Goal: Task Accomplishment & Management: Manage account settings

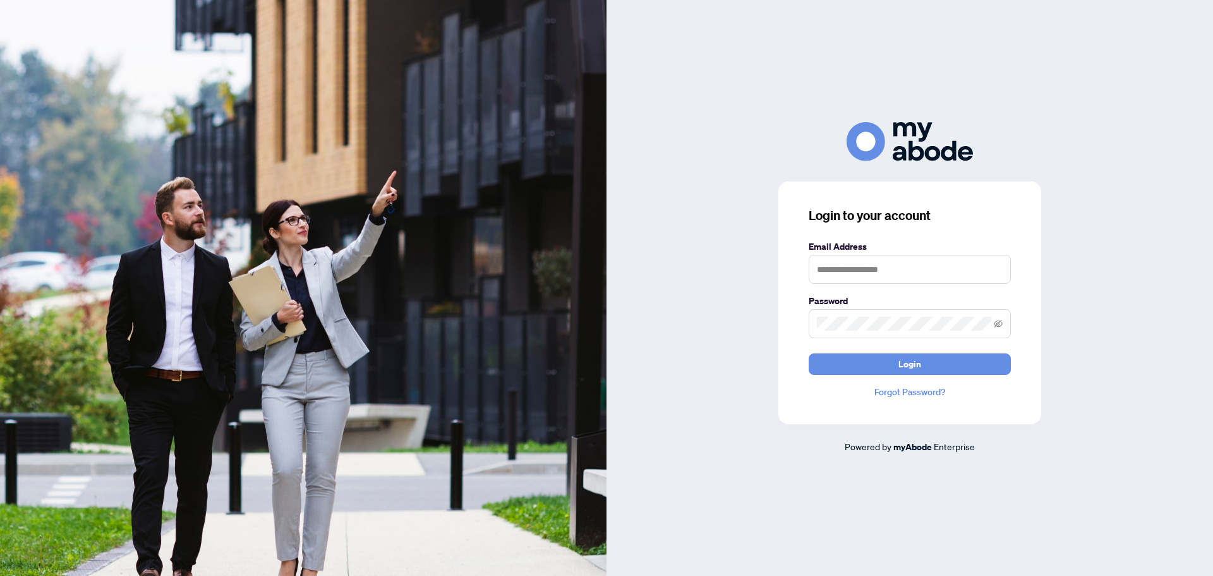
type input "**********"
click at [883, 356] on button "Login" at bounding box center [910, 363] width 202 height 21
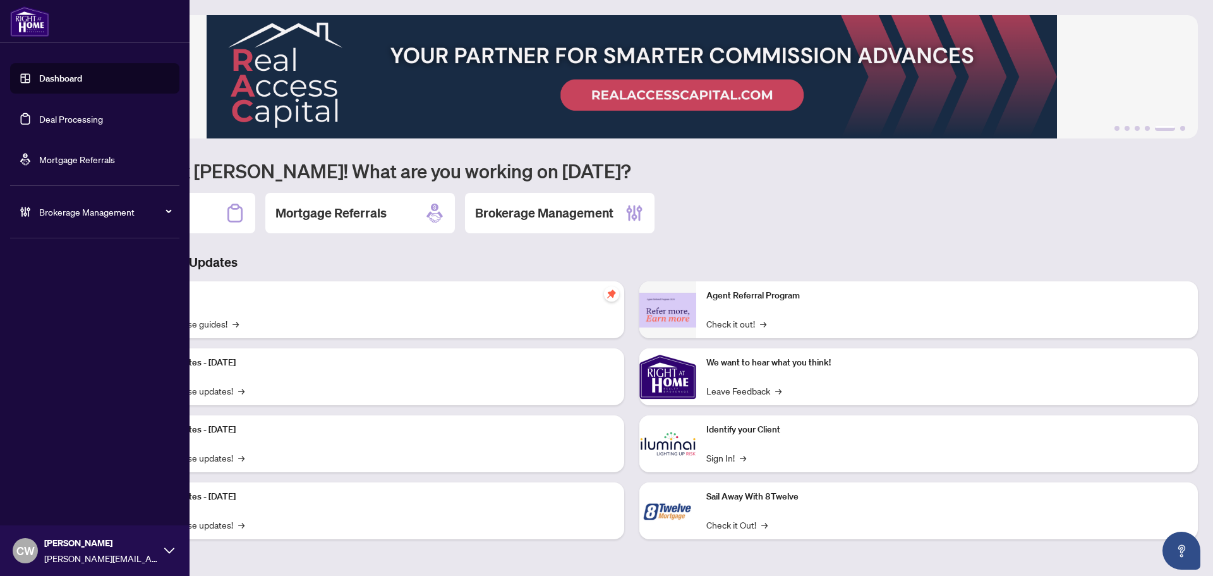
click at [39, 117] on link "Deal Processing" at bounding box center [71, 118] width 64 height 11
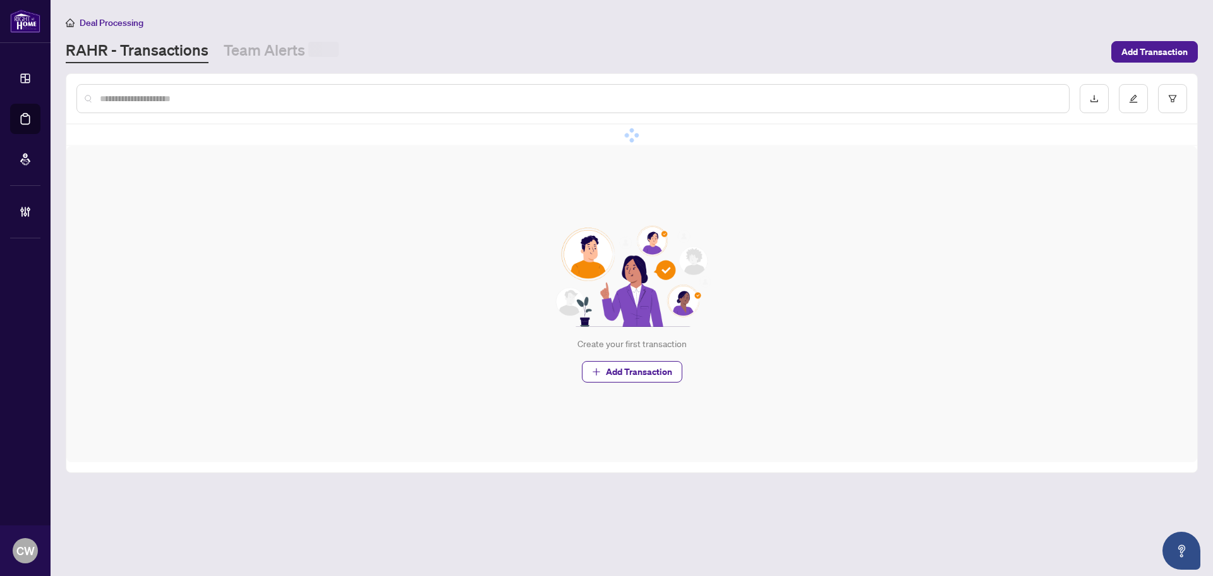
click at [183, 97] on input "text" at bounding box center [579, 99] width 959 height 14
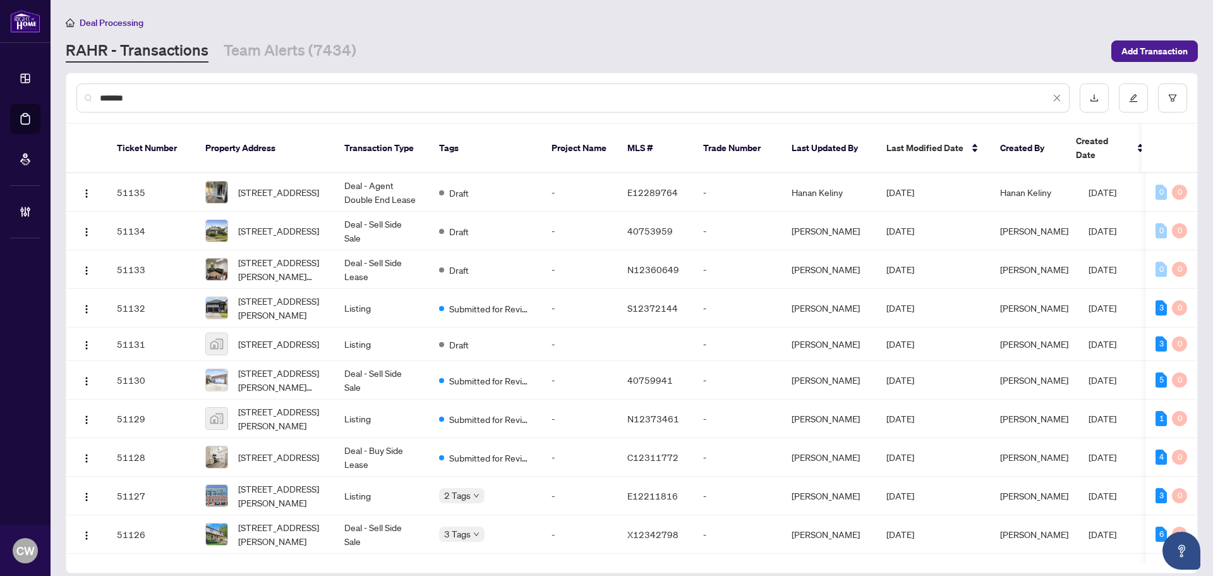
type input "*******"
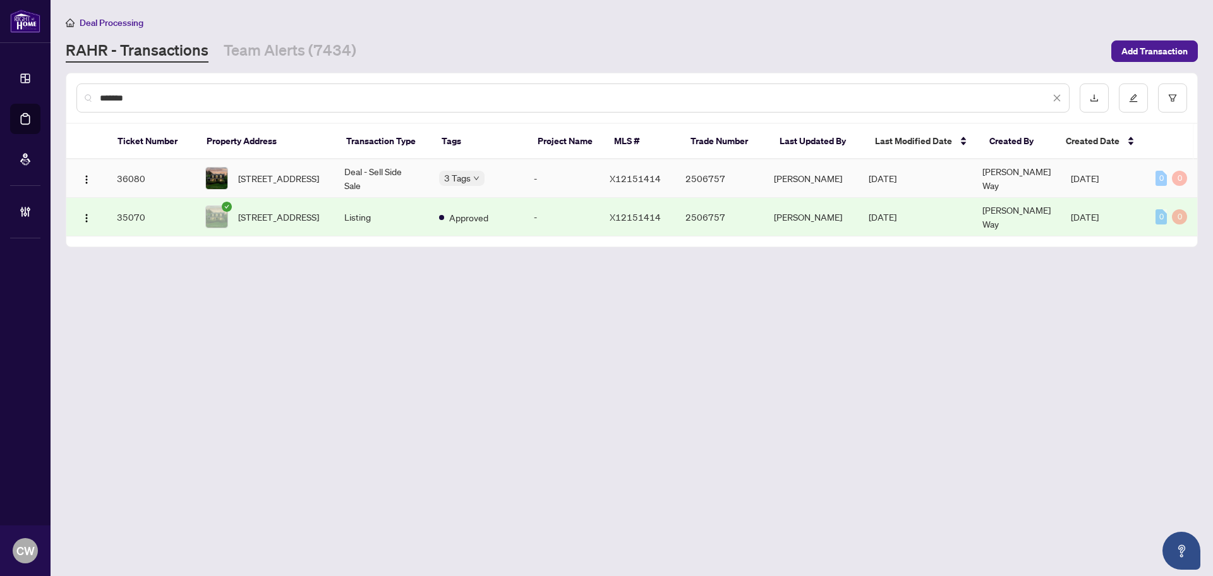
click at [275, 180] on span "[STREET_ADDRESS]" at bounding box center [278, 178] width 81 height 14
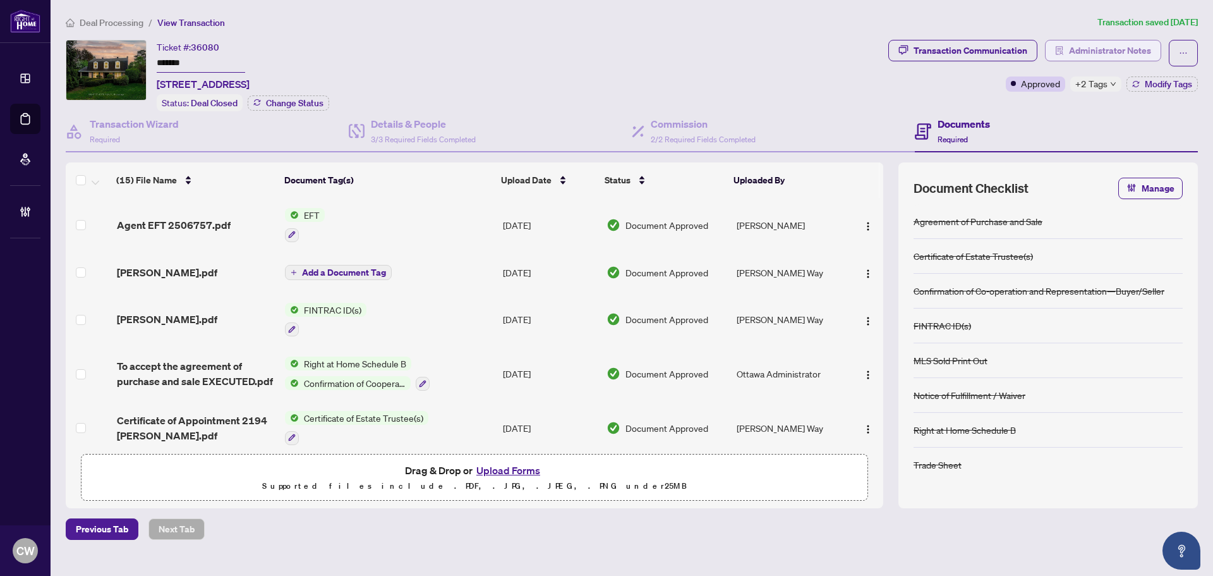
click at [1122, 42] on span "Administrator Notes" at bounding box center [1110, 50] width 82 height 20
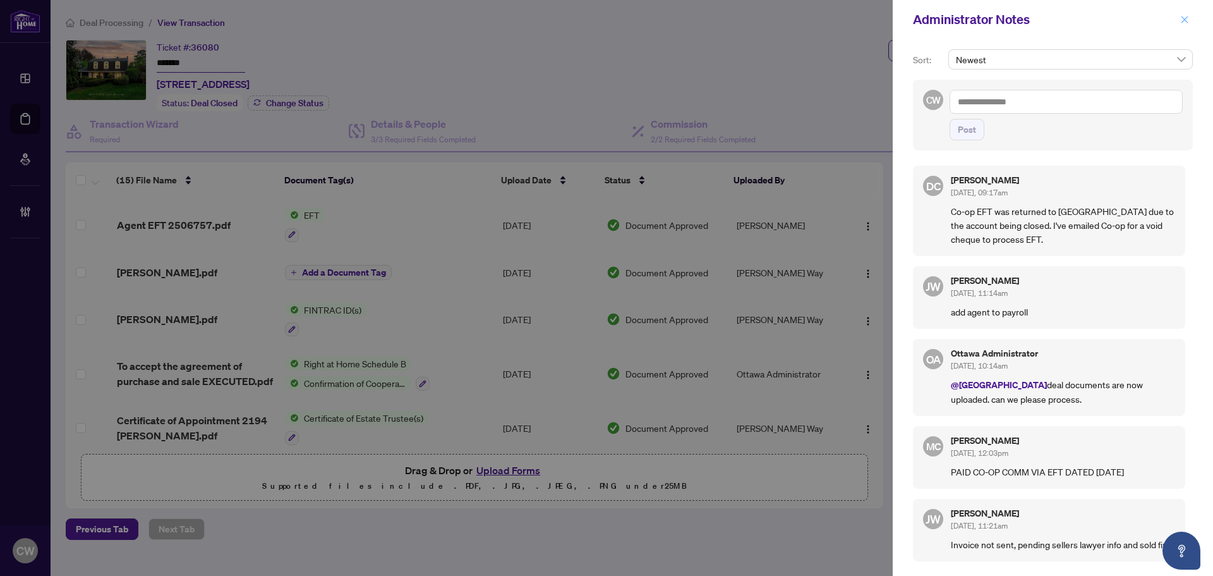
click at [1187, 19] on icon "close" at bounding box center [1184, 19] width 9 height 9
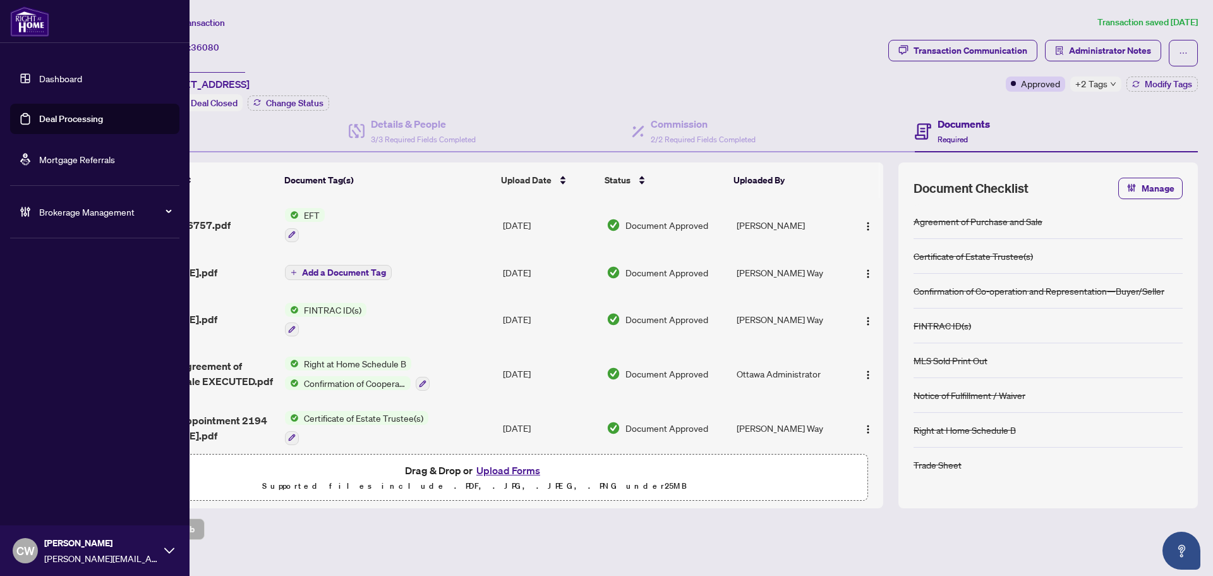
click at [39, 119] on link "Deal Processing" at bounding box center [71, 118] width 64 height 11
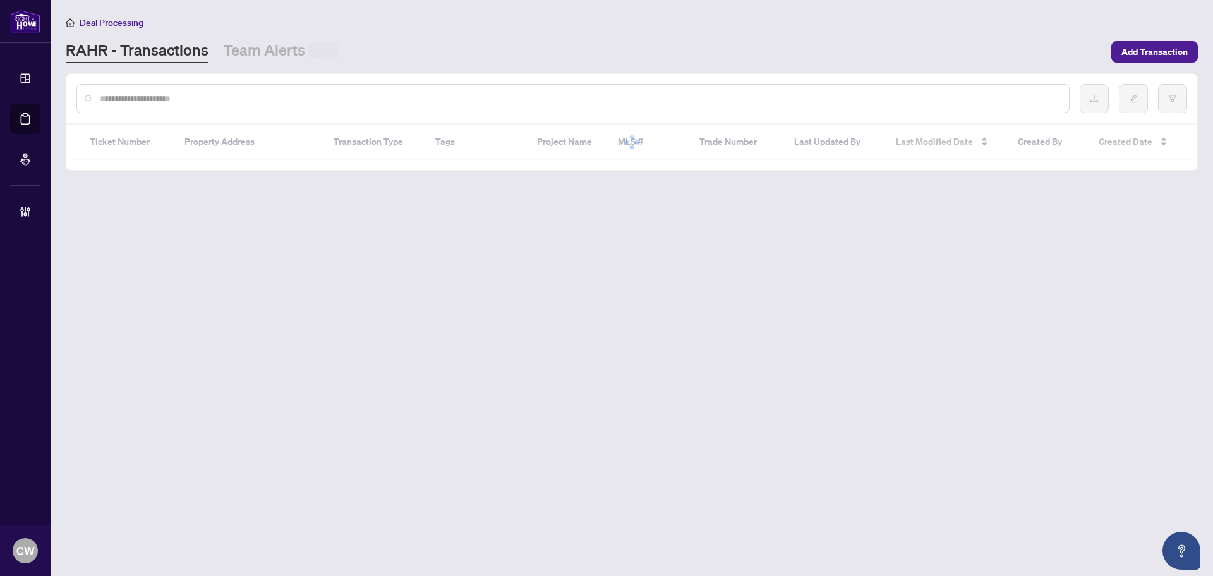
click at [241, 100] on input "text" at bounding box center [579, 99] width 959 height 14
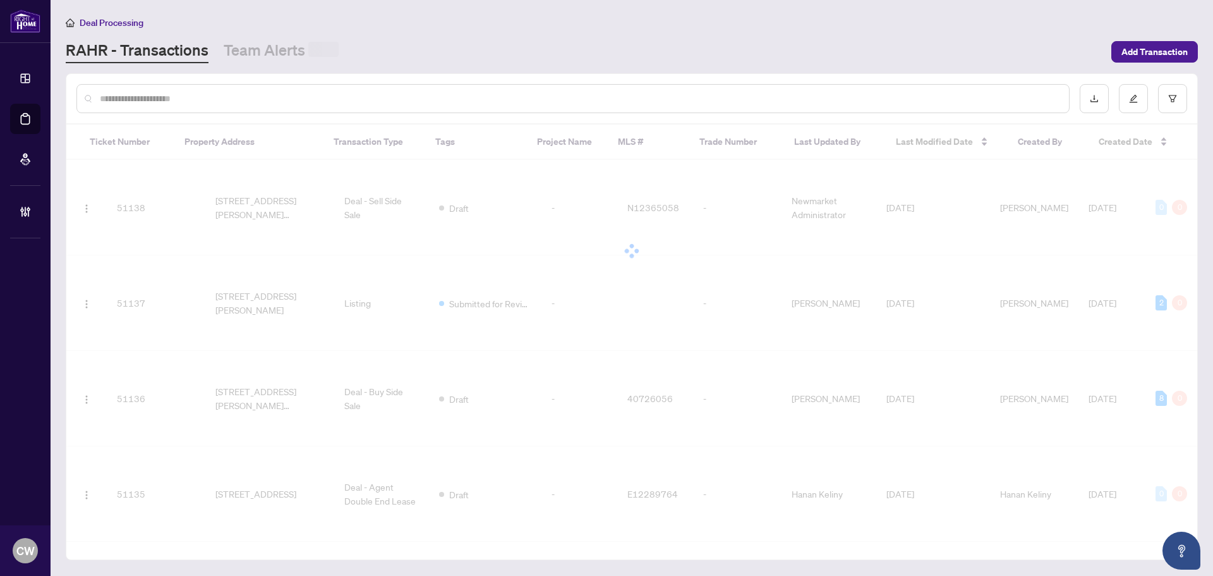
paste input "*******"
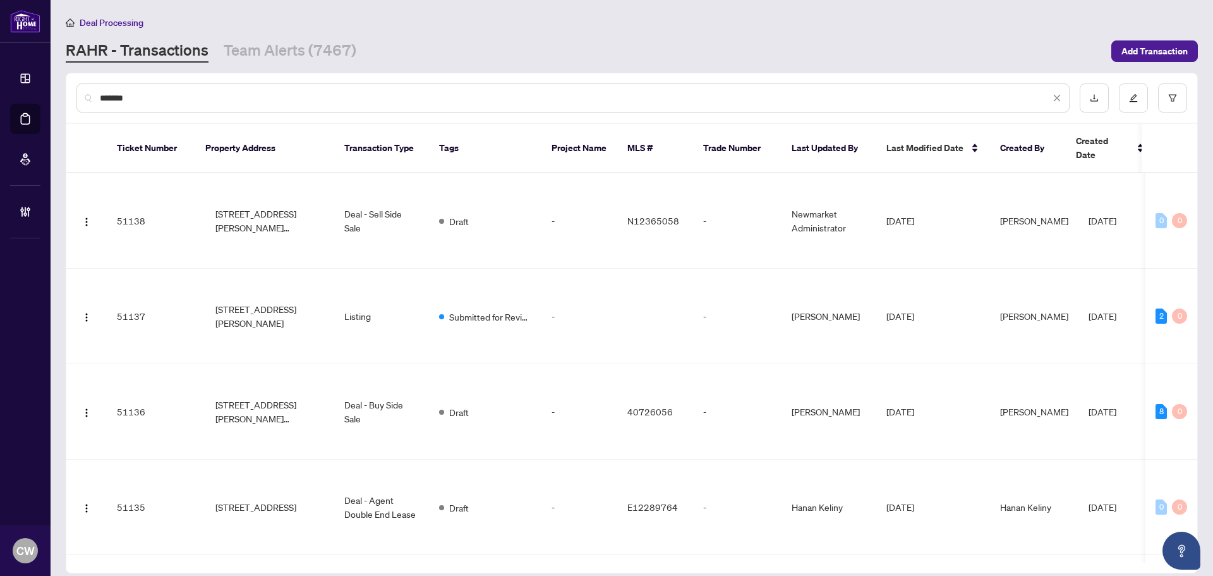
type input "*******"
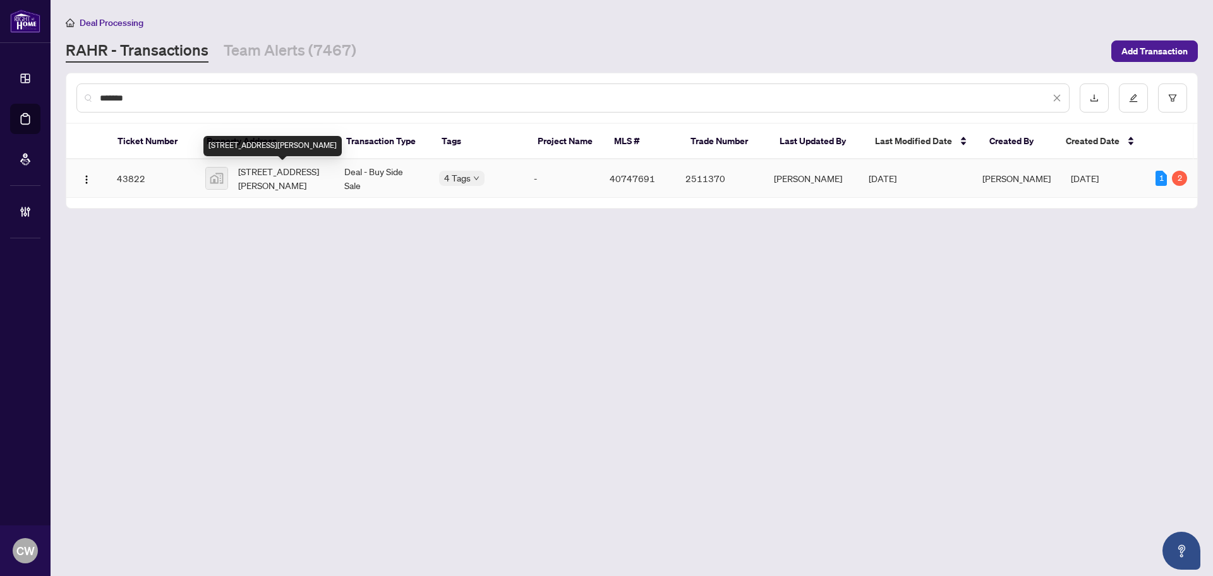
click at [296, 179] on span "[STREET_ADDRESS][PERSON_NAME]" at bounding box center [281, 178] width 86 height 28
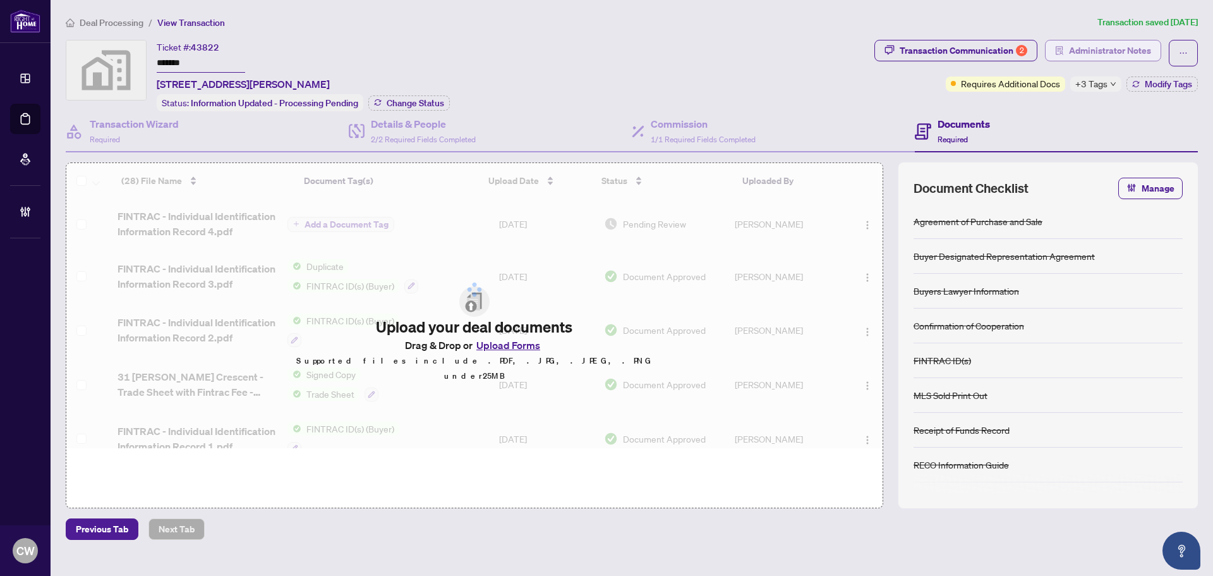
click at [1065, 51] on button "Administrator Notes" at bounding box center [1103, 50] width 116 height 21
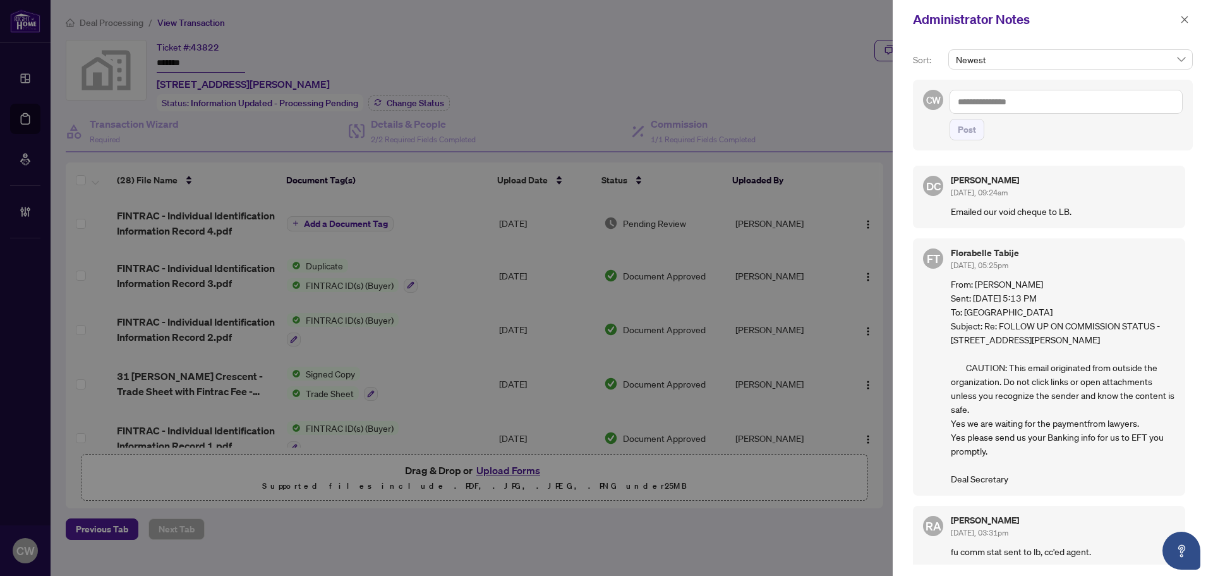
drag, startPoint x: 1020, startPoint y: 477, endPoint x: 945, endPoint y: 279, distance: 212.2
click at [945, 279] on div "FT [PERSON_NAME] [DATE], 05:25pm From: [PERSON_NAME] Sent: [DATE] 5:13 PM To: W…" at bounding box center [1049, 366] width 272 height 257
copy p "From: [PERSON_NAME] Sent: [DATE] 5:13 PM To: West Subject: Re: FOLLOW UP ON COM…"
click at [1137, 222] on div "DC [PERSON_NAME] [DATE], 09:24am Emailed our void cheque to LB." at bounding box center [1049, 197] width 272 height 63
click at [1180, 23] on icon "close" at bounding box center [1184, 19] width 9 height 9
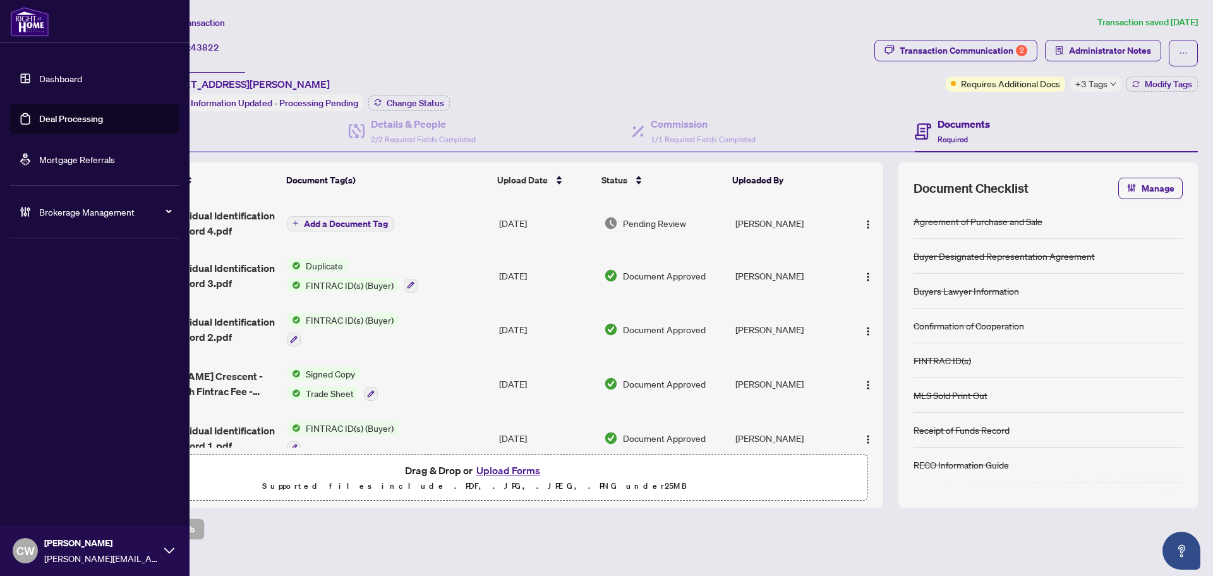
click at [45, 119] on link "Deal Processing" at bounding box center [71, 118] width 64 height 11
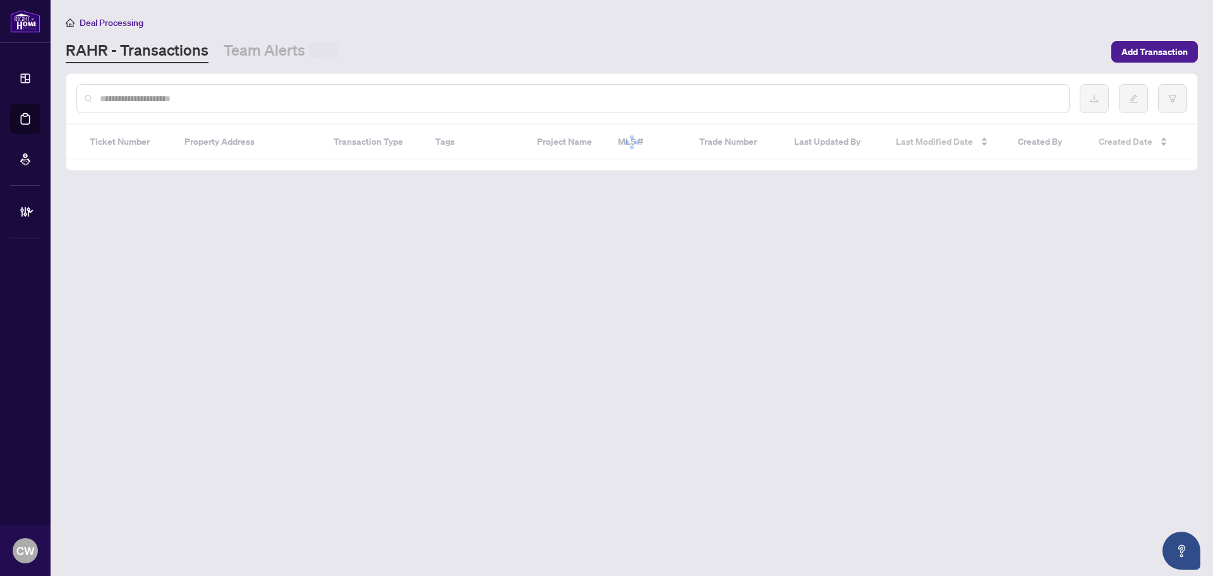
click at [245, 96] on input "text" at bounding box center [579, 99] width 959 height 14
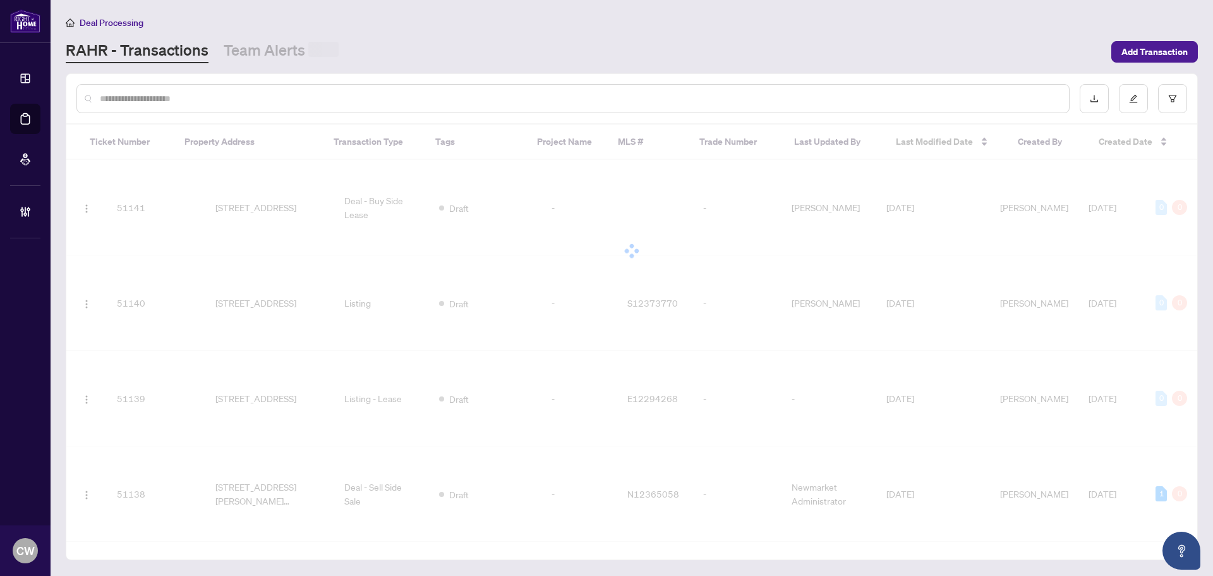
paste input "*******"
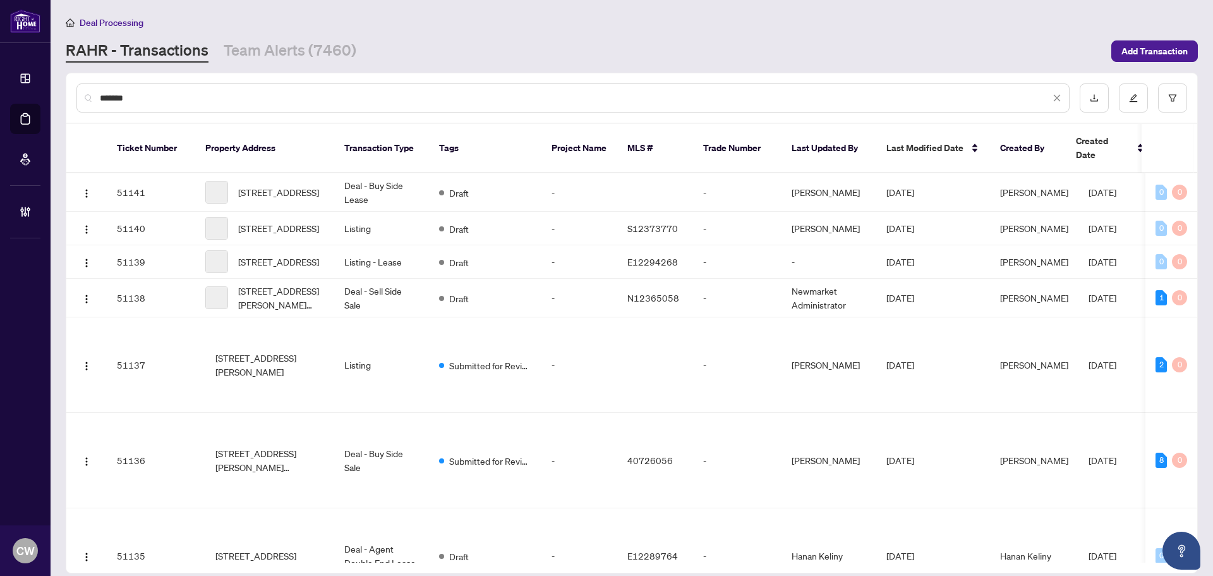
type input "*******"
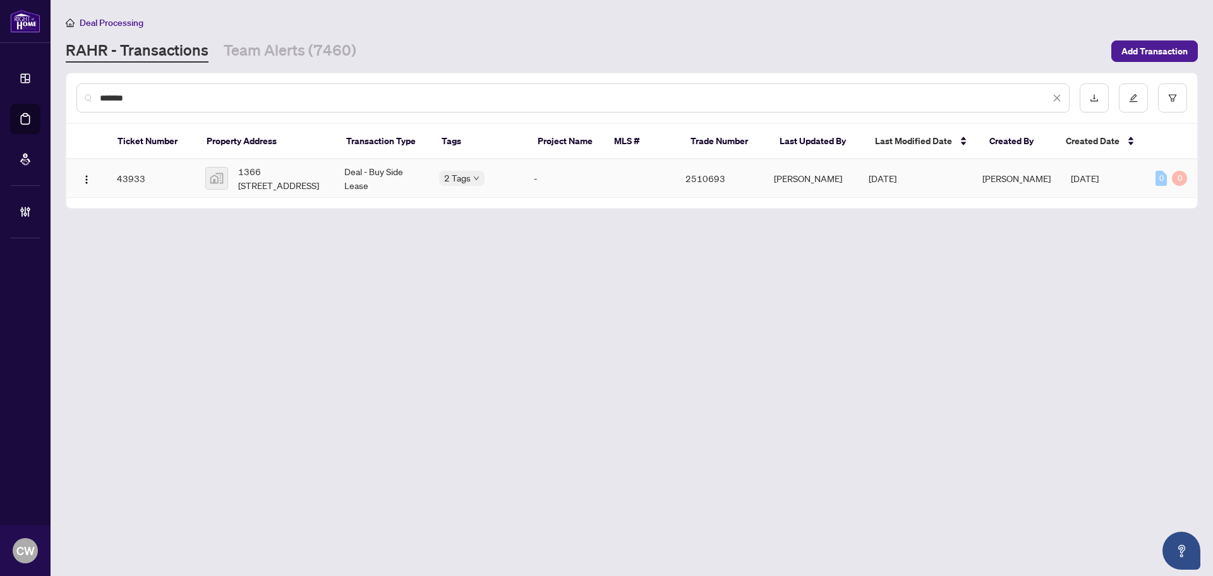
click at [293, 171] on span "1366 [STREET_ADDRESS]" at bounding box center [281, 178] width 86 height 28
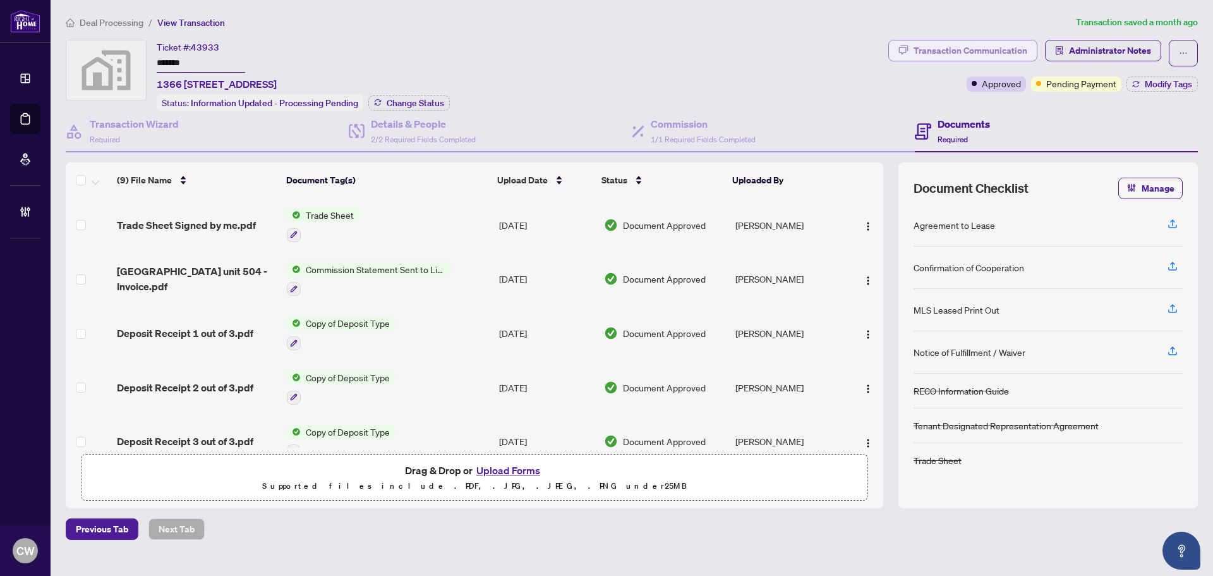
click at [963, 44] on div "Transaction Communication" at bounding box center [971, 50] width 114 height 20
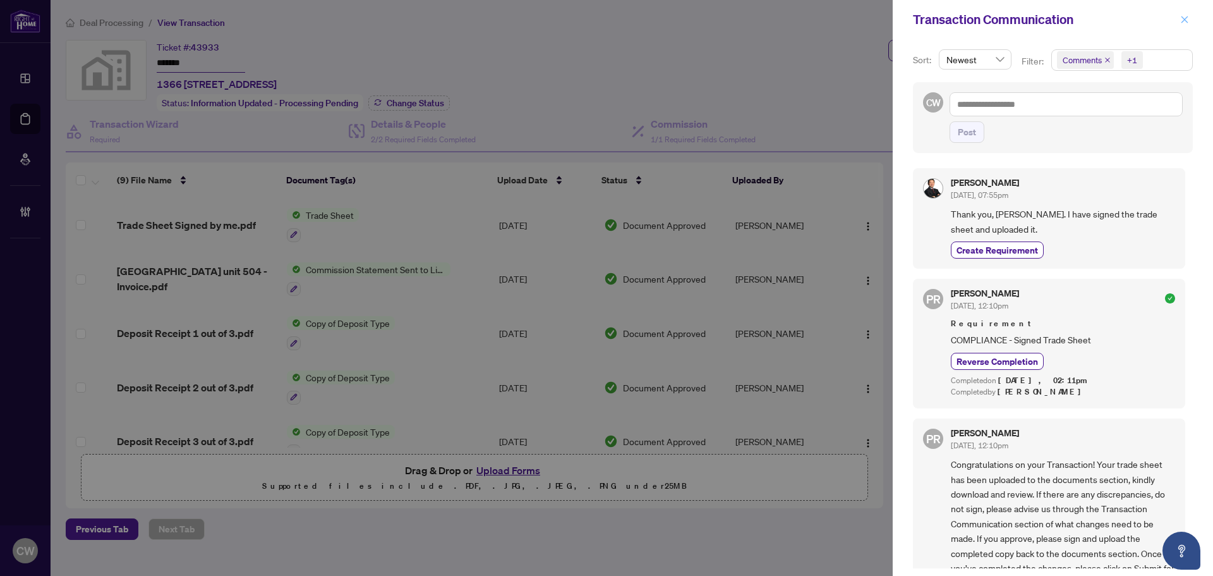
click at [1183, 20] on icon "close" at bounding box center [1184, 19] width 9 height 9
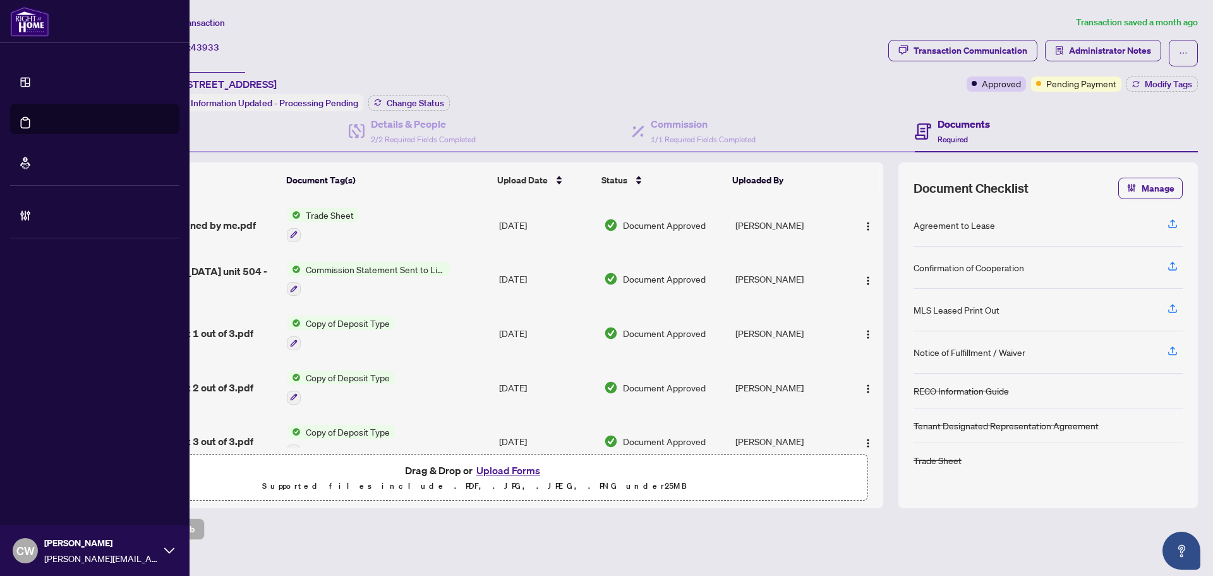
drag, startPoint x: 44, startPoint y: 112, endPoint x: 167, endPoint y: 108, distance: 123.3
click at [44, 126] on link "Deal Processing" at bounding box center [59, 131] width 64 height 11
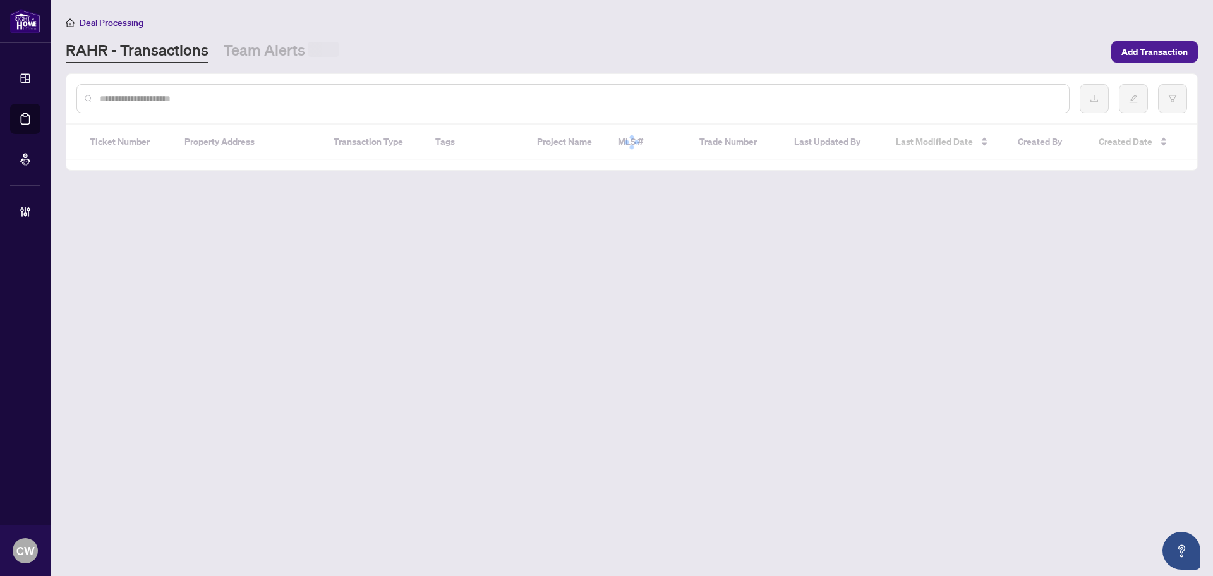
click at [213, 92] on input "text" at bounding box center [579, 99] width 959 height 14
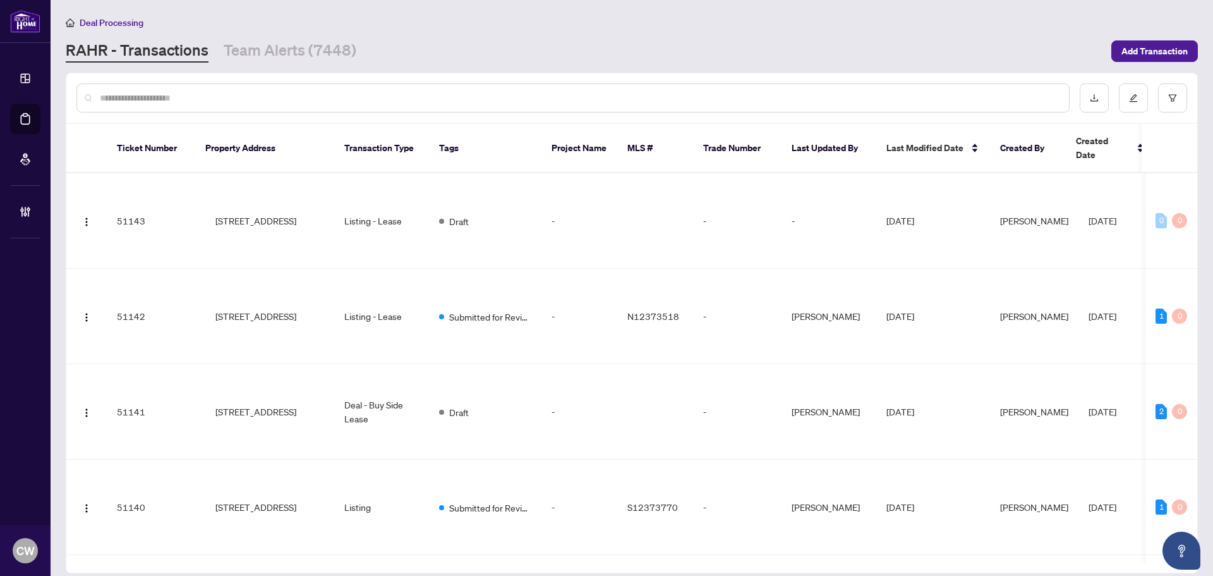
paste input "*******"
type input "*******"
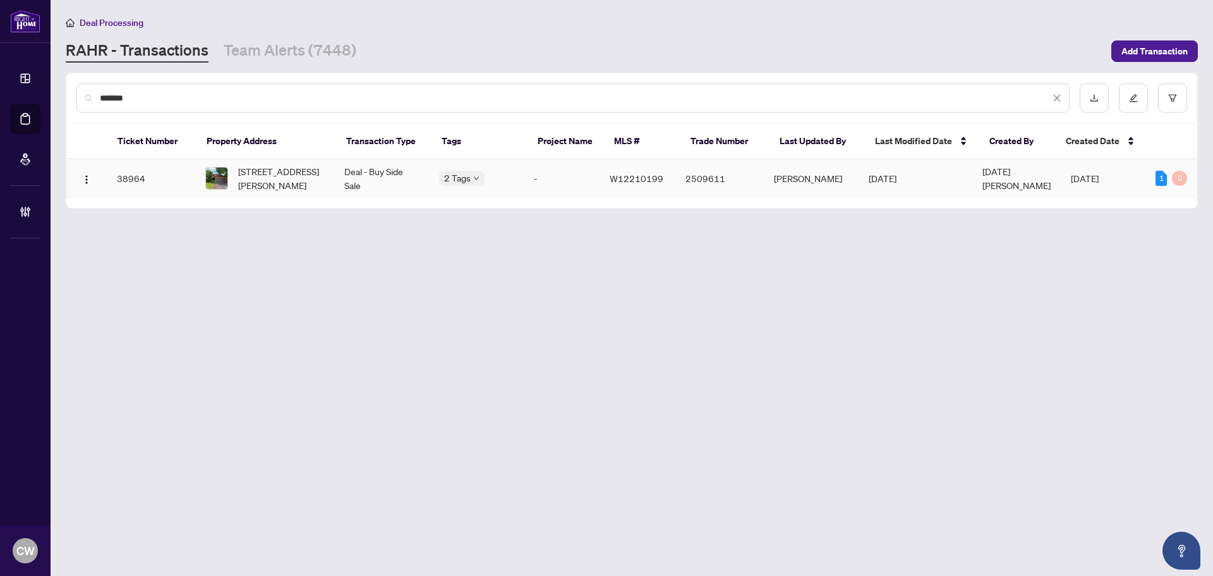
click at [284, 179] on span "[STREET_ADDRESS][PERSON_NAME]" at bounding box center [281, 178] width 86 height 28
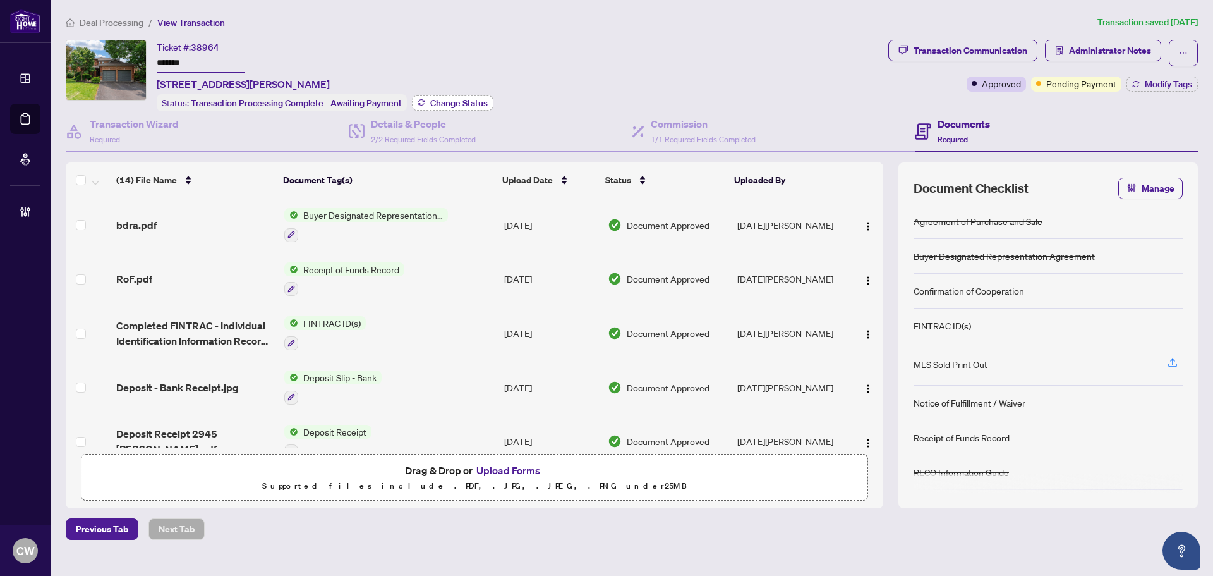
click at [456, 102] on span "Change Status" at bounding box center [458, 103] width 57 height 9
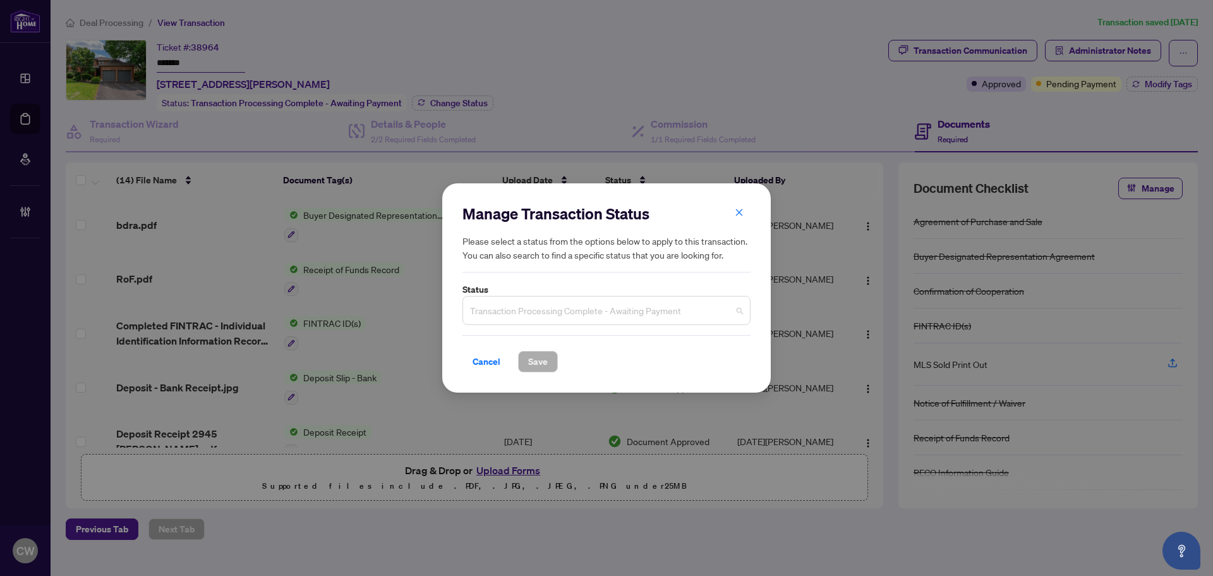
click at [611, 320] on span "Transaction Processing Complete - Awaiting Payment" at bounding box center [606, 310] width 273 height 24
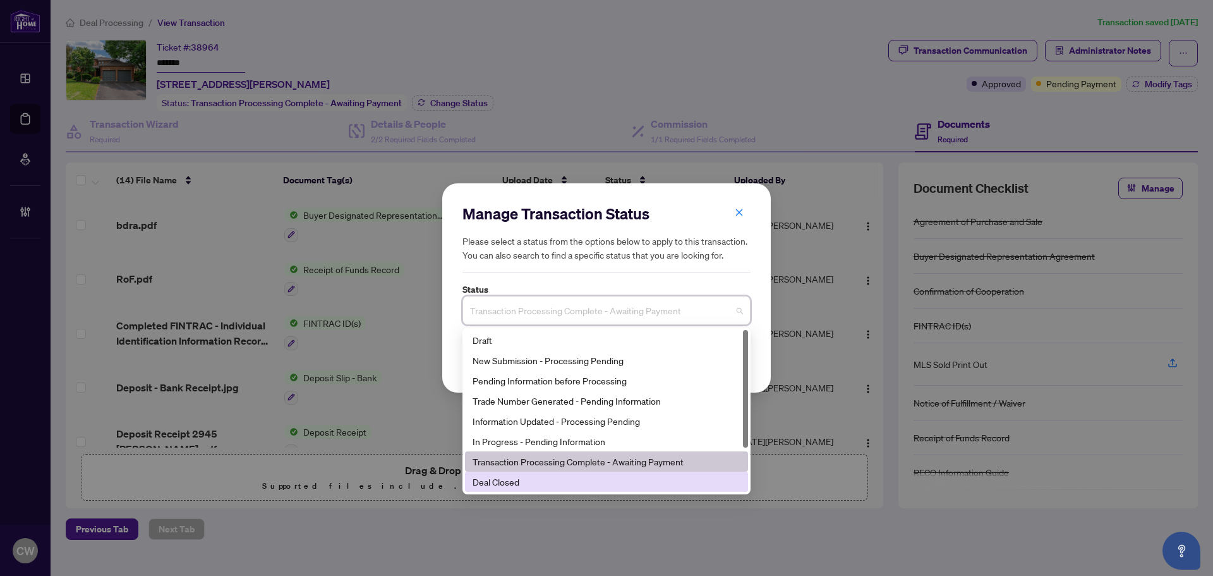
click at [578, 493] on div "8 3 11 Draft New Submission - Processing Pending Pending Information before Pro…" at bounding box center [607, 410] width 288 height 167
click at [569, 480] on div "Deal Closed" at bounding box center [607, 482] width 268 height 14
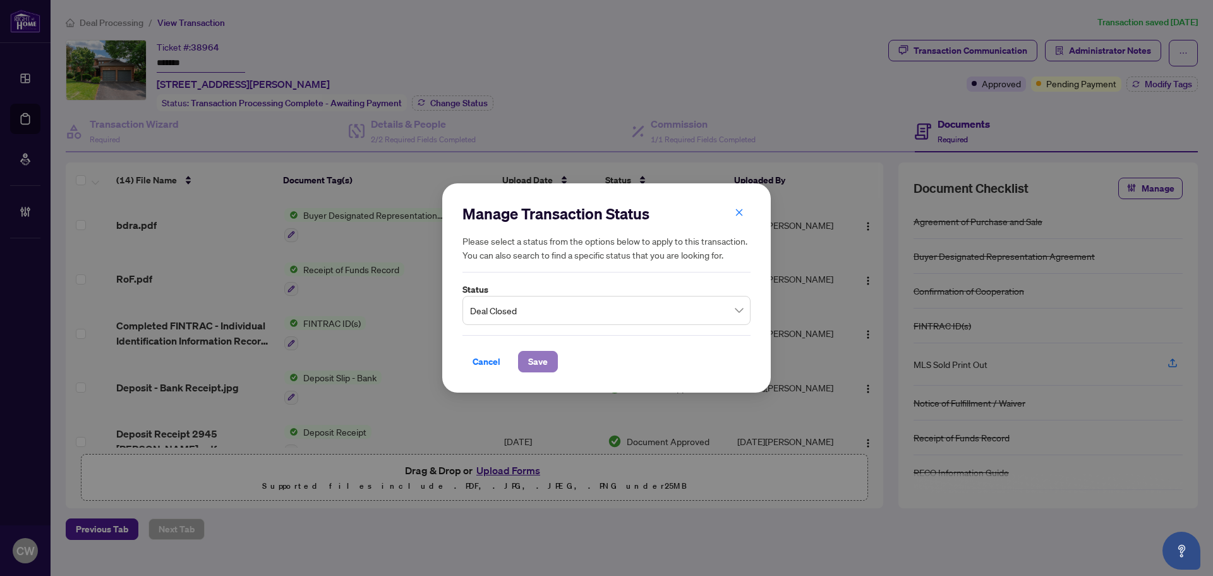
click at [549, 357] on button "Save" at bounding box center [538, 361] width 40 height 21
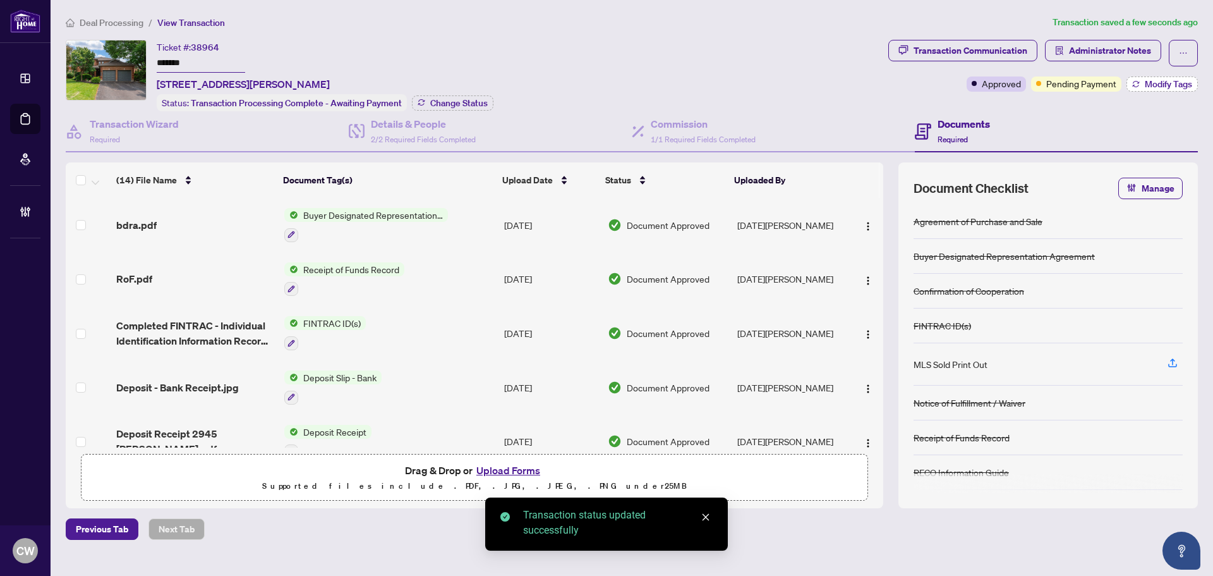
click at [1165, 85] on span "Modify Tags" at bounding box center [1168, 84] width 47 height 9
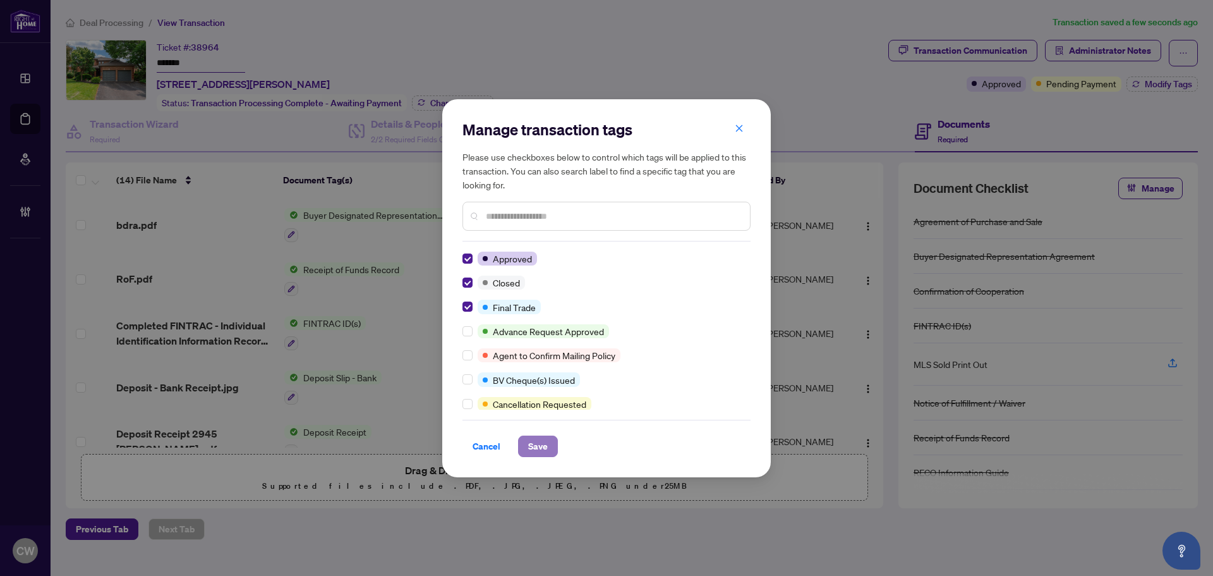
click at [536, 448] on span "Save" at bounding box center [538, 446] width 20 height 20
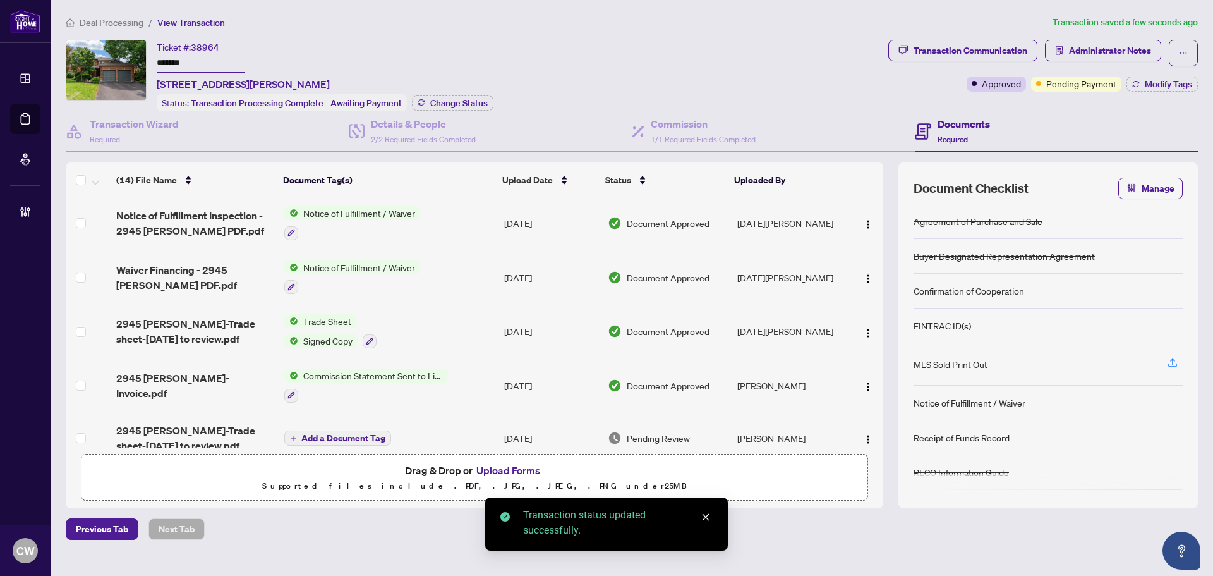
scroll to position [316, 0]
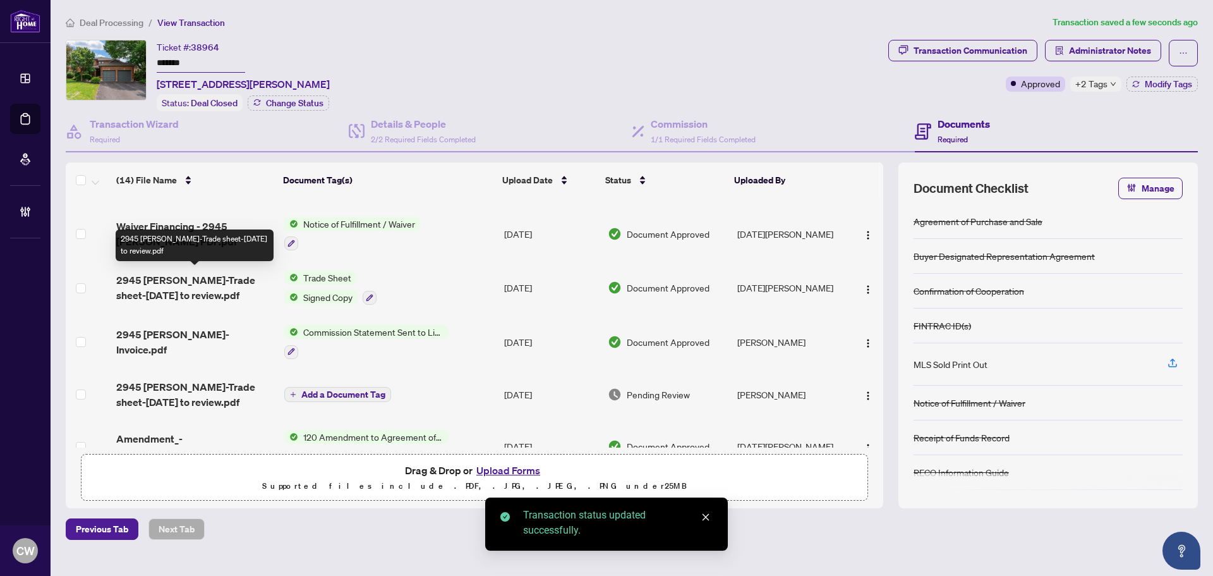
click at [183, 282] on span "2945 [PERSON_NAME]-Trade sheet-[DATE] to review.pdf" at bounding box center [195, 287] width 158 height 30
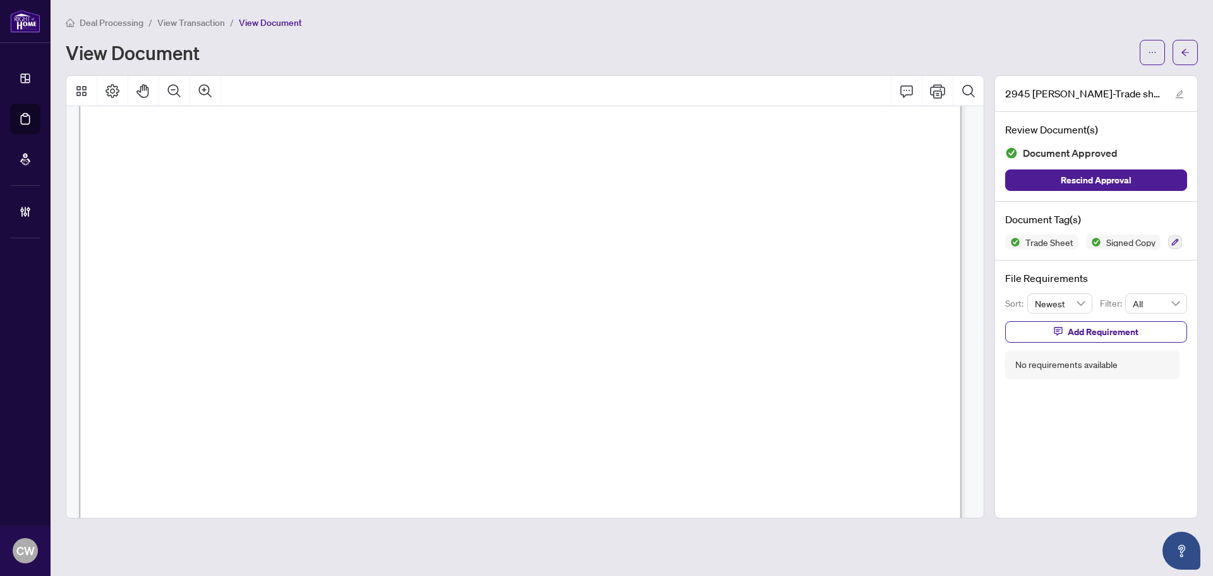
scroll to position [379, 0]
click at [1190, 52] on button "button" at bounding box center [1185, 52] width 25 height 25
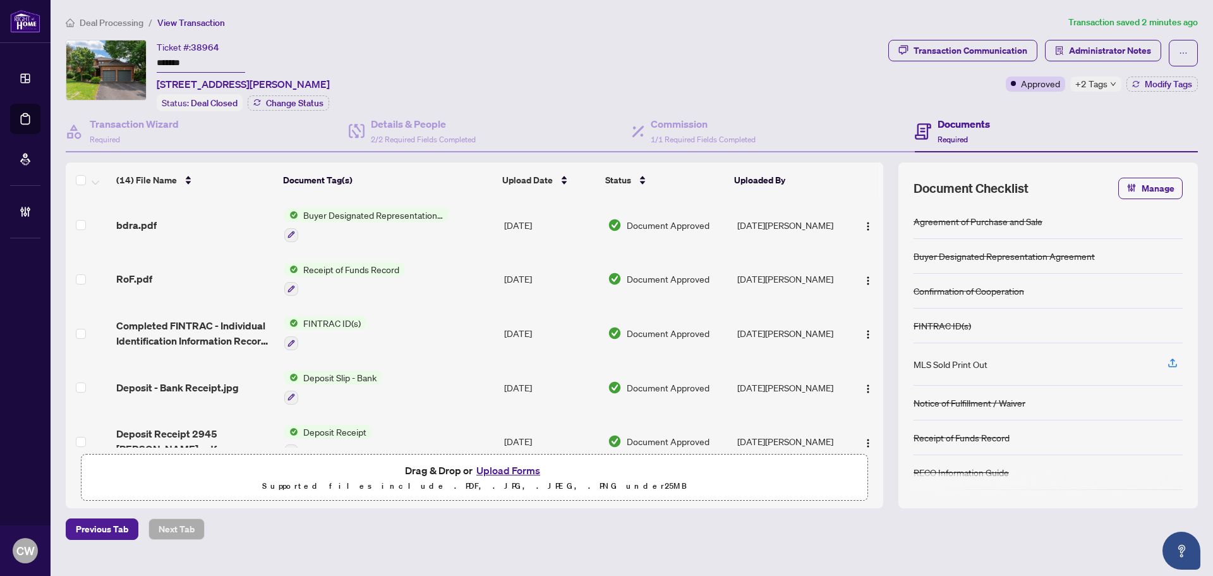
click at [522, 468] on button "Upload Forms" at bounding box center [508, 470] width 71 height 16
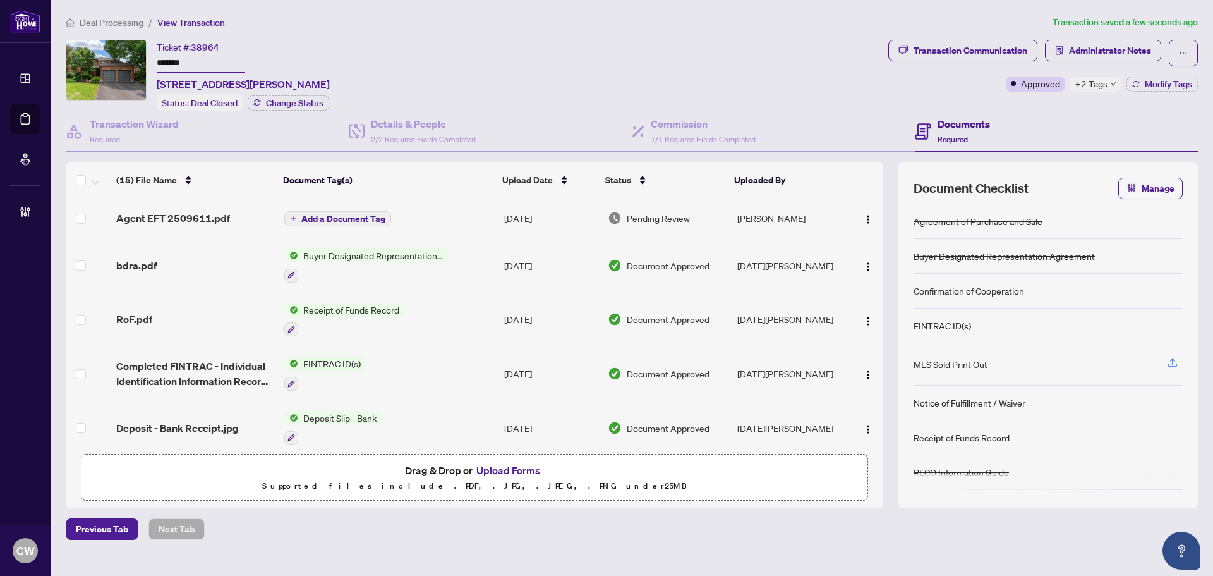
click at [358, 214] on span "Add a Document Tag" at bounding box center [343, 218] width 84 height 9
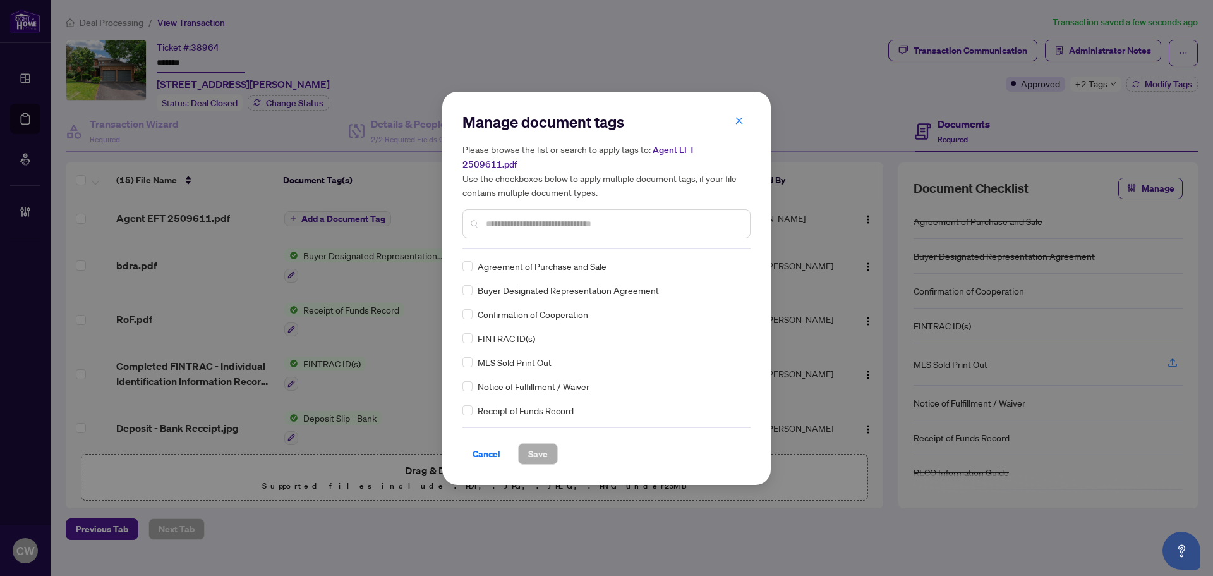
click at [512, 219] on input "text" at bounding box center [613, 224] width 254 height 14
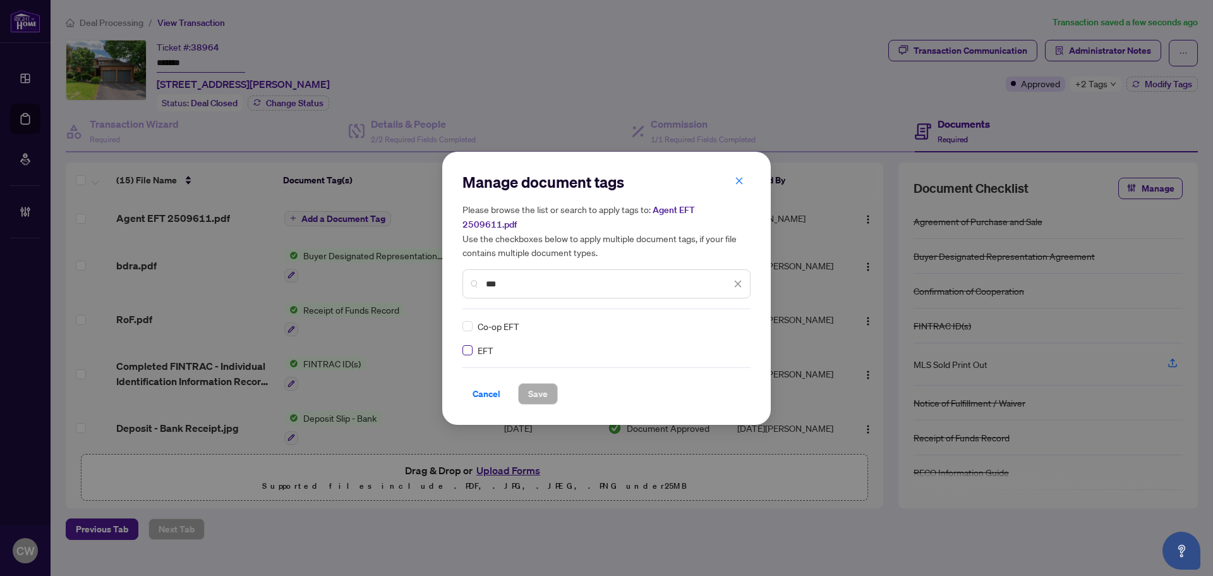
type input "***"
click at [730, 320] on img at bounding box center [724, 326] width 13 height 13
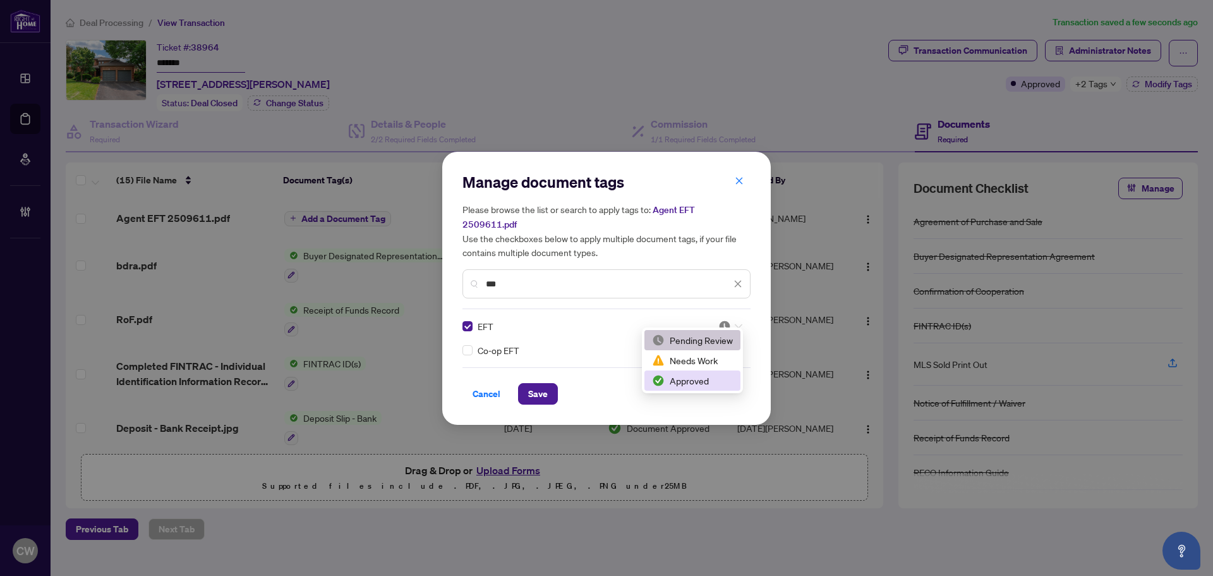
click at [703, 376] on div "Approved" at bounding box center [692, 380] width 81 height 14
click at [538, 384] on span "Save" at bounding box center [538, 394] width 20 height 20
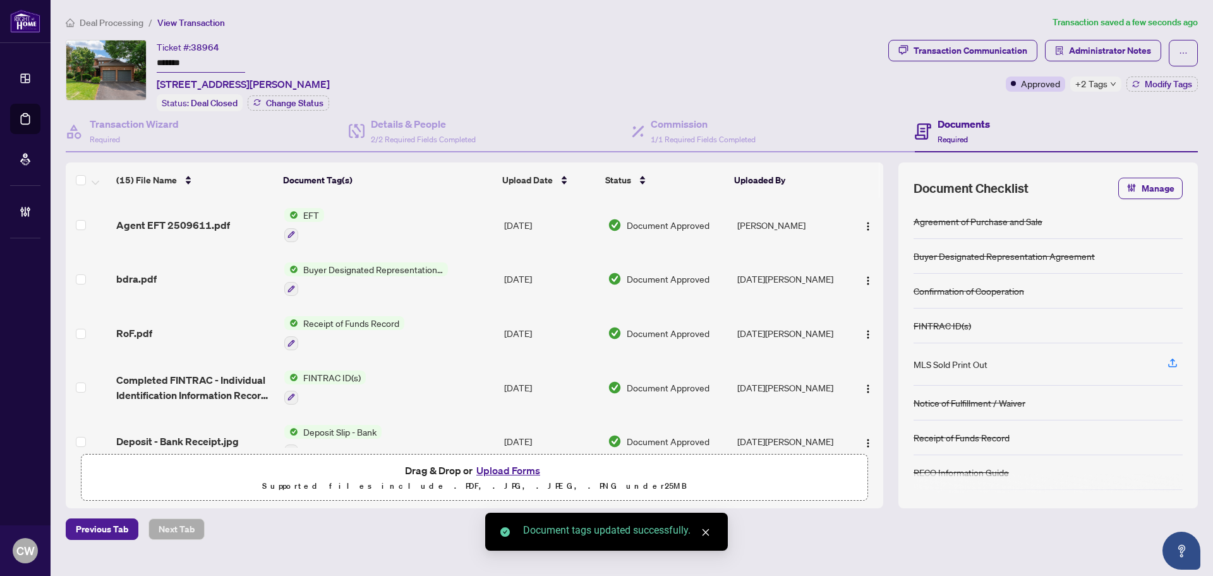
click at [865, 215] on button "button" at bounding box center [868, 225] width 20 height 20
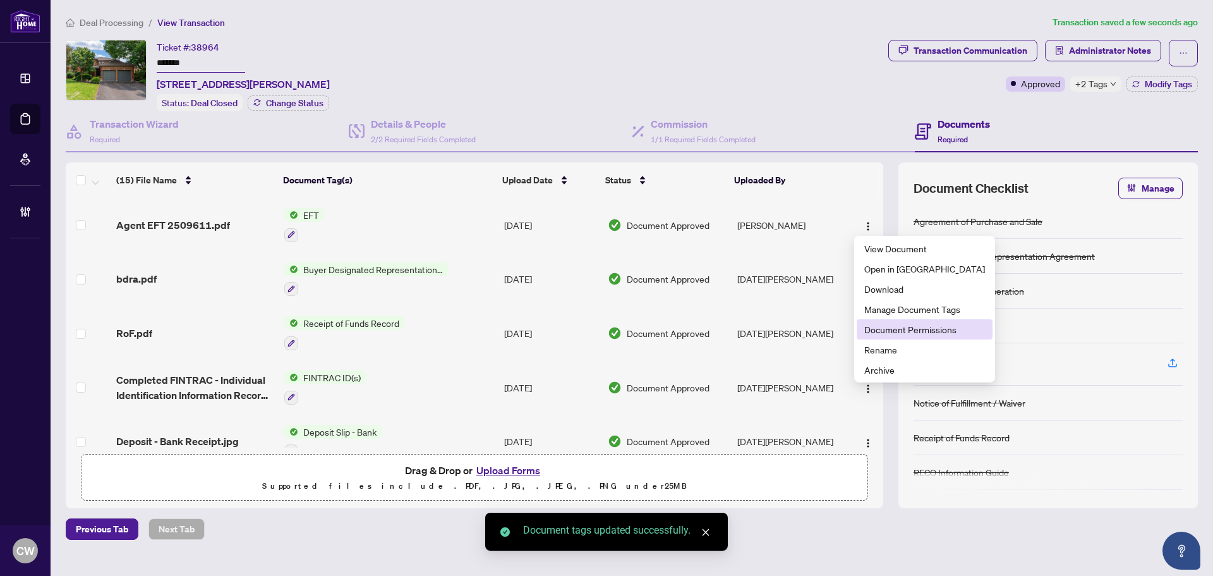
click at [888, 333] on span "Document Permissions" at bounding box center [924, 329] width 121 height 14
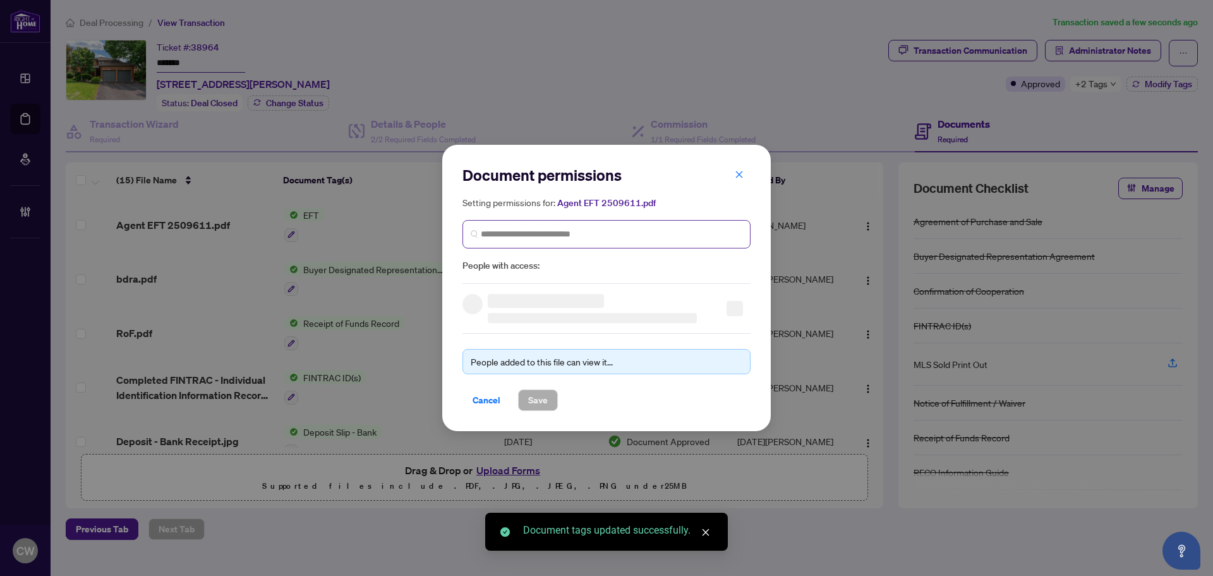
click at [548, 220] on span at bounding box center [607, 234] width 288 height 28
click at [555, 237] on input "search" at bounding box center [612, 233] width 262 height 13
paste input "**********"
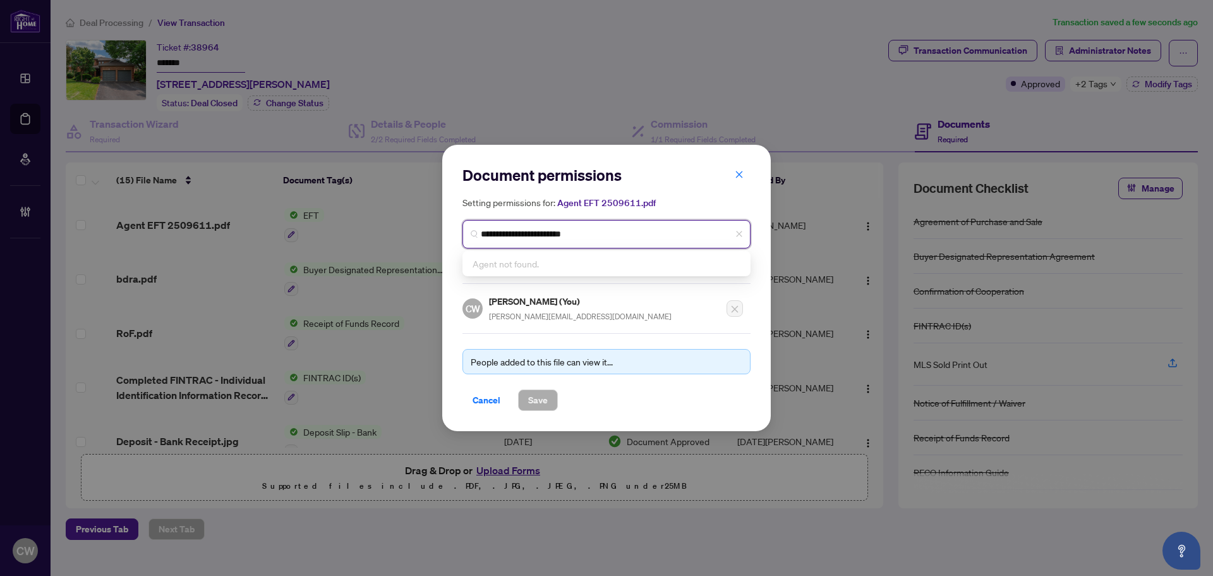
click at [552, 270] on div "Agent not found." at bounding box center [606, 263] width 283 height 20
drag, startPoint x: 581, startPoint y: 233, endPoint x: 473, endPoint y: 229, distance: 107.5
click at [473, 229] on span "**********" at bounding box center [607, 234] width 288 height 28
type input "******"
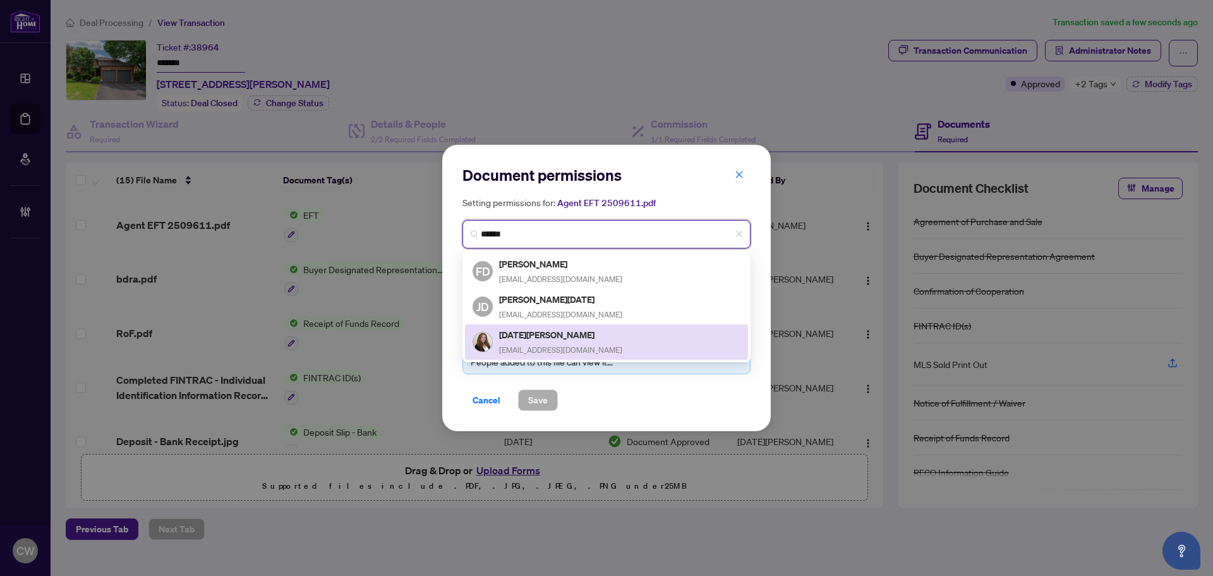
click at [548, 336] on h5 "[DATE][PERSON_NAME]" at bounding box center [560, 334] width 123 height 15
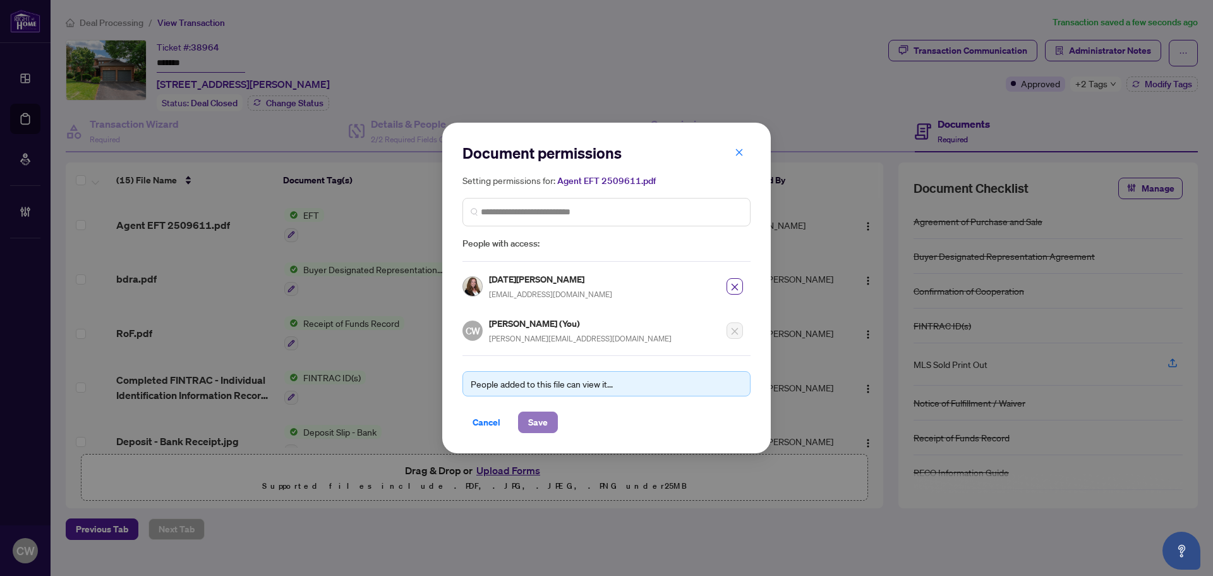
click at [543, 426] on span "Save" at bounding box center [538, 422] width 20 height 20
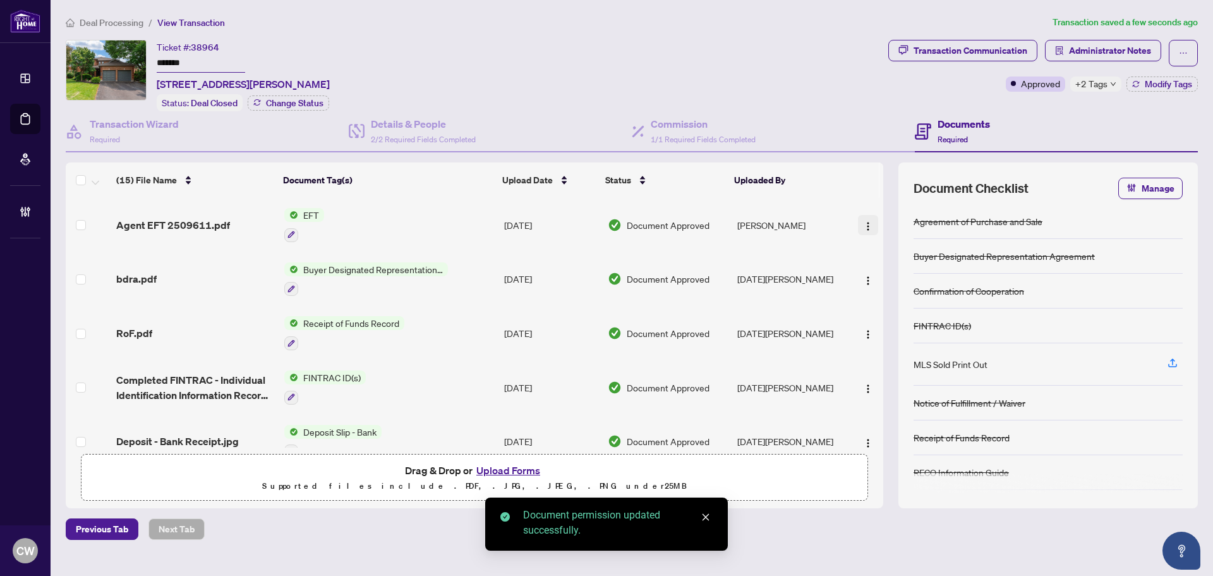
click at [868, 231] on button "button" at bounding box center [868, 225] width 20 height 20
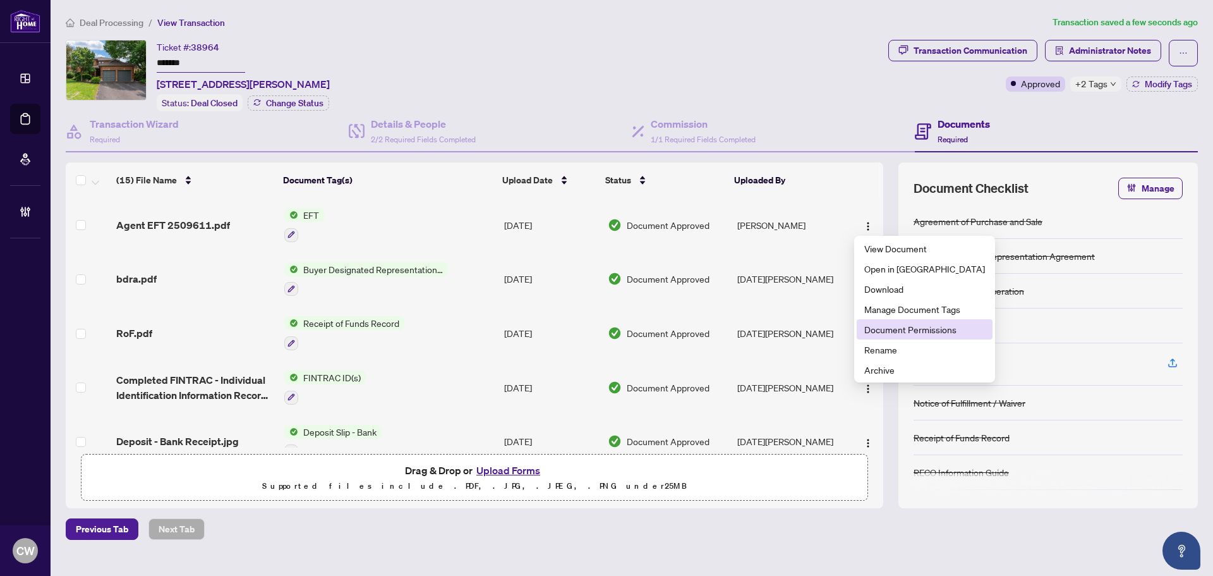
click at [872, 327] on span "Document Permissions" at bounding box center [924, 329] width 121 height 14
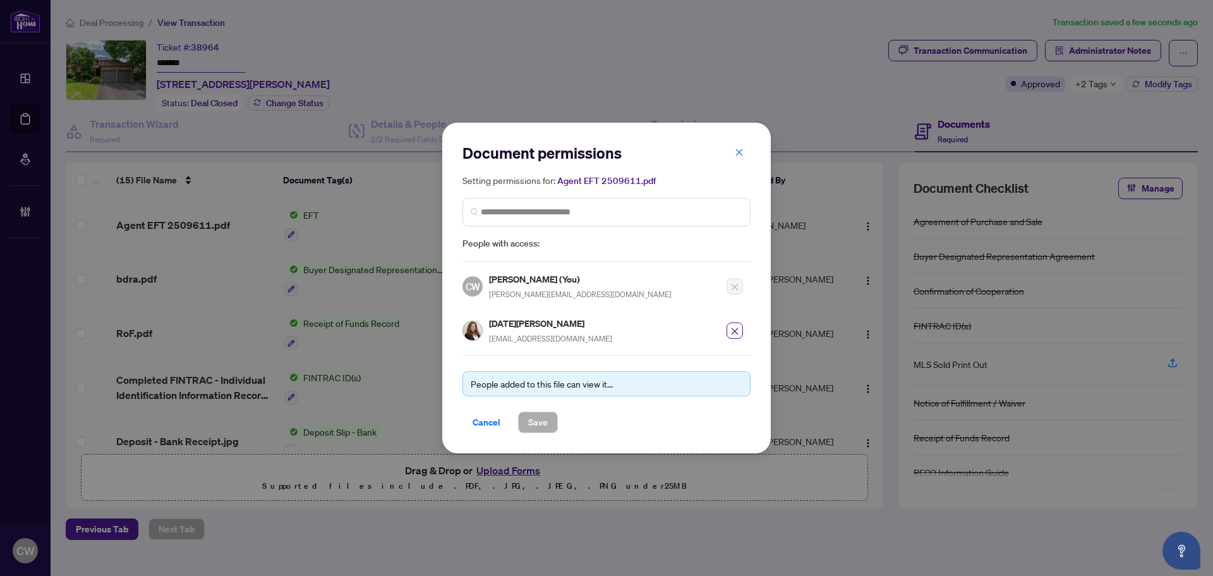
click at [730, 145] on button "button" at bounding box center [739, 152] width 25 height 21
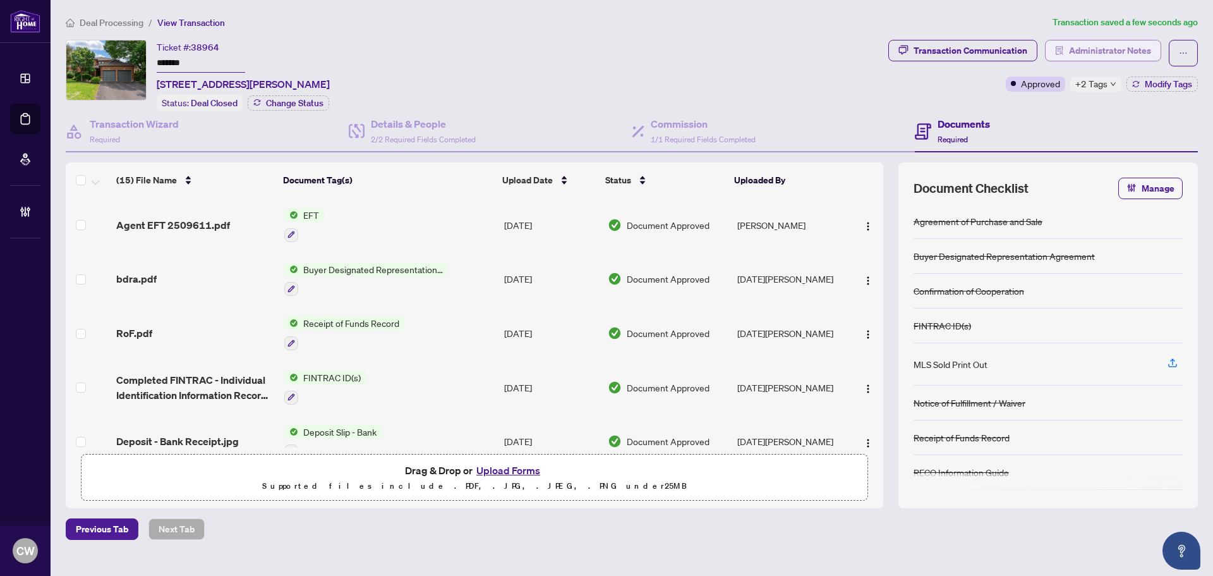
click at [1129, 49] on span "Administrator Notes" at bounding box center [1110, 50] width 82 height 20
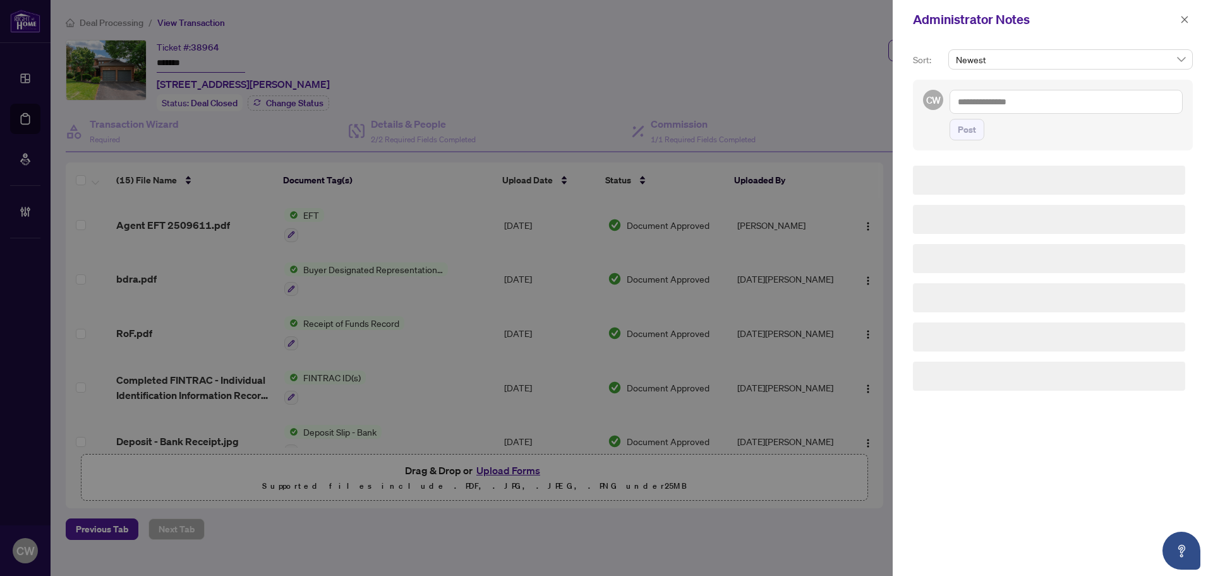
click at [1044, 88] on div "CW Post" at bounding box center [1053, 115] width 280 height 71
click at [1032, 103] on textarea at bounding box center [1066, 102] width 233 height 24
paste textarea "**********"
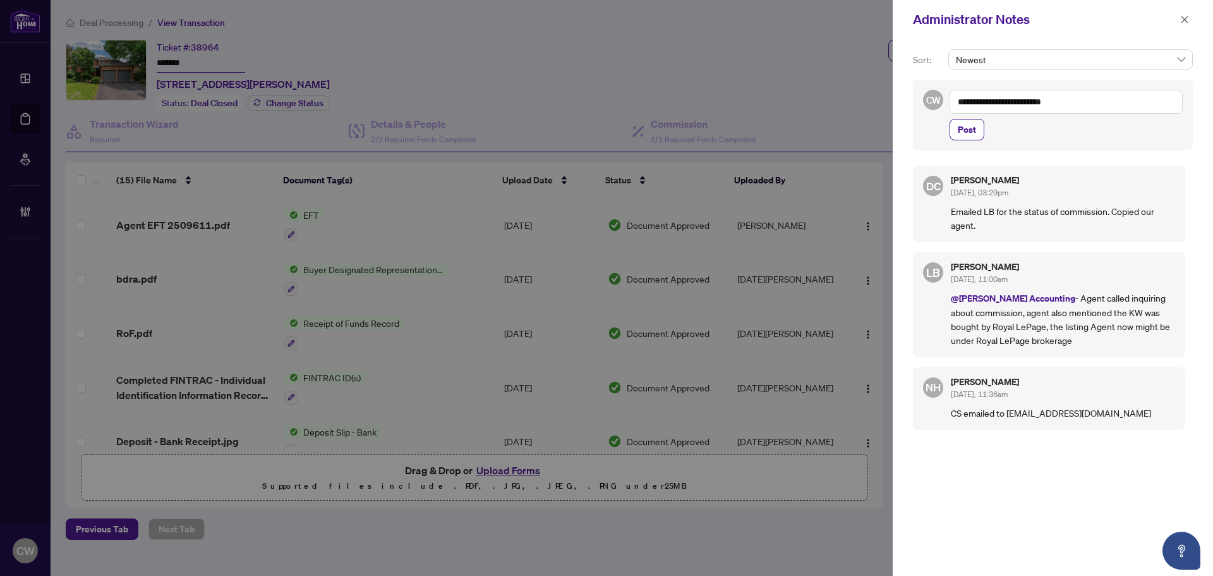
click at [1088, 105] on textarea "**********" at bounding box center [1066, 102] width 233 height 24
click at [1139, 112] on span "[PERSON_NAME]" at bounding box center [1151, 110] width 93 height 11
type textarea "**********"
click at [972, 124] on span "Post" at bounding box center [967, 129] width 18 height 20
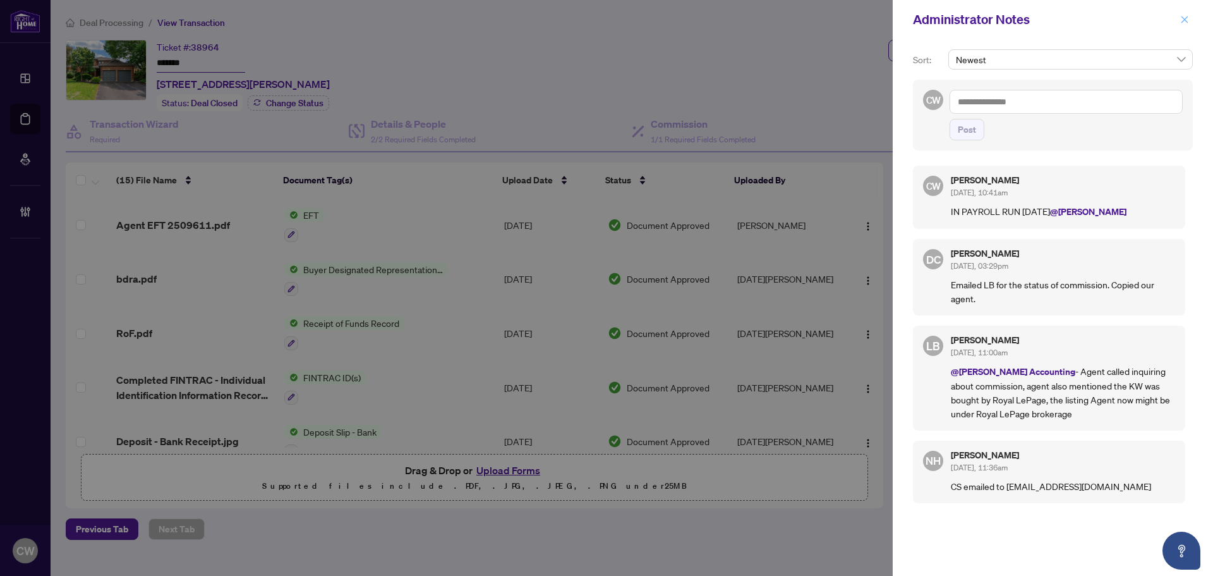
click at [1191, 20] on button "button" at bounding box center [1184, 19] width 16 height 15
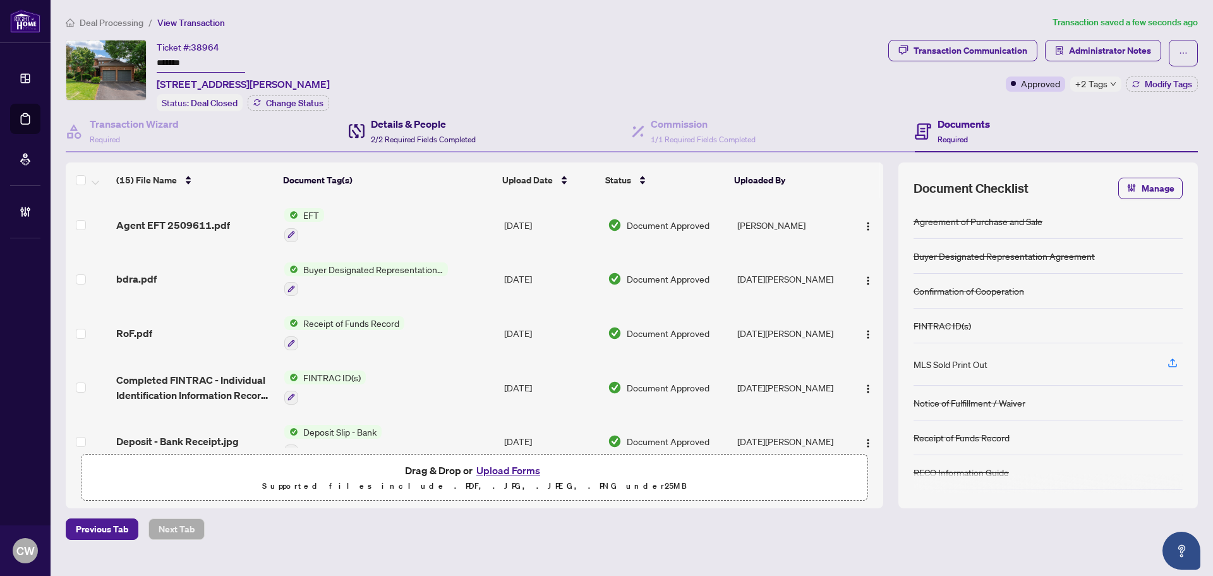
click at [402, 135] on span "2/2 Required Fields Completed" at bounding box center [423, 139] width 105 height 9
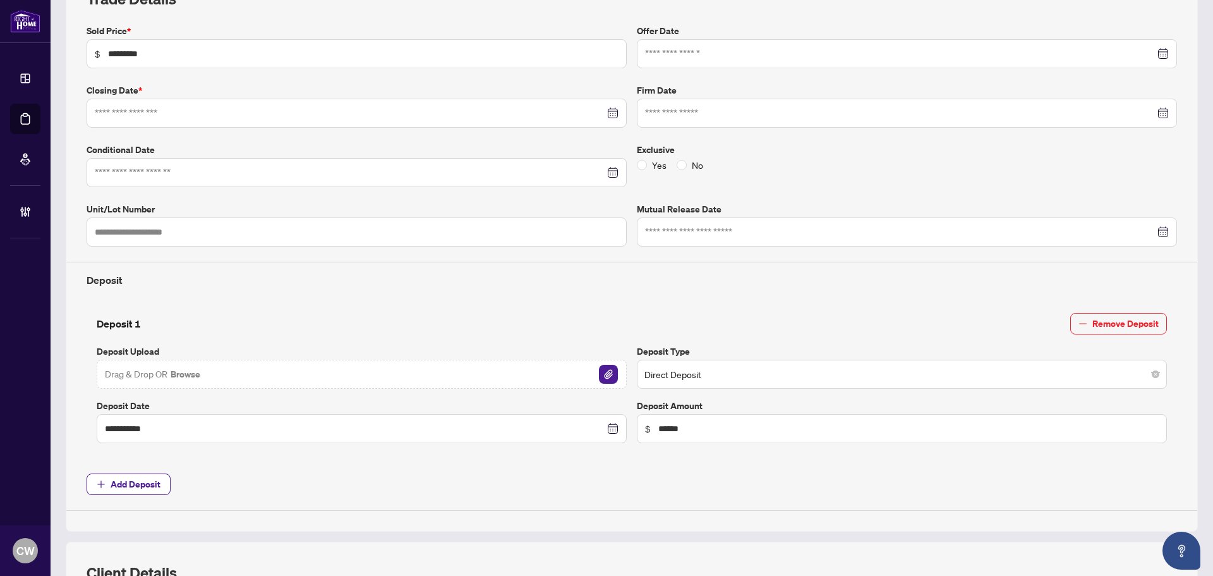
type input "**********"
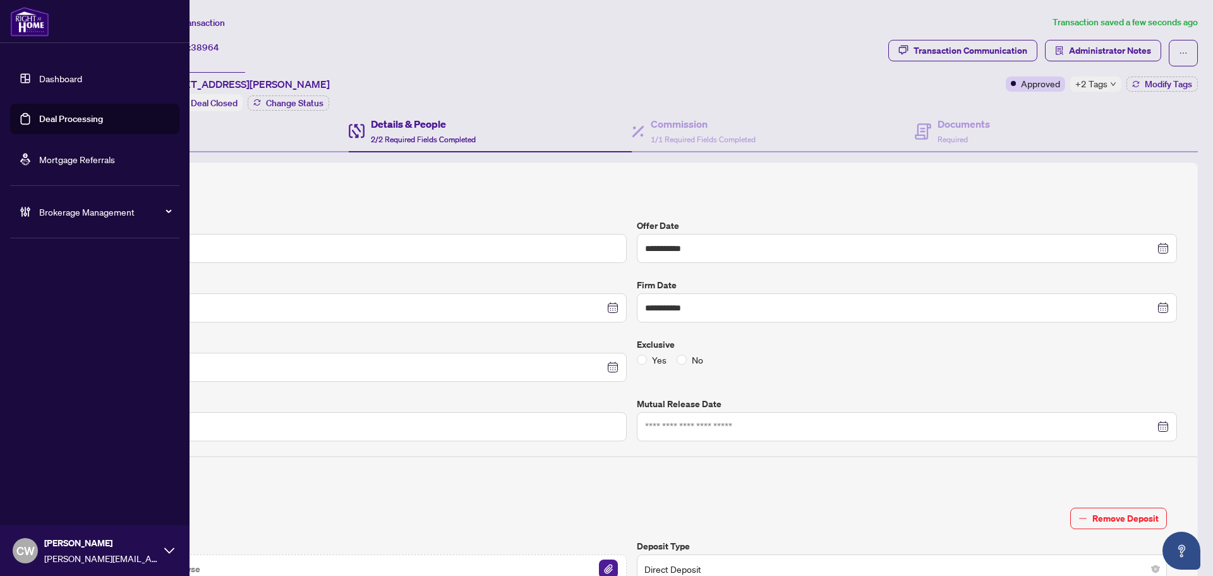
click at [67, 212] on span "Brokerage Management" at bounding box center [104, 212] width 131 height 14
click at [83, 308] on link "Manage Agents" at bounding box center [58, 302] width 63 height 11
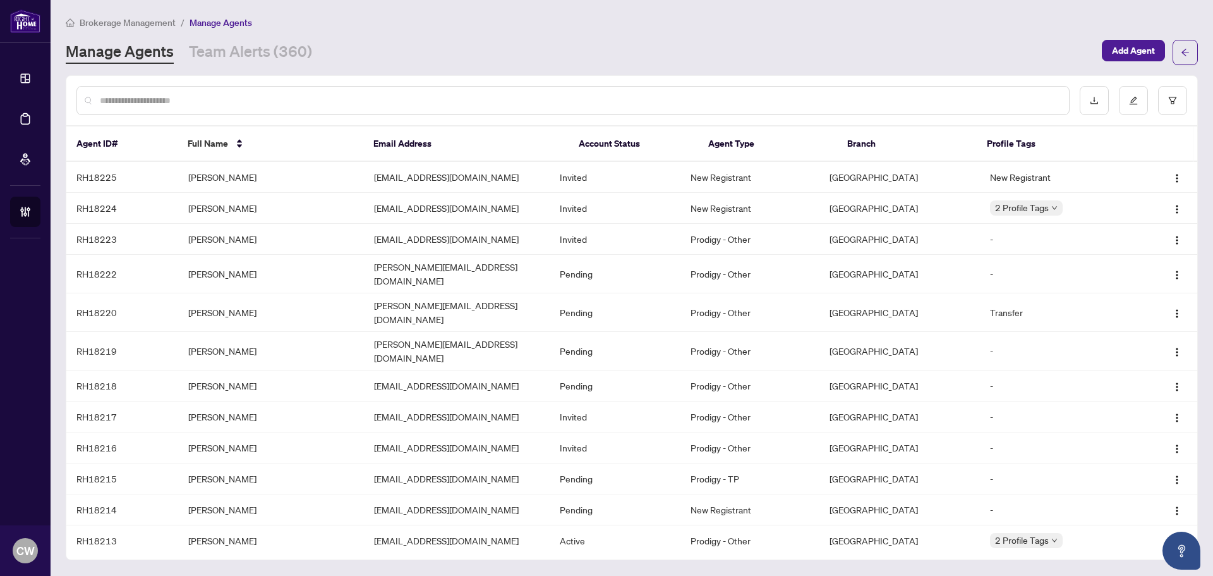
click at [169, 102] on input "text" at bounding box center [579, 101] width 959 height 14
type input "*****"
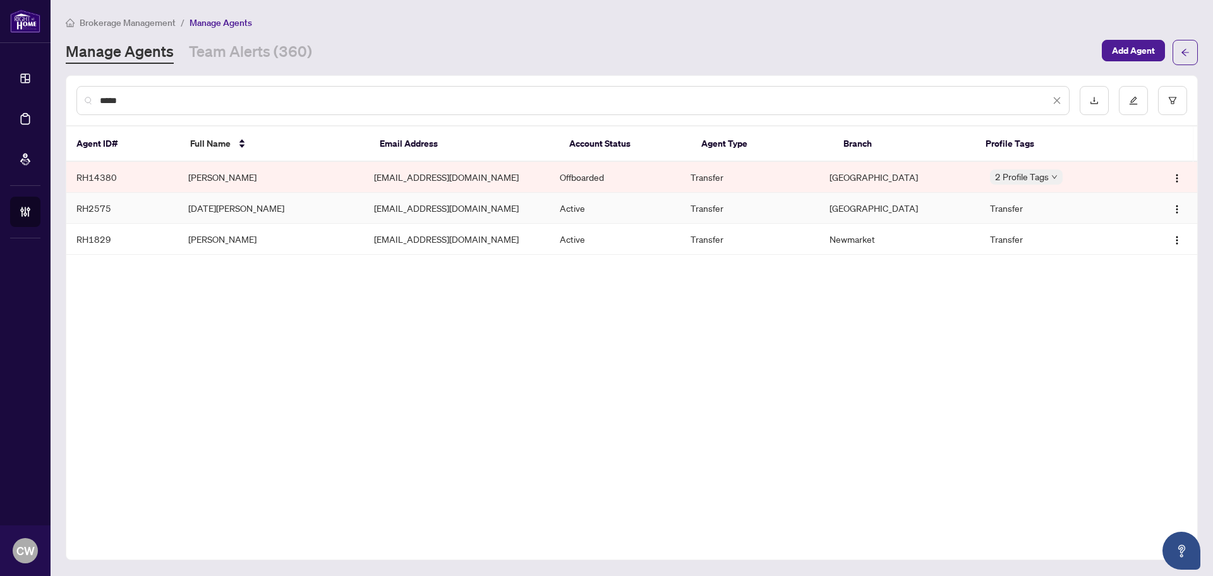
click at [204, 207] on td "[DATE][PERSON_NAME]" at bounding box center [271, 208] width 186 height 31
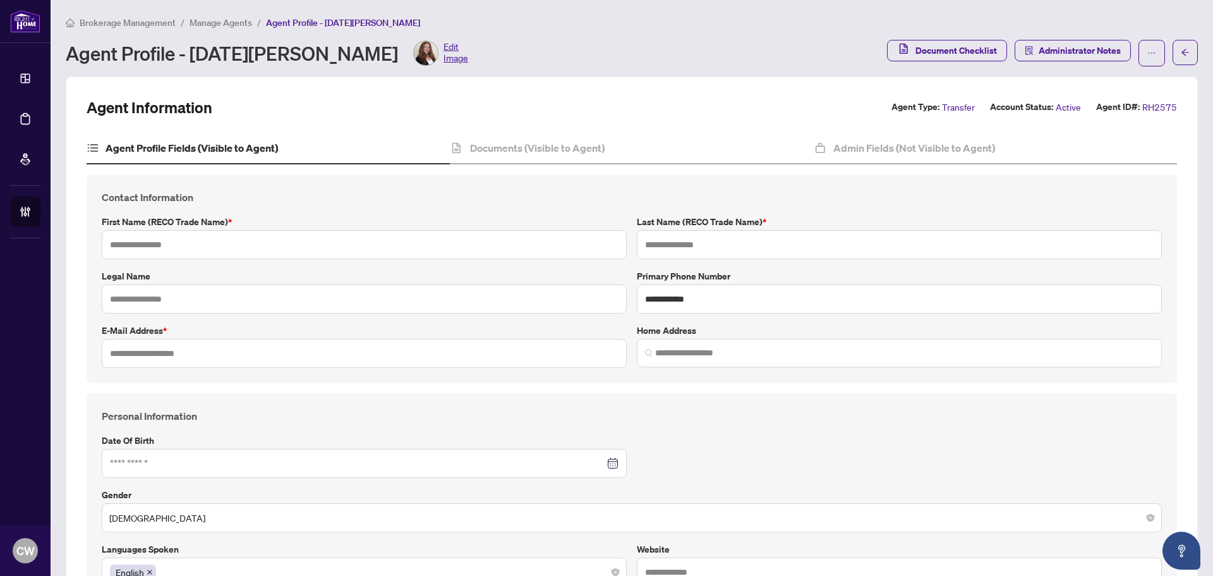
type input "******"
type input "*******"
type input "**********"
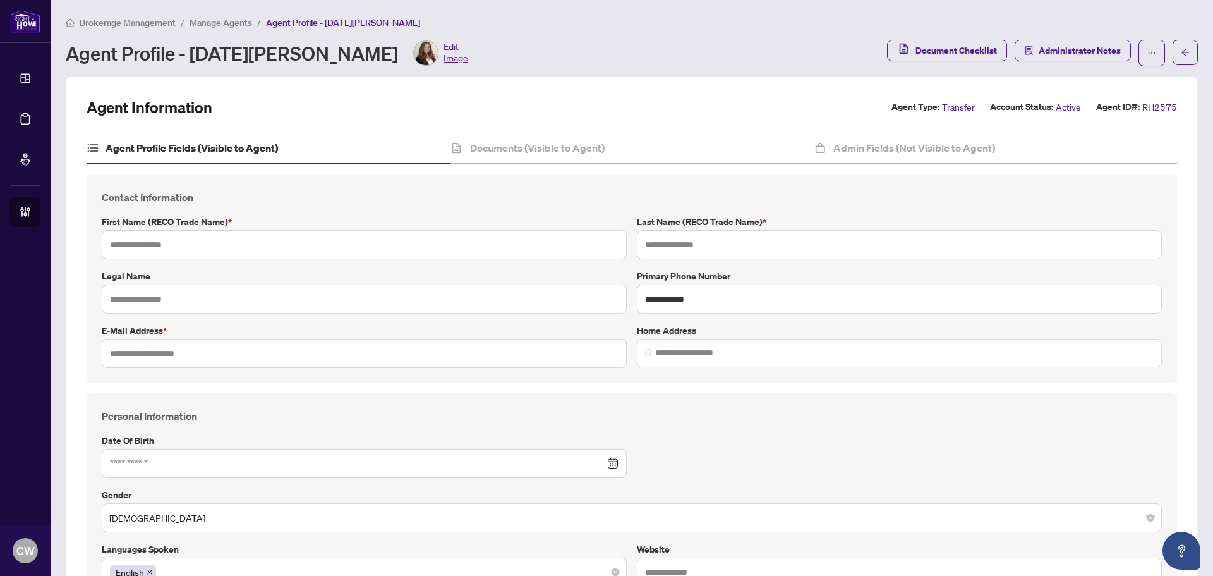
type input "*********"
type input "**********"
type input "******"
type input "**********"
type input "*"
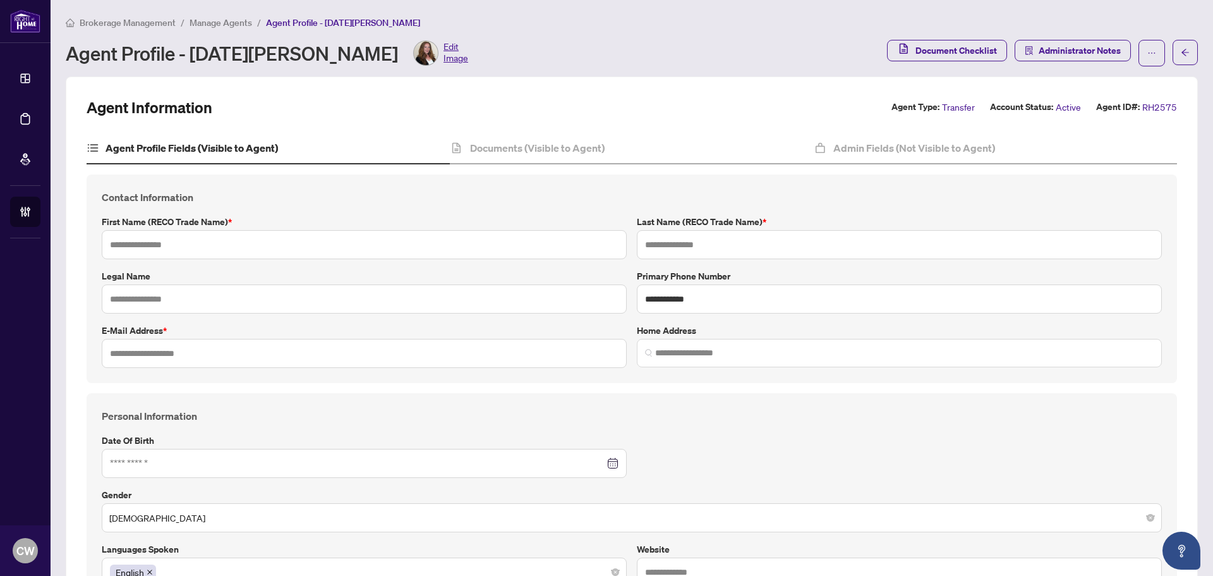
type input "*"
type input "*******"
type input "**********"
type input "****"
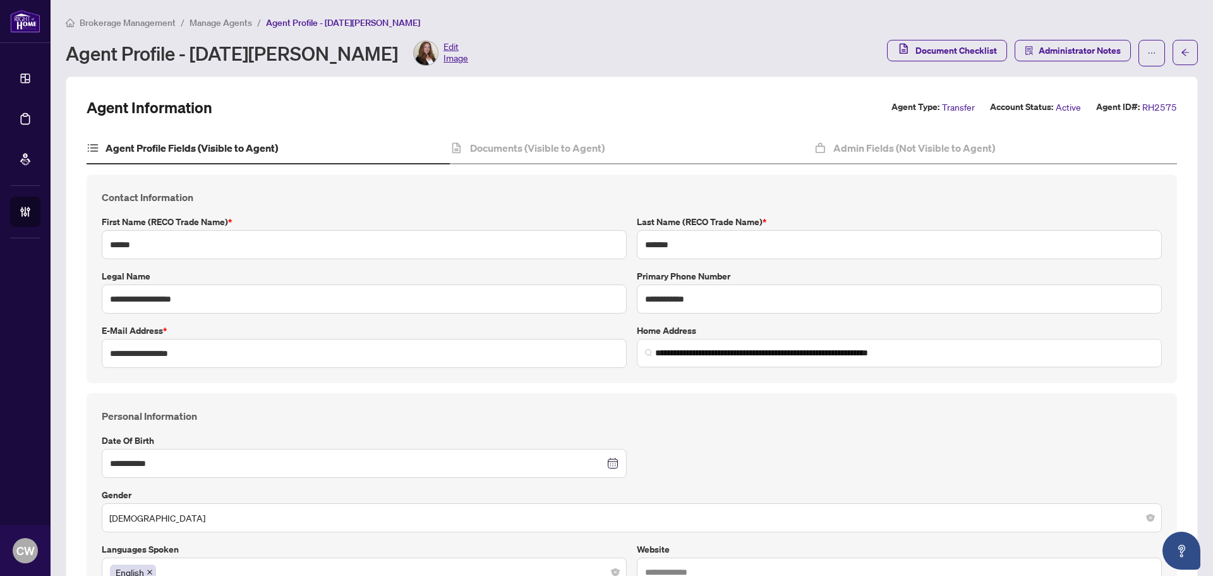
type input "**********"
drag, startPoint x: 200, startPoint y: 353, endPoint x: 90, endPoint y: 341, distance: 111.2
click at [90, 341] on div "**********" at bounding box center [632, 278] width 1091 height 209
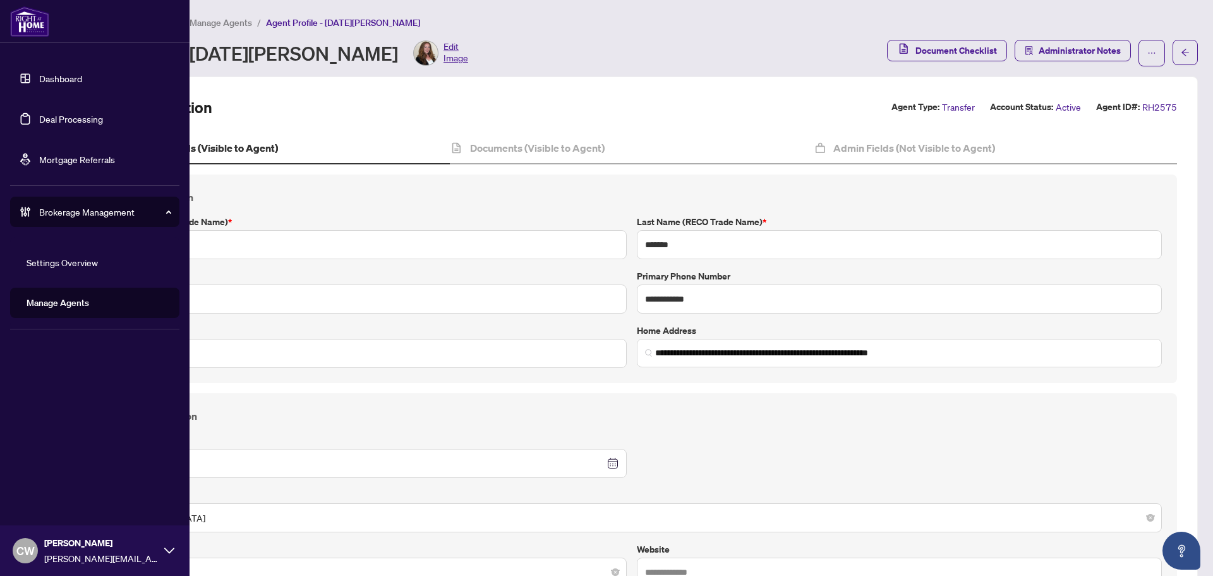
drag, startPoint x: 69, startPoint y: 119, endPoint x: 724, endPoint y: 495, distance: 755.4
click at [69, 119] on link "Deal Processing" at bounding box center [71, 118] width 64 height 11
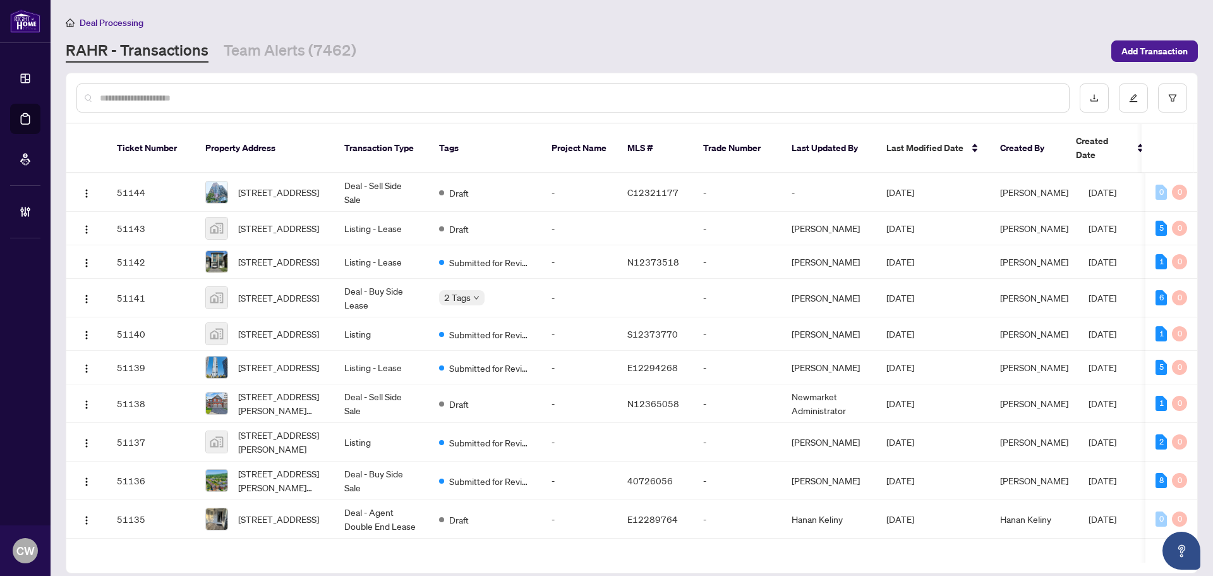
click at [207, 99] on input "text" at bounding box center [579, 98] width 959 height 14
paste input "*******"
type input "*******"
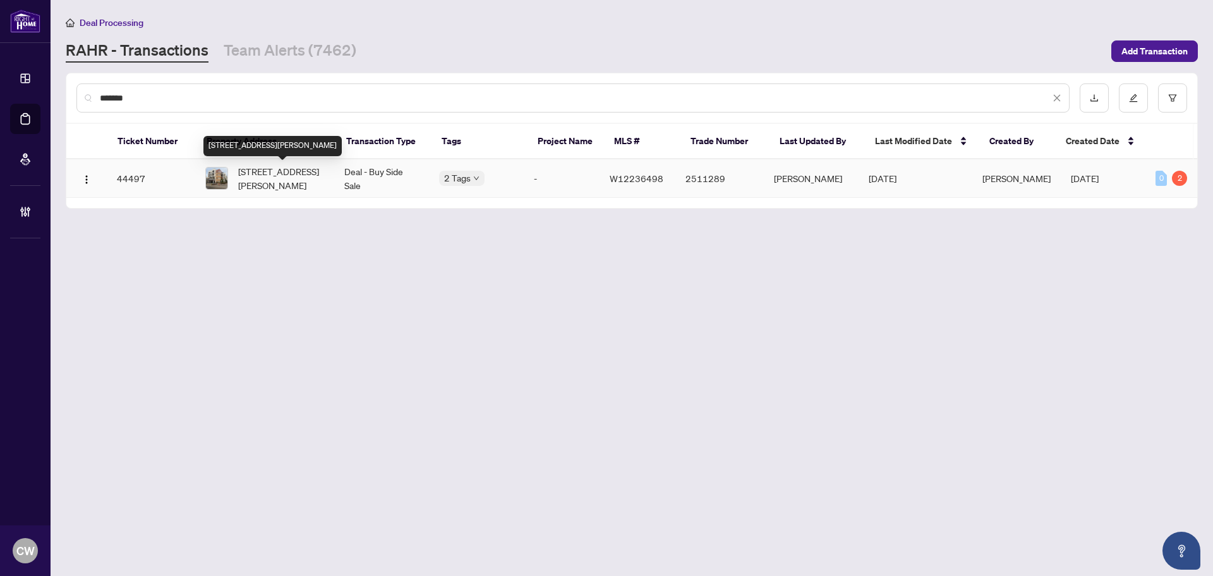
click at [263, 172] on span "[STREET_ADDRESS][PERSON_NAME]" at bounding box center [281, 178] width 86 height 28
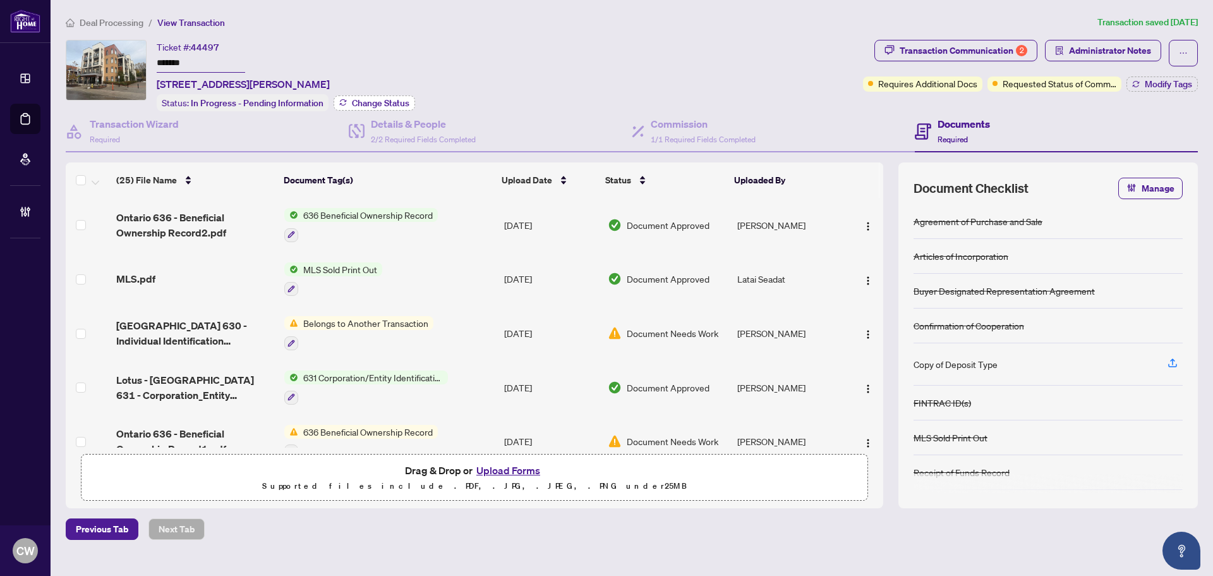
click at [384, 100] on span "Change Status" at bounding box center [380, 103] width 57 height 9
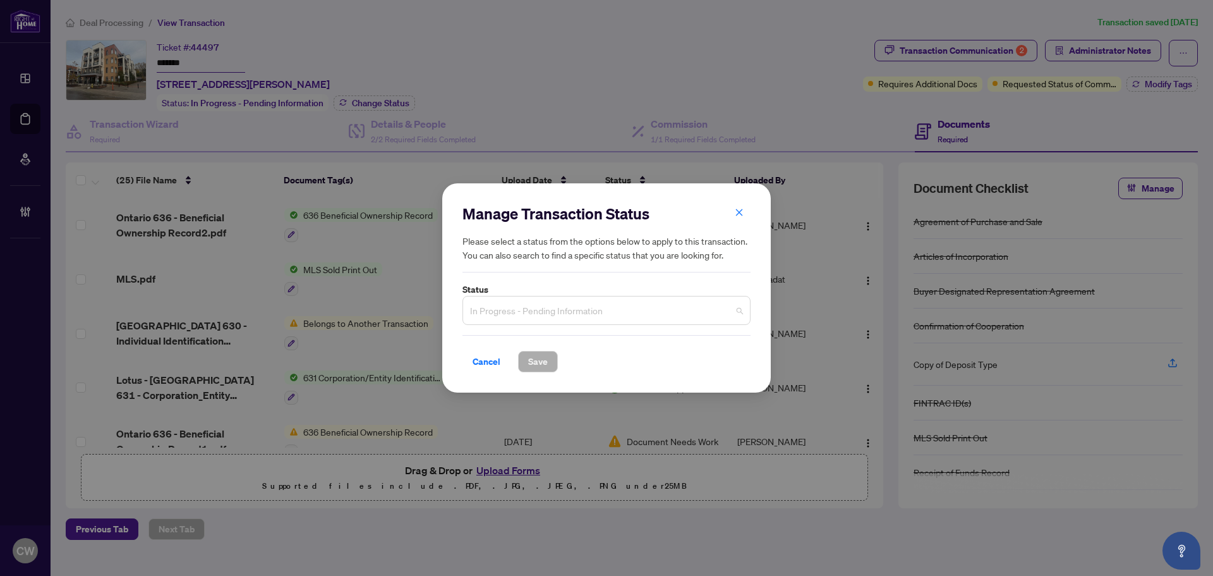
click at [602, 318] on span "In Progress - Pending Information" at bounding box center [606, 310] width 273 height 24
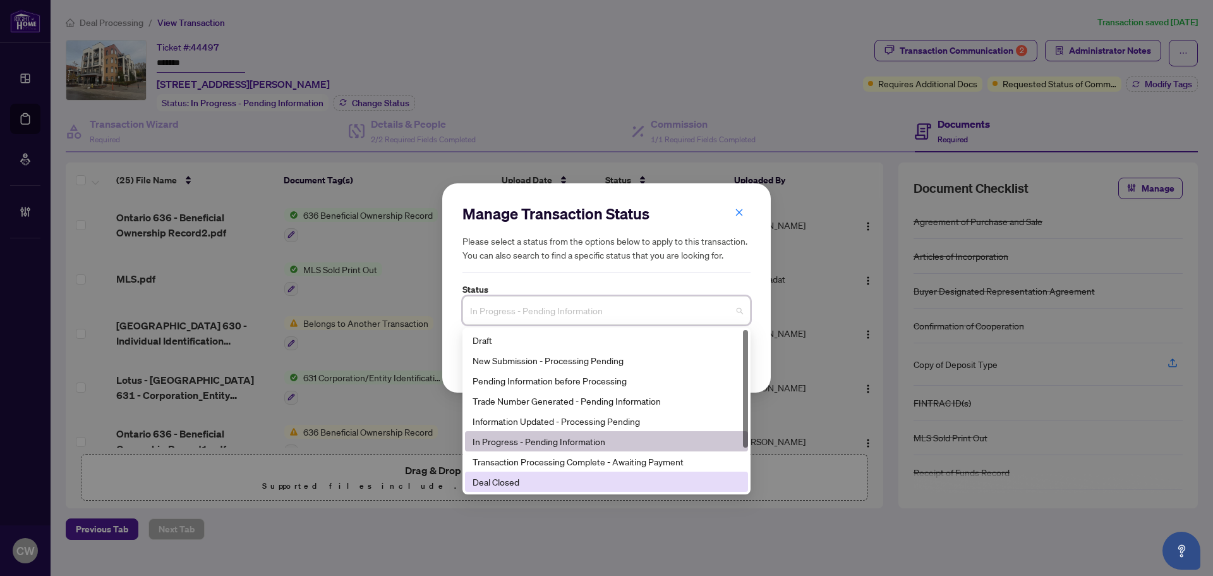
click at [548, 480] on div "Deal Closed" at bounding box center [607, 482] width 268 height 14
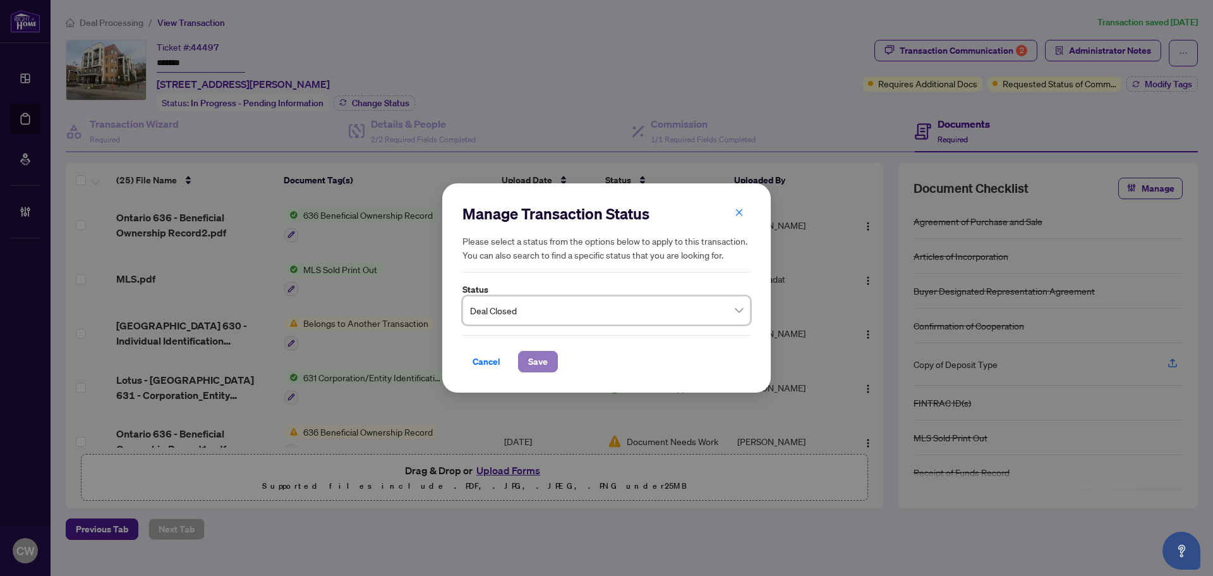
click at [538, 360] on span "Save" at bounding box center [538, 361] width 20 height 20
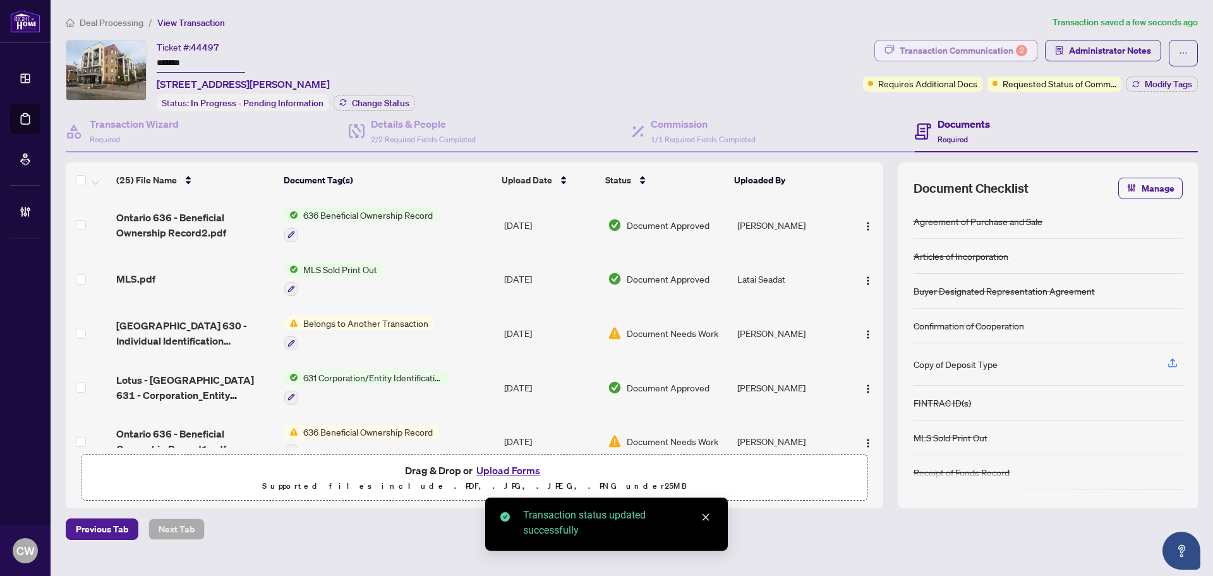
click at [1001, 52] on div "Transaction Communication 2" at bounding box center [964, 50] width 128 height 20
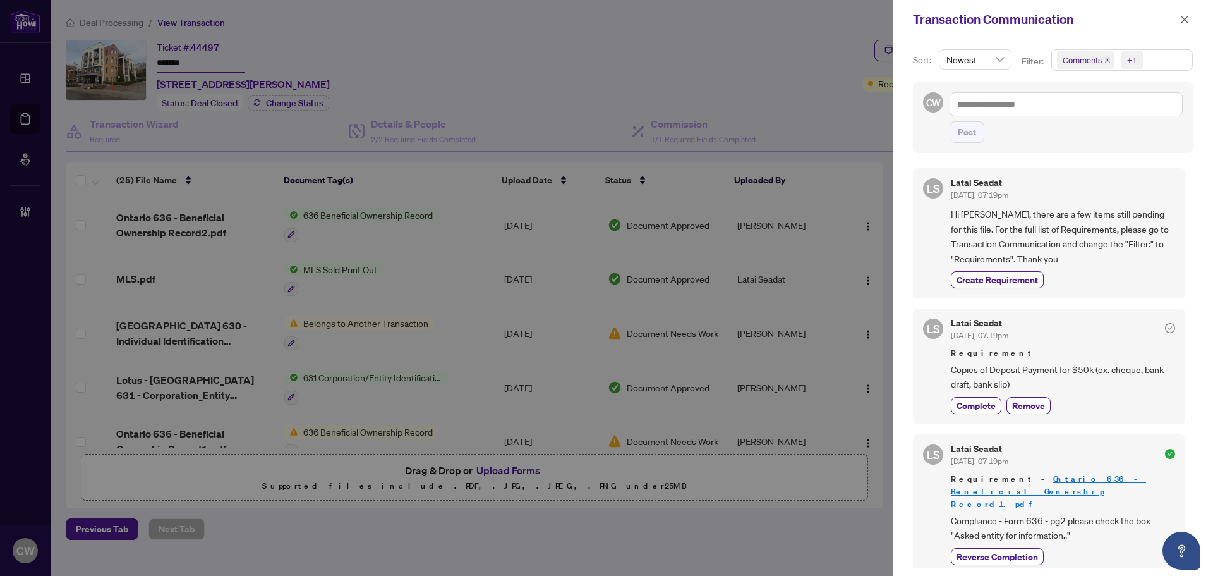
click at [1106, 59] on icon "close" at bounding box center [1107, 60] width 6 height 6
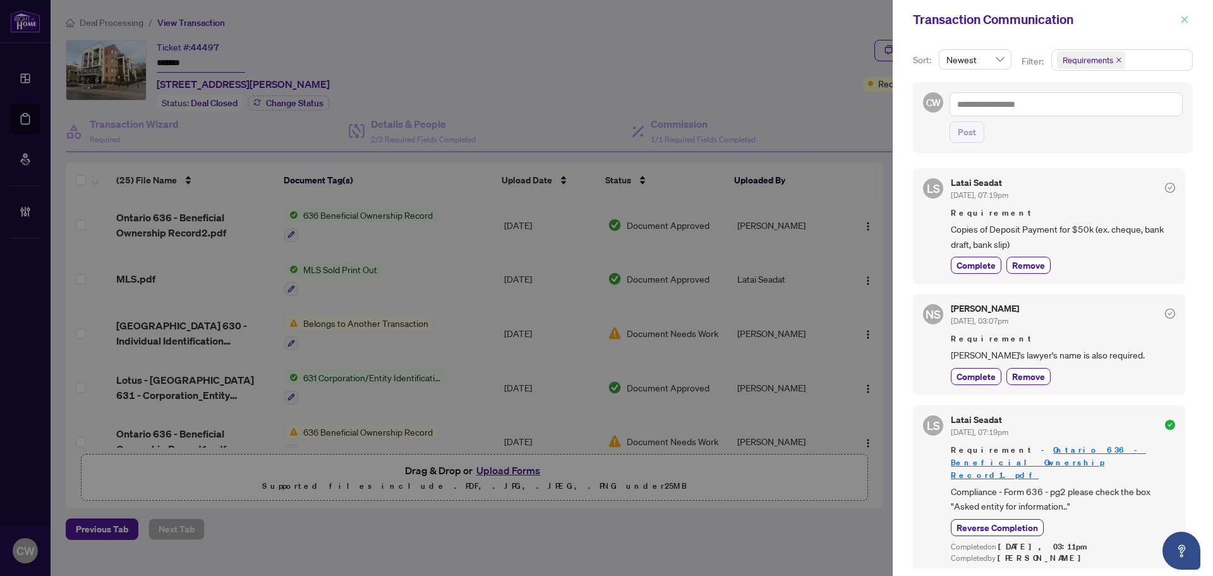
click at [1191, 16] on button "button" at bounding box center [1184, 19] width 16 height 15
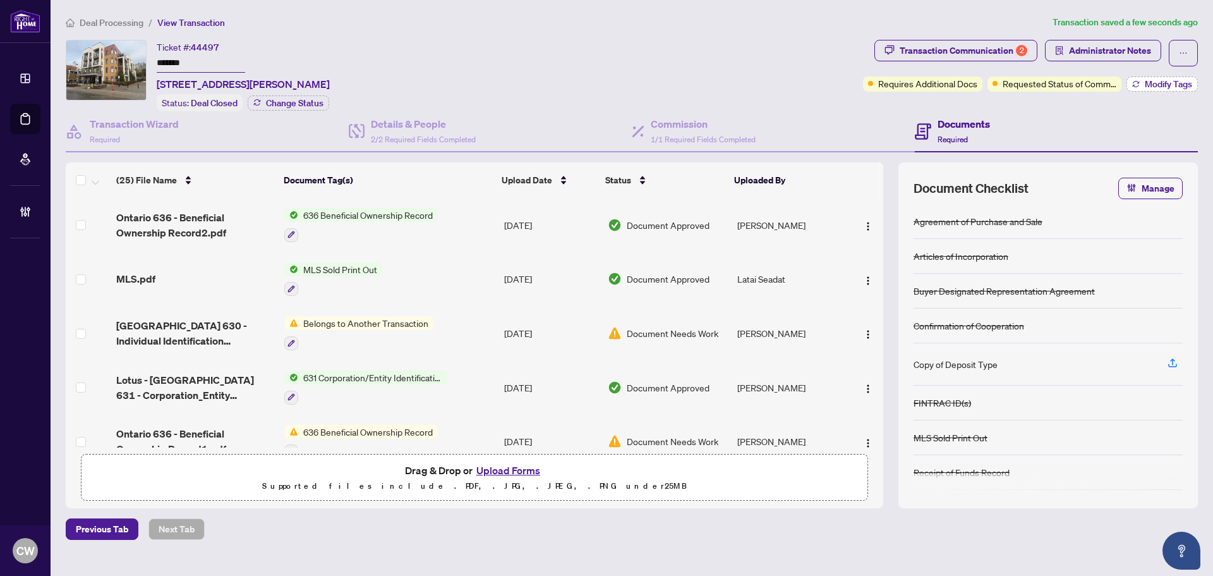
click at [1161, 80] on span "Modify Tags" at bounding box center [1168, 84] width 47 height 9
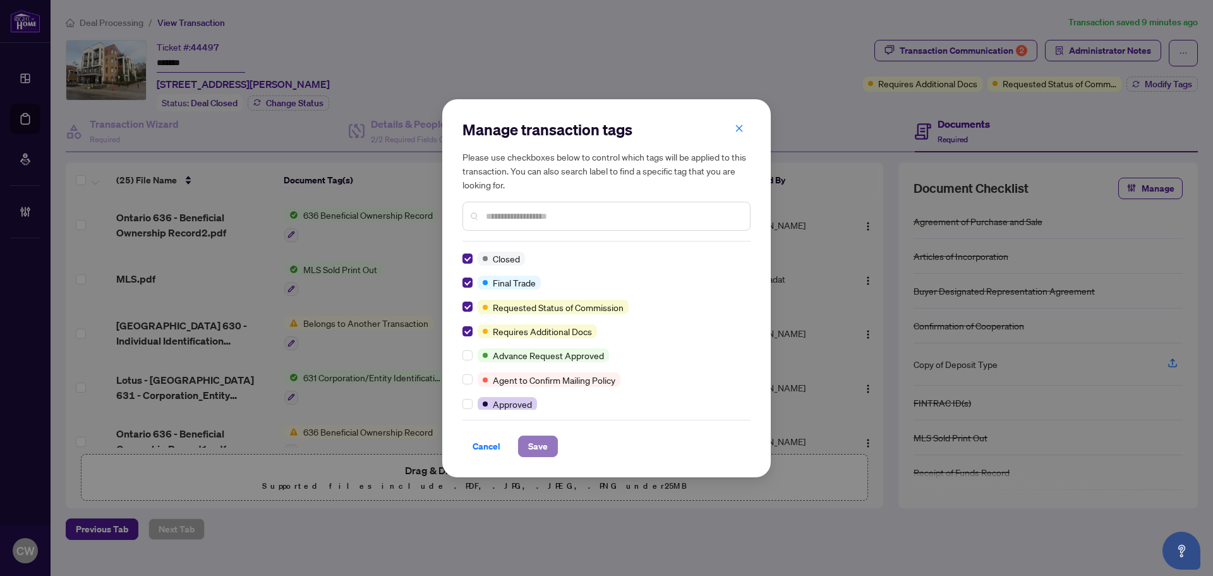
click at [533, 452] on span "Save" at bounding box center [538, 446] width 20 height 20
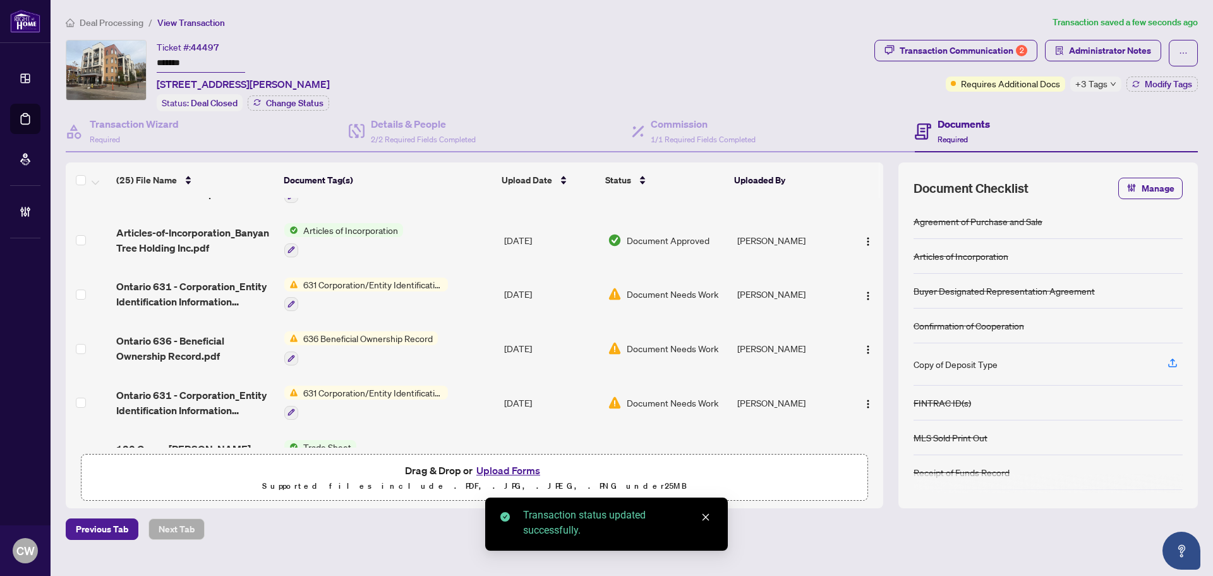
scroll to position [442, 0]
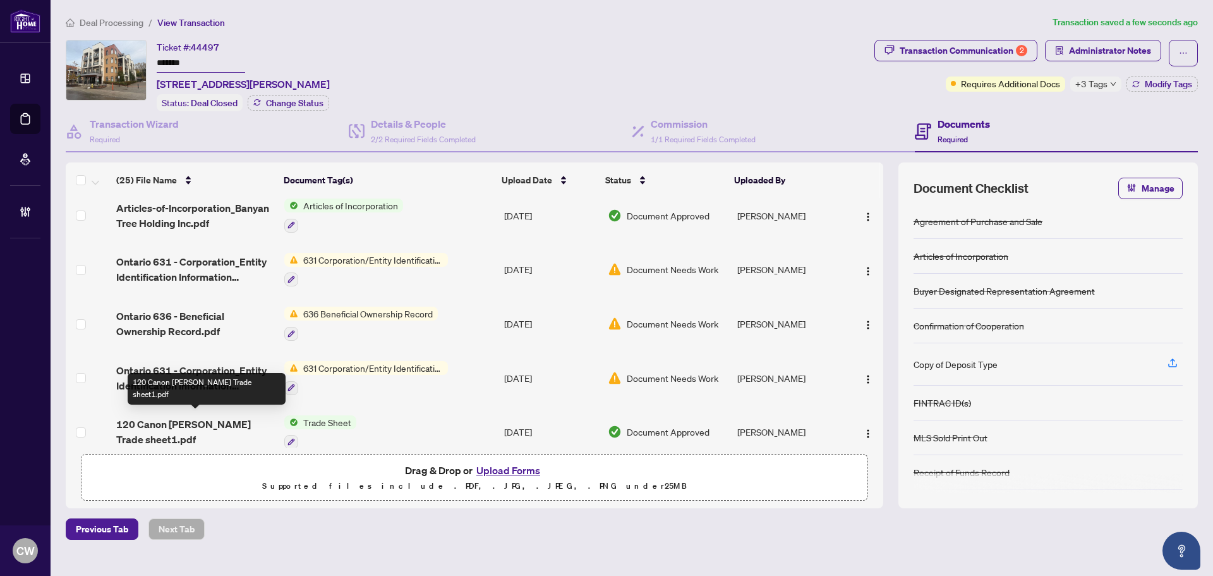
click at [174, 416] on span "120 Canon [PERSON_NAME] Trade sheet1.pdf" at bounding box center [195, 431] width 158 height 30
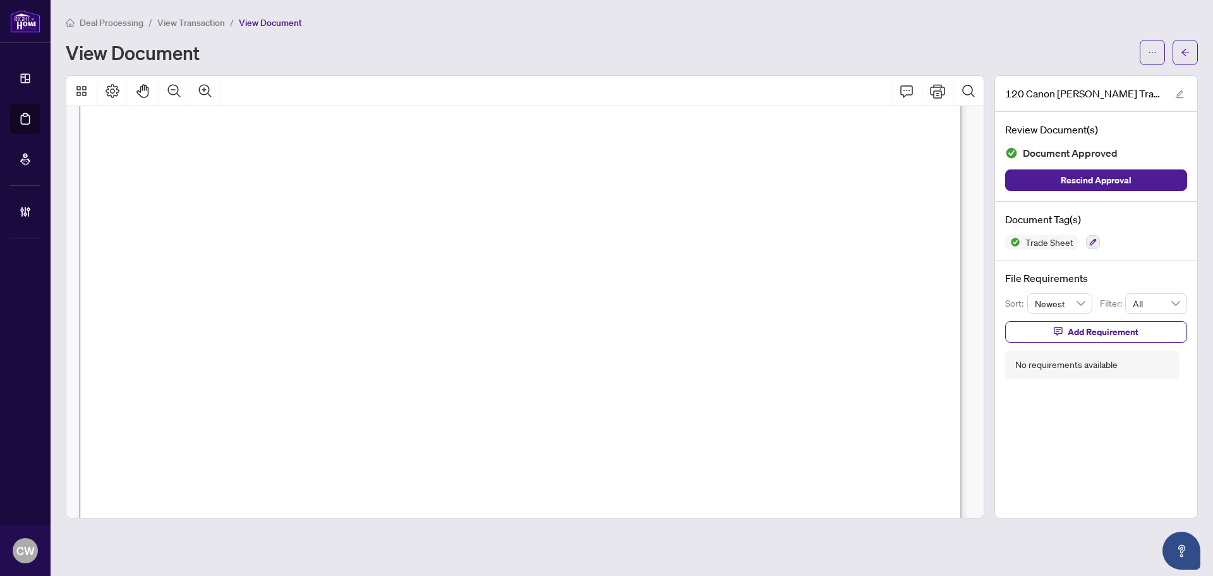
scroll to position [505, 0]
click at [1180, 47] on button "button" at bounding box center [1185, 52] width 25 height 25
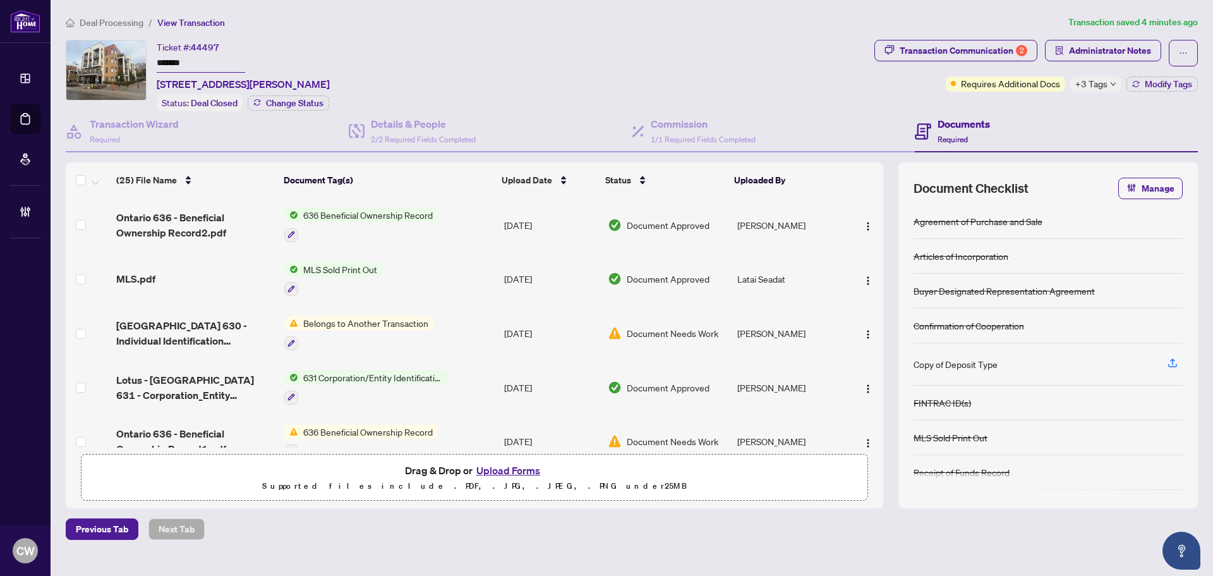
click at [529, 469] on button "Upload Forms" at bounding box center [508, 470] width 71 height 16
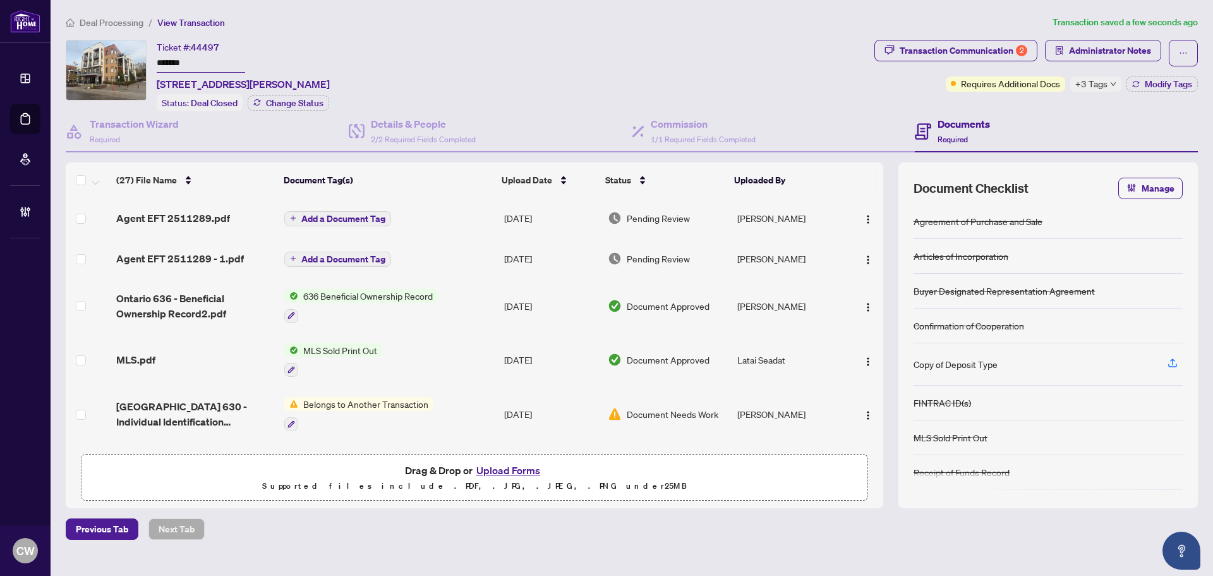
click at [361, 219] on span "Add a Document Tag" at bounding box center [343, 218] width 84 height 9
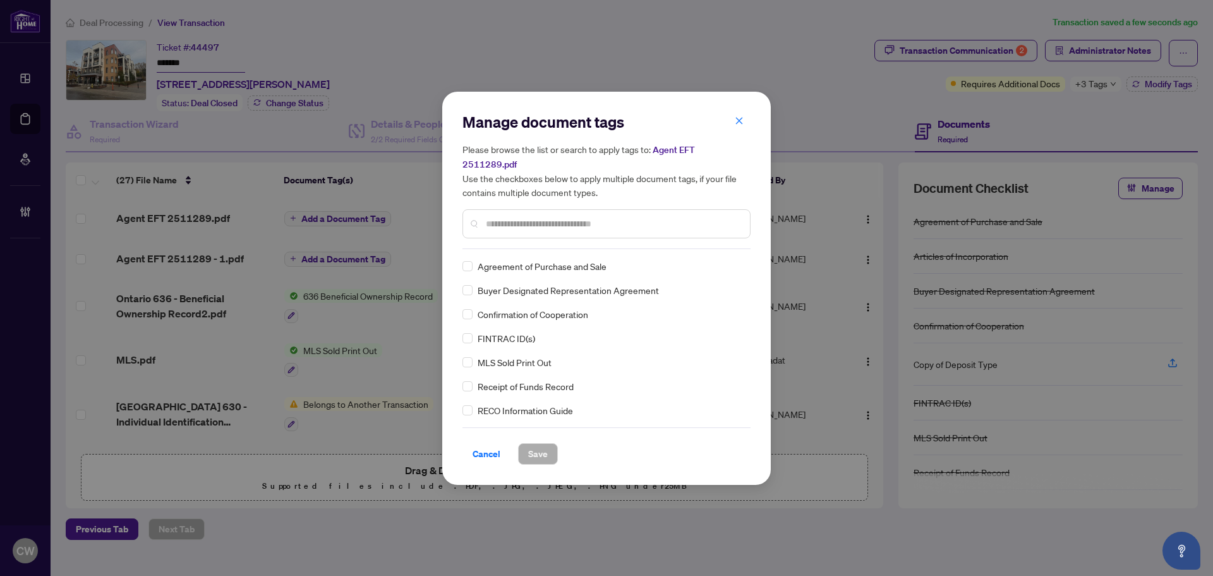
click at [552, 209] on div at bounding box center [607, 223] width 288 height 29
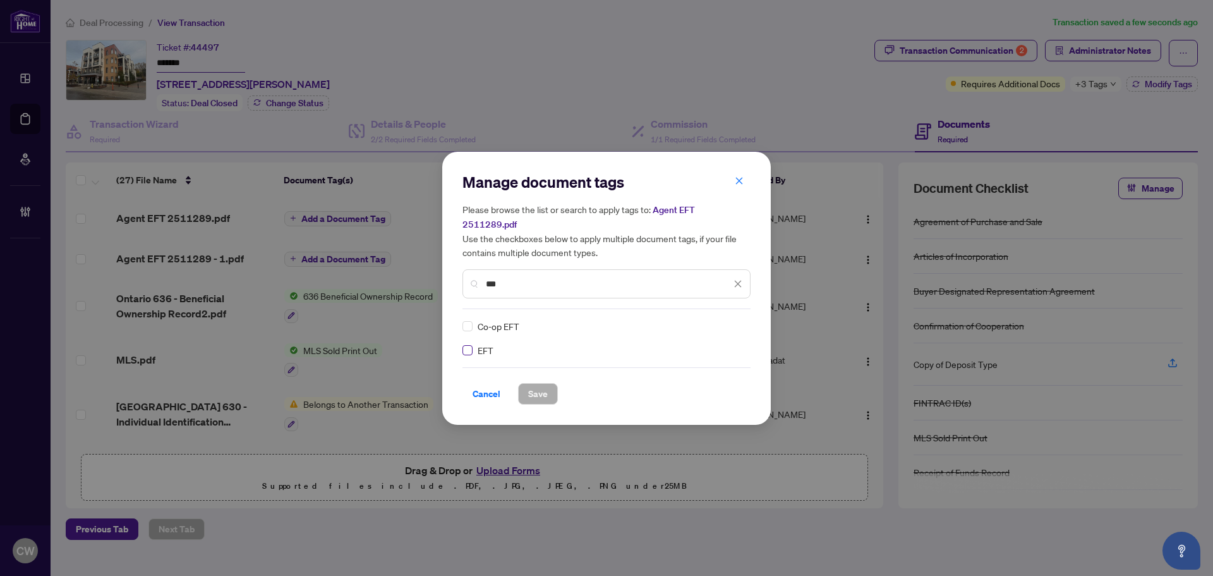
type input "***"
click at [717, 322] on div at bounding box center [727, 326] width 32 height 13
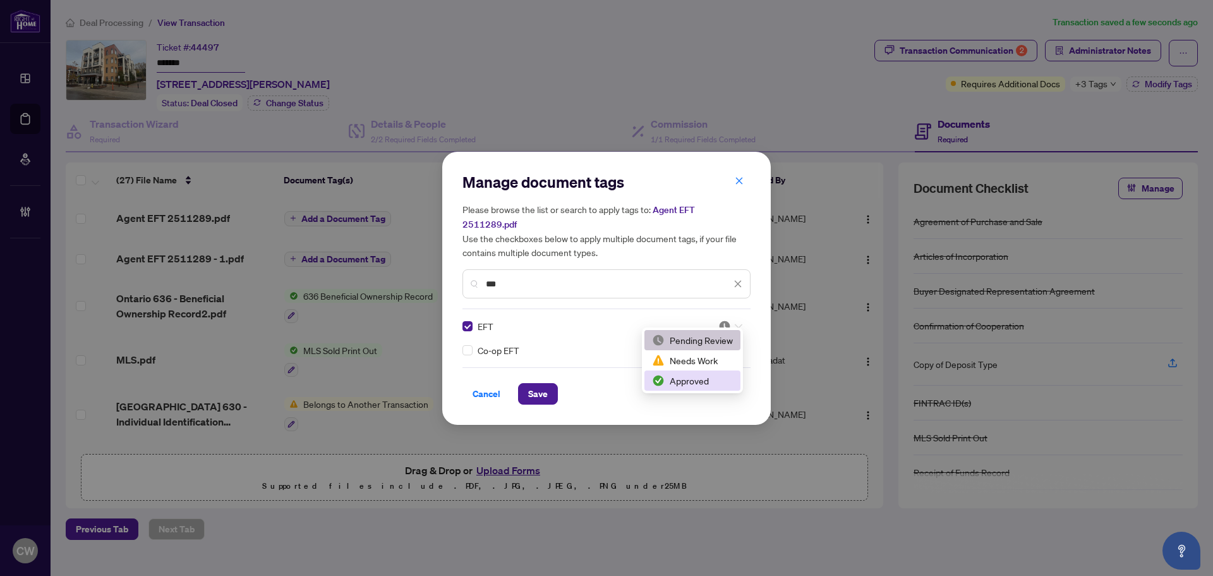
click at [694, 377] on div "Approved" at bounding box center [692, 380] width 81 height 14
click at [528, 390] on button "Save" at bounding box center [538, 393] width 40 height 21
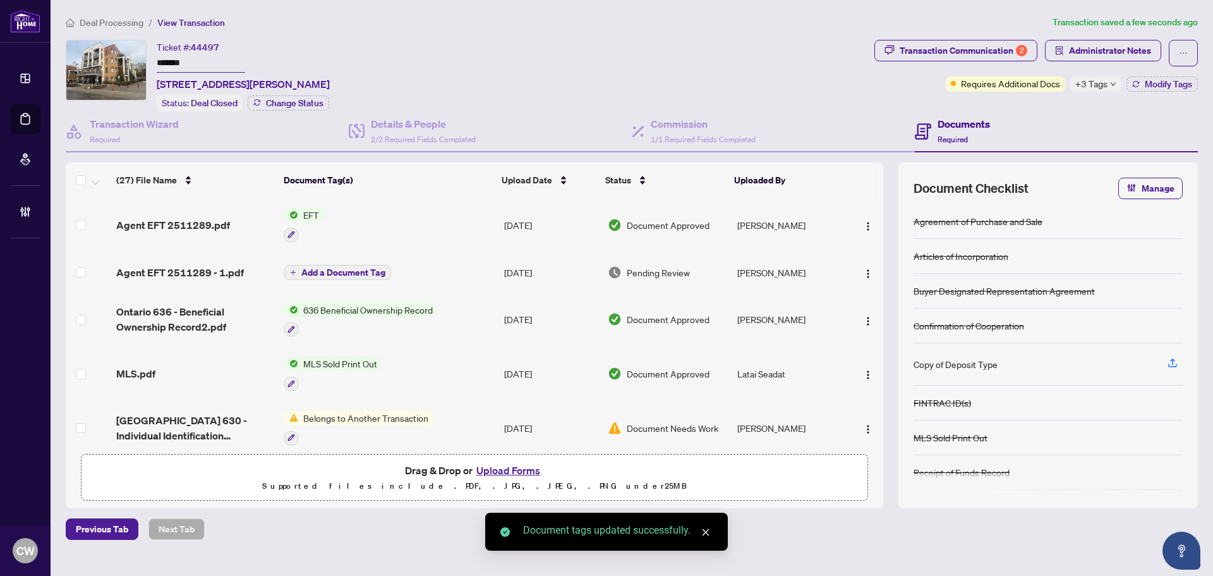
click at [353, 258] on td "Add a Document Tag" at bounding box center [389, 272] width 220 height 40
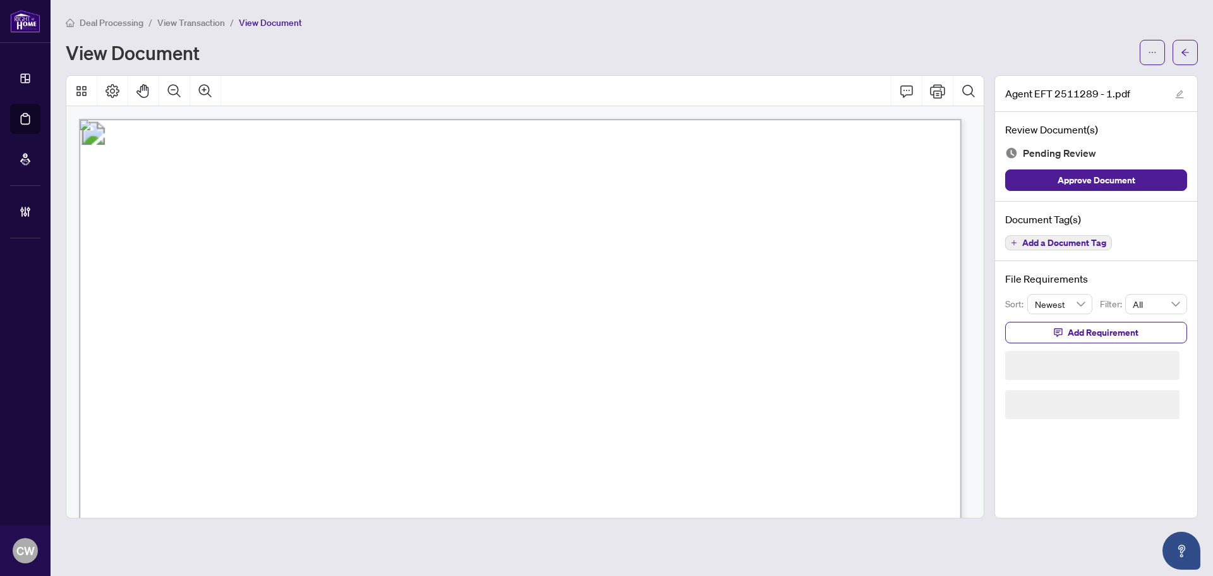
click at [1181, 43] on span "button" at bounding box center [1185, 52] width 9 height 20
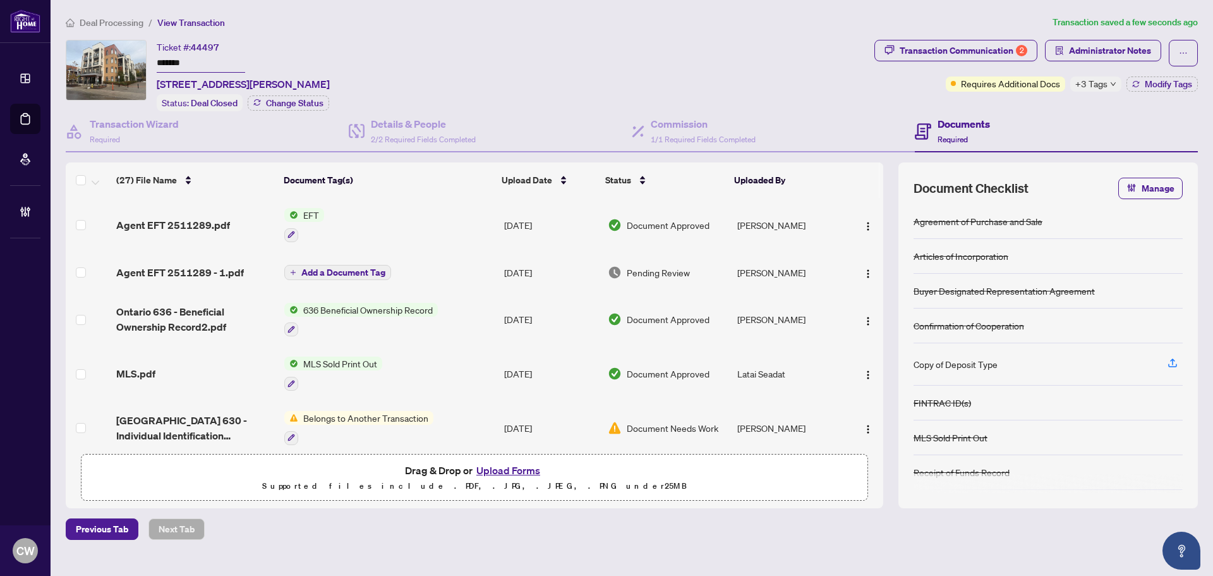
click at [348, 274] on span "Add a Document Tag" at bounding box center [343, 272] width 84 height 9
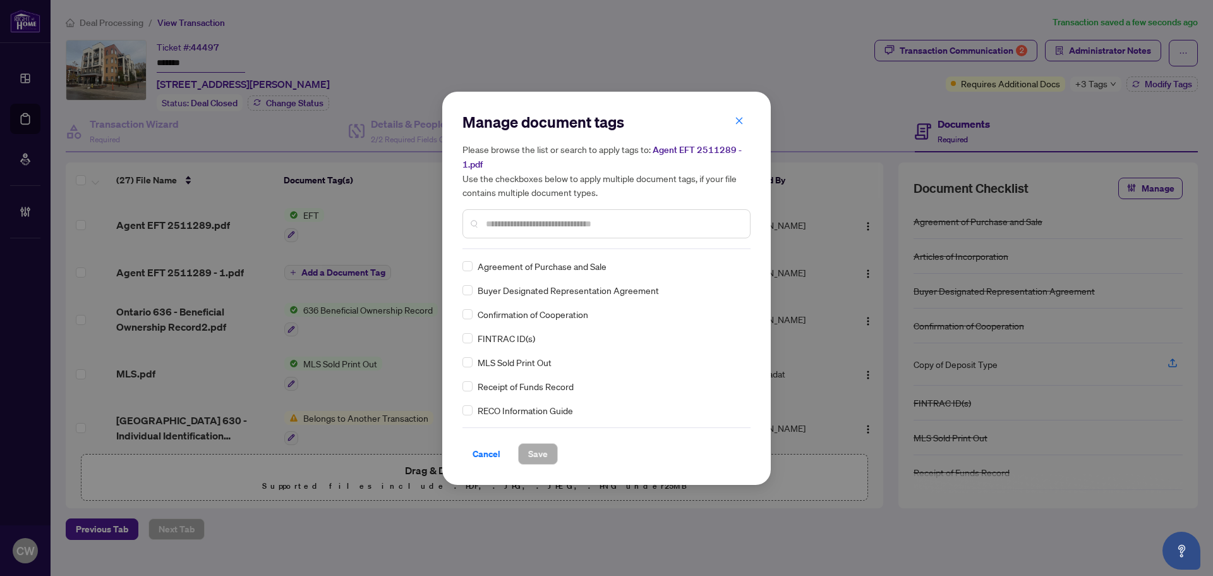
click at [504, 243] on div "Manage document tags Please browse the list or search to apply tags to: Agent E…" at bounding box center [607, 180] width 288 height 137
click at [508, 222] on input "text" at bounding box center [613, 224] width 254 height 14
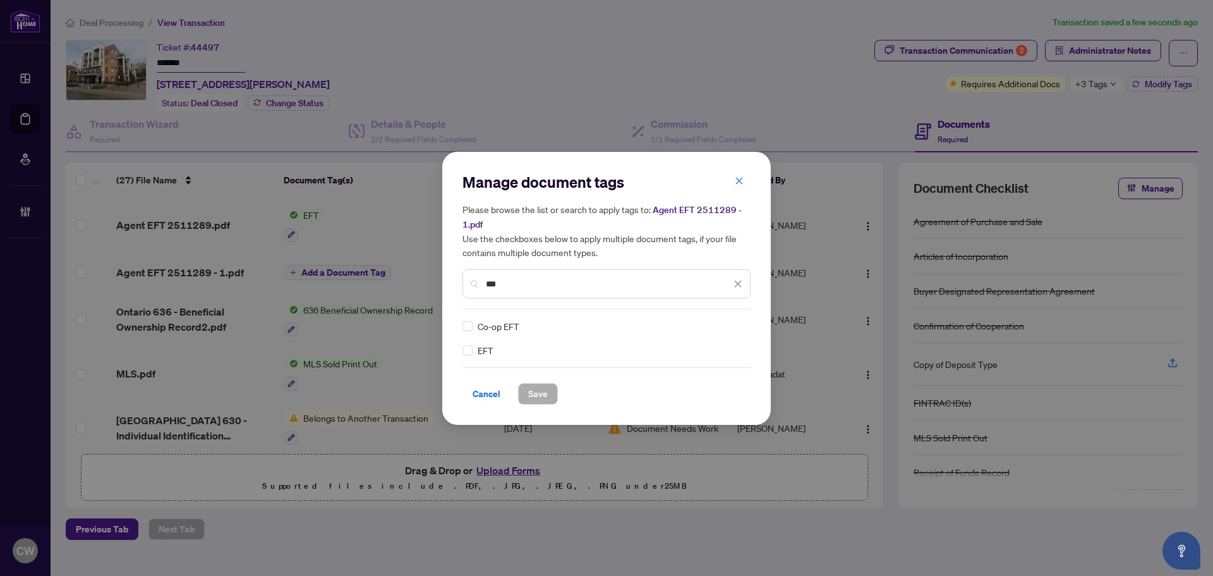
type input "***"
drag, startPoint x: 730, startPoint y: 326, endPoint x: 723, endPoint y: 331, distance: 8.1
click at [730, 325] on img at bounding box center [724, 326] width 13 height 13
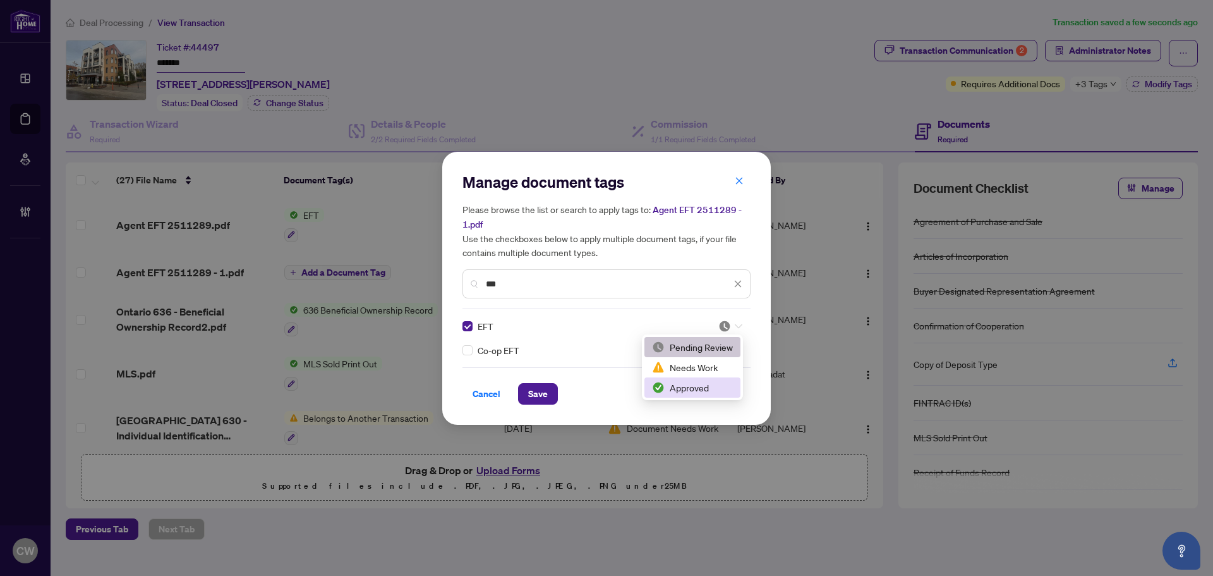
click at [672, 389] on div "Approved" at bounding box center [692, 387] width 81 height 14
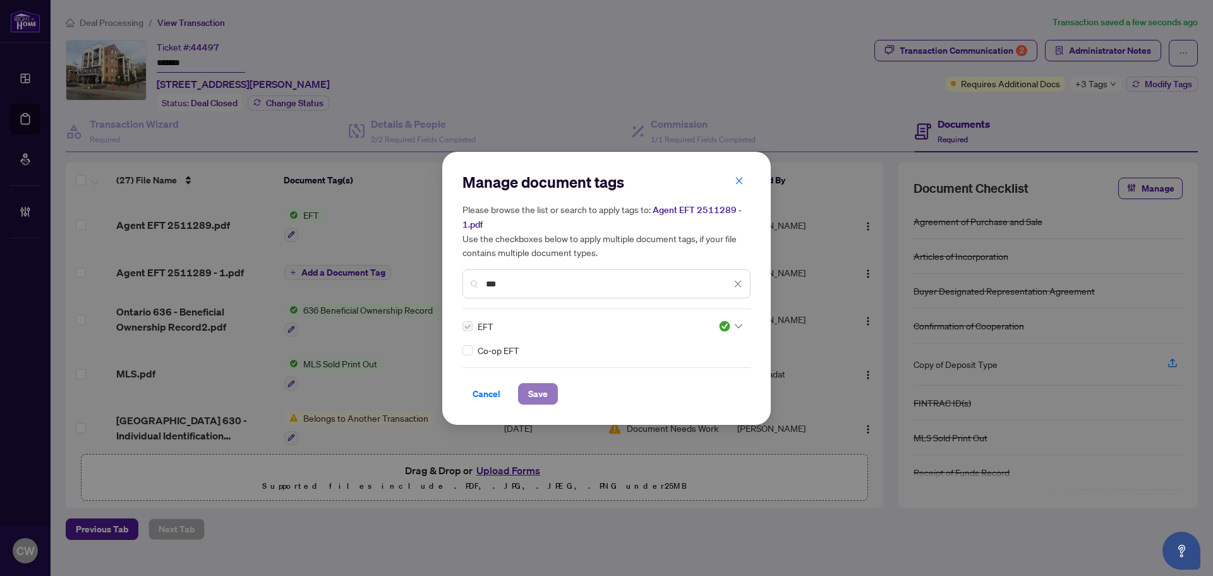
click at [531, 396] on span "Save" at bounding box center [538, 394] width 20 height 20
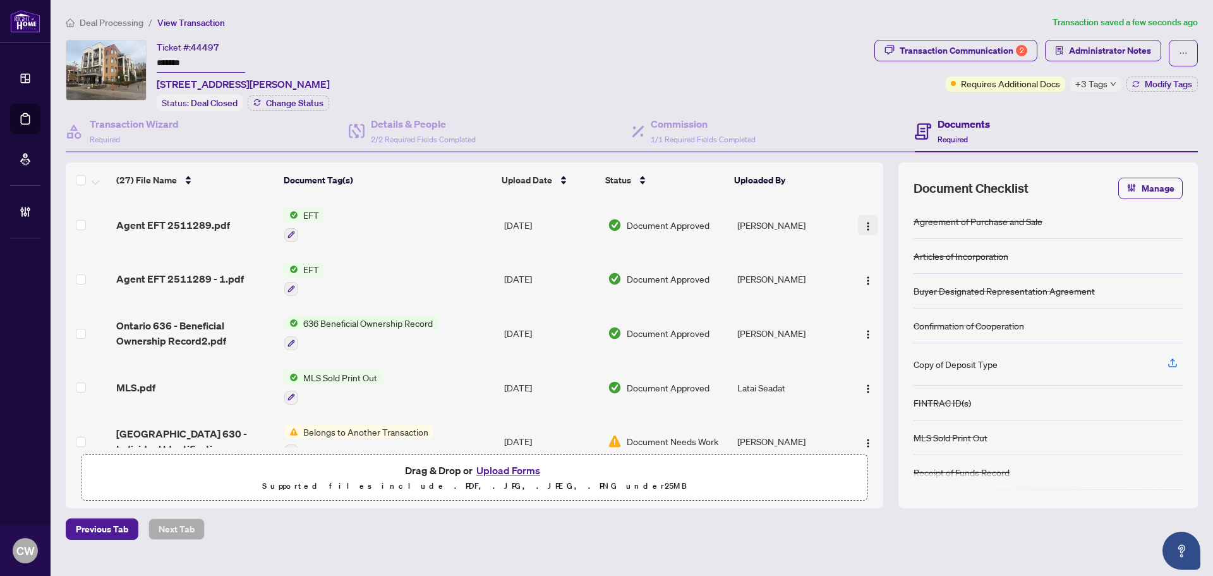
click at [863, 222] on img "button" at bounding box center [868, 226] width 10 height 10
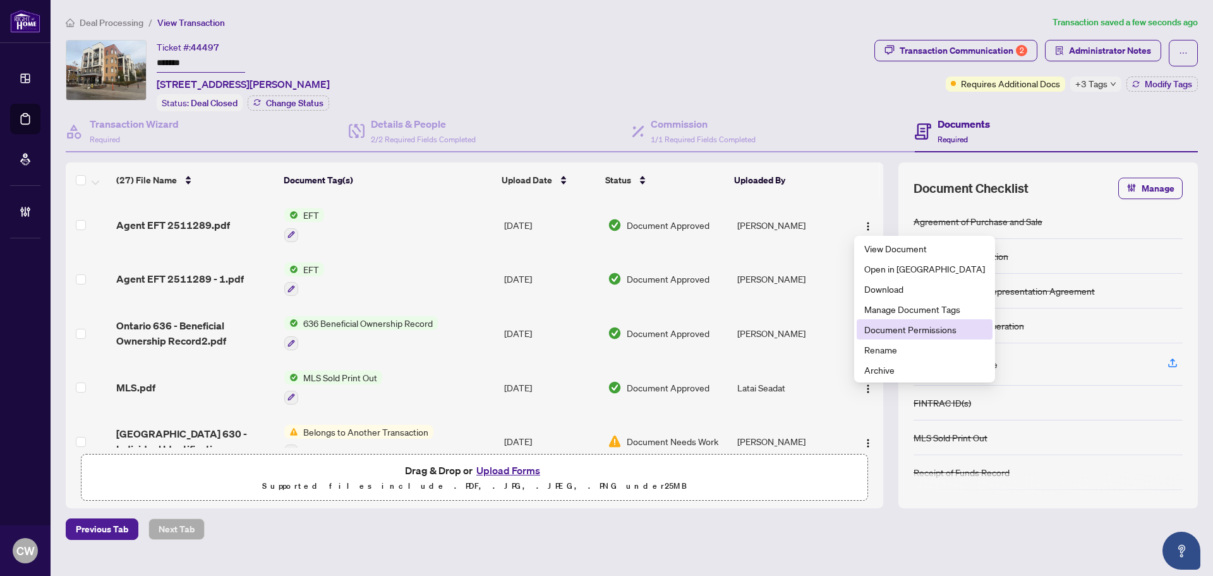
click at [888, 325] on span "Document Permissions" at bounding box center [924, 329] width 121 height 14
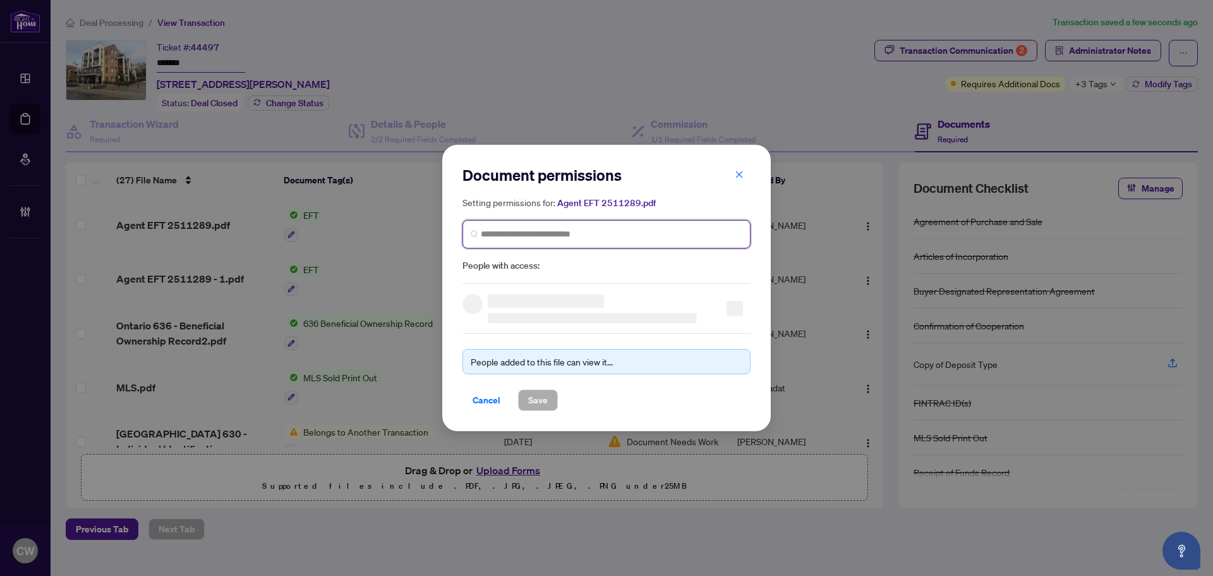
click at [548, 229] on input "search" at bounding box center [612, 233] width 262 height 13
paste input "**********"
type input "**********"
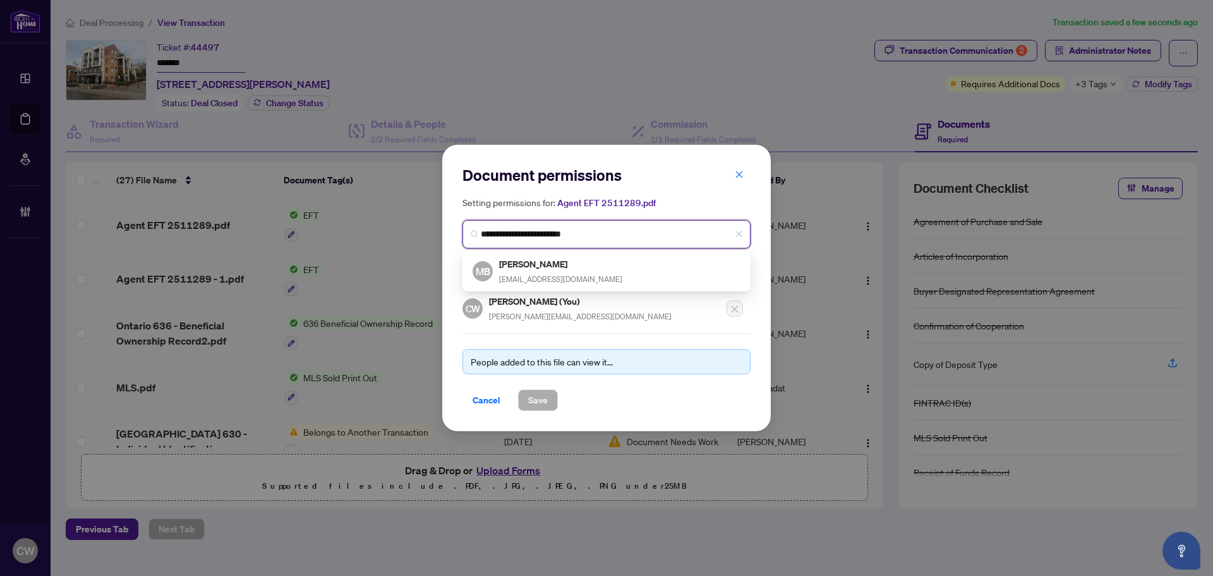
click at [548, 265] on h5 "[PERSON_NAME]" at bounding box center [560, 264] width 123 height 15
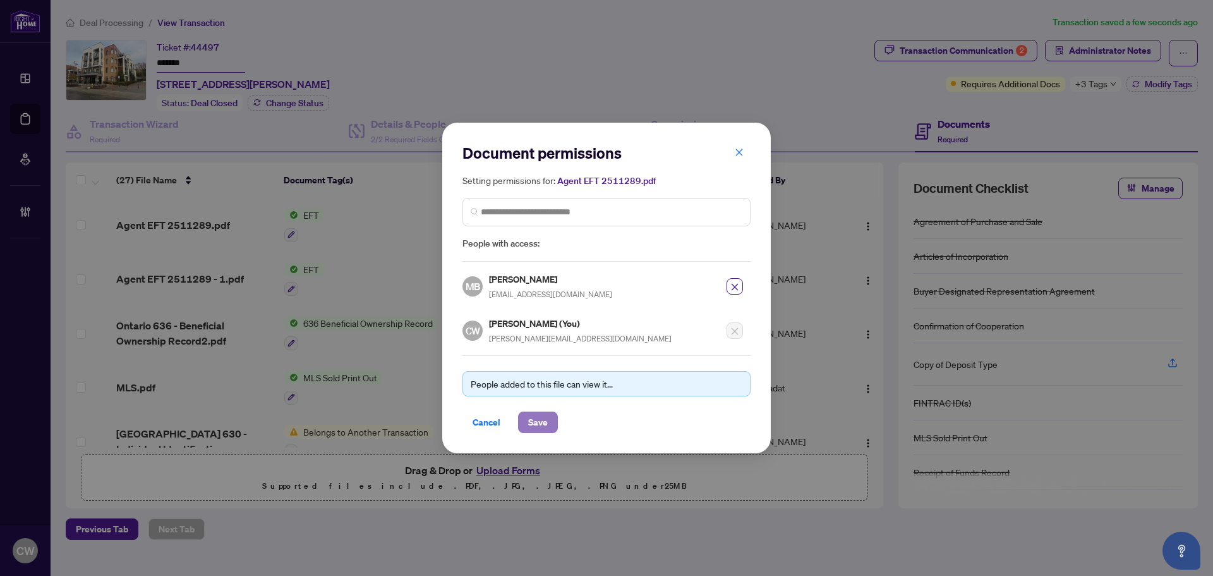
click at [539, 426] on span "Save" at bounding box center [538, 422] width 20 height 20
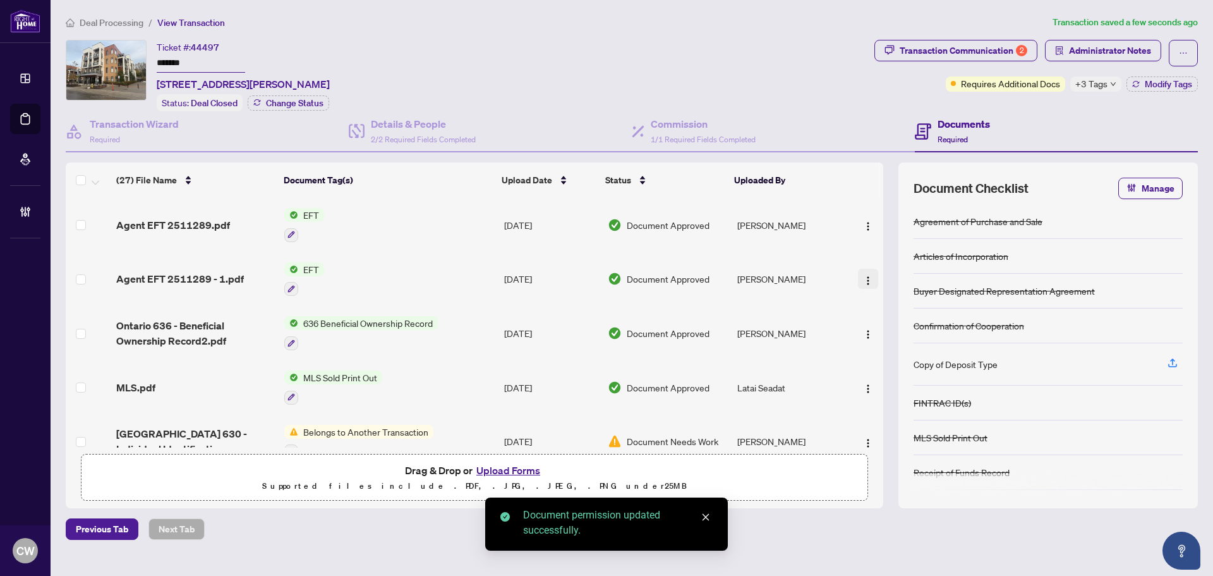
click at [864, 272] on span "button" at bounding box center [868, 279] width 10 height 14
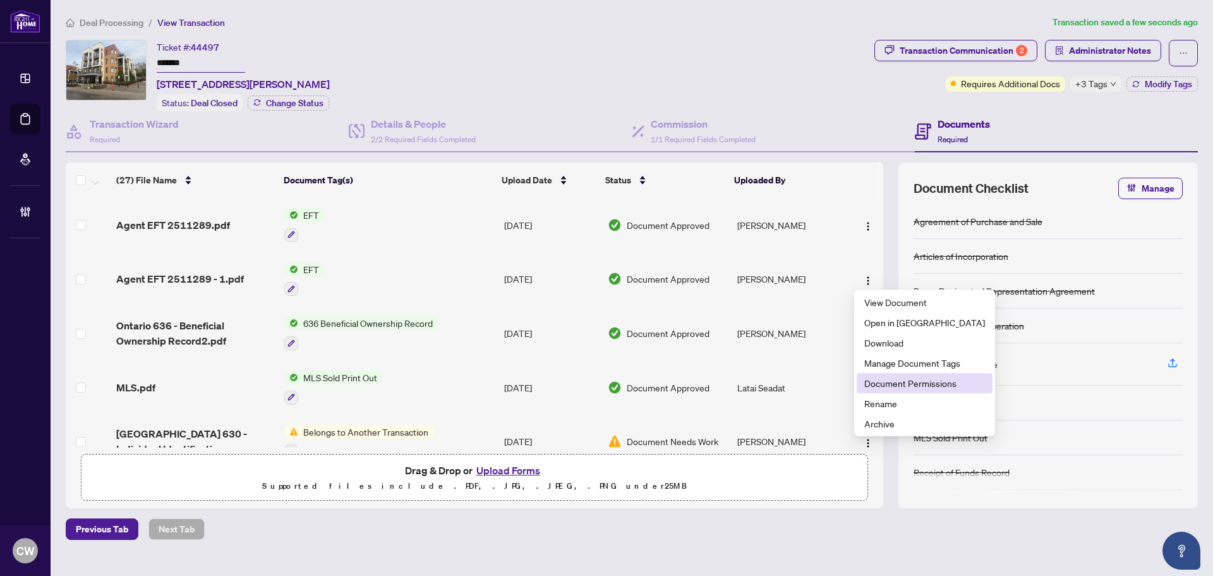
click at [886, 382] on span "Document Permissions" at bounding box center [924, 383] width 121 height 14
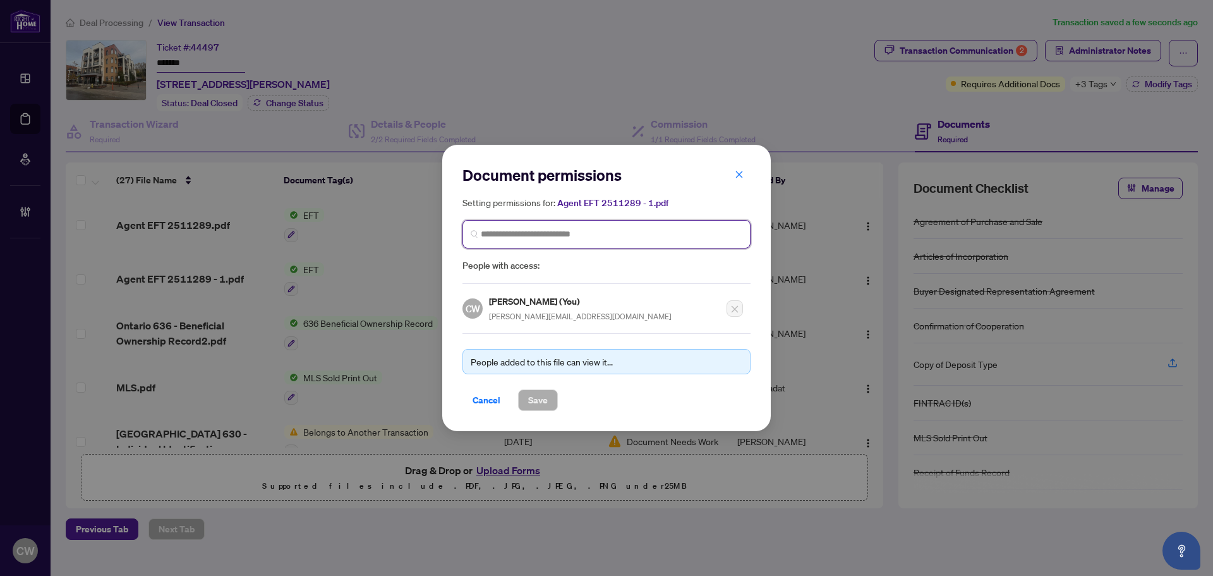
click at [546, 231] on input "search" at bounding box center [612, 233] width 262 height 13
paste input "**********"
type input "**********"
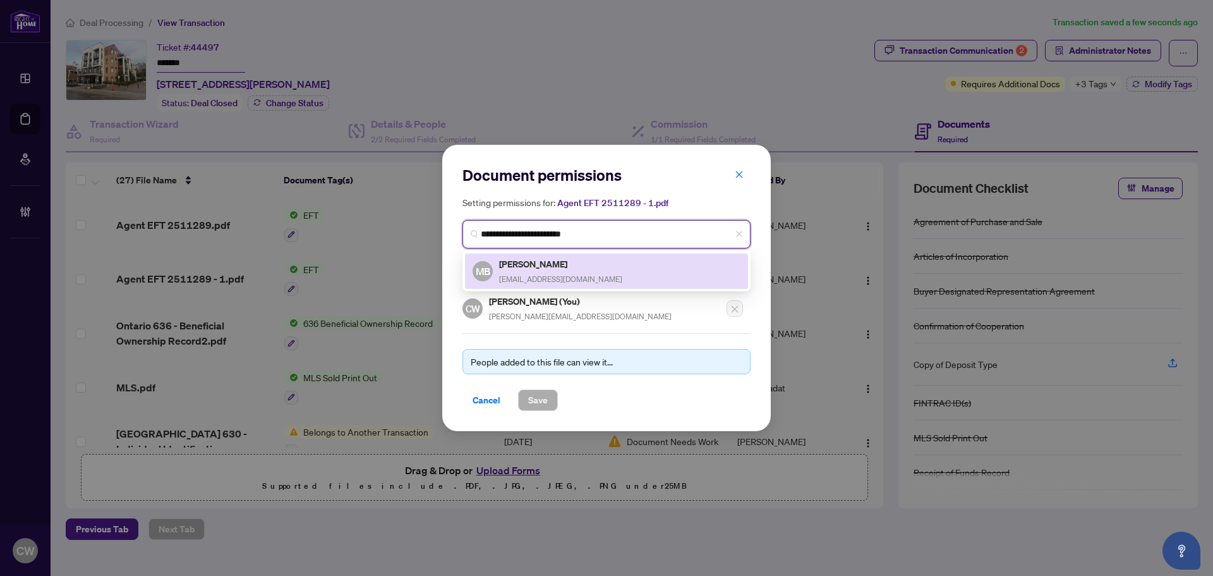
click at [555, 269] on h5 "[PERSON_NAME]" at bounding box center [560, 264] width 123 height 15
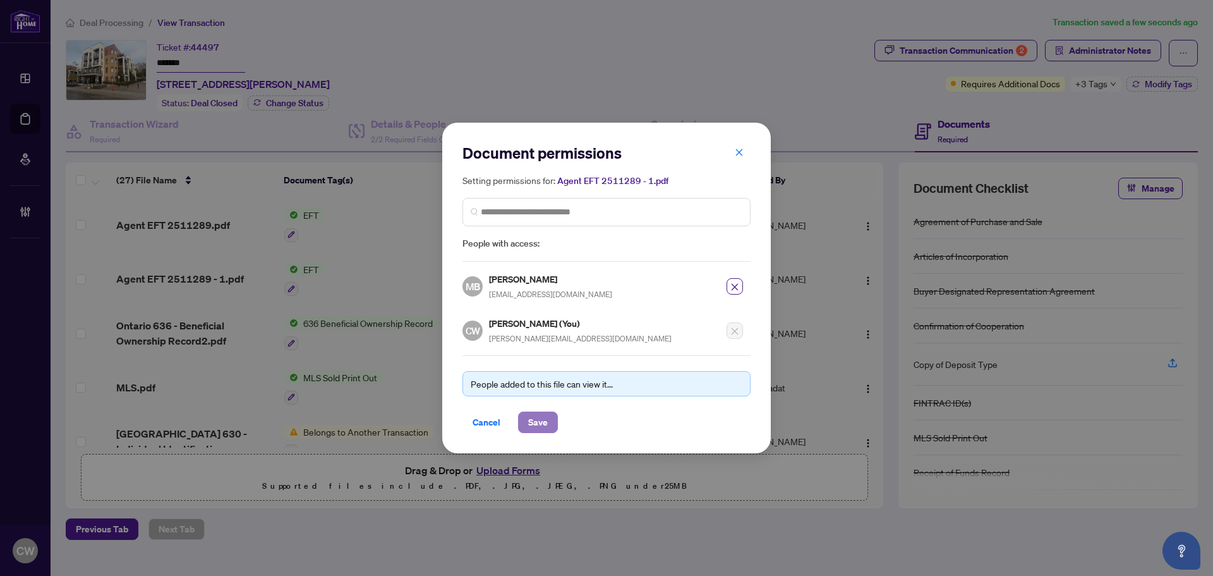
click at [550, 411] on button "Save" at bounding box center [538, 421] width 40 height 21
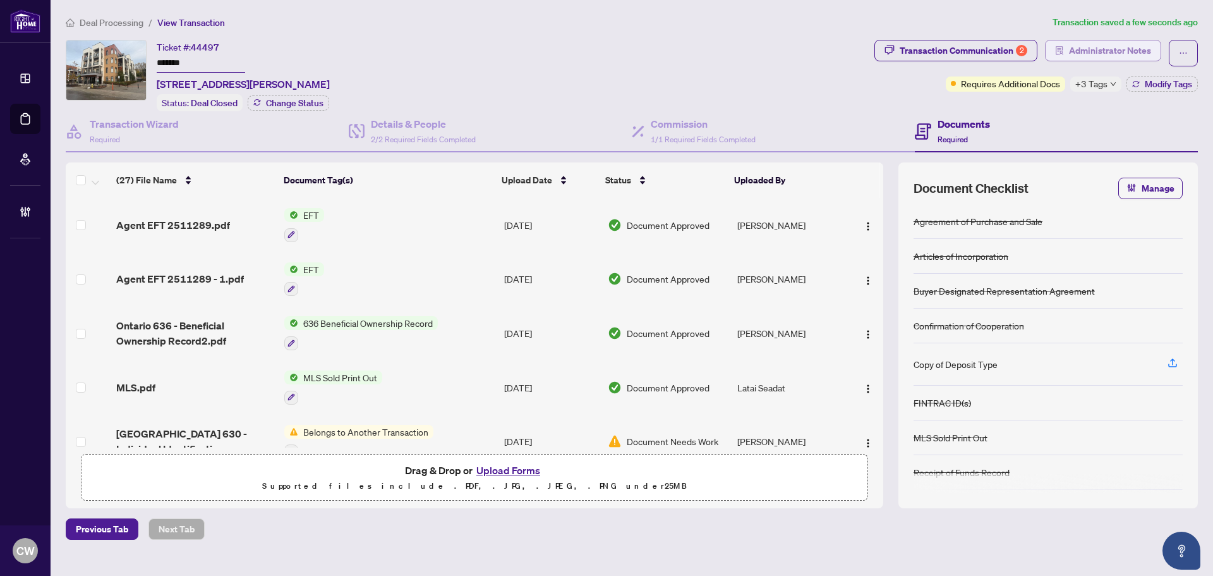
click at [1092, 52] on span "Administrator Notes" at bounding box center [1110, 50] width 82 height 20
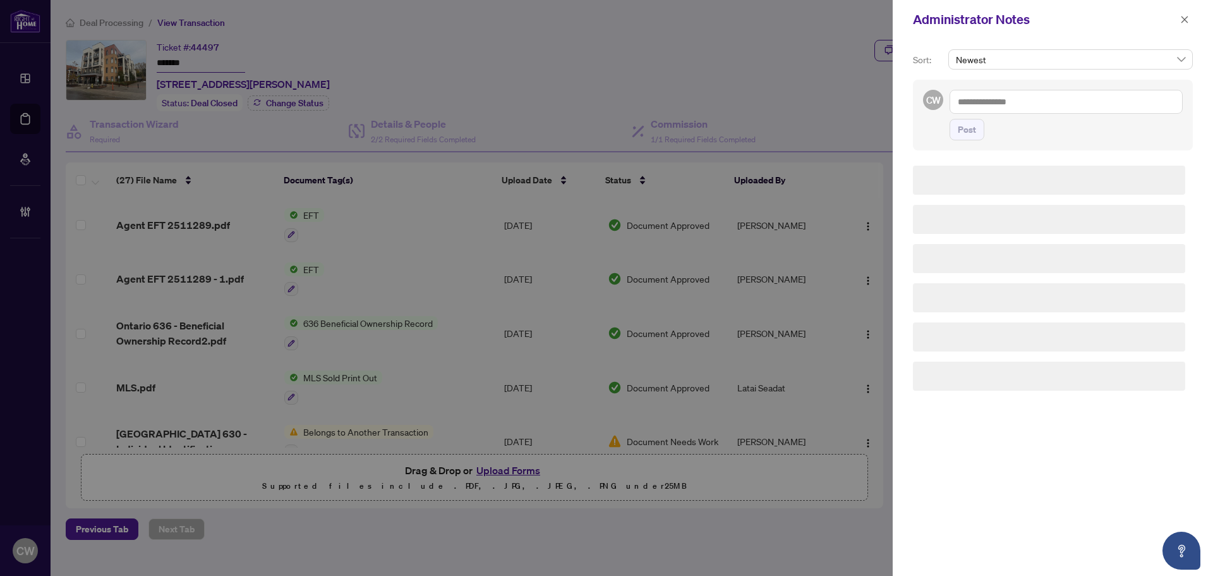
click at [1007, 92] on textarea at bounding box center [1066, 102] width 233 height 24
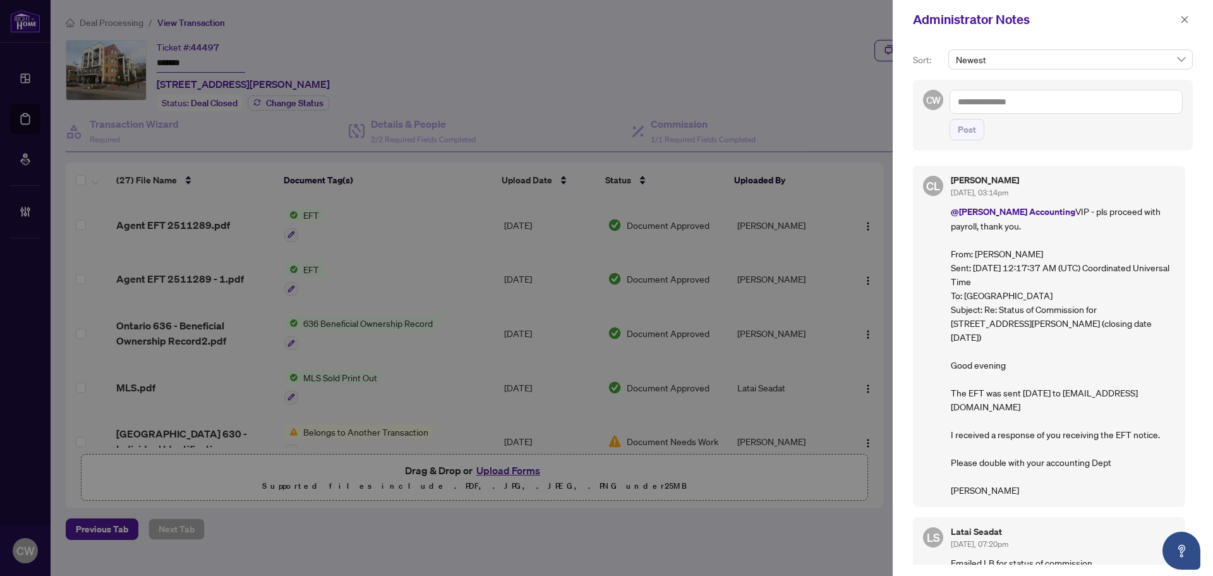
paste textarea "**********"
type textarea "**********"
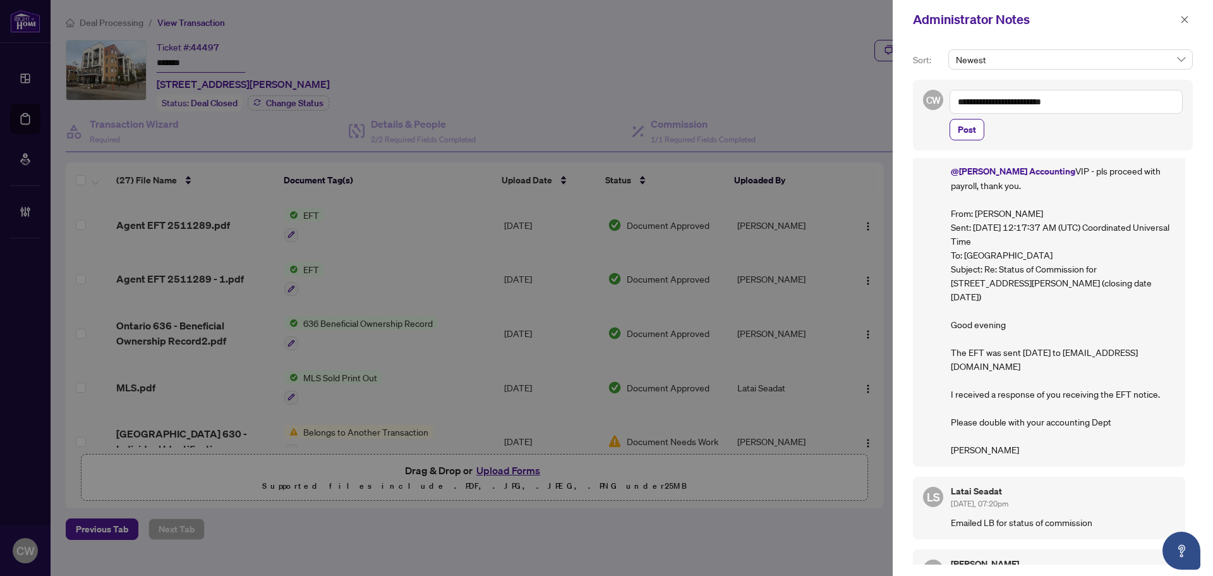
scroll to position [87, 0]
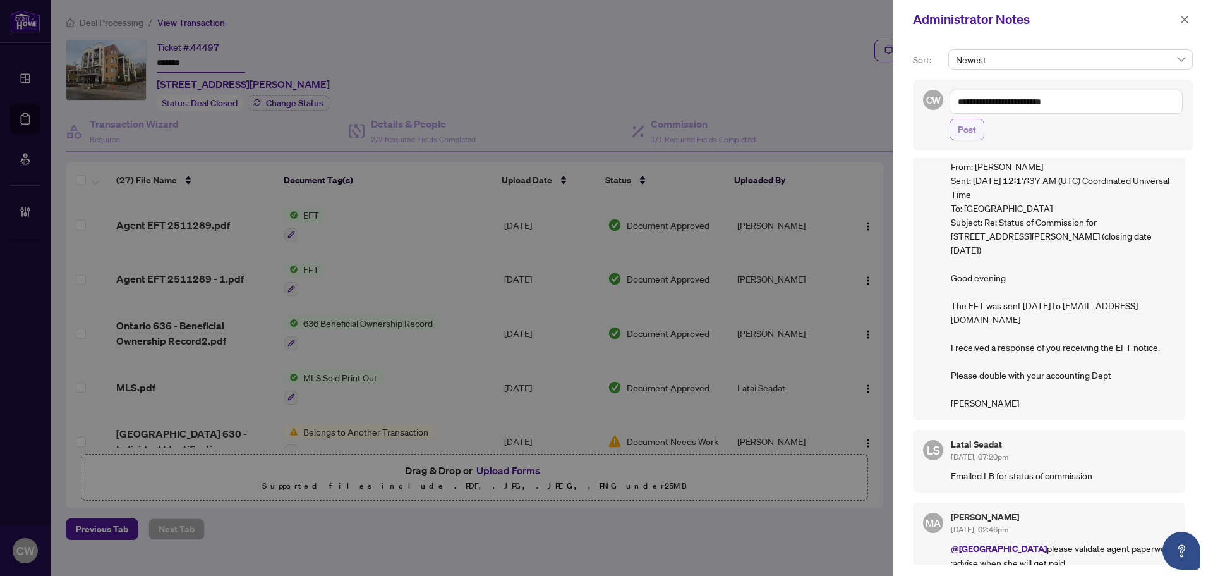
click at [974, 130] on span "Post" at bounding box center [967, 129] width 18 height 20
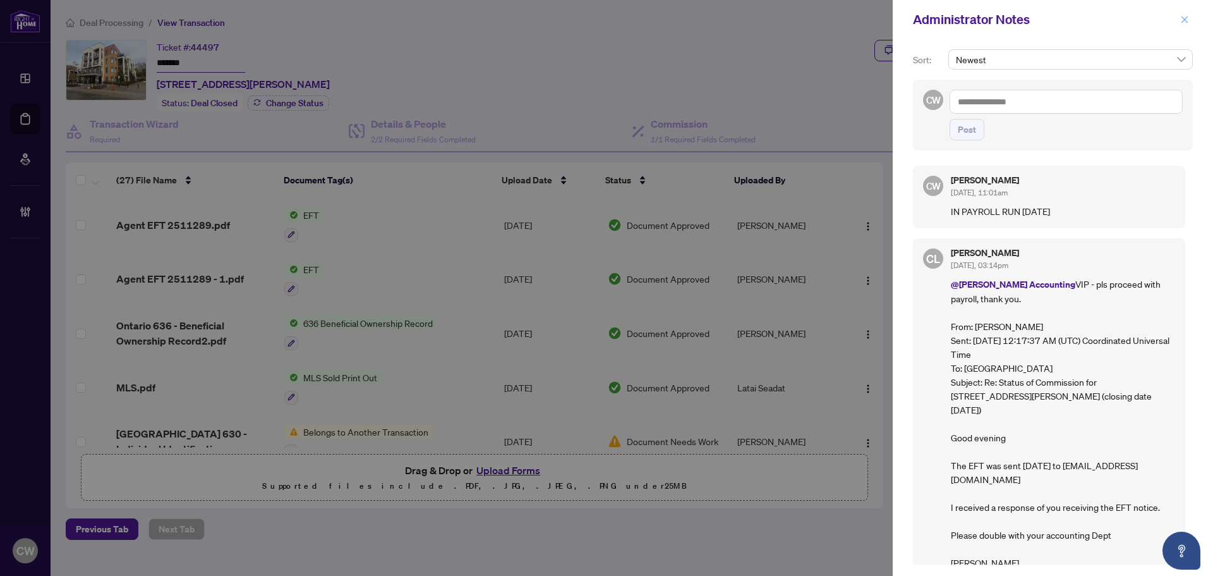
click at [1184, 20] on icon "close" at bounding box center [1185, 19] width 7 height 7
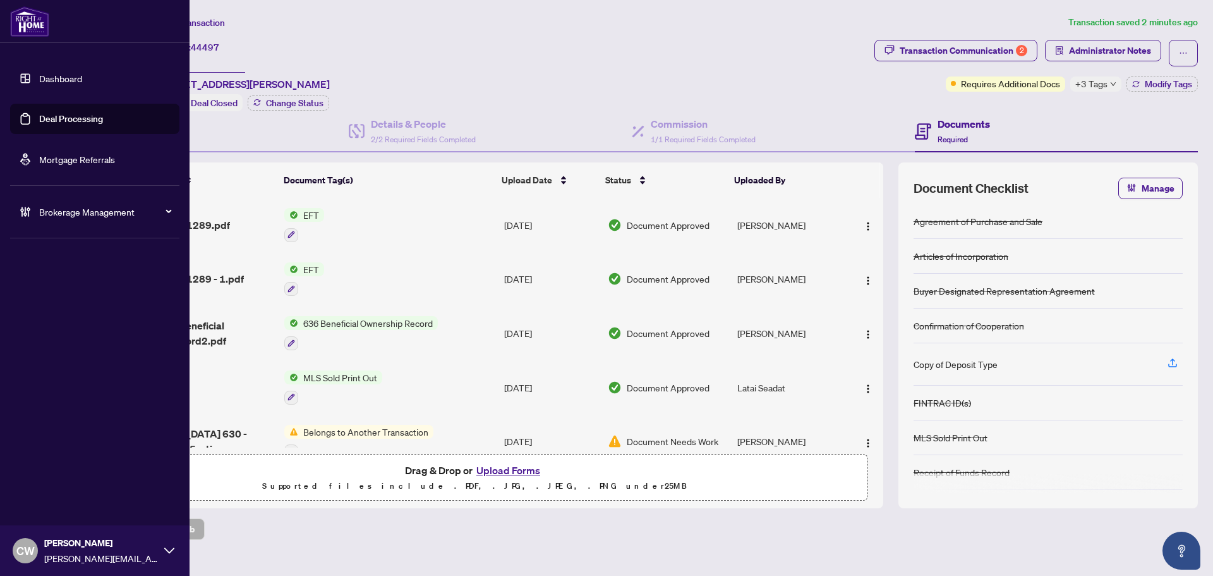
click at [41, 116] on link "Deal Processing" at bounding box center [71, 118] width 64 height 11
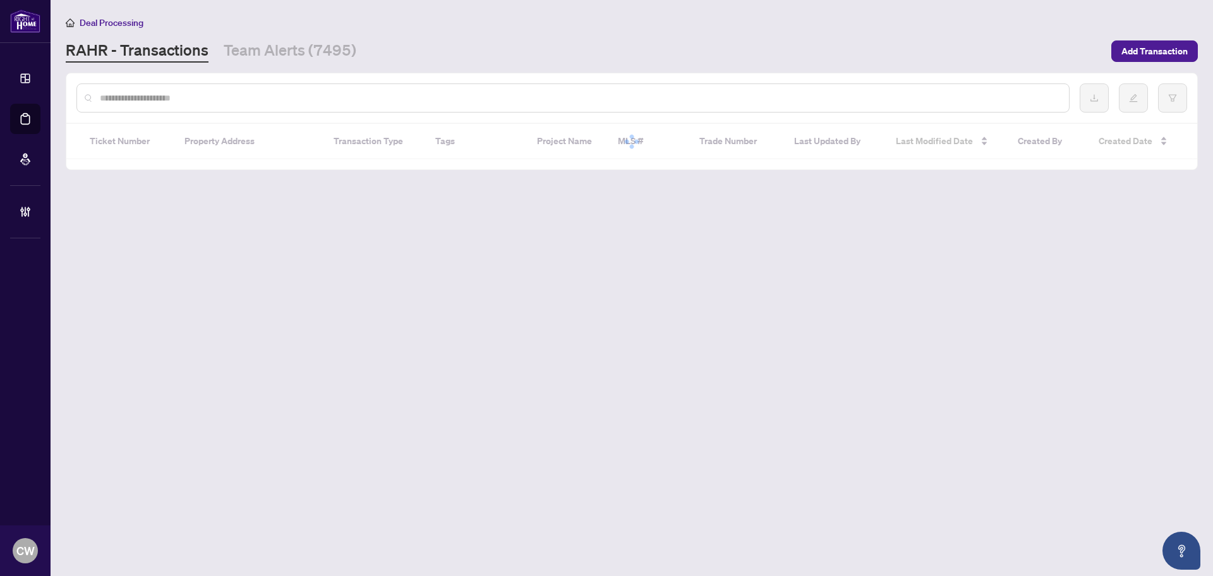
click at [227, 90] on div at bounding box center [572, 97] width 993 height 29
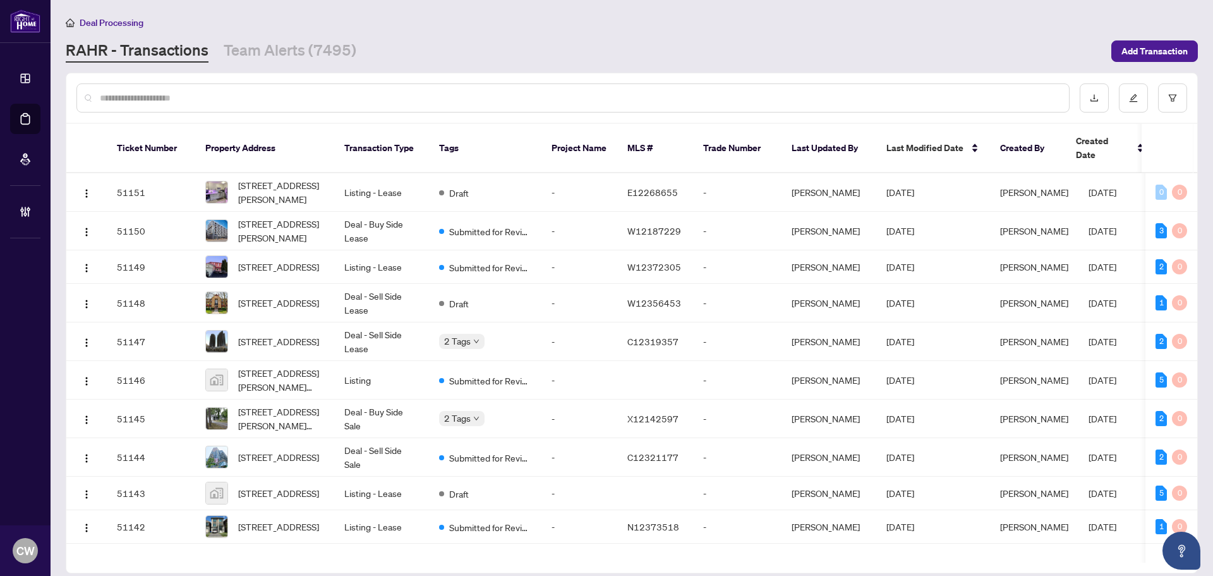
click at [226, 102] on input "text" at bounding box center [579, 98] width 959 height 14
paste input "*******"
type input "*******"
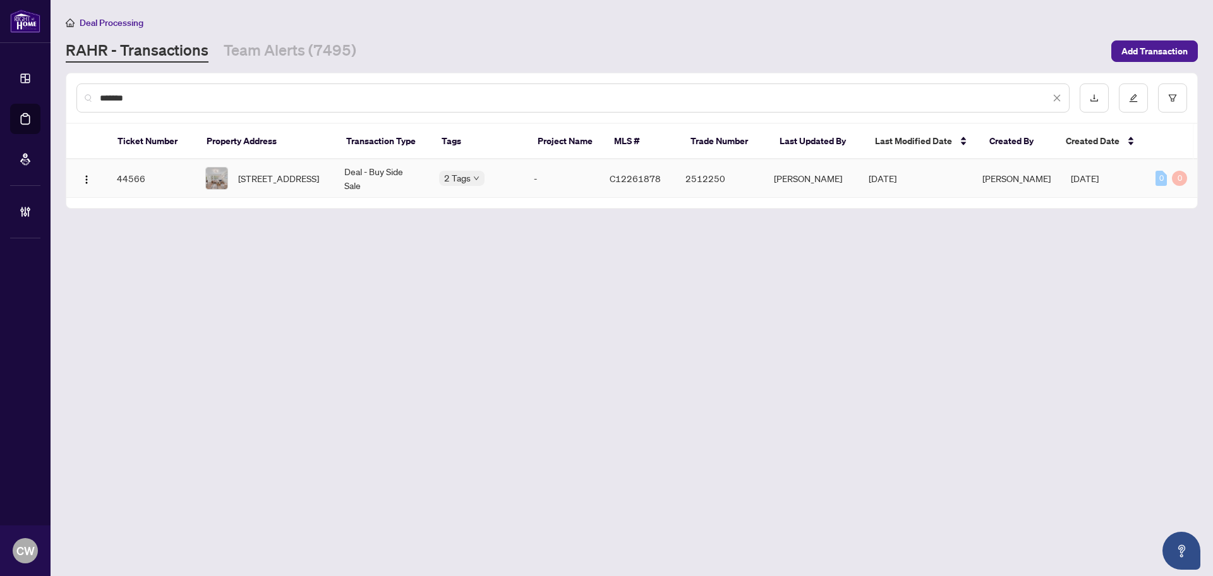
click at [269, 185] on span "[STREET_ADDRESS]" at bounding box center [278, 178] width 81 height 14
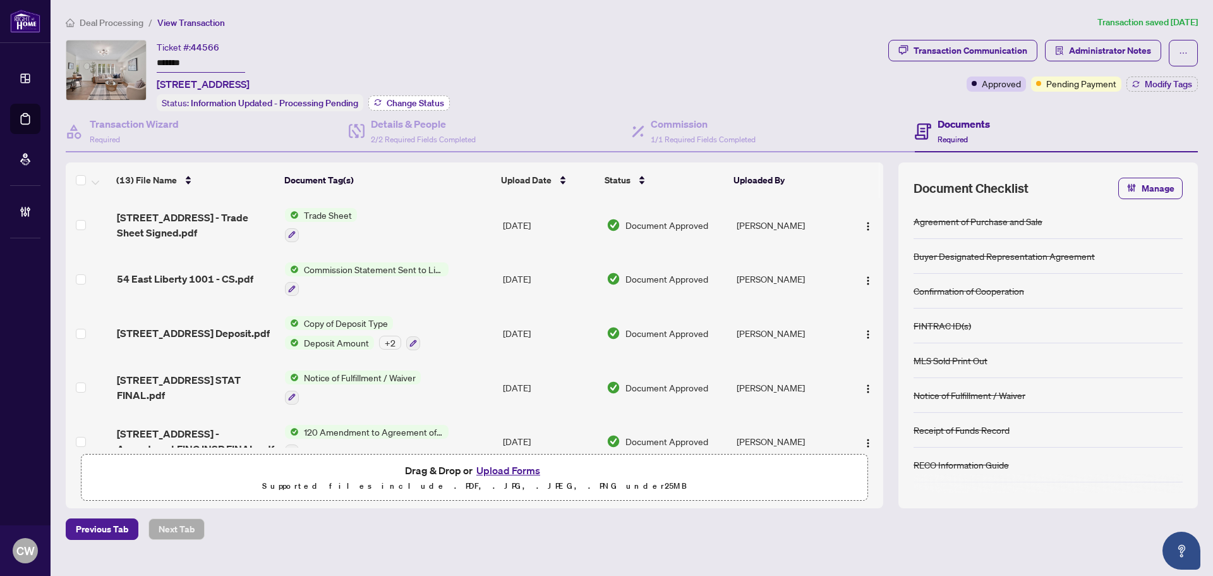
click at [426, 99] on span "Change Status" at bounding box center [415, 103] width 57 height 9
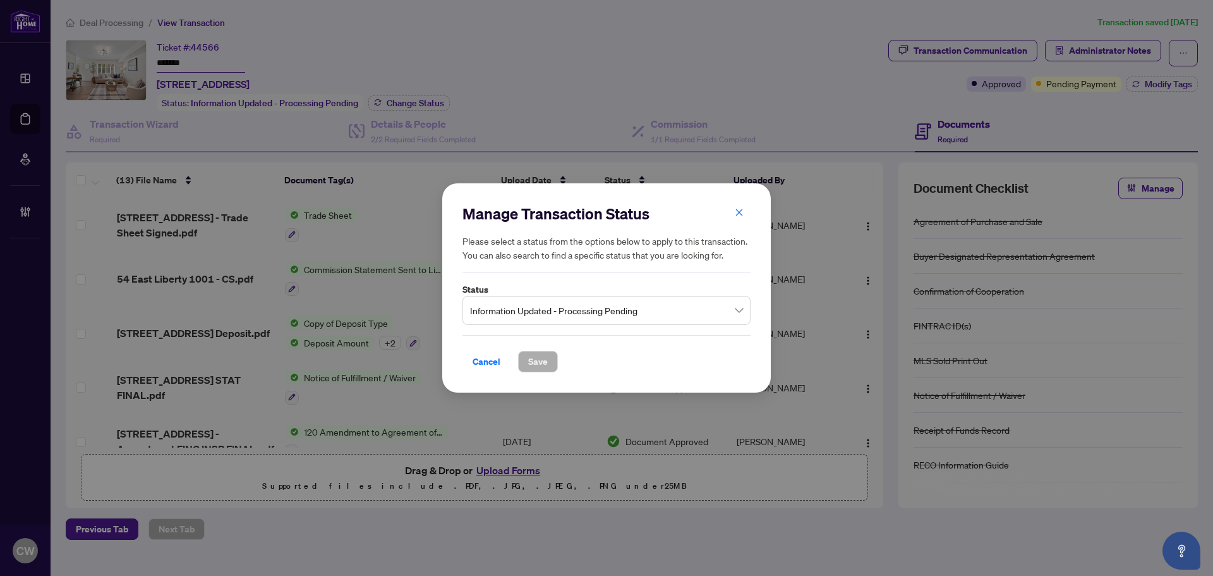
click at [535, 308] on span "Information Updated - Processing Pending" at bounding box center [606, 310] width 273 height 24
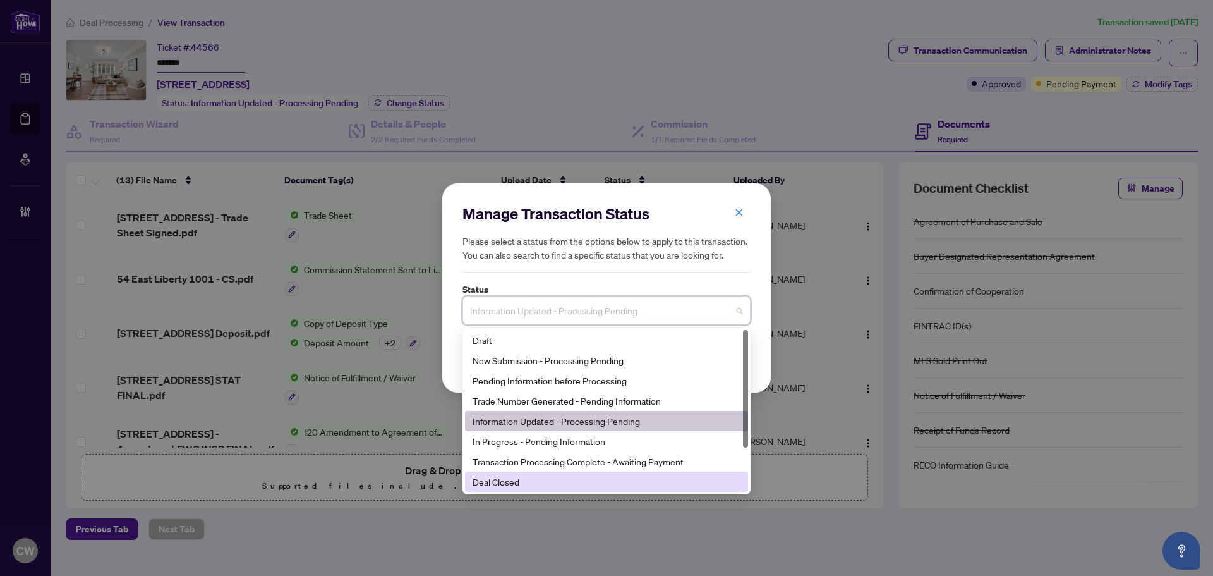
click at [512, 475] on div "Deal Closed" at bounding box center [607, 482] width 268 height 14
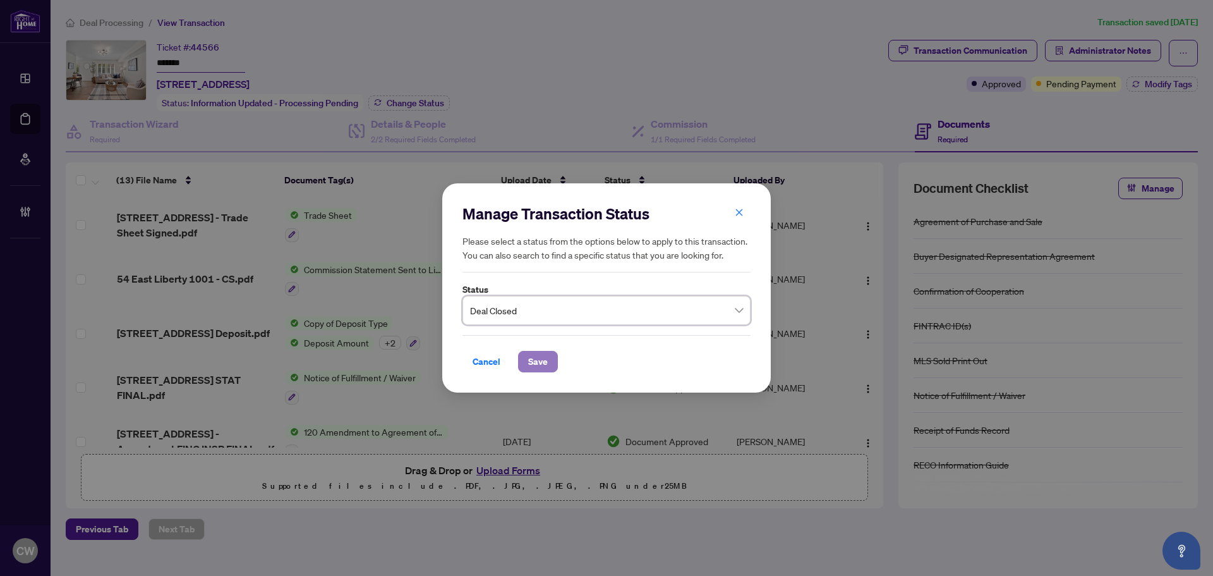
click at [546, 358] on span "Save" at bounding box center [538, 361] width 20 height 20
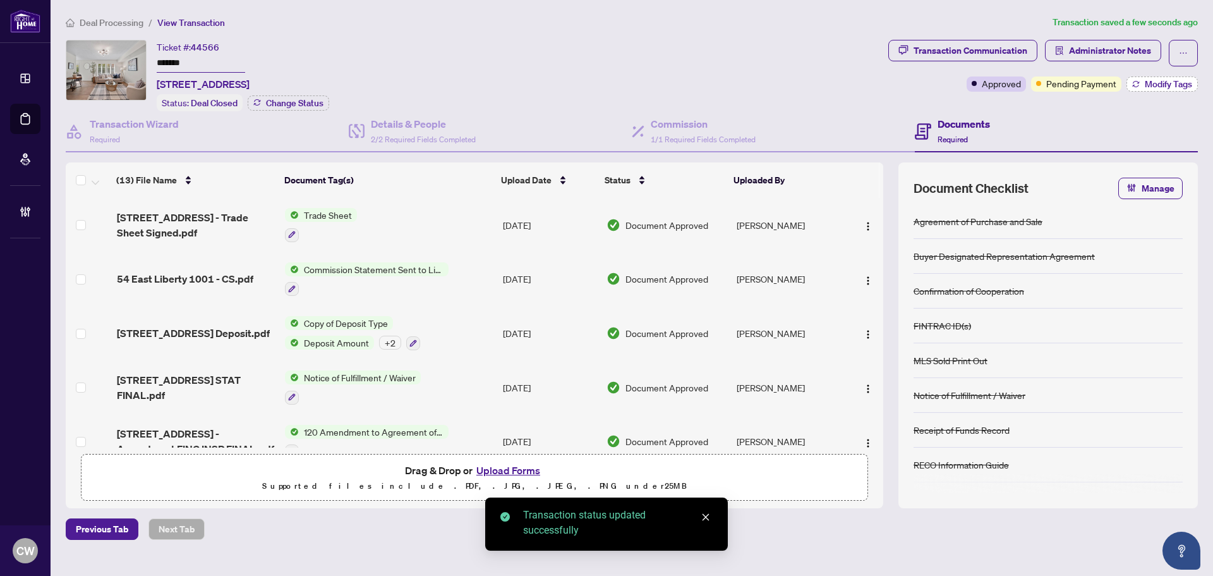
click at [1159, 82] on span "Modify Tags" at bounding box center [1168, 84] width 47 height 9
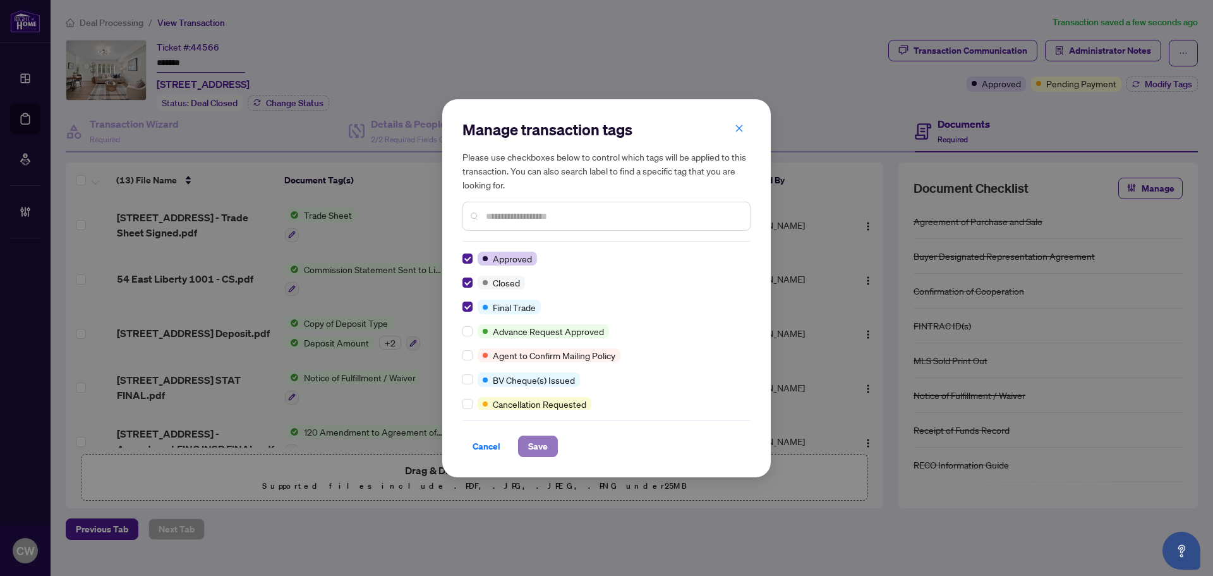
click at [540, 442] on span "Save" at bounding box center [538, 446] width 20 height 20
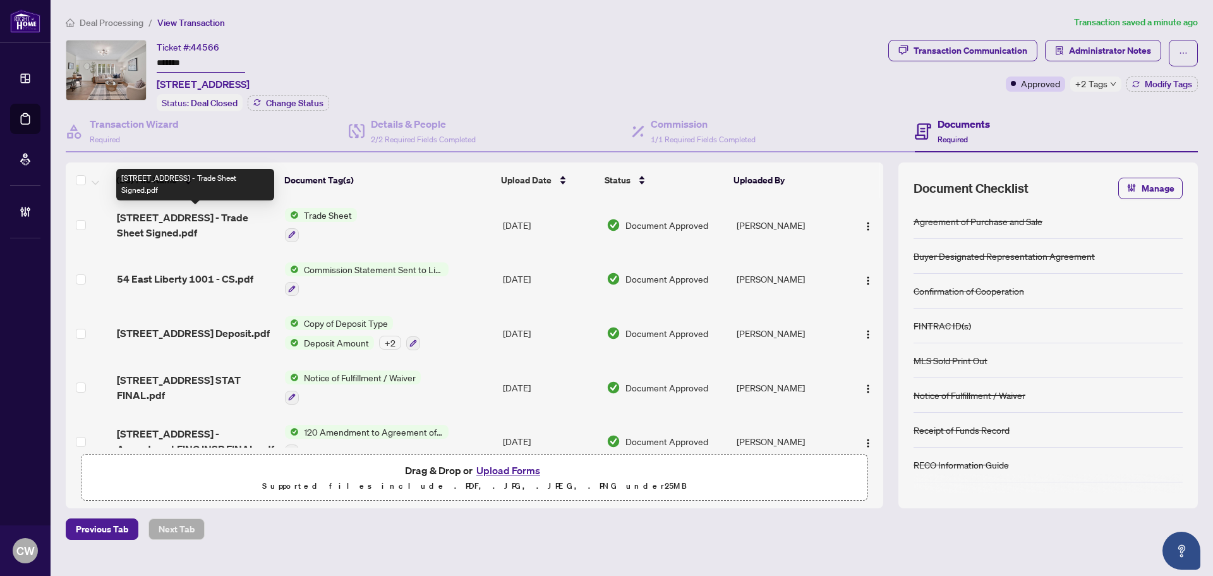
click at [207, 216] on span "[STREET_ADDRESS] - Trade Sheet Signed.pdf" at bounding box center [196, 225] width 158 height 30
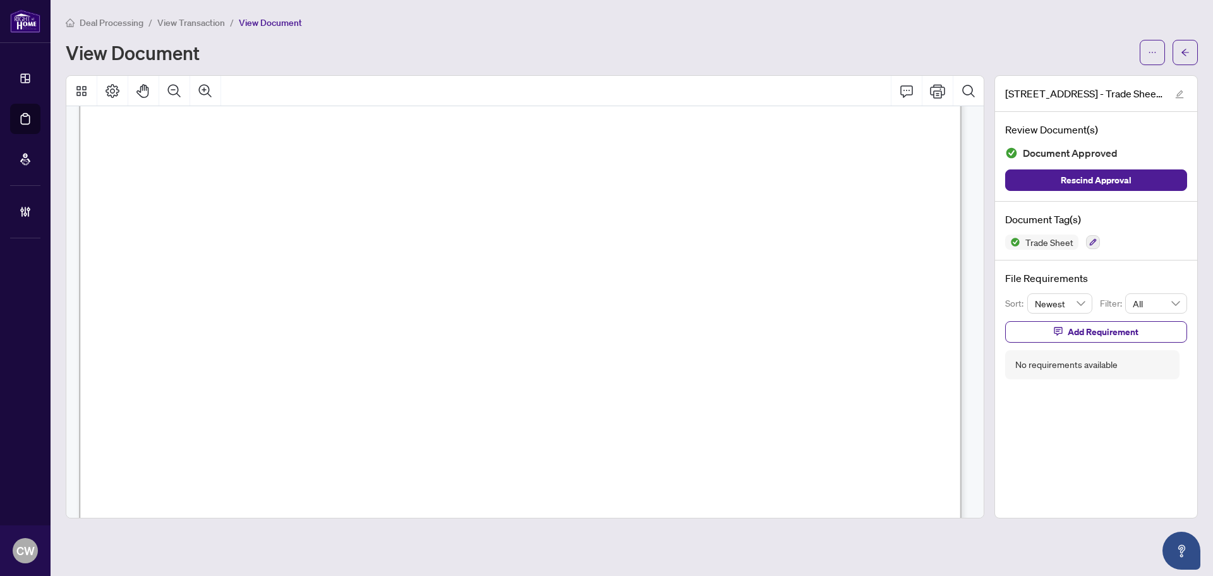
scroll to position [505, 0]
click at [1187, 61] on span "button" at bounding box center [1185, 52] width 9 height 20
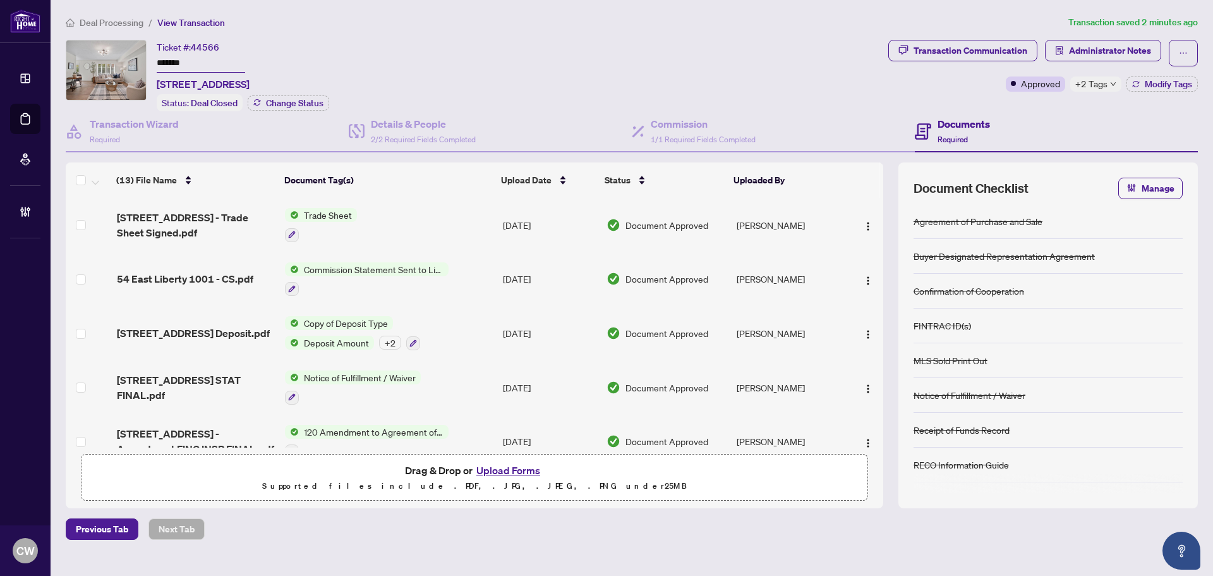
click at [529, 468] on button "Upload Forms" at bounding box center [508, 470] width 71 height 16
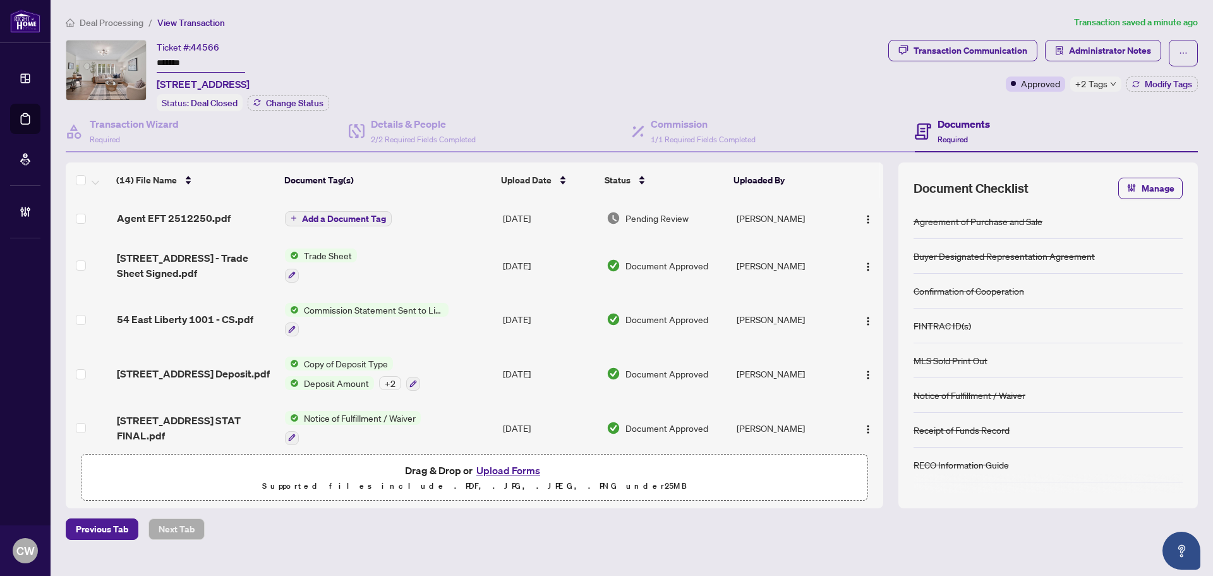
click at [383, 214] on span "Add a Document Tag" at bounding box center [344, 218] width 84 height 9
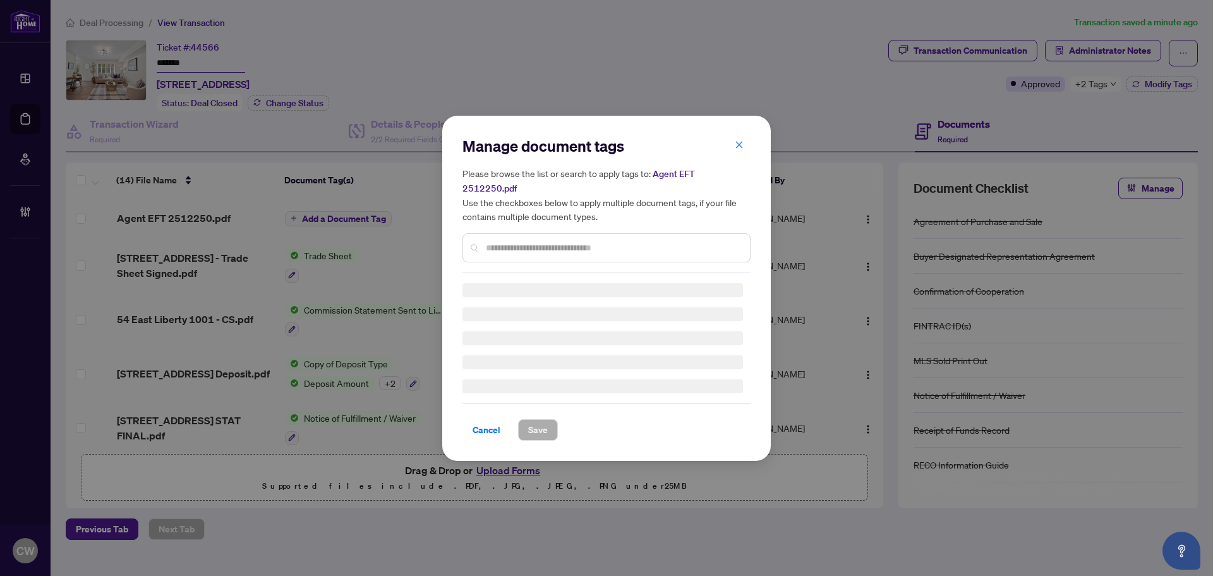
click at [513, 236] on div "Manage document tags Please browse the list or search to apply tags to: Agent E…" at bounding box center [607, 204] width 288 height 137
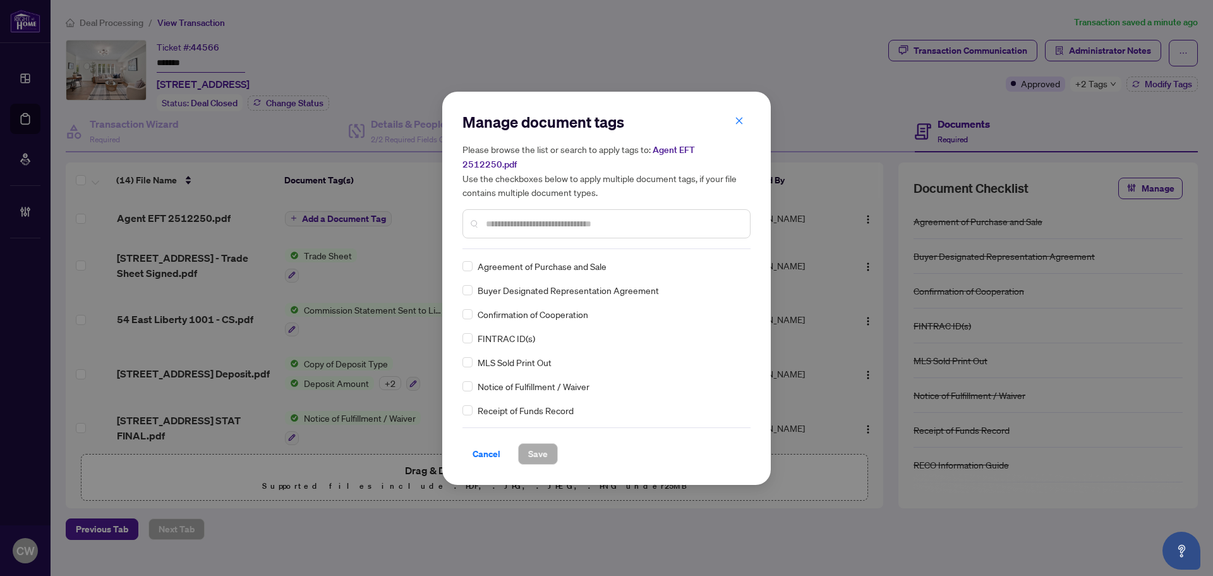
click at [523, 220] on input "text" at bounding box center [613, 224] width 254 height 14
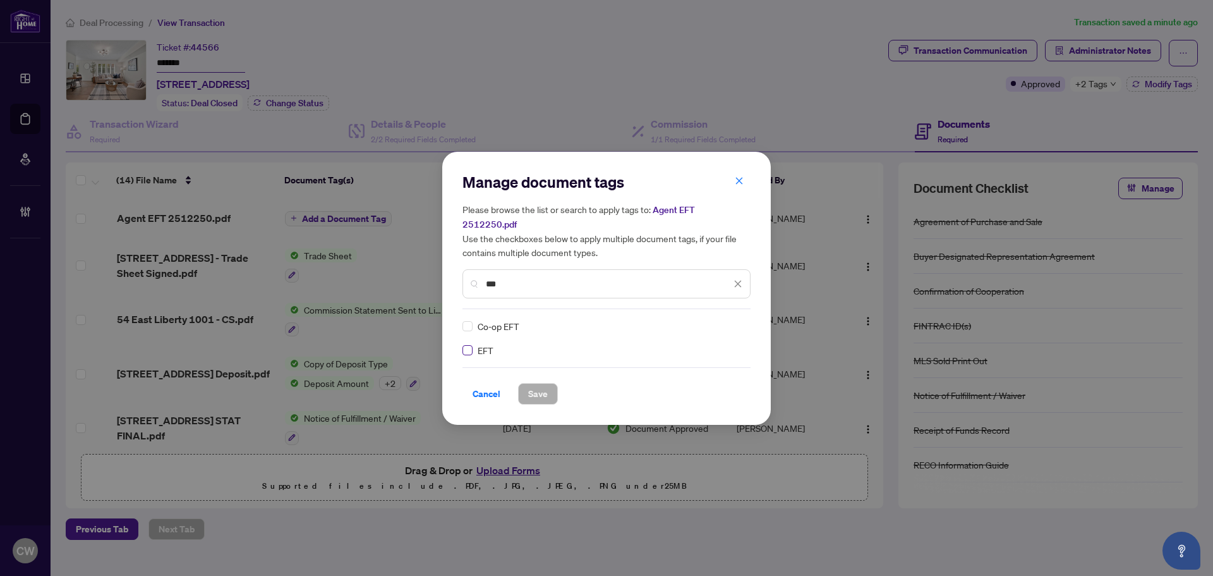
type input "***"
click at [729, 320] on img at bounding box center [724, 326] width 13 height 13
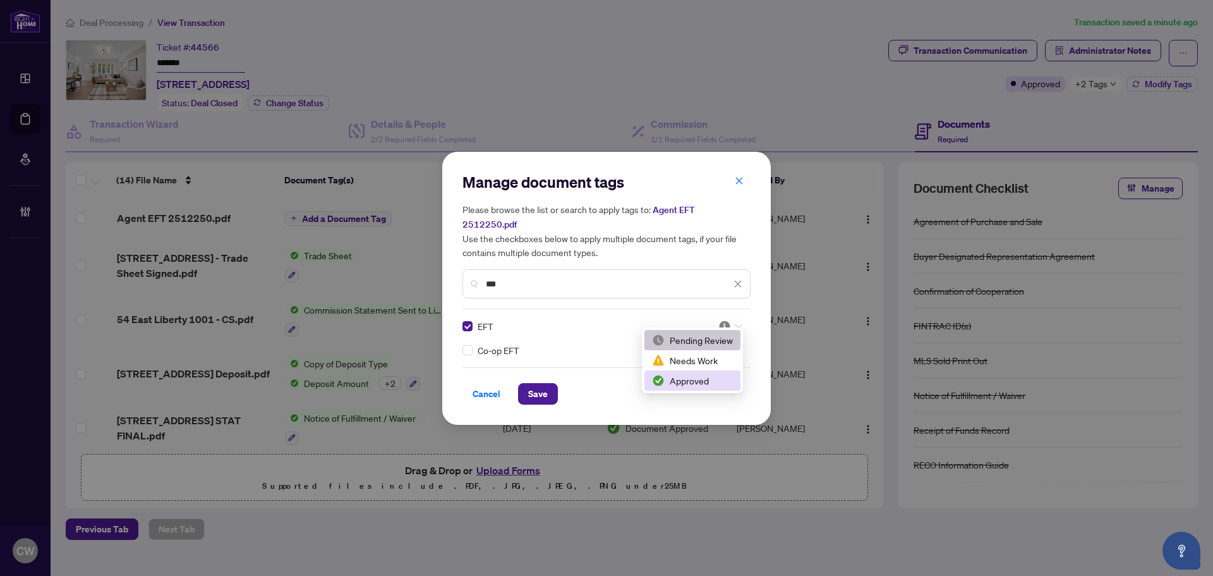
drag, startPoint x: 705, startPoint y: 383, endPoint x: 674, endPoint y: 385, distance: 31.0
click at [705, 384] on div "Approved" at bounding box center [692, 380] width 81 height 14
click at [545, 385] on span "Save" at bounding box center [538, 394] width 20 height 20
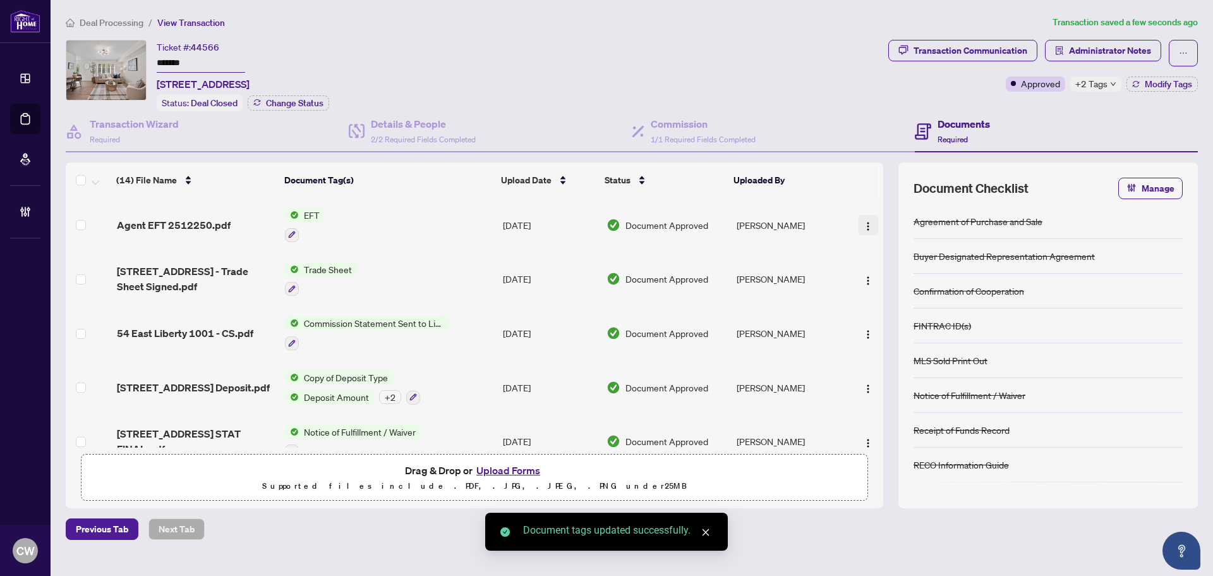
click at [867, 222] on img "button" at bounding box center [868, 226] width 10 height 10
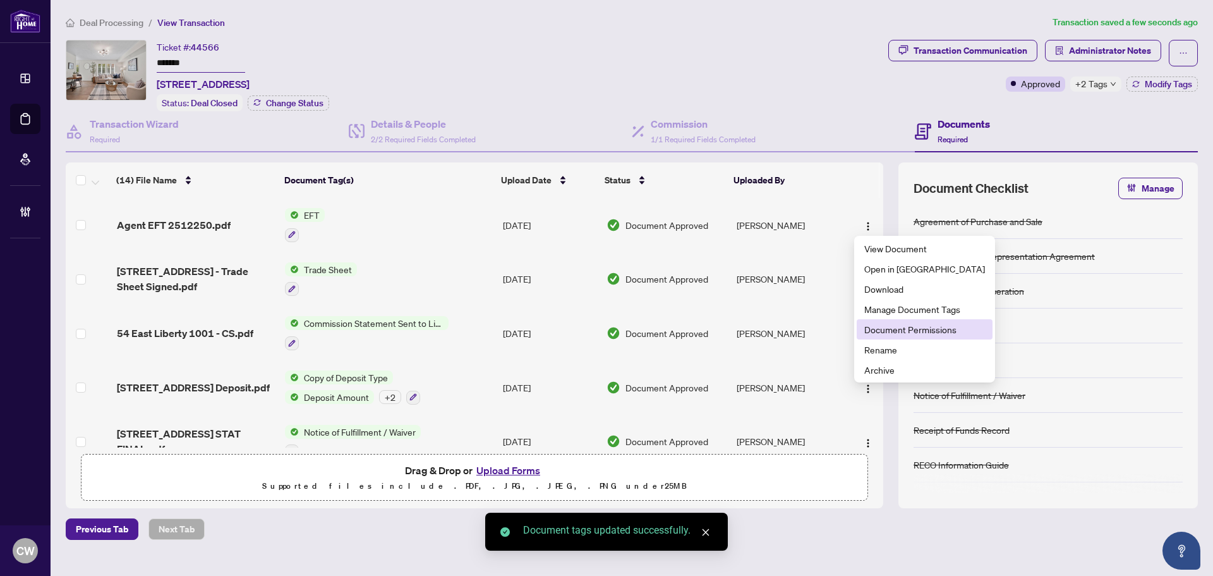
click at [879, 326] on span "Document Permissions" at bounding box center [924, 329] width 121 height 14
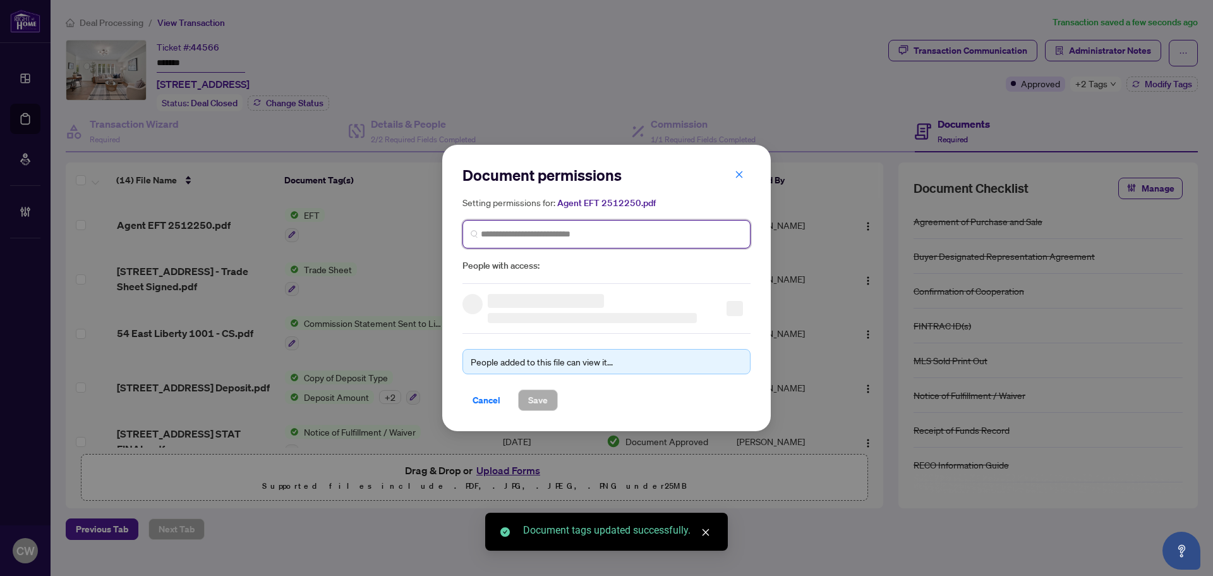
click at [509, 230] on input "search" at bounding box center [612, 233] width 262 height 13
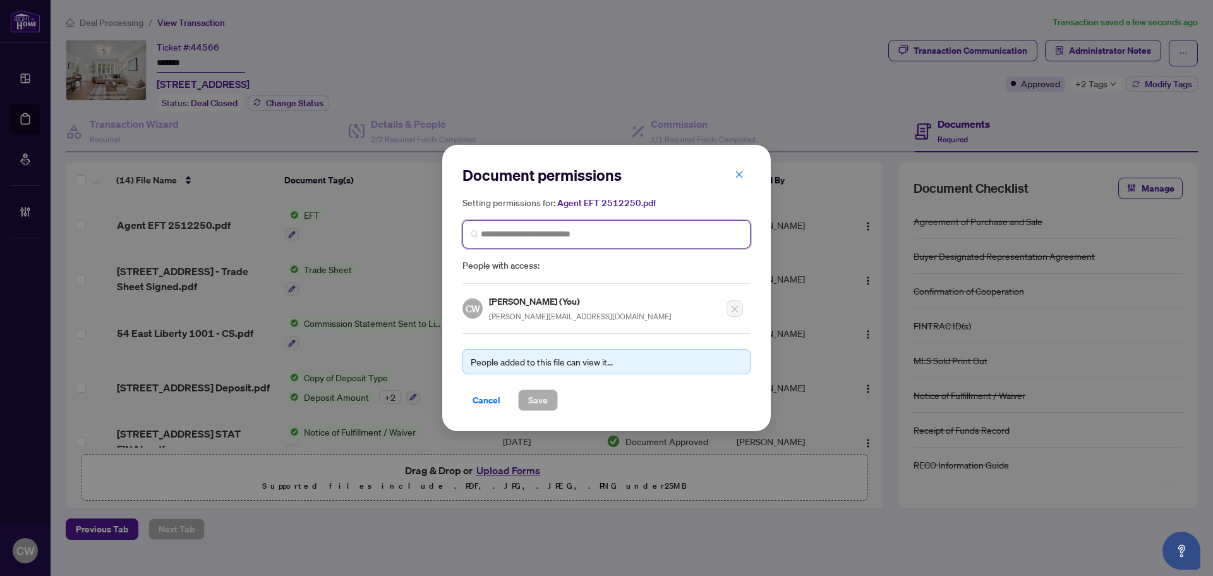
paste input "**********"
type input "**********"
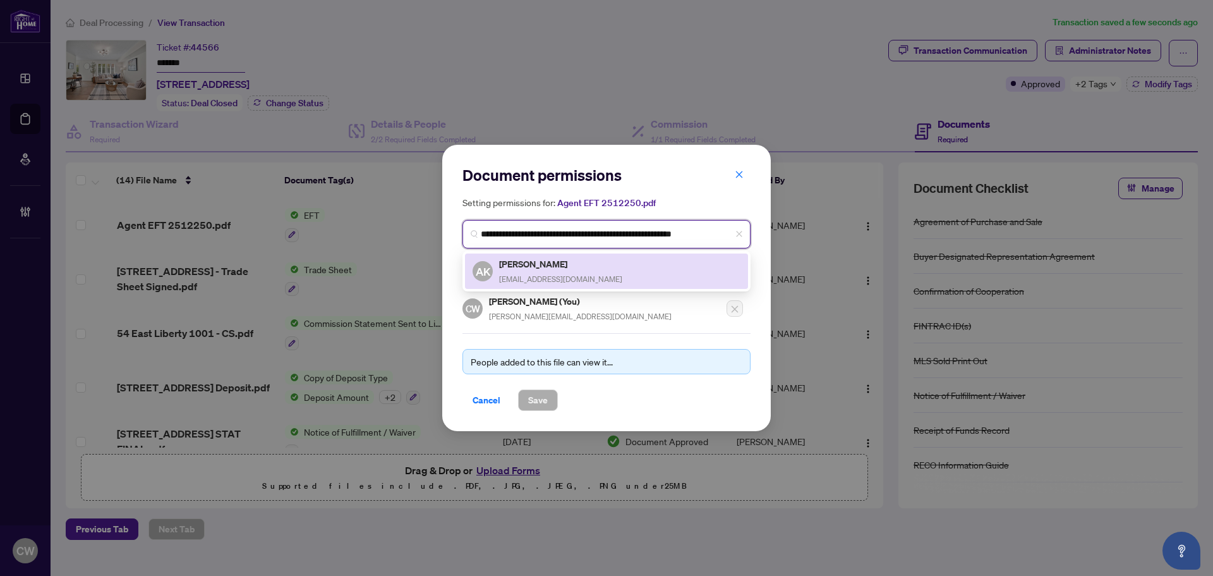
click at [531, 274] on span "[EMAIL_ADDRESS][DOMAIN_NAME]" at bounding box center [560, 278] width 123 height 9
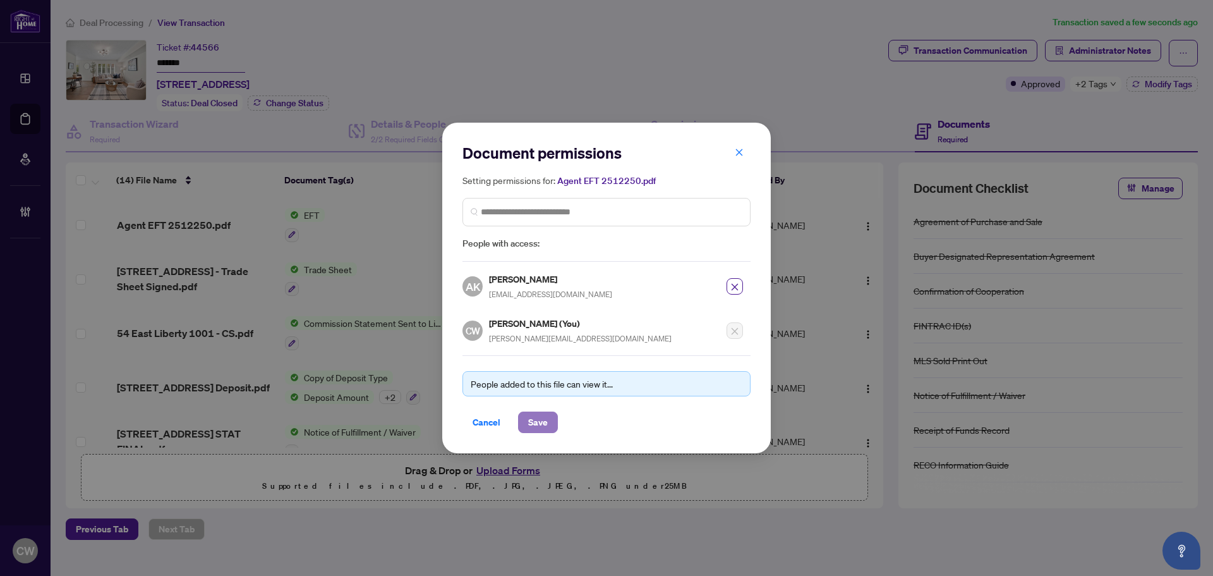
click at [543, 419] on span "Save" at bounding box center [538, 422] width 20 height 20
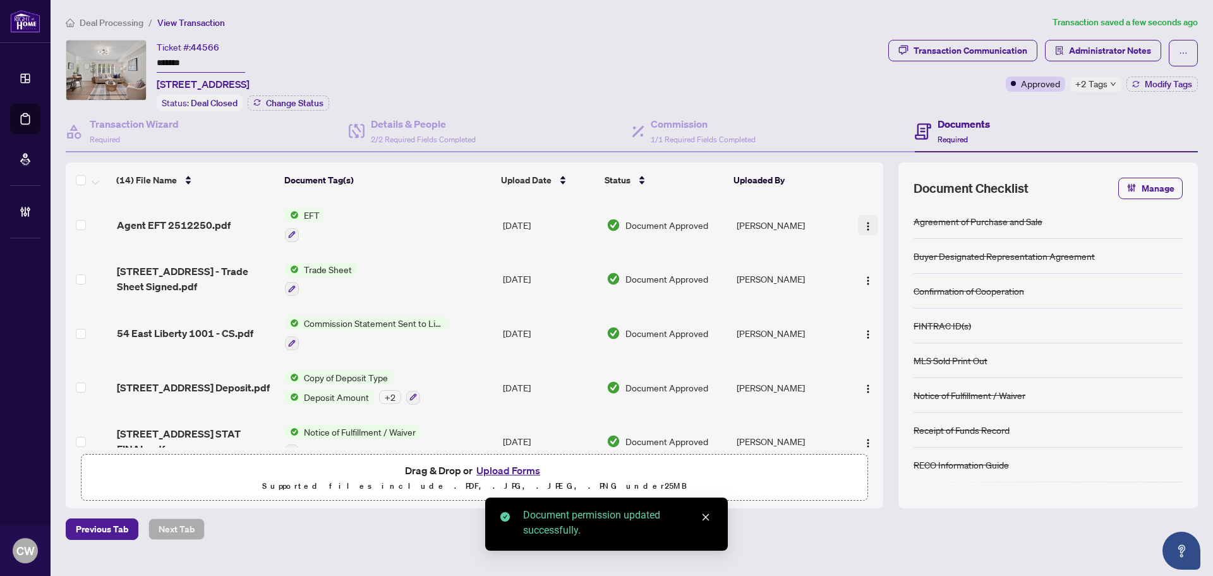
click at [863, 222] on img "button" at bounding box center [868, 226] width 10 height 10
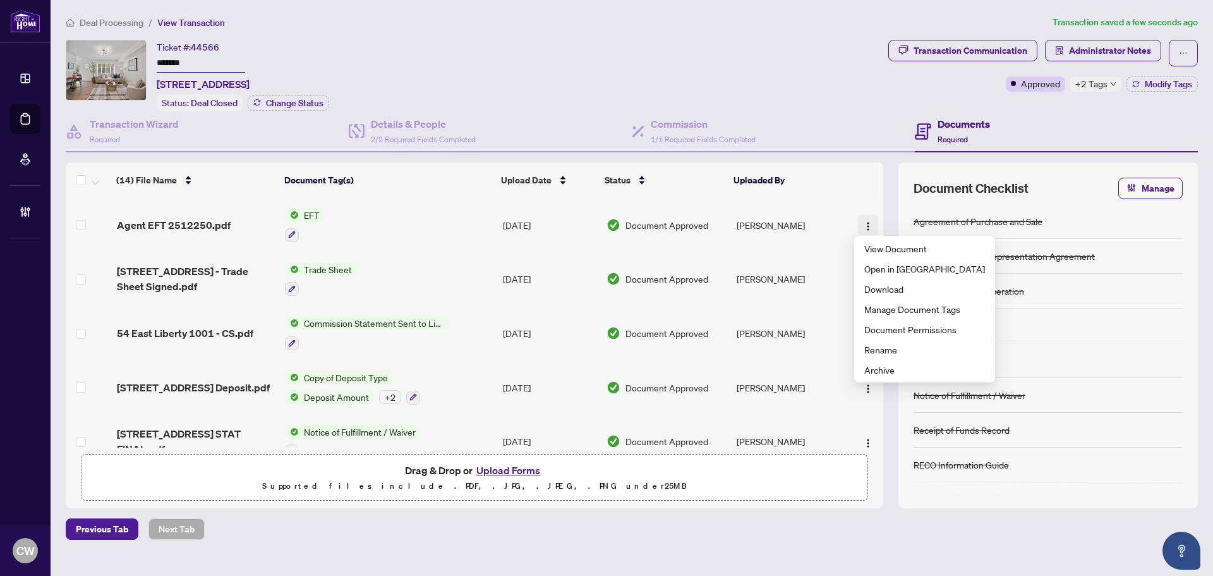
click at [863, 222] on img "button" at bounding box center [868, 226] width 10 height 10
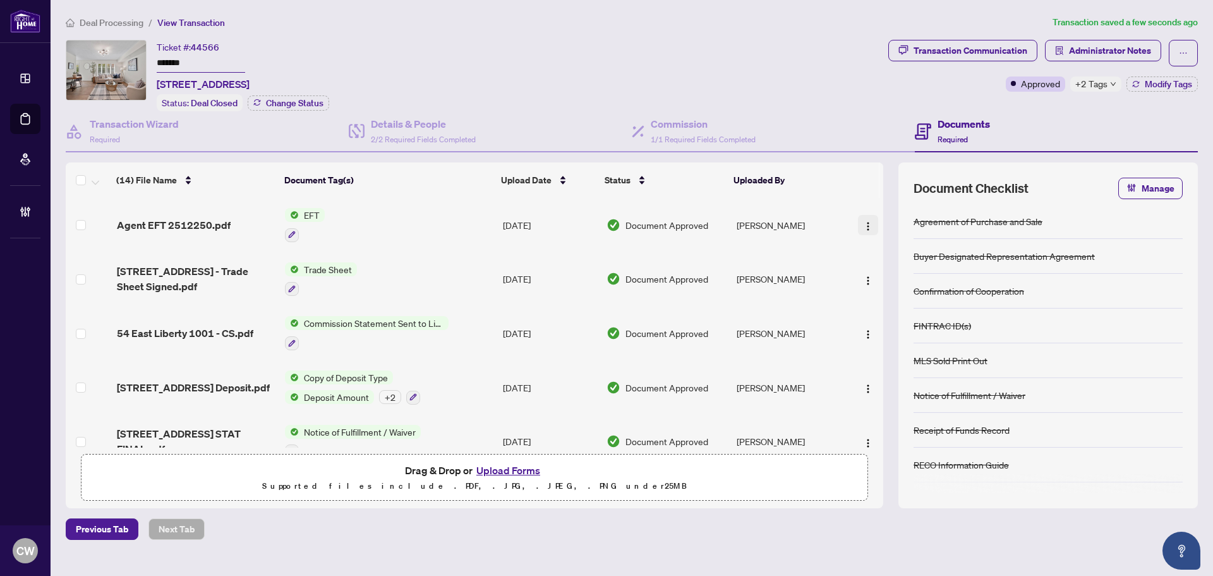
click at [870, 224] on button "button" at bounding box center [868, 225] width 20 height 20
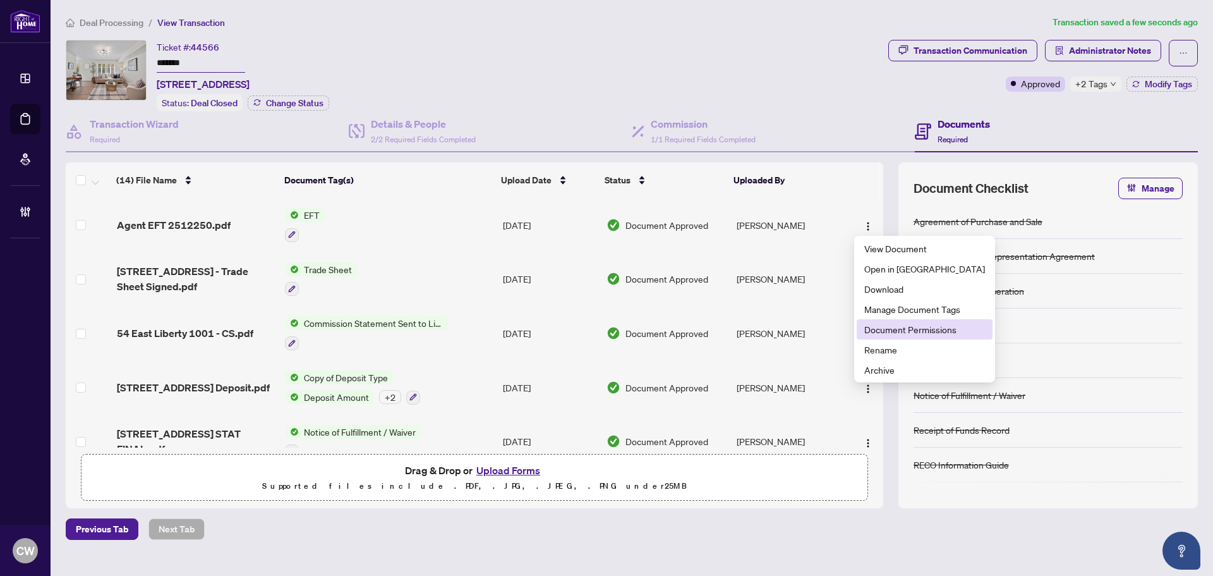
click at [890, 337] on li "Document Permissions" at bounding box center [925, 329] width 136 height 20
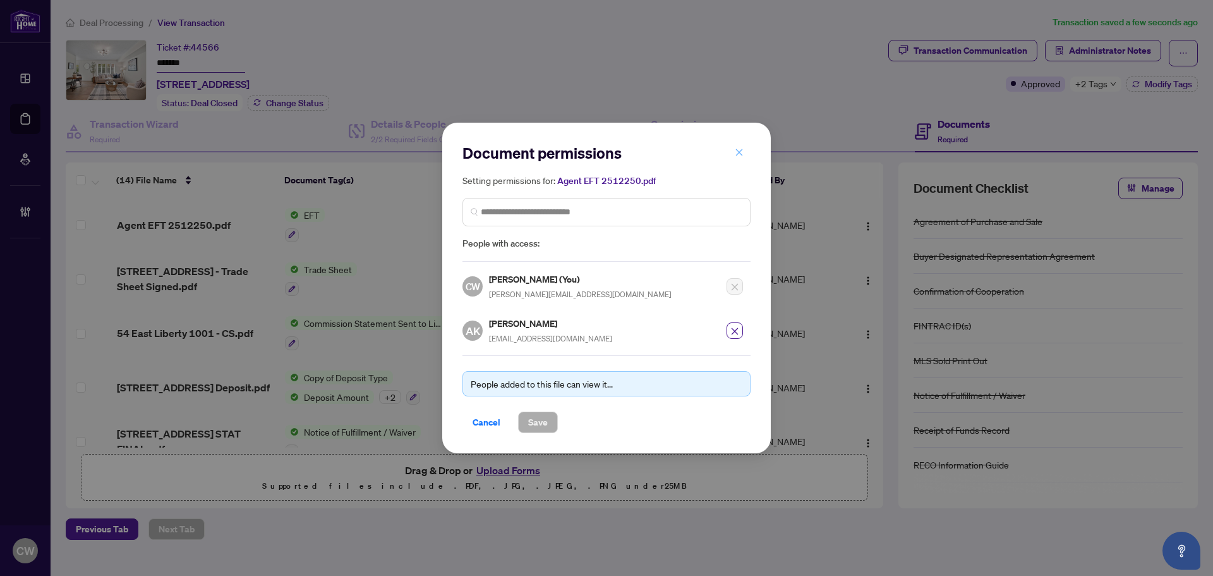
click at [741, 155] on icon "close" at bounding box center [739, 152] width 9 height 9
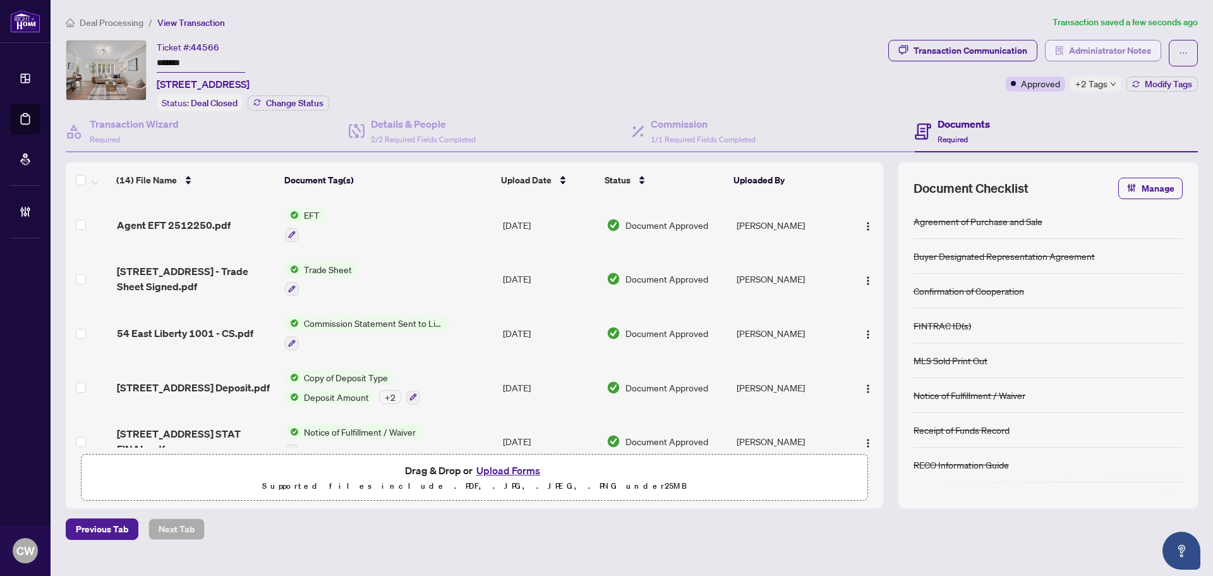
click at [1065, 47] on button "Administrator Notes" at bounding box center [1103, 50] width 116 height 21
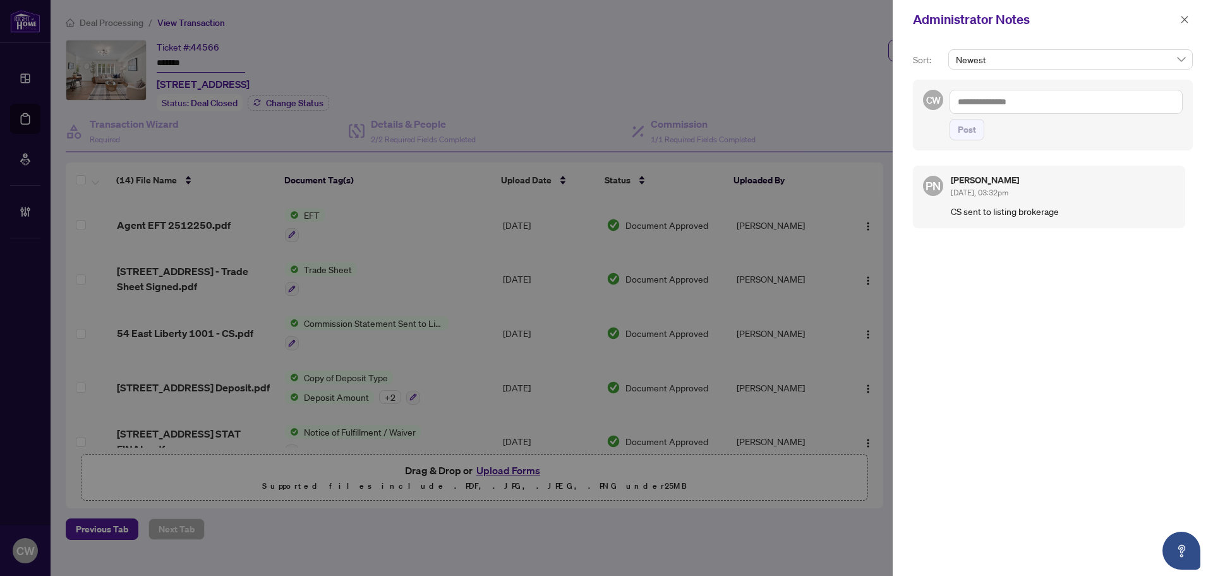
click at [954, 109] on textarea at bounding box center [1066, 102] width 233 height 24
paste textarea "**********"
type textarea "**********"
click at [969, 133] on span "Post" at bounding box center [967, 129] width 18 height 20
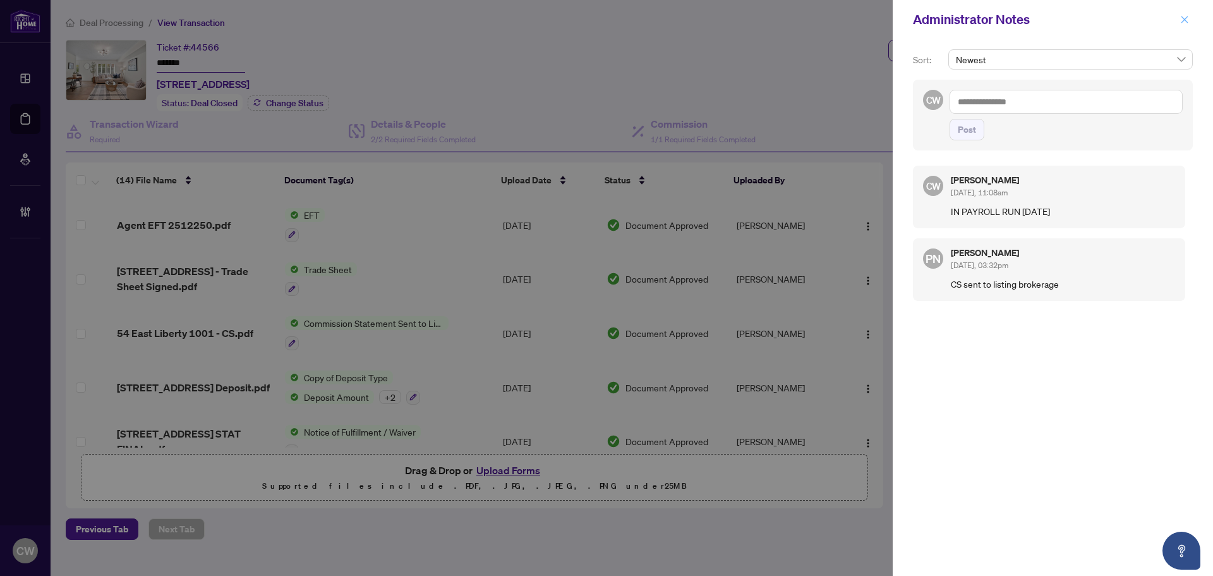
click at [1185, 21] on icon "close" at bounding box center [1185, 19] width 7 height 7
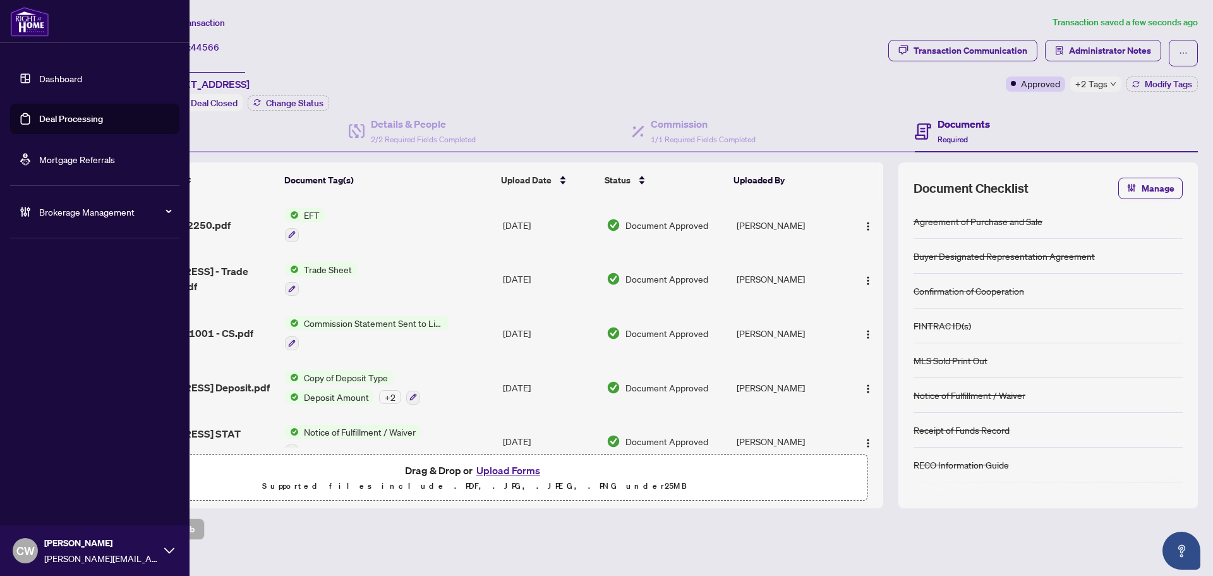
click at [39, 118] on link "Deal Processing" at bounding box center [71, 118] width 64 height 11
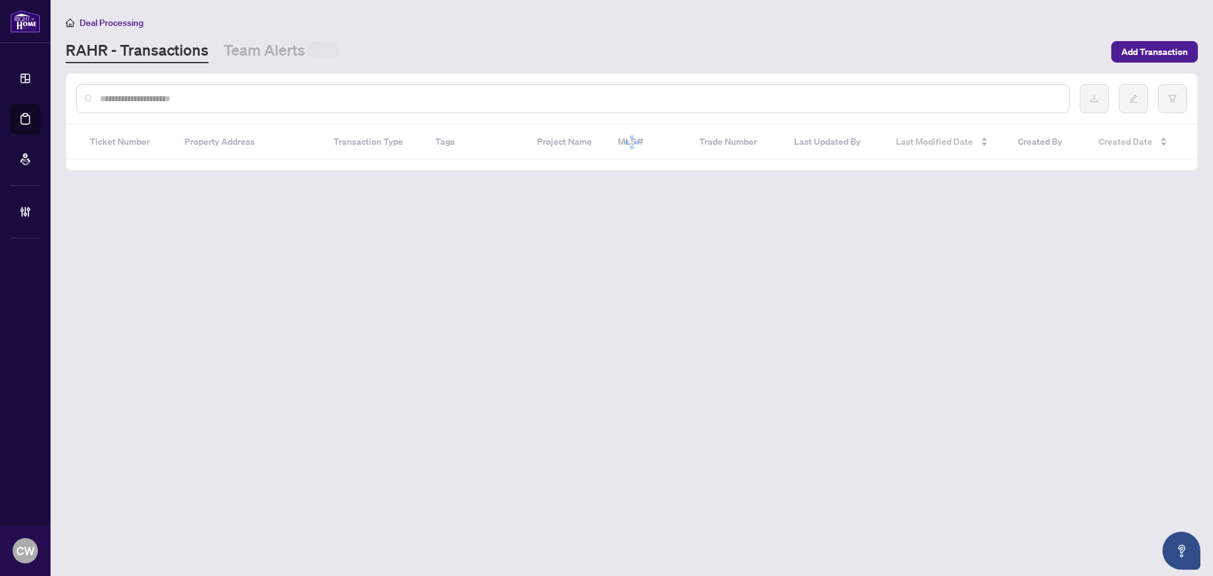
click at [228, 94] on input "text" at bounding box center [579, 99] width 959 height 14
paste input "*******"
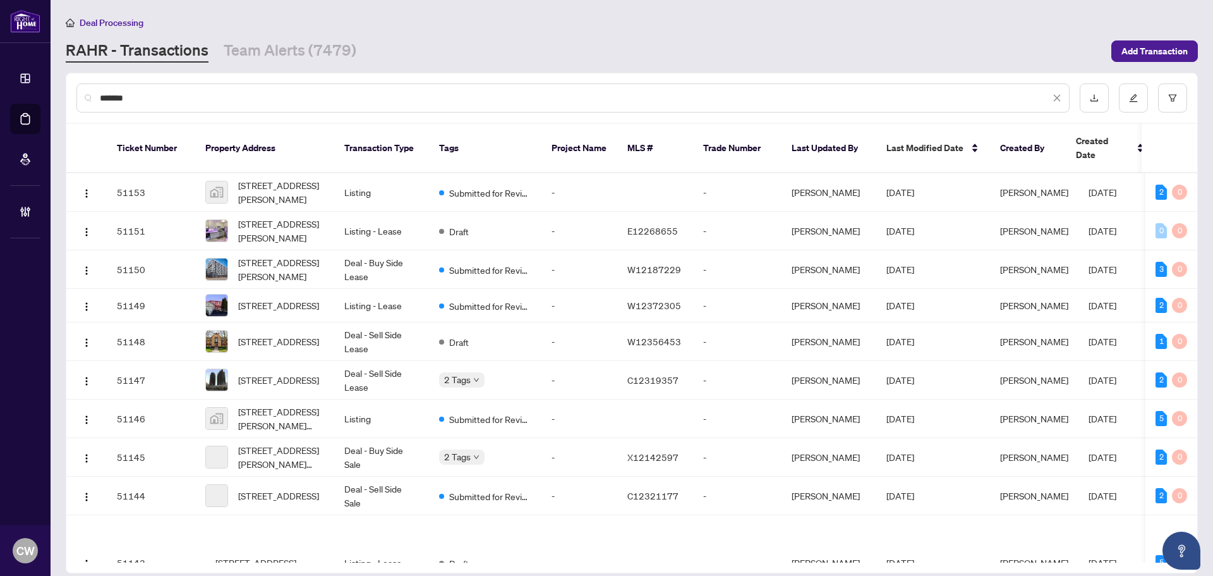
type input "*******"
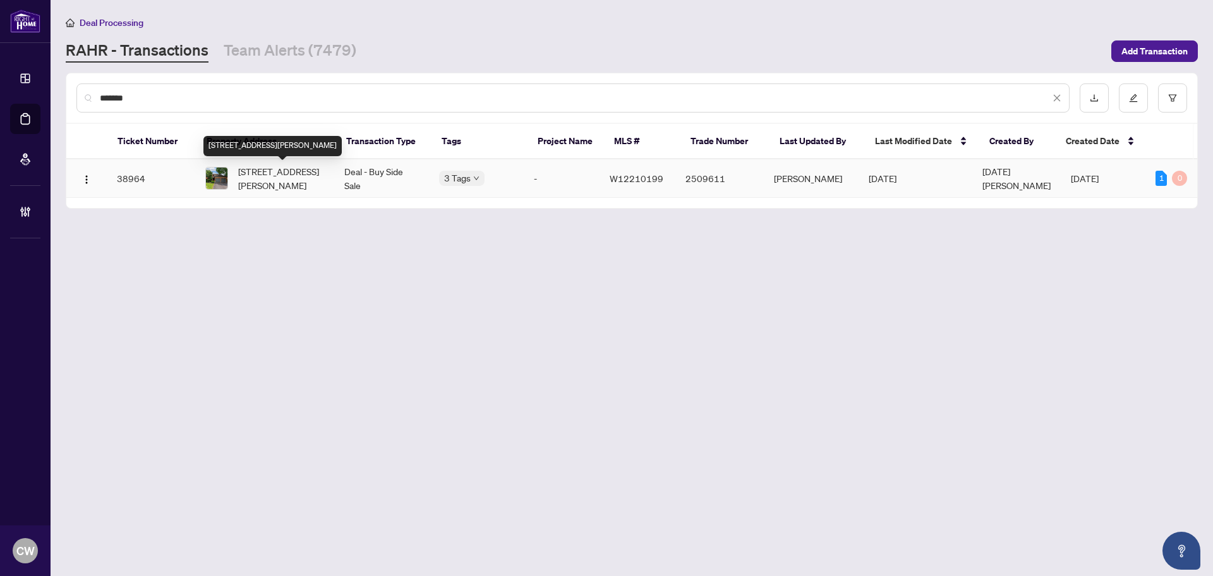
click at [276, 186] on span "[STREET_ADDRESS][PERSON_NAME]" at bounding box center [281, 178] width 86 height 28
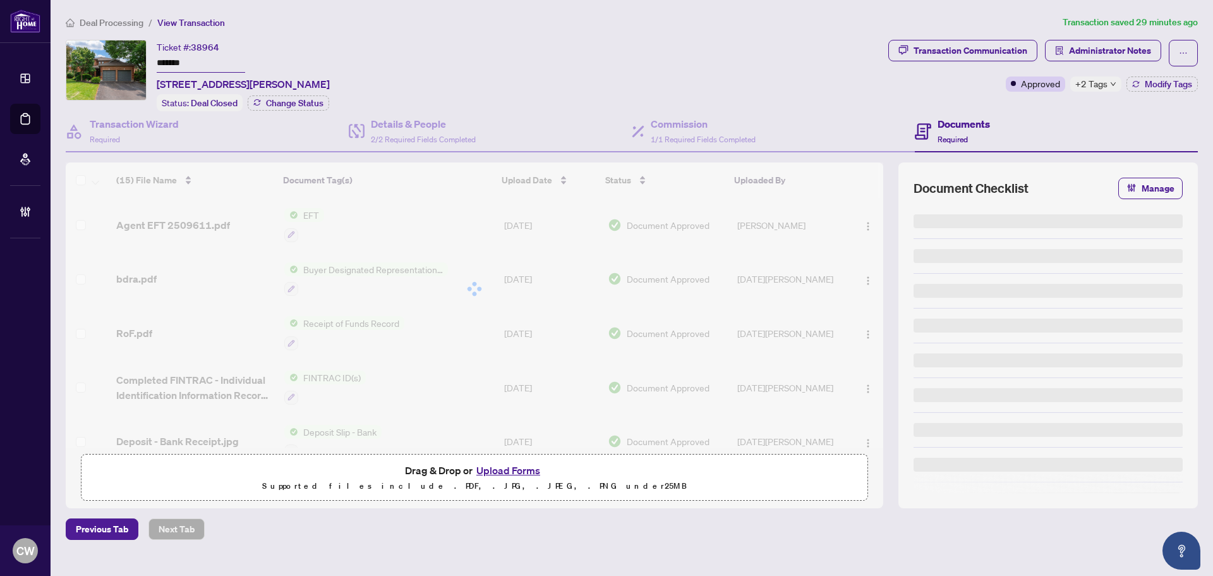
click at [1115, 78] on div "+2 Tags" at bounding box center [1095, 83] width 51 height 15
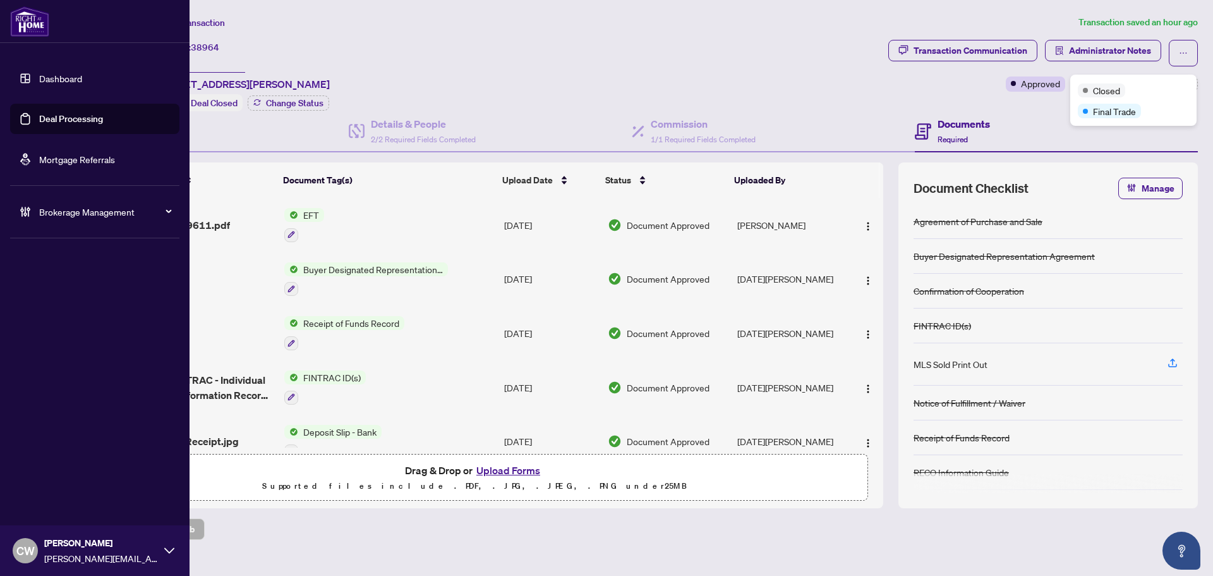
click at [39, 113] on link "Deal Processing" at bounding box center [71, 118] width 64 height 11
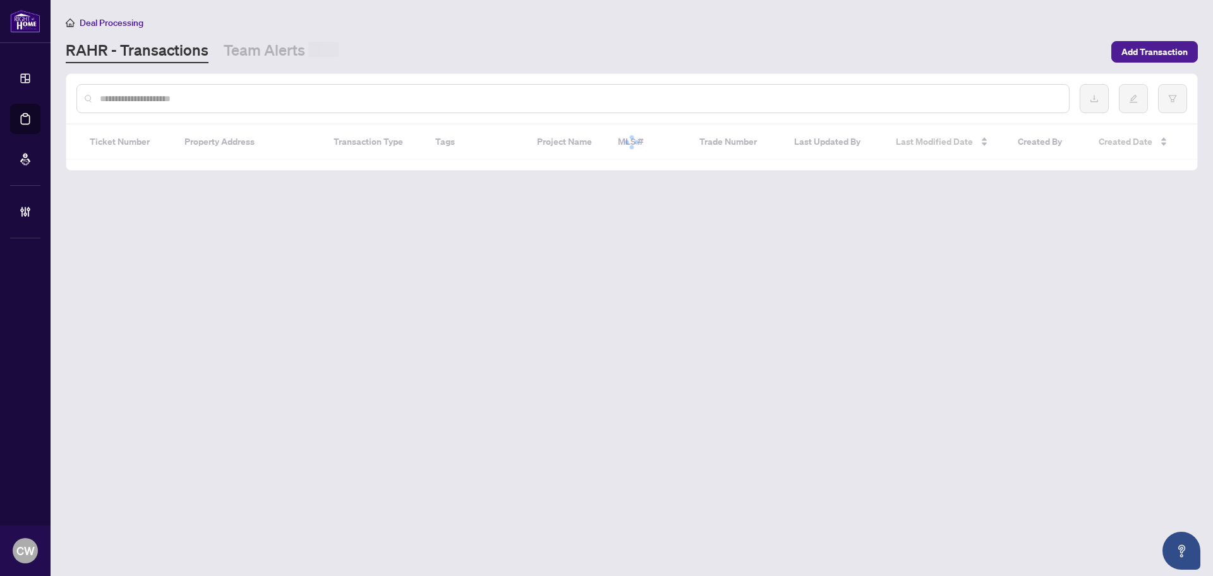
click at [233, 89] on div at bounding box center [572, 98] width 993 height 29
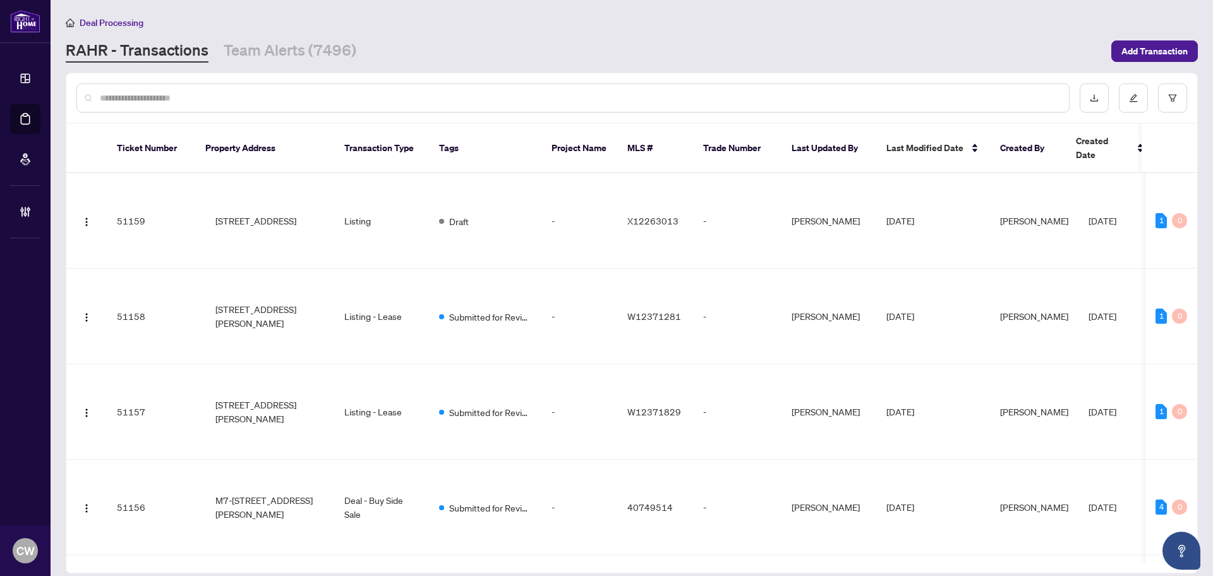
click at [233, 94] on input "text" at bounding box center [579, 98] width 959 height 14
paste input "*******"
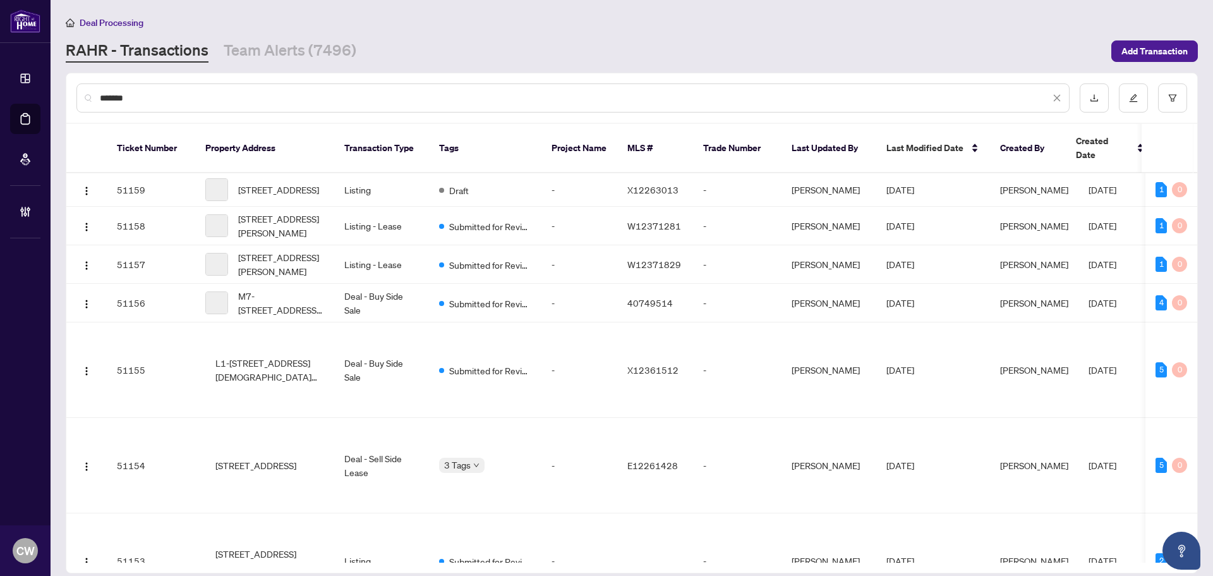
type input "*******"
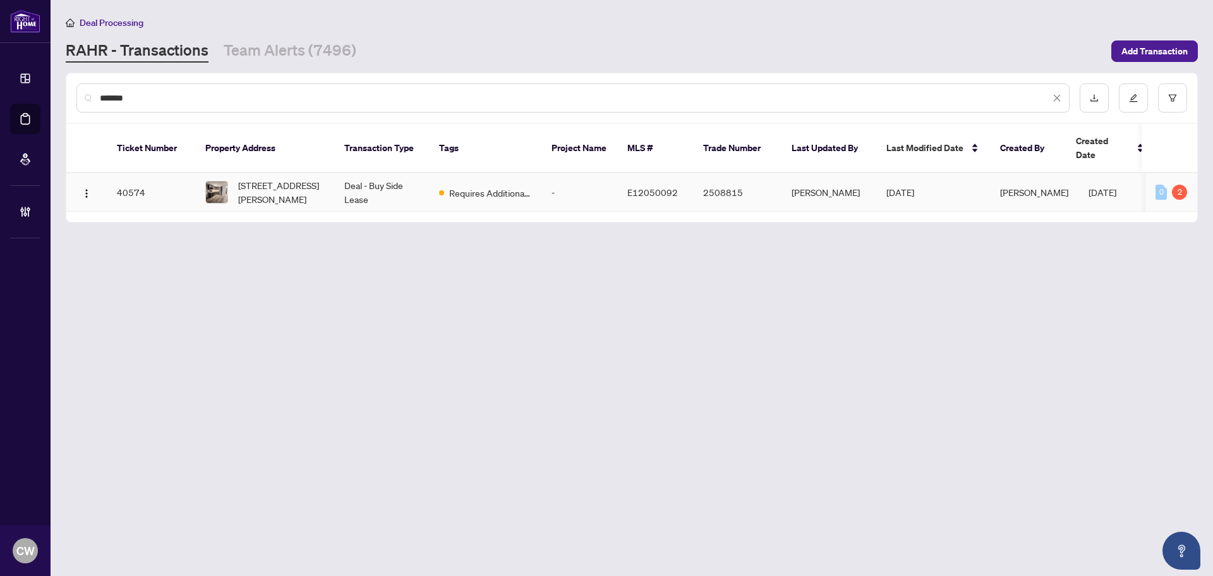
click at [286, 181] on span "[STREET_ADDRESS][PERSON_NAME]" at bounding box center [281, 192] width 86 height 28
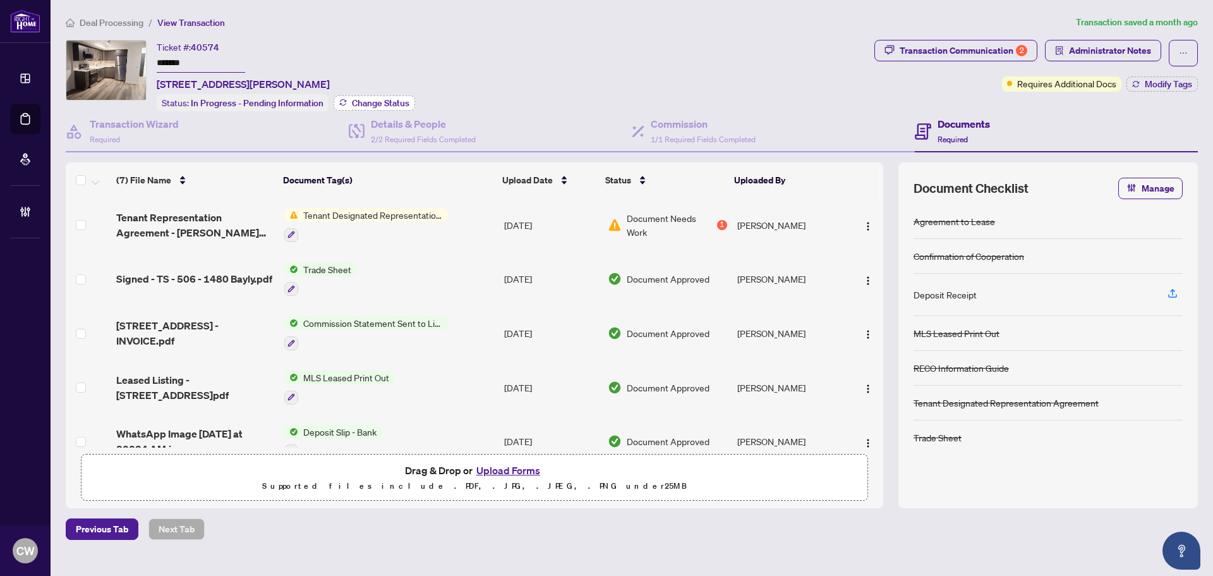
click at [373, 99] on span "Change Status" at bounding box center [380, 103] width 57 height 9
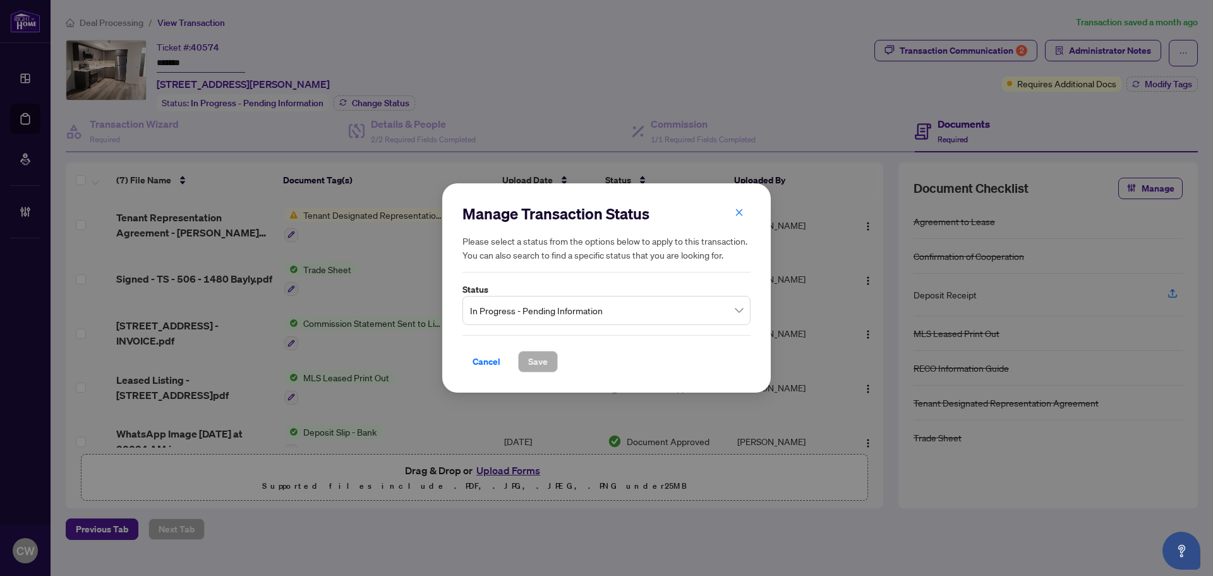
click at [557, 317] on span "In Progress - Pending Information" at bounding box center [606, 310] width 273 height 24
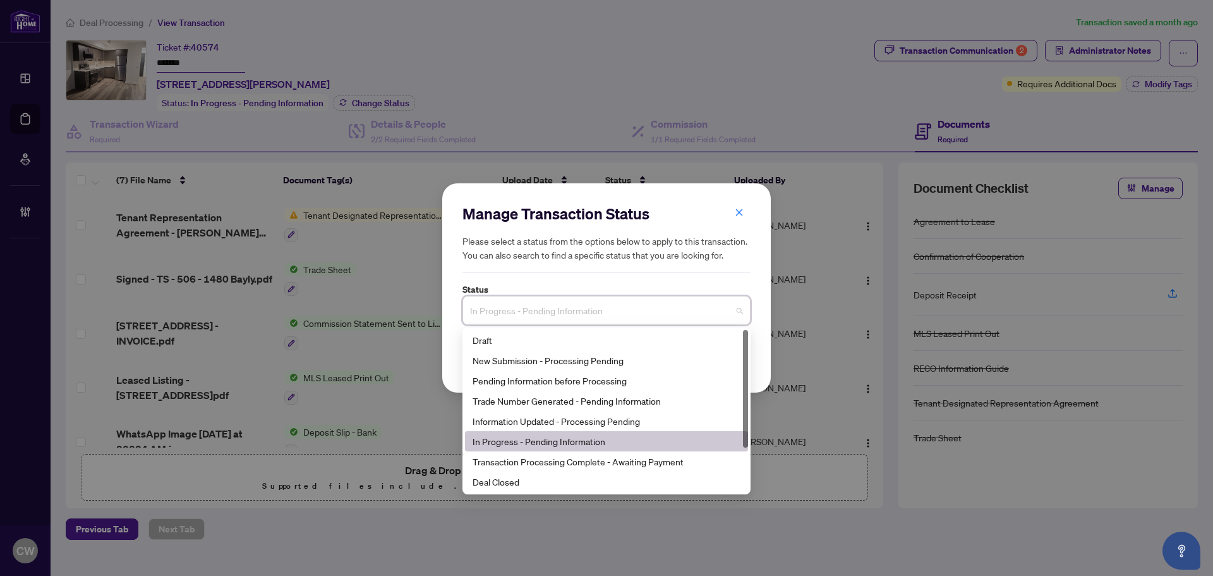
click at [546, 488] on div "Deal Closed" at bounding box center [607, 482] width 268 height 14
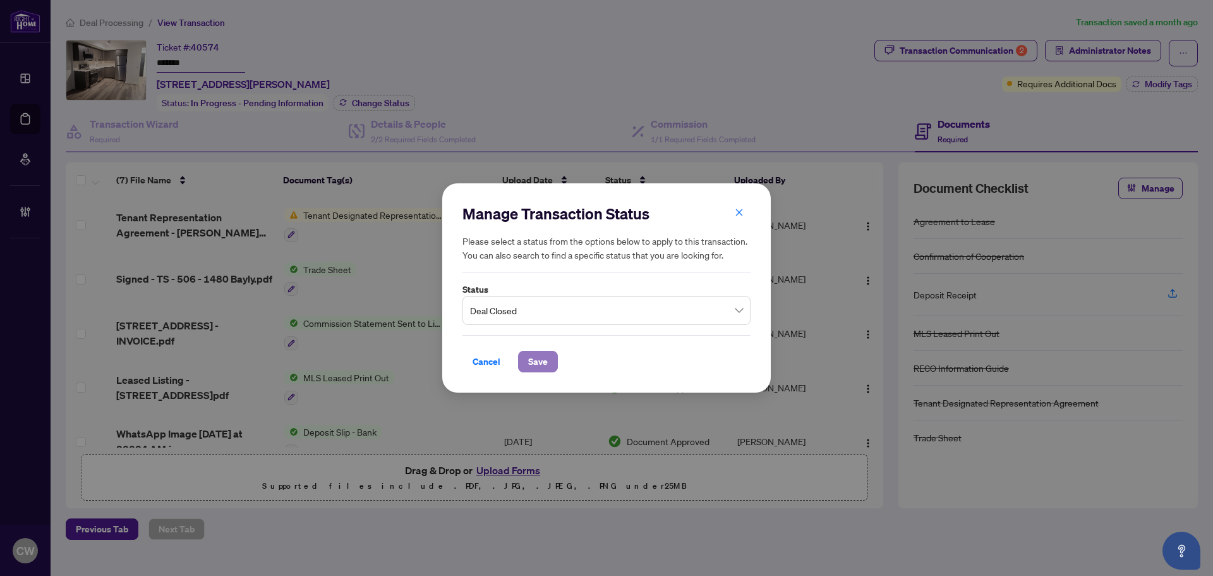
click at [543, 361] on span "Save" at bounding box center [538, 361] width 20 height 20
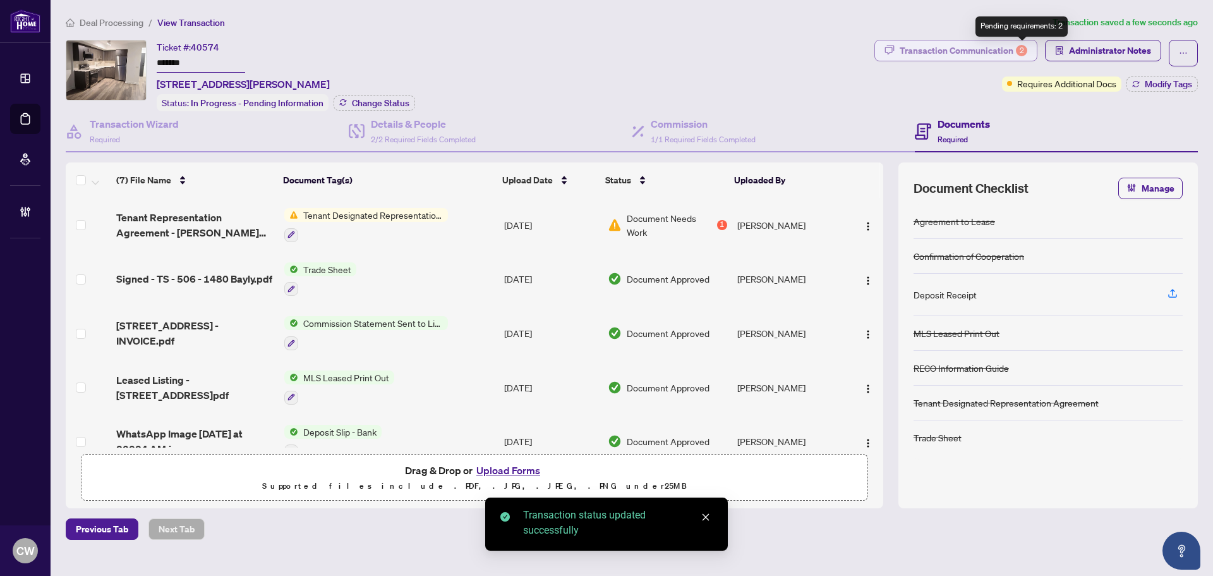
click at [1020, 48] on div "2" at bounding box center [1021, 50] width 11 height 11
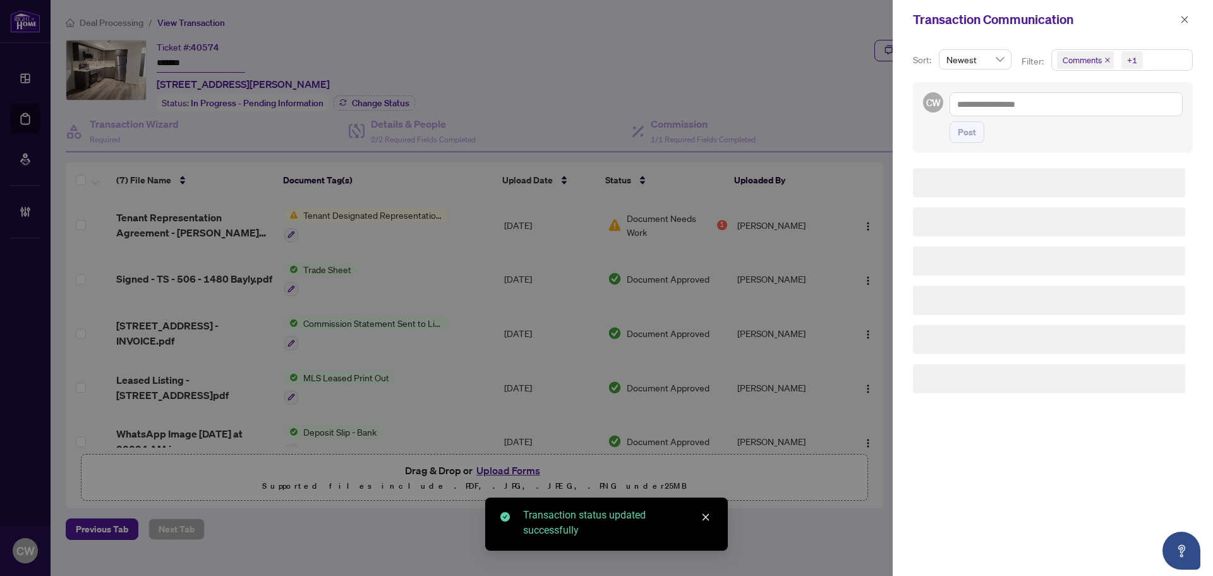
click at [1105, 59] on icon "close" at bounding box center [1107, 59] width 5 height 5
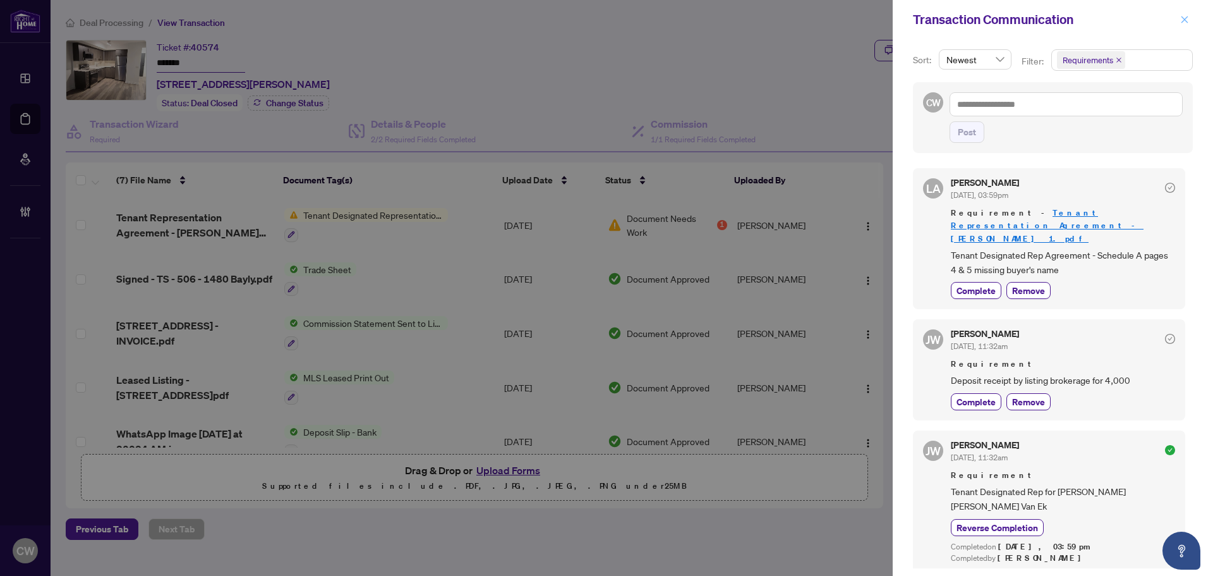
click at [1183, 20] on icon "close" at bounding box center [1184, 19] width 9 height 9
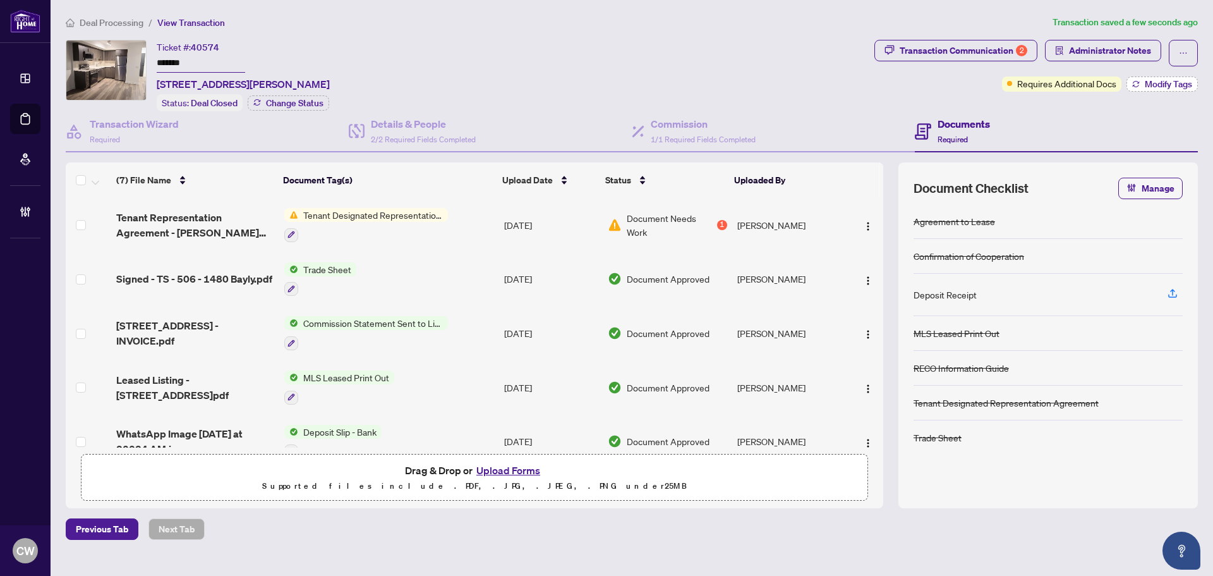
click at [1171, 87] on span "Modify Tags" at bounding box center [1168, 84] width 47 height 9
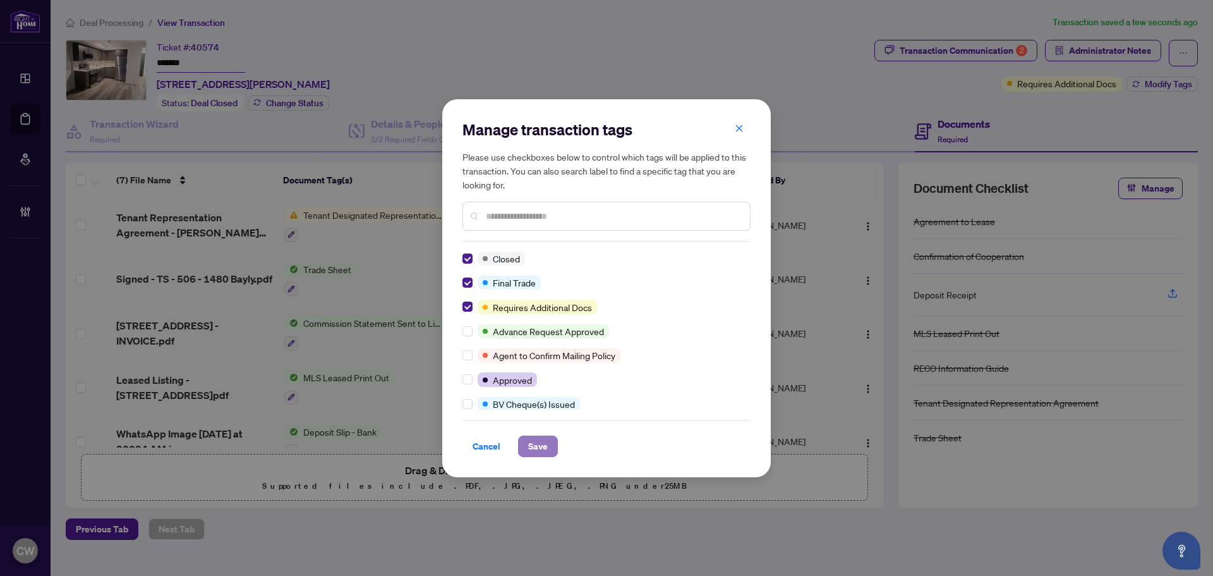
click at [543, 447] on span "Save" at bounding box center [538, 446] width 20 height 20
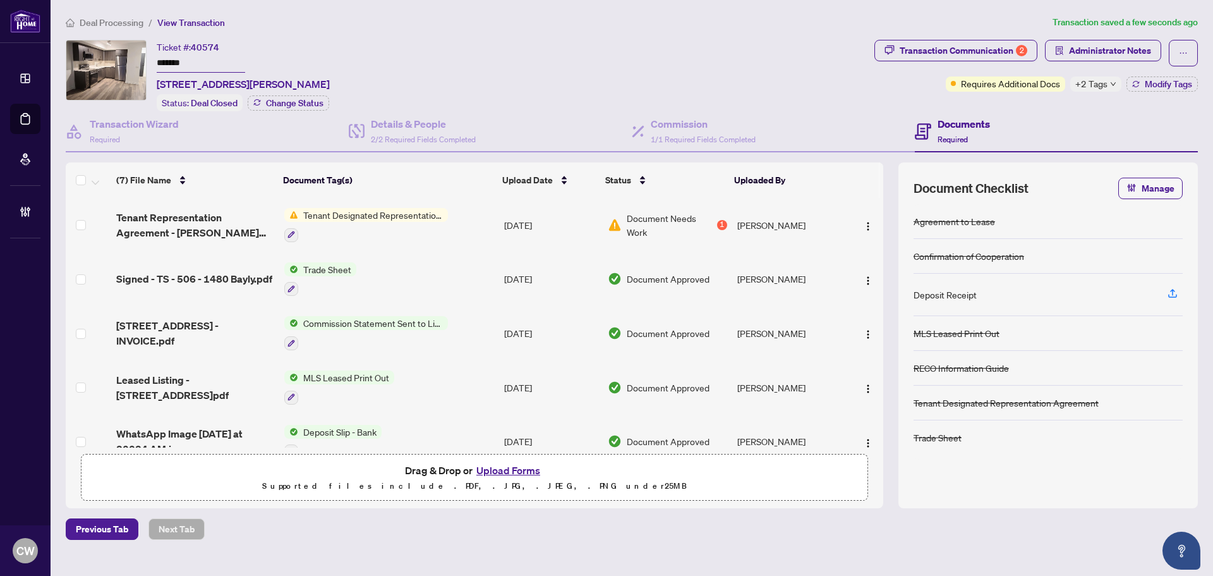
drag, startPoint x: 983, startPoint y: 490, endPoint x: 644, endPoint y: 401, distance: 350.2
click at [983, 490] on div at bounding box center [1048, 483] width 269 height 20
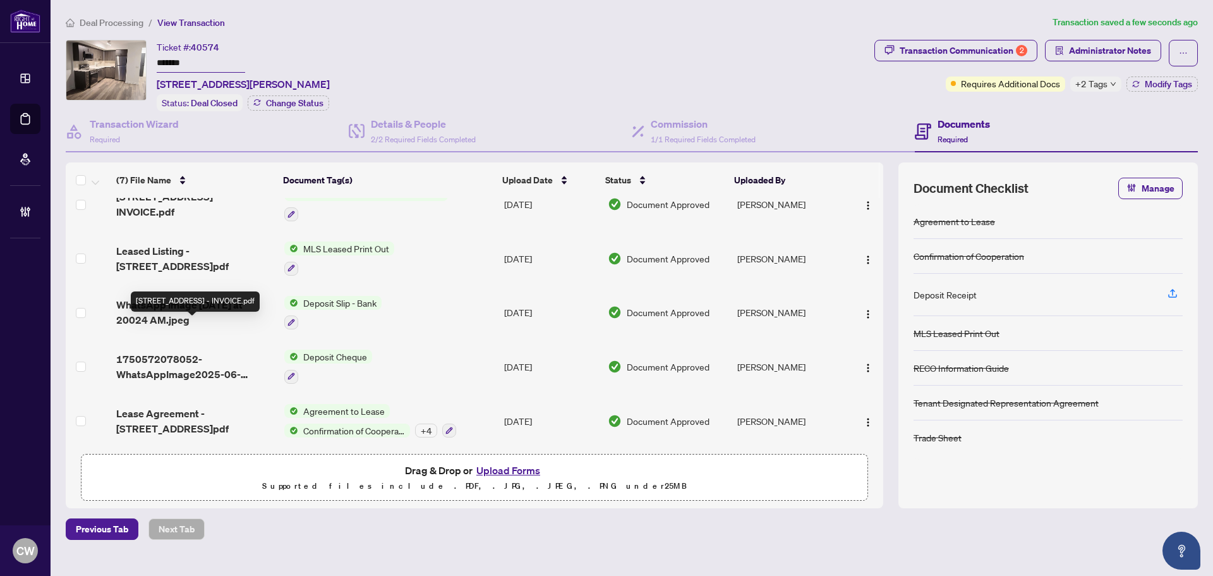
scroll to position [132, 0]
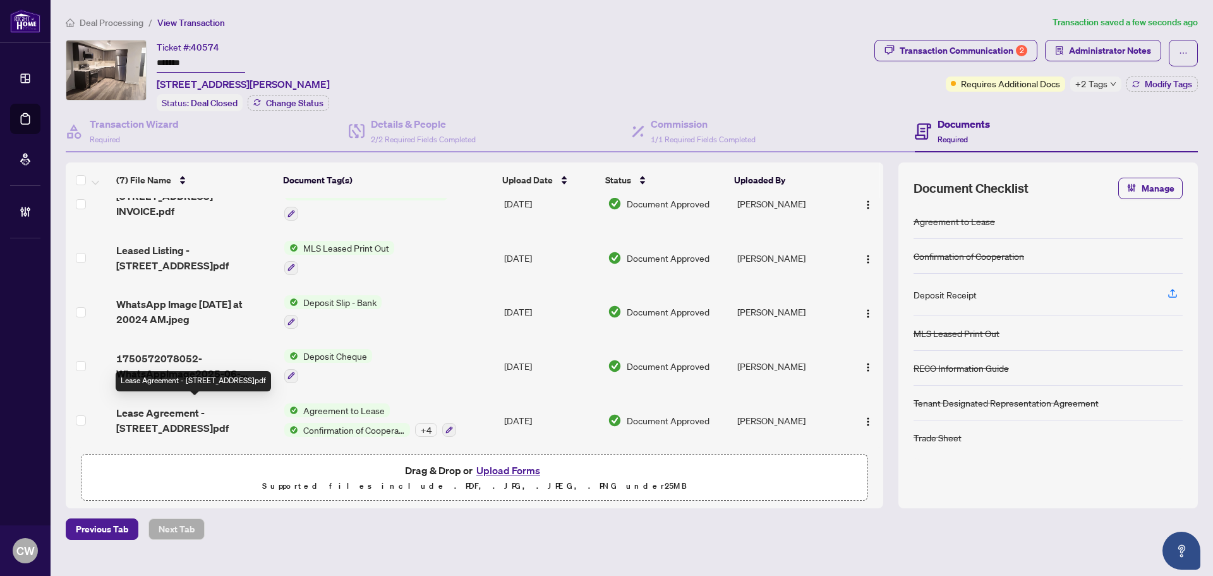
click at [207, 415] on span "Lease Agreement - [STREET_ADDRESS]pdf" at bounding box center [195, 420] width 158 height 30
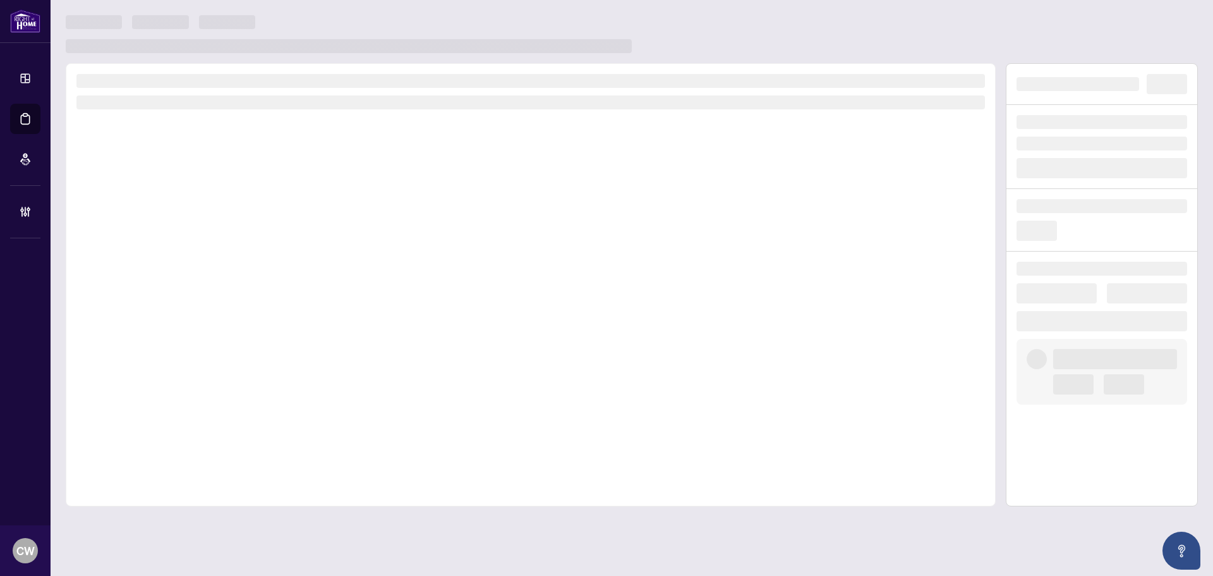
click at [207, 412] on div at bounding box center [531, 284] width 930 height 443
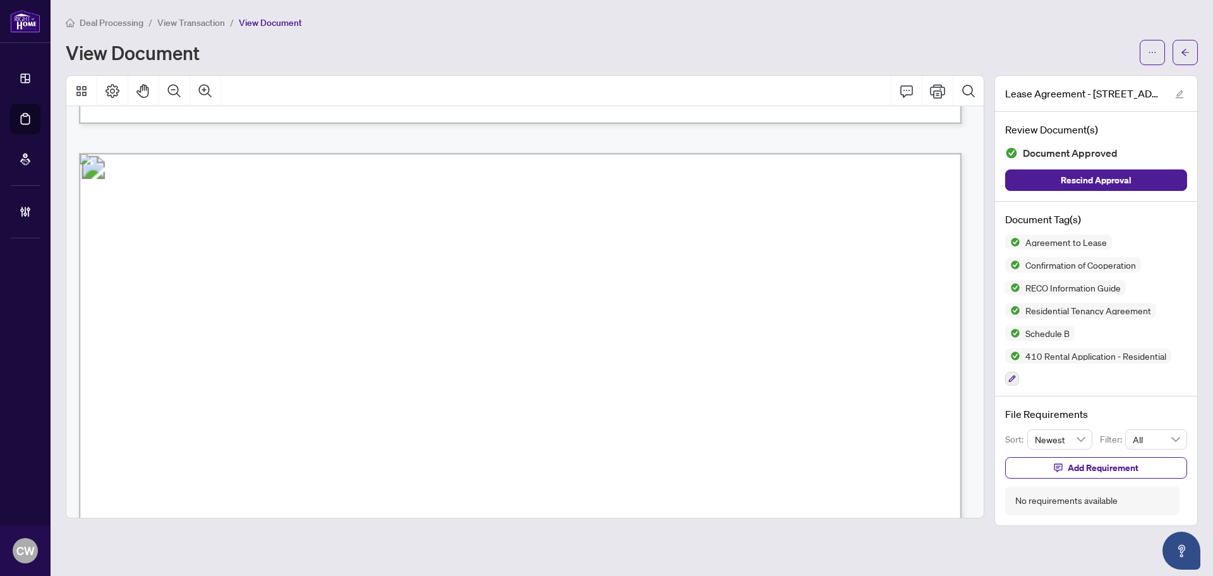
scroll to position [1390, 0]
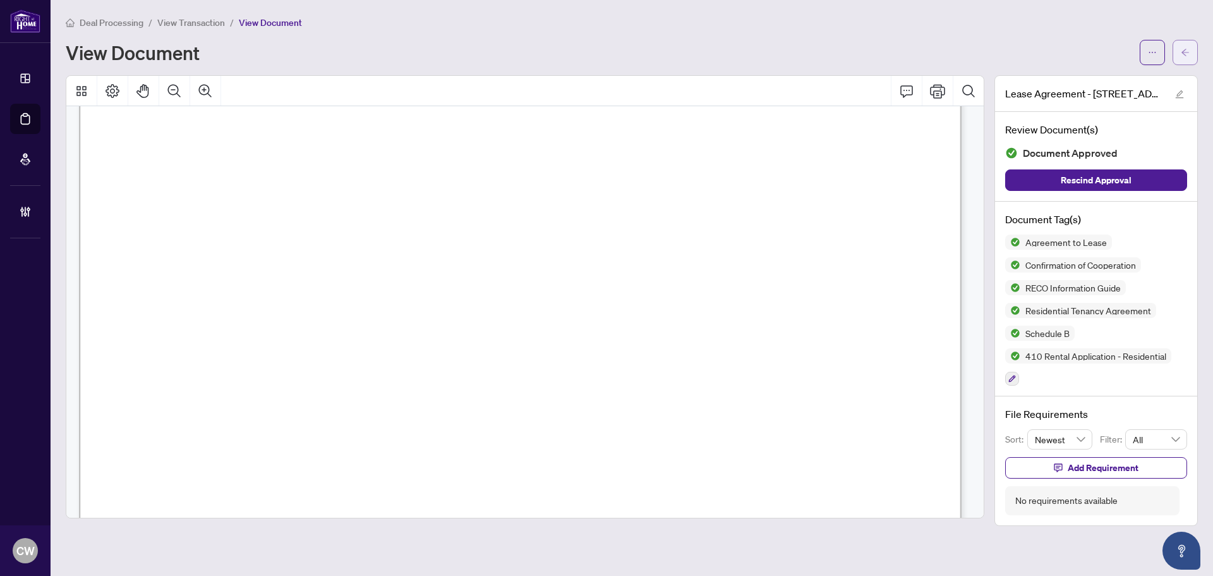
click at [1188, 54] on icon "arrow-left" at bounding box center [1185, 52] width 9 height 9
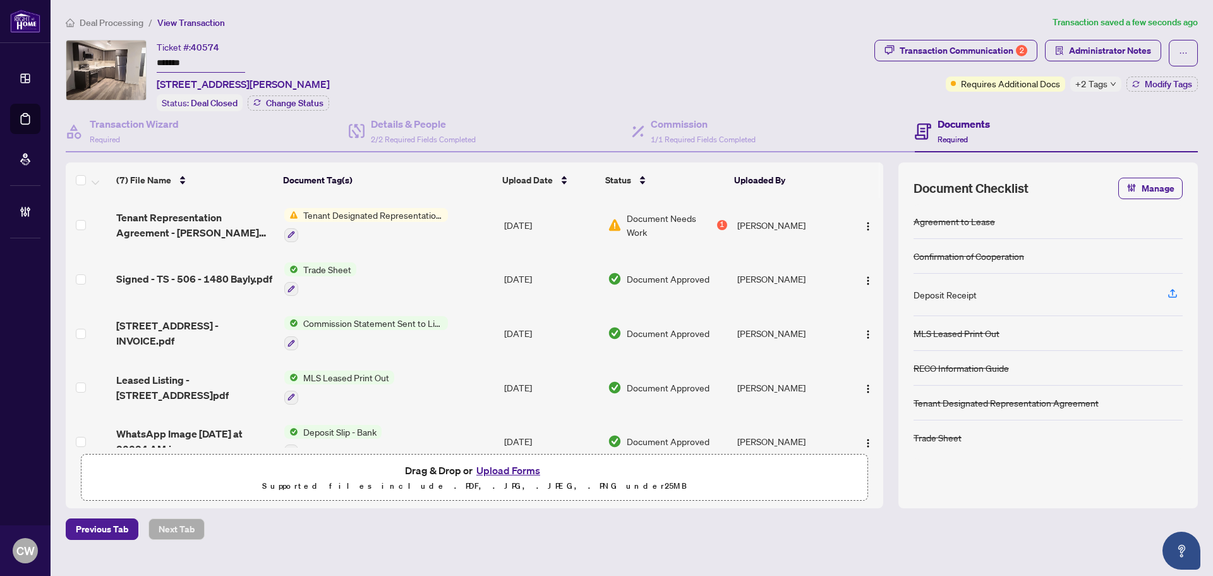
click at [205, 279] on span "Signed - TS - 506 - 1480 Bayly.pdf" at bounding box center [194, 278] width 156 height 15
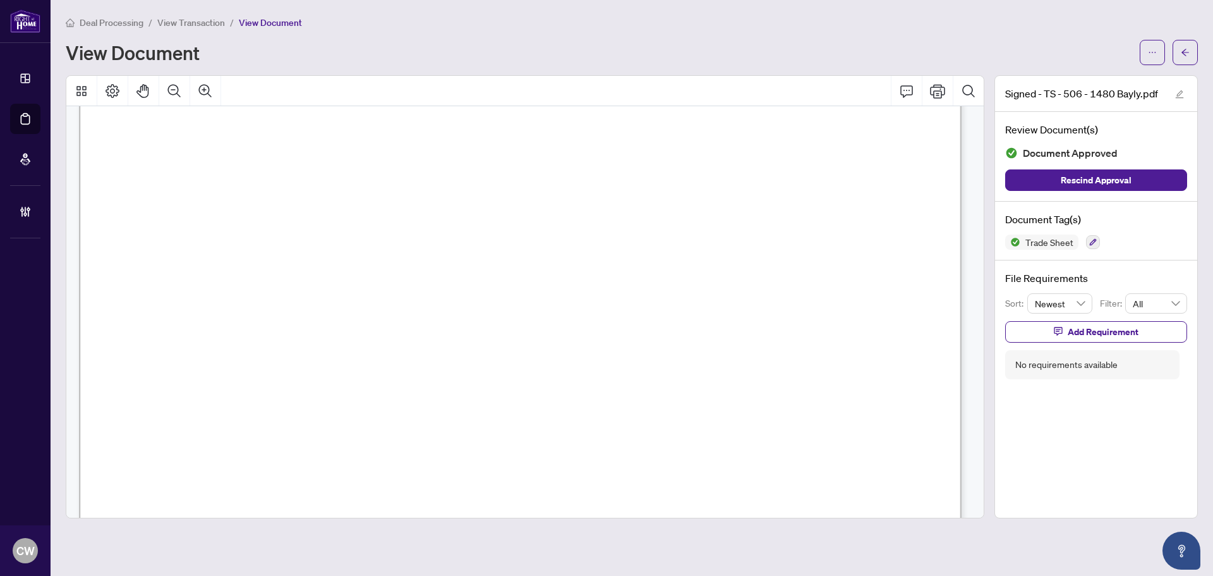
scroll to position [316, 0]
click at [1187, 48] on icon "arrow-left" at bounding box center [1185, 52] width 9 height 9
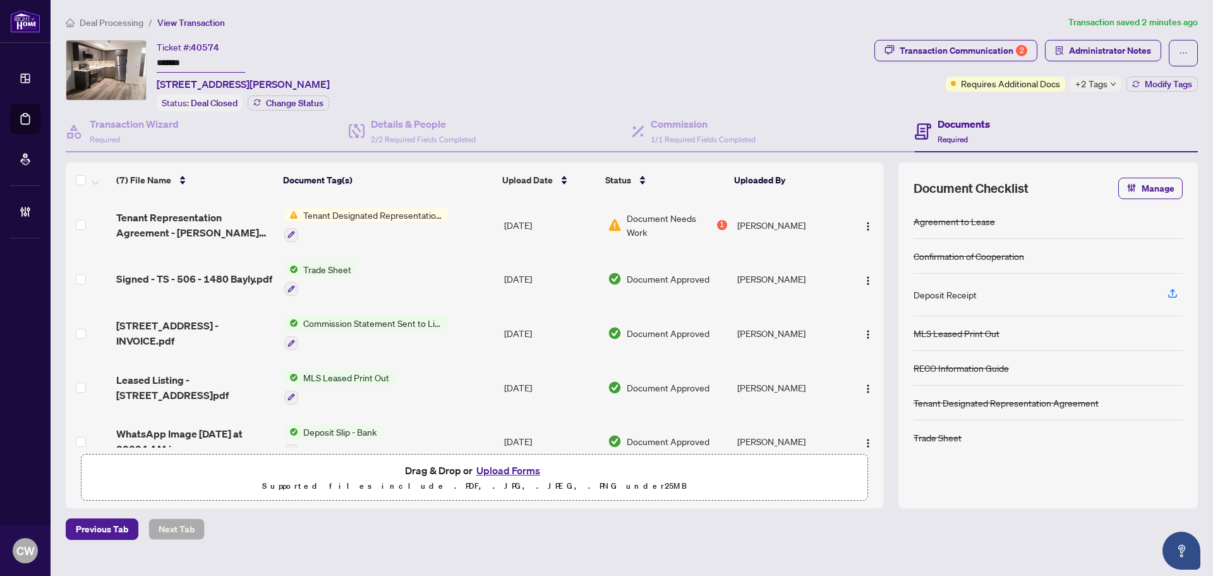
click at [510, 468] on button "Upload Forms" at bounding box center [508, 470] width 71 height 16
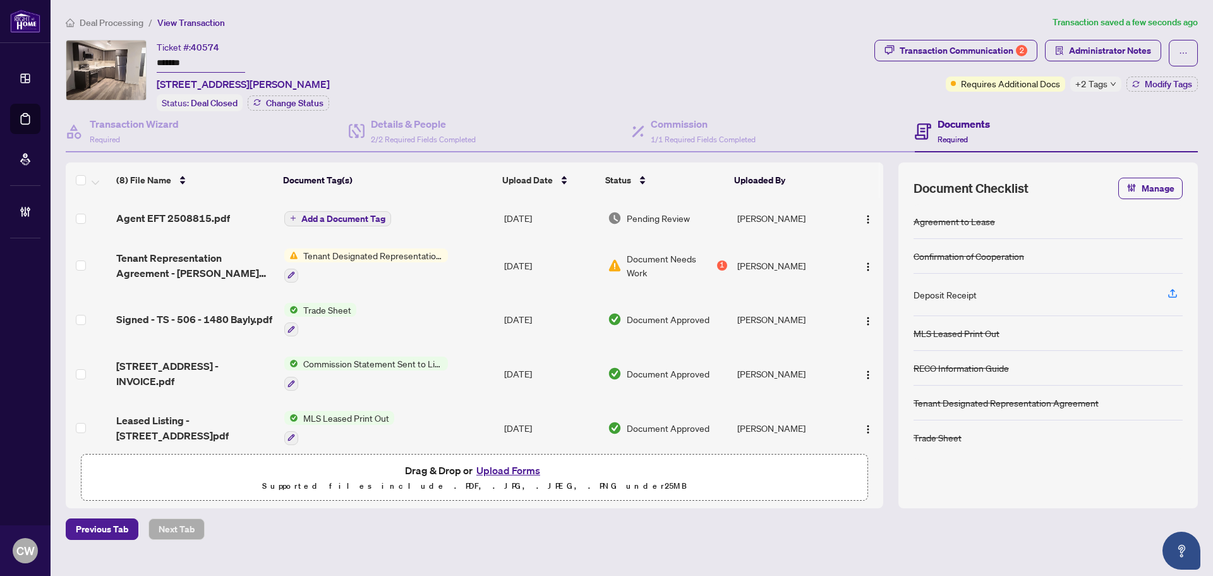
click at [330, 220] on span "Add a Document Tag" at bounding box center [343, 218] width 84 height 9
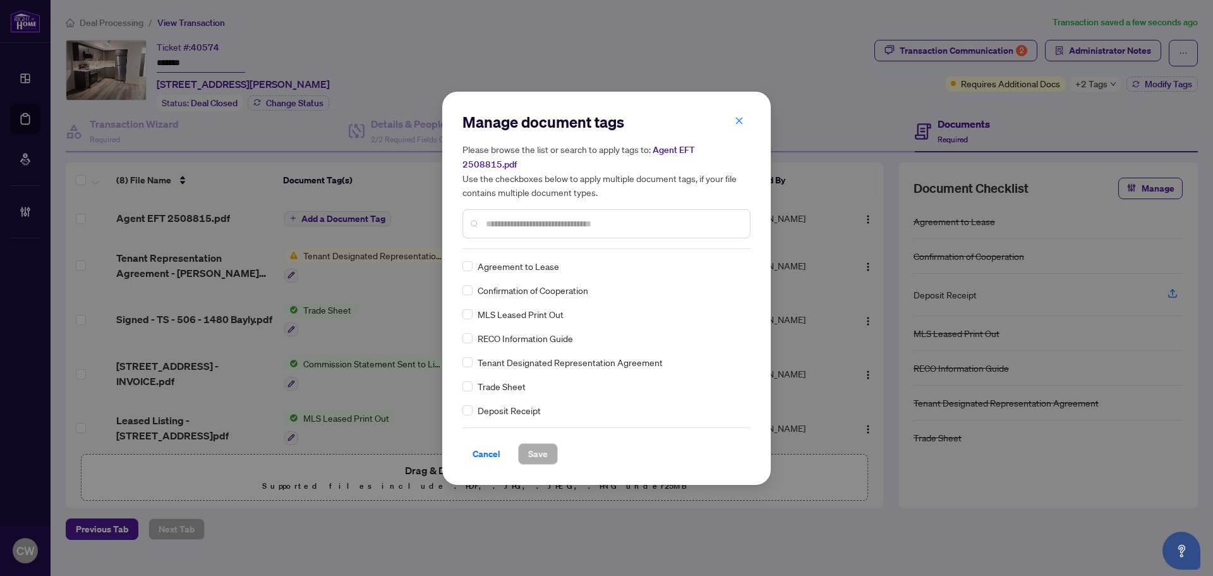
click at [538, 217] on input "text" at bounding box center [613, 224] width 254 height 14
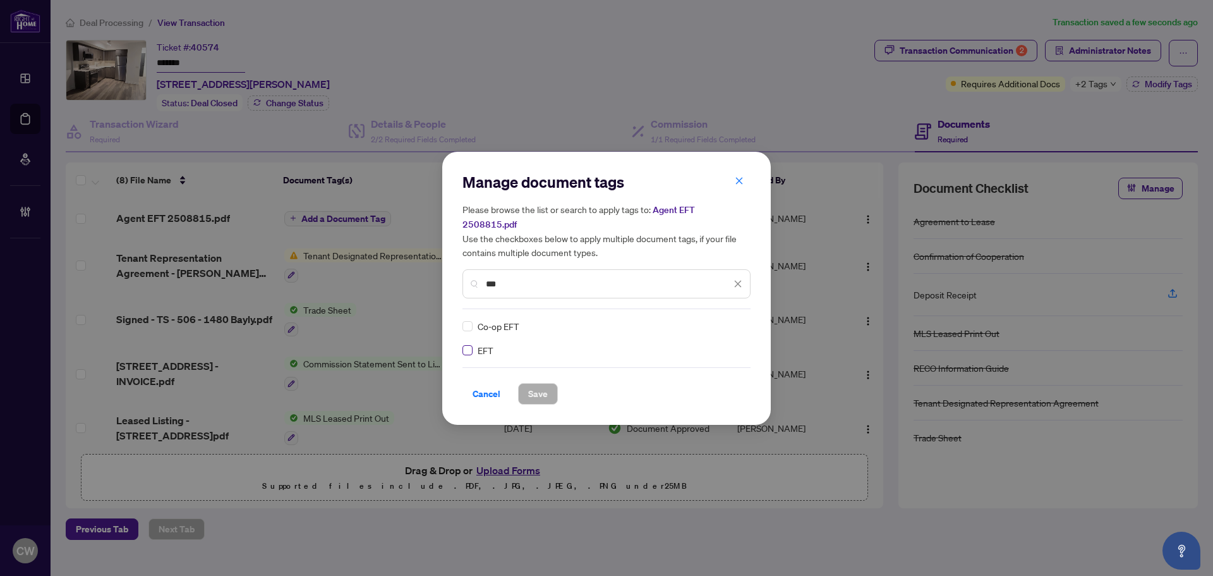
type input "***"
click at [736, 324] on icon at bounding box center [739, 326] width 8 height 4
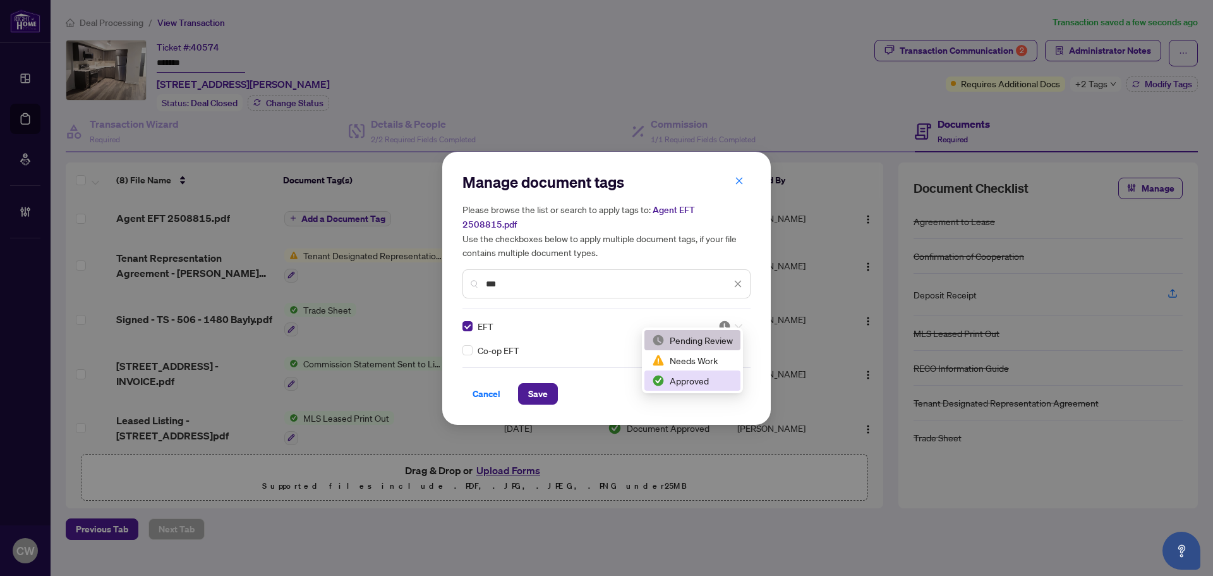
drag, startPoint x: 710, startPoint y: 380, endPoint x: 673, endPoint y: 381, distance: 37.3
click at [710, 380] on div "Approved" at bounding box center [692, 380] width 81 height 14
click at [526, 386] on button "Save" at bounding box center [538, 393] width 40 height 21
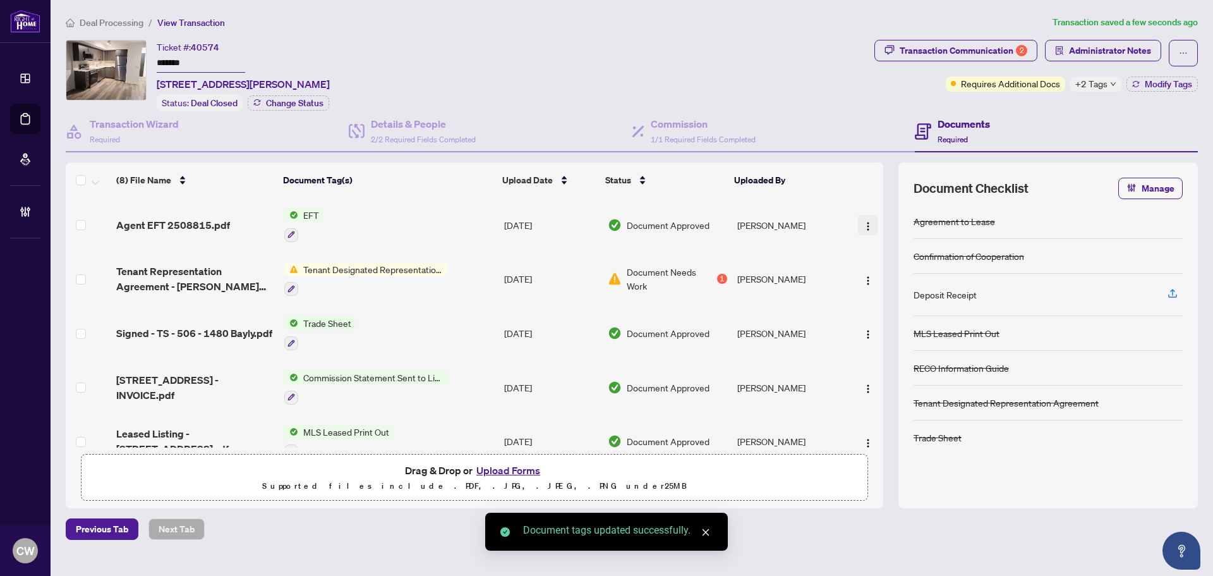
click at [865, 218] on span "button" at bounding box center [868, 225] width 10 height 14
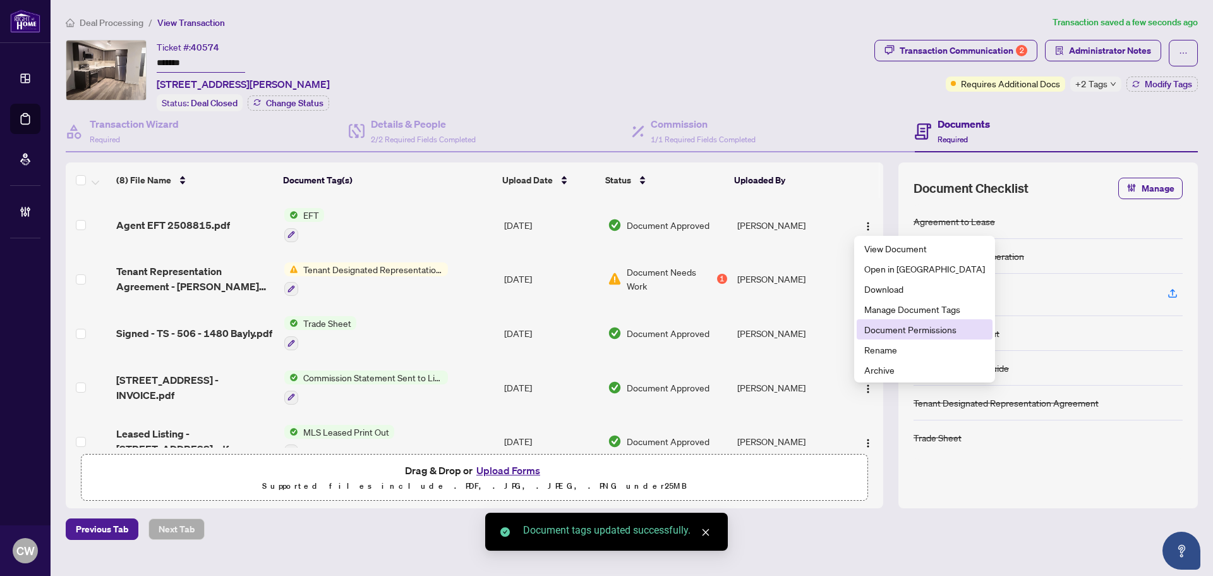
click at [880, 334] on span "Document Permissions" at bounding box center [924, 329] width 121 height 14
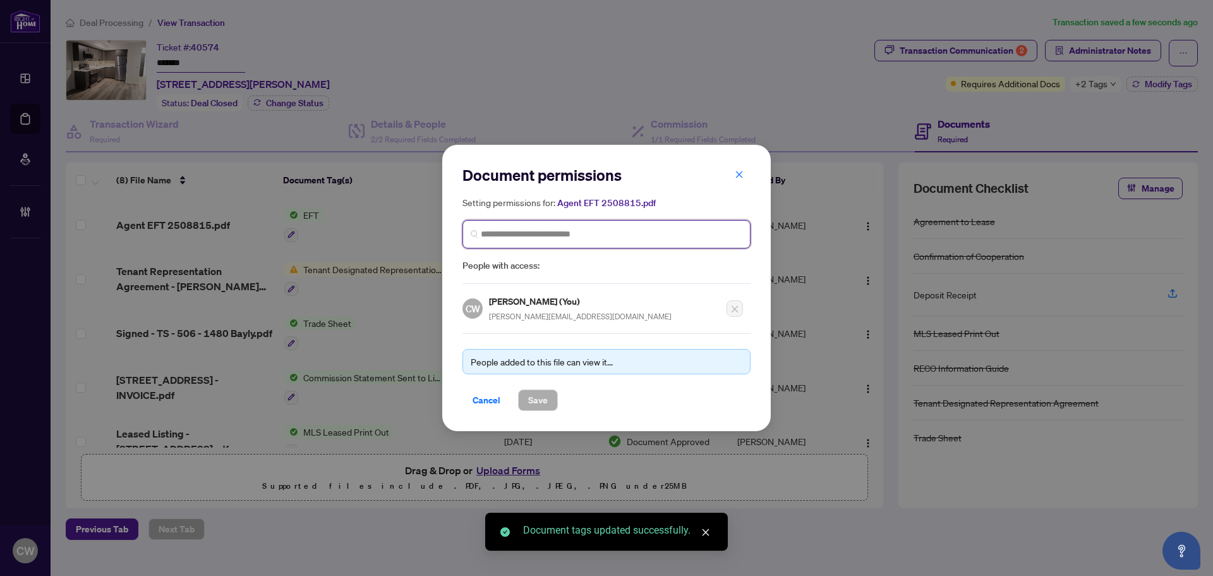
click at [487, 229] on input "search" at bounding box center [612, 233] width 262 height 13
paste input "**********"
type input "**********"
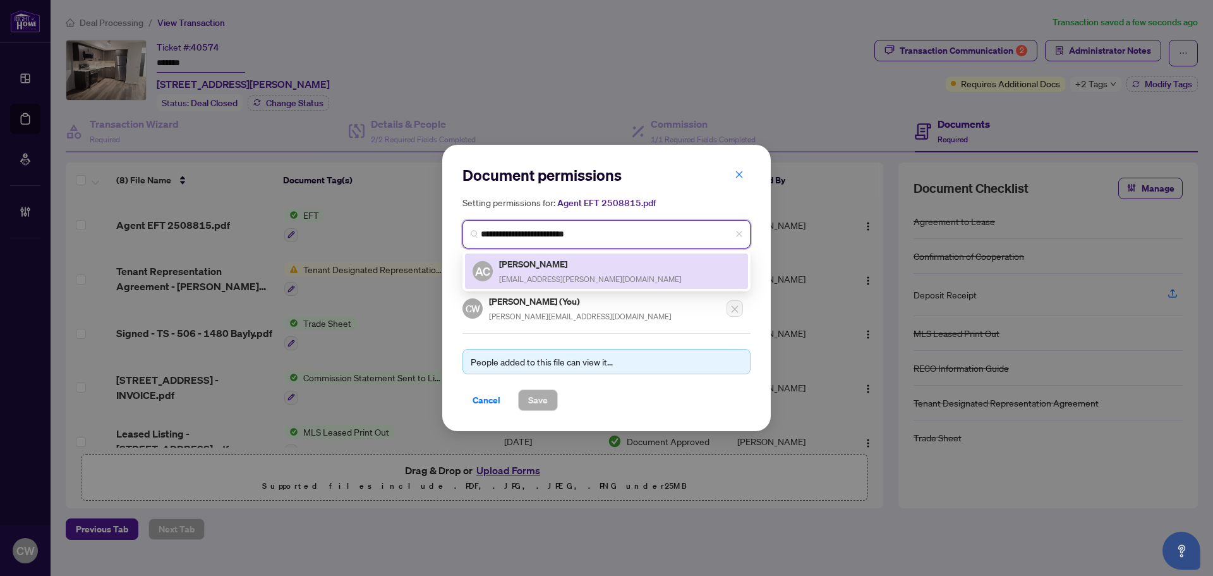
click at [545, 274] on span "[EMAIL_ADDRESS][PERSON_NAME][DOMAIN_NAME]" at bounding box center [590, 278] width 183 height 9
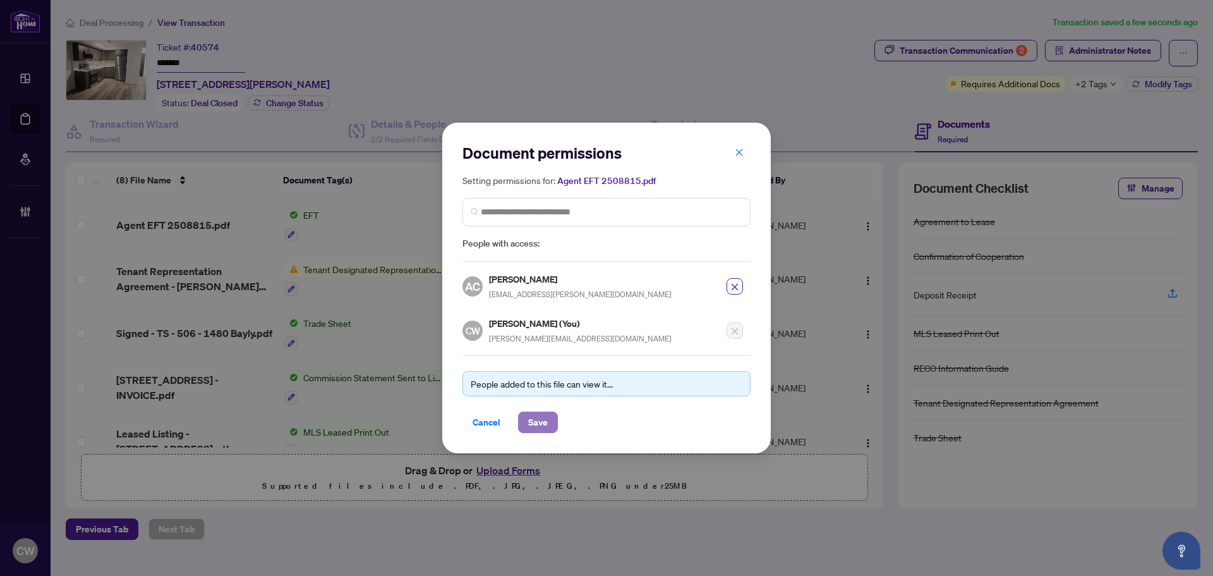
click at [536, 424] on span "Save" at bounding box center [538, 422] width 20 height 20
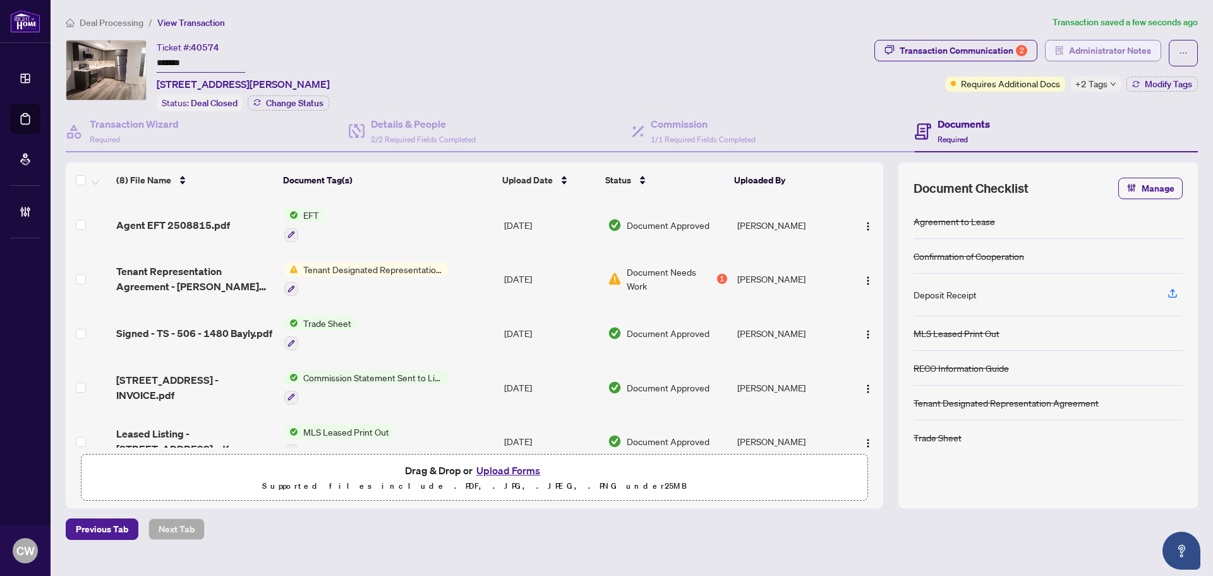
click at [1095, 44] on span "Administrator Notes" at bounding box center [1110, 50] width 82 height 20
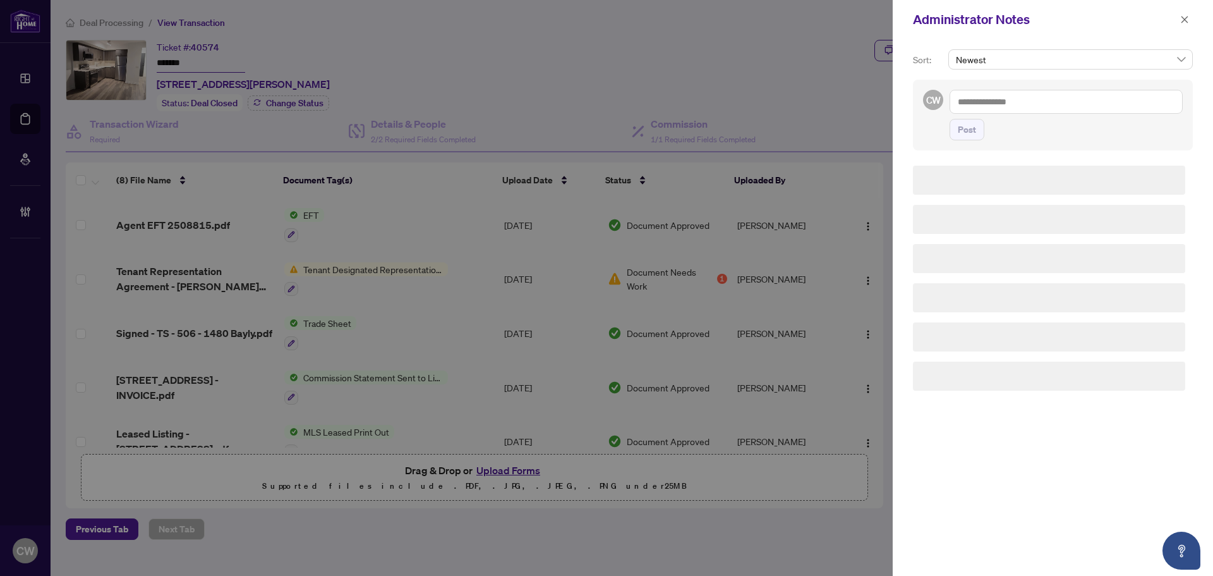
click at [919, 110] on div "CW Post" at bounding box center [1053, 115] width 280 height 71
click at [979, 103] on textarea at bounding box center [1066, 102] width 233 height 24
paste textarea "**********"
type textarea "**********"
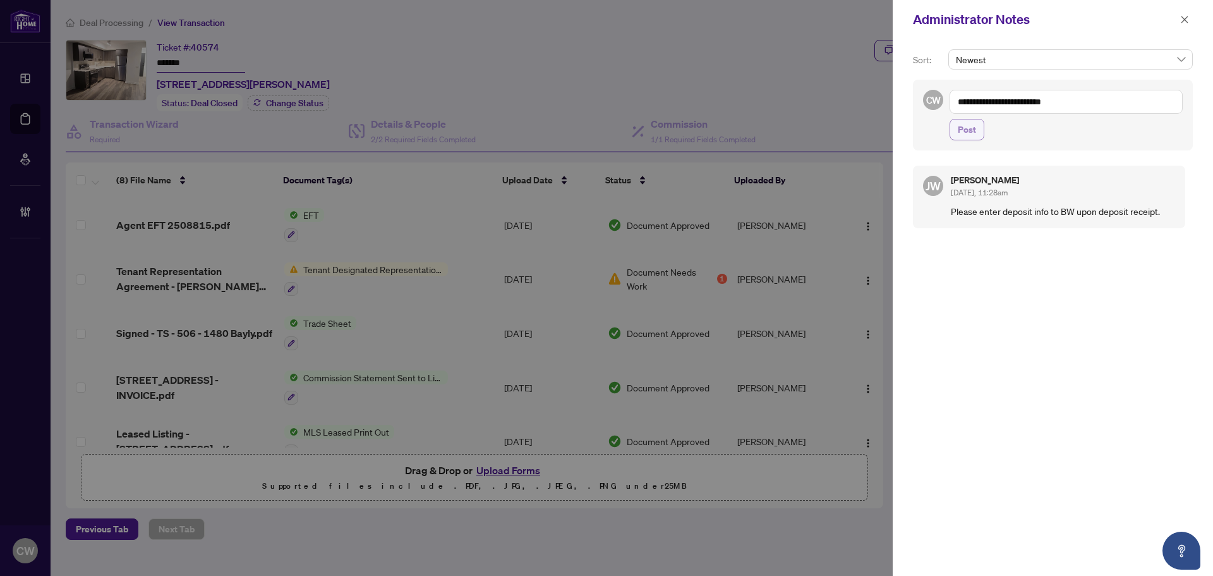
click at [964, 138] on span "Post" at bounding box center [967, 129] width 18 height 20
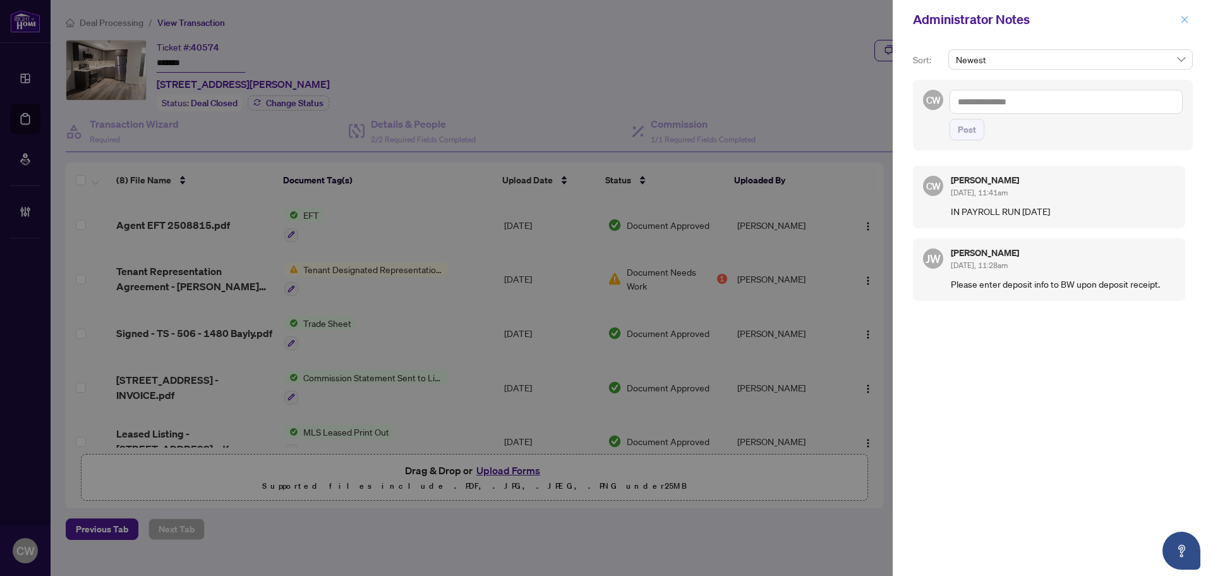
click at [1188, 19] on icon "close" at bounding box center [1184, 19] width 9 height 9
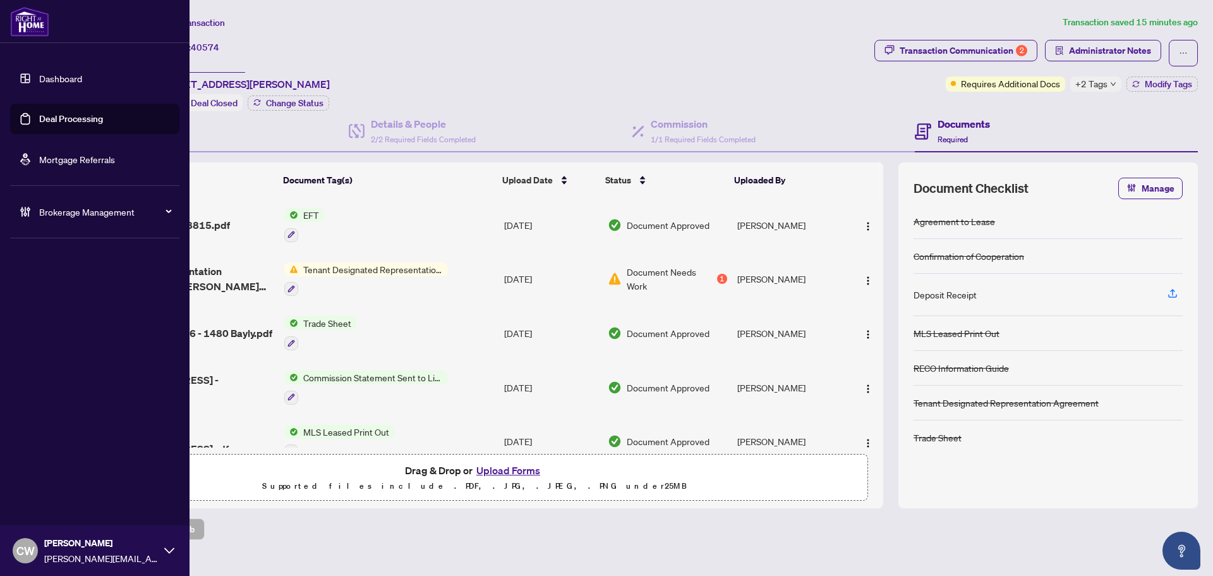
drag, startPoint x: 46, startPoint y: 126, endPoint x: 21, endPoint y: 122, distance: 25.6
click at [46, 124] on link "Deal Processing" at bounding box center [71, 118] width 64 height 11
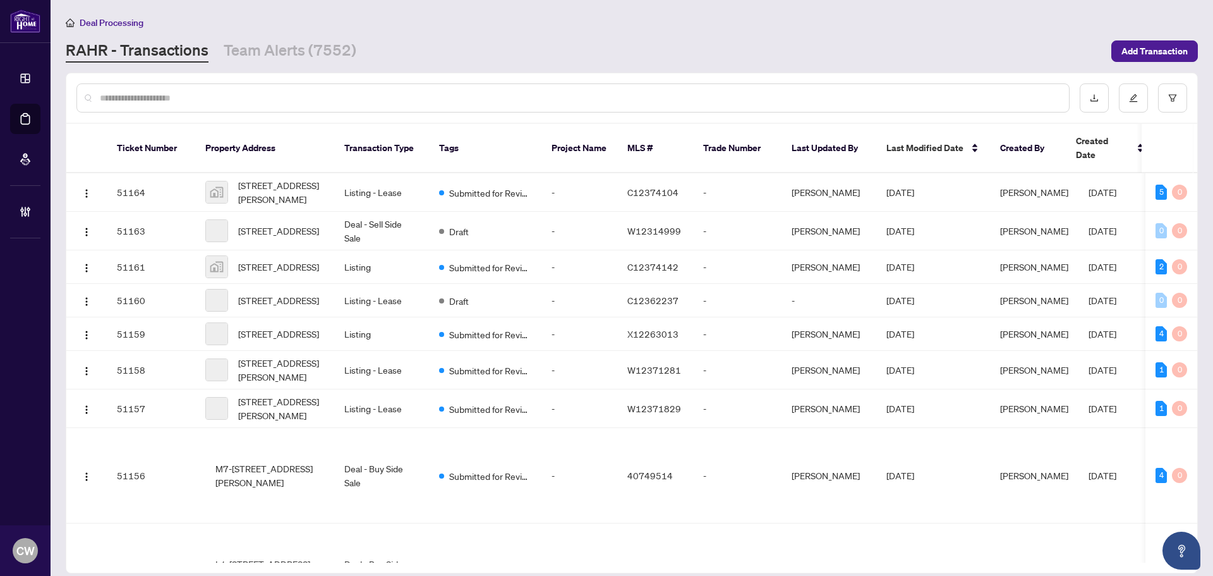
click at [295, 99] on input "text" at bounding box center [579, 98] width 959 height 14
paste input "*******"
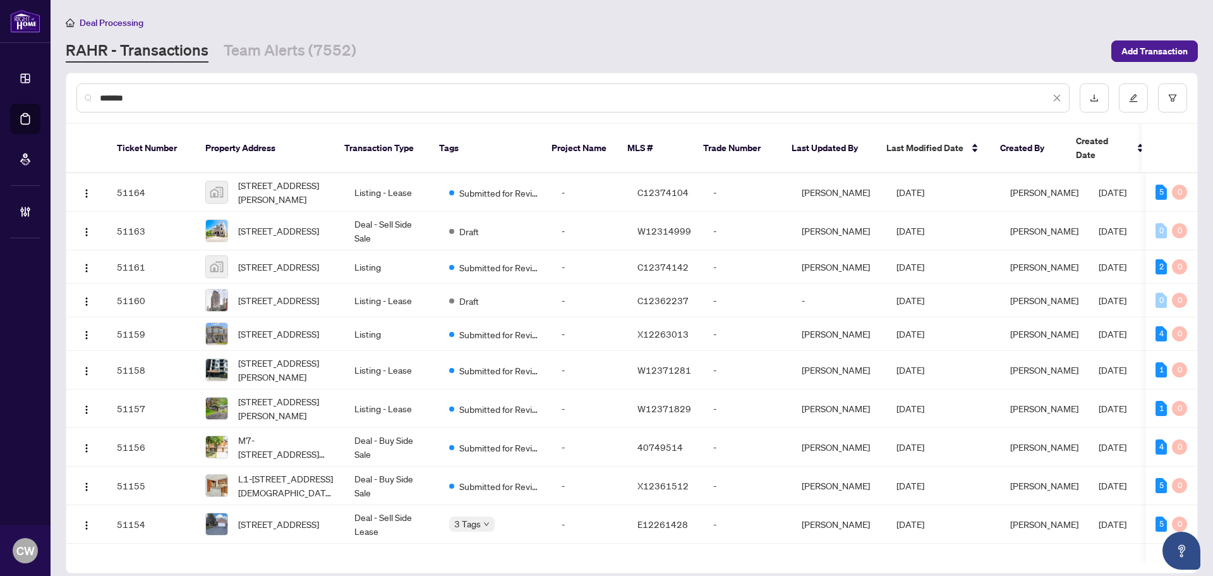
type input "*******"
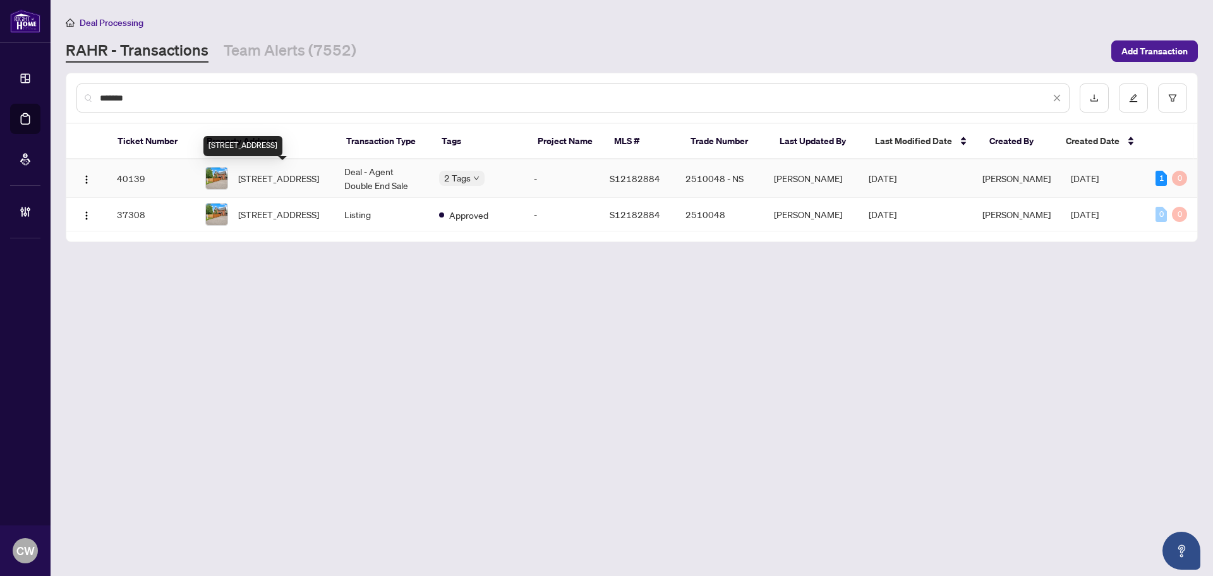
click at [293, 185] on span "[STREET_ADDRESS]" at bounding box center [278, 178] width 81 height 14
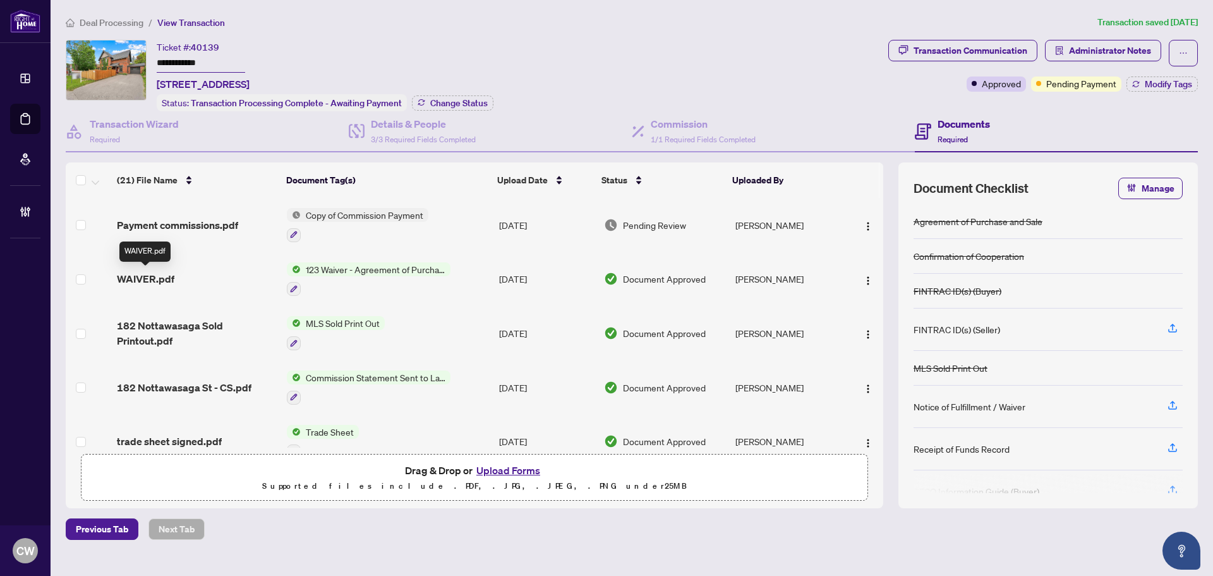
click at [144, 279] on span "WAIVER.pdf" at bounding box center [145, 278] width 57 height 15
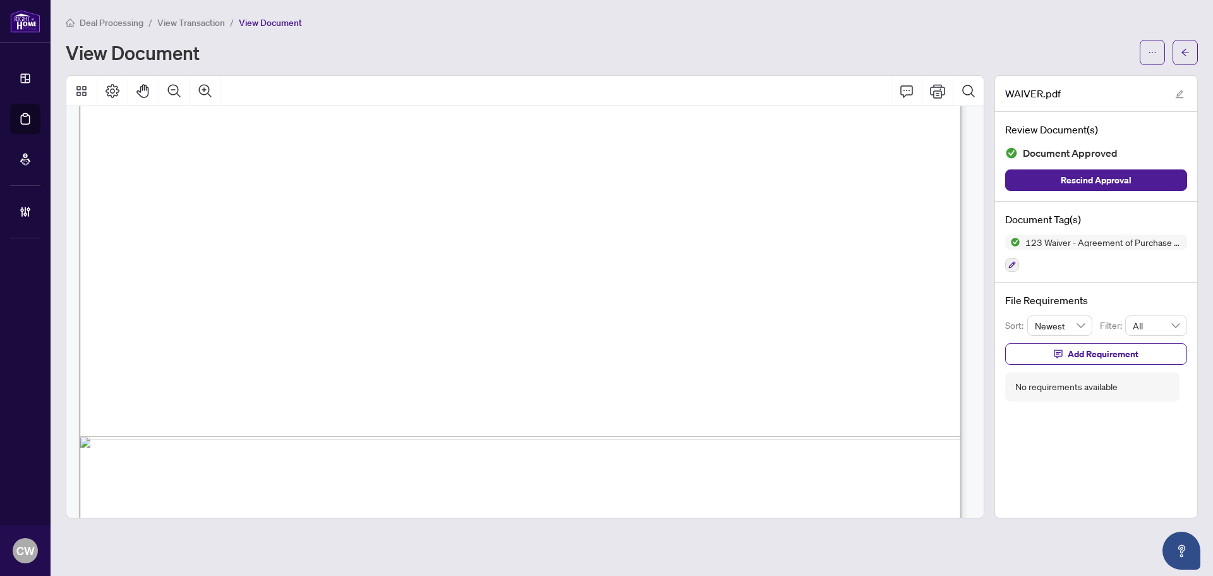
scroll to position [756, 0]
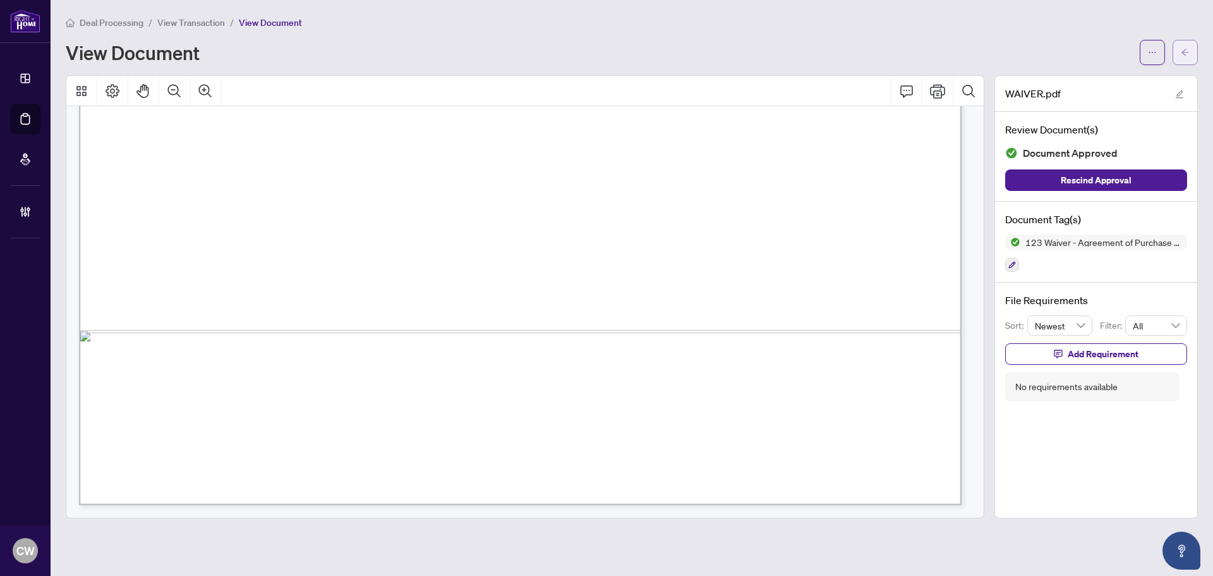
click at [1187, 49] on icon "arrow-left" at bounding box center [1185, 52] width 9 height 9
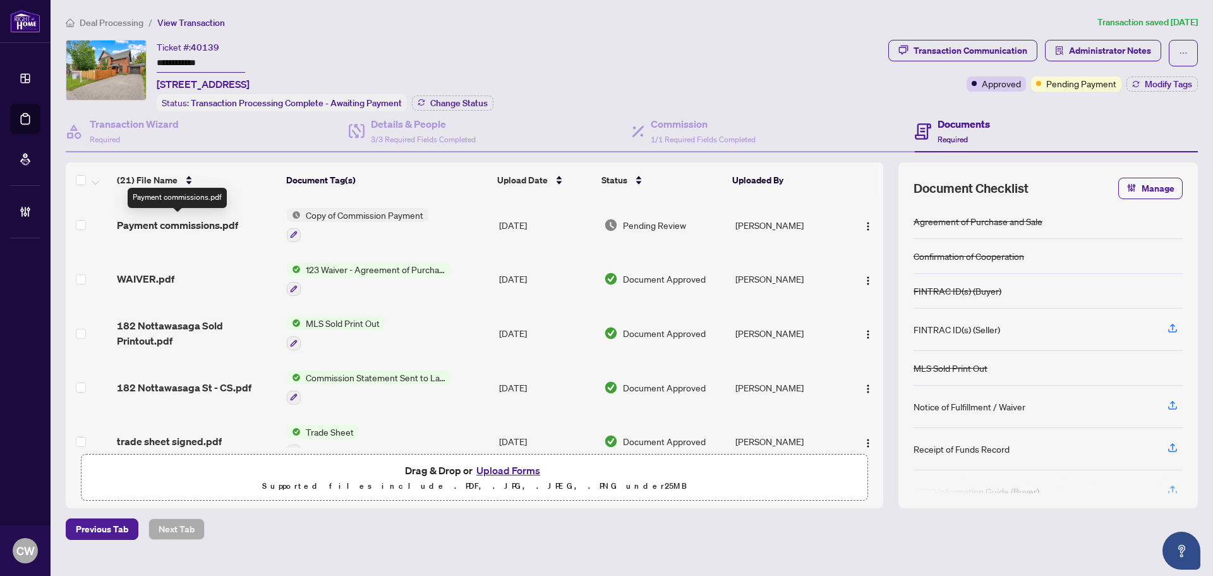
click at [222, 229] on span "Payment commissions.pdf" at bounding box center [177, 224] width 121 height 15
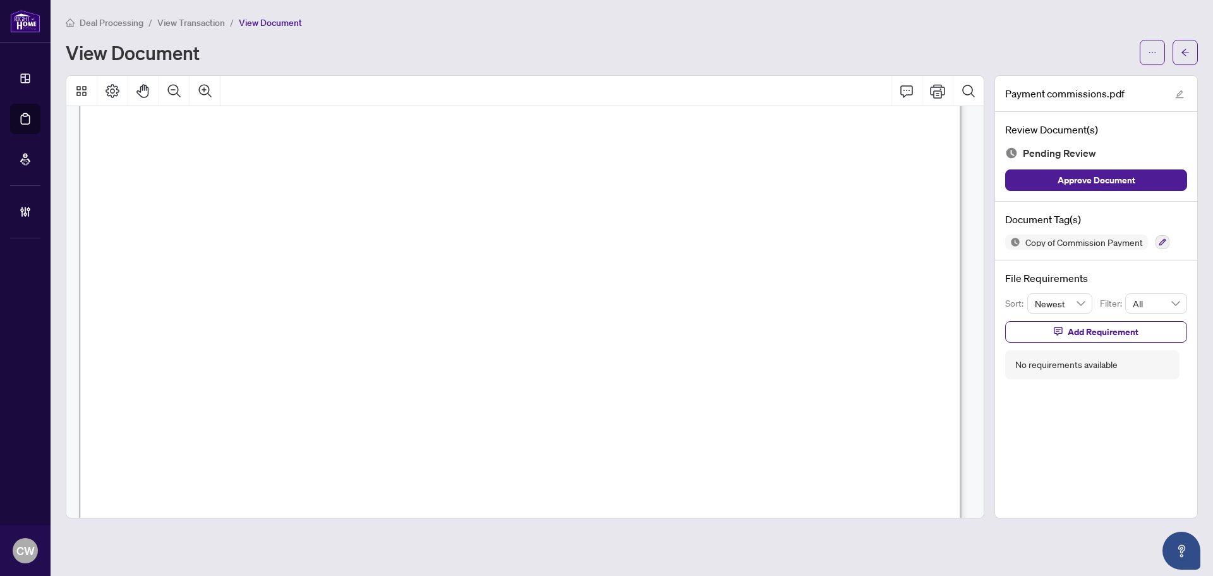
scroll to position [379, 0]
click at [1186, 54] on icon "arrow-left" at bounding box center [1185, 52] width 9 height 9
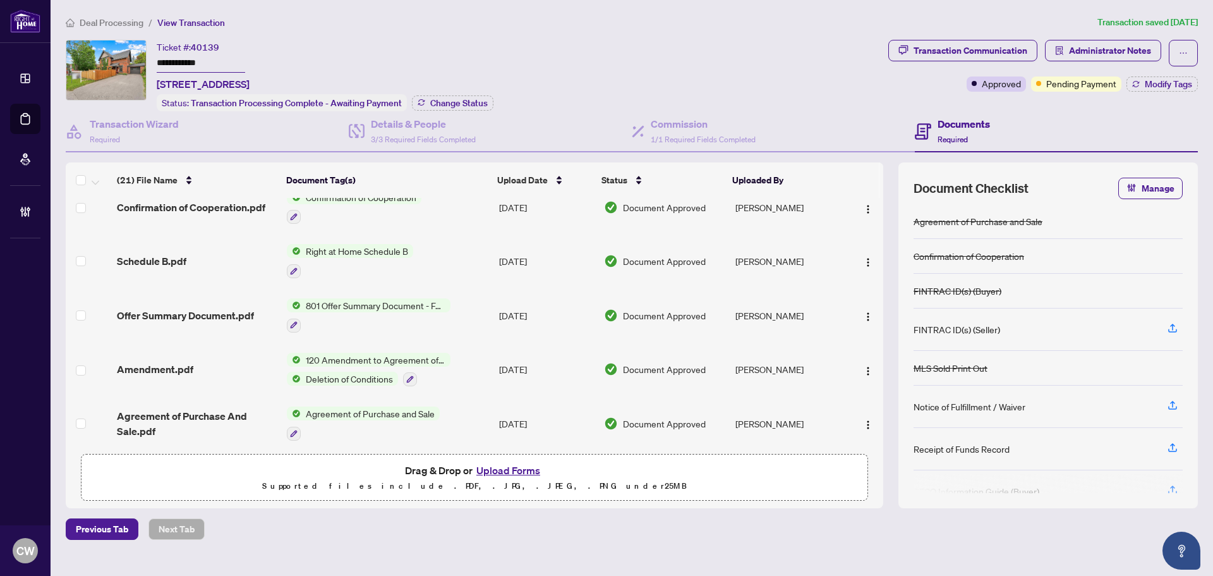
scroll to position [859, 0]
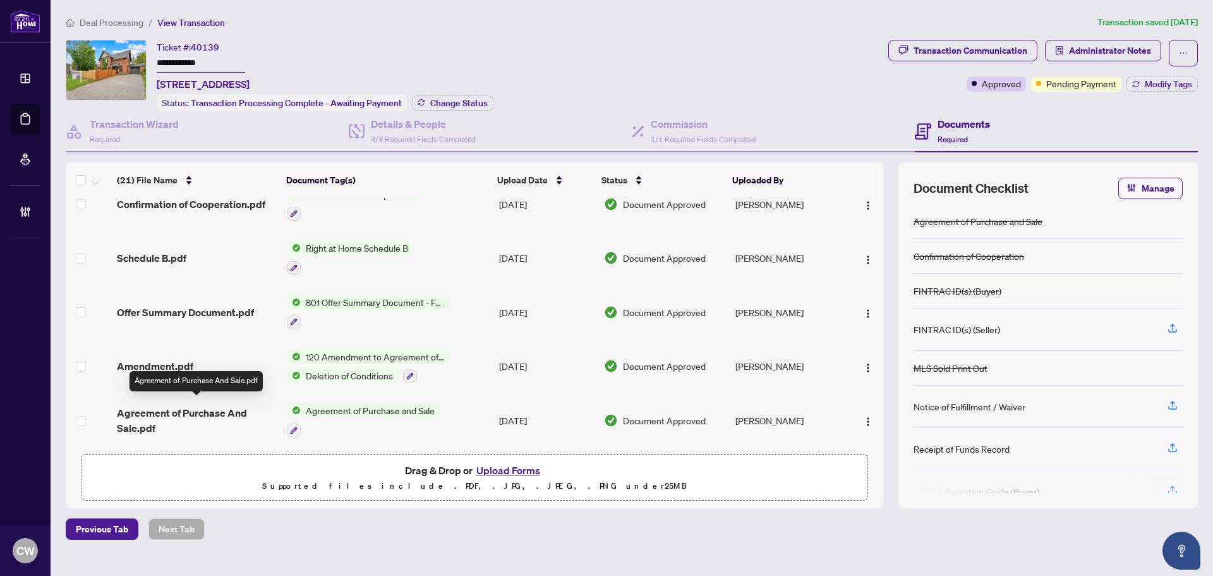
click at [170, 411] on span "Agreement of Purchase And Sale.pdf" at bounding box center [197, 420] width 160 height 30
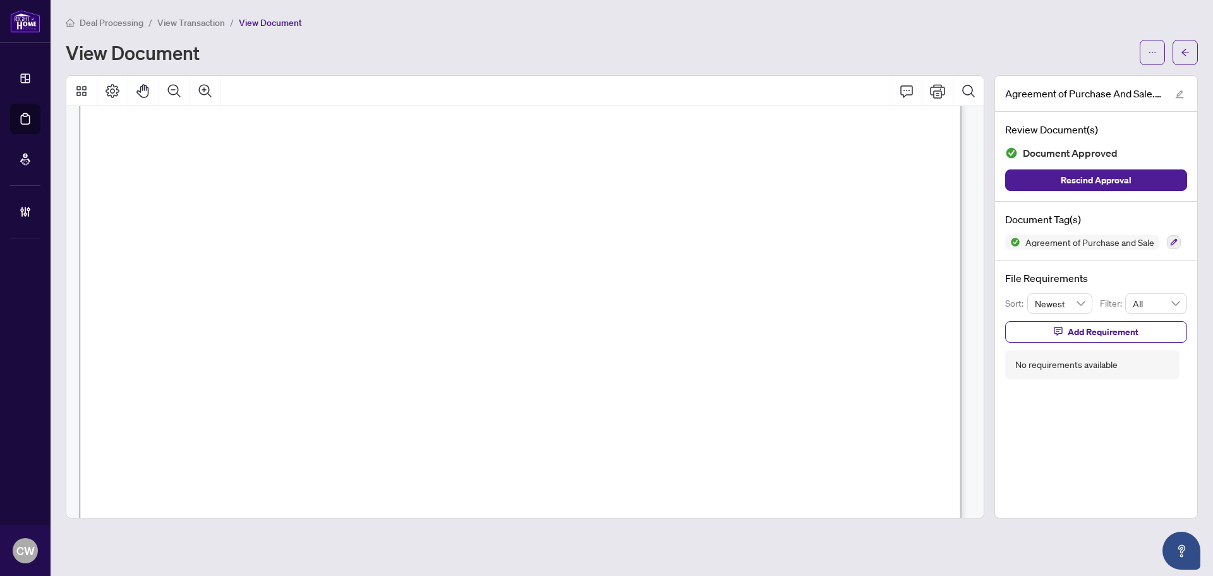
scroll to position [5157, 0]
click at [1182, 56] on icon "arrow-left" at bounding box center [1185, 52] width 9 height 9
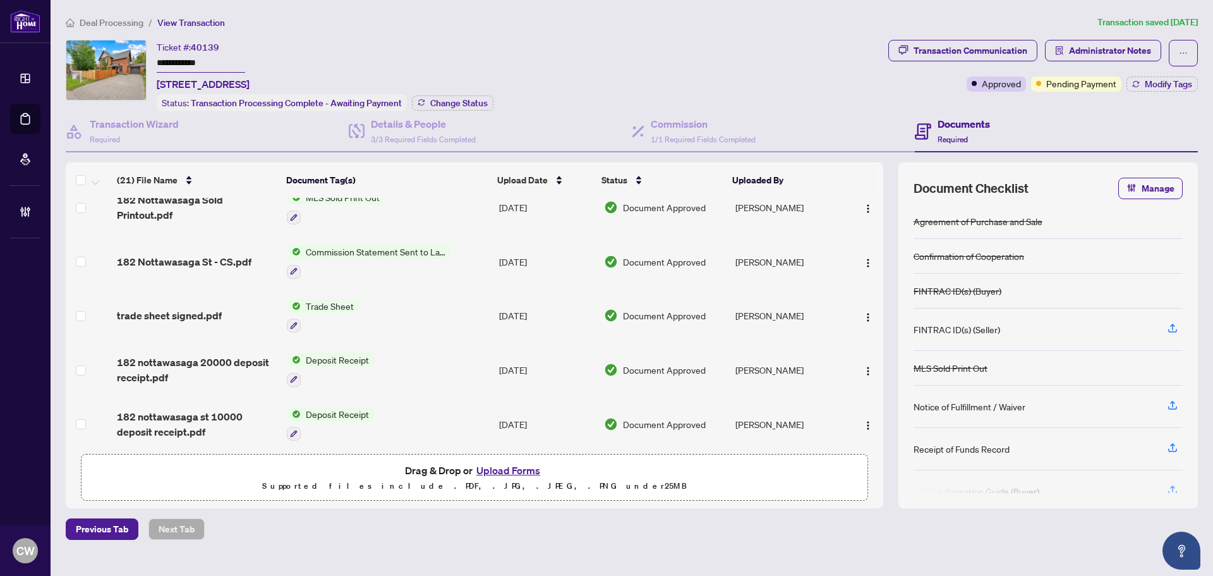
scroll to position [126, 0]
click at [194, 320] on td "trade sheet signed.pdf" at bounding box center [197, 315] width 170 height 54
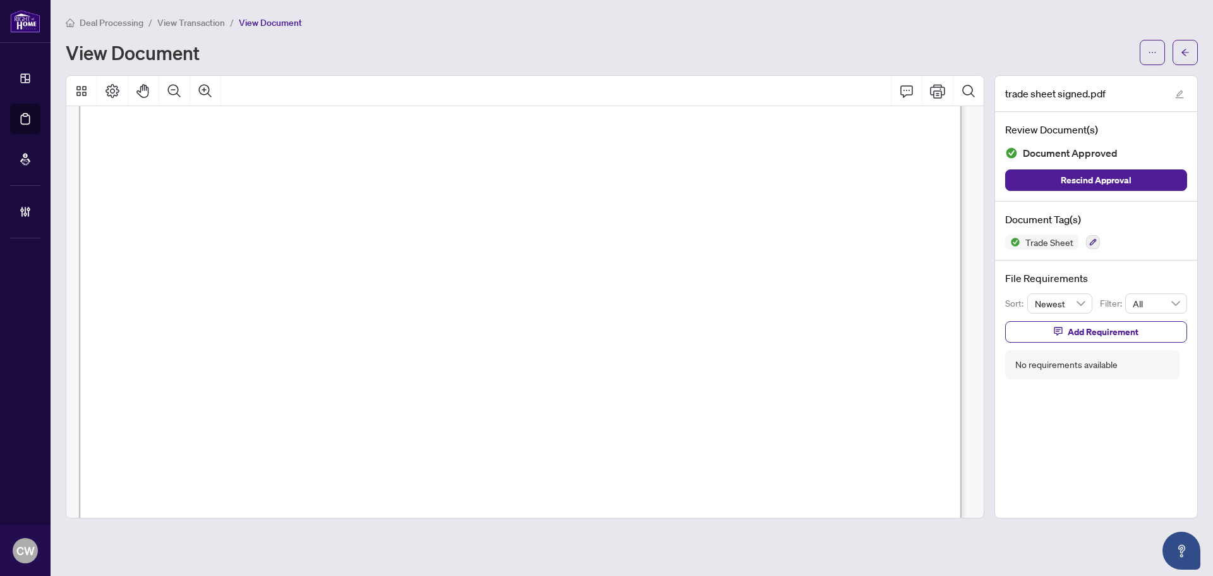
scroll to position [316, 0]
click at [1187, 55] on icon "arrow-left" at bounding box center [1185, 52] width 9 height 9
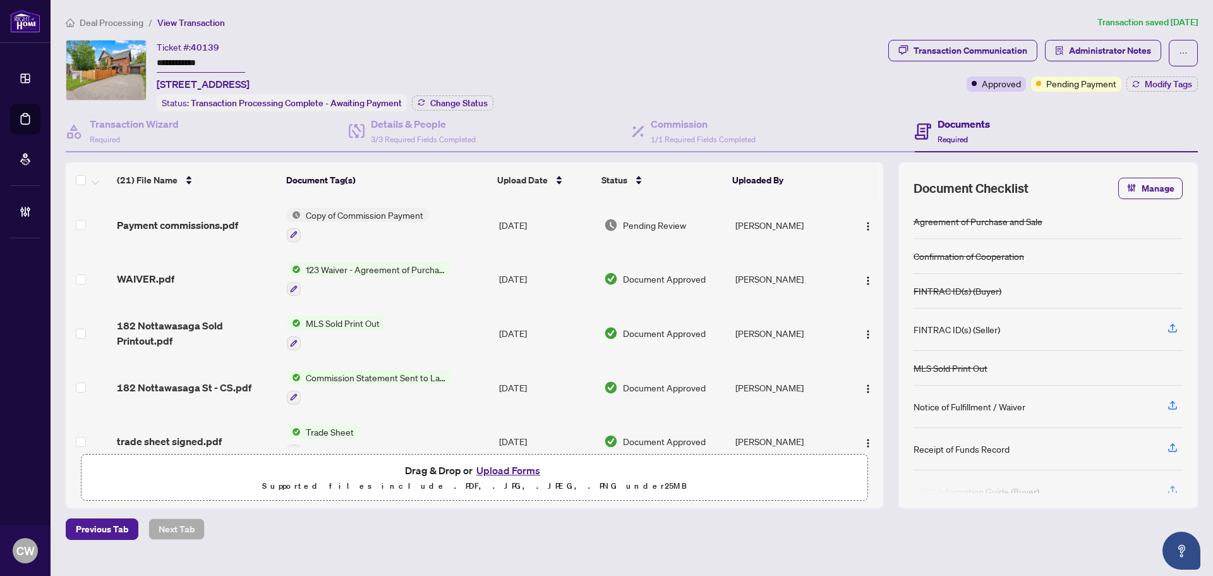
click at [517, 470] on button "Upload Forms" at bounding box center [508, 470] width 71 height 16
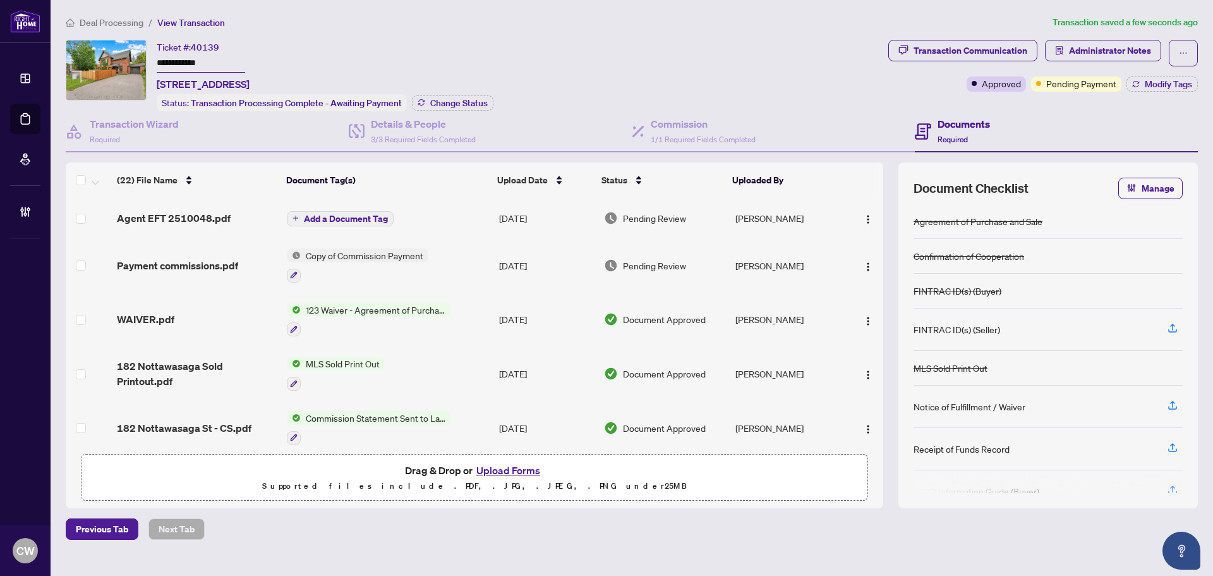
click at [378, 214] on span "Add a Document Tag" at bounding box center [346, 218] width 84 height 9
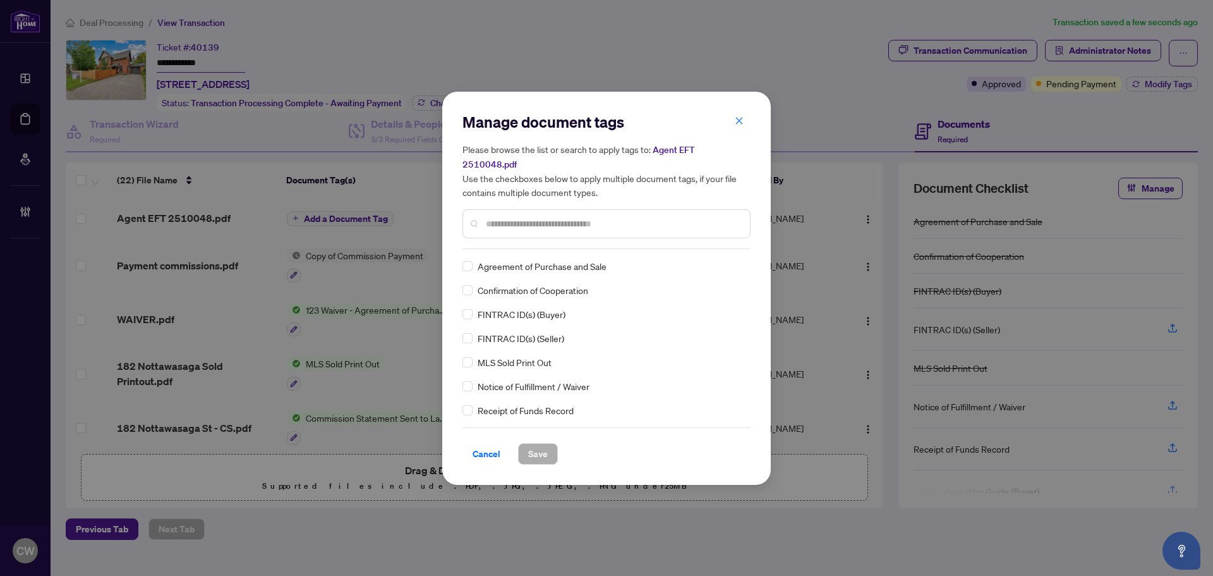
click at [505, 217] on input "text" at bounding box center [613, 224] width 254 height 14
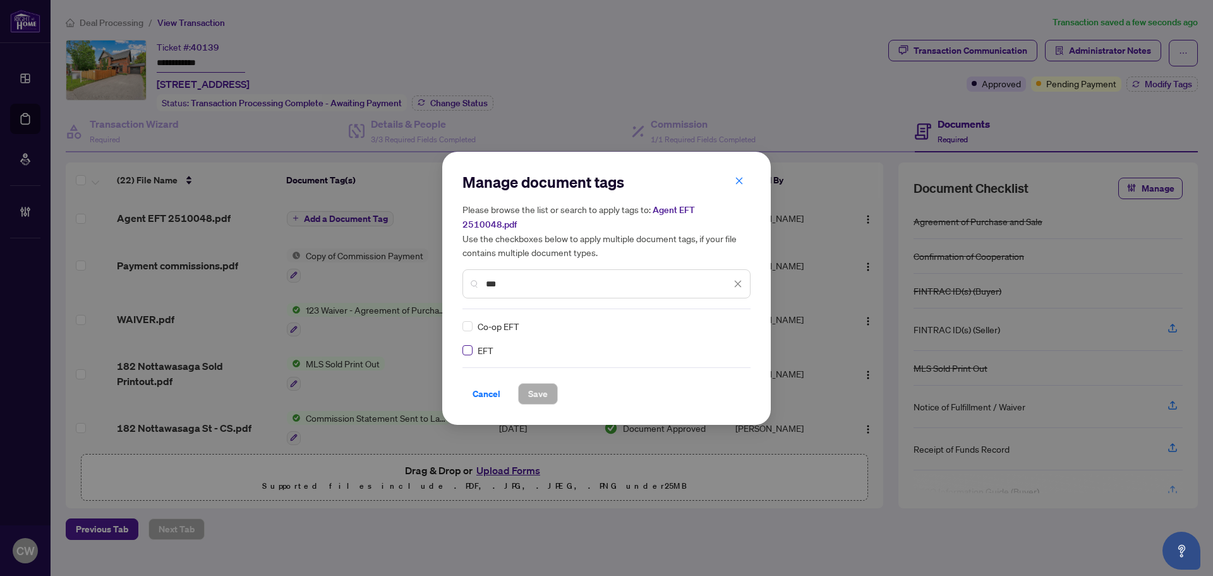
type input "***"
click at [727, 325] on input "search" at bounding box center [724, 326] width 13 height 19
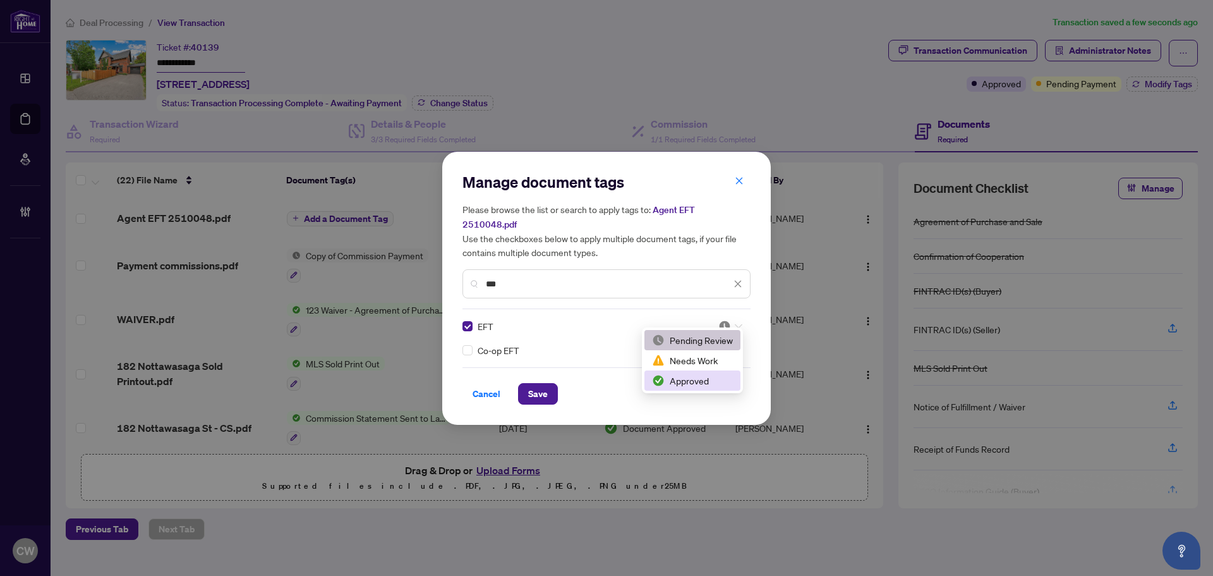
click at [700, 383] on div "Approved" at bounding box center [692, 380] width 81 height 14
click at [541, 386] on span "Save" at bounding box center [538, 394] width 20 height 20
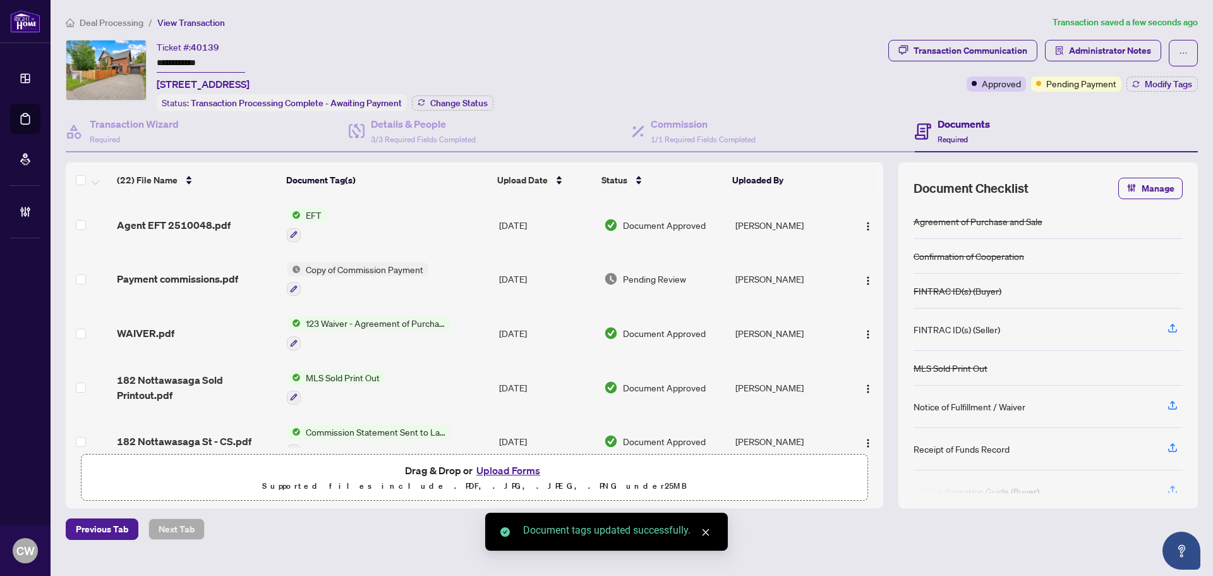
click at [866, 221] on img "button" at bounding box center [868, 226] width 10 height 10
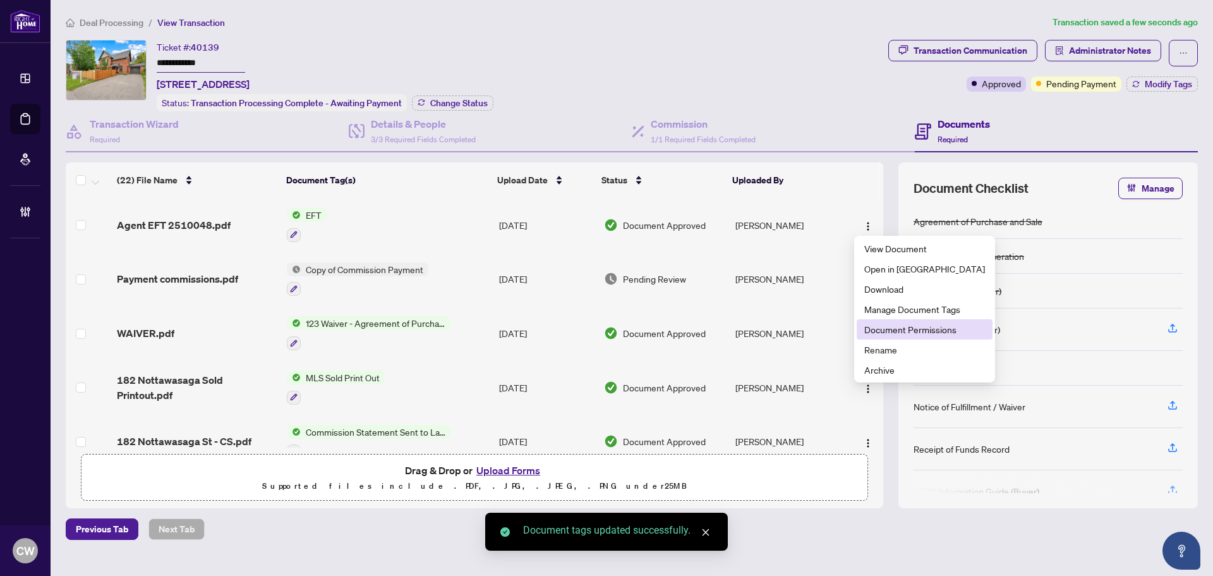
click at [883, 330] on span "Document Permissions" at bounding box center [924, 329] width 121 height 14
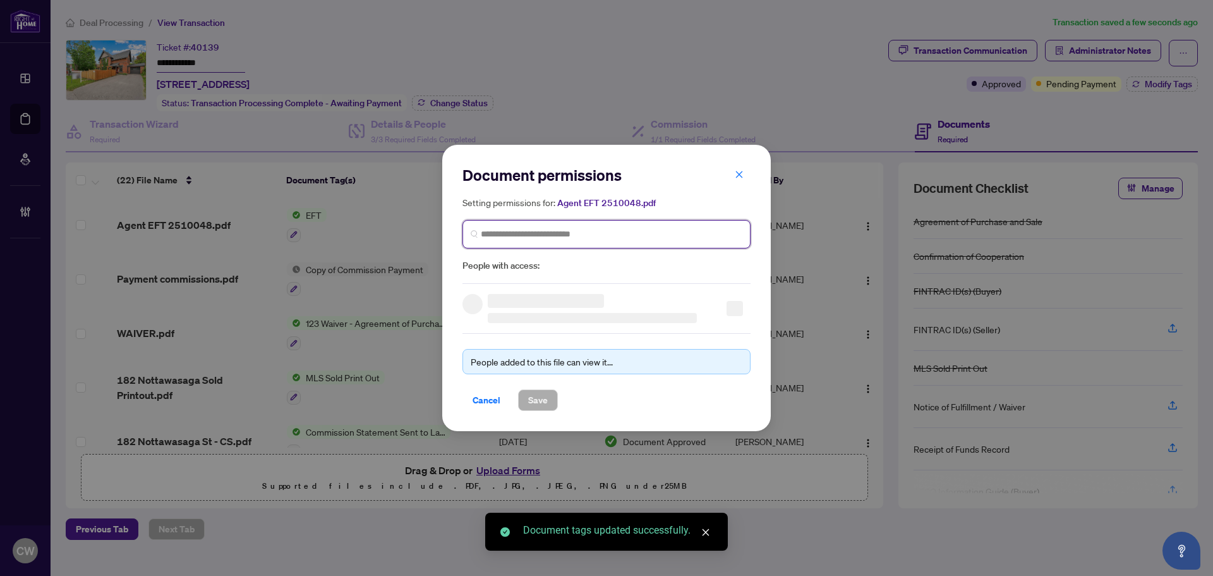
click at [503, 231] on input "search" at bounding box center [612, 233] width 262 height 13
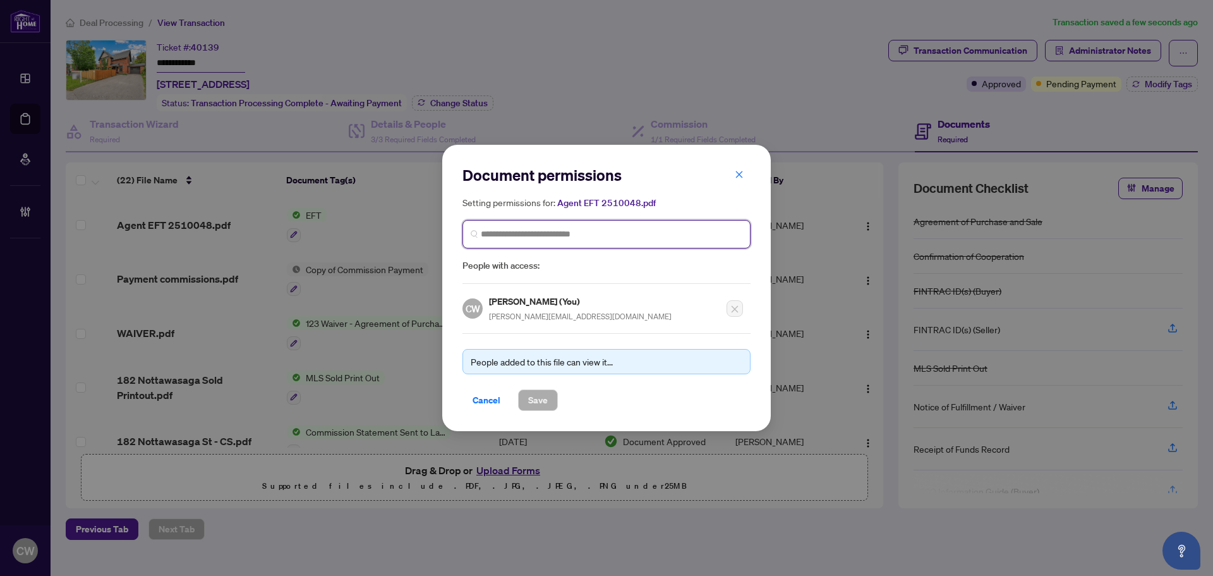
paste input "**********"
type input "**********"
click at [521, 270] on div "[PERSON_NAME] [EMAIL_ADDRESS][DOMAIN_NAME]" at bounding box center [560, 271] width 123 height 29
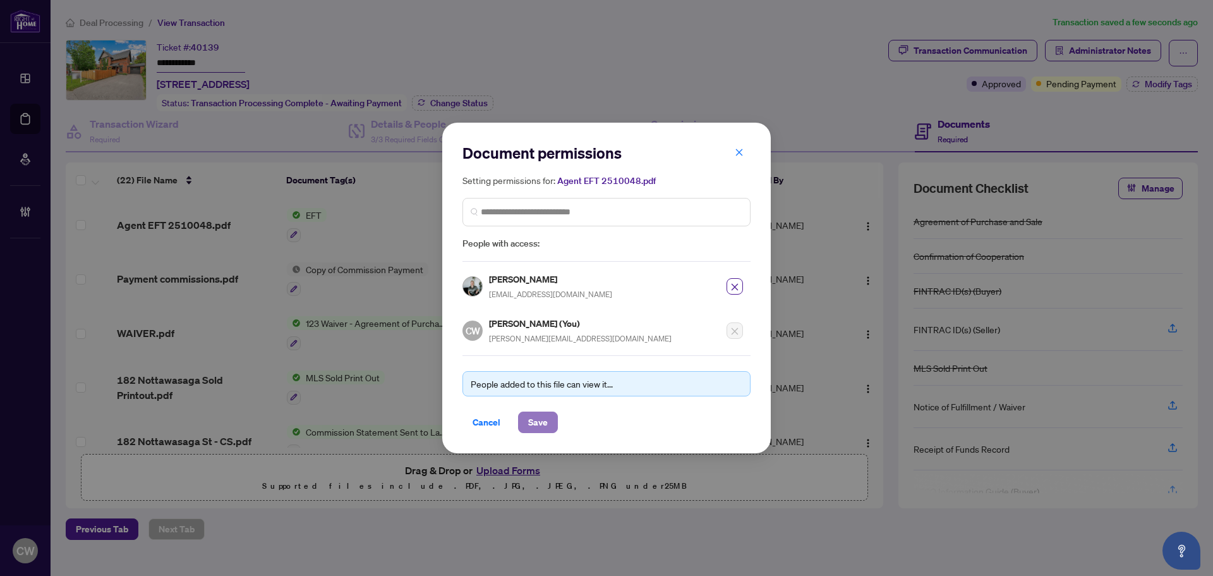
click at [538, 420] on span "Save" at bounding box center [538, 422] width 20 height 20
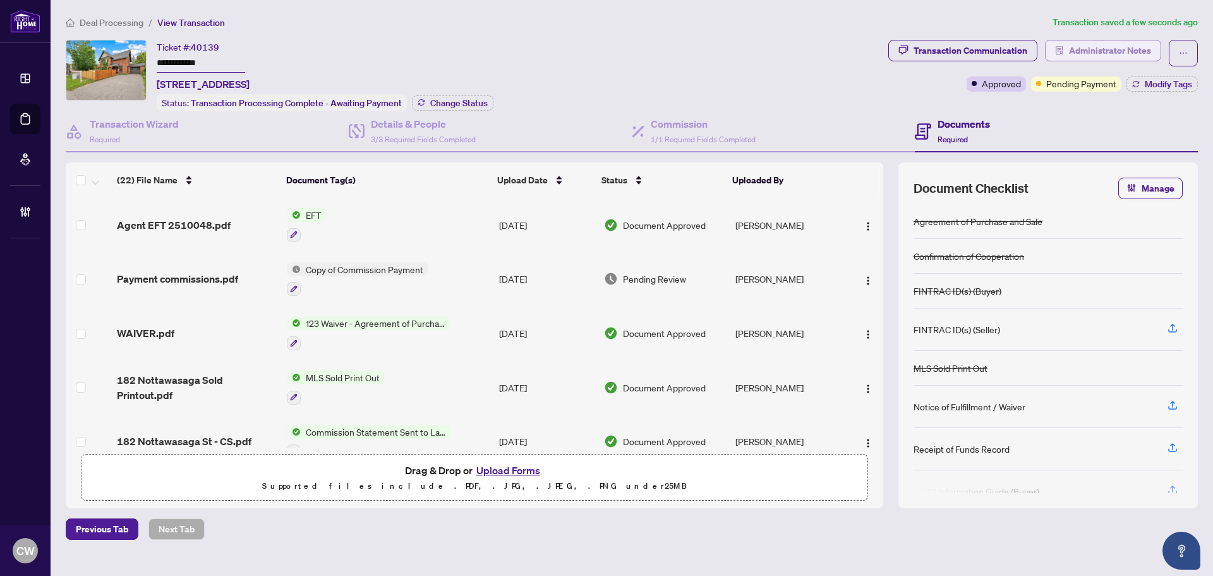
click at [1112, 53] on span "Administrator Notes" at bounding box center [1110, 50] width 82 height 20
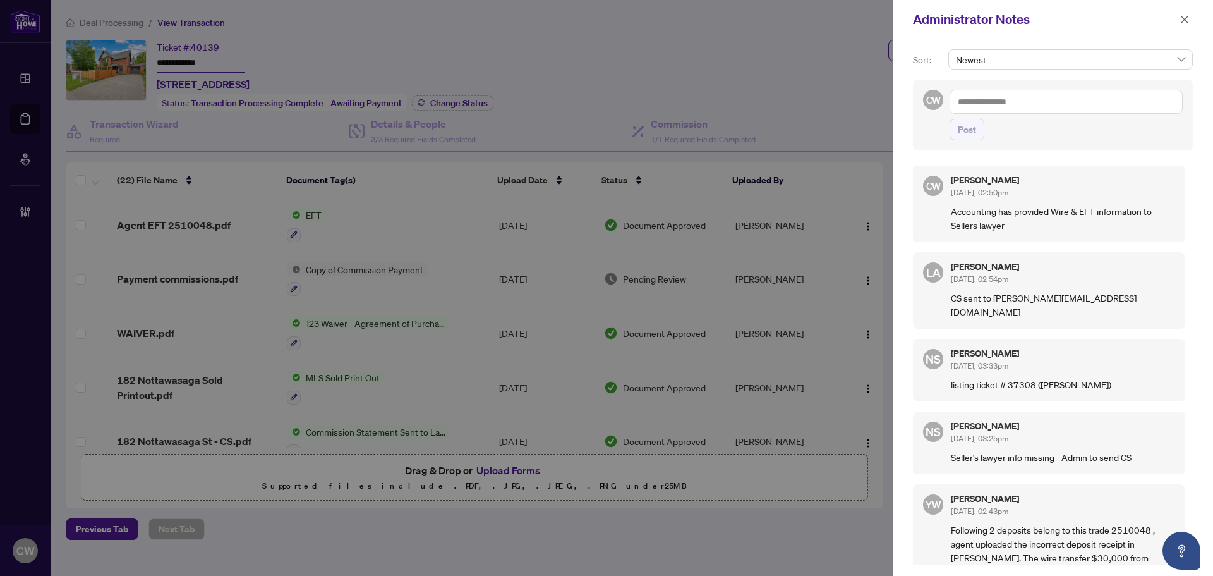
click at [1048, 98] on textarea at bounding box center [1066, 102] width 233 height 24
paste textarea "**********"
type textarea "**********"
click at [966, 131] on span "Post" at bounding box center [967, 129] width 18 height 20
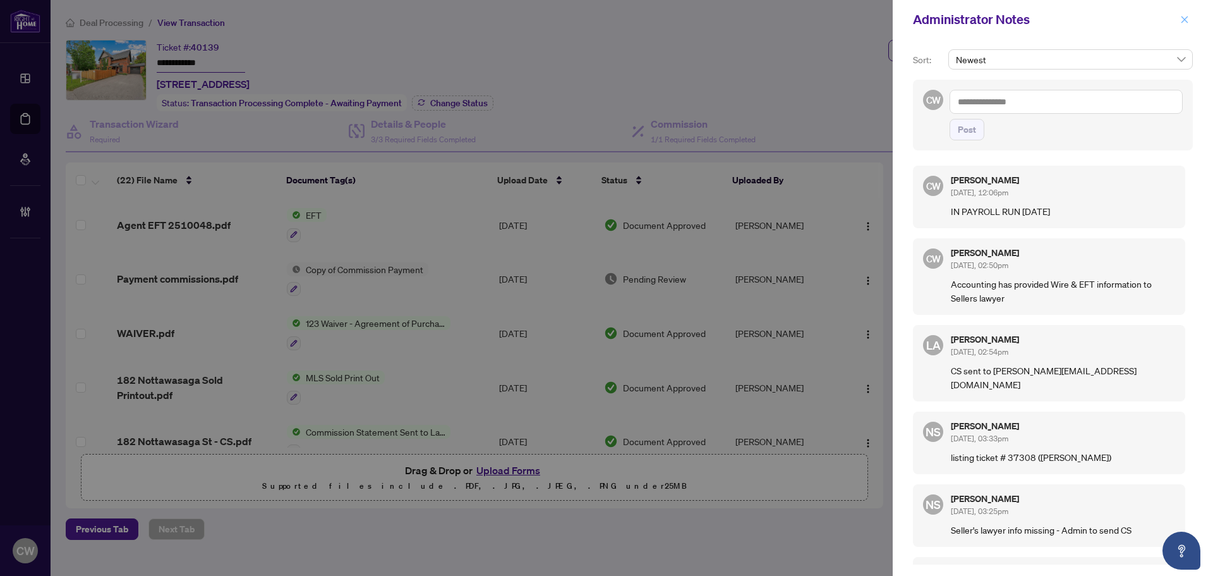
click at [1182, 24] on icon "close" at bounding box center [1184, 19] width 9 height 9
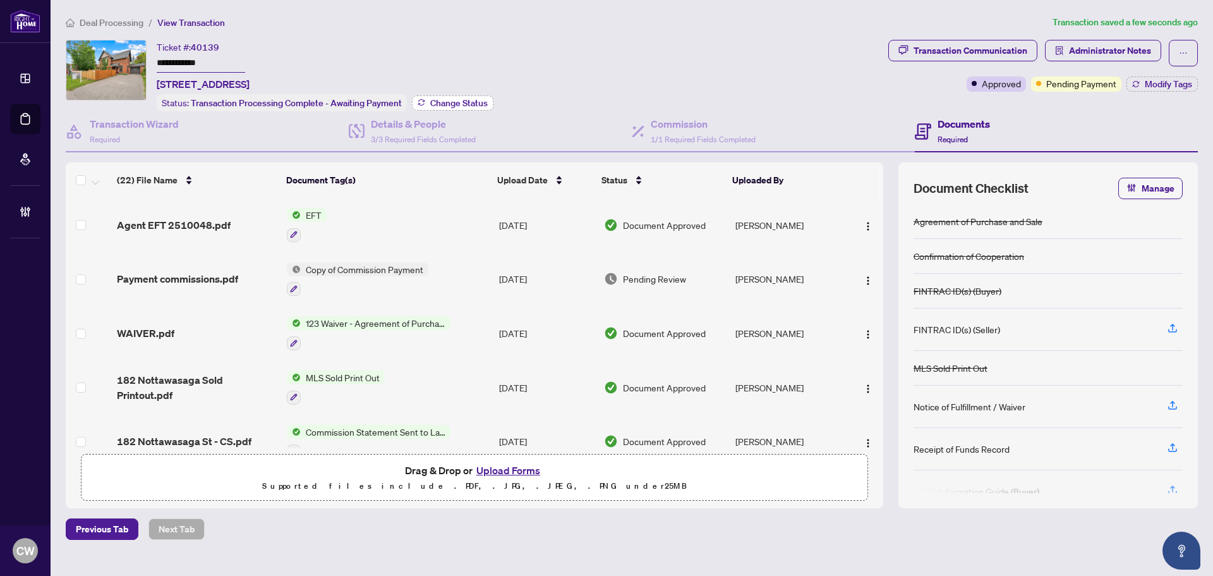
click at [463, 104] on span "Change Status" at bounding box center [458, 103] width 57 height 9
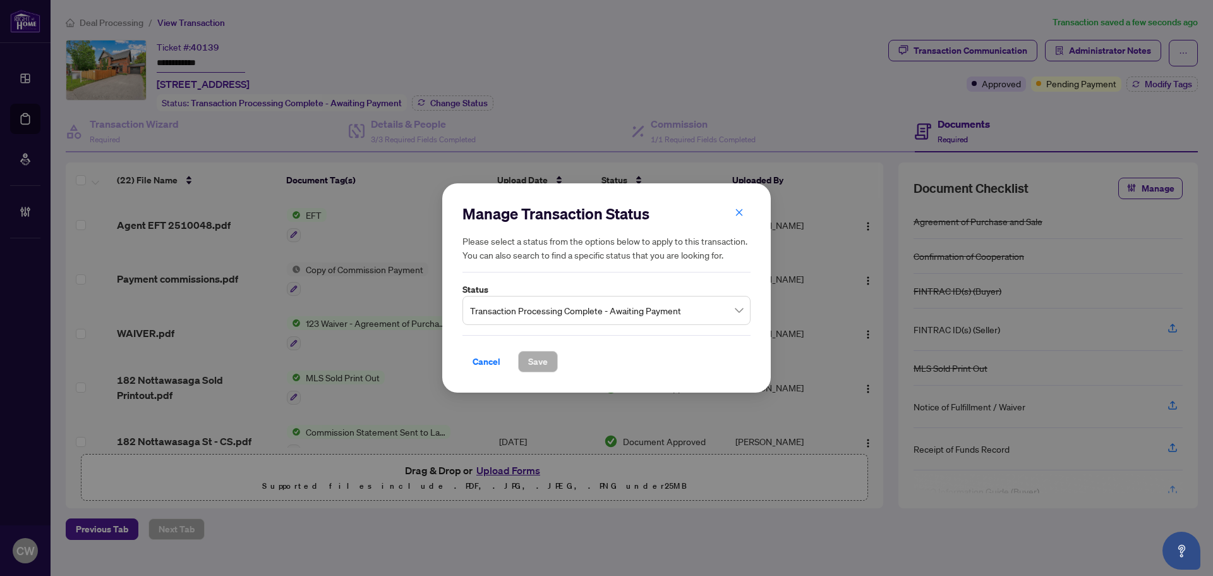
click at [591, 317] on span "Transaction Processing Complete - Awaiting Payment" at bounding box center [606, 310] width 273 height 24
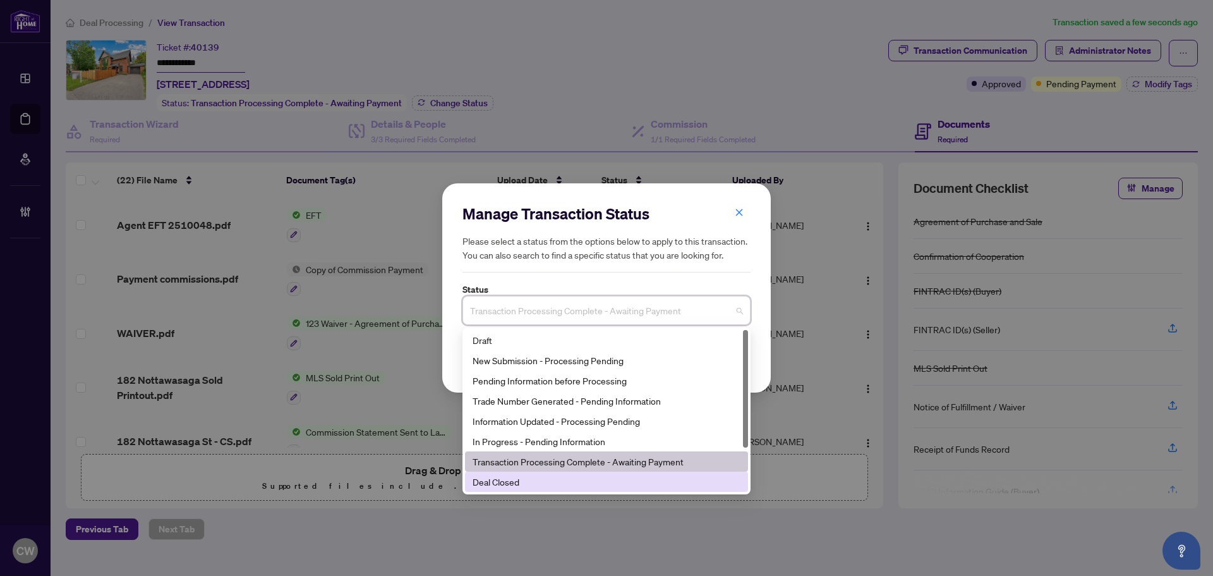
click at [553, 479] on div "Deal Closed" at bounding box center [607, 482] width 268 height 14
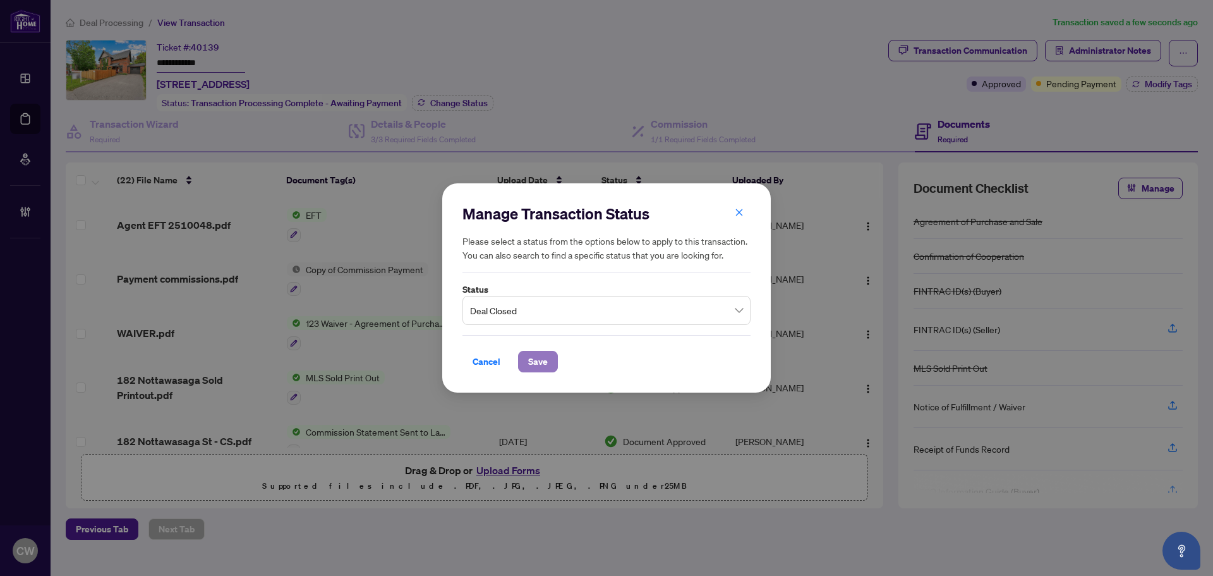
click at [548, 370] on button "Save" at bounding box center [538, 361] width 40 height 21
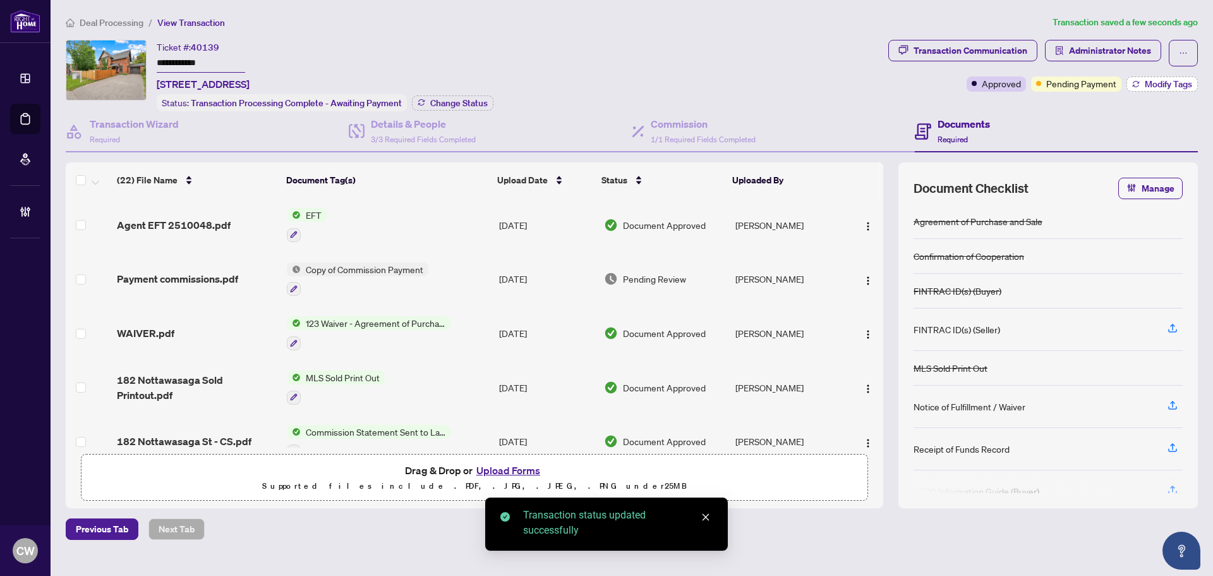
click at [1170, 83] on span "Modify Tags" at bounding box center [1168, 84] width 47 height 9
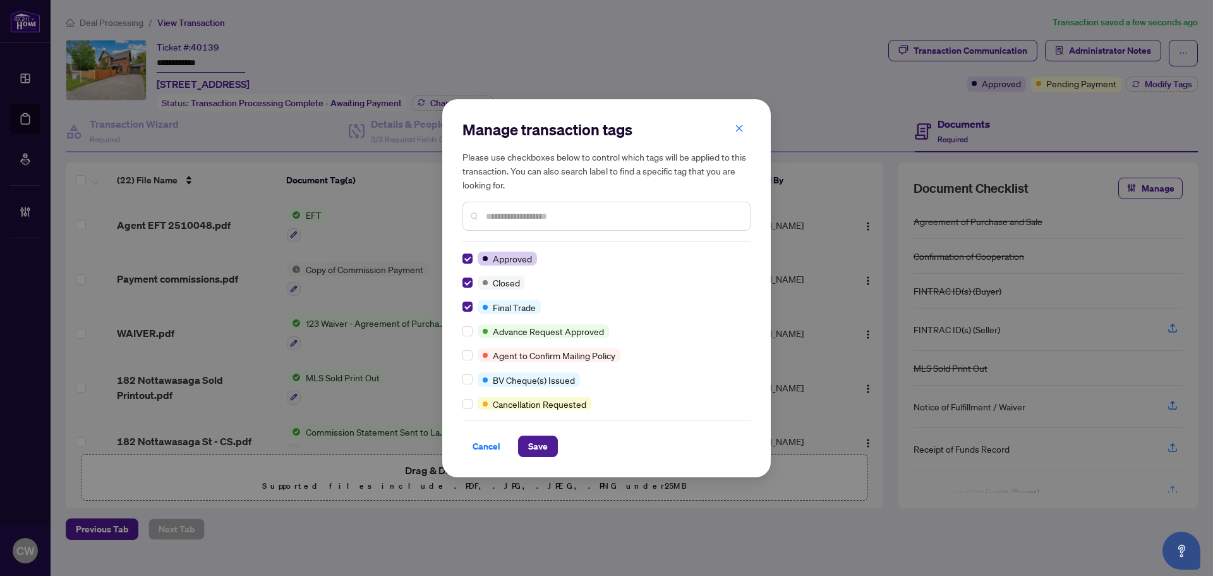
click at [534, 457] on div "Manage transaction tags Please use checkboxes below to control which tags will …" at bounding box center [606, 288] width 329 height 378
click at [548, 446] on button "Save" at bounding box center [538, 445] width 40 height 21
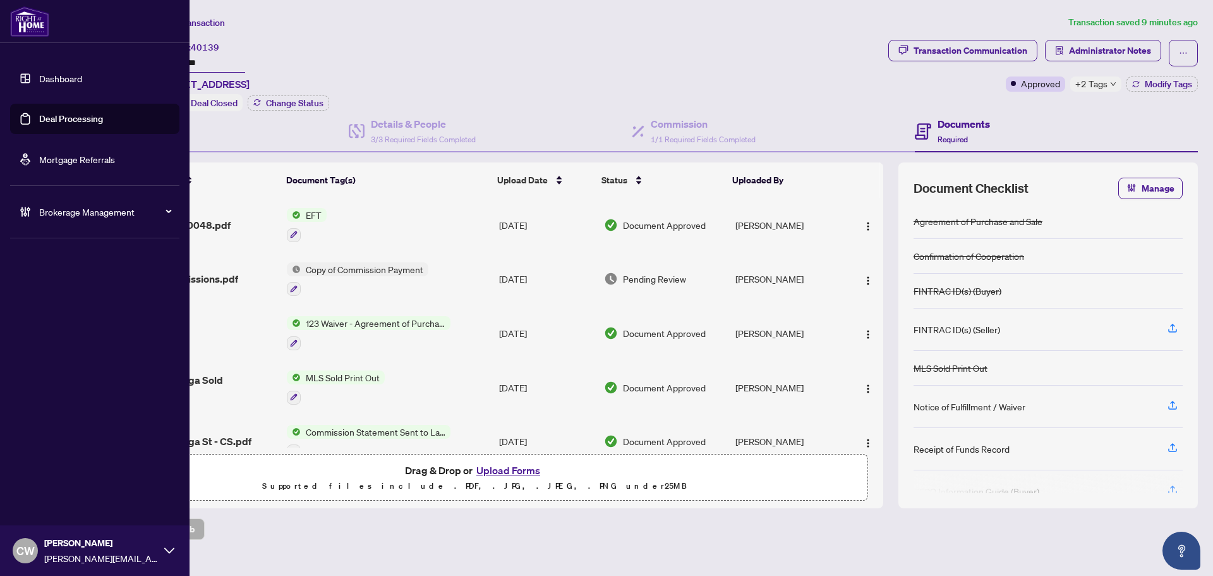
drag, startPoint x: 34, startPoint y: 127, endPoint x: 158, endPoint y: 121, distance: 124.0
click at [39, 124] on link "Deal Processing" at bounding box center [71, 118] width 64 height 11
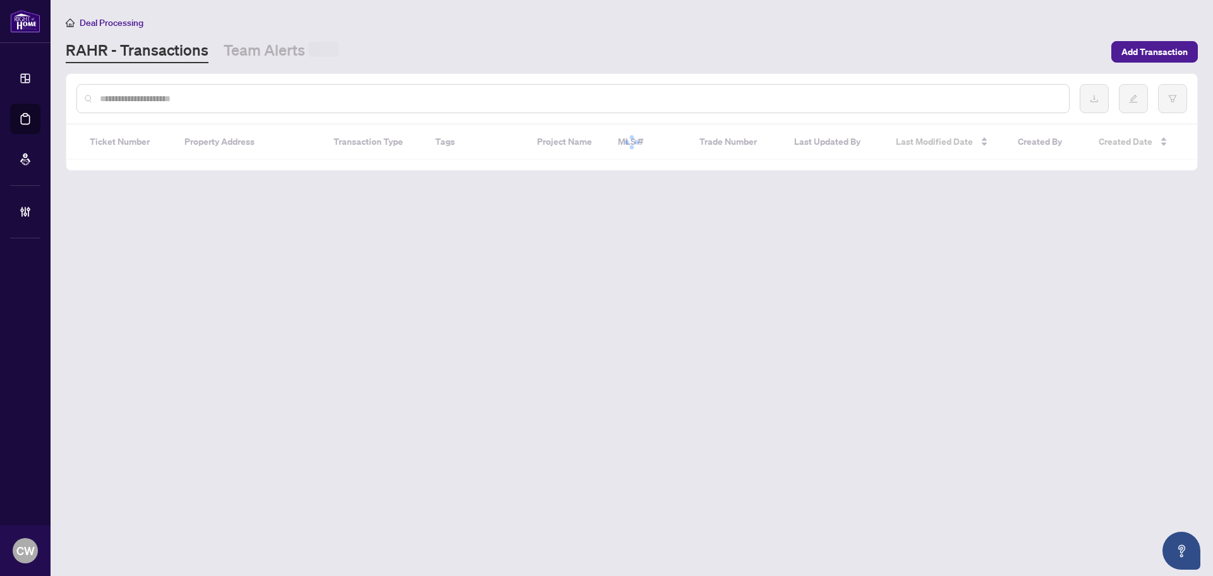
click at [222, 104] on input "text" at bounding box center [579, 99] width 959 height 14
paste input "*******"
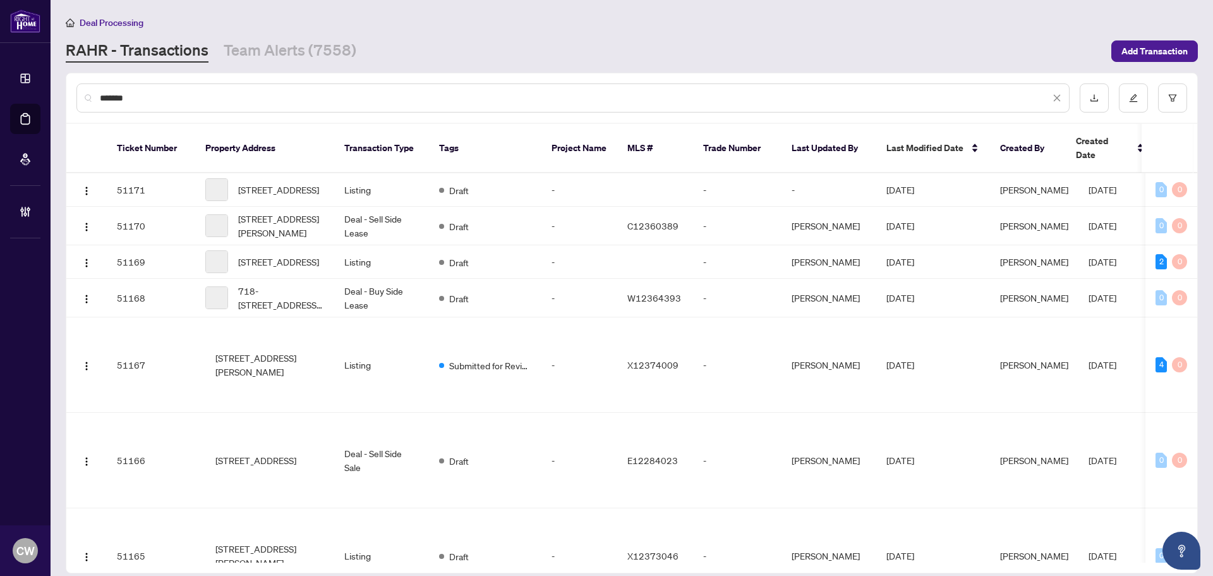
type input "*******"
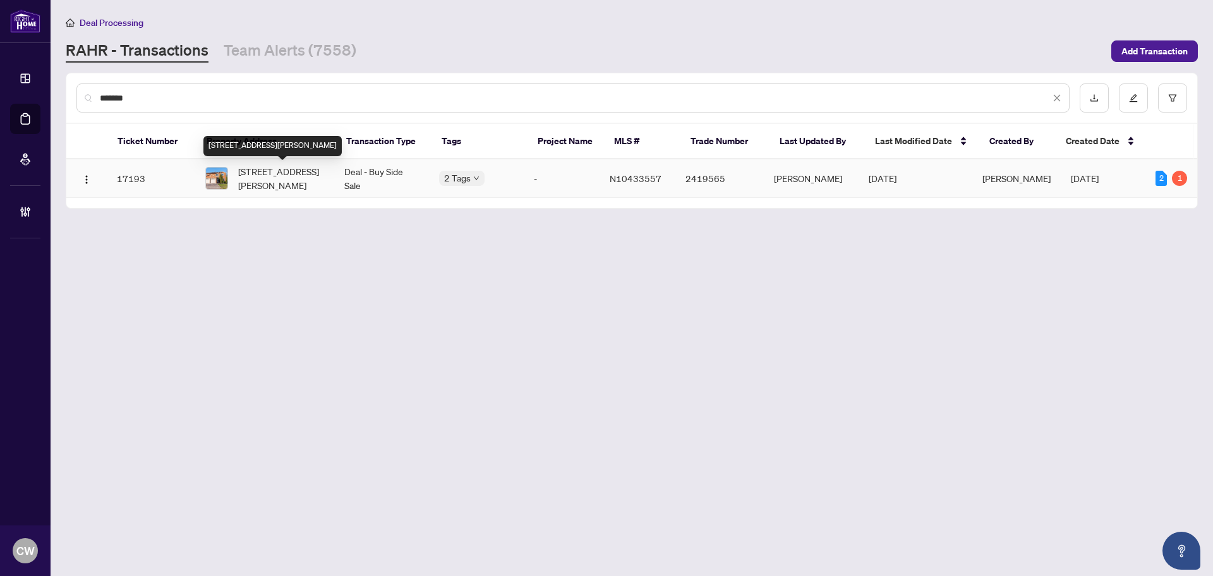
click at [281, 176] on span "[STREET_ADDRESS][PERSON_NAME]" at bounding box center [281, 178] width 86 height 28
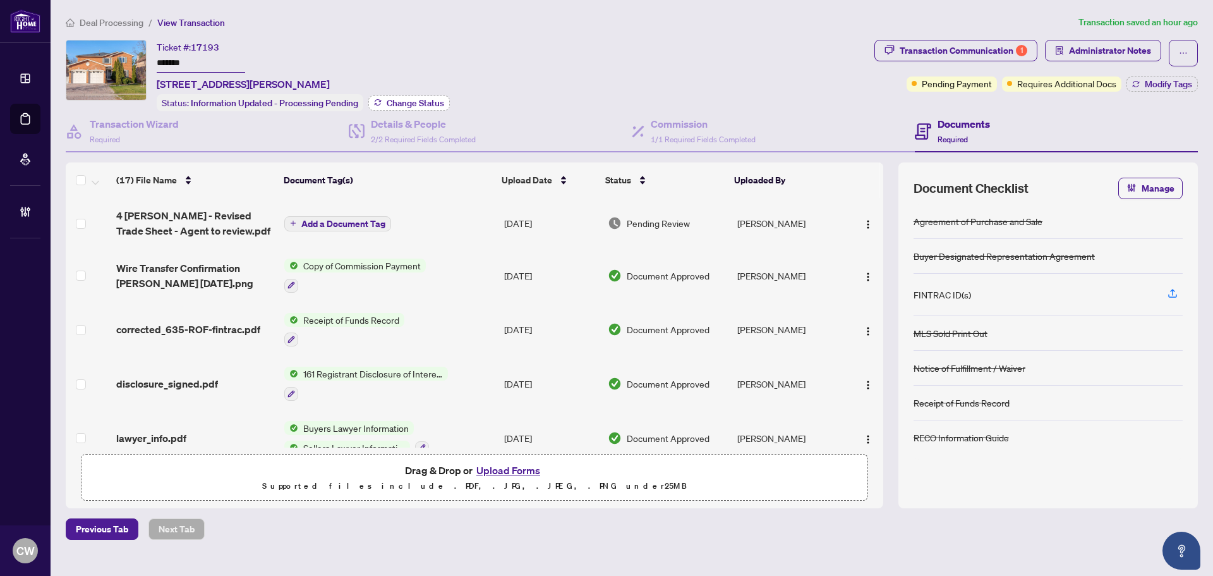
click at [431, 102] on span "Change Status" at bounding box center [415, 103] width 57 height 9
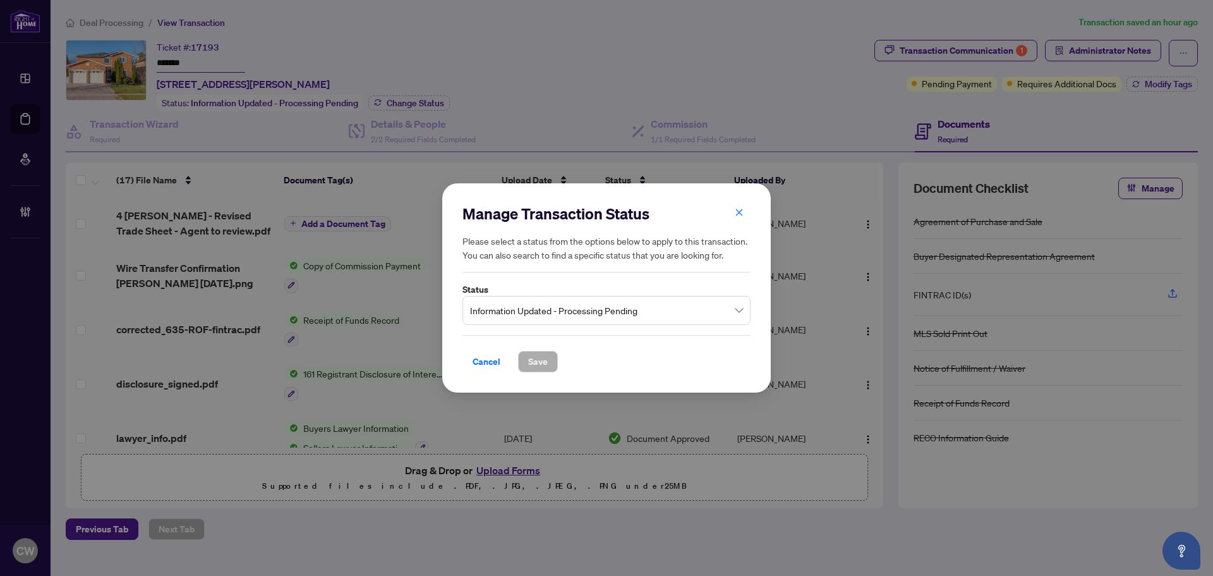
click at [667, 322] on span "Information Updated - Processing Pending" at bounding box center [606, 310] width 273 height 24
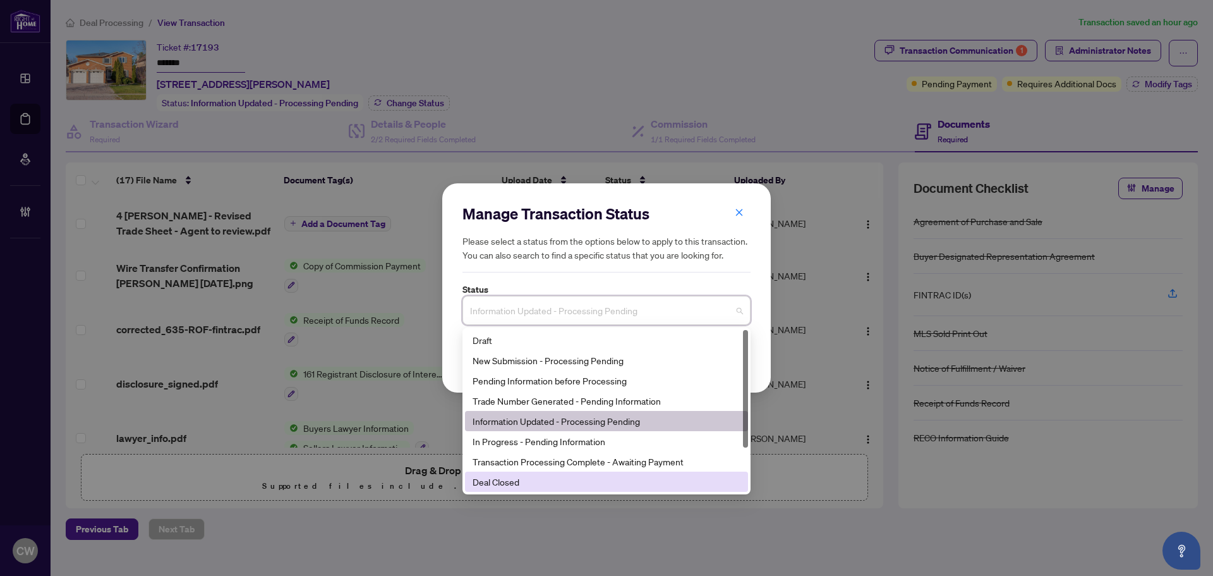
click at [549, 477] on div "Deal Closed" at bounding box center [607, 482] width 268 height 14
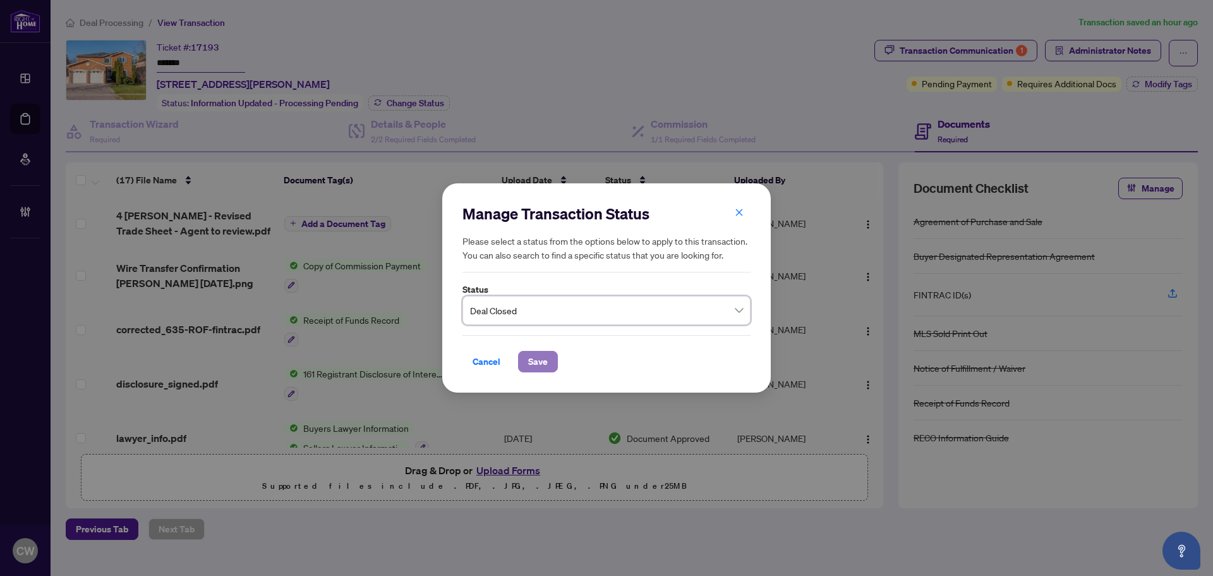
click at [536, 359] on span "Save" at bounding box center [538, 361] width 20 height 20
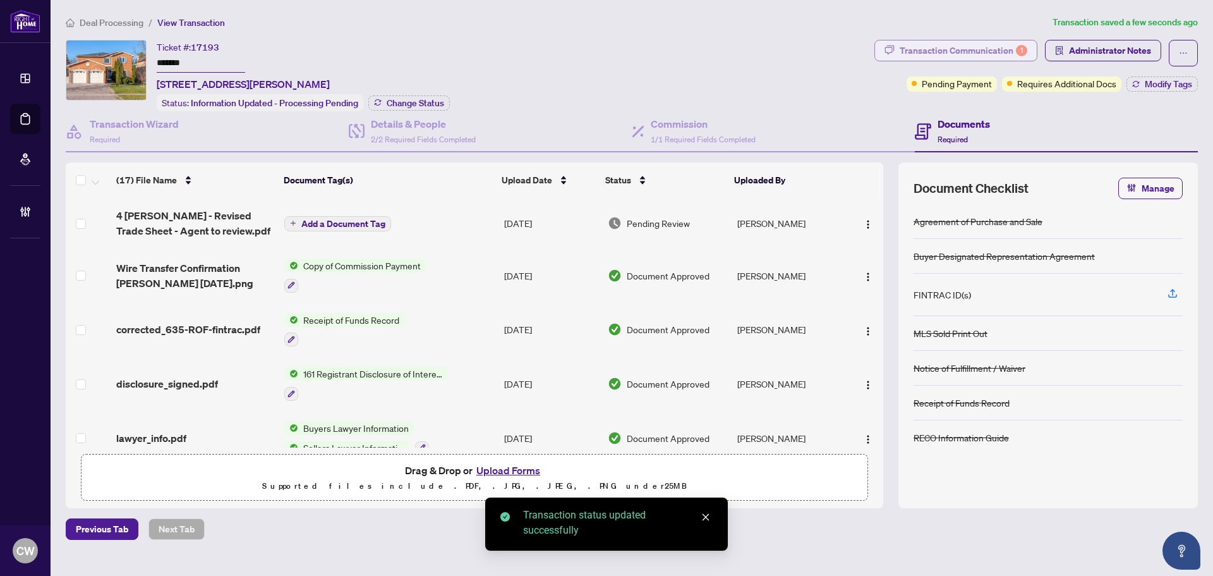
click at [986, 47] on div "Transaction Communication 1" at bounding box center [964, 50] width 128 height 20
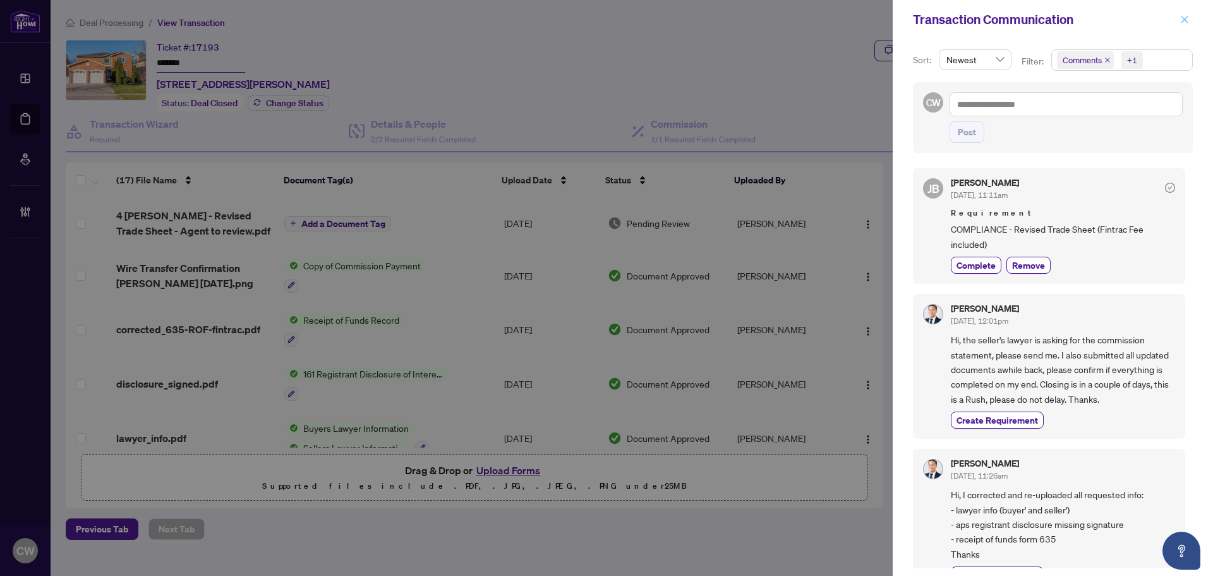
click at [1185, 23] on icon "close" at bounding box center [1184, 19] width 9 height 9
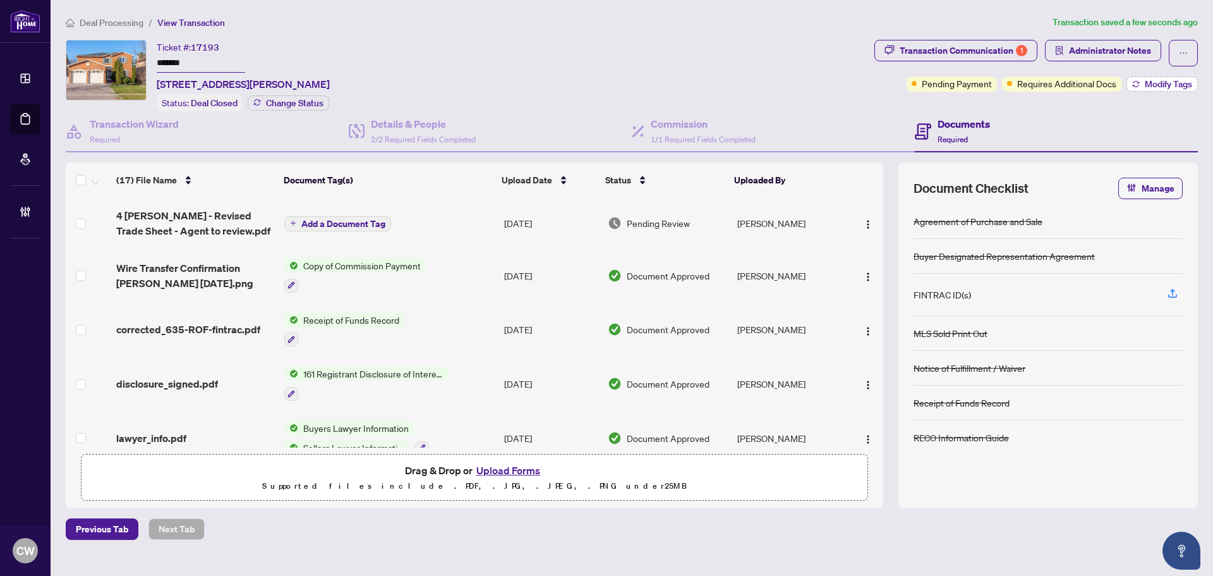
click at [1160, 84] on span "Modify Tags" at bounding box center [1168, 84] width 47 height 9
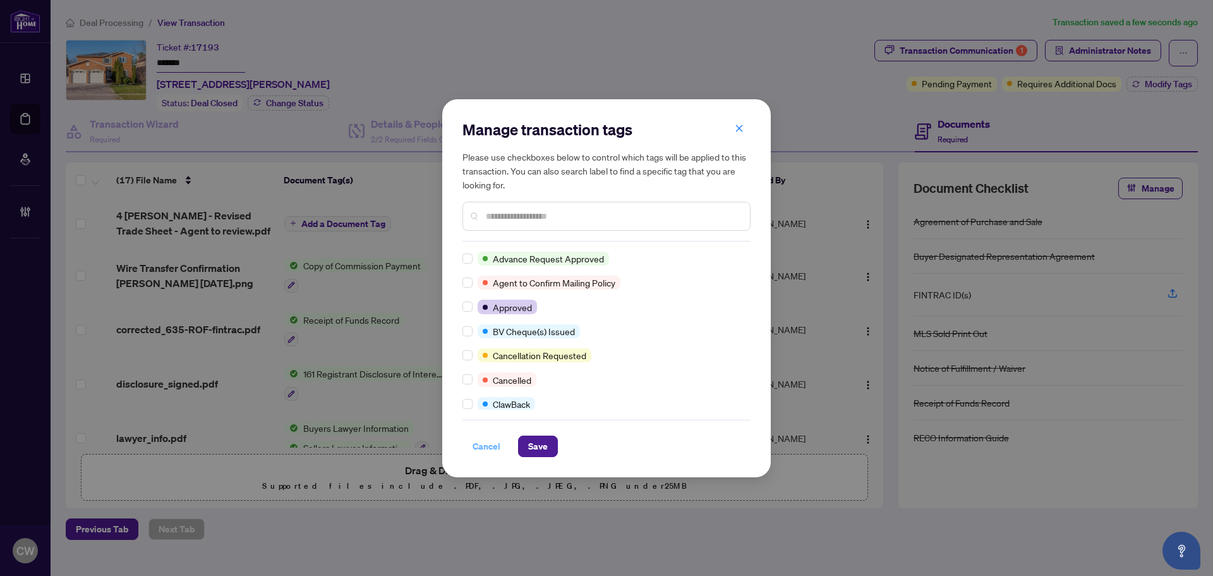
click at [495, 443] on span "Cancel" at bounding box center [487, 446] width 28 height 20
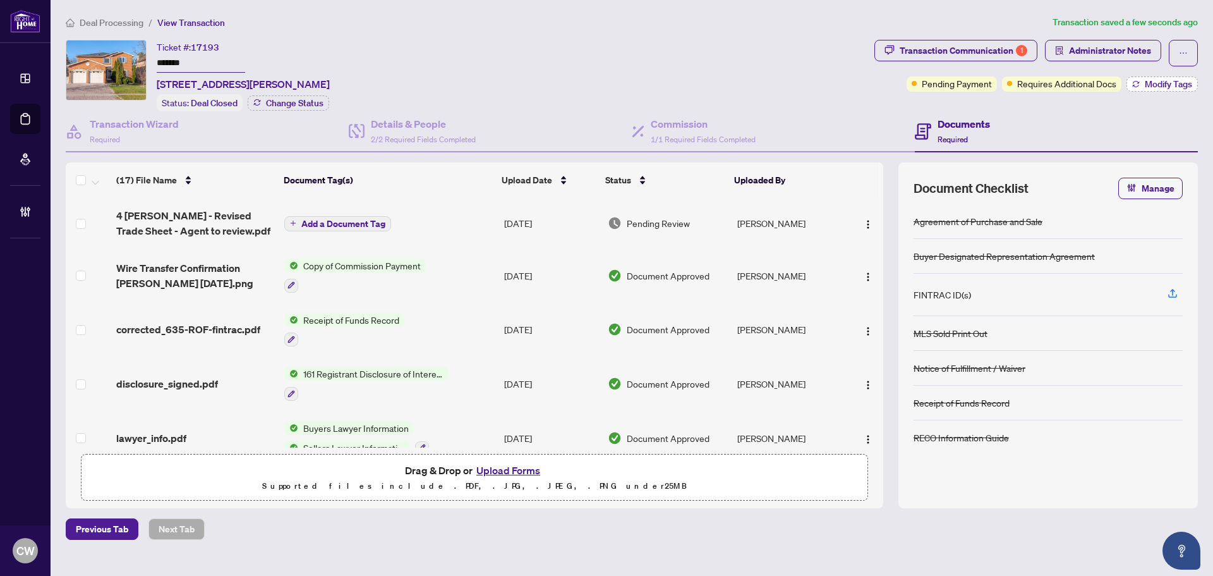
click at [1168, 83] on span "Modify Tags" at bounding box center [1168, 84] width 47 height 9
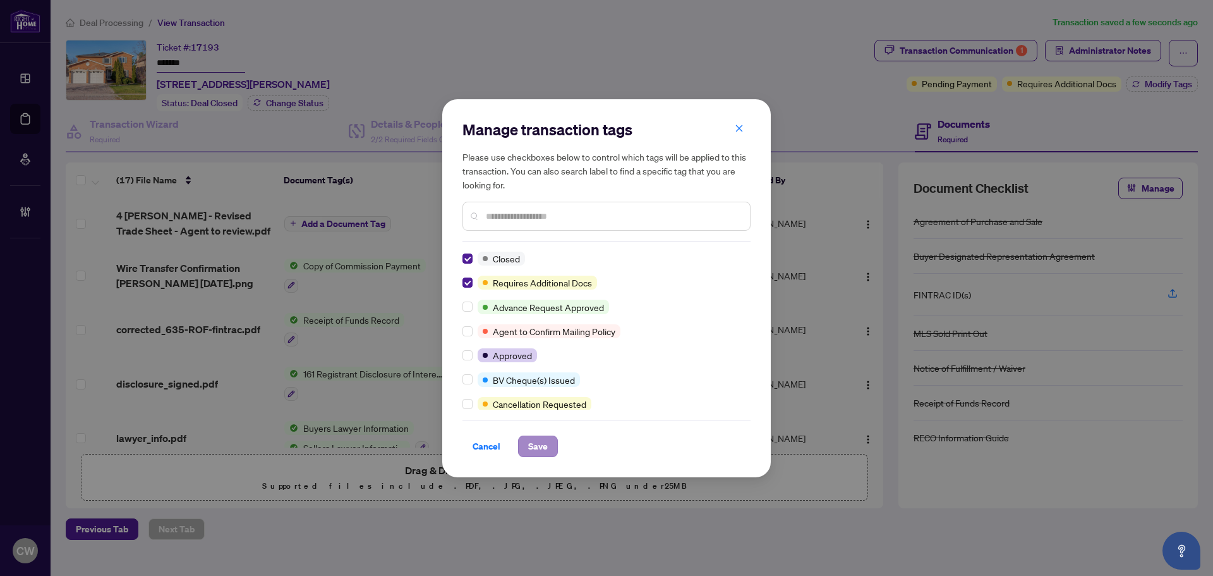
drag, startPoint x: 540, startPoint y: 460, endPoint x: 540, endPoint y: 444, distance: 16.4
click at [540, 461] on div "Manage transaction tags Please use checkboxes below to control which tags will …" at bounding box center [606, 288] width 329 height 378
click at [540, 440] on span "Save" at bounding box center [538, 446] width 20 height 20
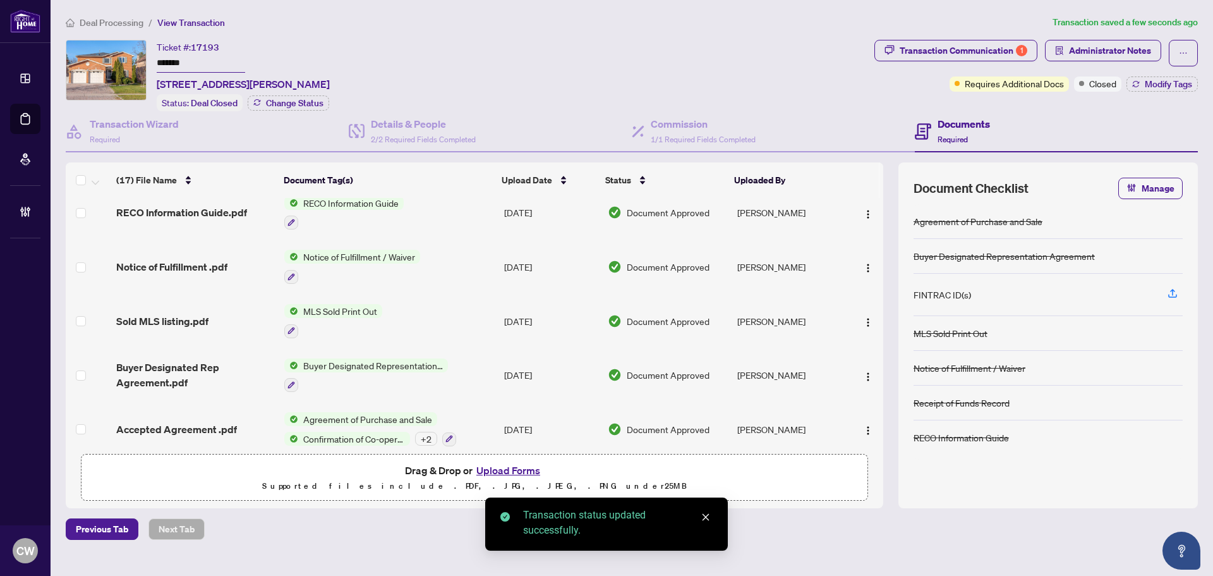
scroll to position [651, 0]
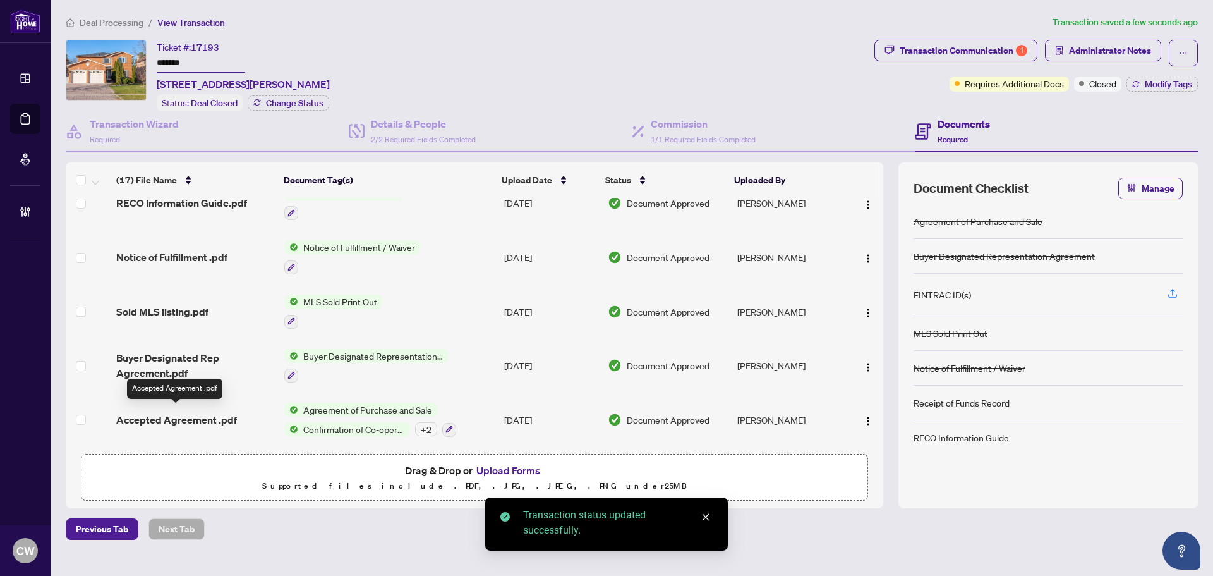
click at [147, 412] on span "Accepted Agreement .pdf" at bounding box center [176, 419] width 121 height 15
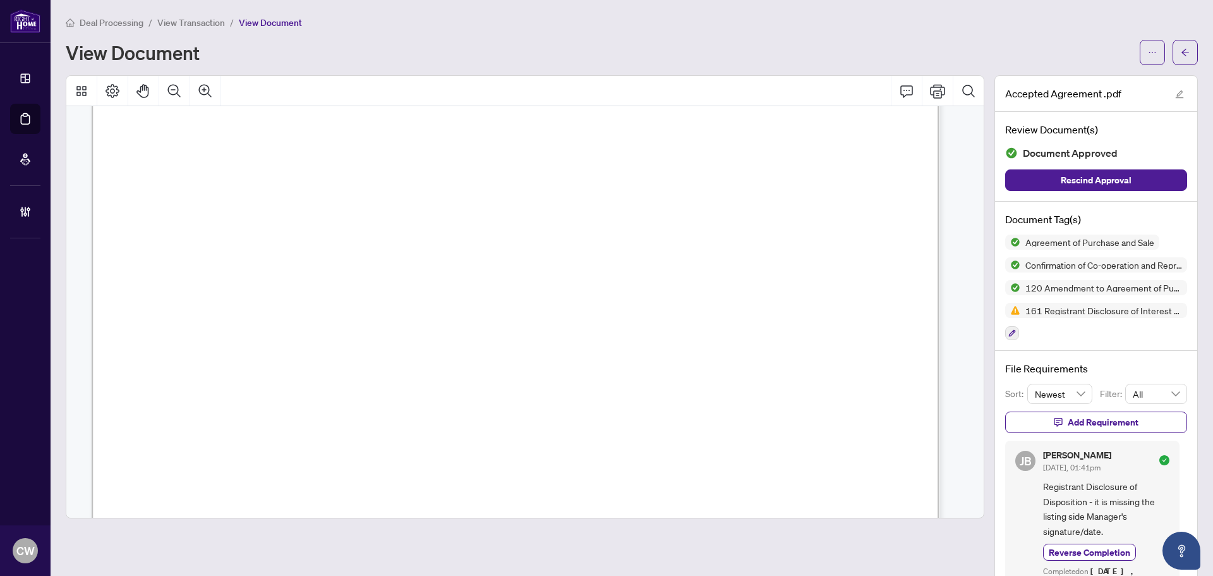
scroll to position [4928, 0]
click at [1173, 51] on button "button" at bounding box center [1185, 52] width 25 height 25
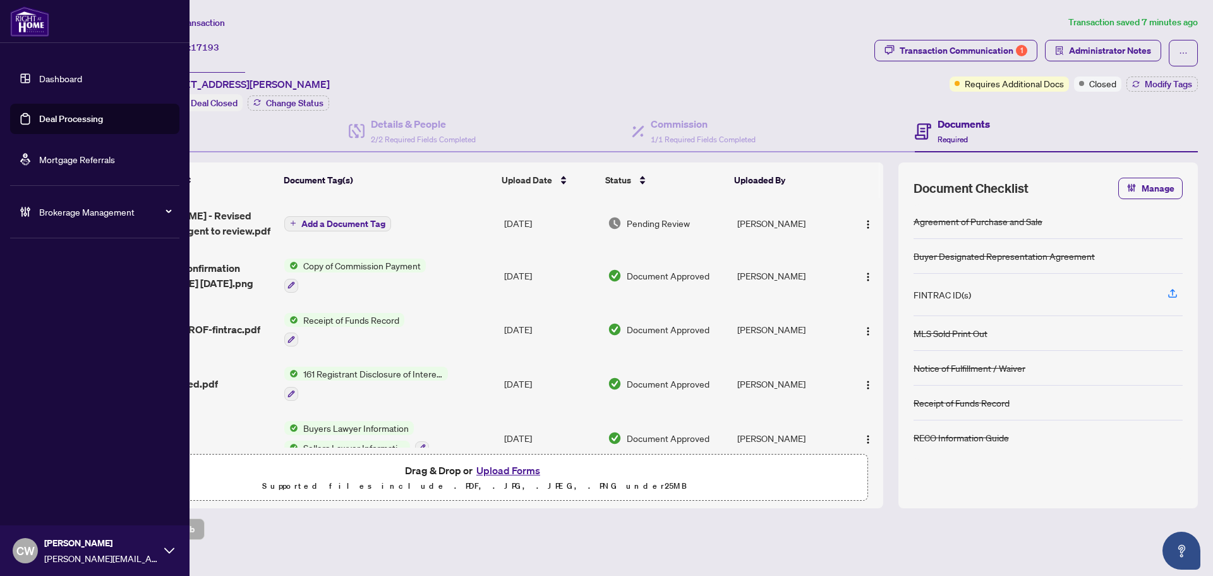
click at [39, 123] on link "Deal Processing" at bounding box center [71, 118] width 64 height 11
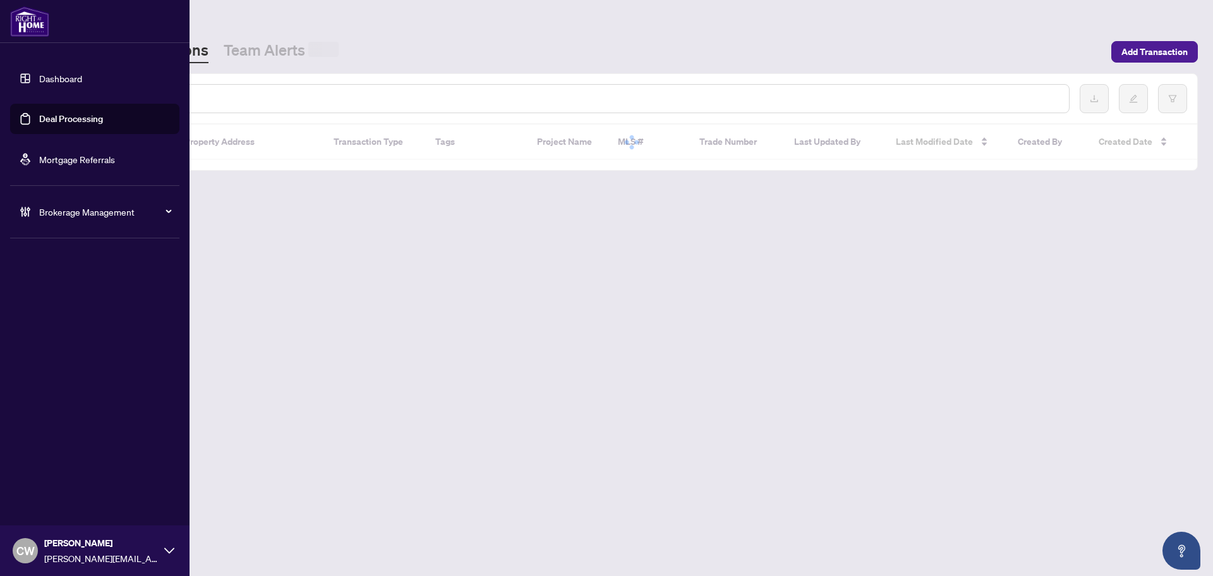
click at [203, 99] on input "text" at bounding box center [579, 99] width 959 height 14
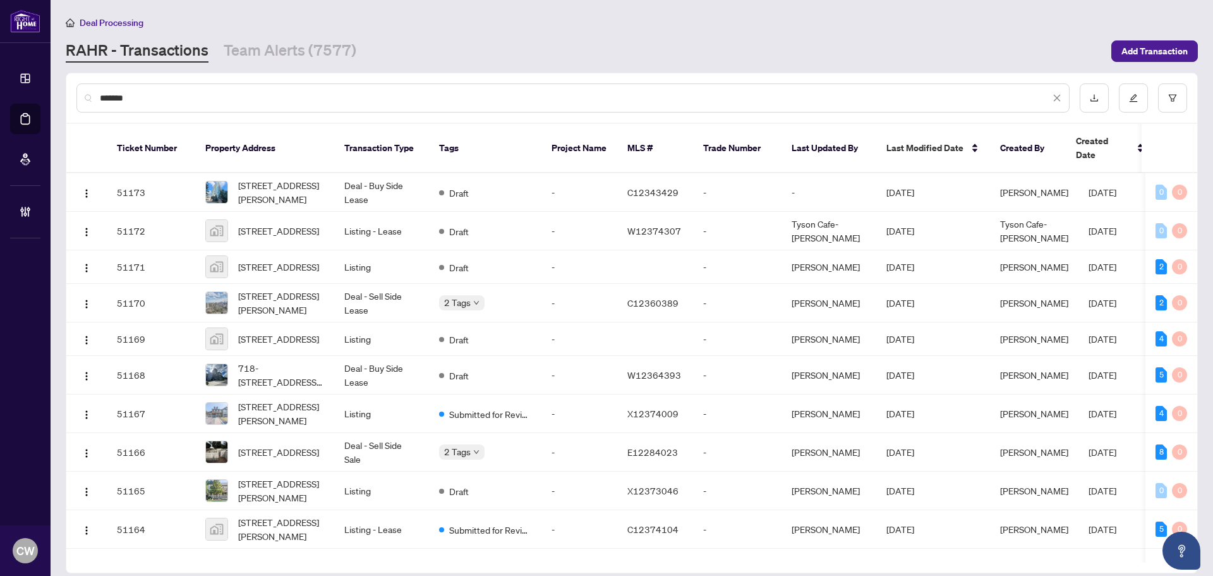
type input "*******"
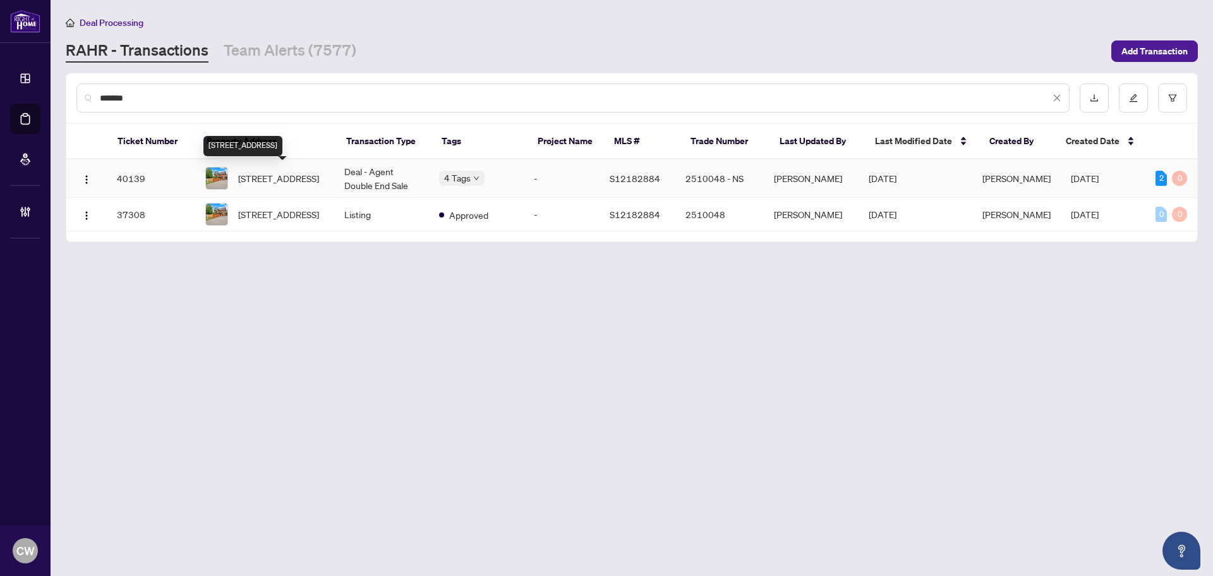
click at [258, 178] on span "[STREET_ADDRESS]" at bounding box center [278, 178] width 81 height 14
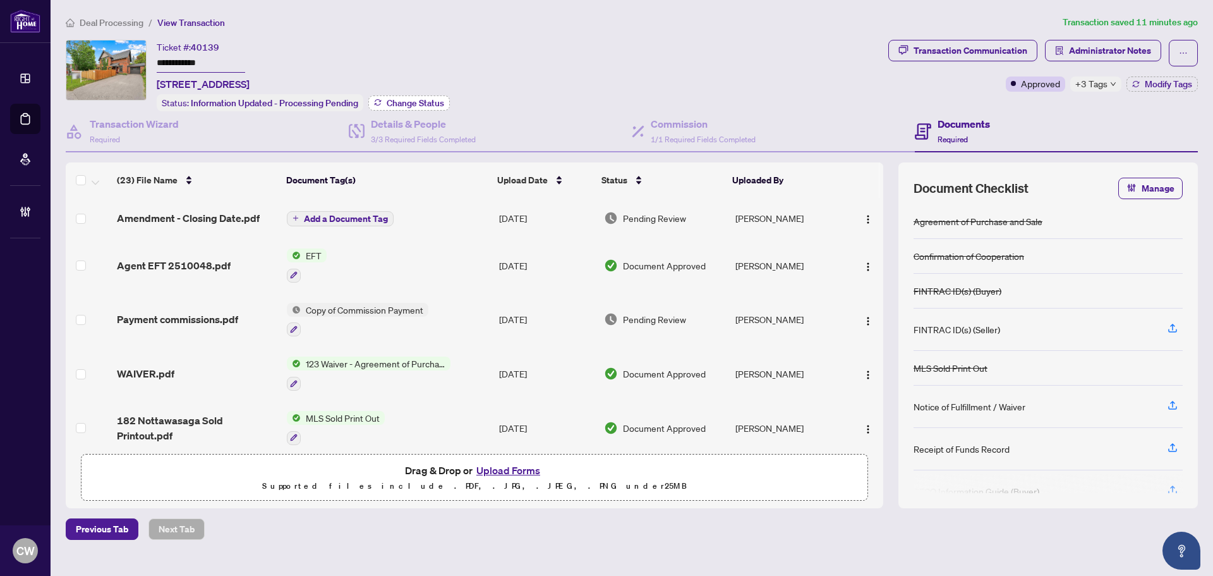
click at [435, 102] on span "Change Status" at bounding box center [415, 103] width 57 height 9
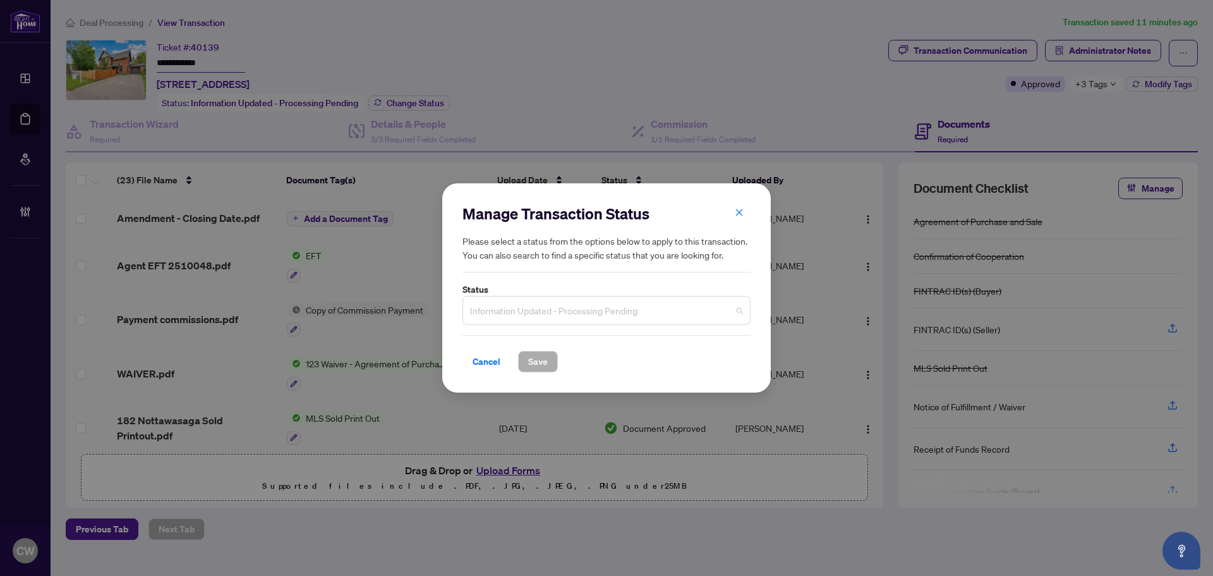
click at [554, 303] on span "Information Updated - Processing Pending" at bounding box center [606, 310] width 273 height 24
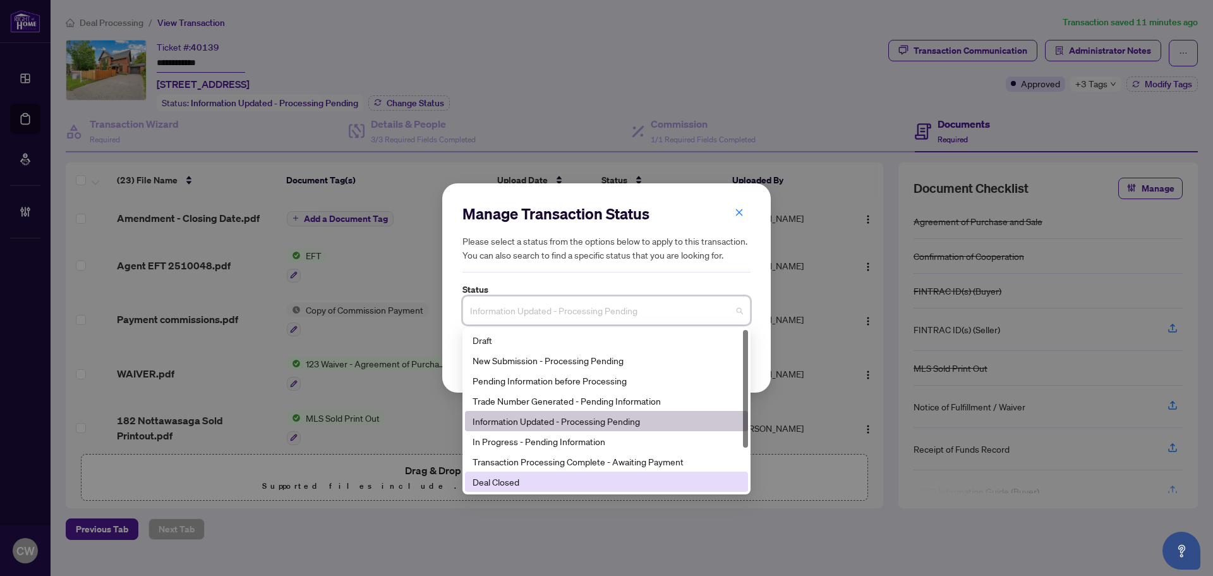
click at [532, 481] on div "Deal Closed" at bounding box center [607, 482] width 268 height 14
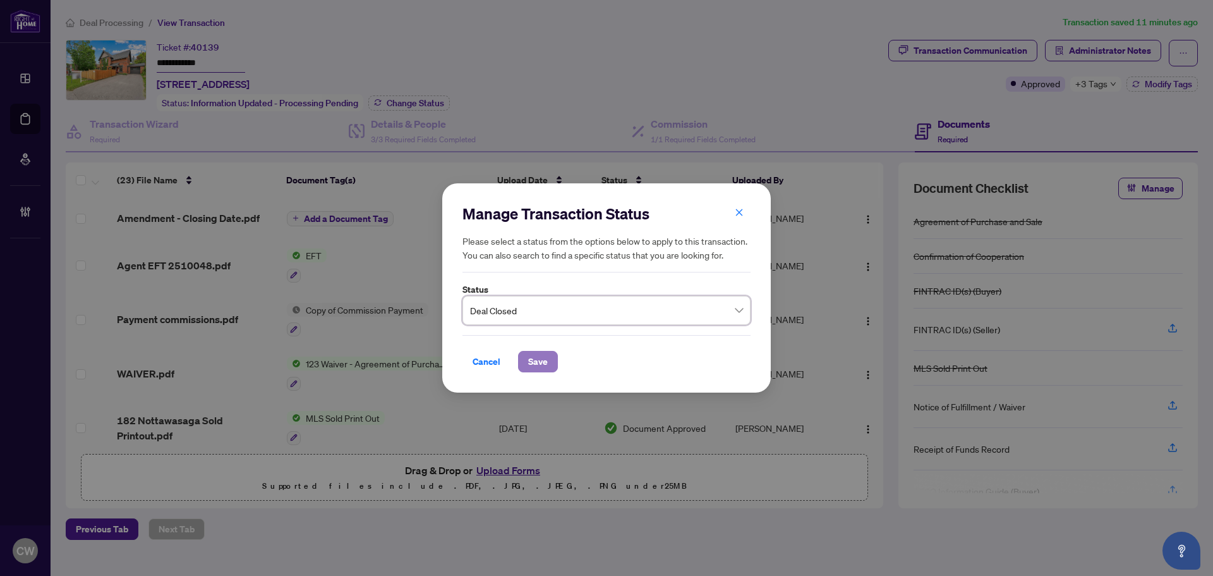
click at [543, 356] on span "Save" at bounding box center [538, 361] width 20 height 20
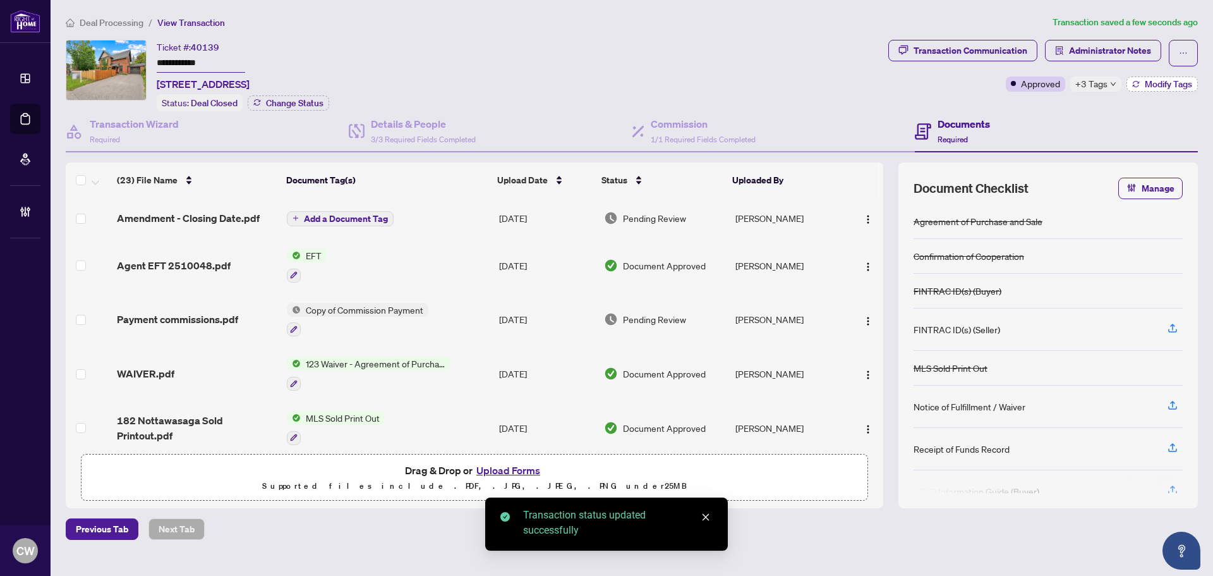
click at [1172, 85] on span "Modify Tags" at bounding box center [1168, 84] width 47 height 9
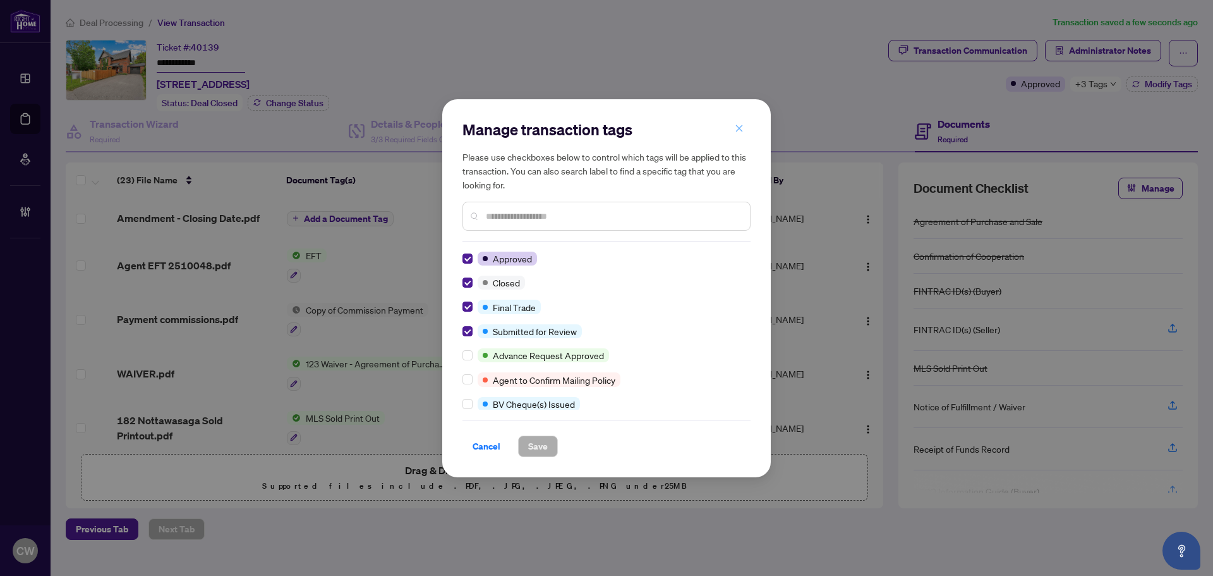
click at [741, 129] on icon "close" at bounding box center [739, 128] width 9 height 9
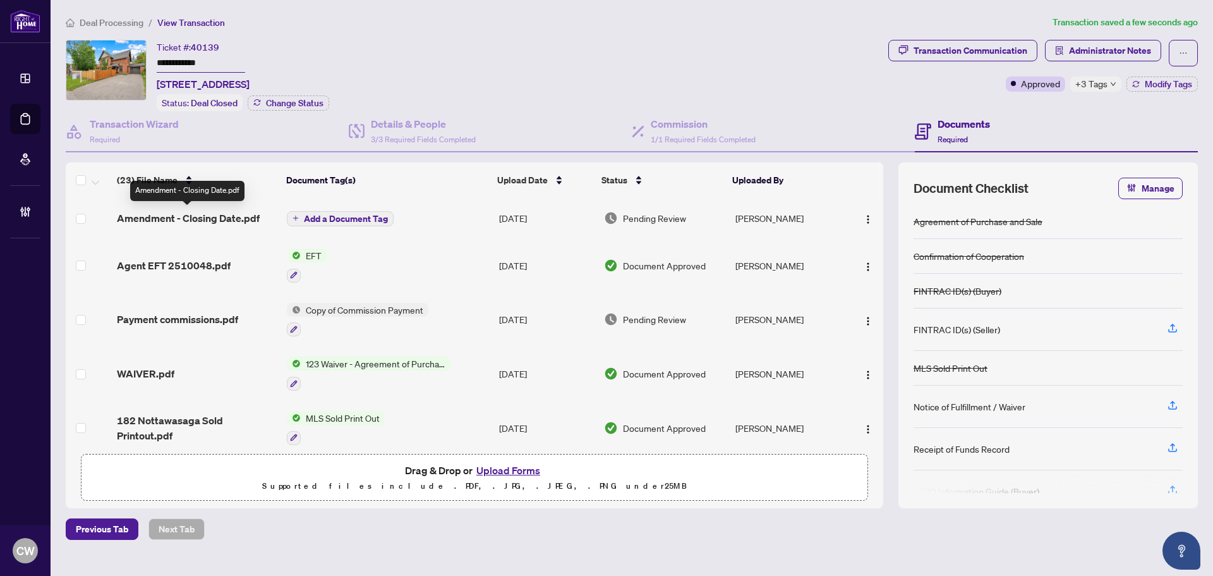
click at [217, 214] on span "Amendment - Closing Date.pdf" at bounding box center [188, 217] width 143 height 15
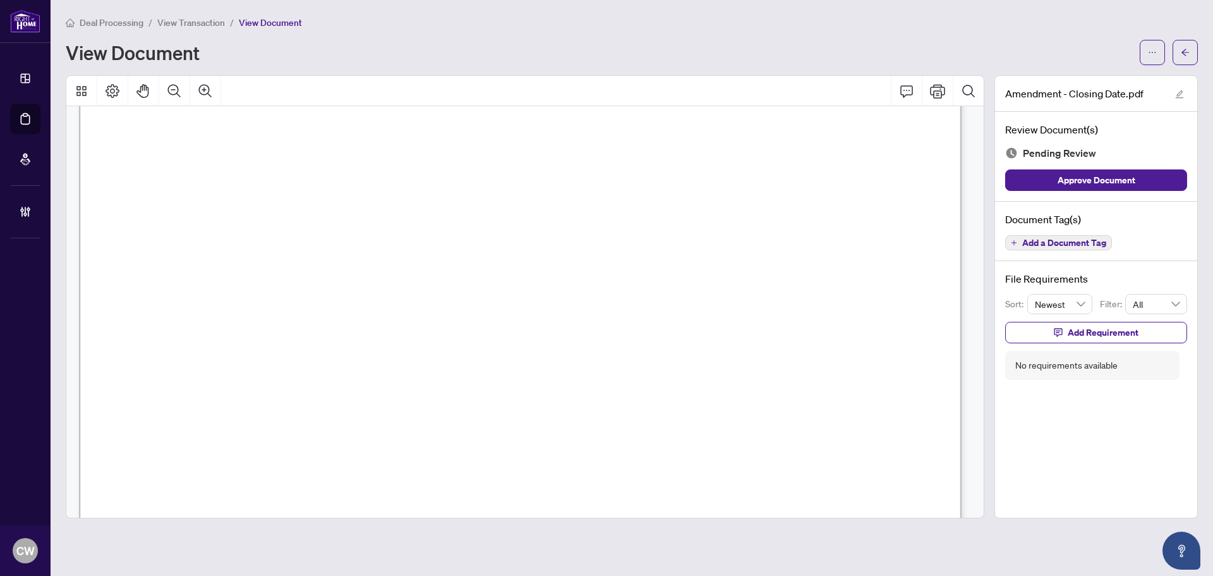
scroll to position [1927, 0]
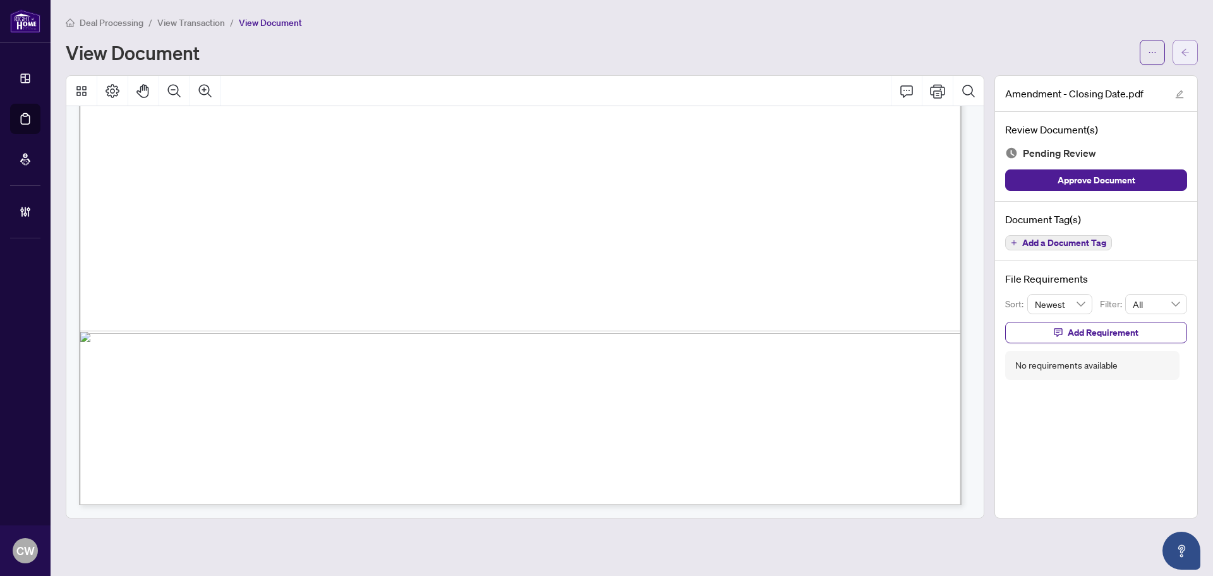
click at [1182, 47] on span "button" at bounding box center [1185, 52] width 9 height 20
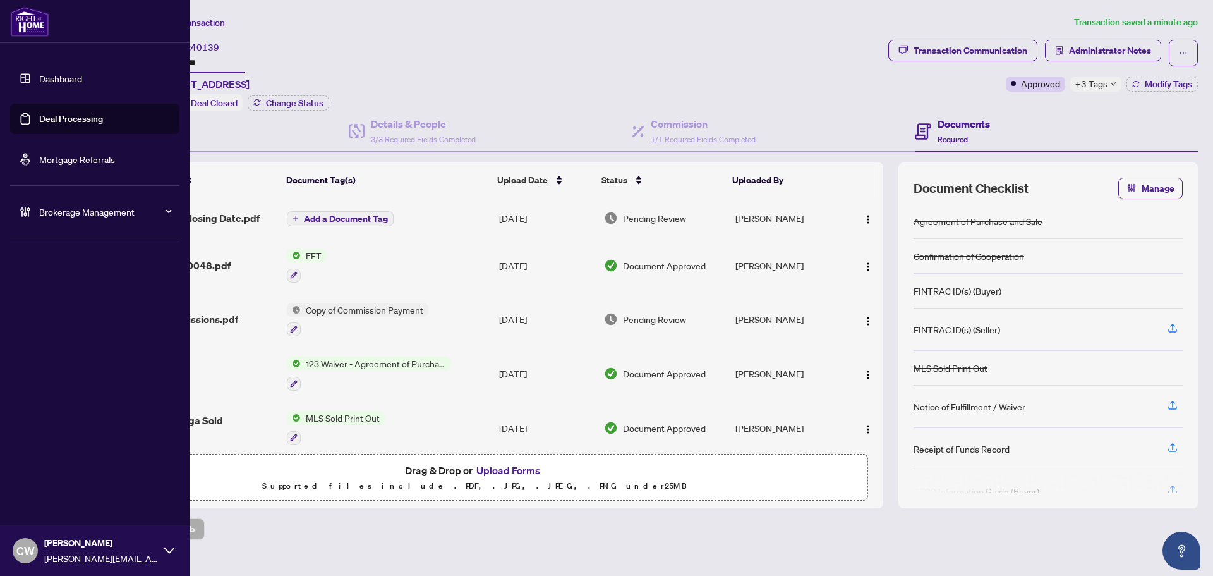
click at [39, 123] on link "Deal Processing" at bounding box center [71, 118] width 64 height 11
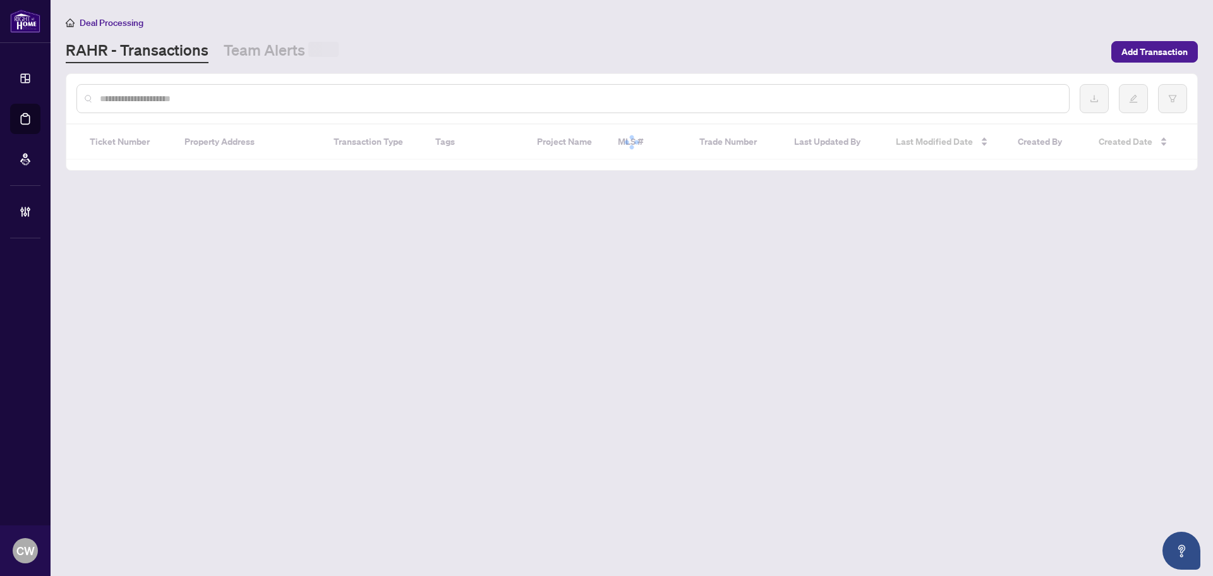
click at [197, 100] on input "text" at bounding box center [579, 99] width 959 height 14
paste input "*******"
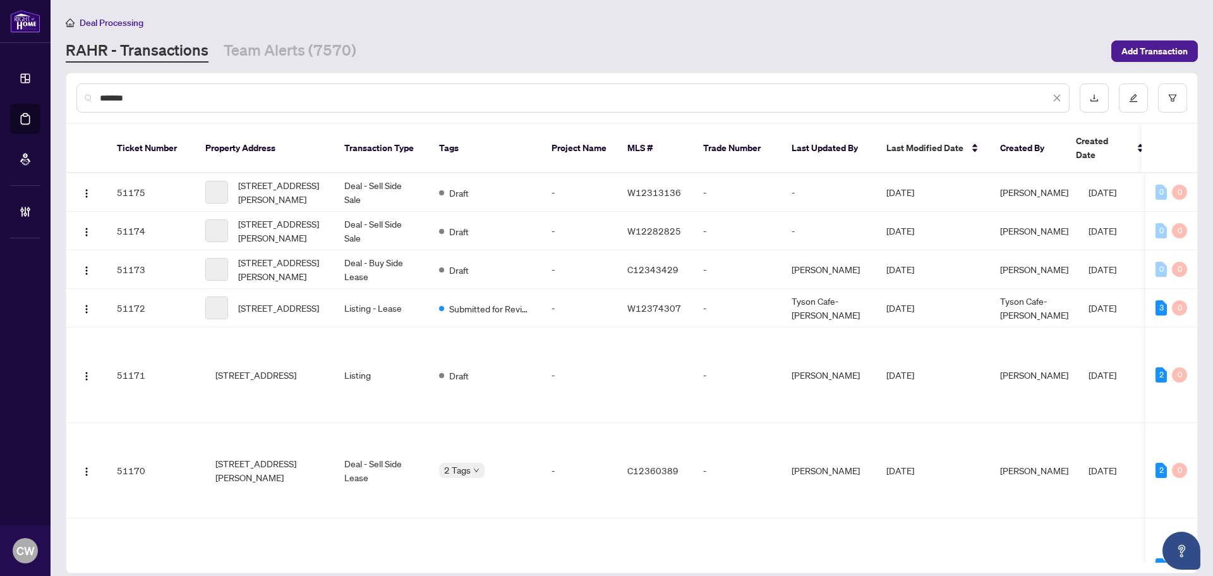
type input "*******"
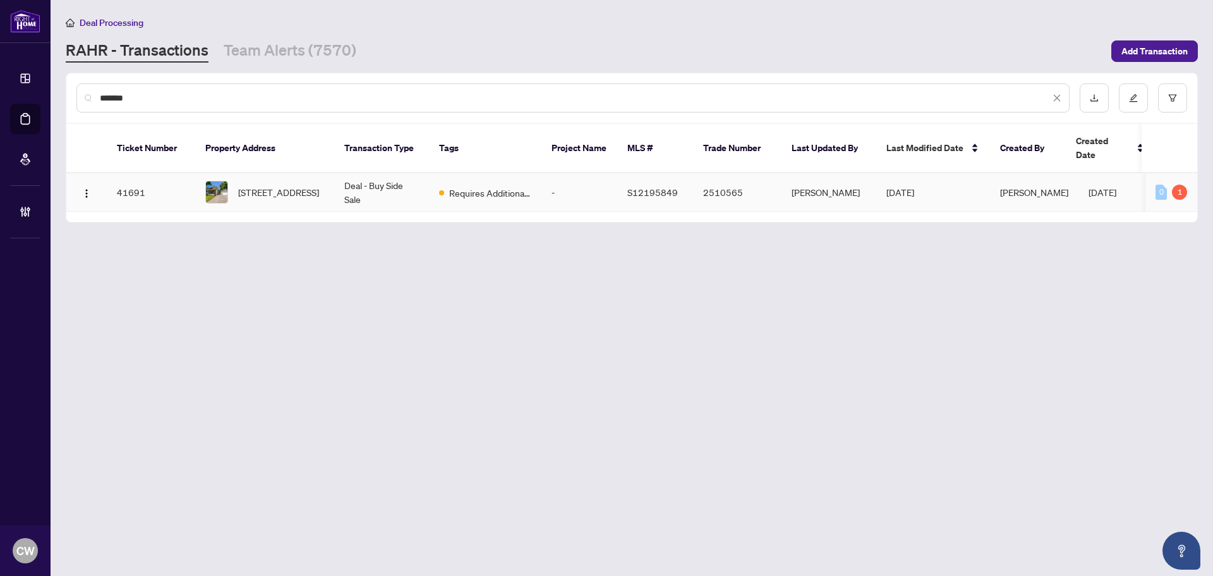
click at [271, 185] on span "[STREET_ADDRESS]" at bounding box center [278, 192] width 81 height 14
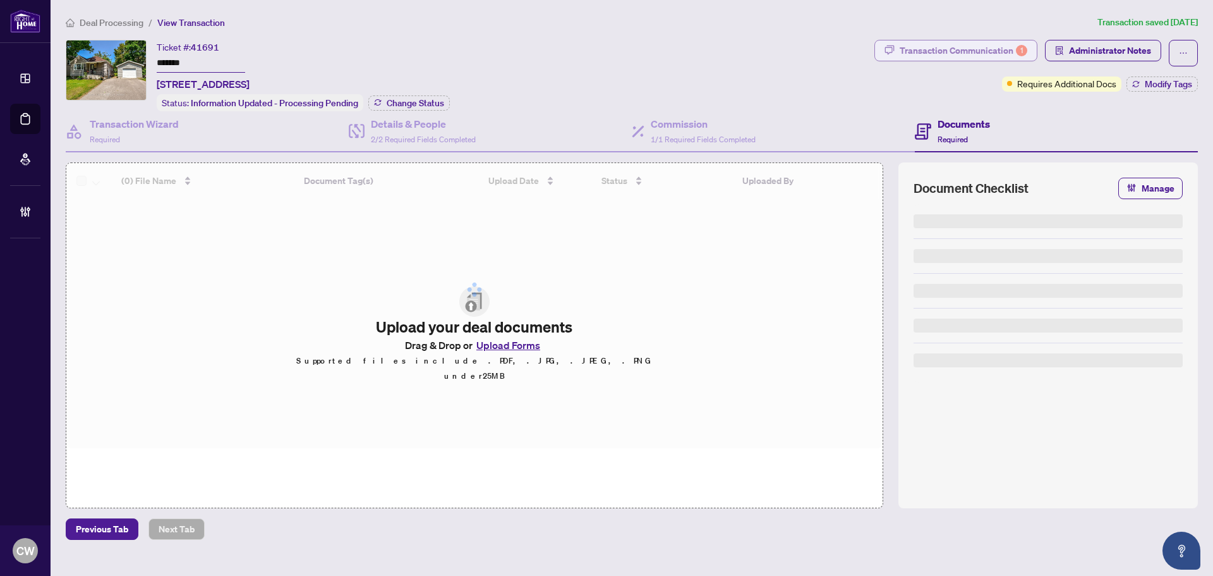
click at [995, 51] on div "Transaction Communication 1" at bounding box center [964, 50] width 128 height 20
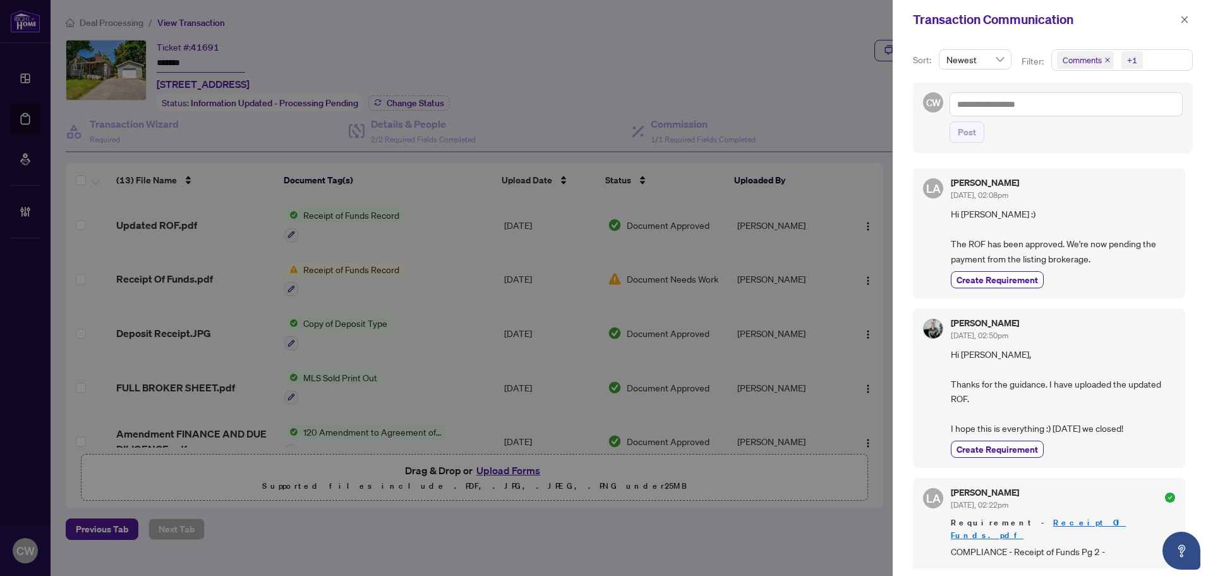
click at [1104, 59] on icon "close" at bounding box center [1107, 60] width 6 height 6
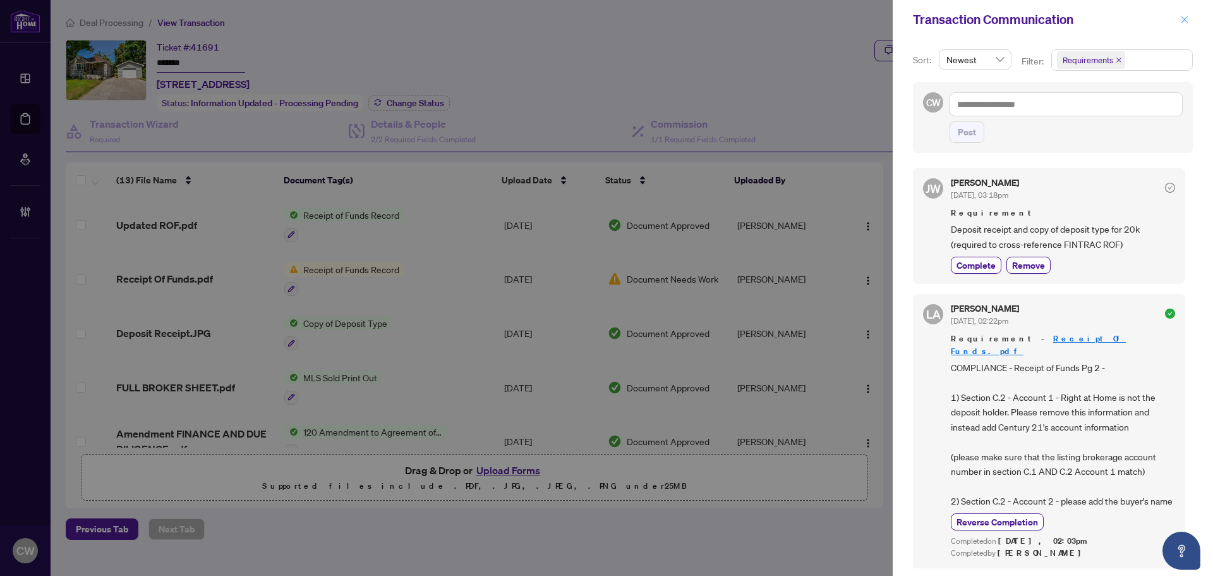
click at [1184, 17] on icon "close" at bounding box center [1184, 19] width 9 height 9
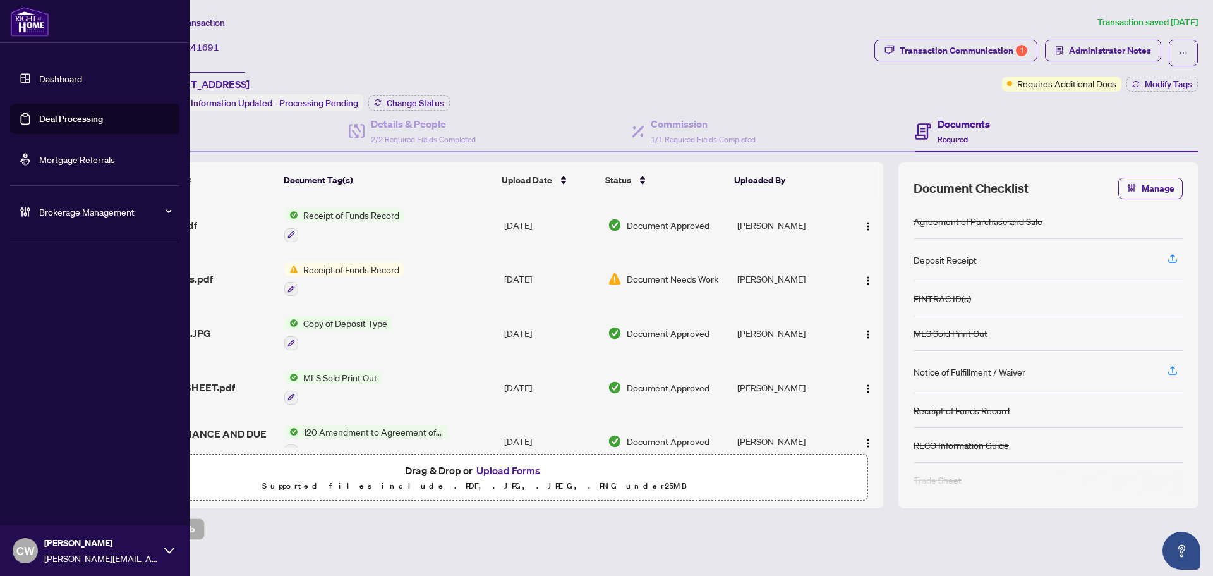
click at [44, 113] on link "Deal Processing" at bounding box center [71, 118] width 64 height 11
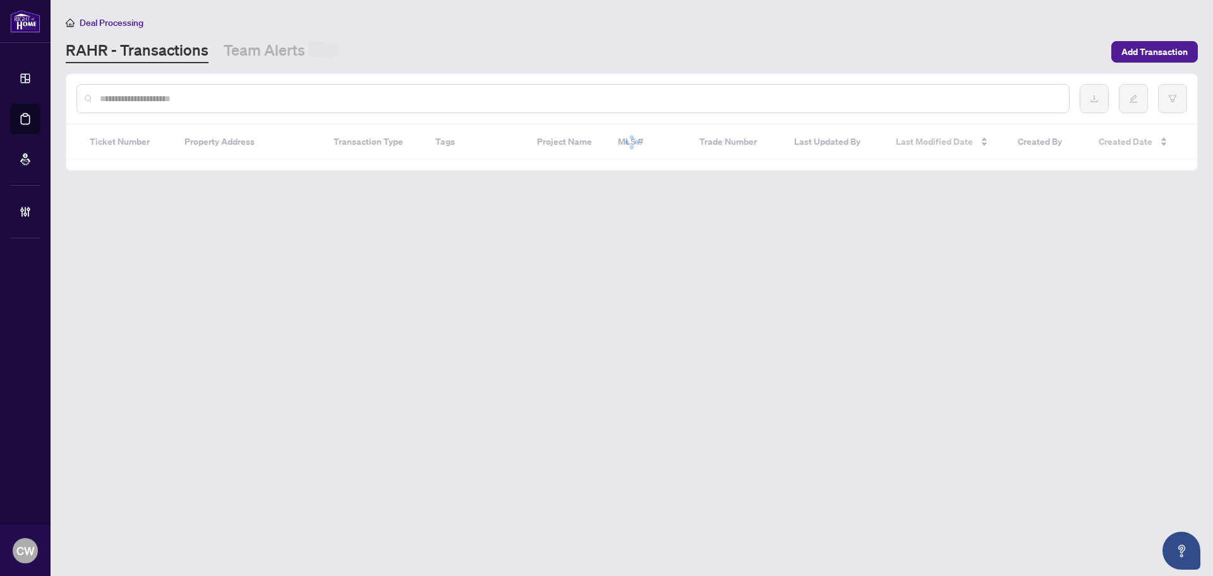
click at [216, 97] on input "text" at bounding box center [579, 99] width 959 height 14
paste input "*******"
type input "*******"
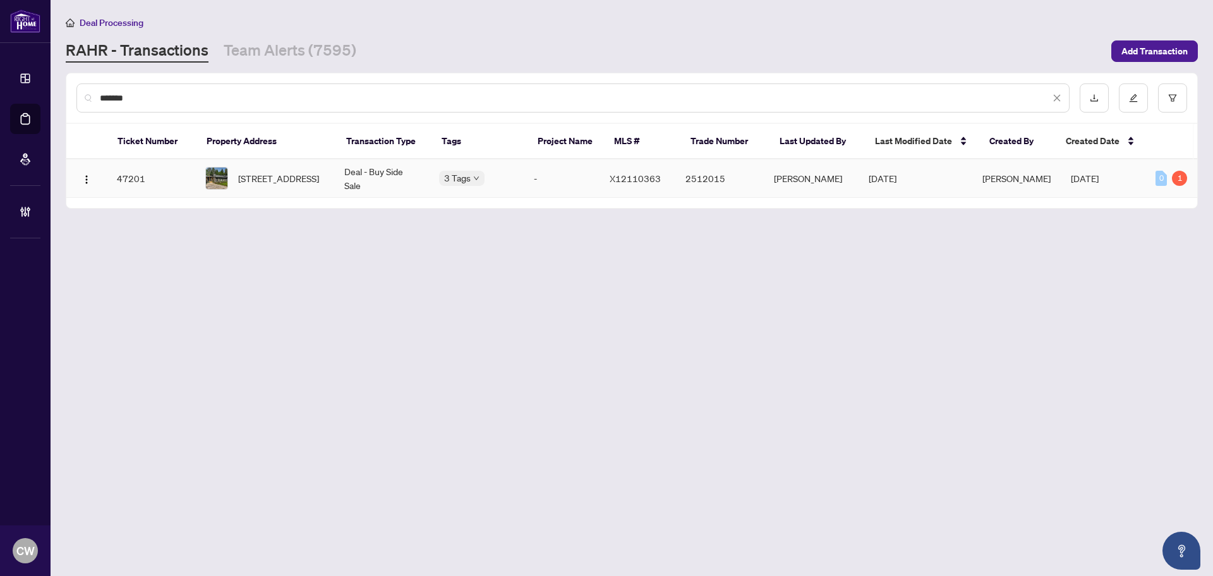
click at [274, 181] on span "[STREET_ADDRESS]" at bounding box center [278, 178] width 81 height 14
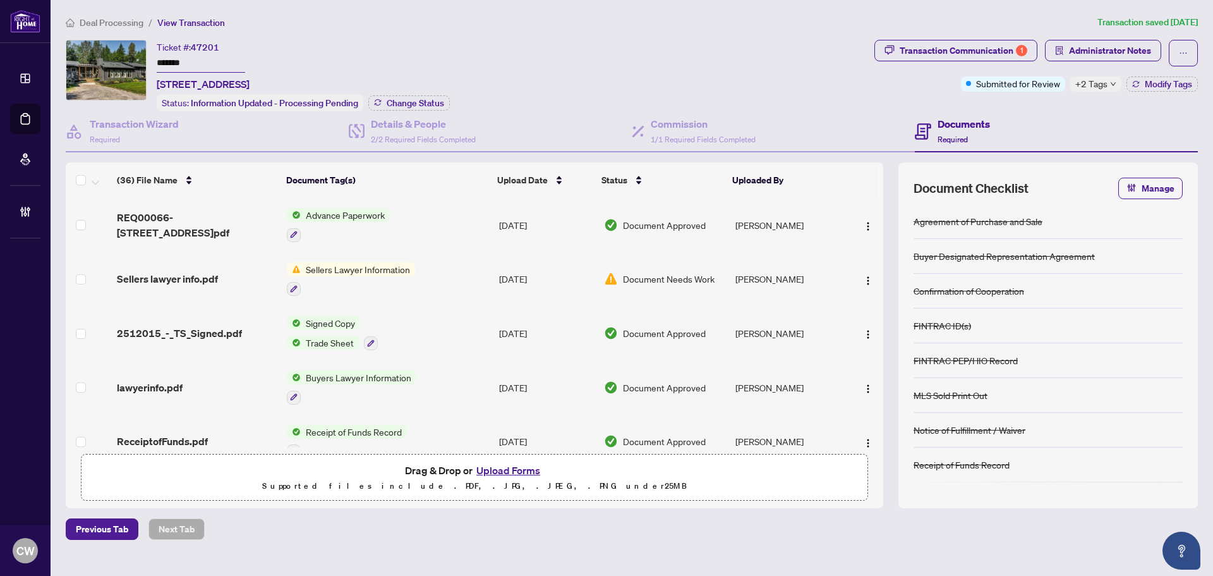
click at [235, 222] on span "REQ00066-[STREET_ADDRESS]pdf" at bounding box center [197, 225] width 160 height 30
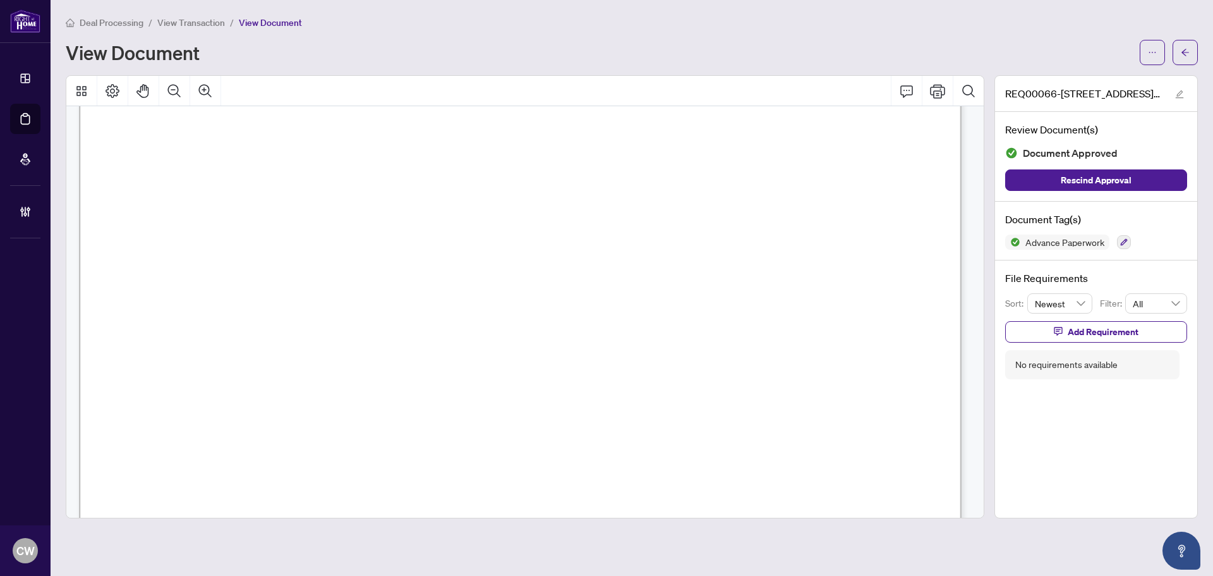
scroll to position [190, 0]
click at [1193, 46] on button "button" at bounding box center [1185, 52] width 25 height 25
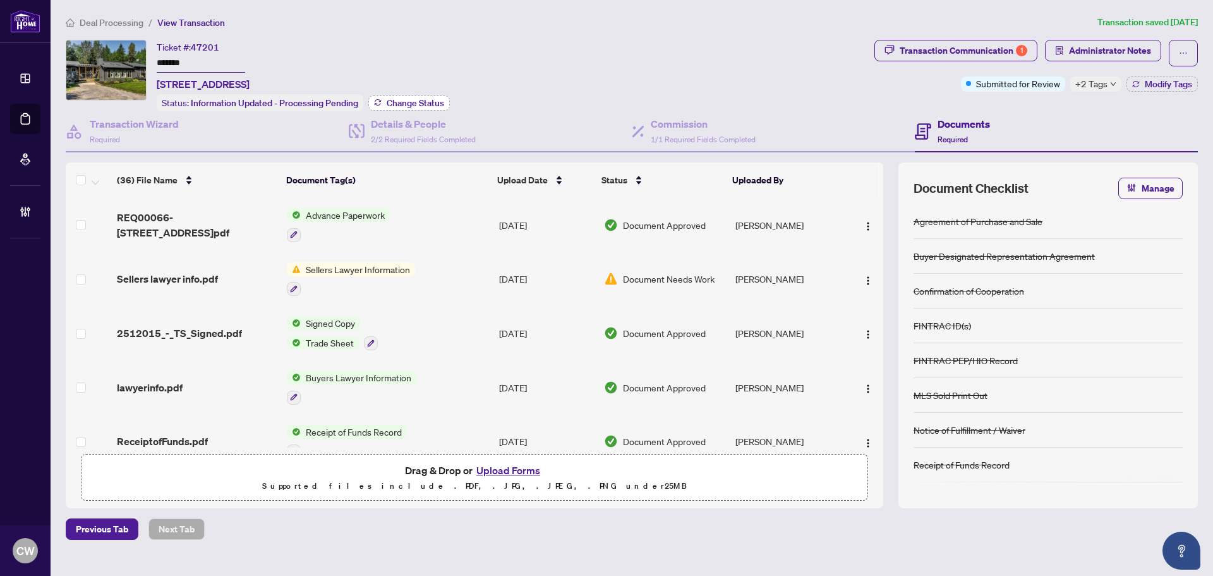
click at [414, 99] on span "Change Status" at bounding box center [415, 103] width 57 height 9
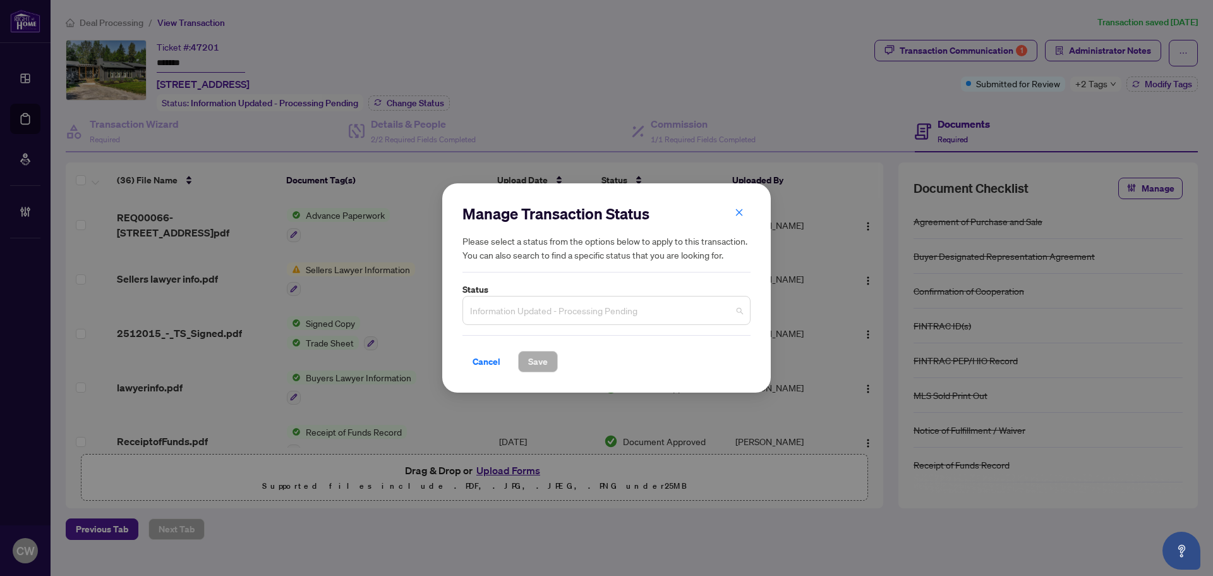
click at [604, 312] on span "Information Updated - Processing Pending" at bounding box center [606, 310] width 273 height 24
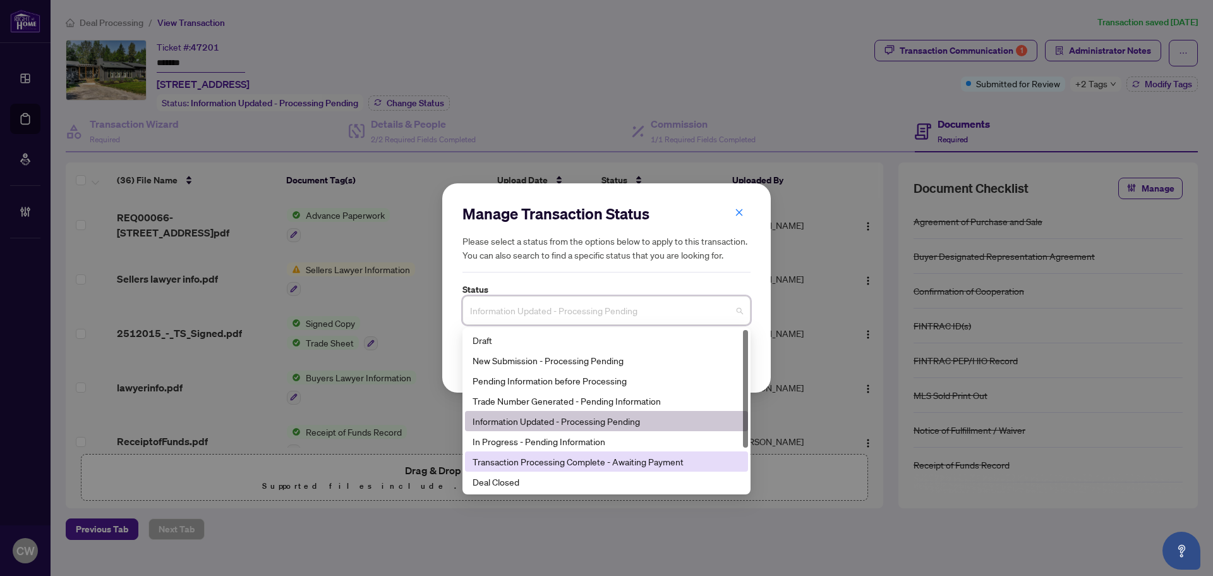
click at [526, 483] on div "Deal Closed" at bounding box center [607, 482] width 268 height 14
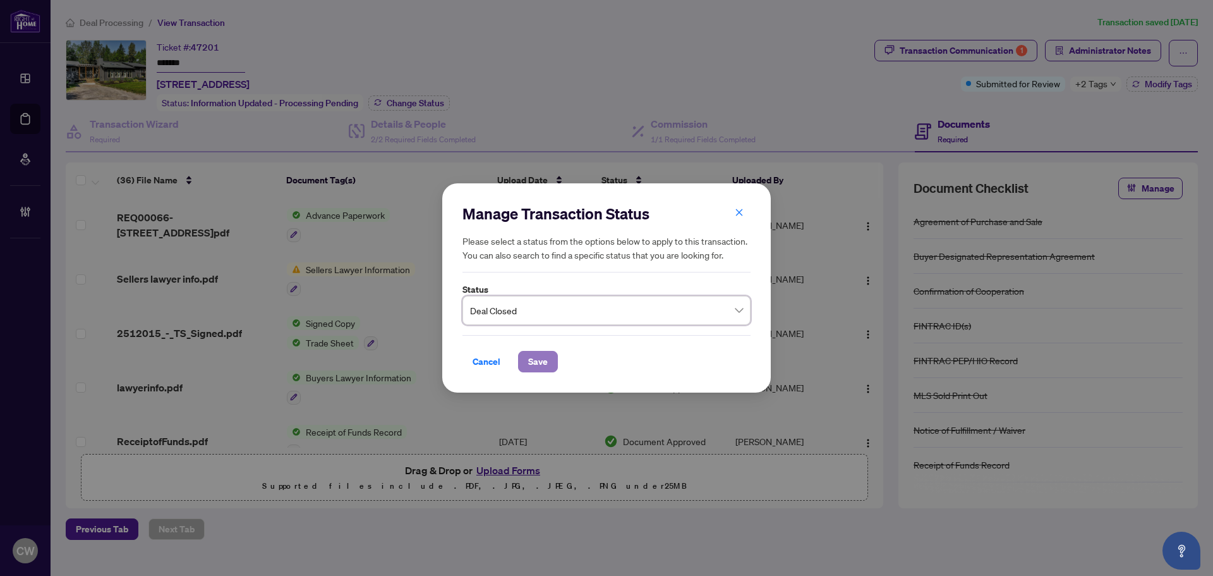
click at [540, 354] on span "Save" at bounding box center [538, 361] width 20 height 20
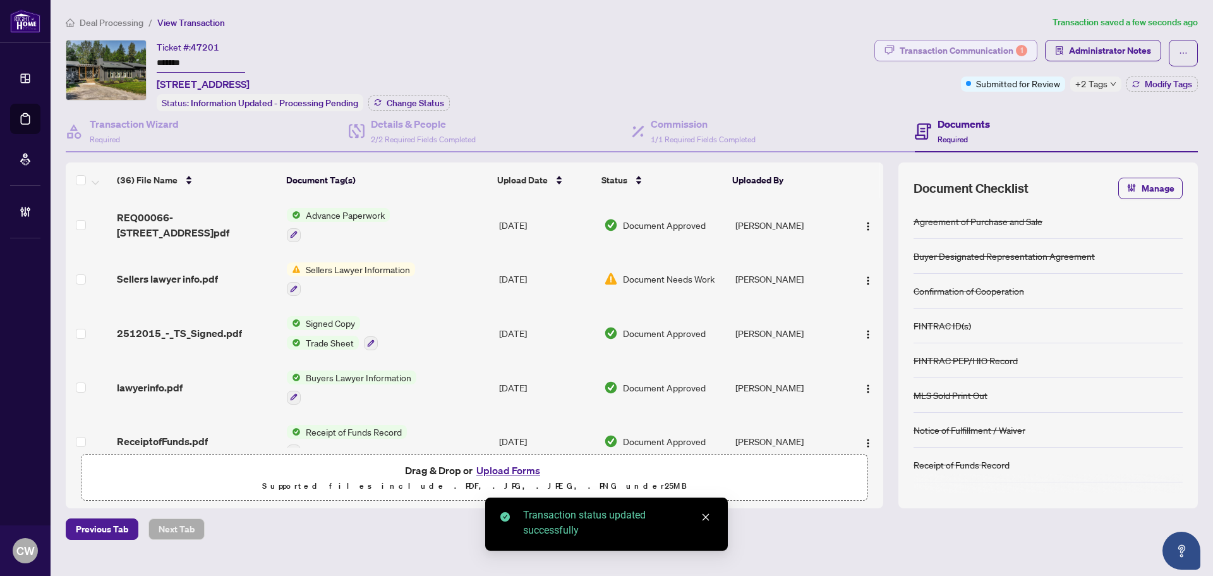
click at [1000, 49] on div "Transaction Communication 1" at bounding box center [964, 50] width 128 height 20
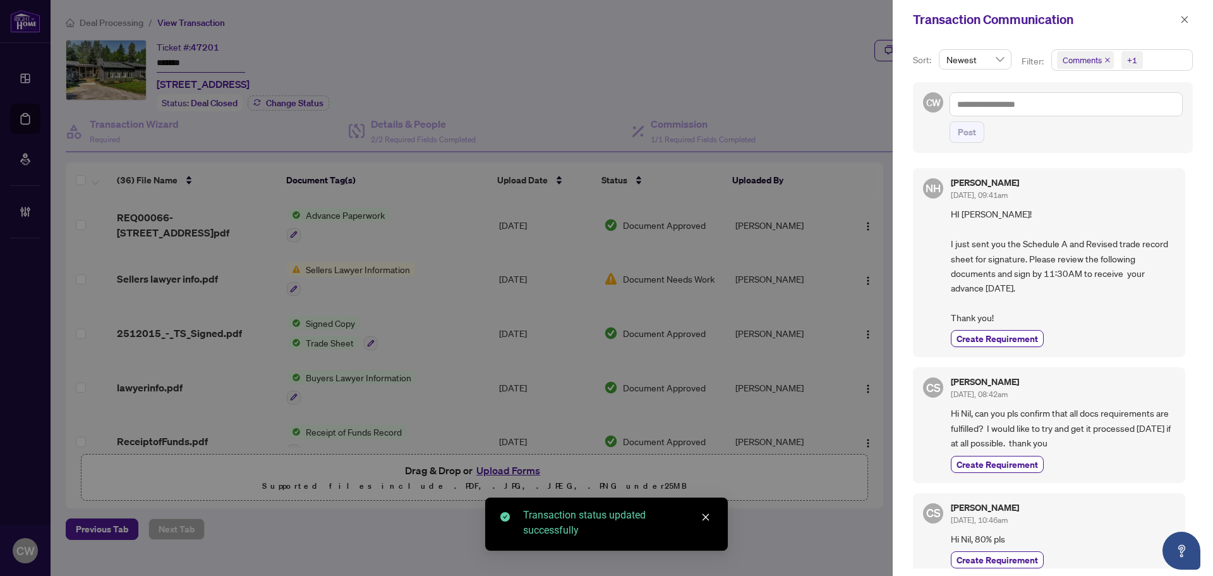
click at [1106, 58] on icon "close" at bounding box center [1107, 60] width 6 height 6
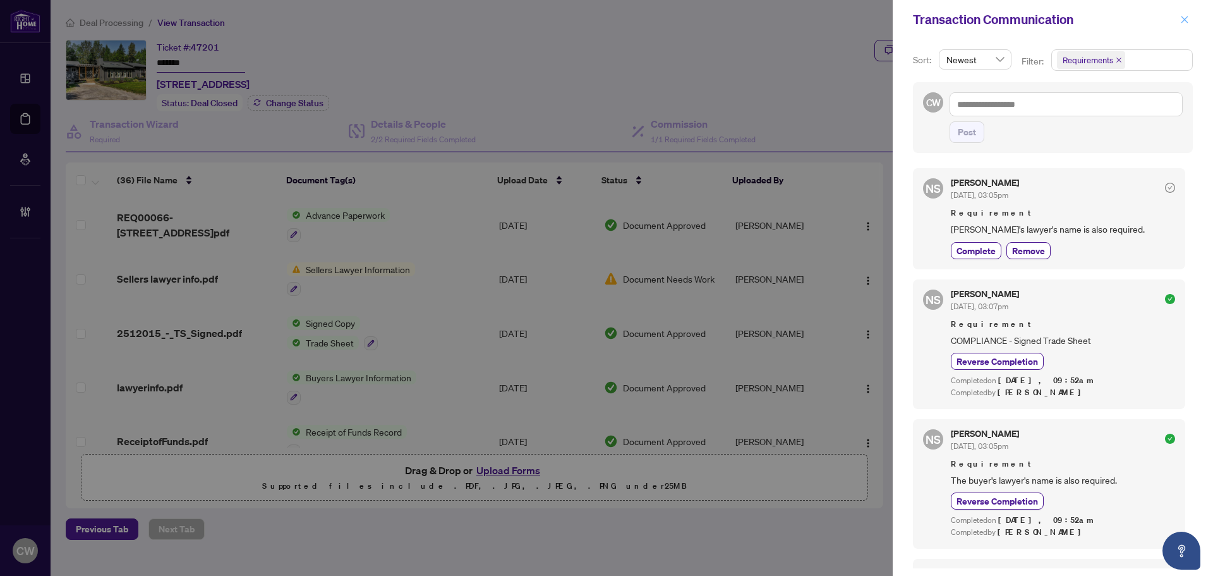
click at [1181, 21] on icon "close" at bounding box center [1184, 19] width 9 height 9
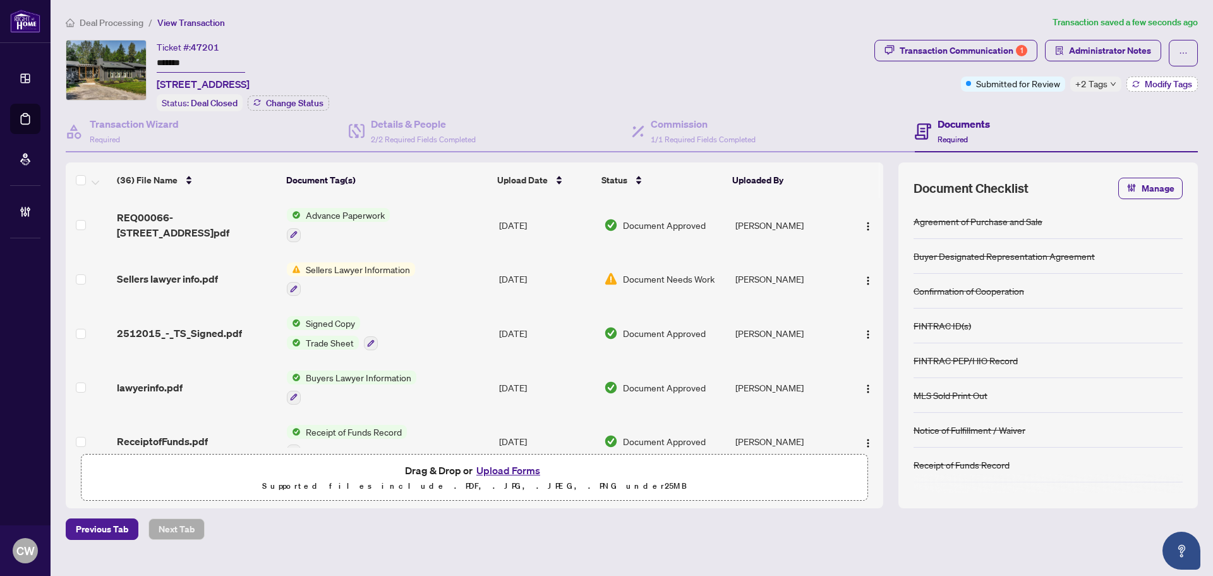
click at [1180, 80] on span "Modify Tags" at bounding box center [1168, 84] width 47 height 9
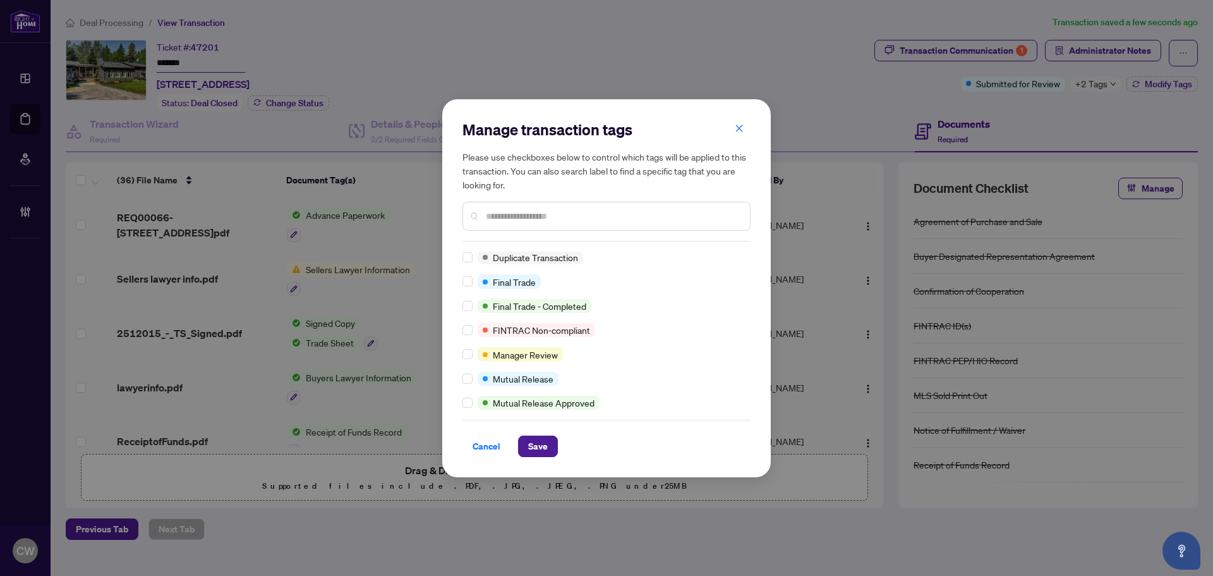
scroll to position [25, 0]
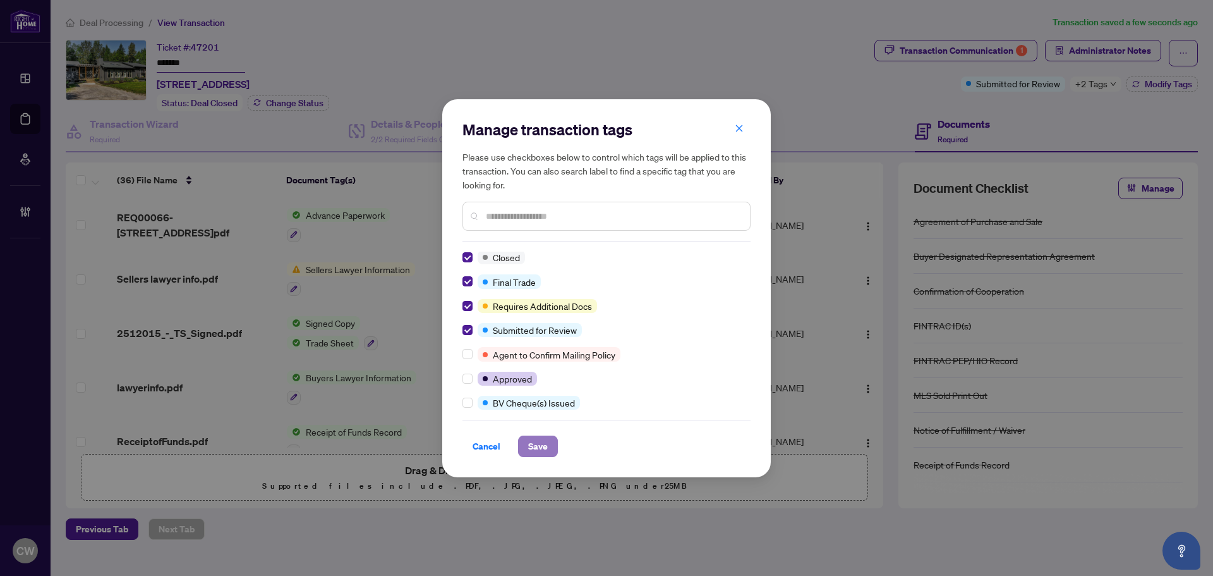
click at [532, 444] on span "Save" at bounding box center [538, 446] width 20 height 20
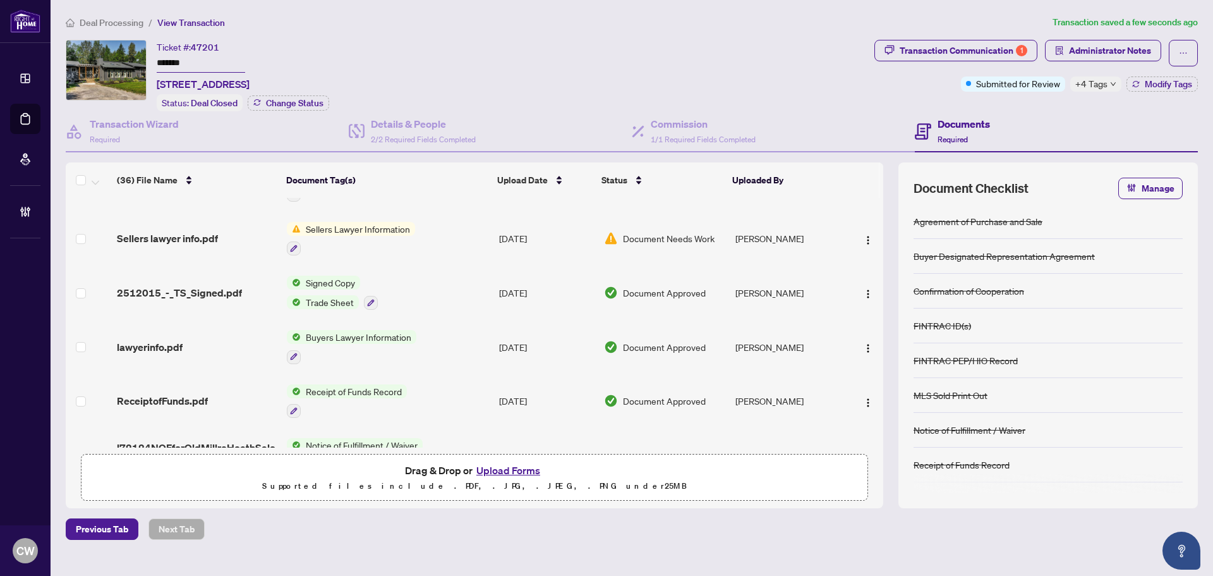
scroll to position [0, 0]
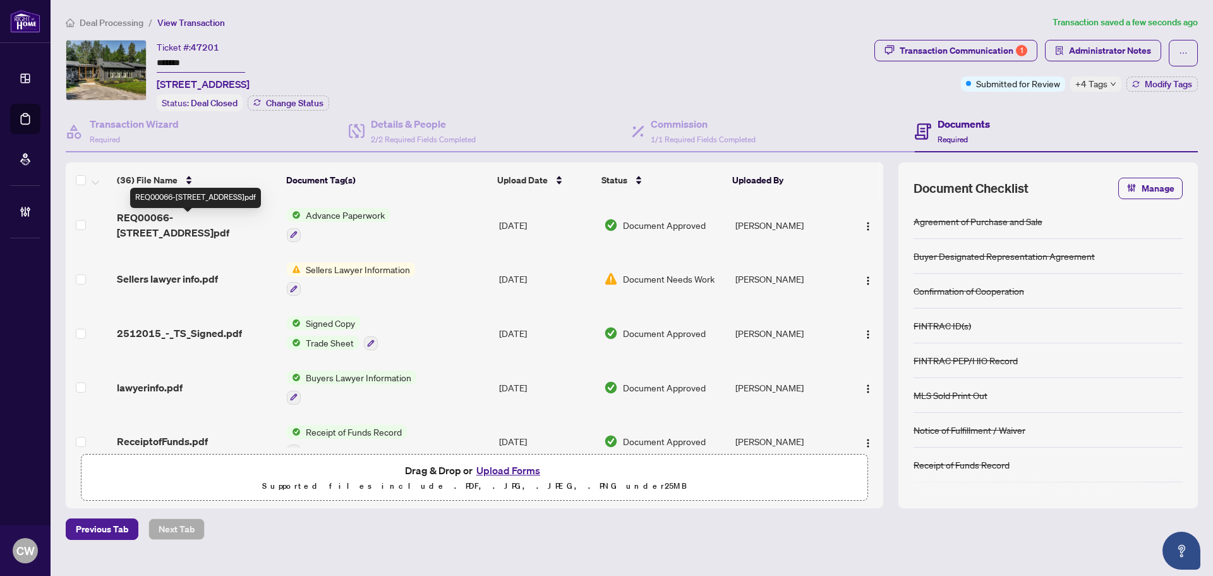
click at [214, 221] on span "REQ00066-[STREET_ADDRESS]pdf" at bounding box center [197, 225] width 160 height 30
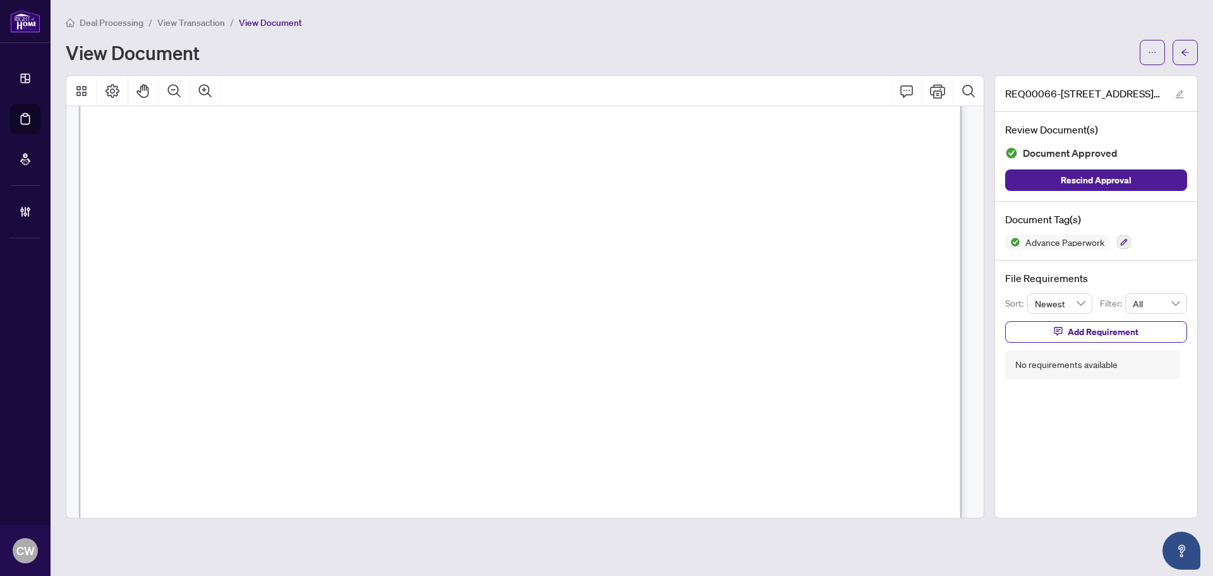
scroll to position [2843, 0]
click at [1178, 45] on button "button" at bounding box center [1185, 52] width 25 height 25
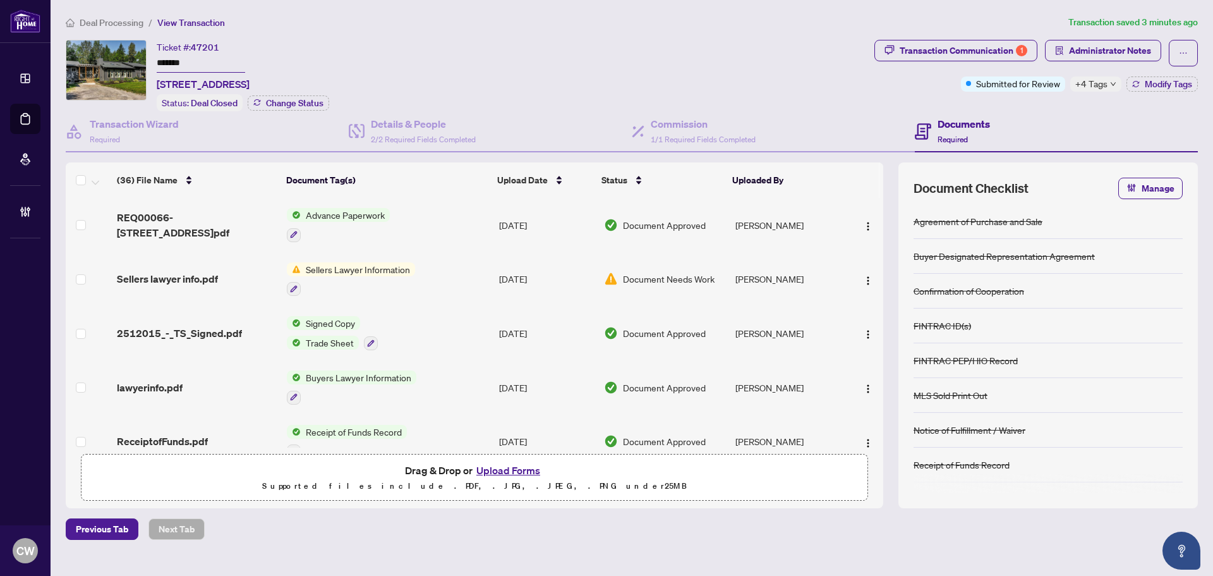
click at [514, 466] on button "Upload Forms" at bounding box center [508, 470] width 71 height 16
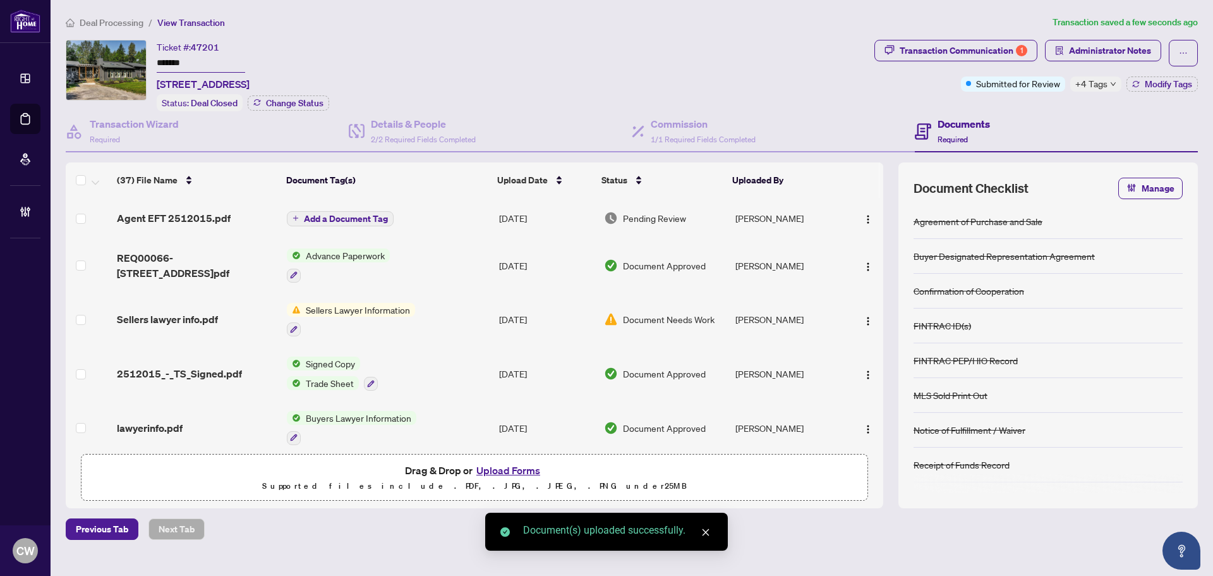
click at [349, 217] on span "Add a Document Tag" at bounding box center [346, 218] width 84 height 9
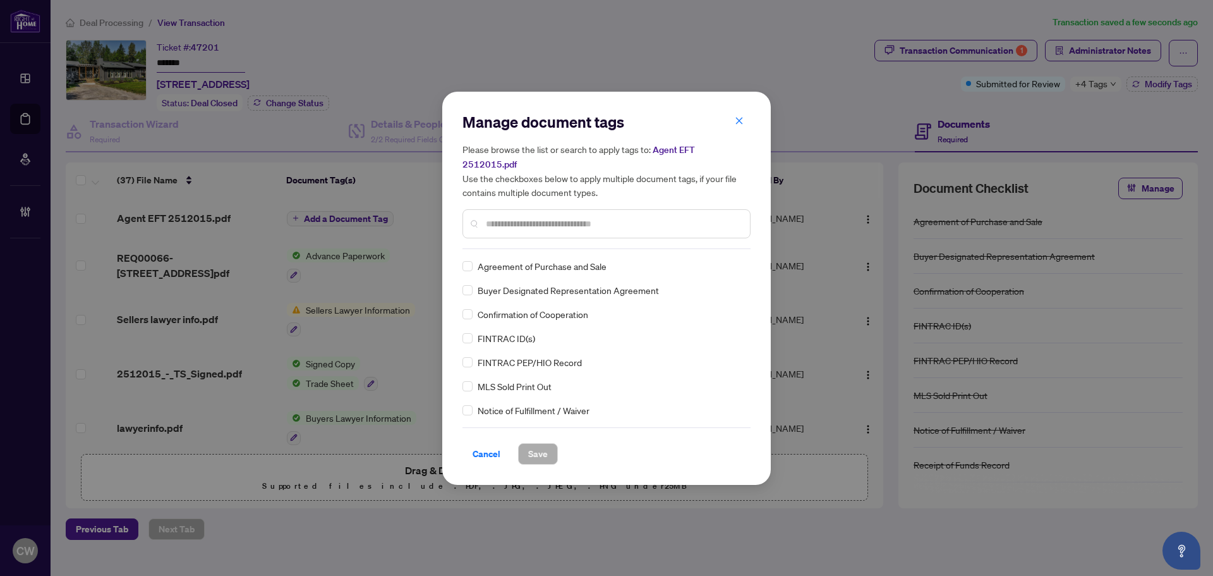
click at [511, 218] on input "text" at bounding box center [613, 224] width 254 height 14
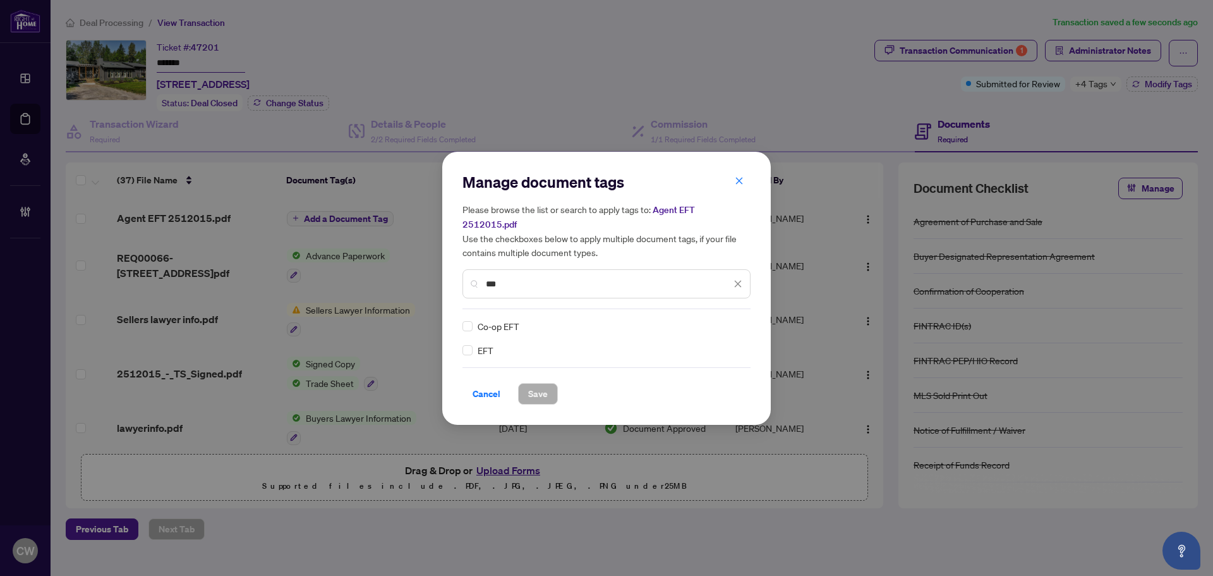
type input "***"
drag, startPoint x: 730, startPoint y: 318, endPoint x: 699, endPoint y: 360, distance: 52.1
click at [727, 320] on img at bounding box center [724, 326] width 13 height 13
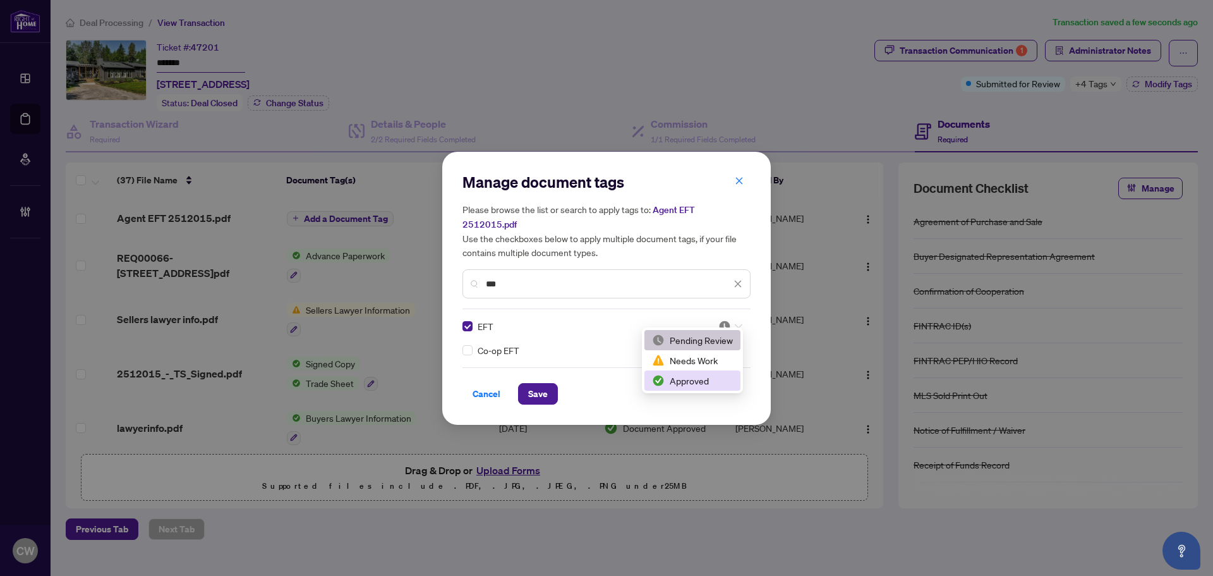
click at [683, 382] on div "Approved" at bounding box center [692, 380] width 81 height 14
click at [541, 384] on span "Save" at bounding box center [538, 394] width 20 height 20
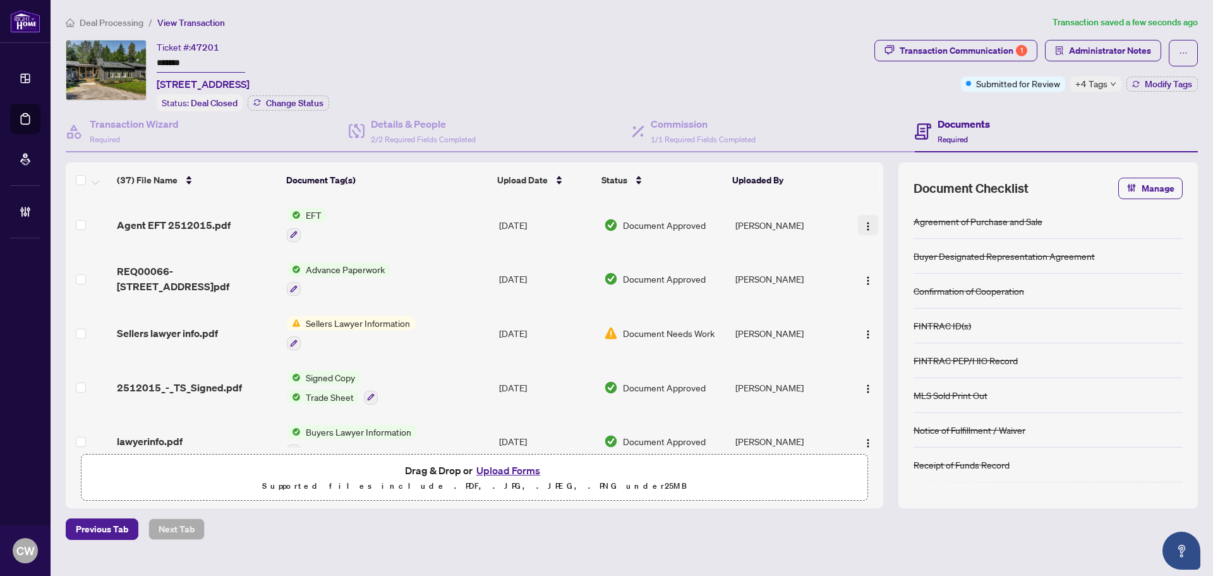
click at [866, 226] on img "button" at bounding box center [868, 226] width 10 height 10
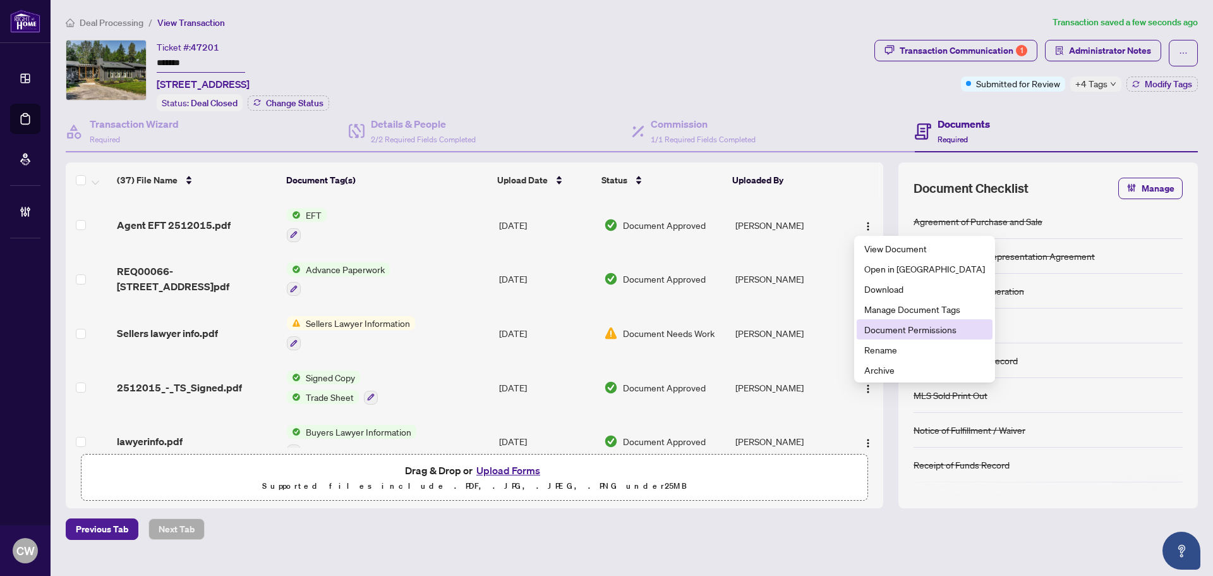
click at [893, 330] on span "Document Permissions" at bounding box center [924, 329] width 121 height 14
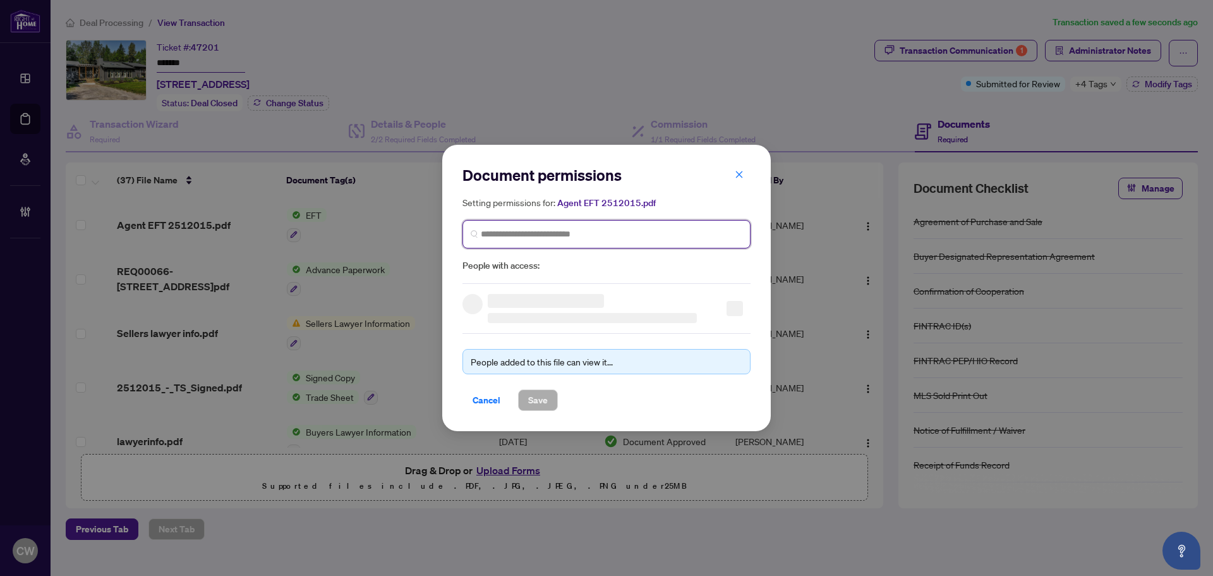
click at [669, 234] on input "search" at bounding box center [612, 233] width 262 height 13
paste input "**********"
type input "**********"
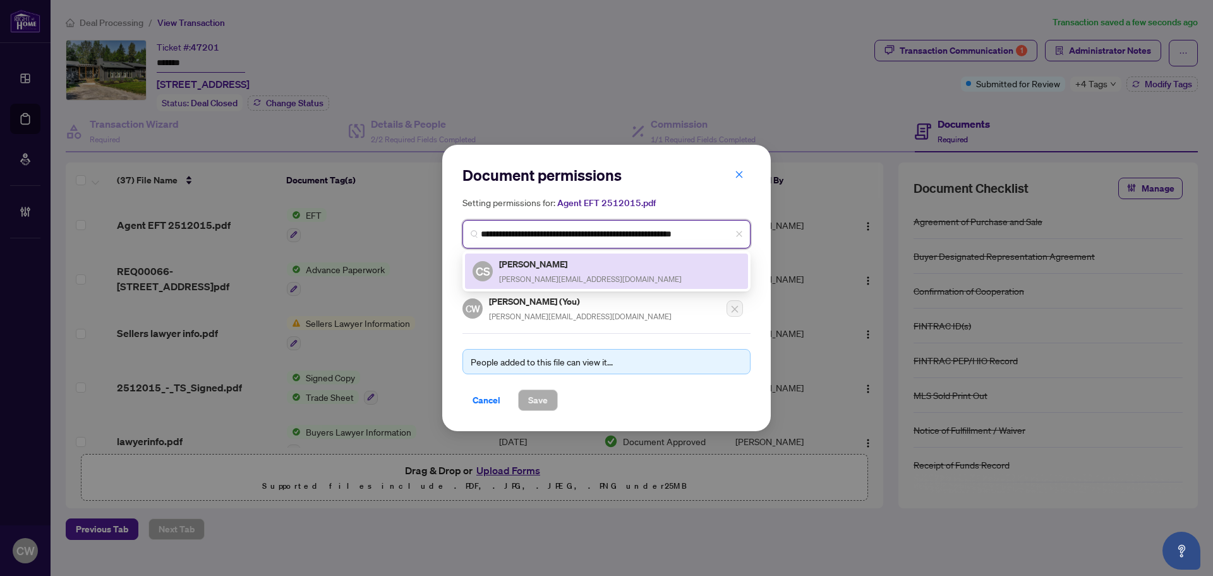
click at [571, 279] on span "[PERSON_NAME][EMAIL_ADDRESS][DOMAIN_NAME]" at bounding box center [590, 278] width 183 height 9
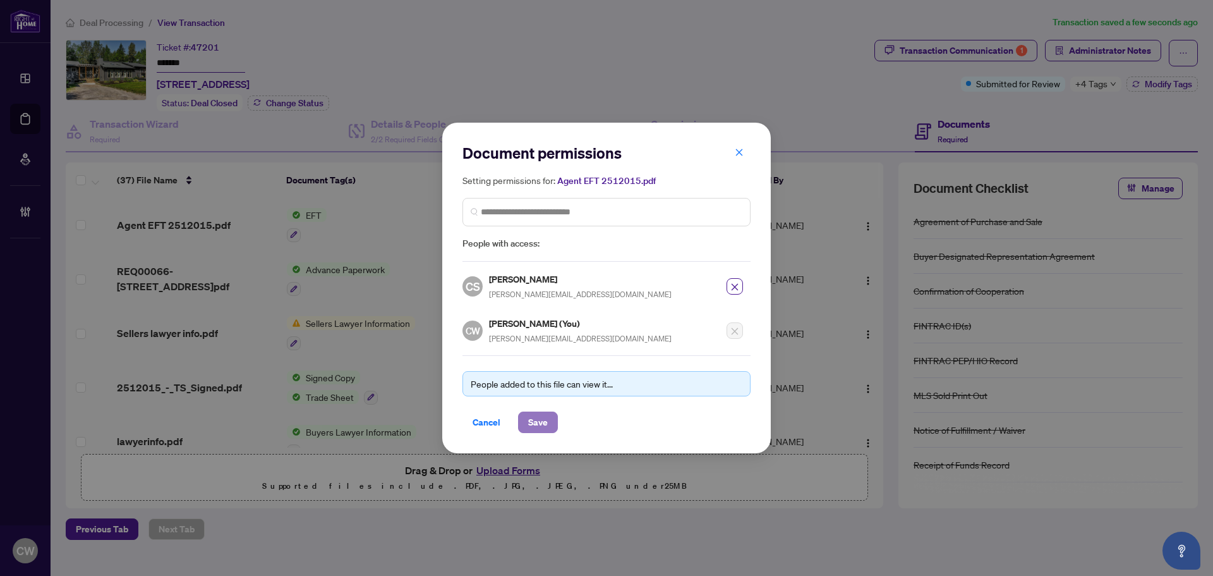
click at [534, 417] on span "Save" at bounding box center [538, 422] width 20 height 20
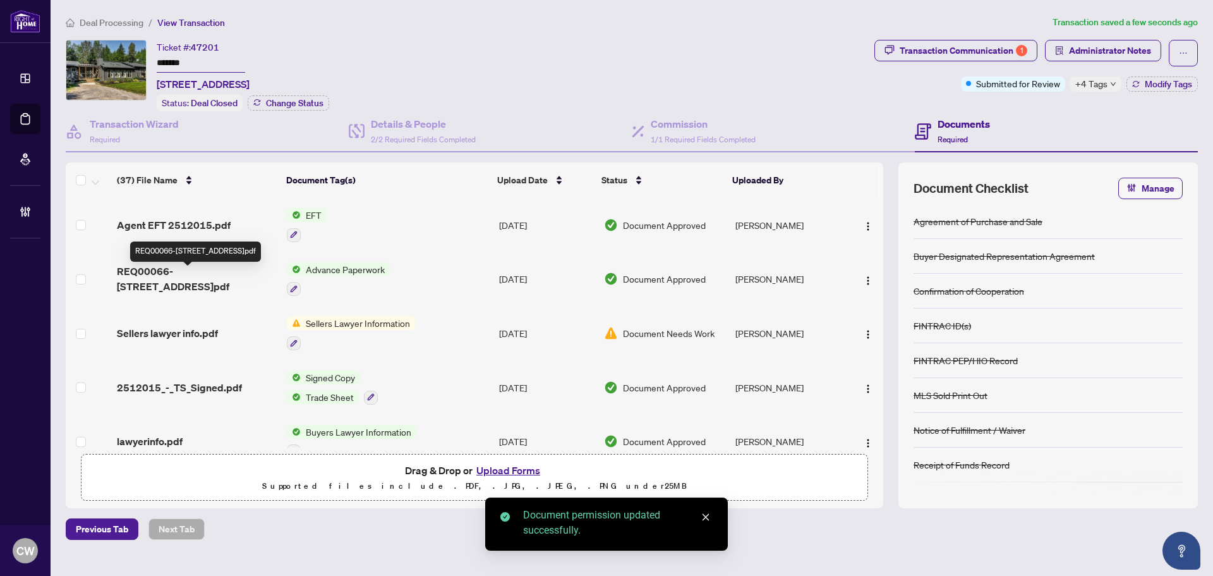
click at [232, 273] on span "REQ00066-[STREET_ADDRESS]pdf" at bounding box center [197, 278] width 160 height 30
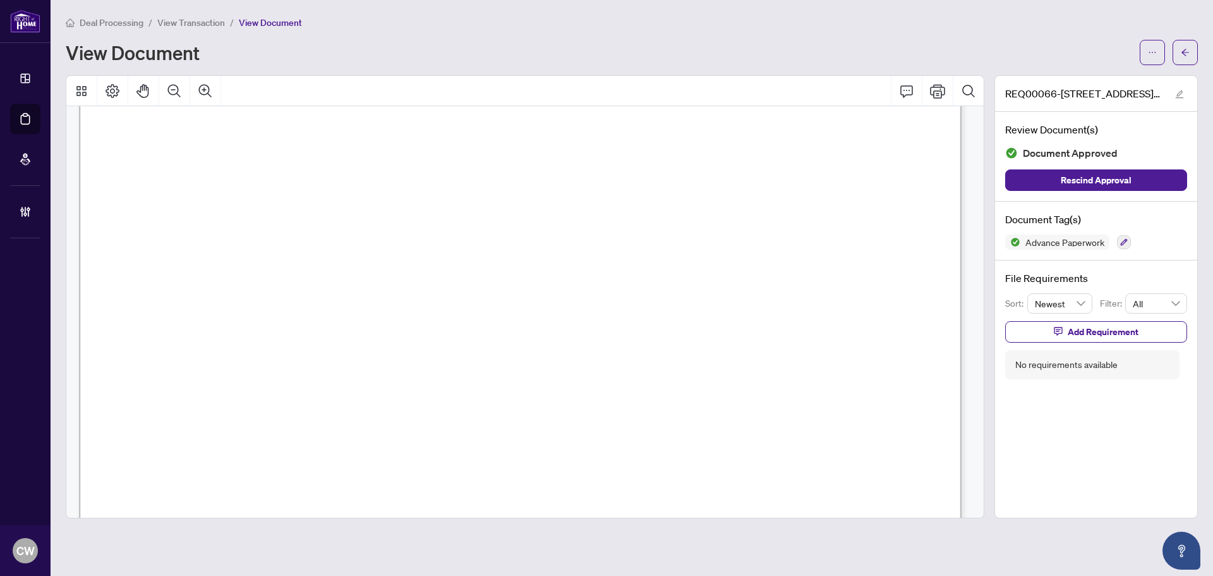
scroll to position [2780, 0]
drag, startPoint x: 1187, startPoint y: 44, endPoint x: 677, endPoint y: 564, distance: 728.3
click at [1187, 44] on span "button" at bounding box center [1185, 52] width 9 height 20
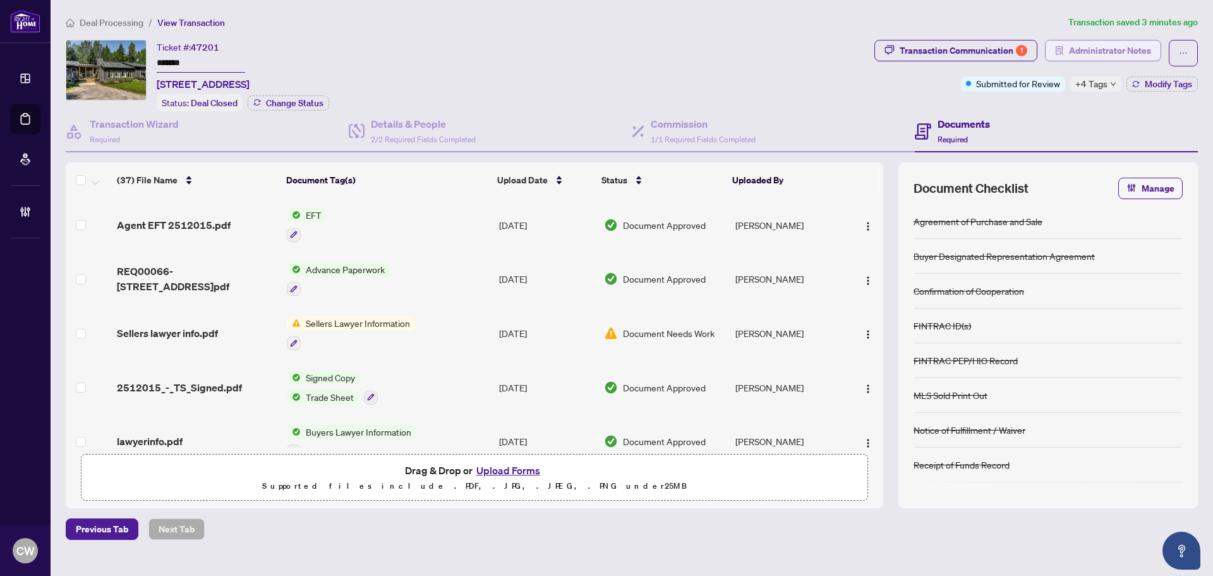
click at [1106, 53] on span "Administrator Notes" at bounding box center [1110, 50] width 82 height 20
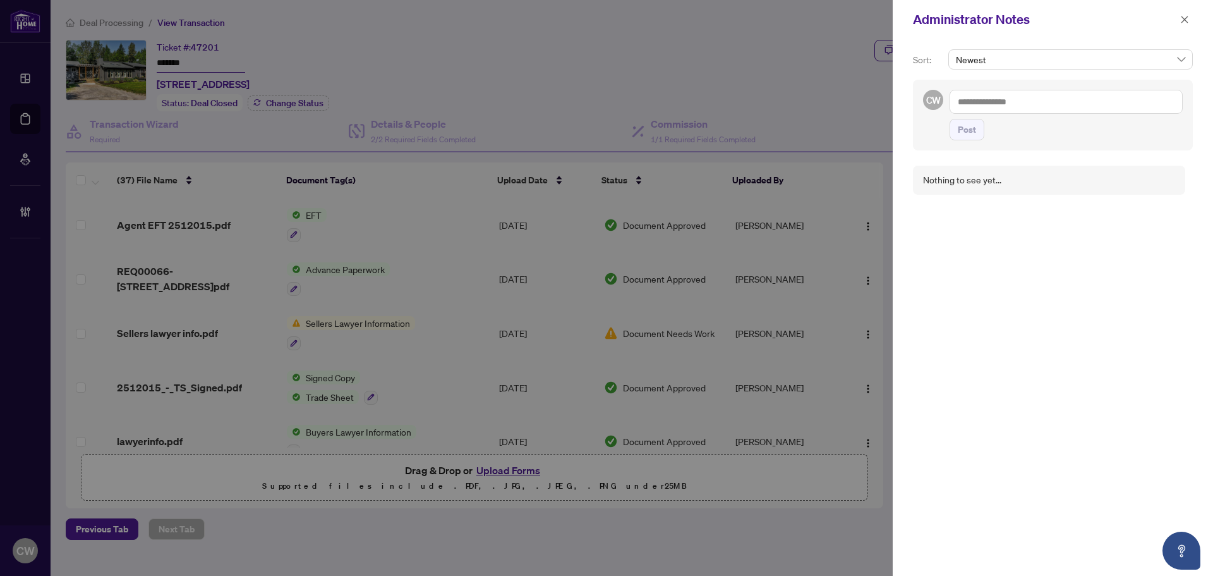
click at [996, 96] on textarea at bounding box center [1066, 102] width 233 height 24
paste textarea "**********"
type textarea "**********"
click at [967, 144] on span "Post" at bounding box center [967, 142] width 18 height 20
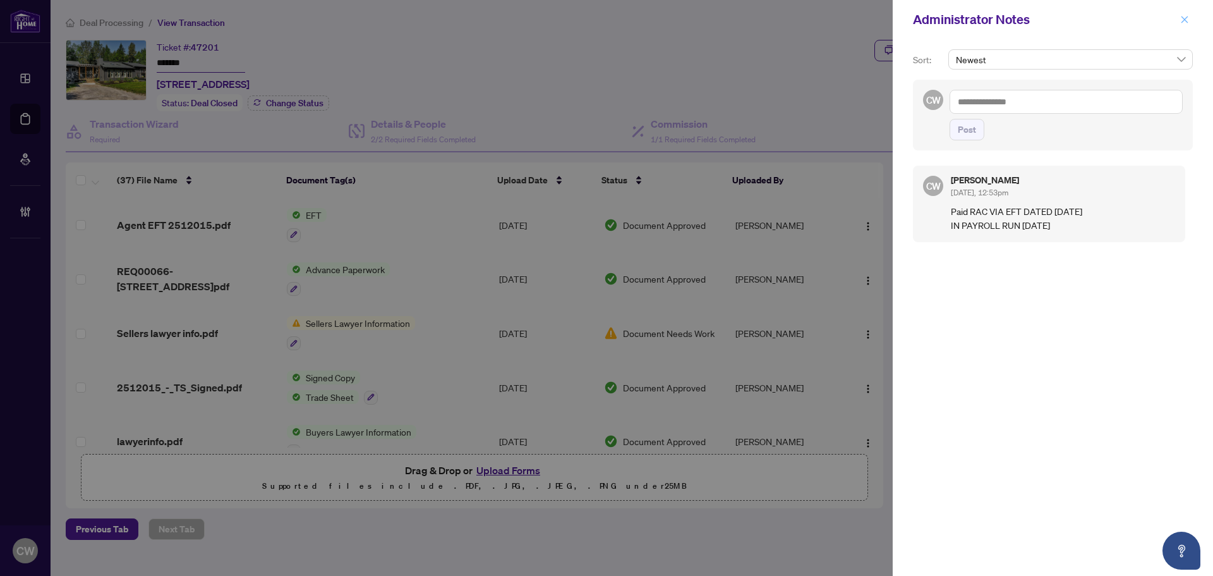
click at [1184, 20] on icon "close" at bounding box center [1185, 19] width 7 height 7
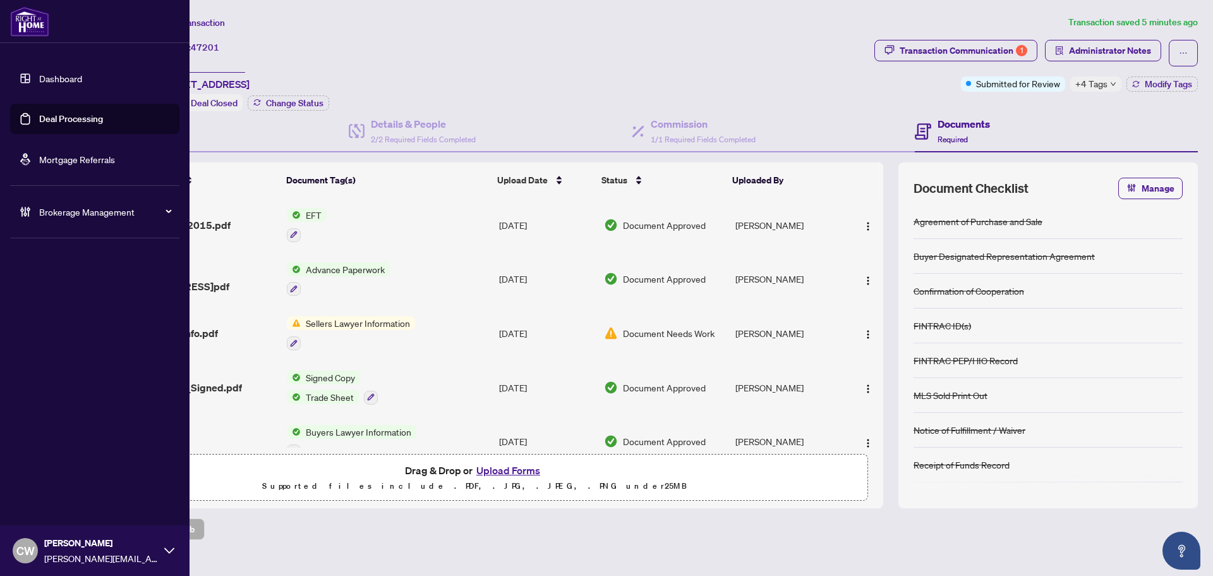
click at [39, 123] on link "Deal Processing" at bounding box center [71, 118] width 64 height 11
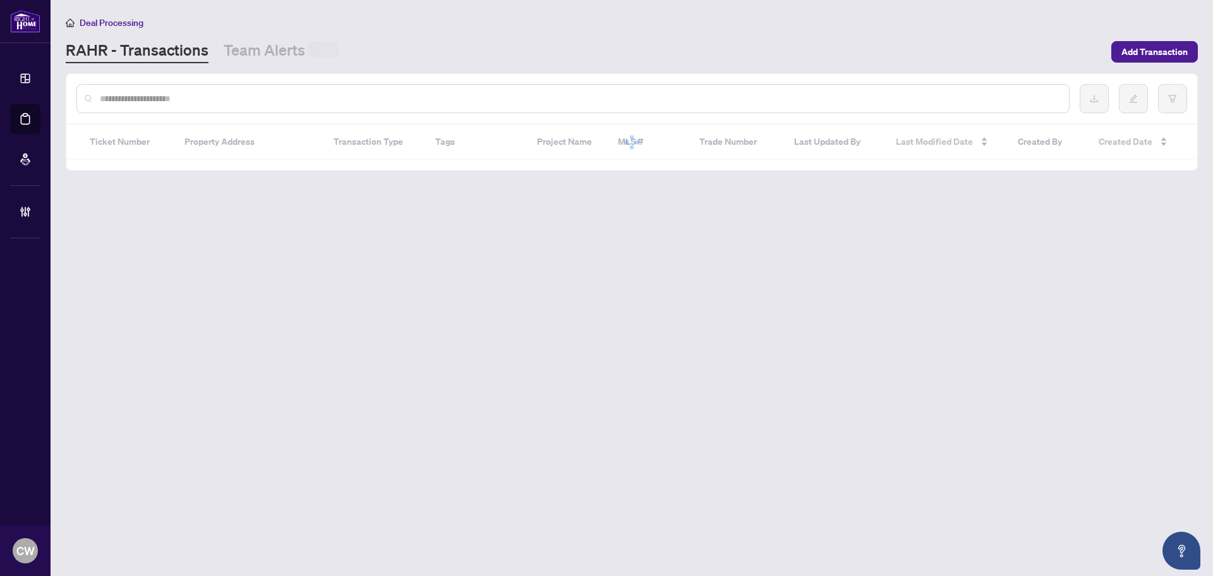
click at [254, 102] on input "text" at bounding box center [579, 99] width 959 height 14
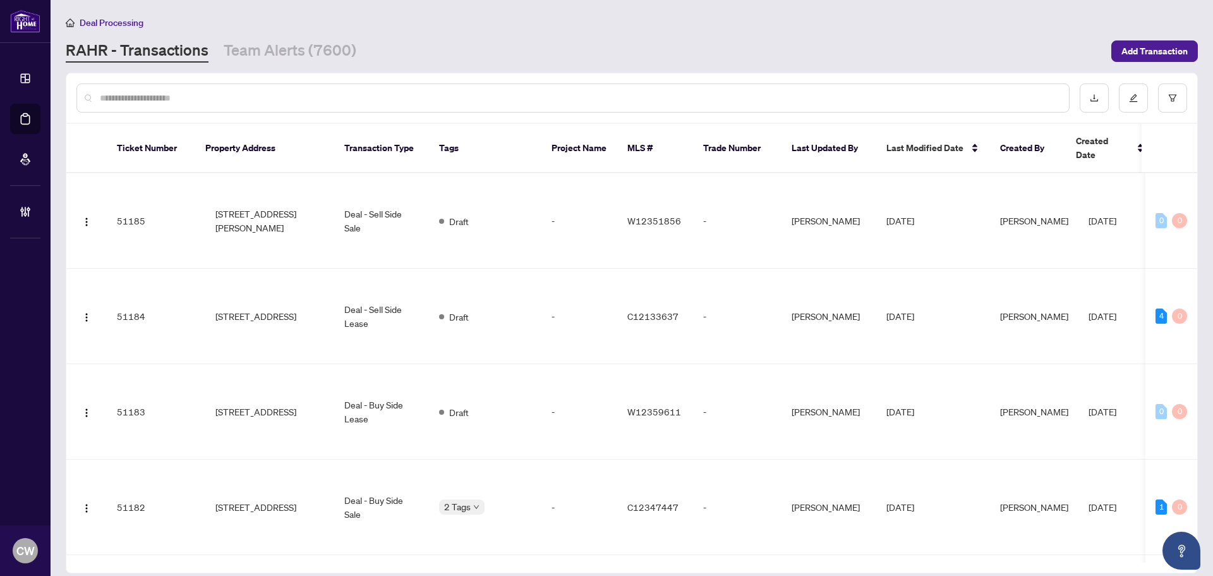
paste input "*******"
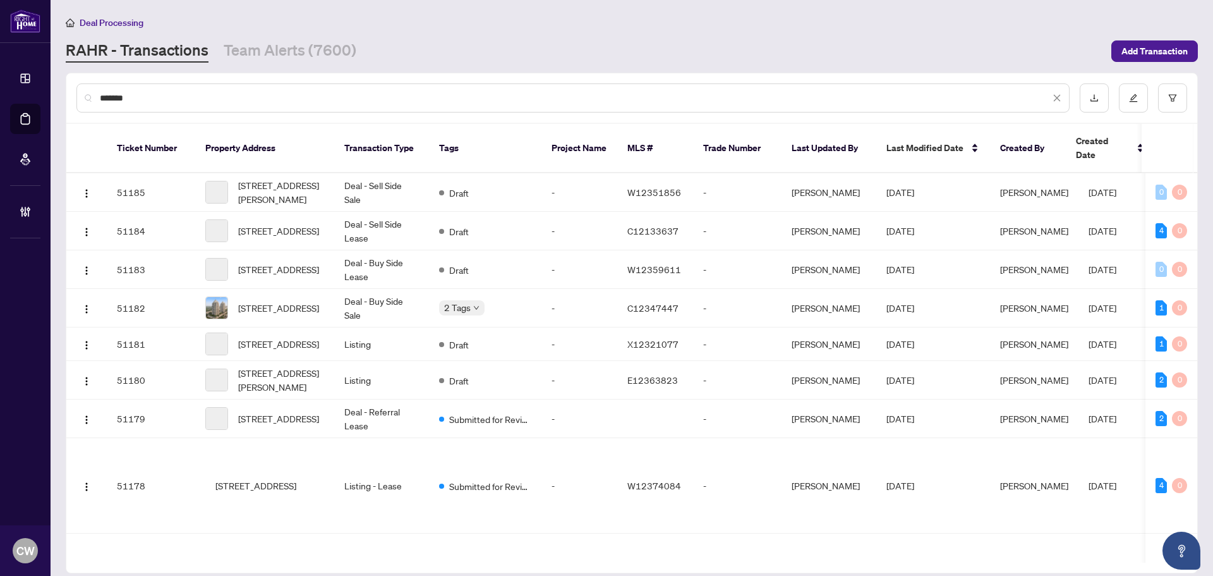
type input "*******"
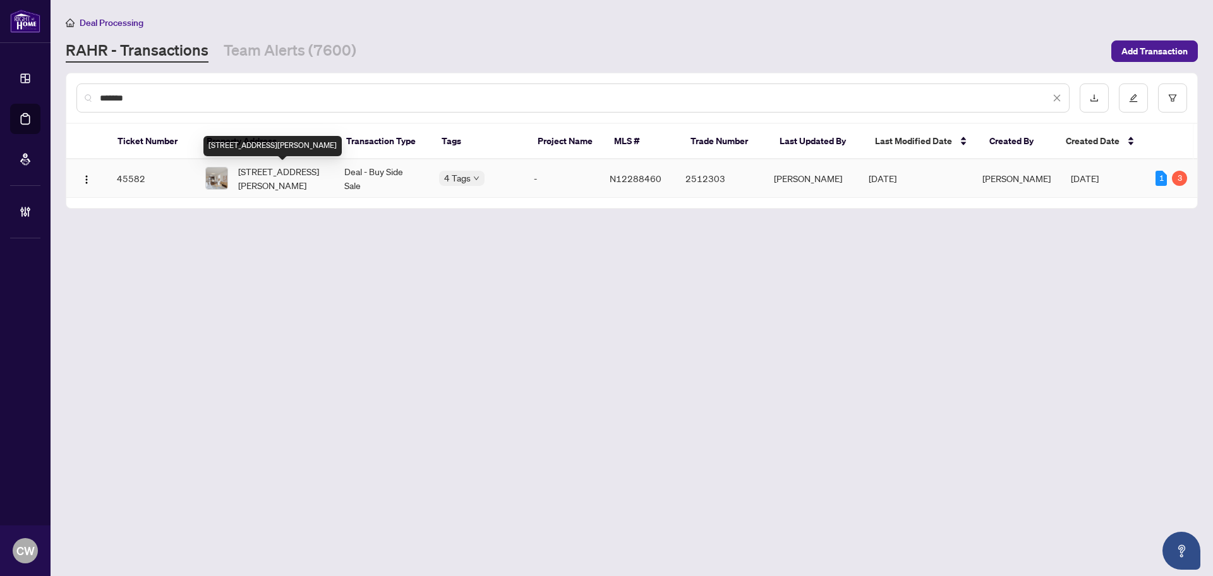
click at [288, 172] on span "[STREET_ADDRESS][PERSON_NAME]" at bounding box center [281, 178] width 86 height 28
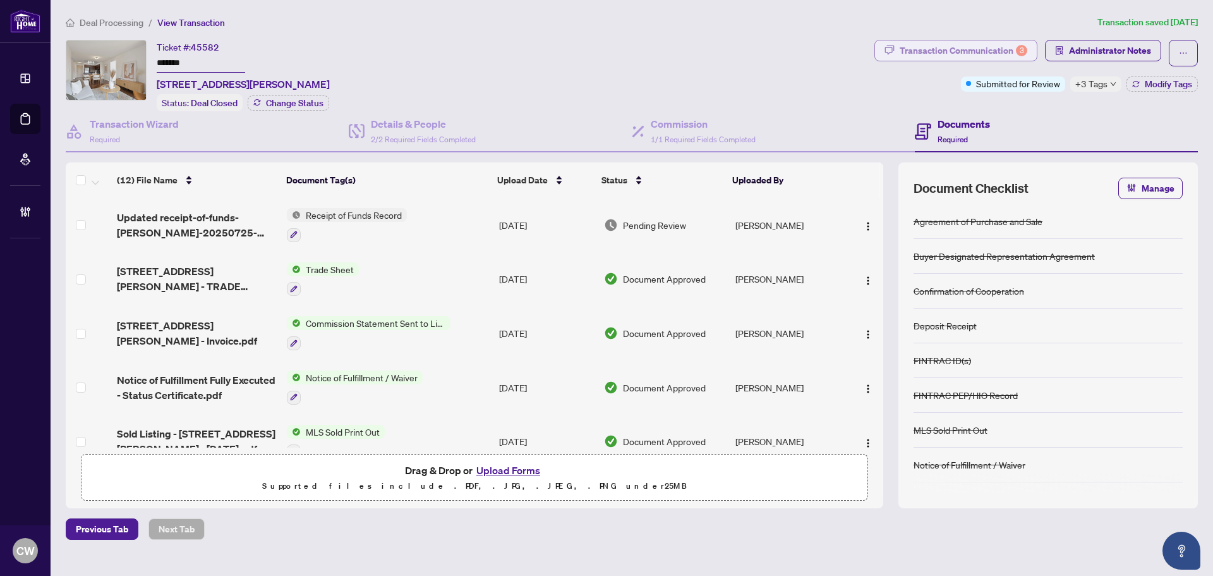
click at [1001, 47] on div "Transaction Communication 3" at bounding box center [964, 50] width 128 height 20
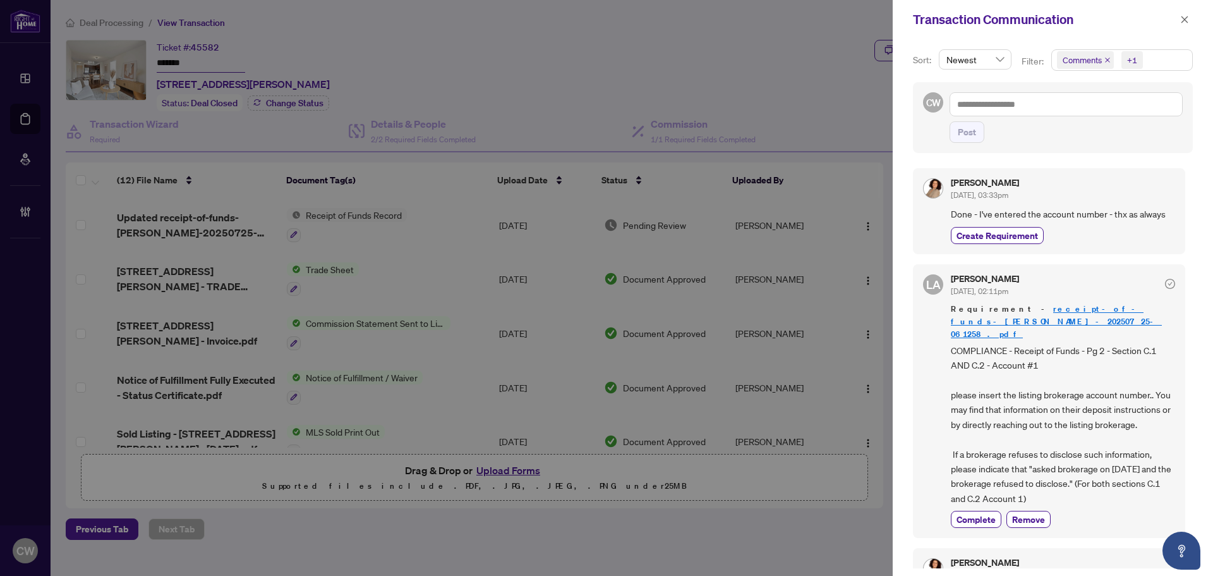
click at [1107, 60] on icon "close" at bounding box center [1107, 59] width 5 height 5
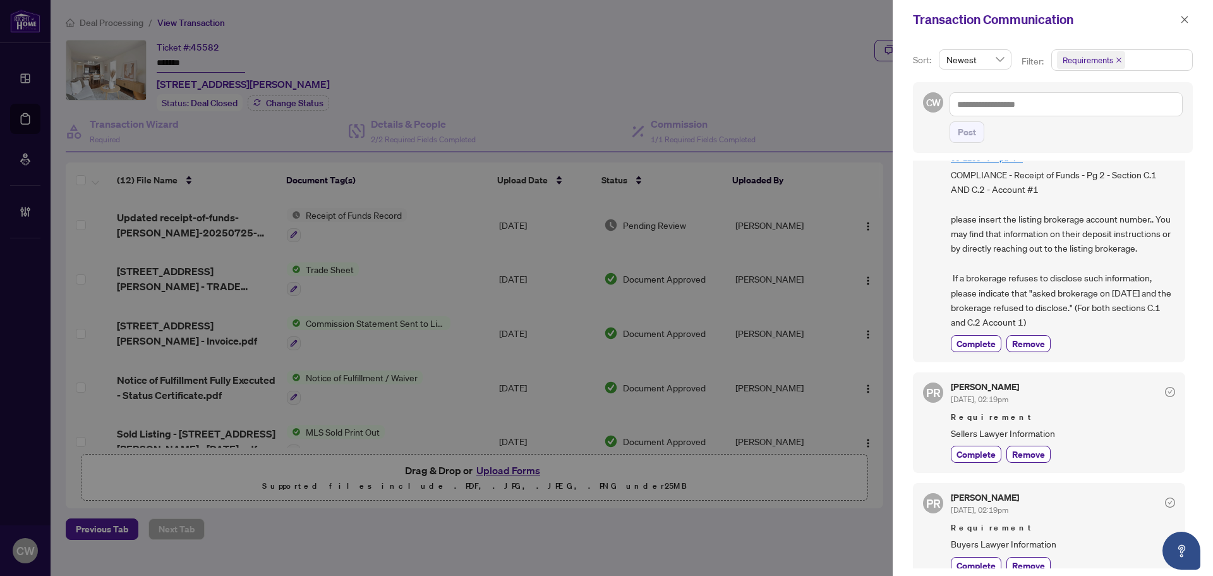
scroll to position [253, 0]
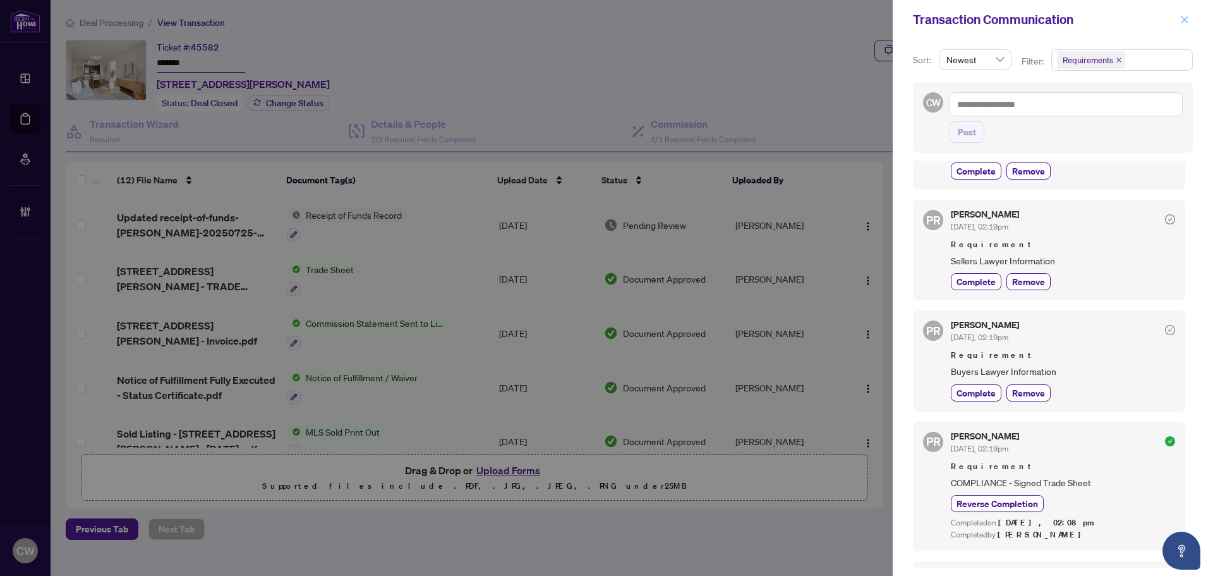
click at [1183, 23] on icon "close" at bounding box center [1184, 19] width 9 height 9
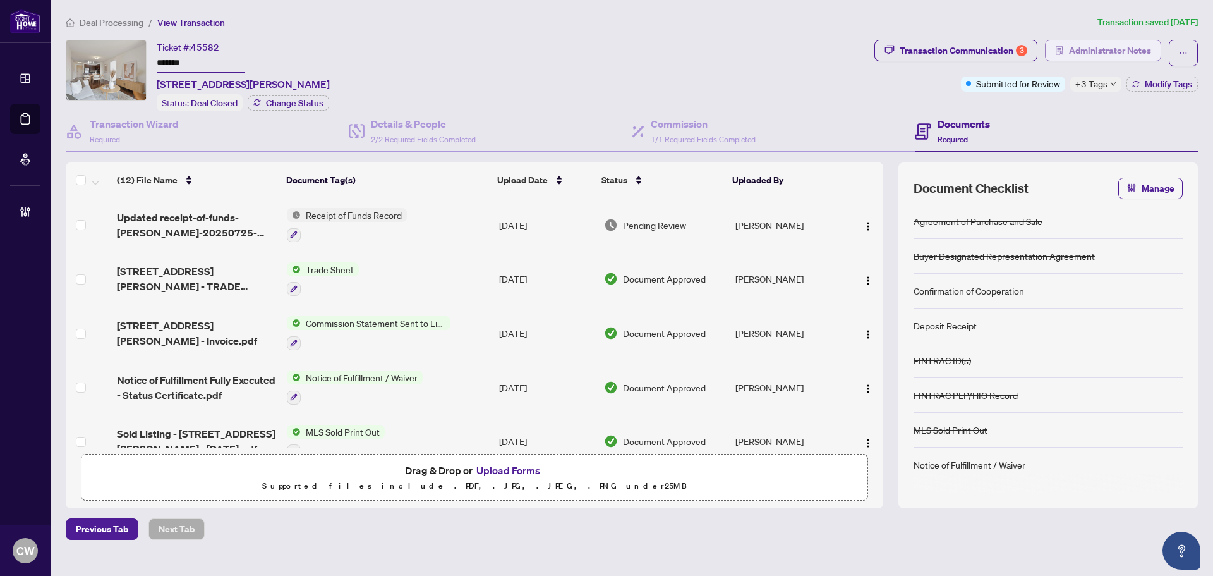
click at [1132, 59] on span "Administrator Notes" at bounding box center [1110, 50] width 82 height 20
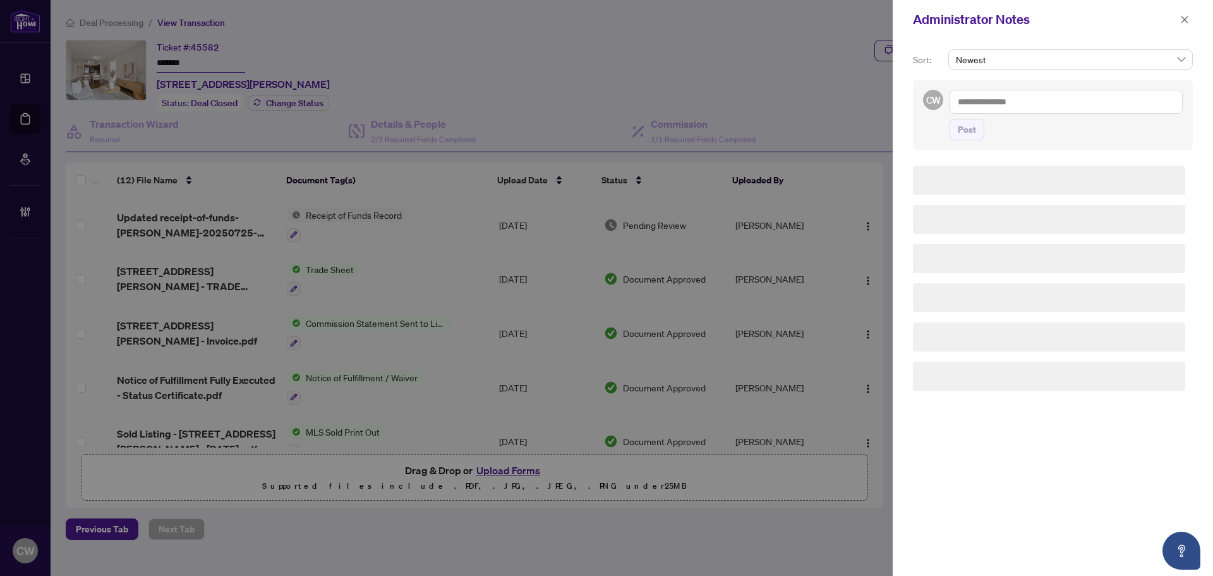
click at [1134, 52] on div "Sort: Newest" at bounding box center [1052, 64] width 285 height 30
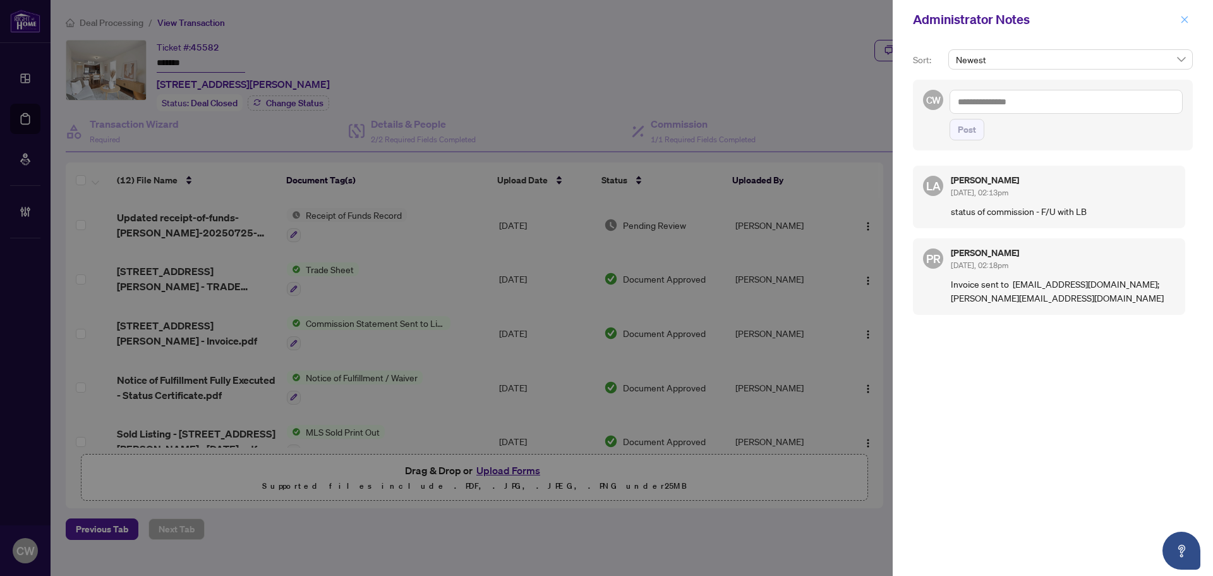
click at [1181, 22] on icon "close" at bounding box center [1184, 19] width 9 height 9
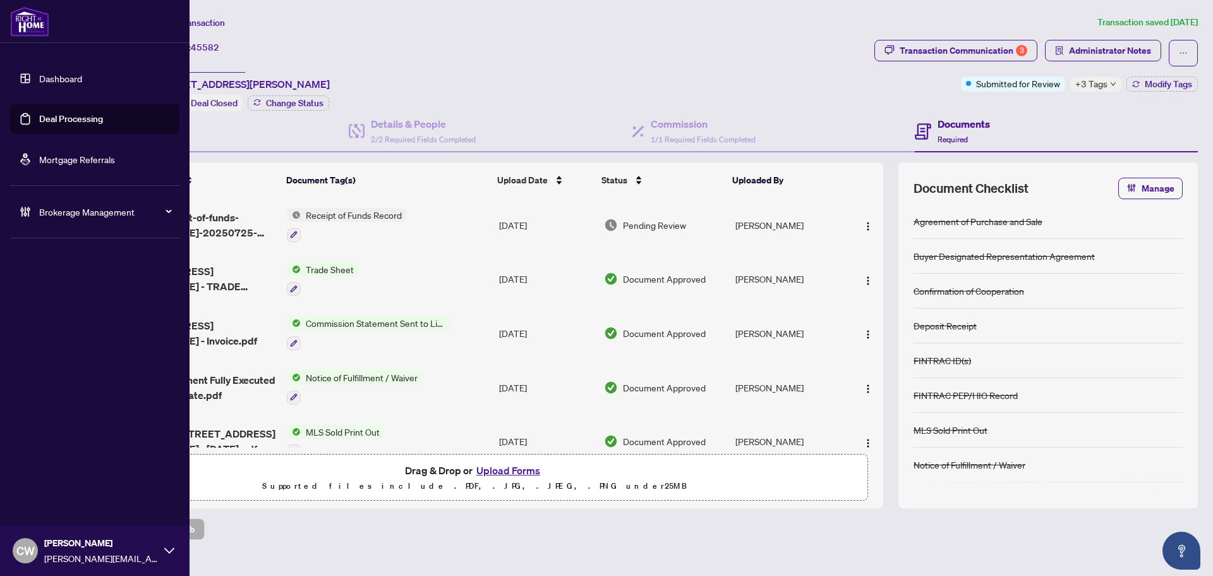
click at [43, 121] on link "Deal Processing" at bounding box center [71, 118] width 64 height 11
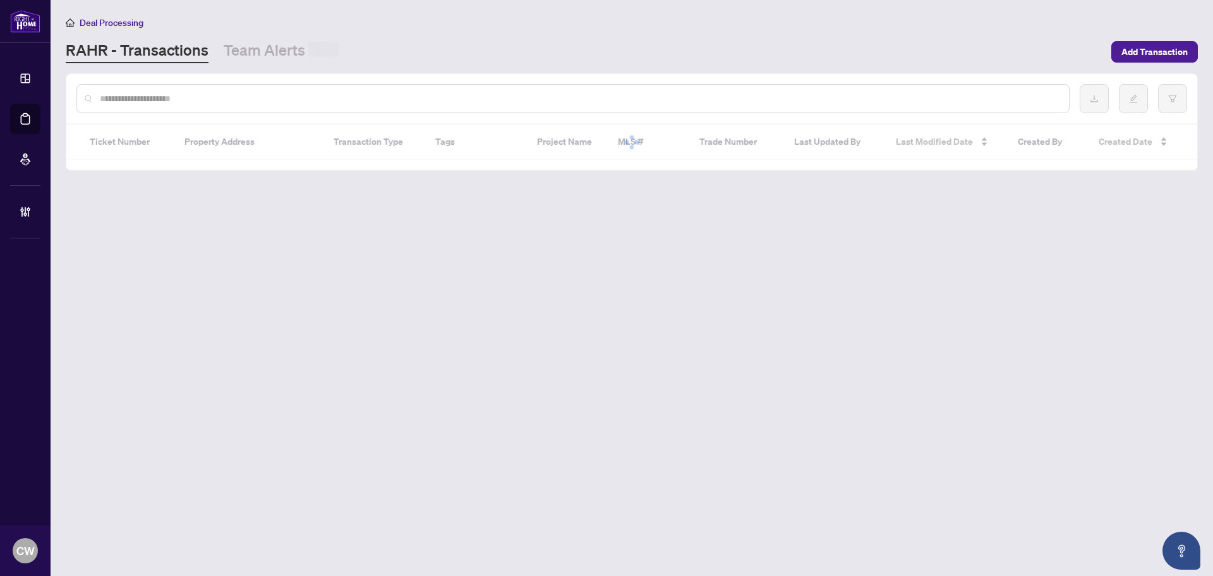
click at [218, 94] on input "text" at bounding box center [579, 99] width 959 height 14
paste input "*******"
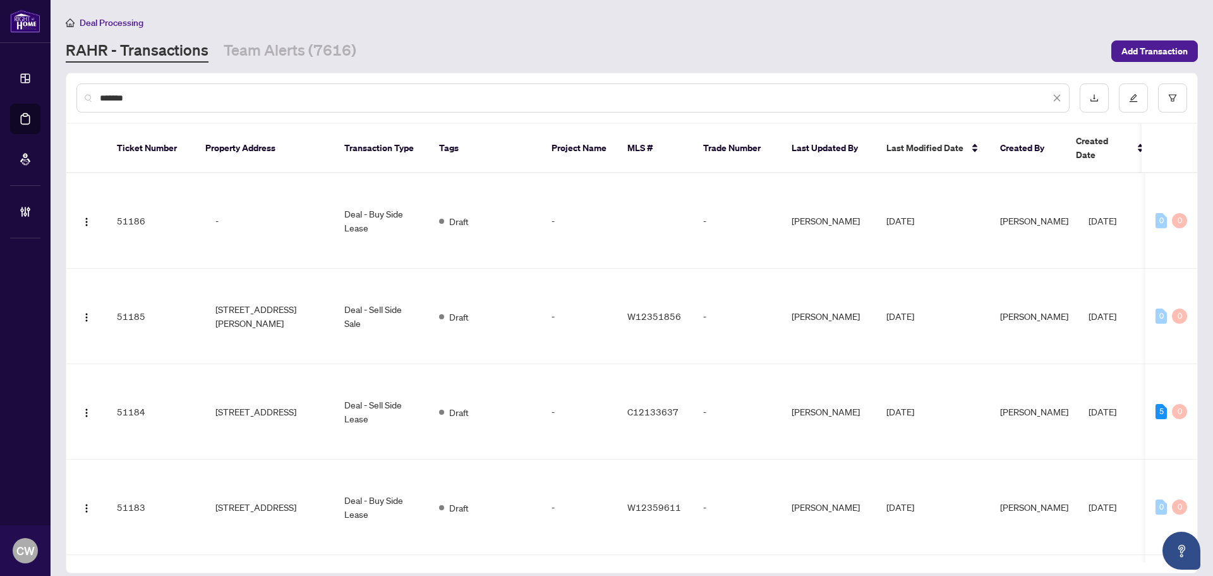
type input "*******"
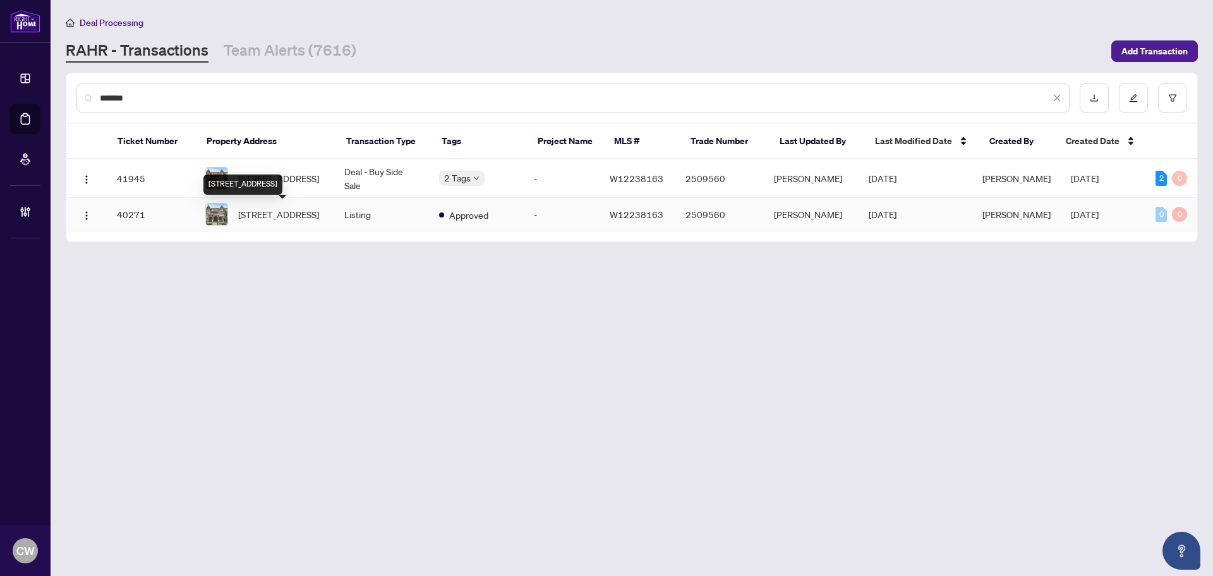
click at [282, 176] on div "[STREET_ADDRESS]" at bounding box center [242, 184] width 79 height 20
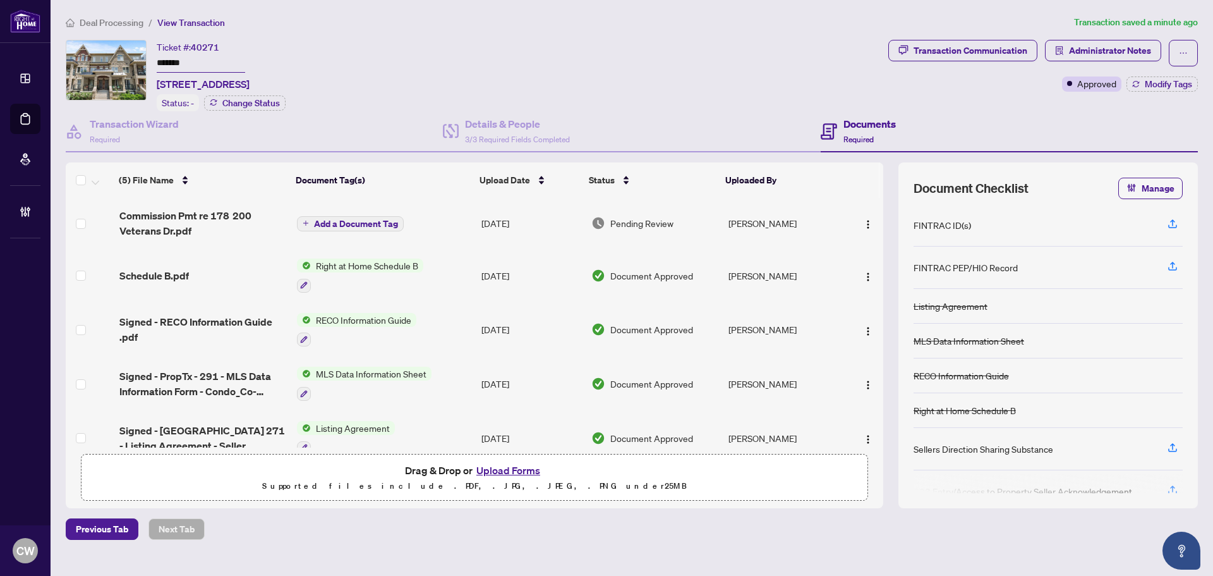
click at [202, 55] on input "*******" at bounding box center [201, 63] width 88 height 18
drag, startPoint x: 214, startPoint y: 65, endPoint x: 125, endPoint y: 66, distance: 88.5
click at [125, 66] on div "Ticket #: 40271 ******* [STREET_ADDRESS] Status: - Change Status" at bounding box center [475, 75] width 818 height 71
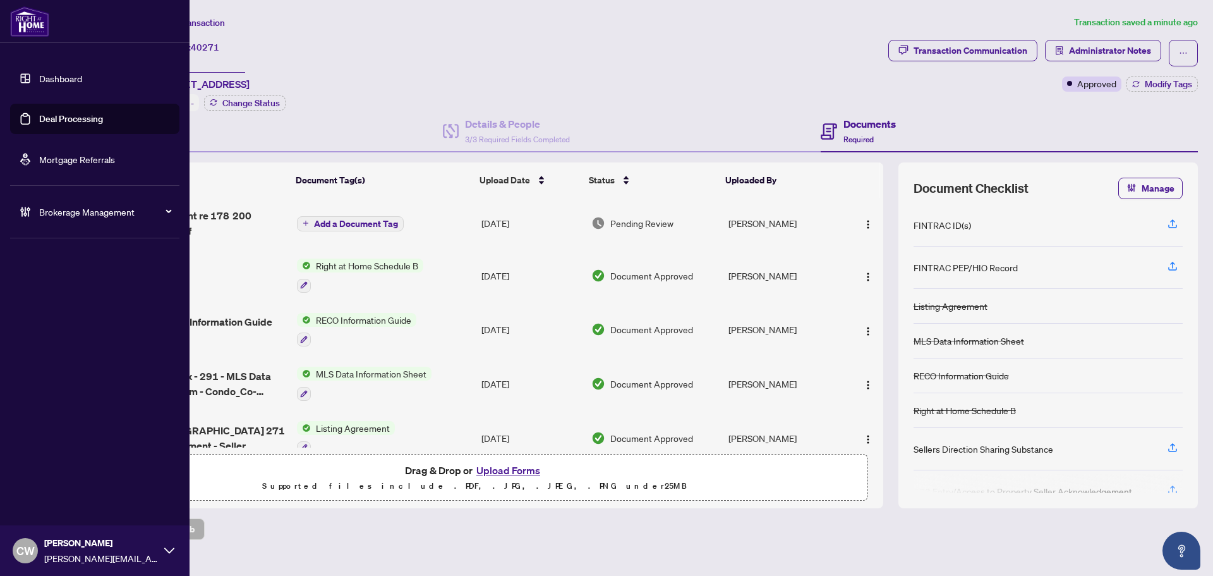
drag, startPoint x: 57, startPoint y: 121, endPoint x: 118, endPoint y: 121, distance: 60.0
click at [57, 121] on link "Deal Processing" at bounding box center [71, 118] width 64 height 11
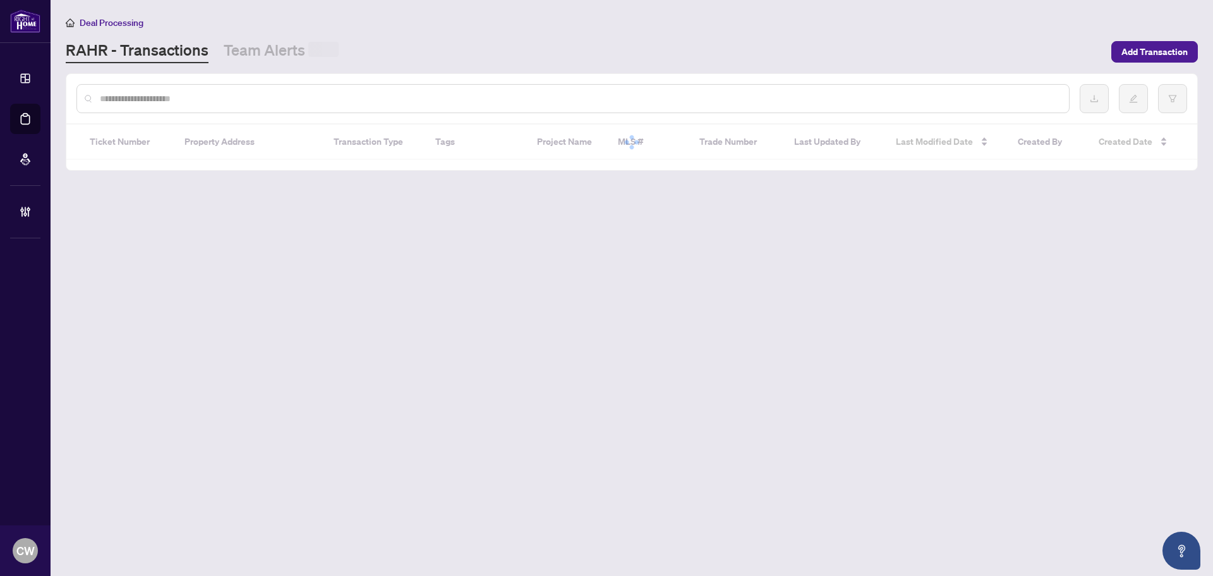
click at [190, 102] on input "text" at bounding box center [579, 99] width 959 height 14
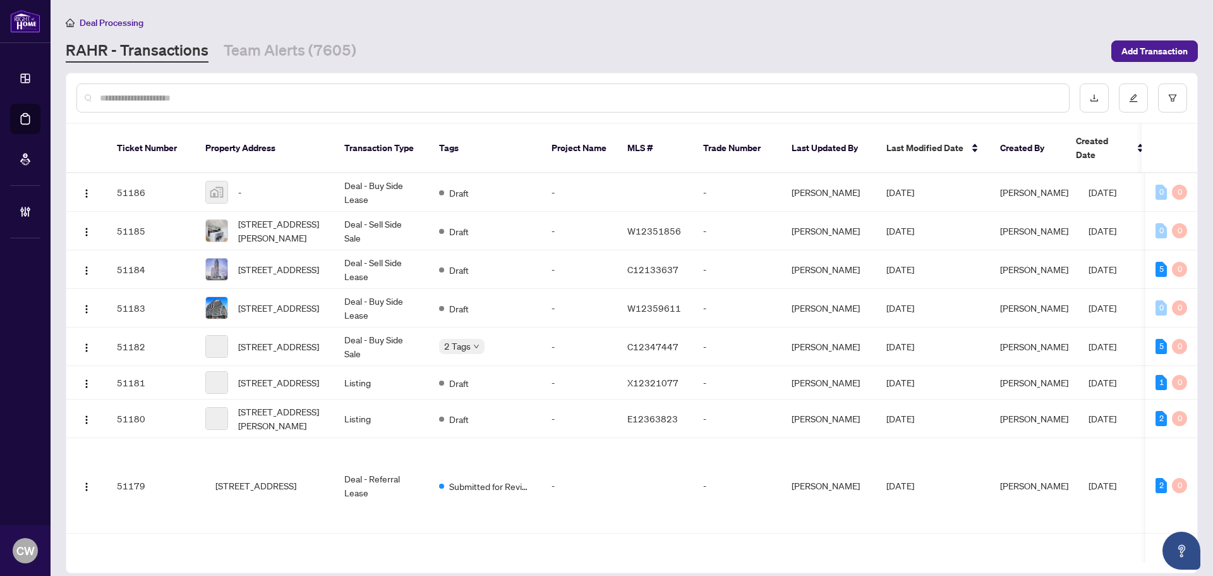
paste input "*******"
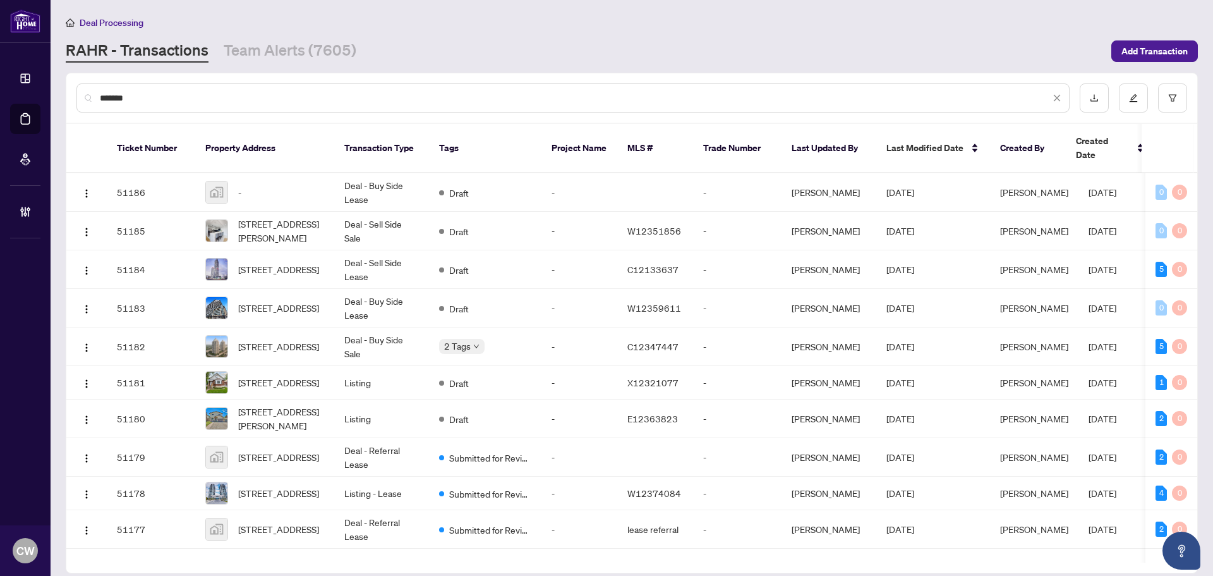
type input "*******"
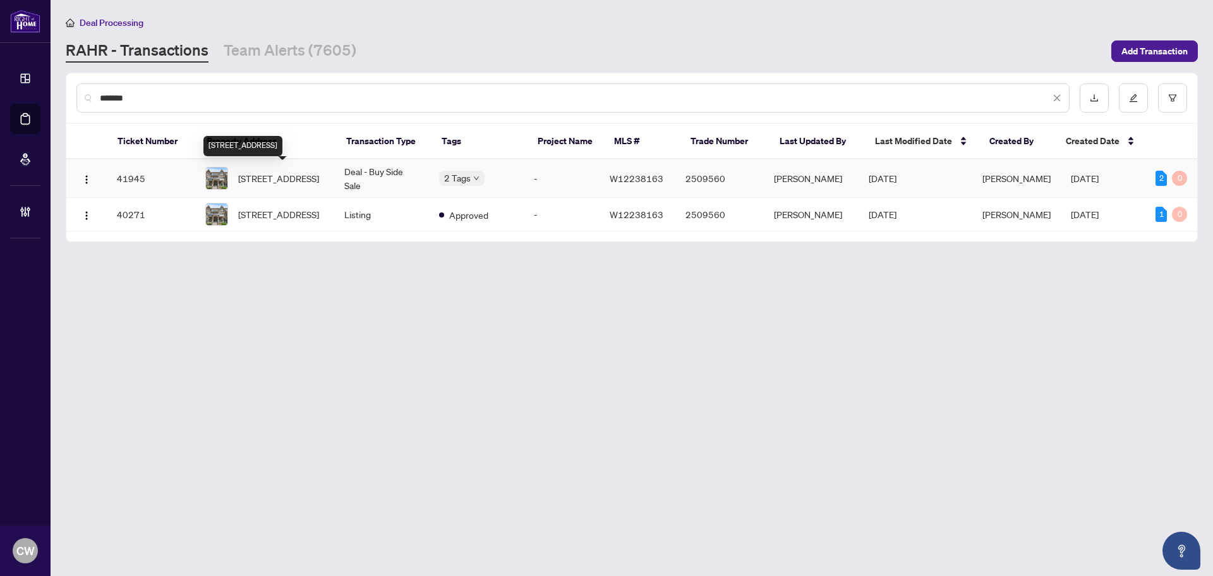
click at [257, 178] on span "[STREET_ADDRESS]" at bounding box center [278, 178] width 81 height 14
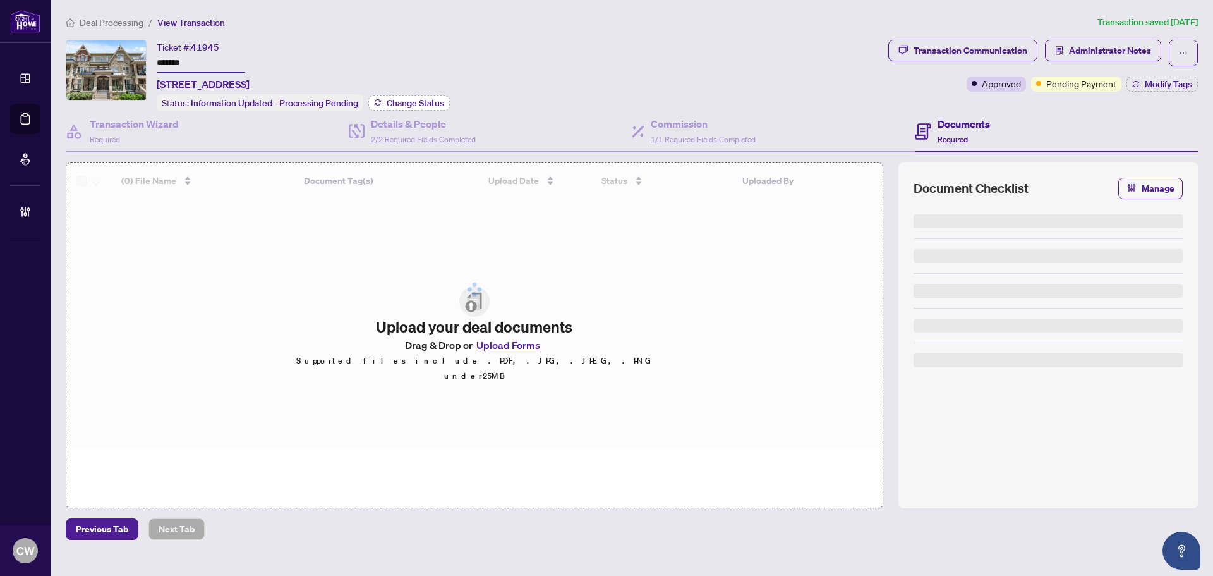
click at [397, 102] on span "Change Status" at bounding box center [415, 103] width 57 height 9
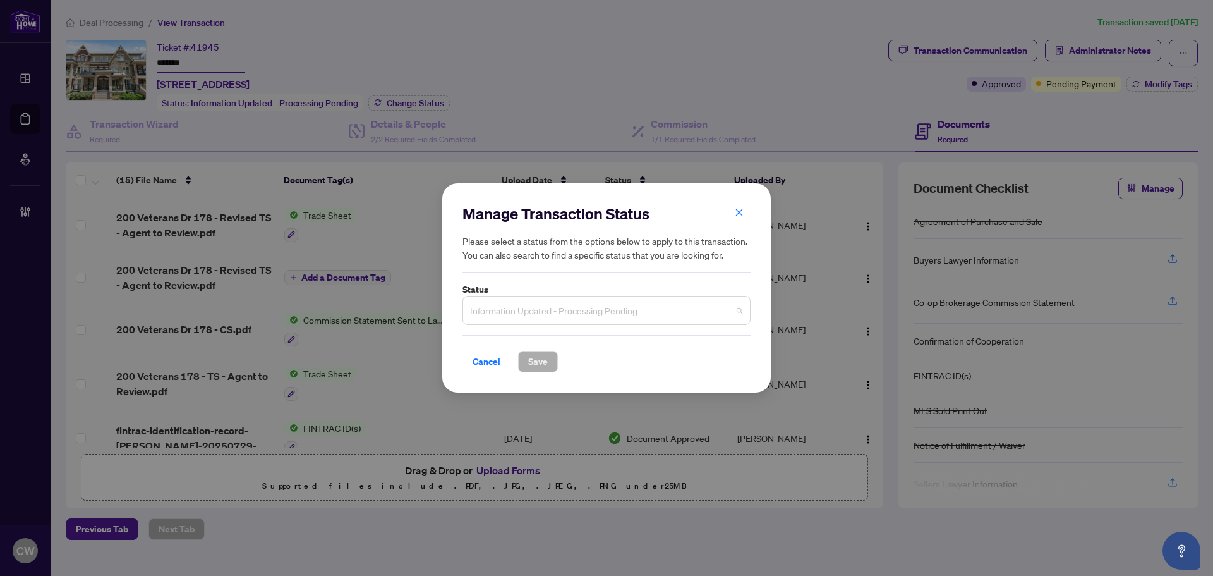
click at [559, 325] on input "search" at bounding box center [601, 312] width 262 height 28
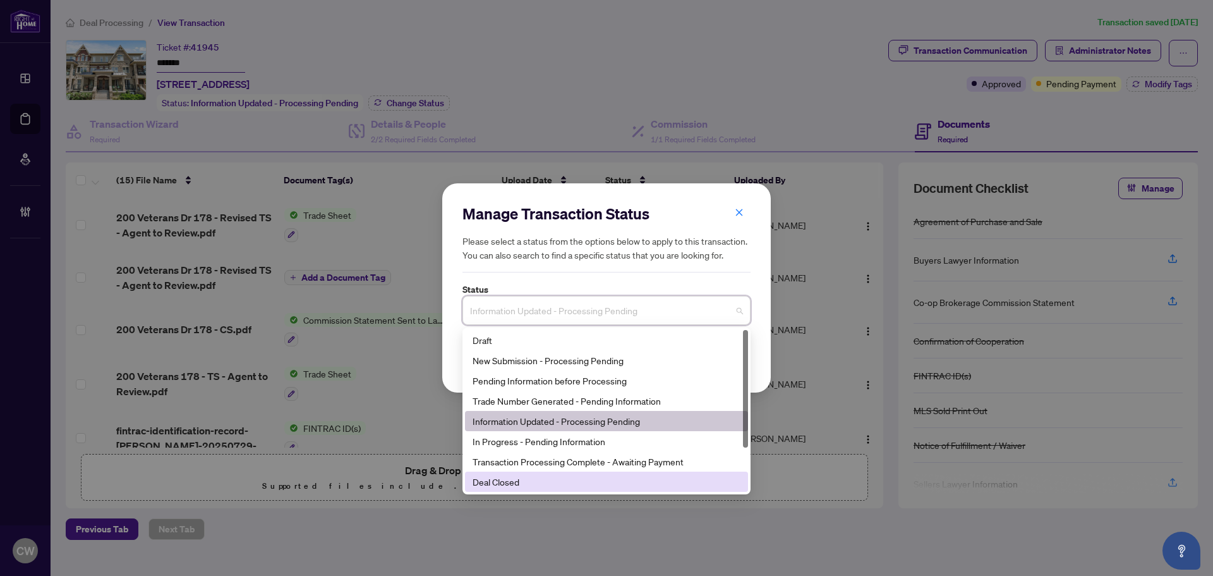
click at [572, 475] on div "Deal Closed" at bounding box center [607, 482] width 268 height 14
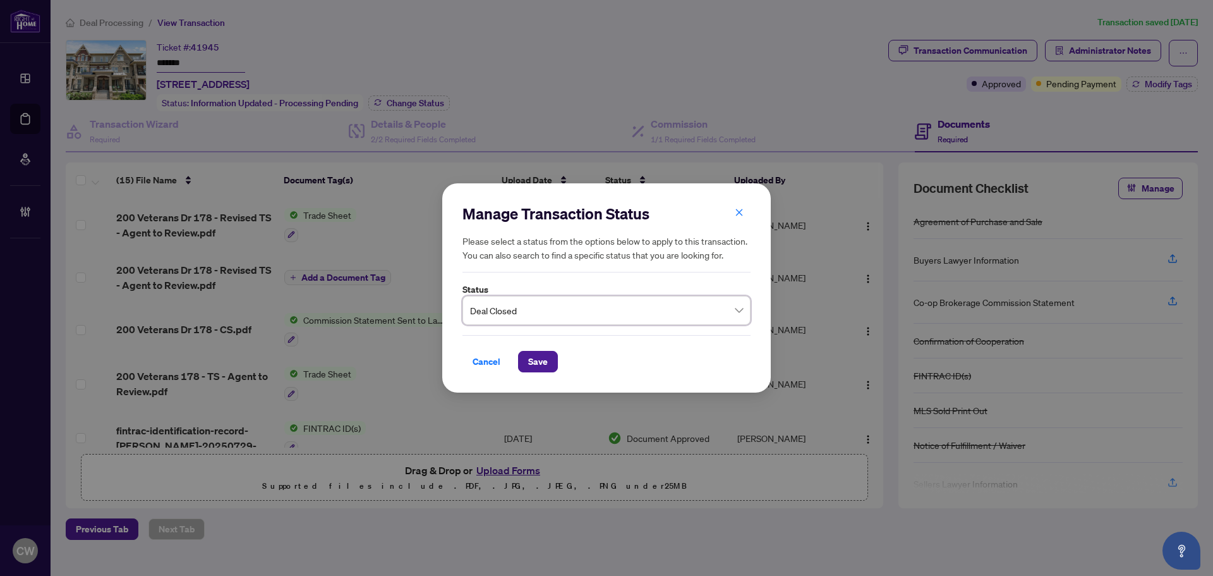
drag, startPoint x: 547, startPoint y: 360, endPoint x: 566, endPoint y: 349, distance: 21.8
click at [547, 360] on span "Save" at bounding box center [538, 361] width 20 height 20
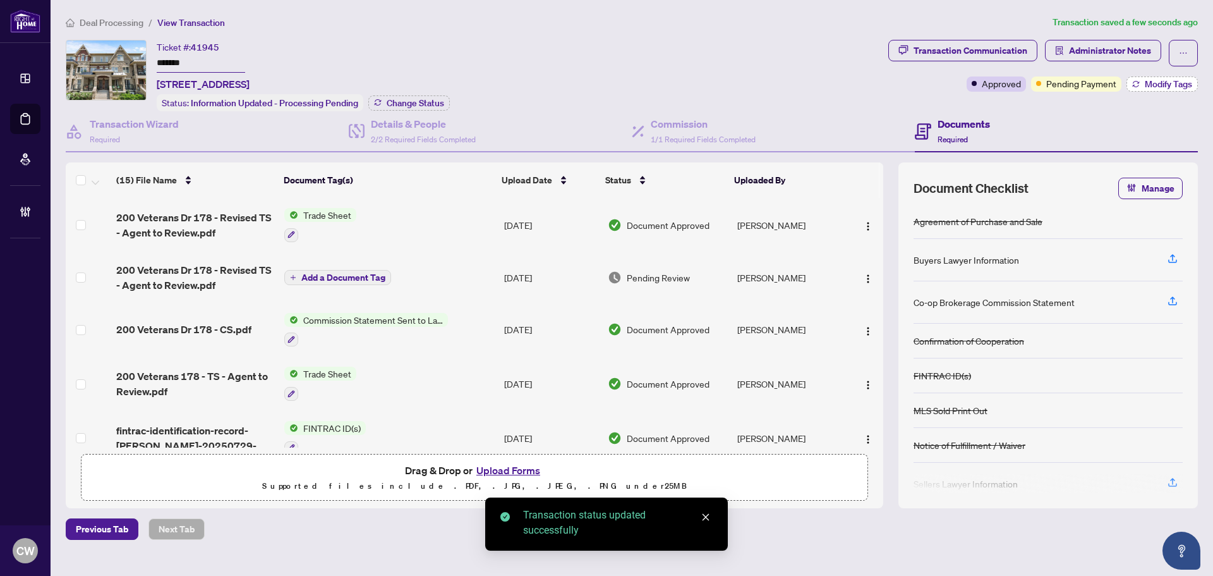
click at [1159, 83] on span "Modify Tags" at bounding box center [1168, 84] width 47 height 9
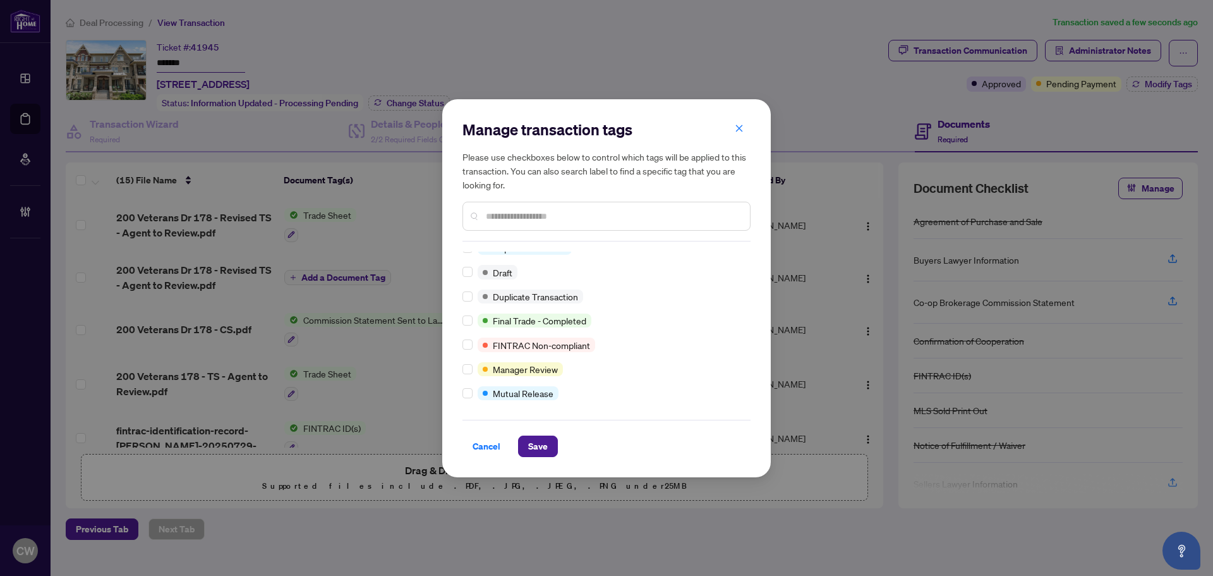
scroll to position [11, 0]
click at [539, 443] on span "Save" at bounding box center [538, 446] width 20 height 20
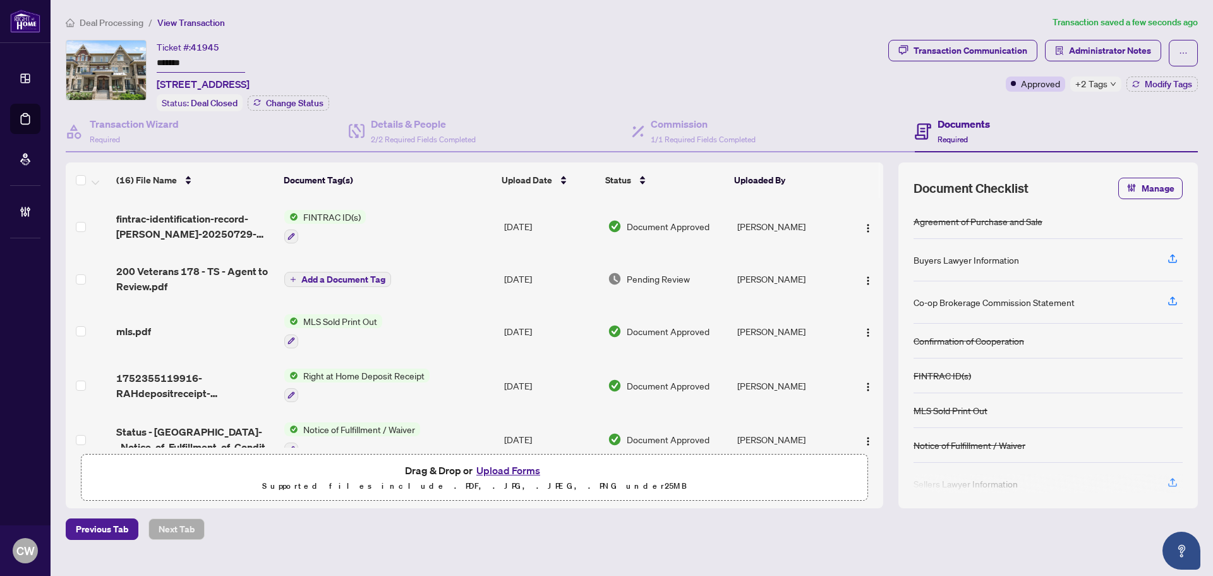
scroll to position [607, 0]
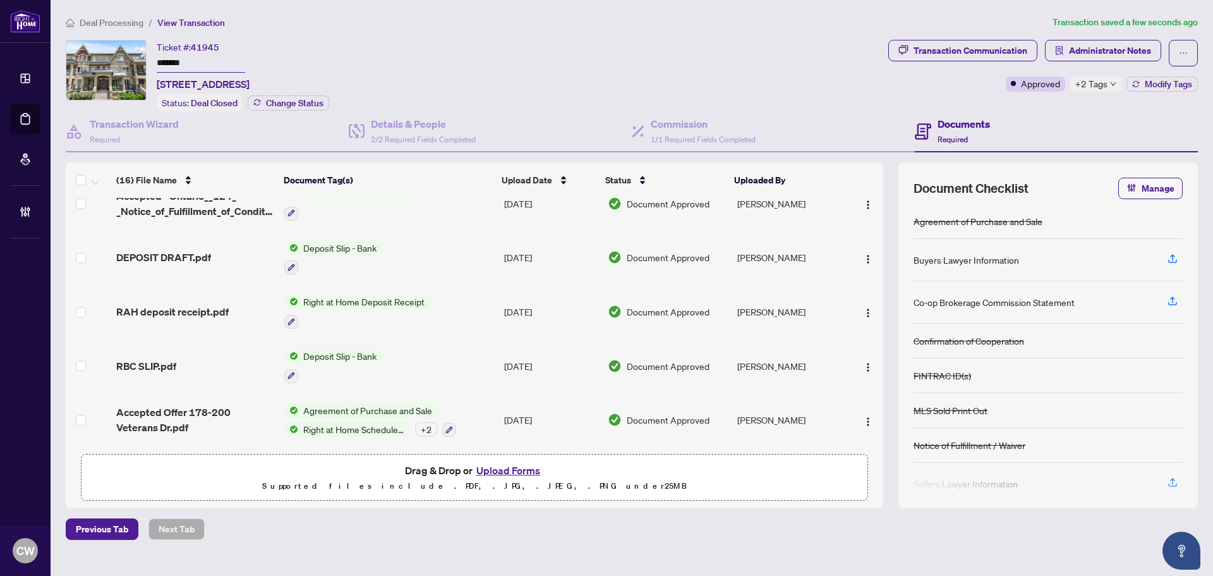
click at [322, 410] on span "Agreement of Purchase and Sale" at bounding box center [367, 410] width 139 height 14
click at [250, 409] on span "Accepted Offer 178-200 Veterans Dr.pdf" at bounding box center [195, 419] width 158 height 30
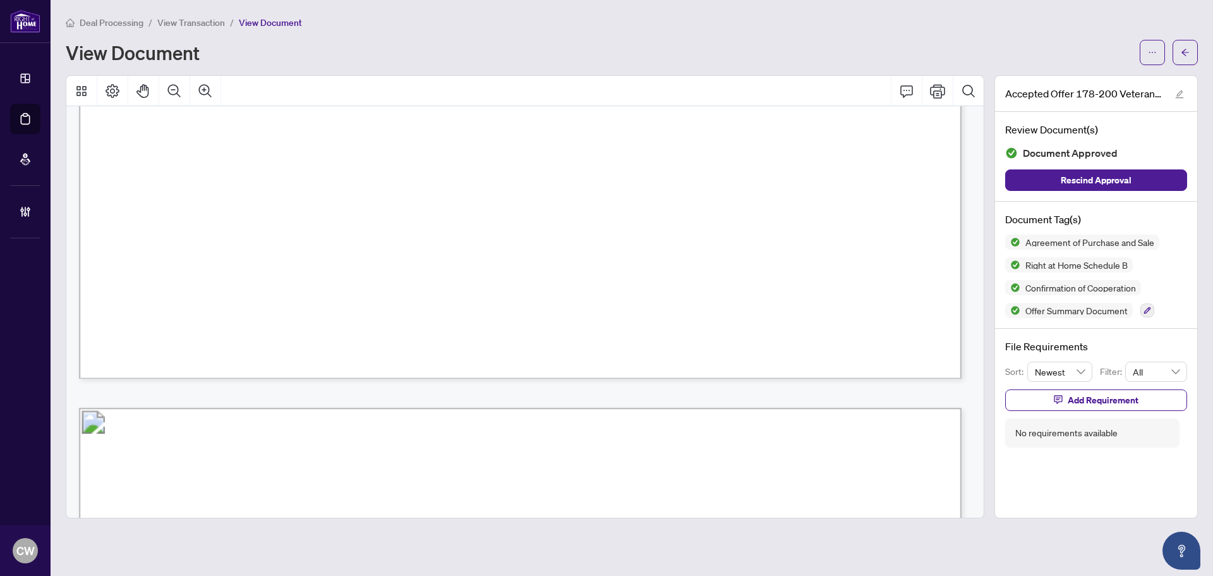
scroll to position [5055, 0]
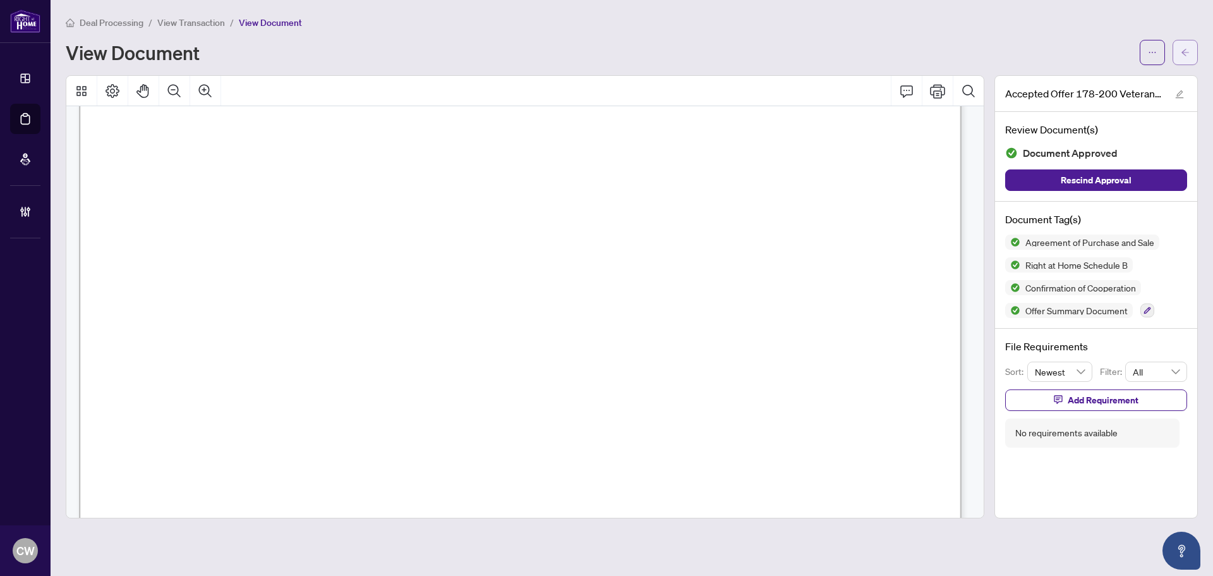
click at [1187, 55] on icon "arrow-left" at bounding box center [1185, 52] width 9 height 9
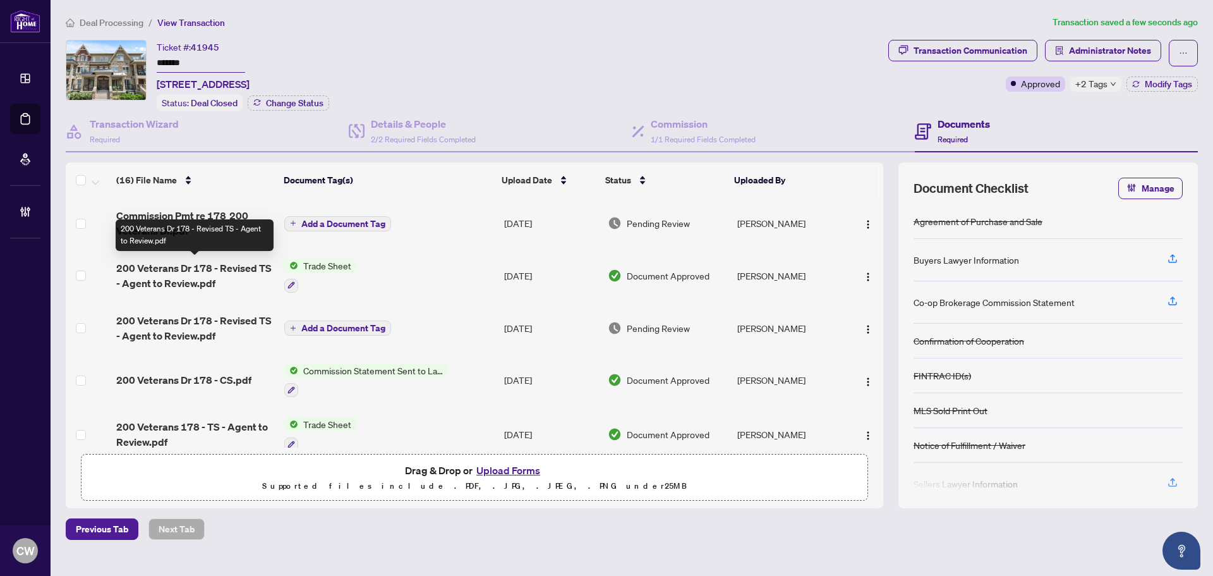
click at [179, 275] on span "200 Veterans Dr 178 - Revised TS - Agent to Review.pdf" at bounding box center [195, 275] width 158 height 30
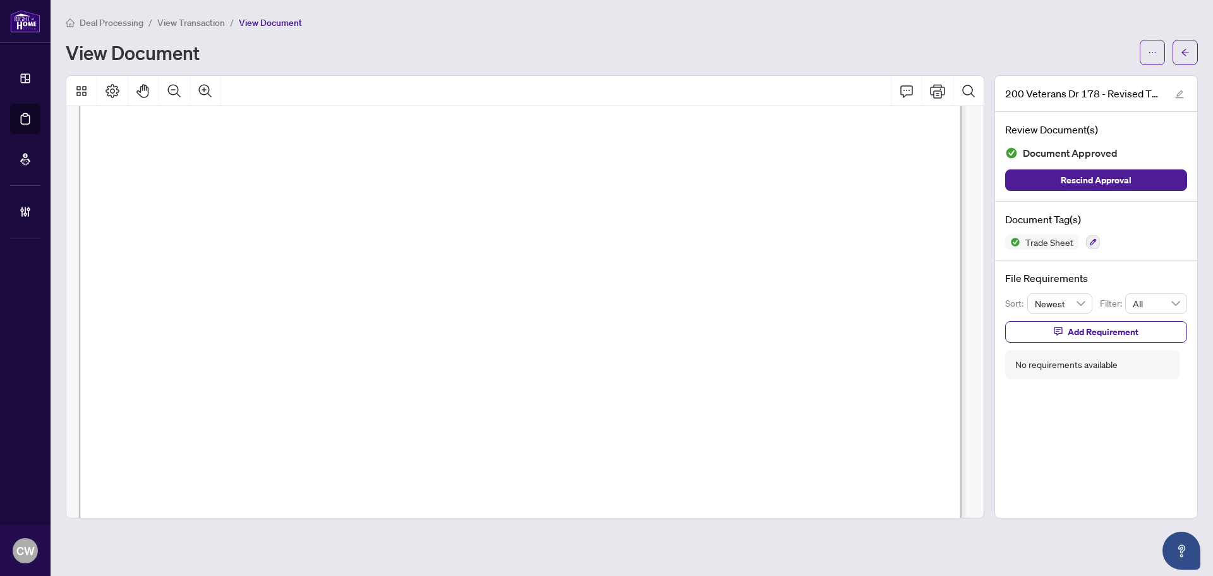
scroll to position [569, 0]
click at [1189, 56] on icon "arrow-left" at bounding box center [1185, 52] width 9 height 9
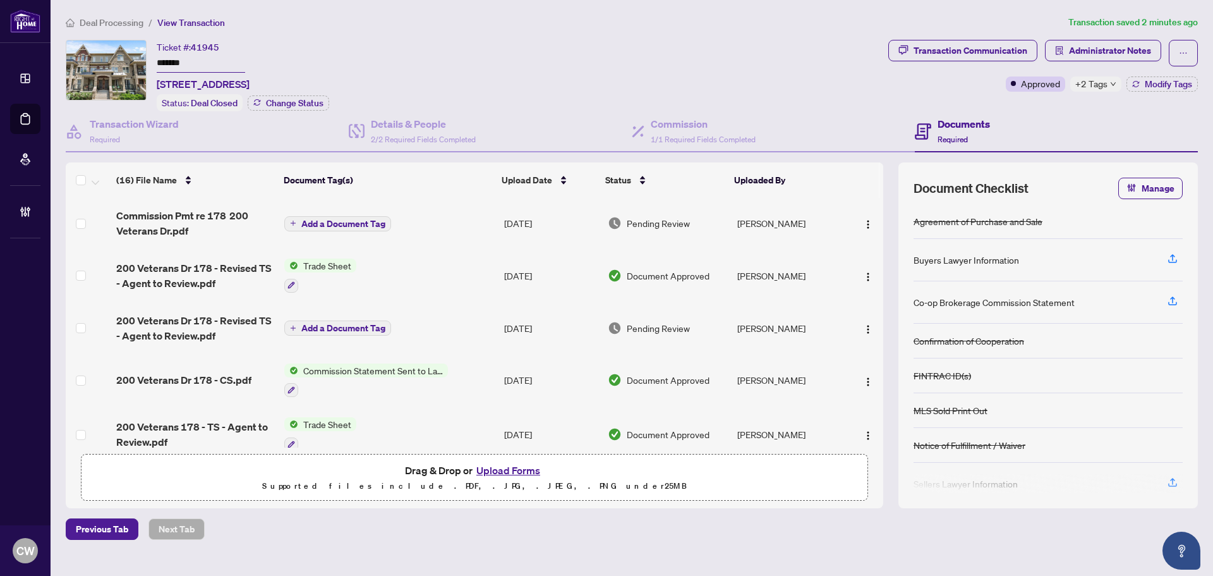
click at [490, 464] on button "Upload Forms" at bounding box center [508, 470] width 71 height 16
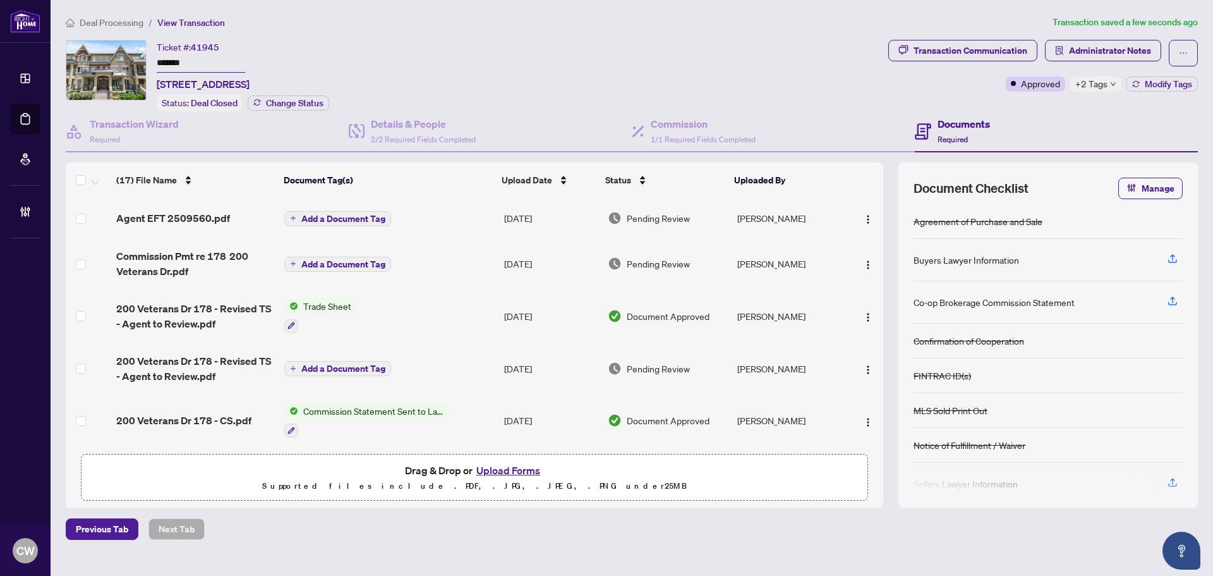
click at [363, 215] on span "Add a Document Tag" at bounding box center [343, 218] width 84 height 9
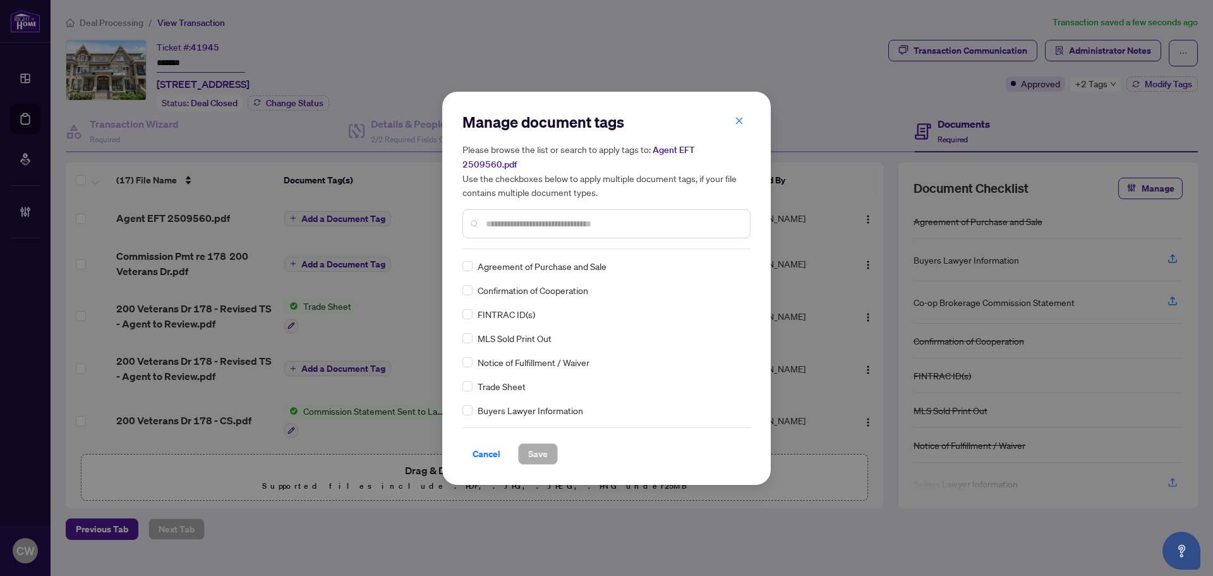
click at [512, 217] on input "text" at bounding box center [613, 224] width 254 height 14
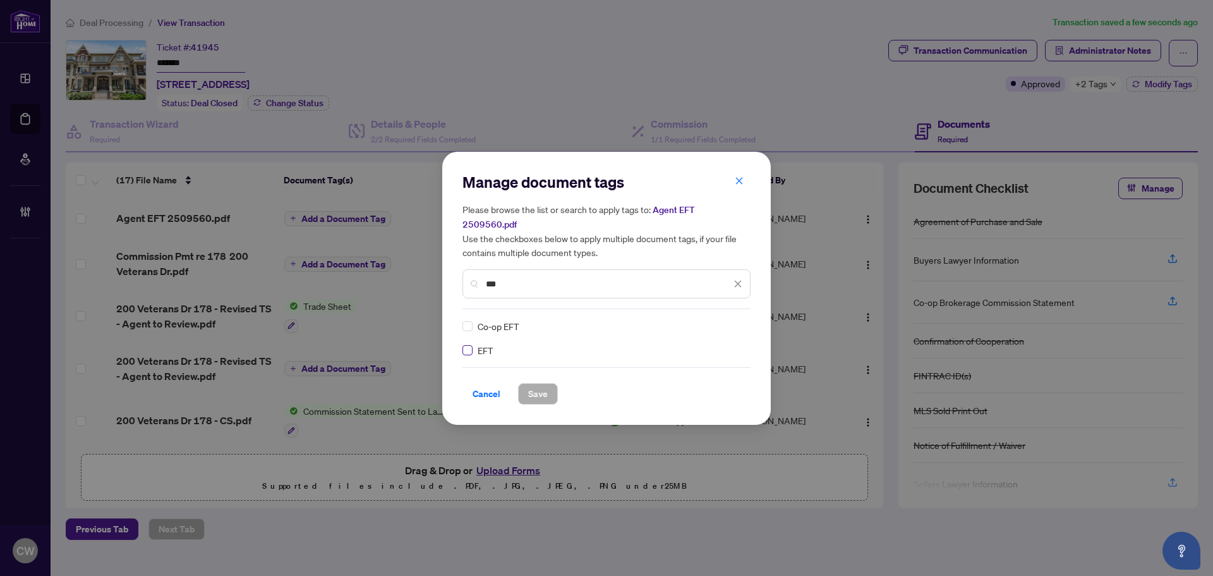
type input "***"
click at [732, 320] on div at bounding box center [730, 326] width 24 height 13
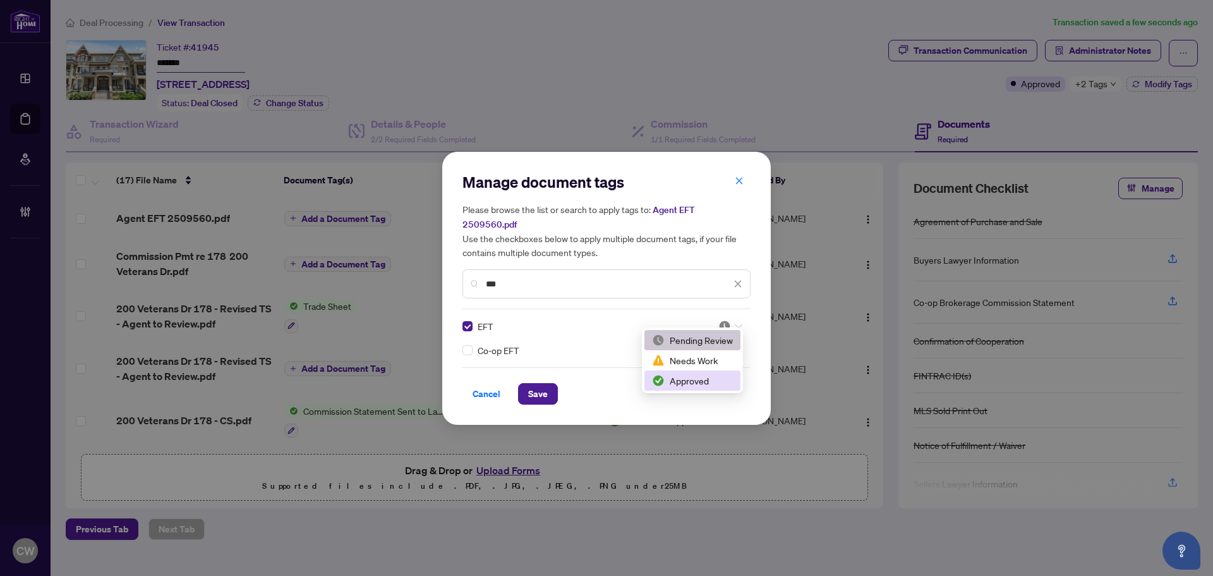
drag, startPoint x: 690, startPoint y: 385, endPoint x: 600, endPoint y: 385, distance: 90.4
click at [689, 385] on div "Approved" at bounding box center [692, 380] width 81 height 14
click at [534, 392] on span "Save" at bounding box center [538, 394] width 20 height 20
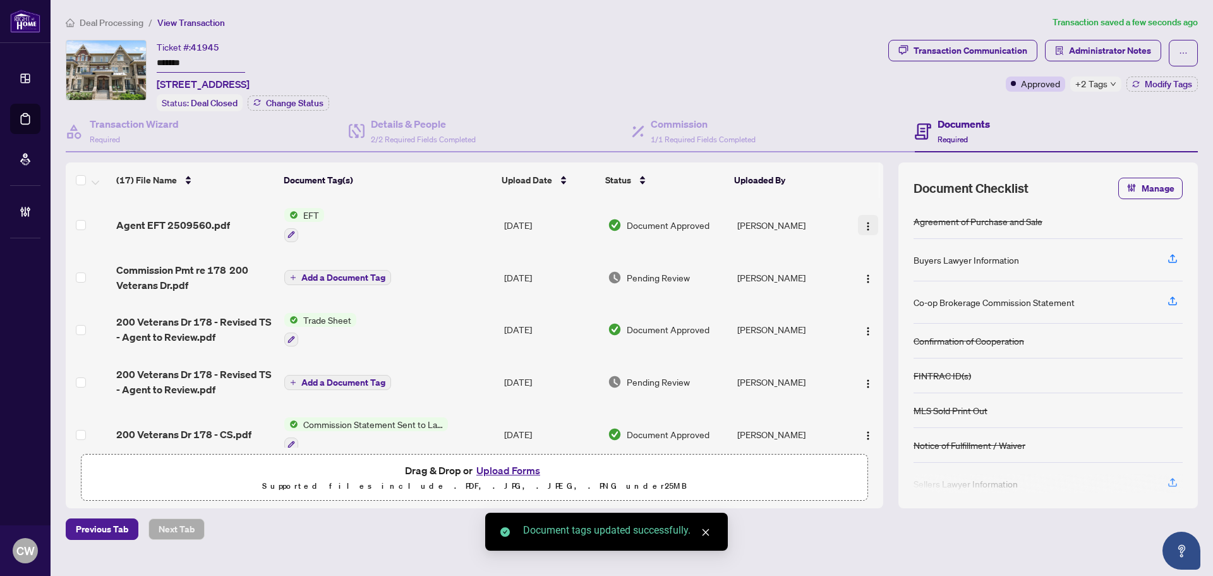
click at [863, 225] on img "button" at bounding box center [868, 226] width 10 height 10
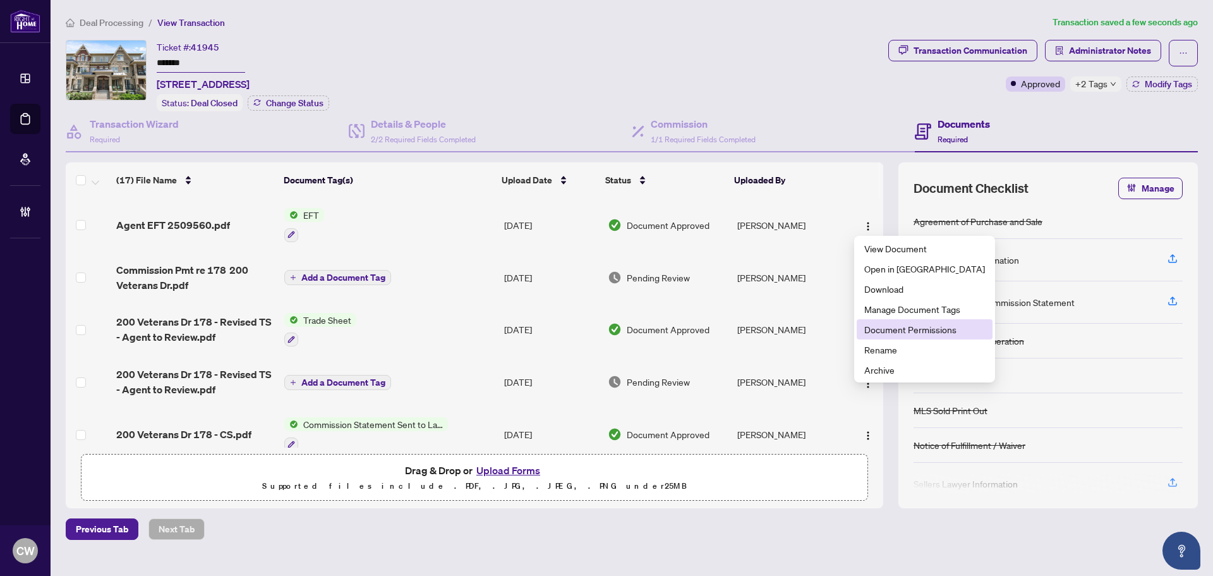
click at [892, 334] on span "Document Permissions" at bounding box center [924, 329] width 121 height 14
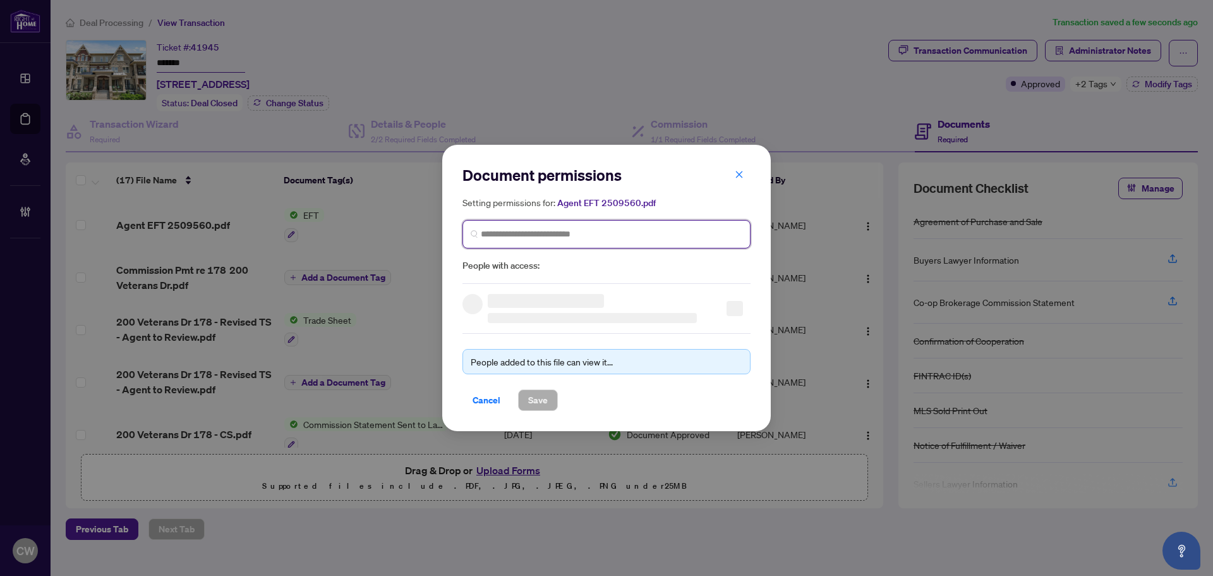
click at [484, 233] on input "search" at bounding box center [612, 233] width 262 height 13
click at [553, 233] on input "search" at bounding box center [612, 233] width 262 height 13
paste input "**********"
type input "**********"
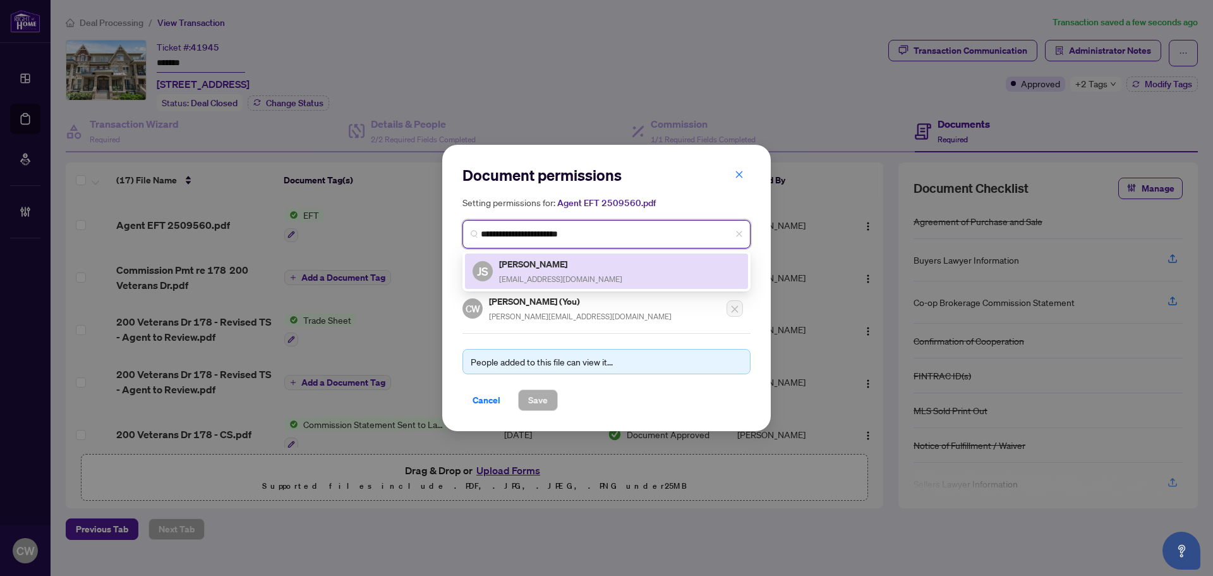
click at [561, 265] on h5 "[PERSON_NAME]" at bounding box center [560, 264] width 123 height 15
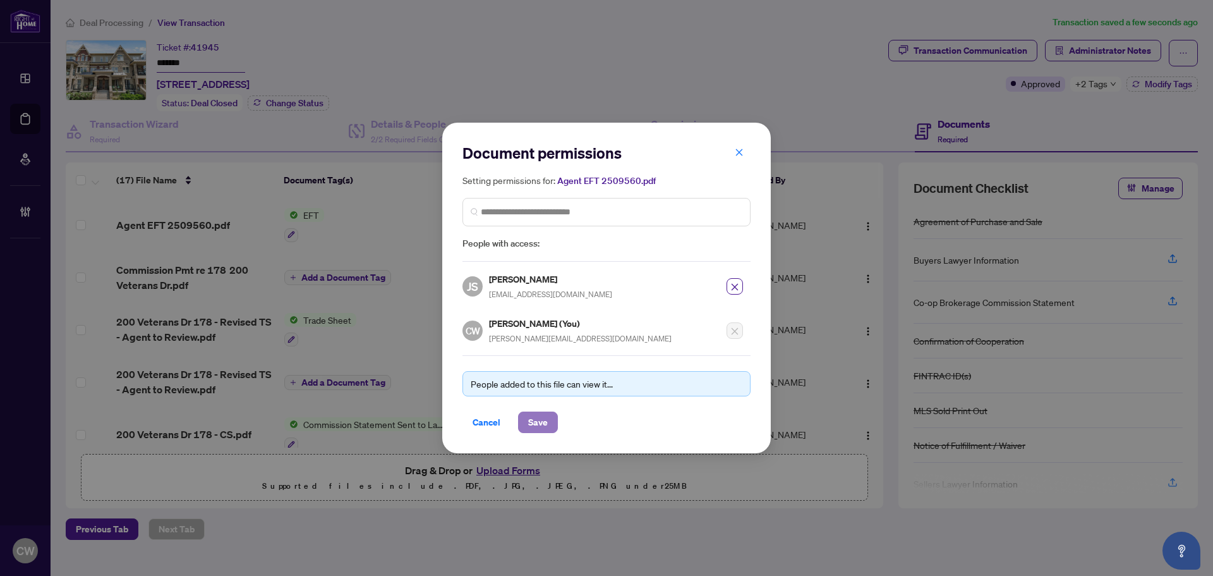
click at [548, 421] on button "Save" at bounding box center [538, 421] width 40 height 21
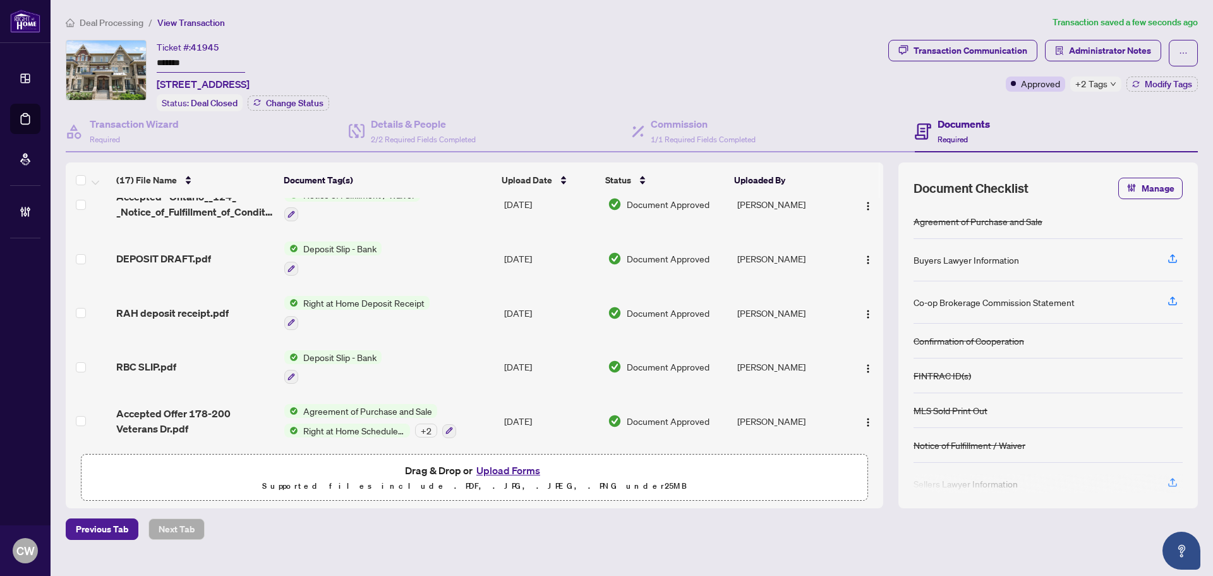
scroll to position [661, 0]
click at [1121, 40] on button "Administrator Notes" at bounding box center [1103, 50] width 116 height 21
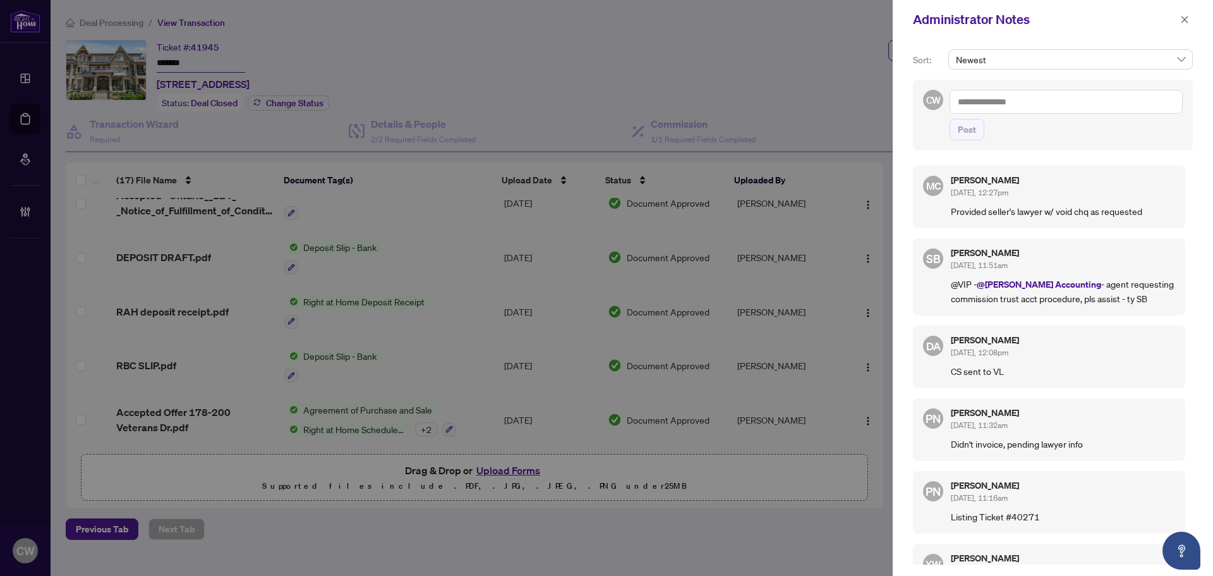
click at [1079, 100] on textarea at bounding box center [1066, 102] width 233 height 24
paste textarea "**********"
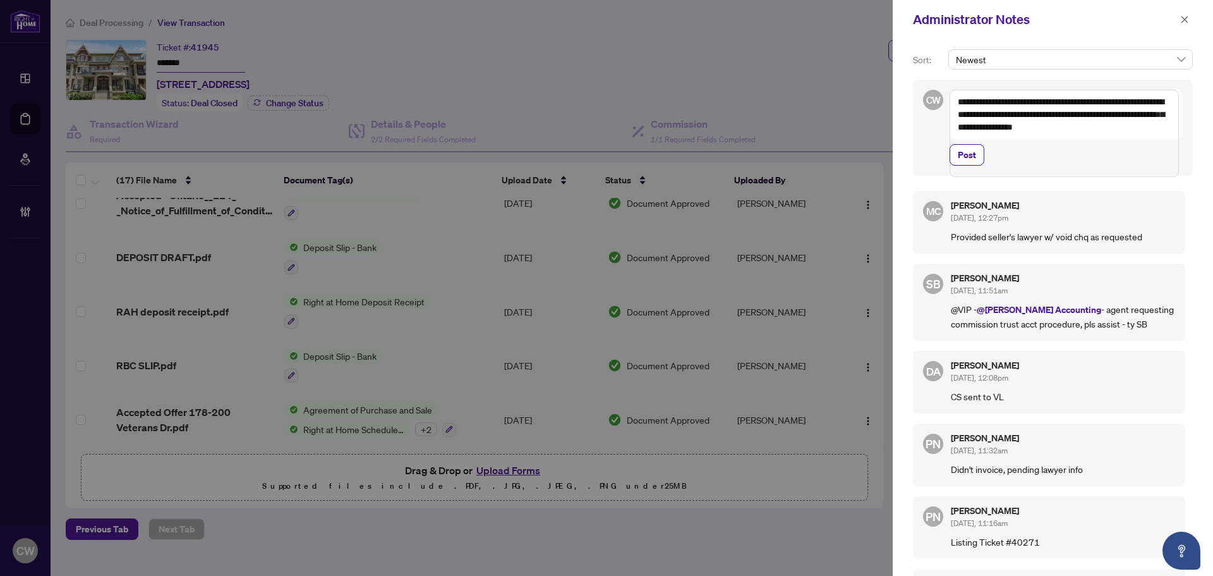
click at [989, 157] on textarea "**********" at bounding box center [1064, 133] width 229 height 87
paste textarea "**********"
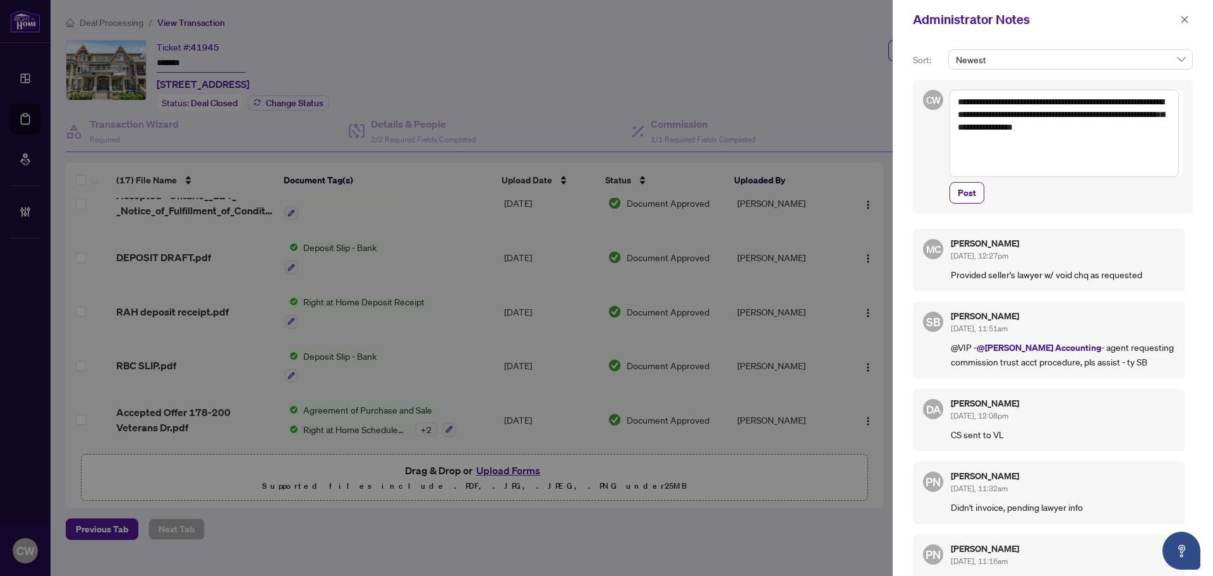
type textarea "**********"
click at [967, 197] on span "Post" at bounding box center [967, 193] width 18 height 20
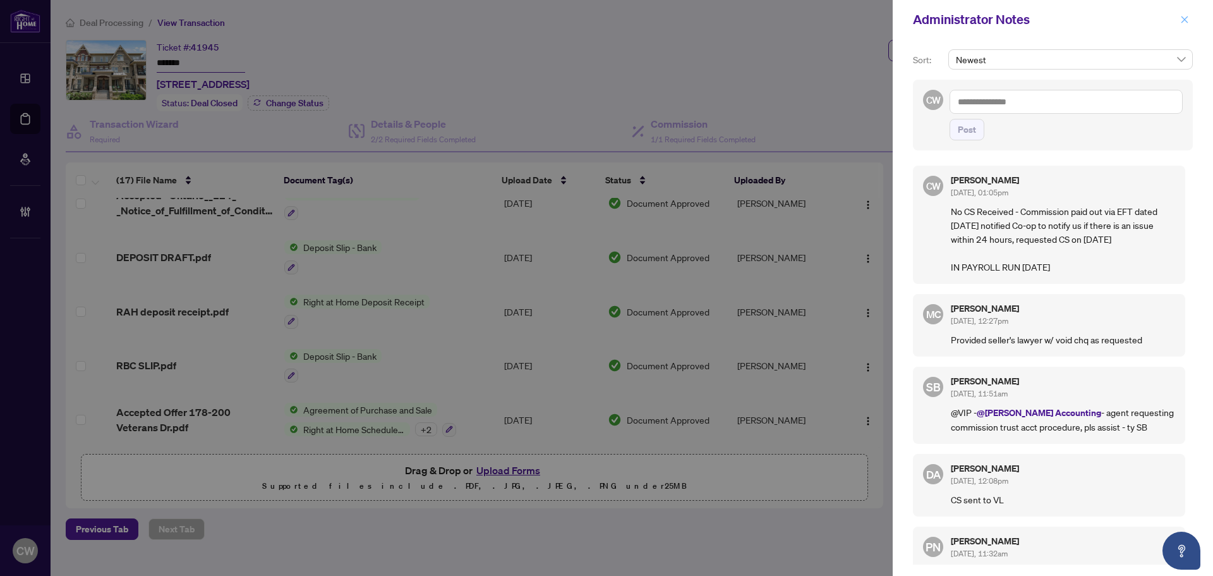
click at [1190, 16] on button "button" at bounding box center [1184, 19] width 16 height 15
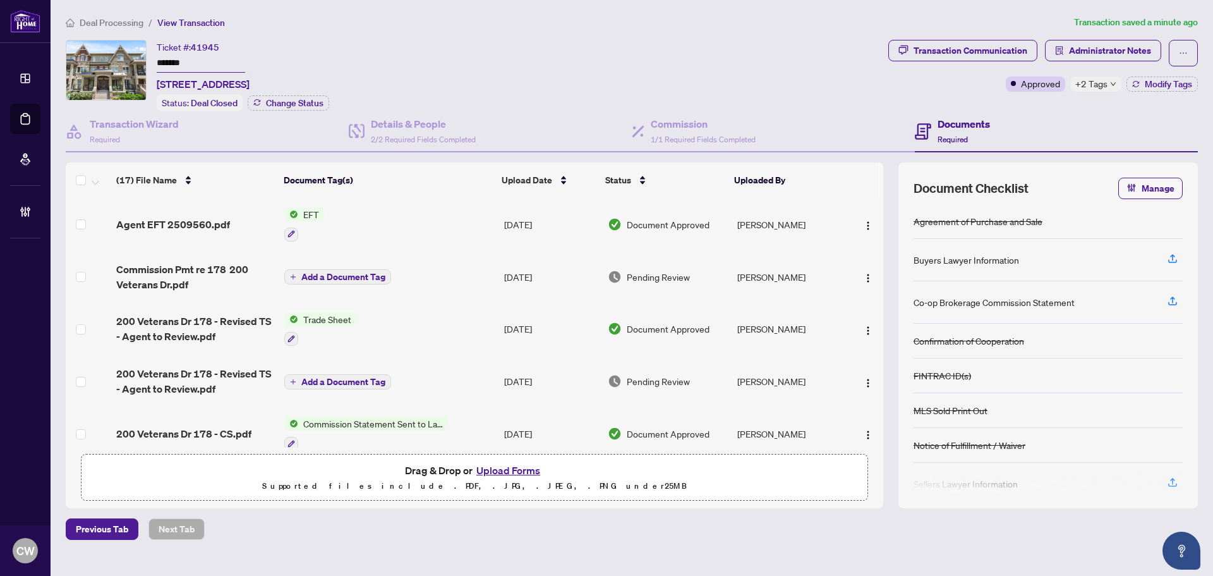
scroll to position [0, 0]
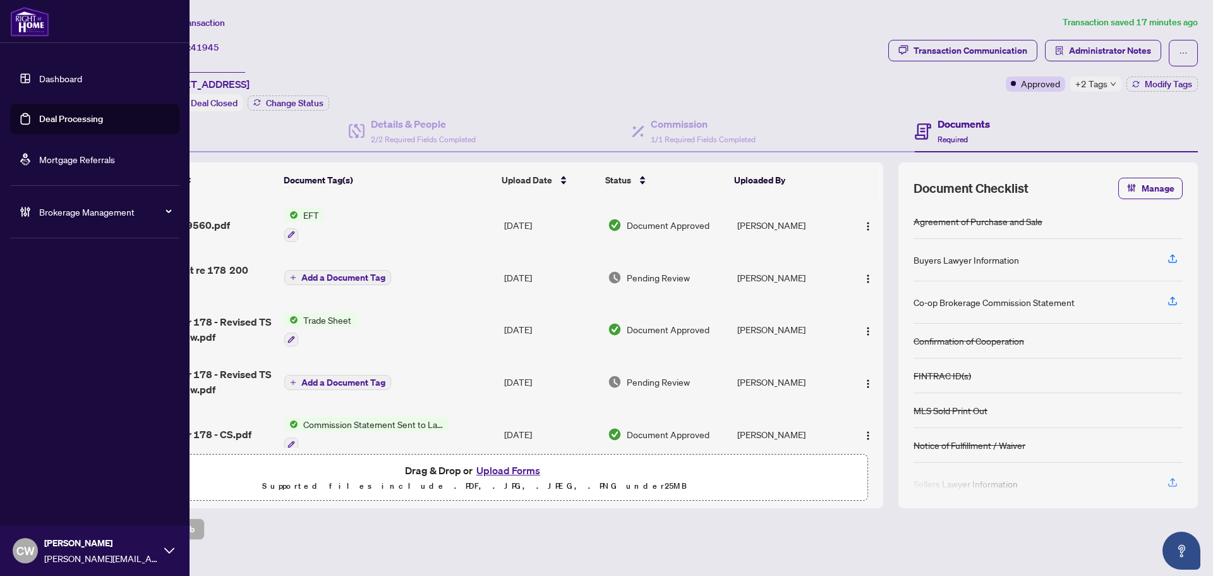
click at [39, 113] on link "Deal Processing" at bounding box center [71, 118] width 64 height 11
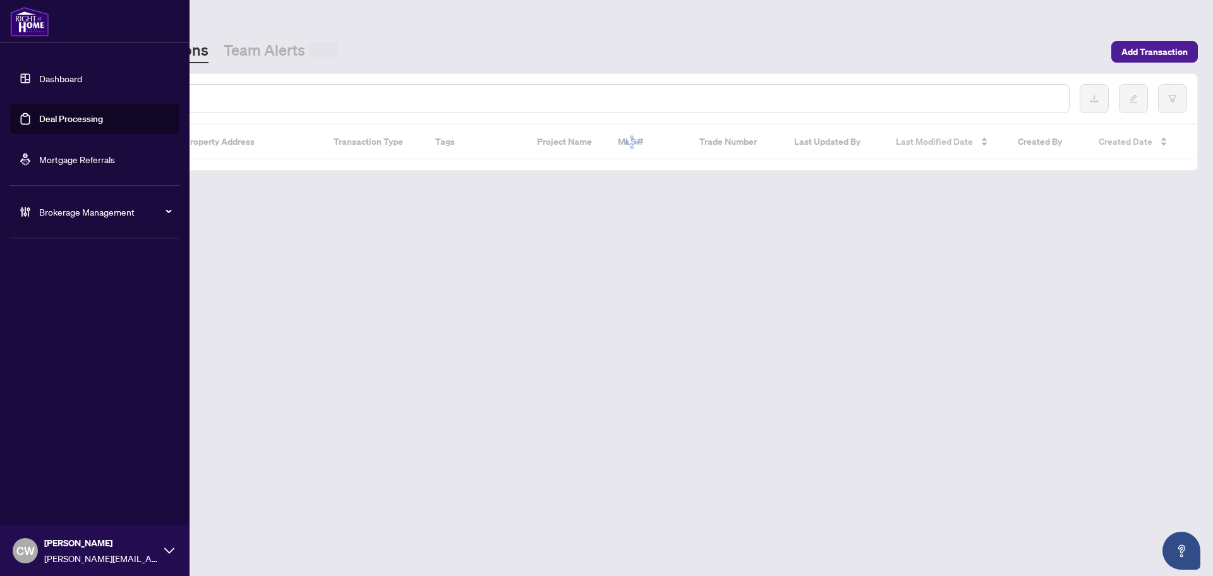
click at [206, 100] on input "text" at bounding box center [579, 99] width 959 height 14
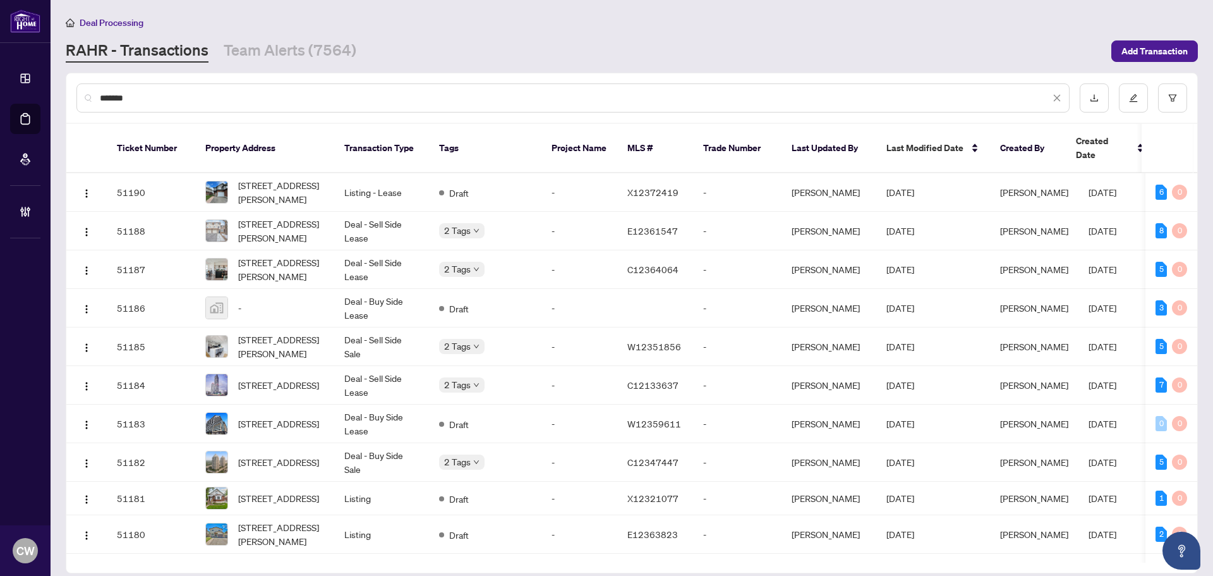
type input "*******"
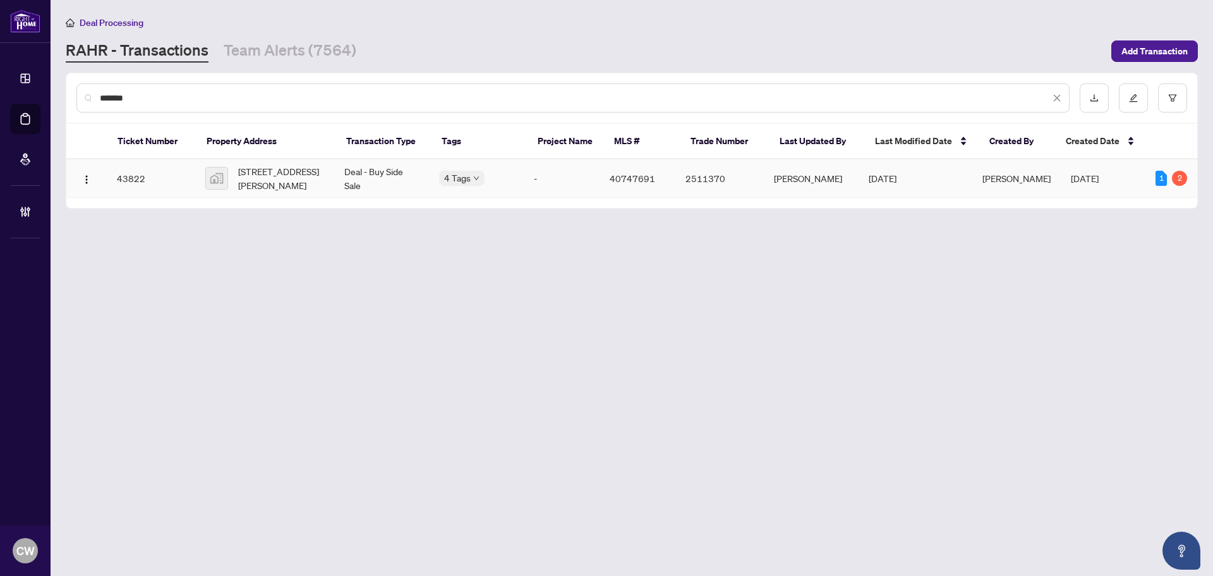
click at [283, 170] on span "[STREET_ADDRESS][PERSON_NAME]" at bounding box center [281, 178] width 86 height 28
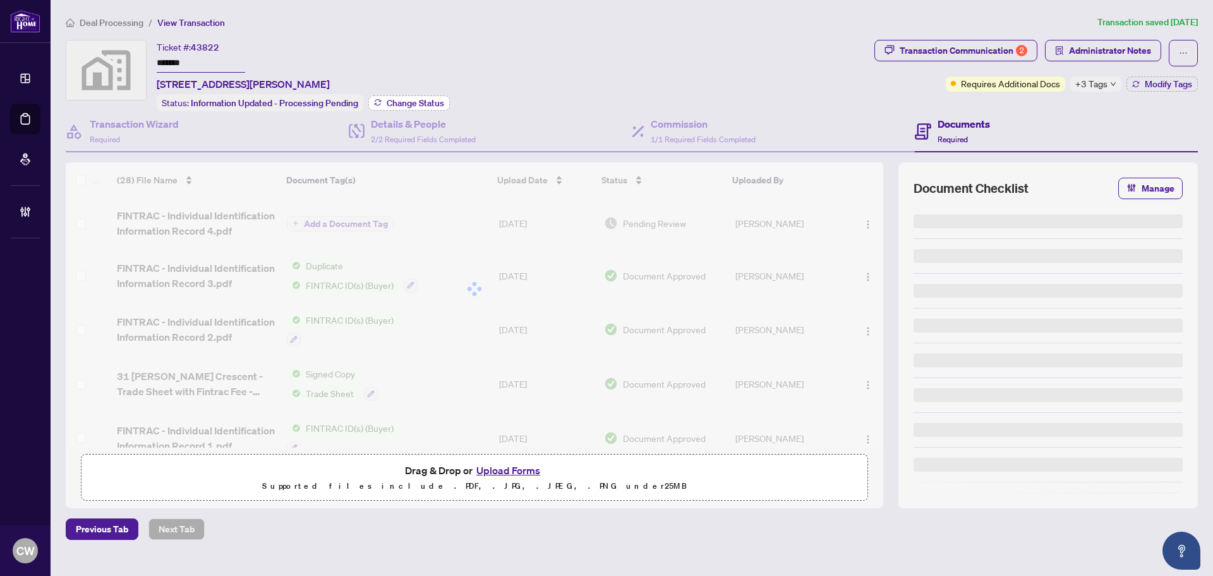
click at [431, 102] on span "Change Status" at bounding box center [415, 103] width 57 height 9
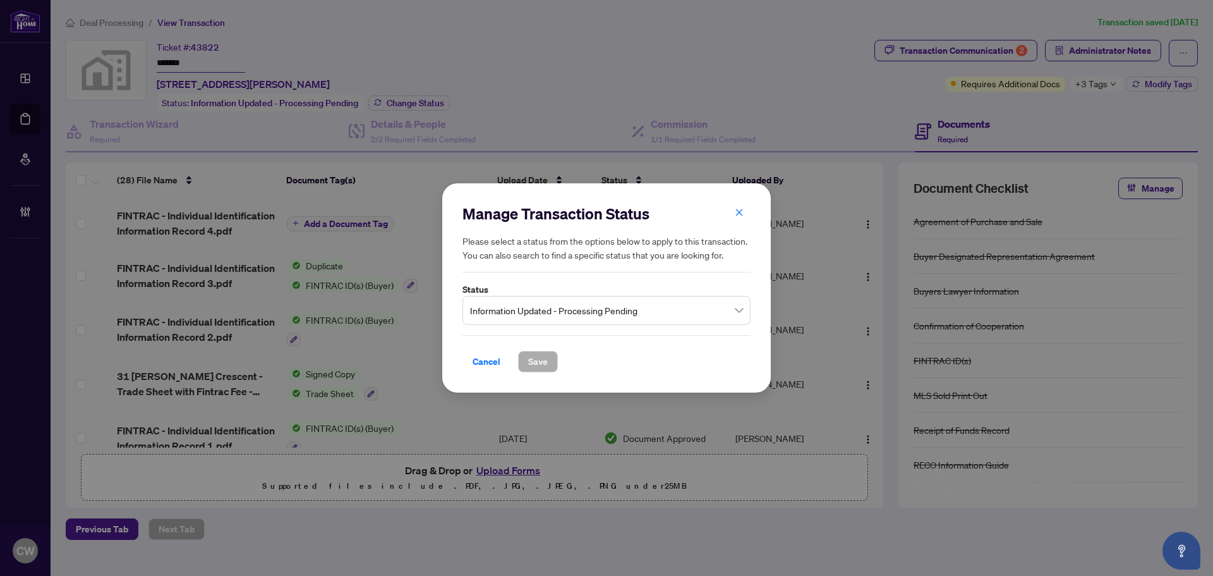
click at [578, 308] on span "Information Updated - Processing Pending" at bounding box center [606, 310] width 273 height 24
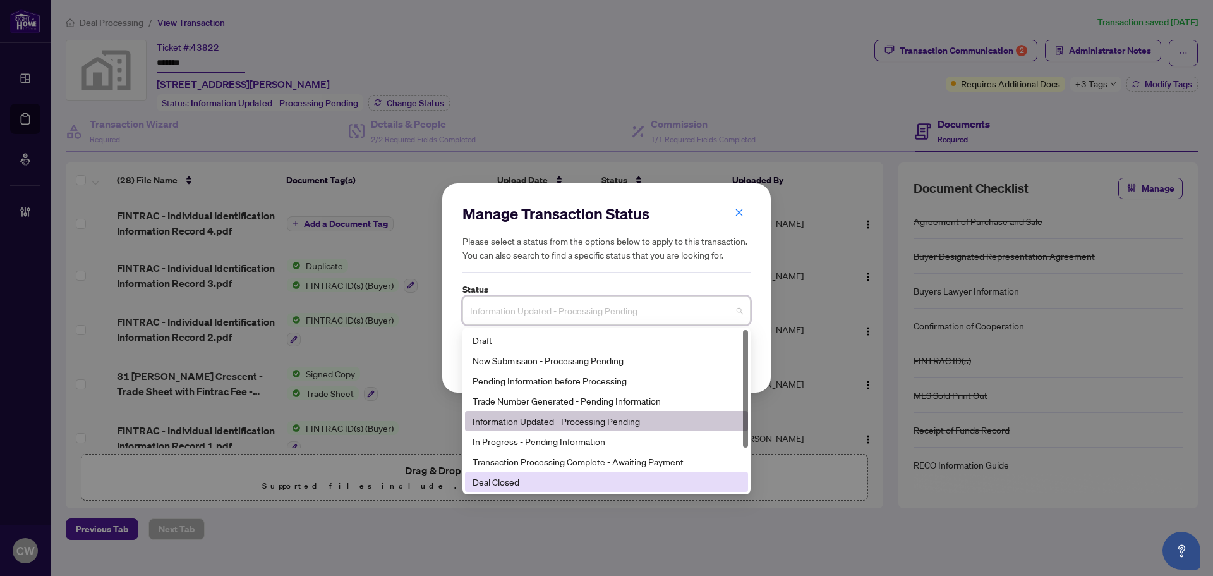
click at [539, 479] on div "Deal Closed" at bounding box center [607, 482] width 268 height 14
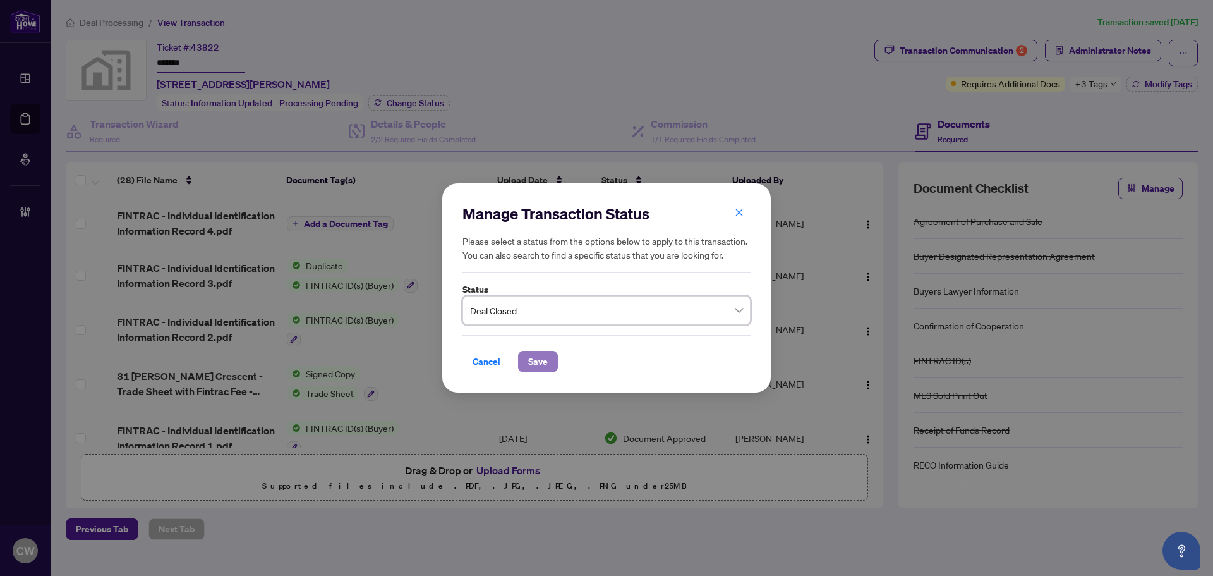
click at [544, 365] on span "Save" at bounding box center [538, 361] width 20 height 20
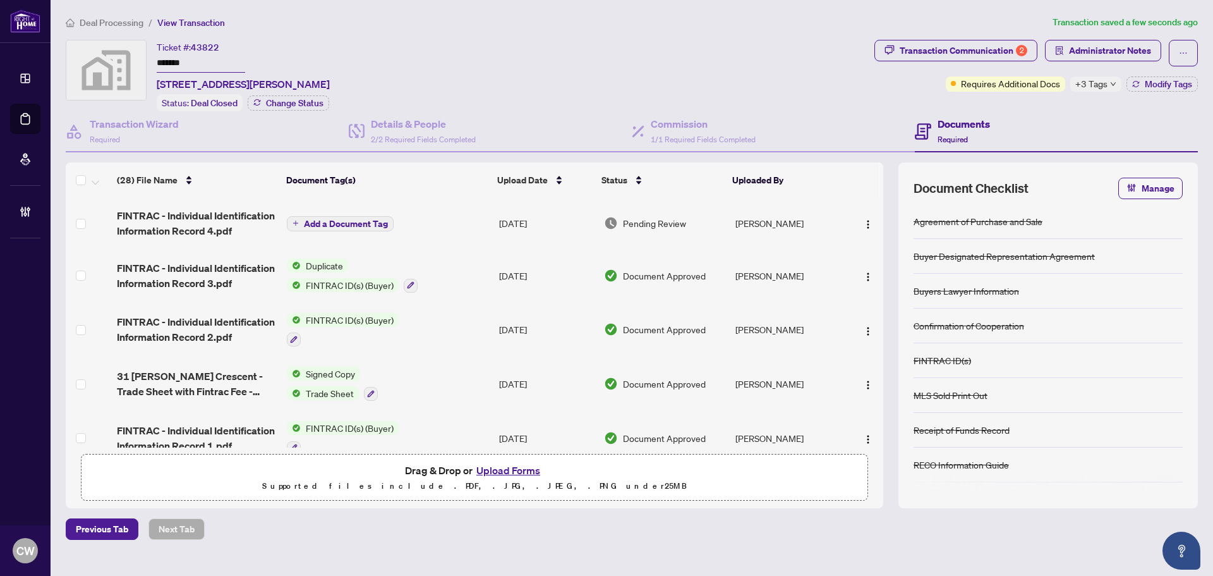
click at [976, 39] on div "Deal Processing / View Transaction Transaction saved a few seconds ago Ticket #…" at bounding box center [632, 277] width 1142 height 524
click at [971, 49] on div "Transaction Communication 2" at bounding box center [964, 50] width 128 height 20
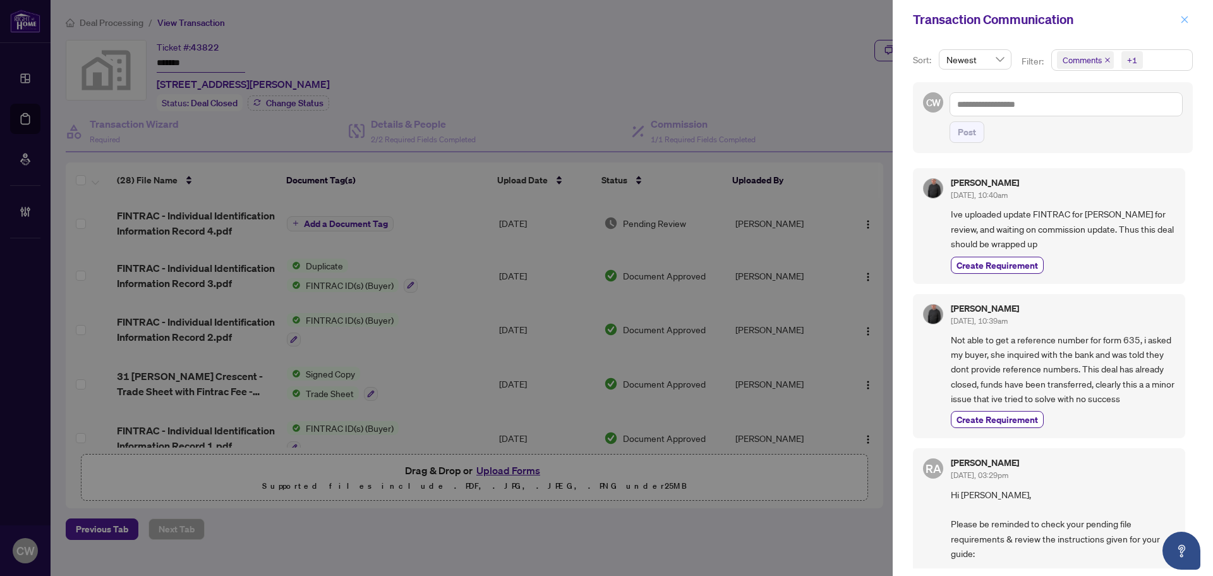
click at [1188, 17] on icon "close" at bounding box center [1185, 19] width 7 height 7
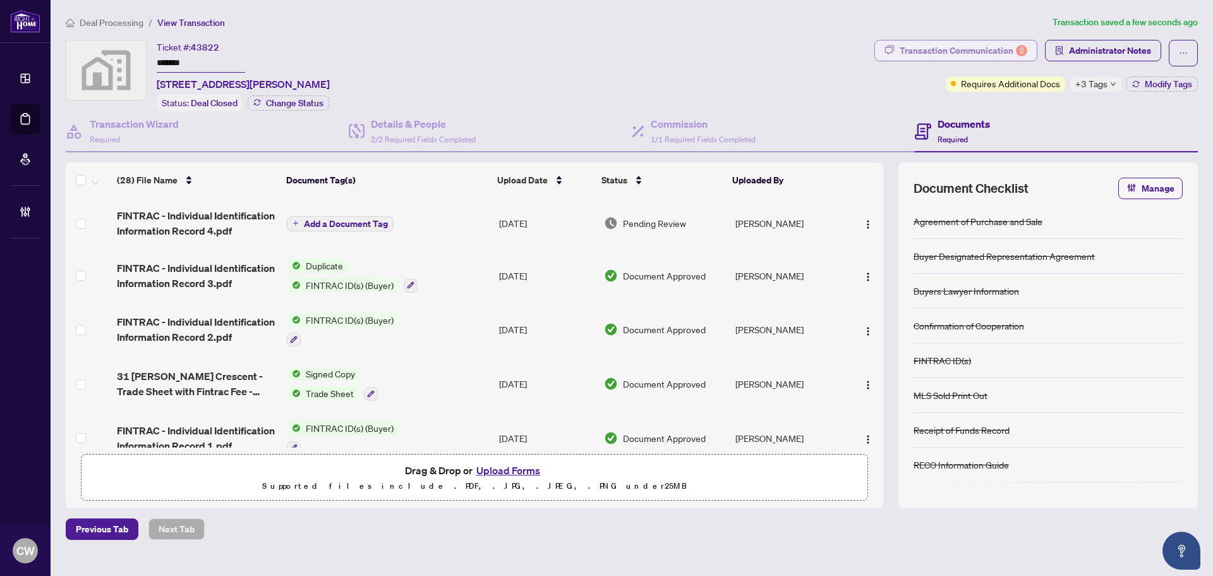
click at [993, 57] on div "Transaction Communication 2" at bounding box center [964, 50] width 128 height 20
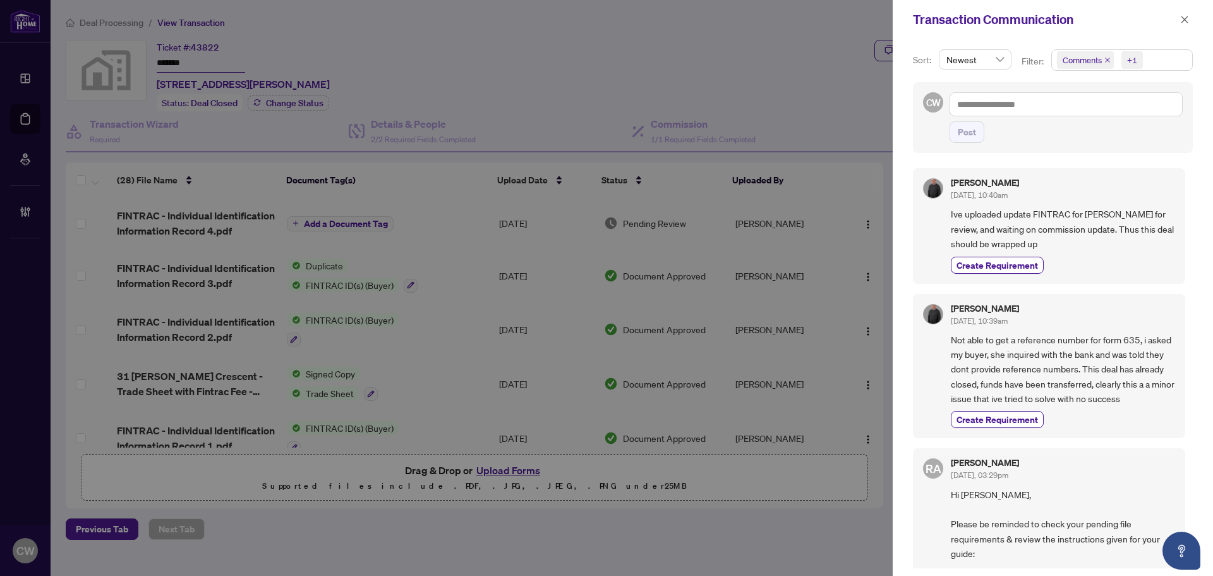
click at [1106, 58] on icon "close" at bounding box center [1107, 60] width 6 height 6
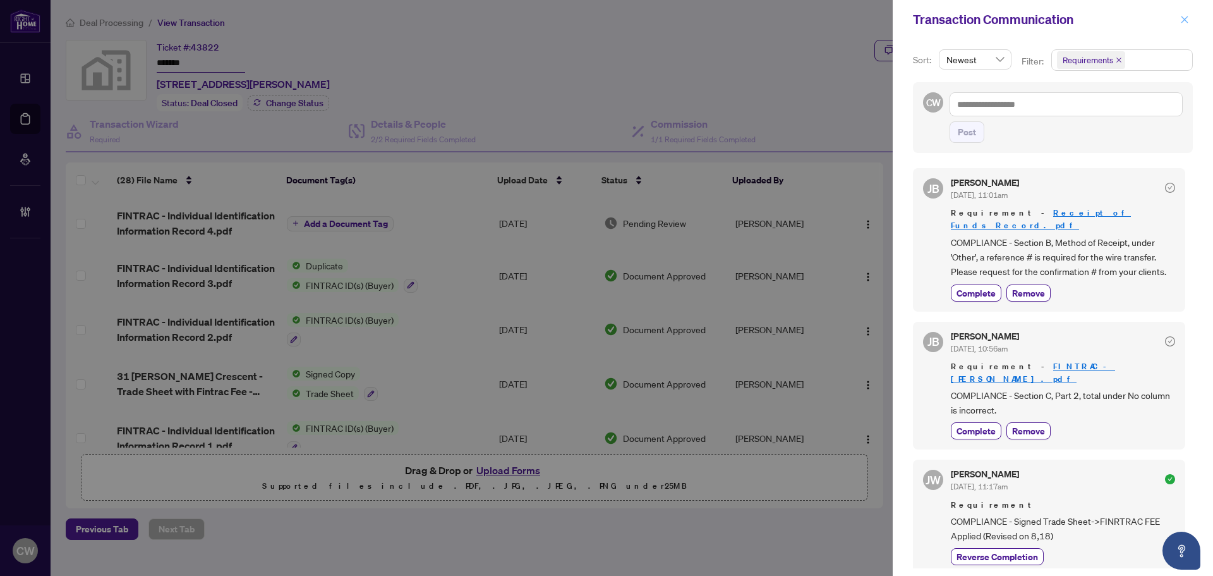
drag, startPoint x: 1183, startPoint y: 22, endPoint x: 1173, endPoint y: 42, distance: 22.3
click at [1183, 21] on icon "close" at bounding box center [1185, 19] width 7 height 7
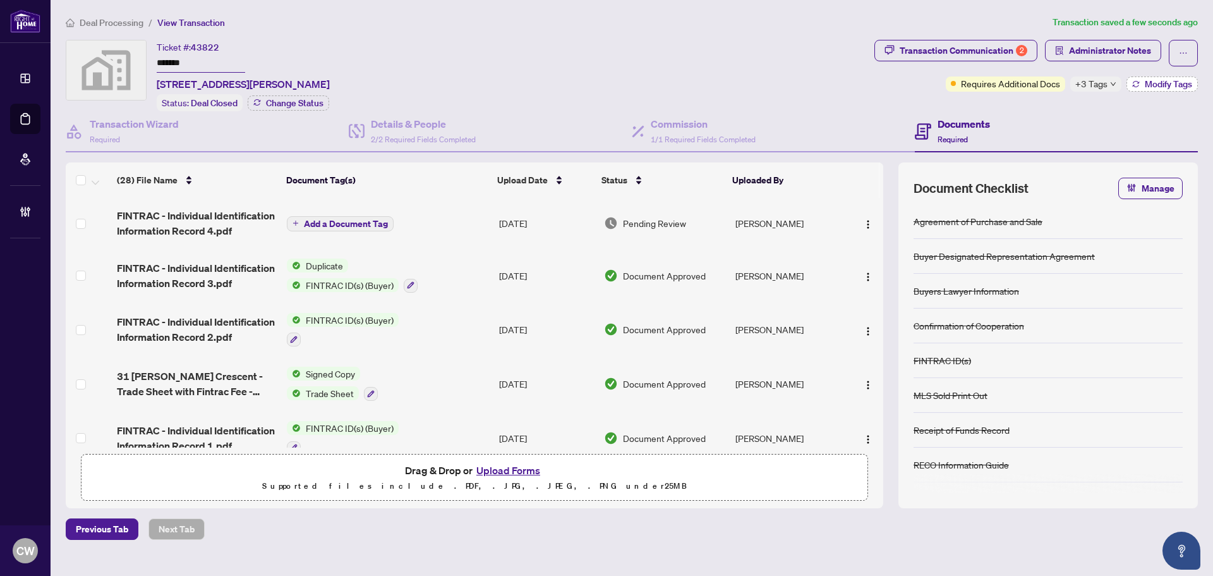
click at [1165, 80] on span "Modify Tags" at bounding box center [1168, 84] width 47 height 9
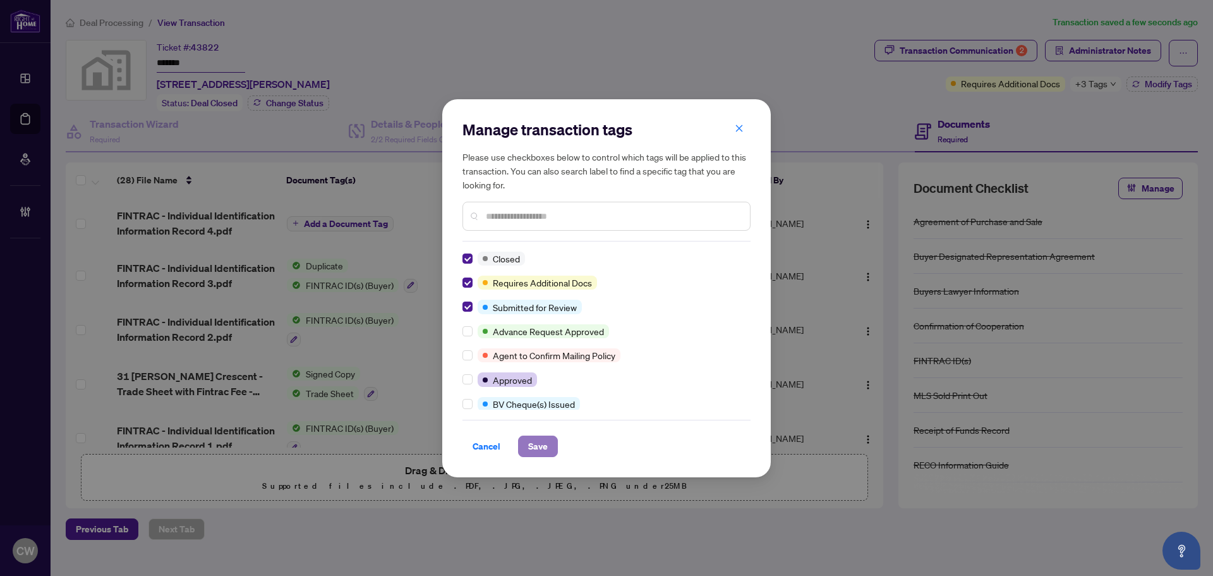
click at [531, 439] on span "Save" at bounding box center [538, 446] width 20 height 20
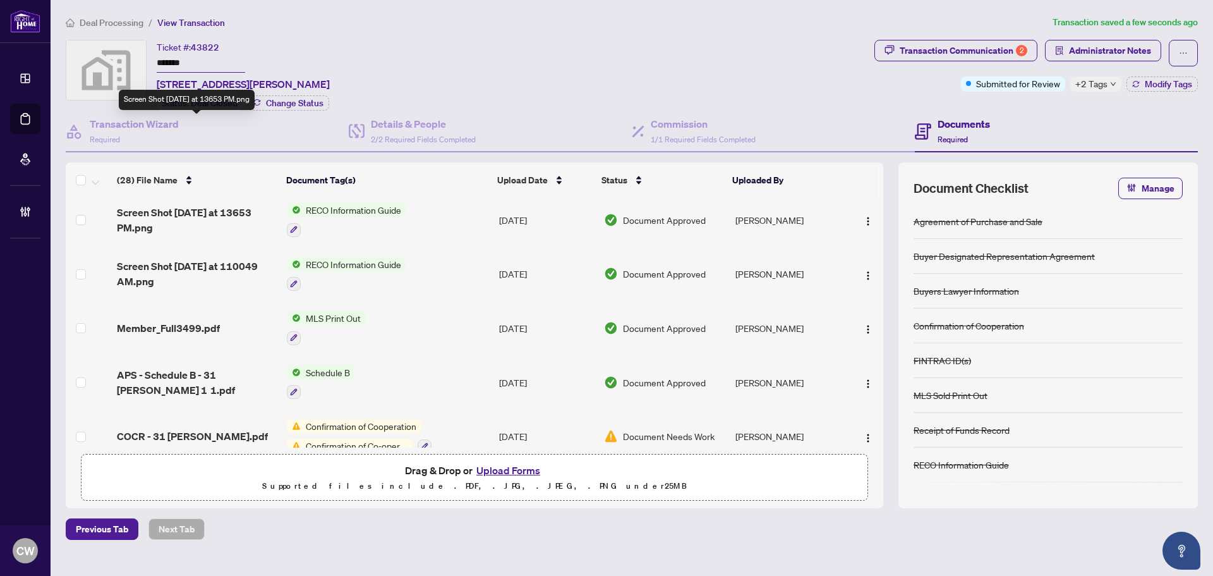
scroll to position [1257, 0]
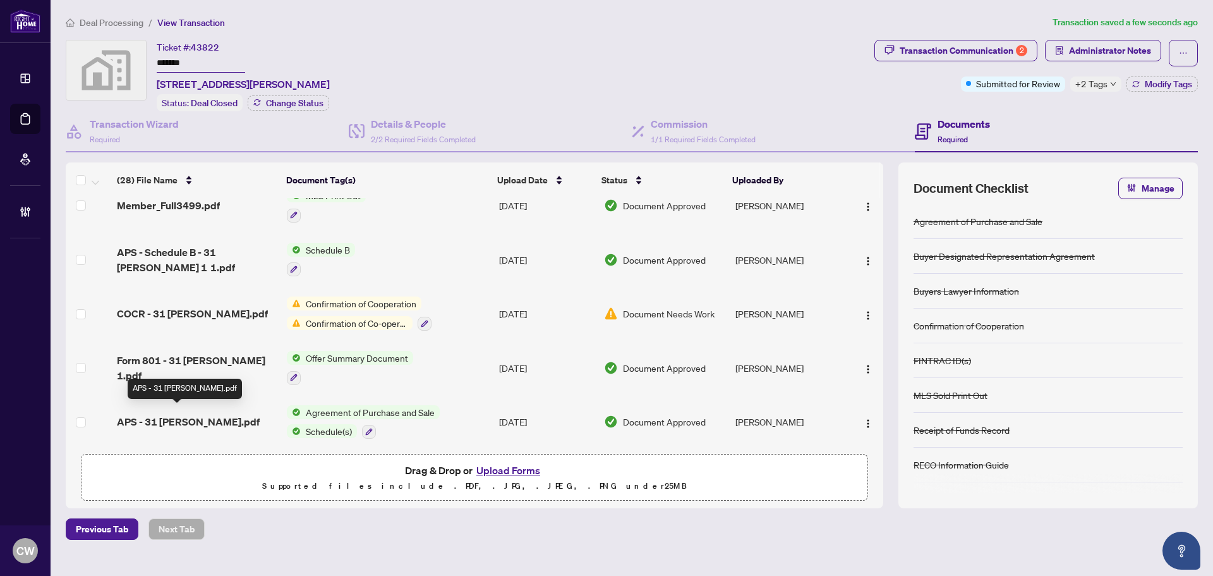
click at [153, 414] on span "APS - 31 [PERSON_NAME].pdf" at bounding box center [188, 421] width 143 height 15
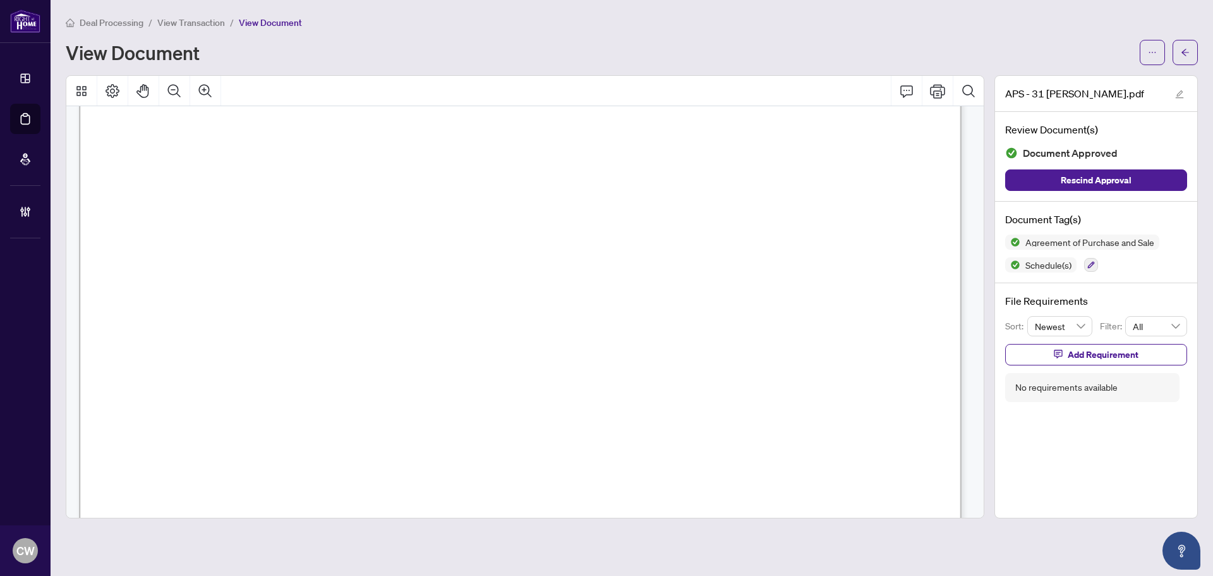
scroll to position [5118, 0]
click at [1192, 54] on button "button" at bounding box center [1185, 52] width 25 height 25
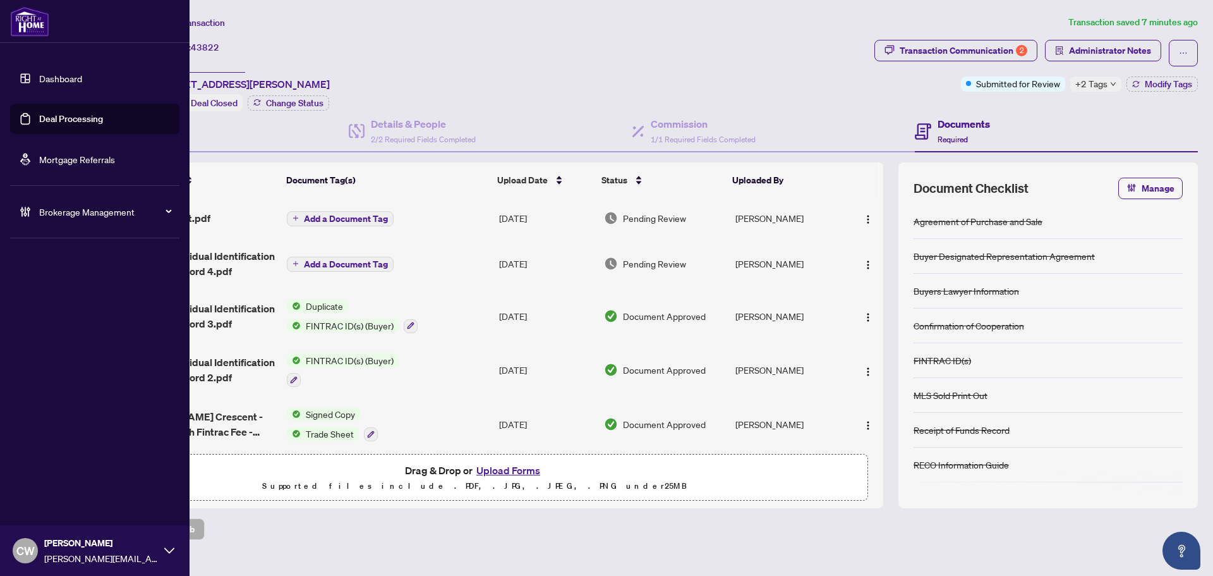
click at [52, 113] on link "Deal Processing" at bounding box center [71, 118] width 64 height 11
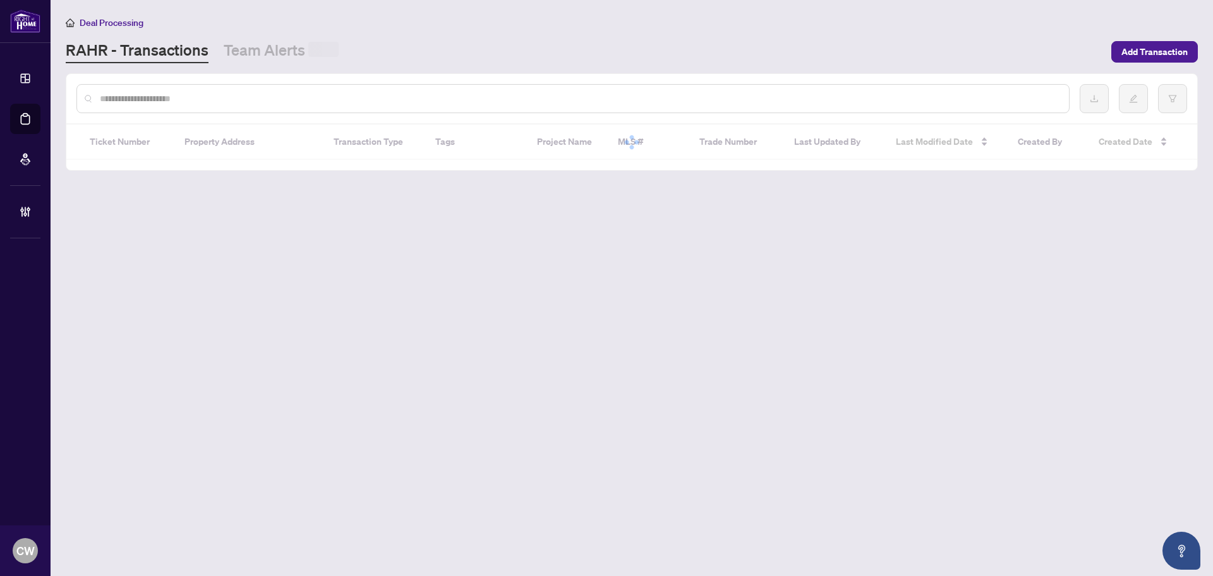
click at [209, 94] on input "text" at bounding box center [579, 99] width 959 height 14
paste input "******"
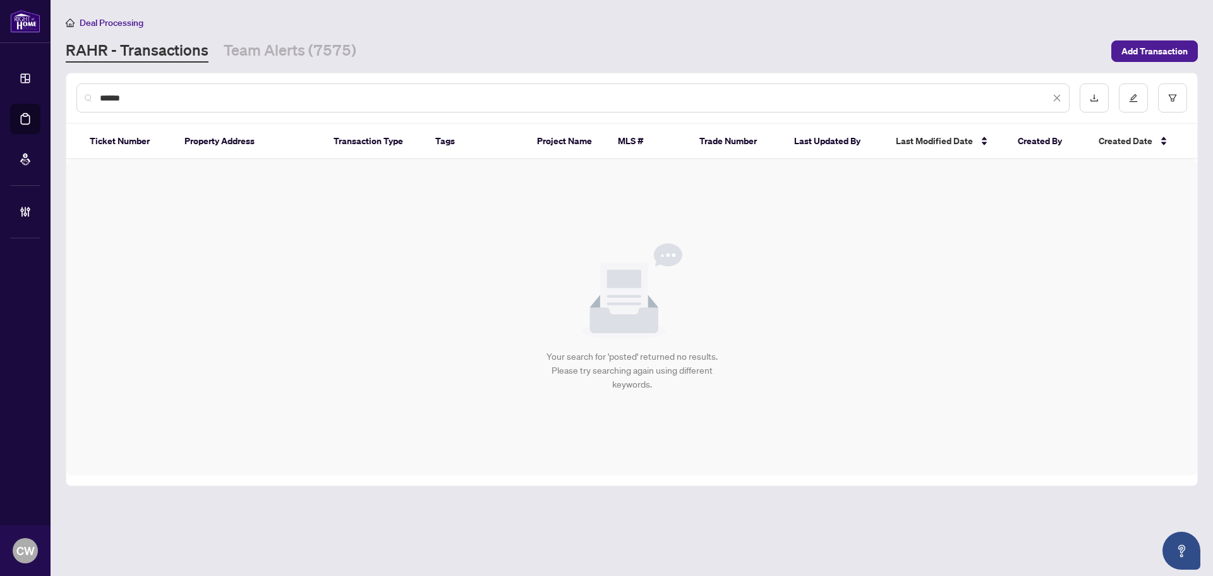
drag, startPoint x: 153, startPoint y: 93, endPoint x: 93, endPoint y: 94, distance: 60.0
click at [93, 94] on div "******" at bounding box center [572, 97] width 993 height 29
type input "*******"
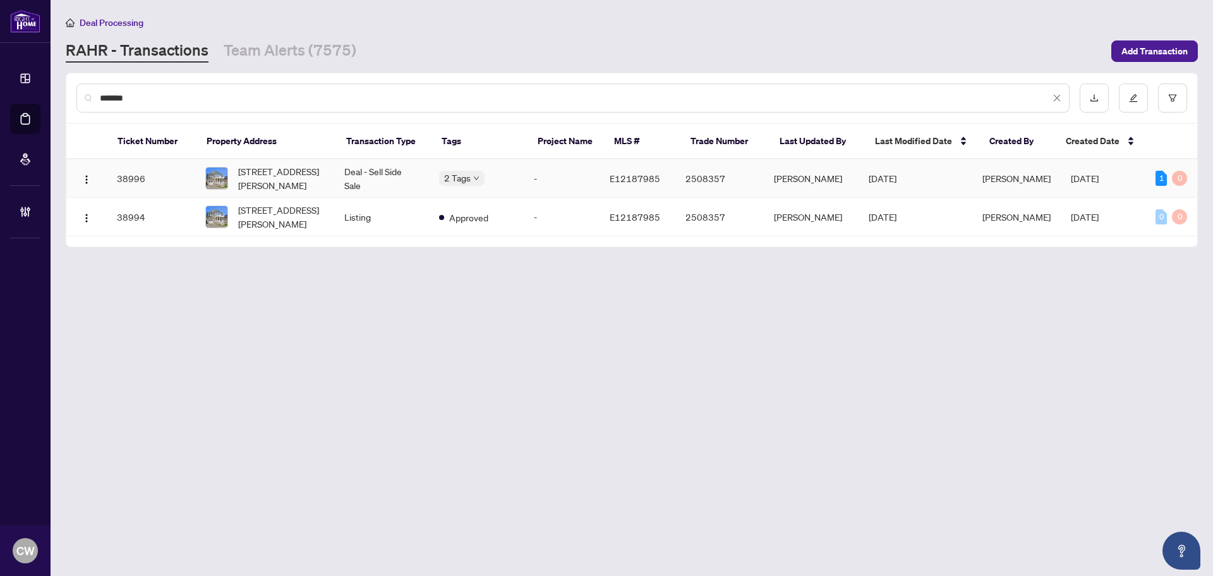
click at [264, 166] on span "[STREET_ADDRESS][PERSON_NAME]" at bounding box center [281, 178] width 86 height 28
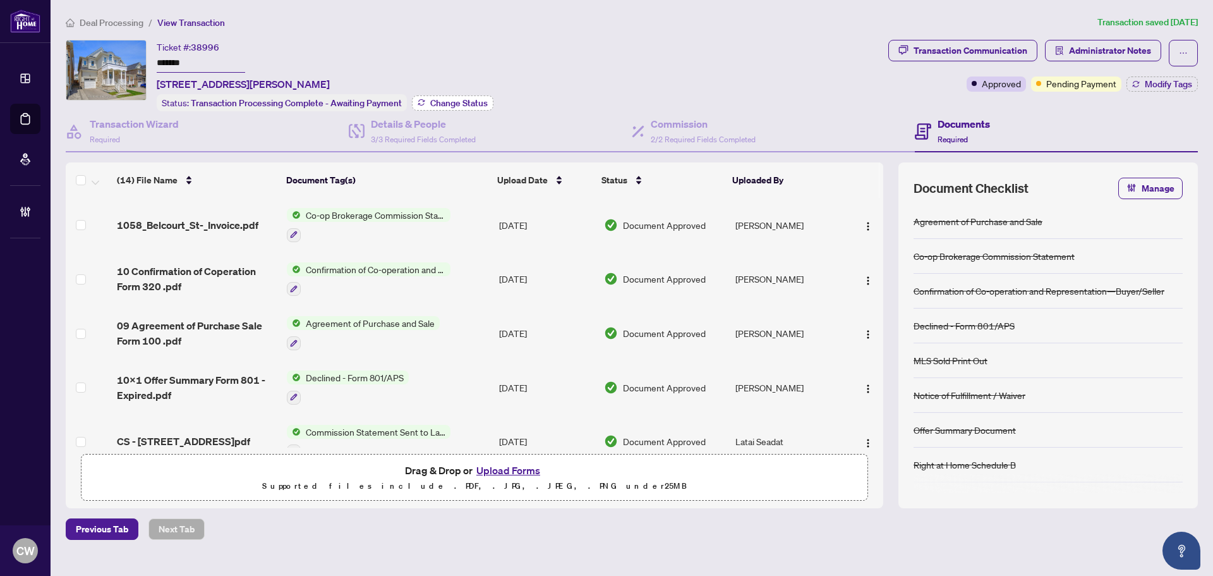
click at [472, 99] on span "Change Status" at bounding box center [458, 103] width 57 height 9
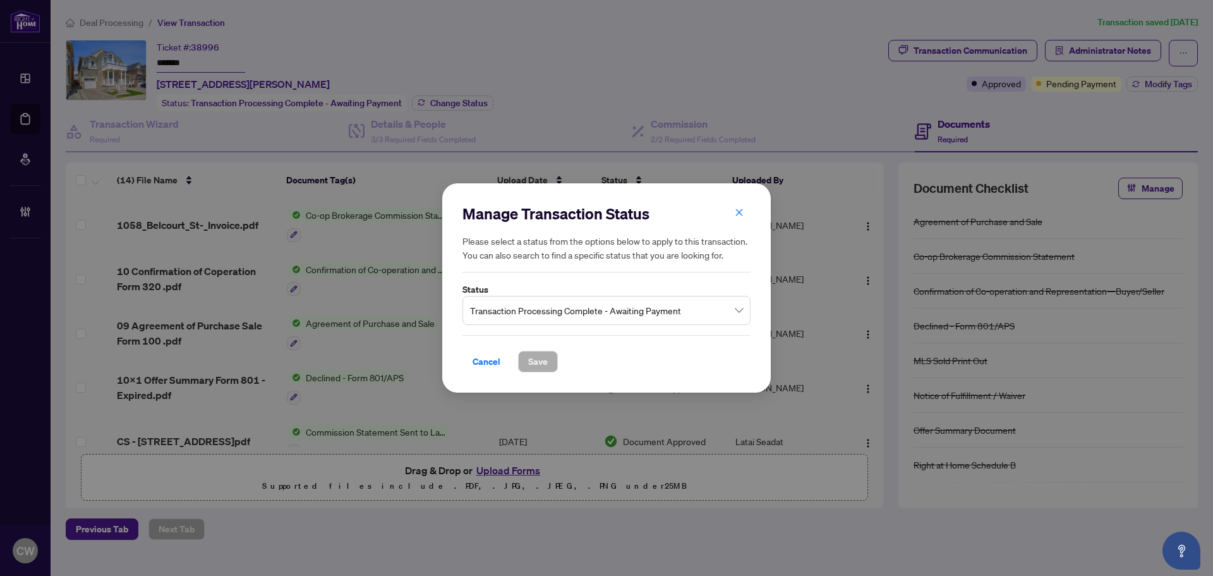
click at [647, 315] on span "Transaction Processing Complete - Awaiting Payment" at bounding box center [606, 310] width 273 height 24
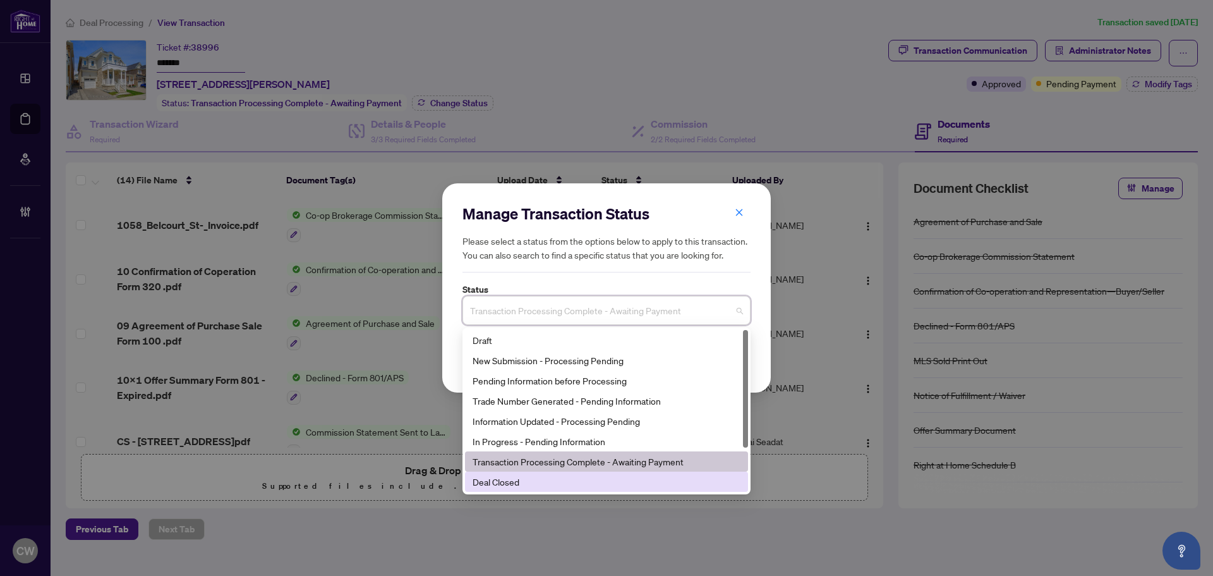
drag, startPoint x: 580, startPoint y: 478, endPoint x: 582, endPoint y: 403, distance: 75.2
click at [579, 478] on div "Deal Closed" at bounding box center [607, 482] width 268 height 14
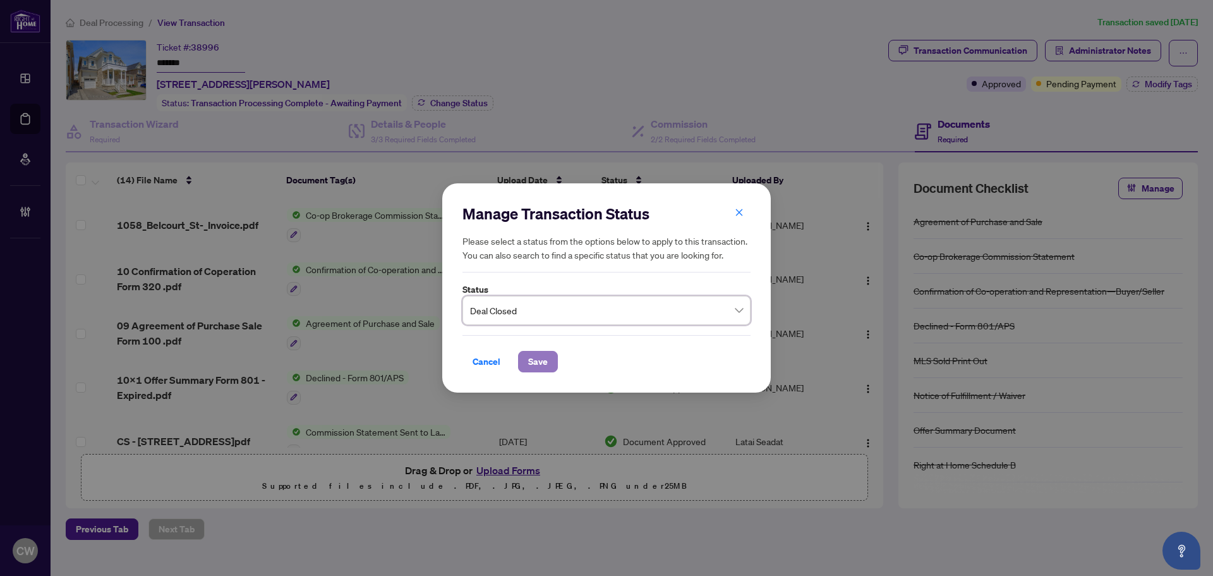
click at [549, 353] on button "Save" at bounding box center [538, 361] width 40 height 21
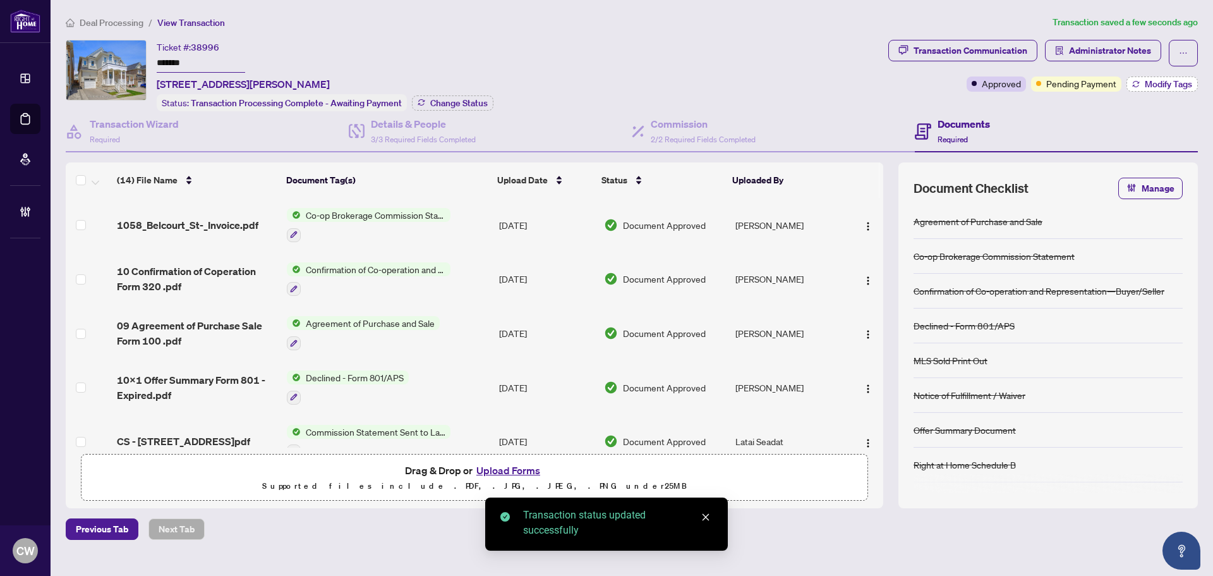
click at [1168, 80] on span "Modify Tags" at bounding box center [1168, 84] width 47 height 9
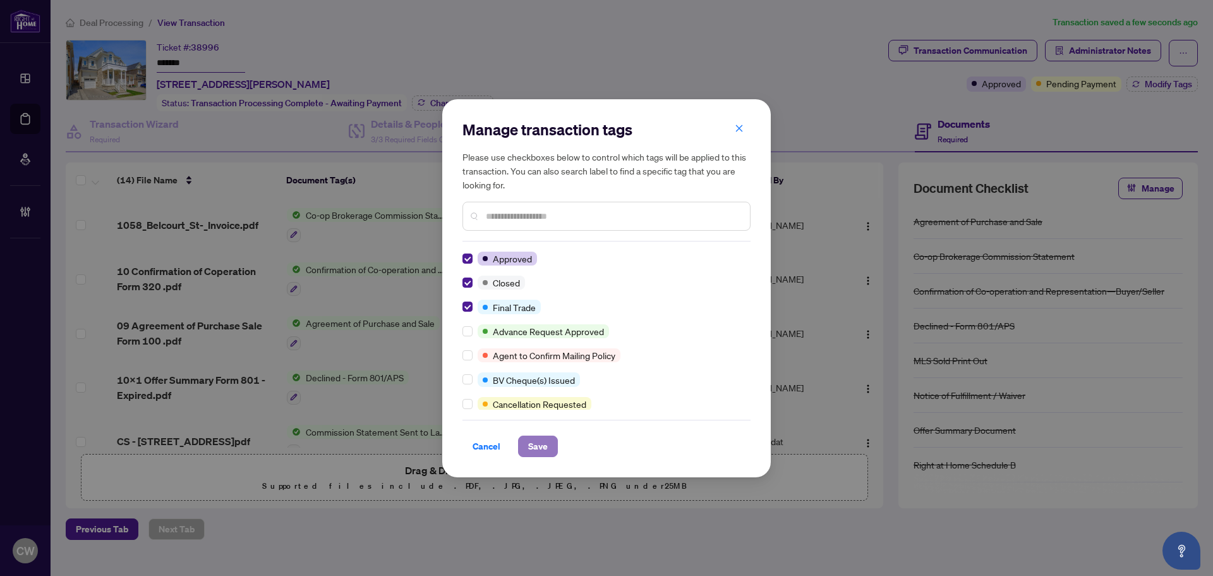
click at [539, 445] on span "Save" at bounding box center [538, 446] width 20 height 20
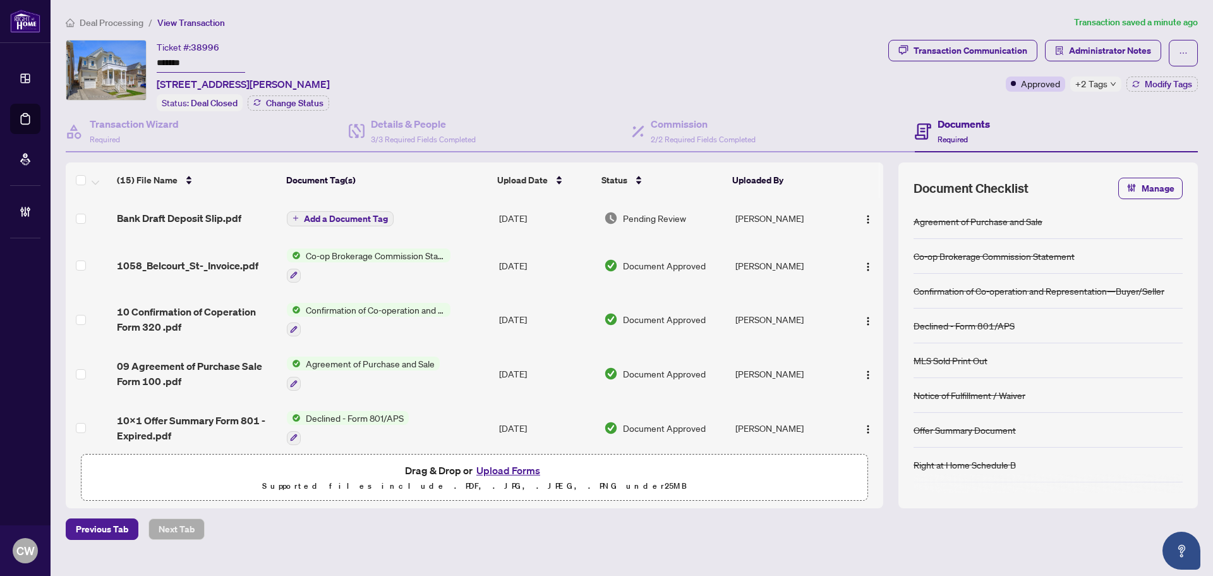
click at [1111, 88] on div "+2 Tags" at bounding box center [1095, 83] width 51 height 15
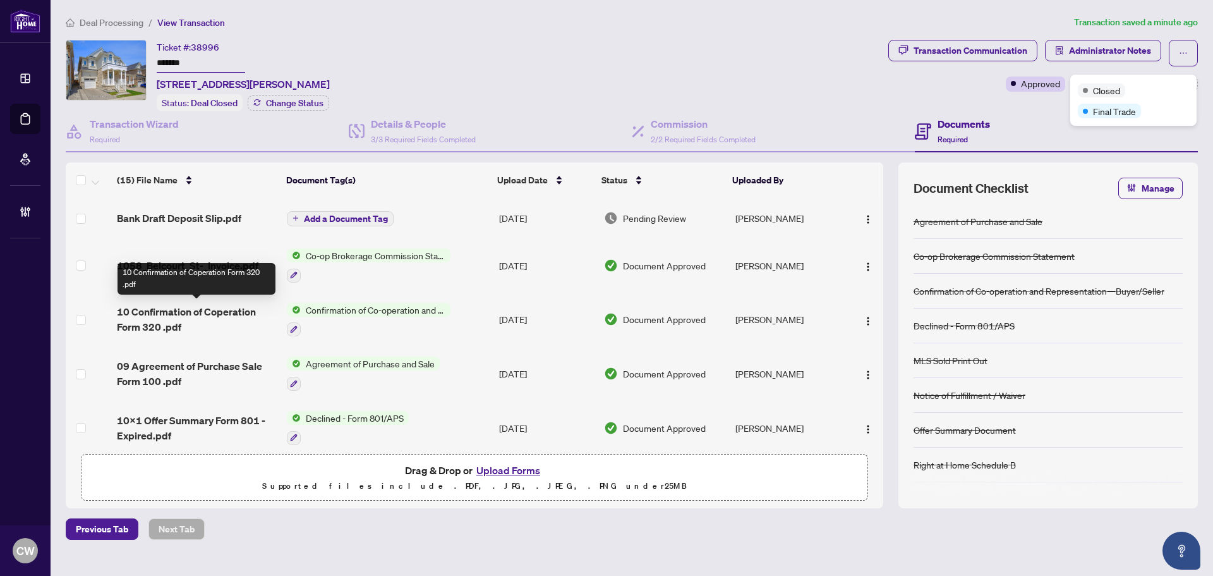
click at [200, 310] on span "10 Confirmation of Coperation Form 320 .pdf" at bounding box center [197, 319] width 160 height 30
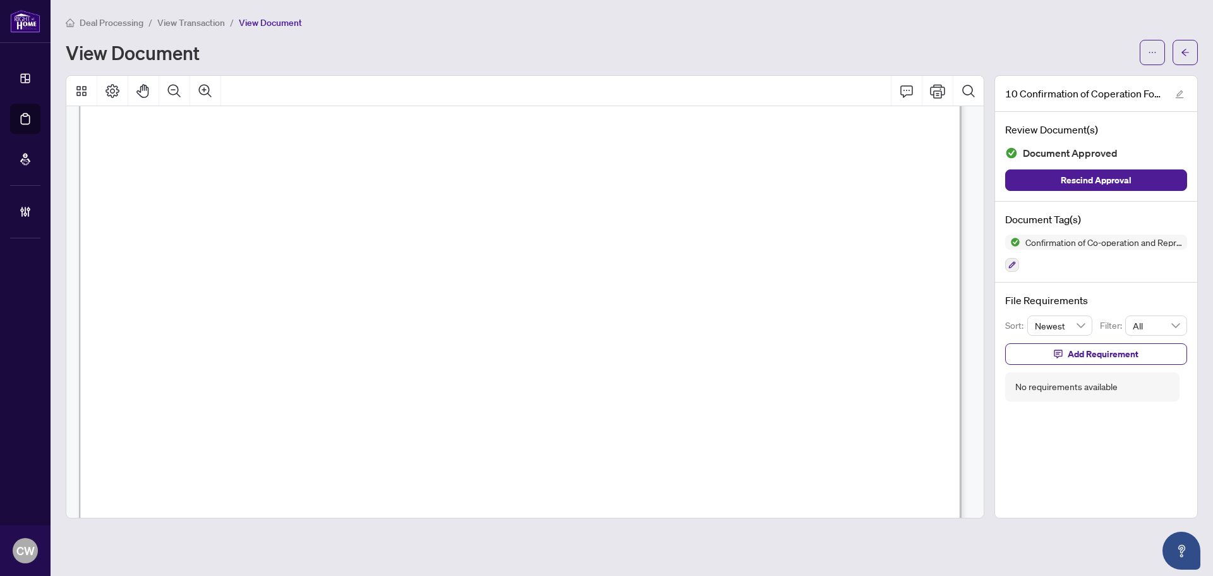
scroll to position [1390, 0]
click at [1191, 55] on button "button" at bounding box center [1185, 52] width 25 height 25
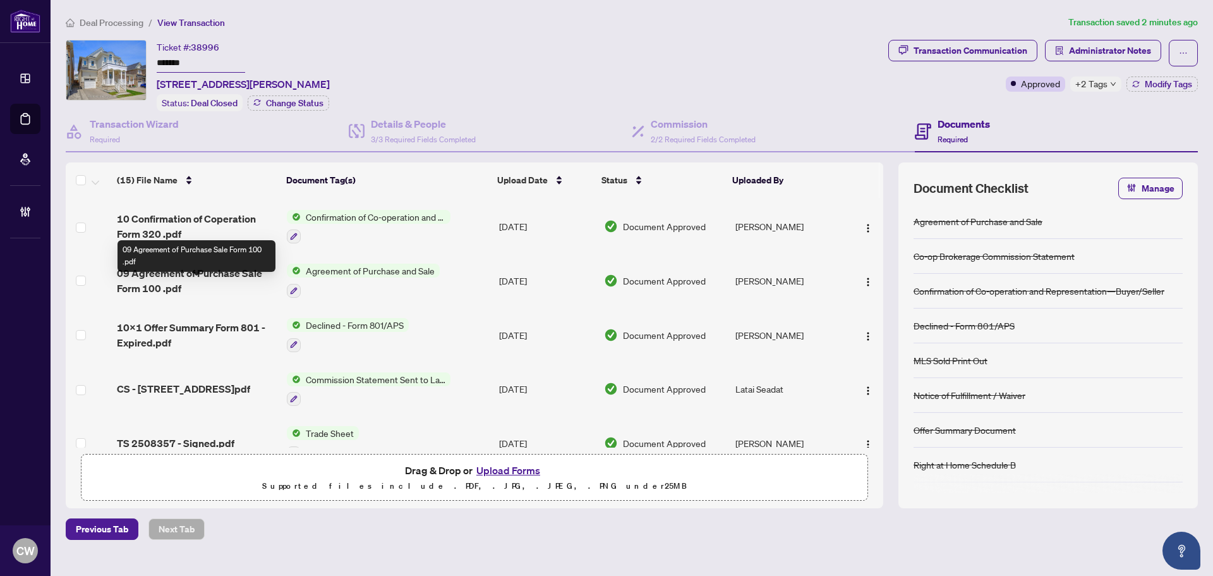
scroll to position [126, 0]
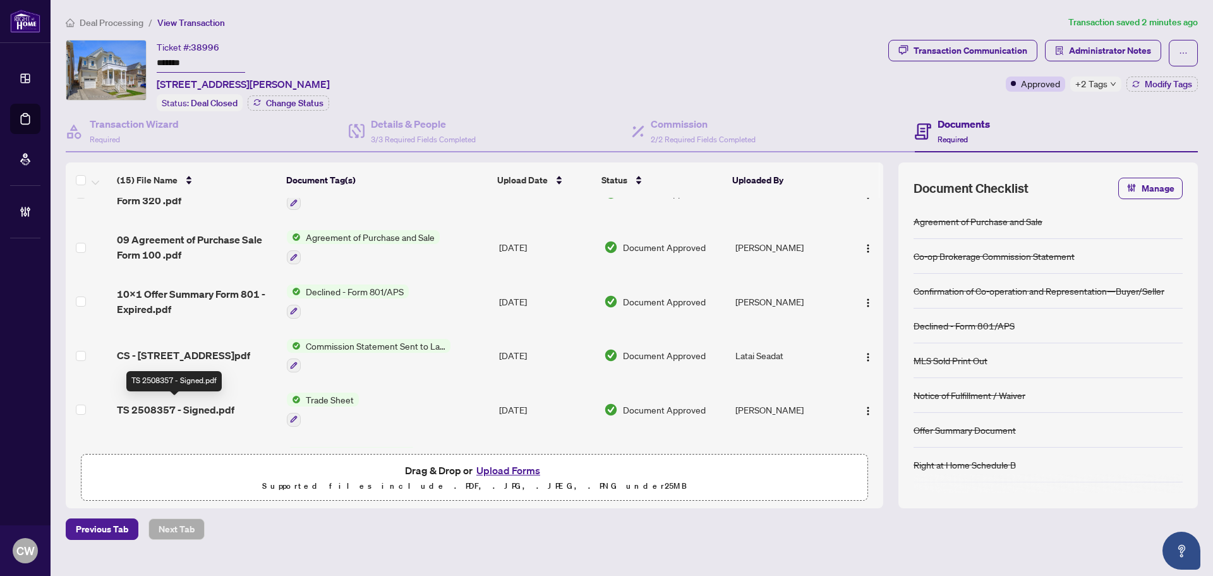
click at [182, 406] on span "TS 2508357 - Signed.pdf" at bounding box center [176, 409] width 118 height 15
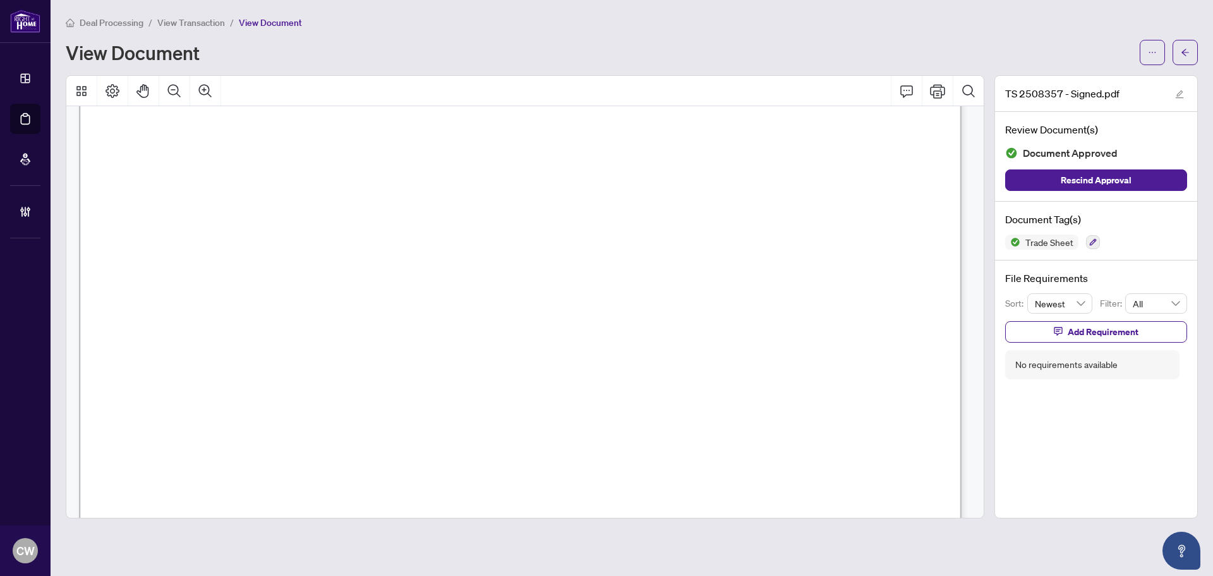
scroll to position [442, 0]
click at [1183, 52] on icon "arrow-left" at bounding box center [1186, 52] width 8 height 7
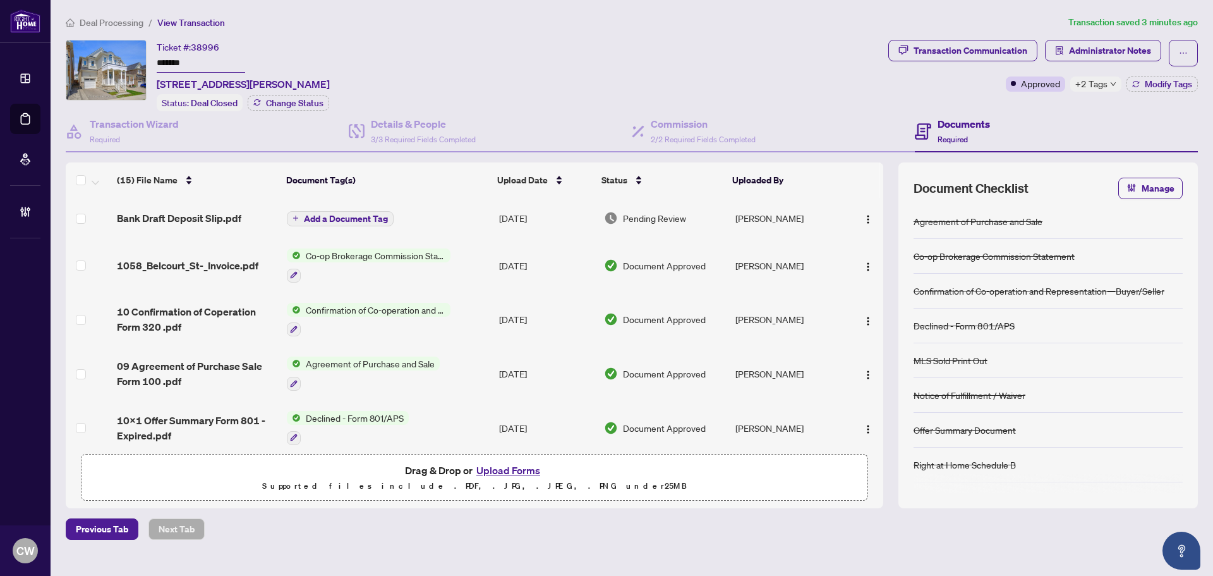
click at [520, 467] on button "Upload Forms" at bounding box center [508, 470] width 71 height 16
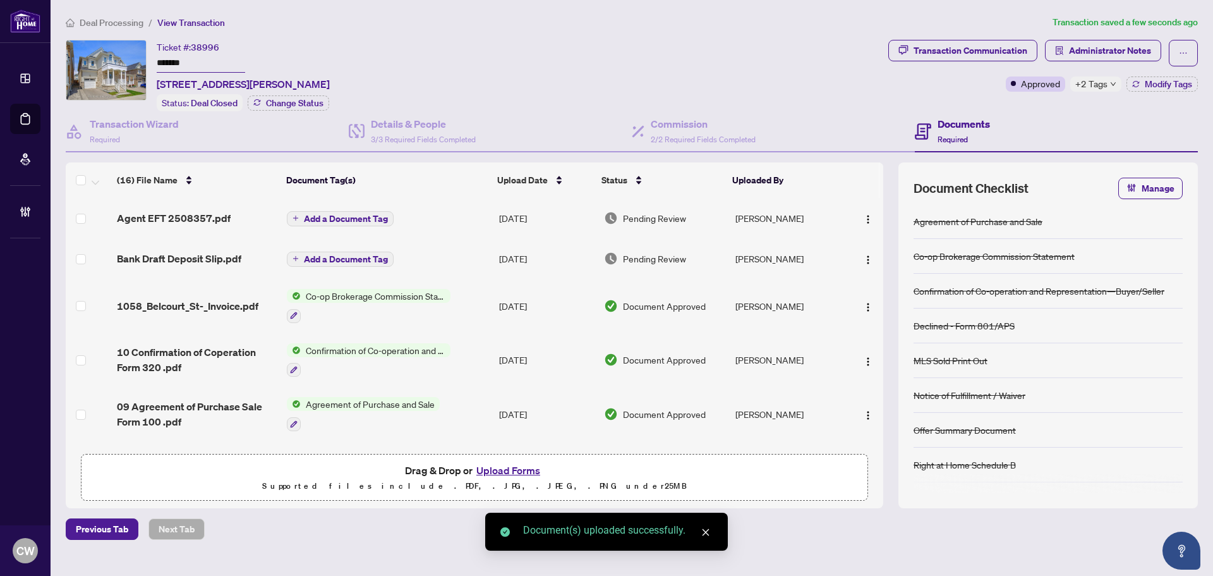
click at [360, 217] on span "Add a Document Tag" at bounding box center [346, 218] width 84 height 9
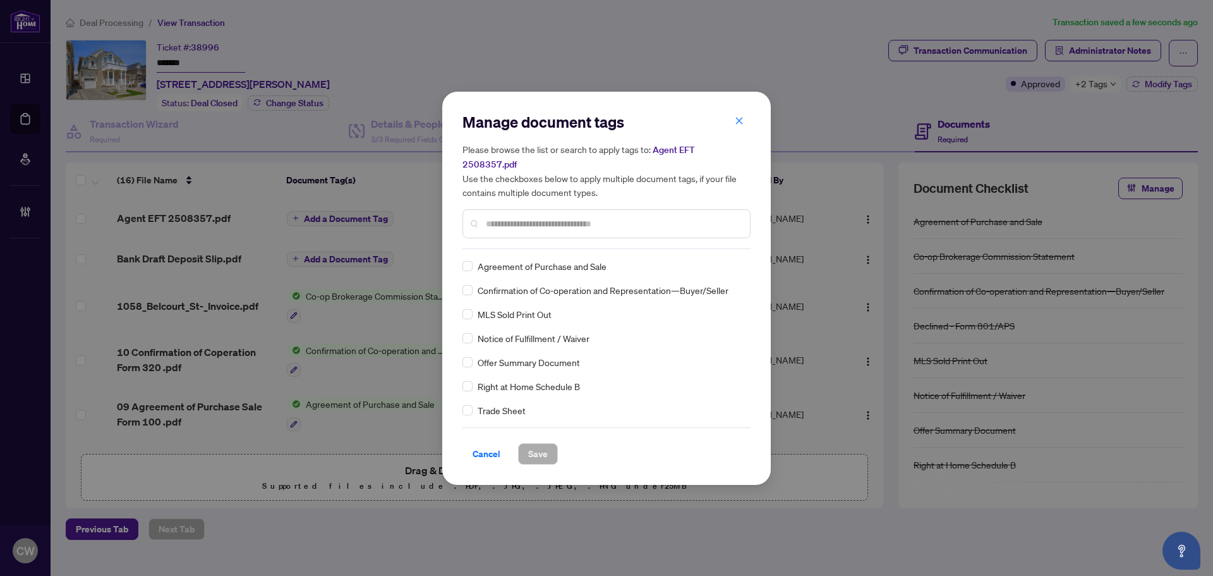
click at [504, 217] on input "text" at bounding box center [613, 224] width 254 height 14
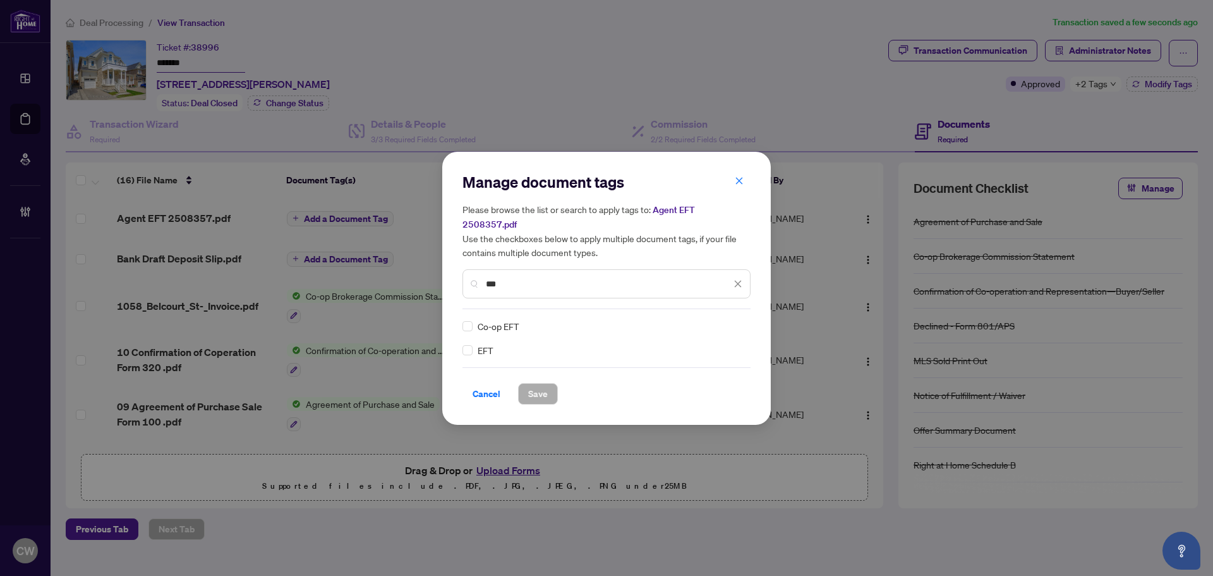
type input "***"
click at [462, 339] on div "Manage document tags Please browse the list or search to apply tags to: Agent E…" at bounding box center [606, 288] width 329 height 273
click at [737, 321] on div at bounding box center [730, 326] width 24 height 13
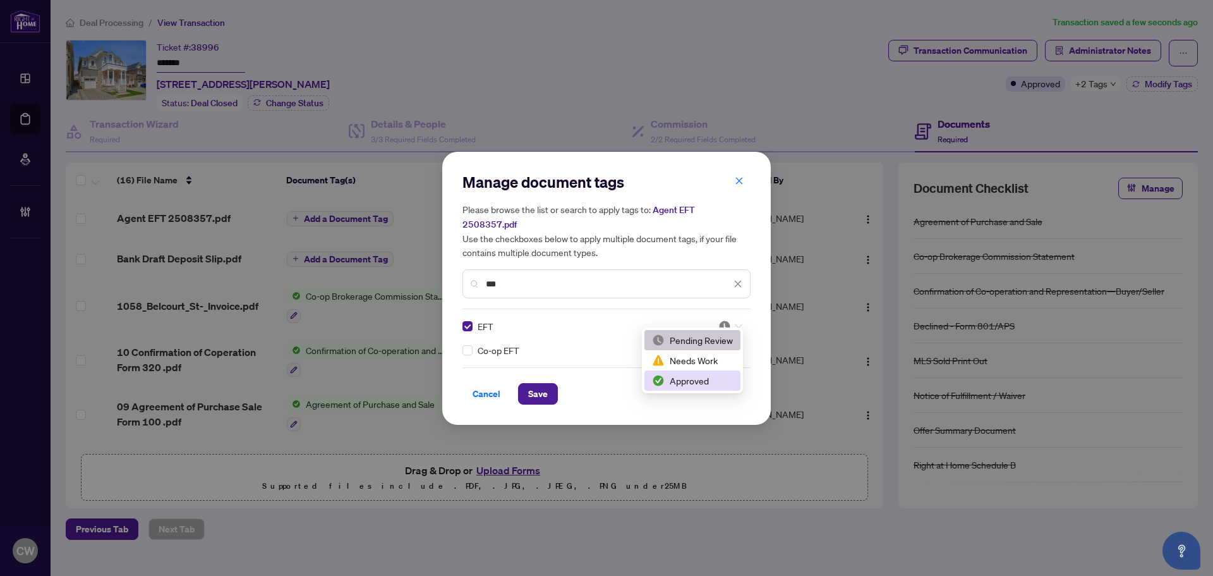
click at [698, 380] on div "Approved" at bounding box center [692, 380] width 81 height 14
drag, startPoint x: 544, startPoint y: 385, endPoint x: 703, endPoint y: 361, distance: 161.0
click at [543, 385] on span "Save" at bounding box center [538, 394] width 20 height 20
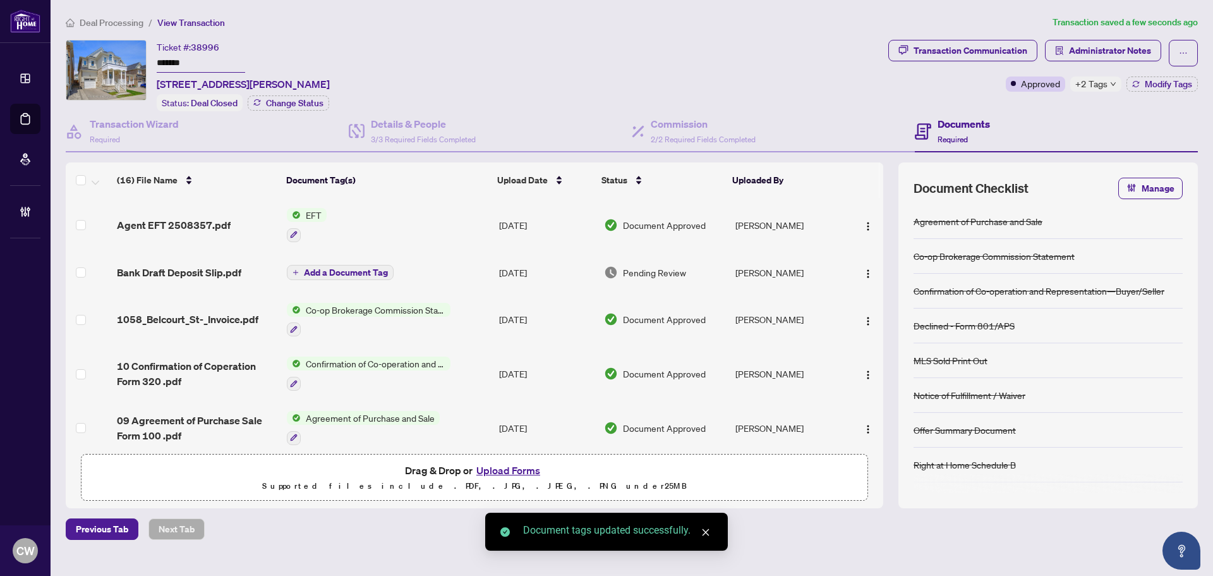
click at [867, 218] on span "button" at bounding box center [868, 225] width 10 height 14
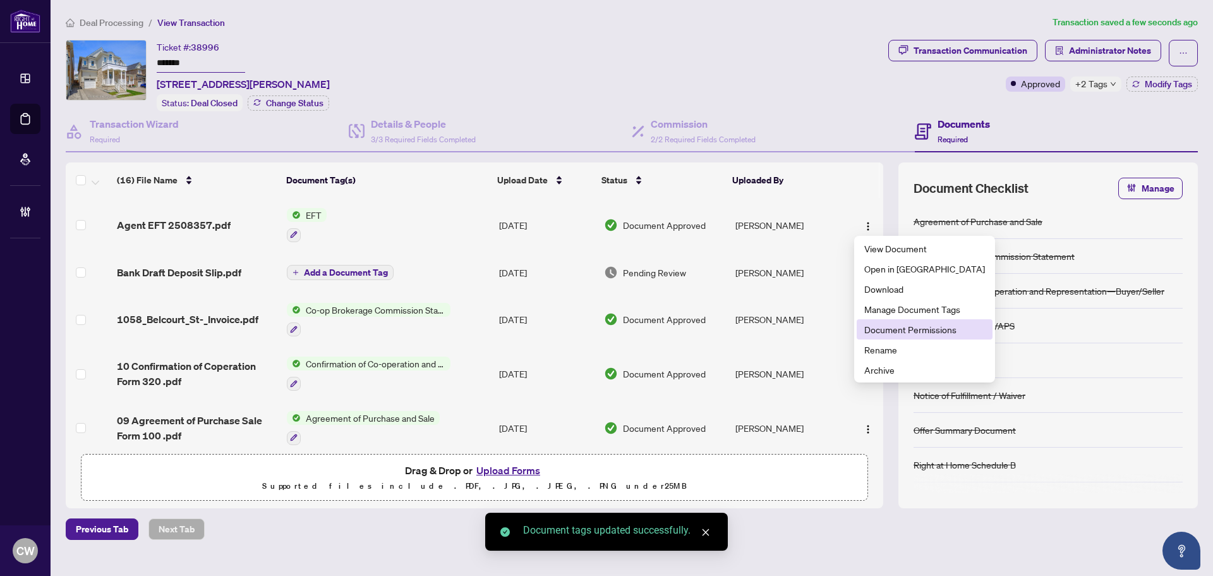
click at [902, 332] on span "Document Permissions" at bounding box center [924, 329] width 121 height 14
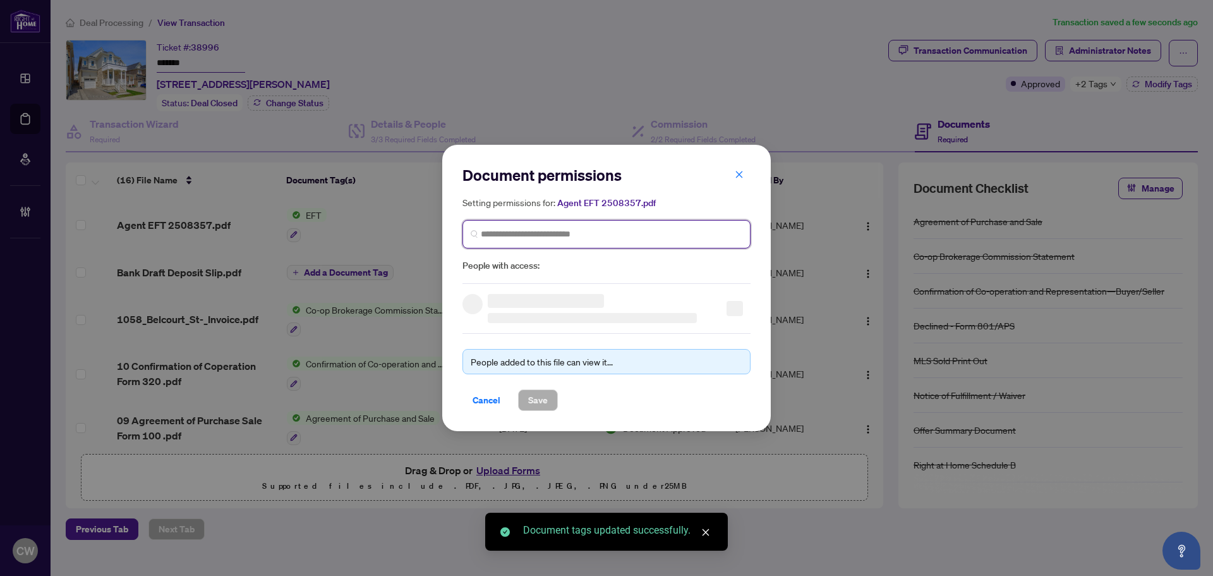
click at [500, 231] on input "search" at bounding box center [612, 233] width 262 height 13
paste input "**********"
type input "**********"
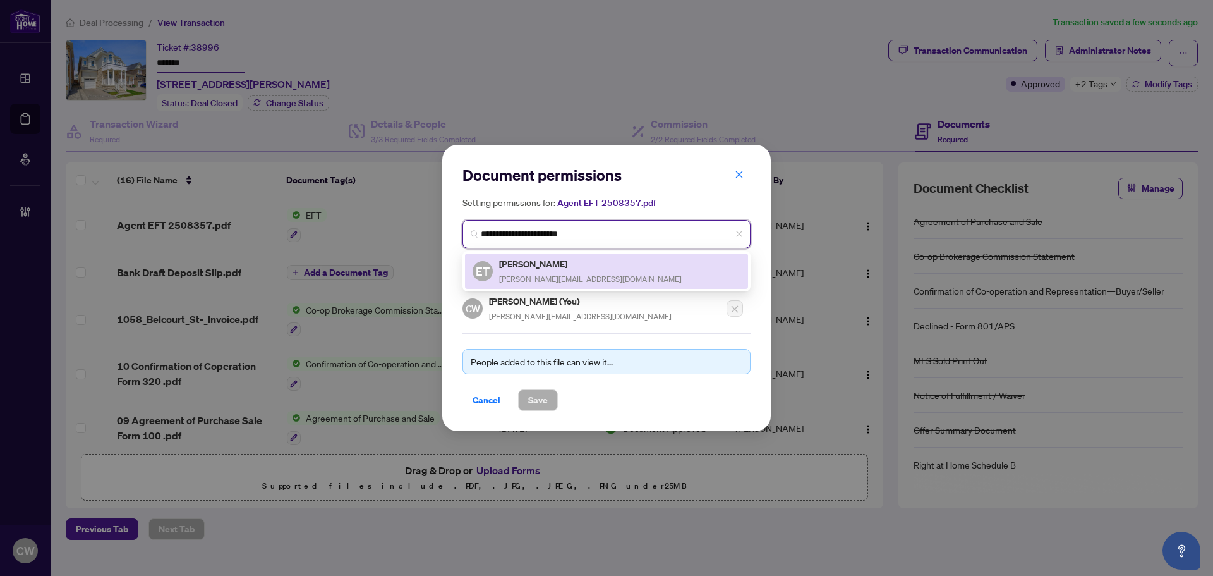
click at [521, 269] on h5 "[PERSON_NAME]" at bounding box center [590, 264] width 183 height 15
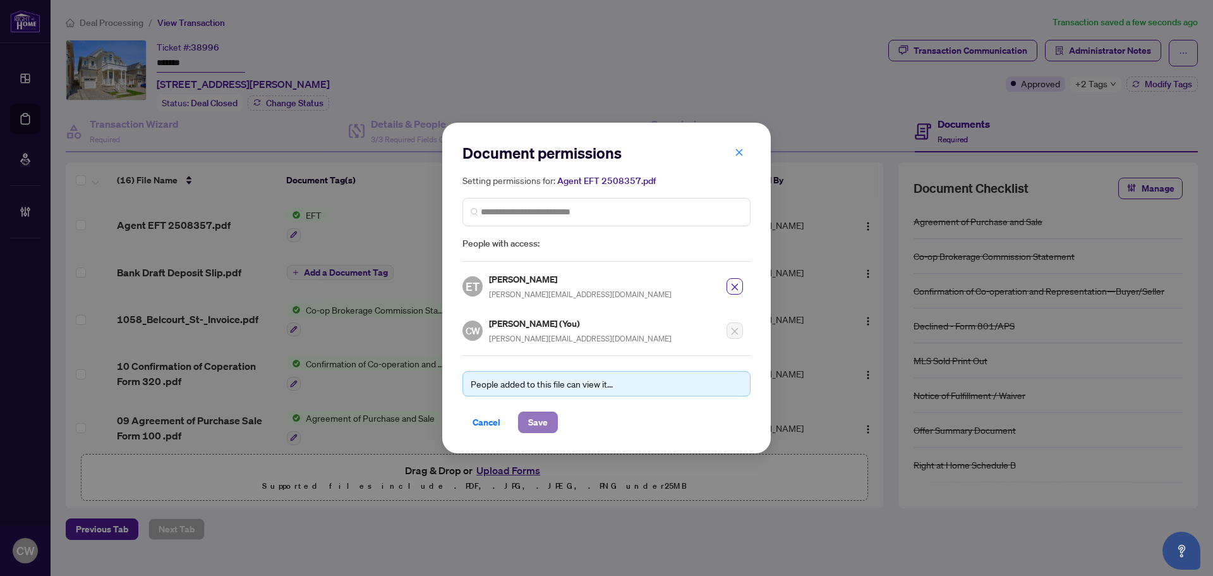
click at [536, 421] on span "Save" at bounding box center [538, 422] width 20 height 20
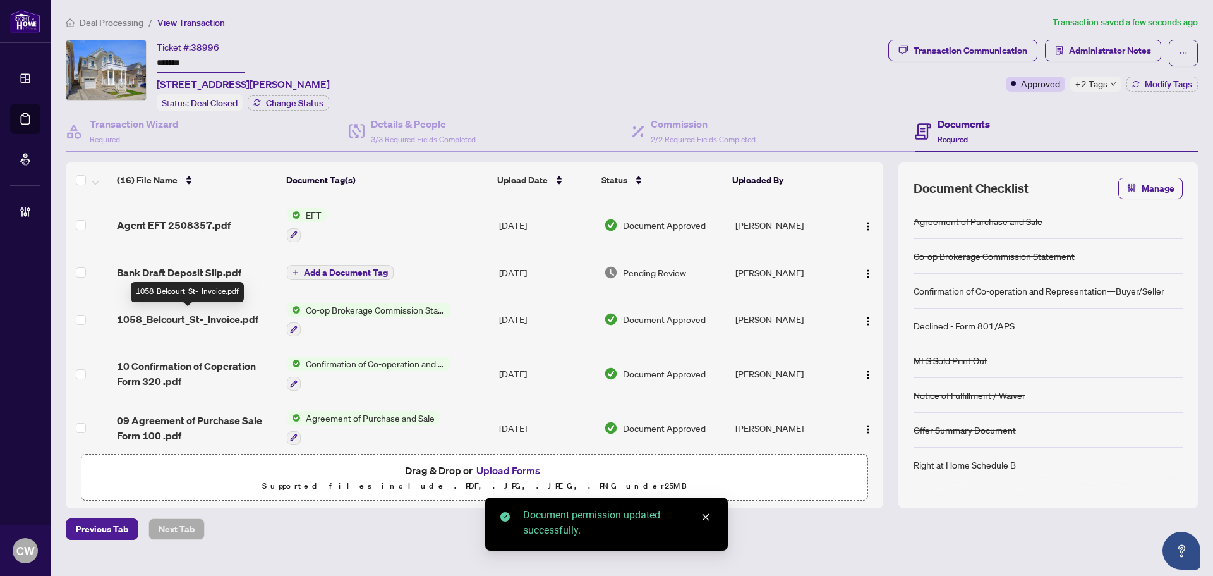
click at [191, 318] on span "1058_Belcourt_St-_Invoice.pdf" at bounding box center [188, 319] width 142 height 15
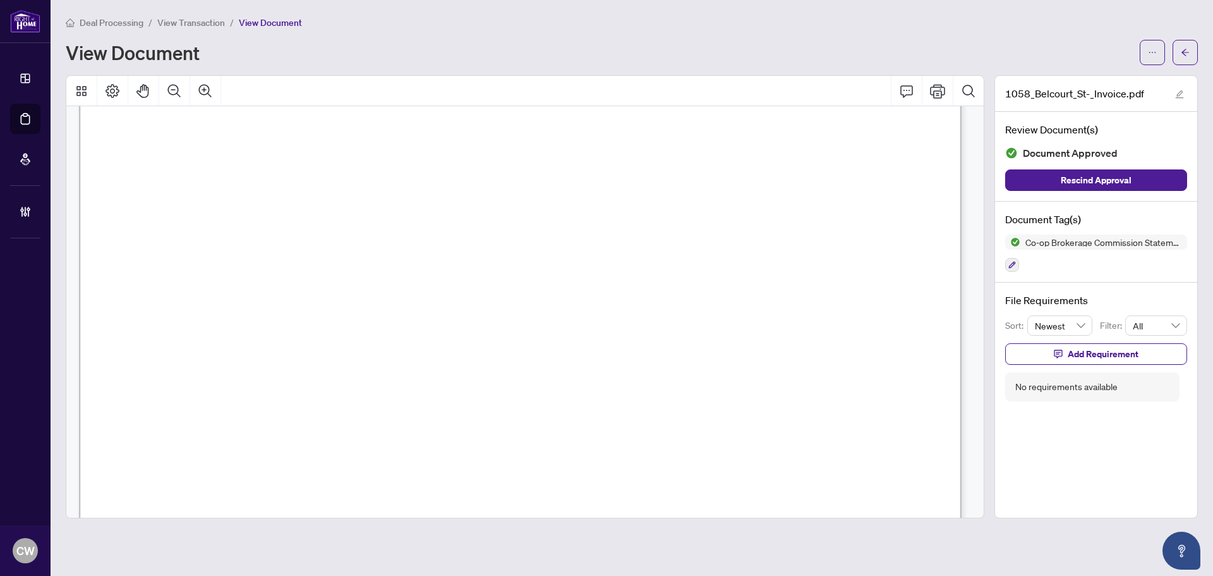
scroll to position [505, 0]
click at [1185, 48] on icon "arrow-left" at bounding box center [1185, 52] width 9 height 9
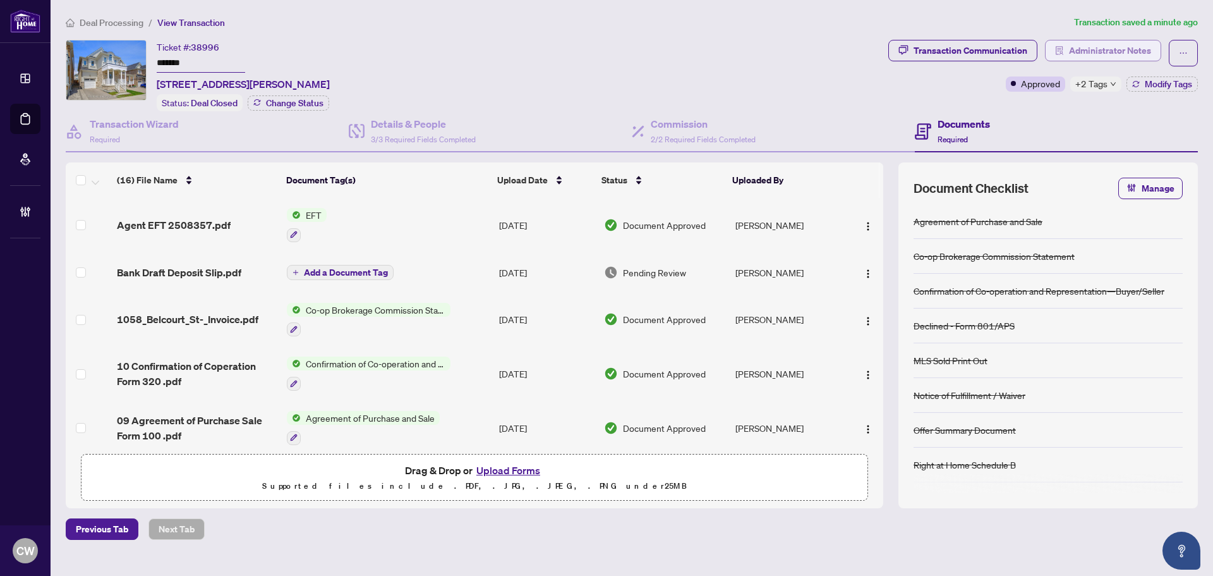
click at [1120, 47] on span "Administrator Notes" at bounding box center [1110, 50] width 82 height 20
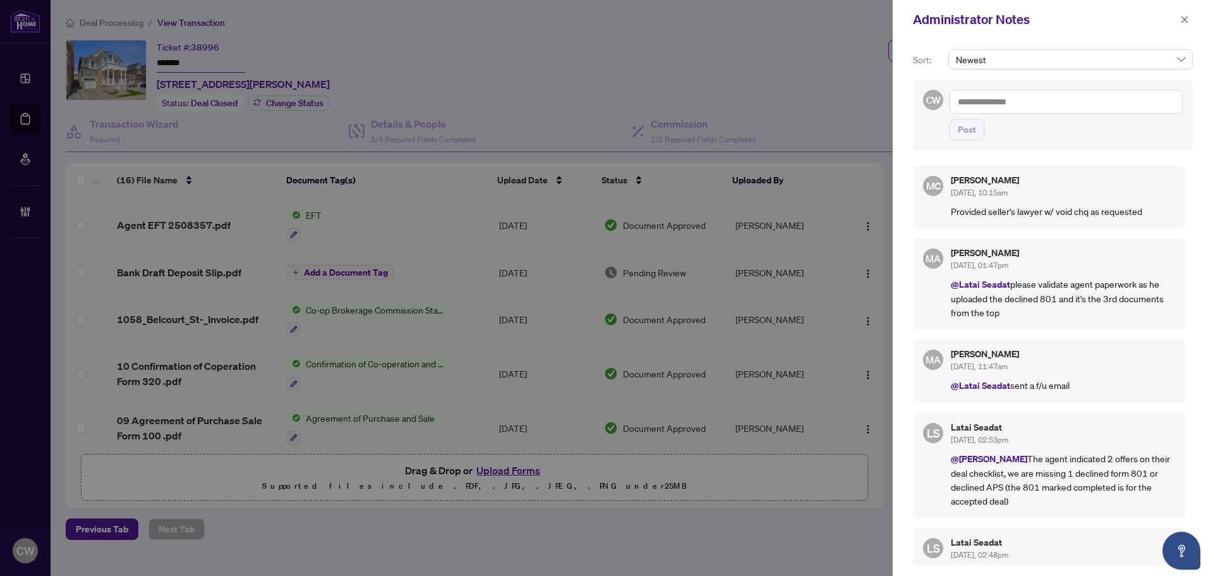
click at [991, 99] on textarea at bounding box center [1066, 102] width 233 height 24
paste textarea "**********"
type textarea "**********"
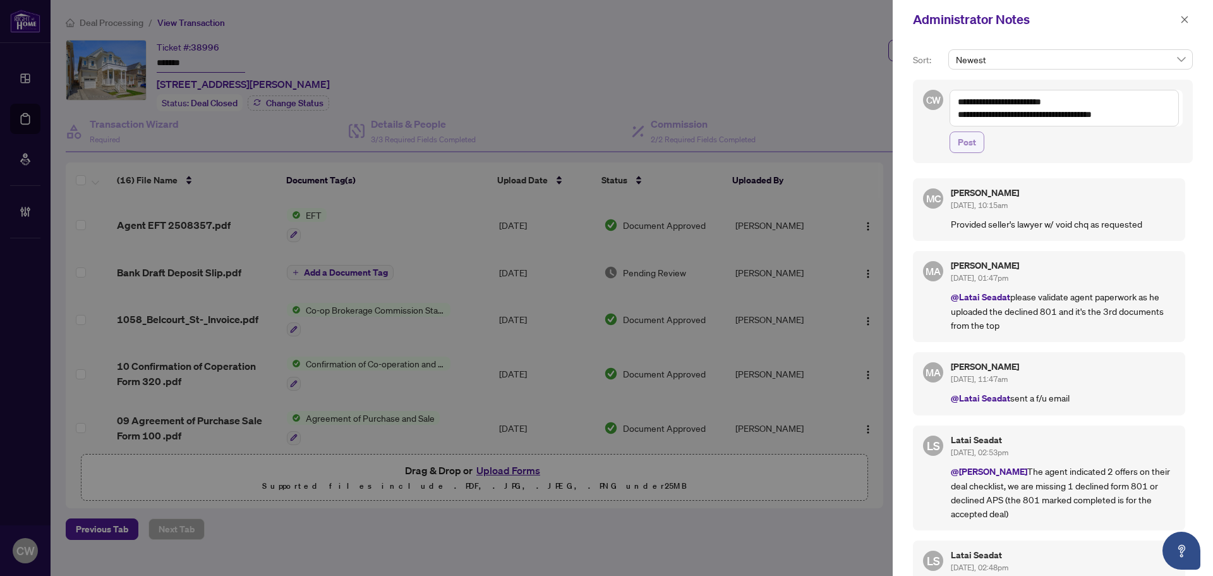
drag, startPoint x: 969, startPoint y: 139, endPoint x: 723, endPoint y: 143, distance: 245.2
click at [969, 139] on span "Post" at bounding box center [967, 142] width 18 height 20
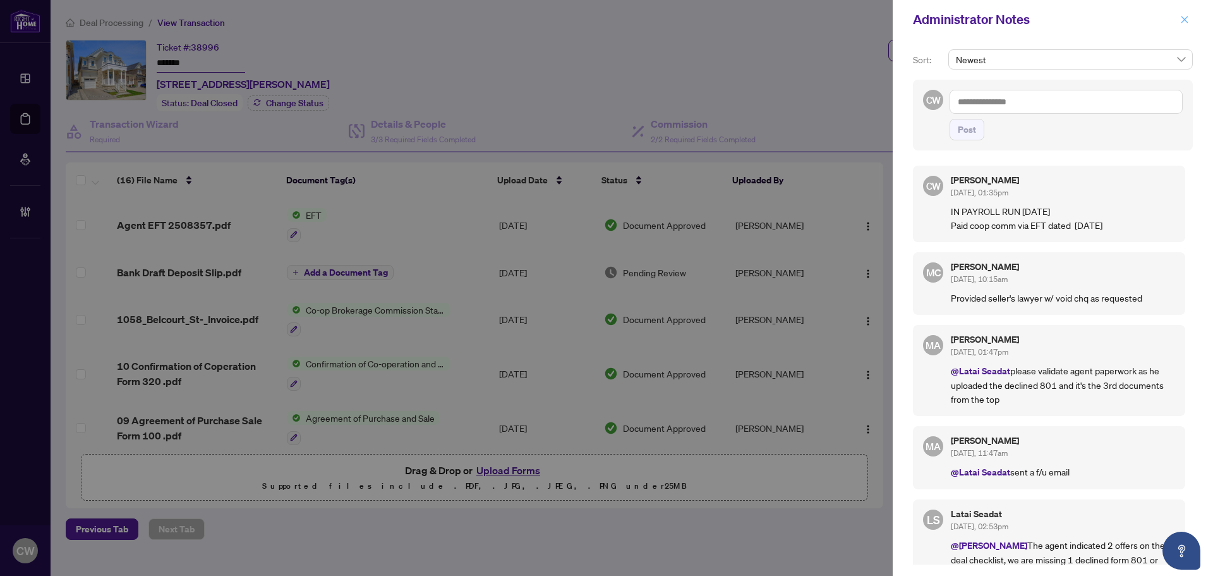
click at [1187, 18] on icon "close" at bounding box center [1185, 19] width 7 height 7
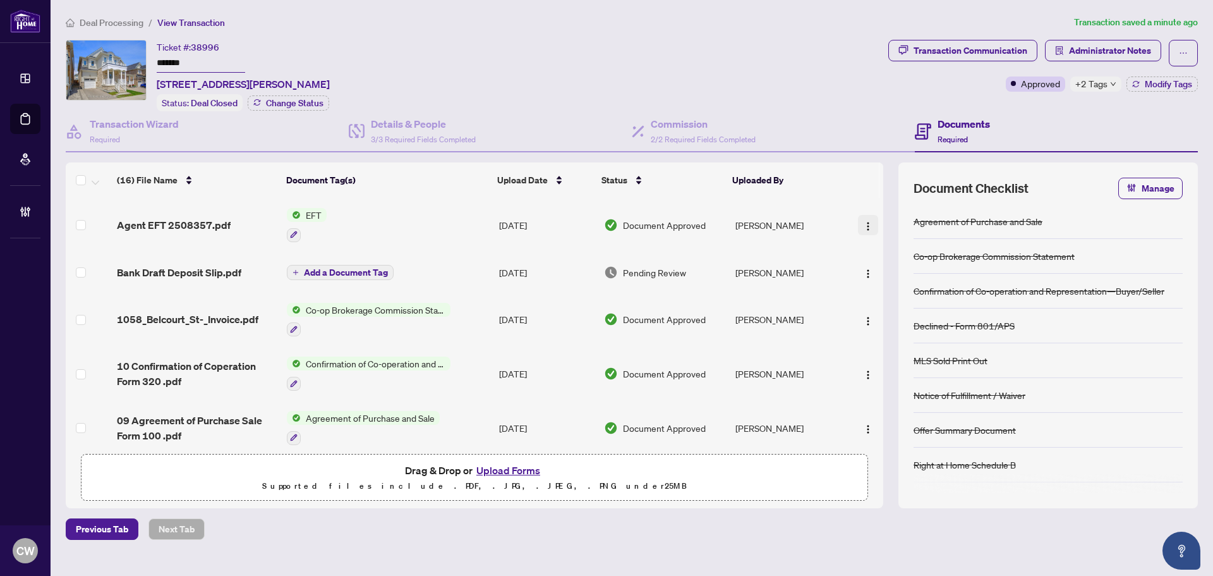
click at [866, 229] on span "button" at bounding box center [868, 225] width 10 height 14
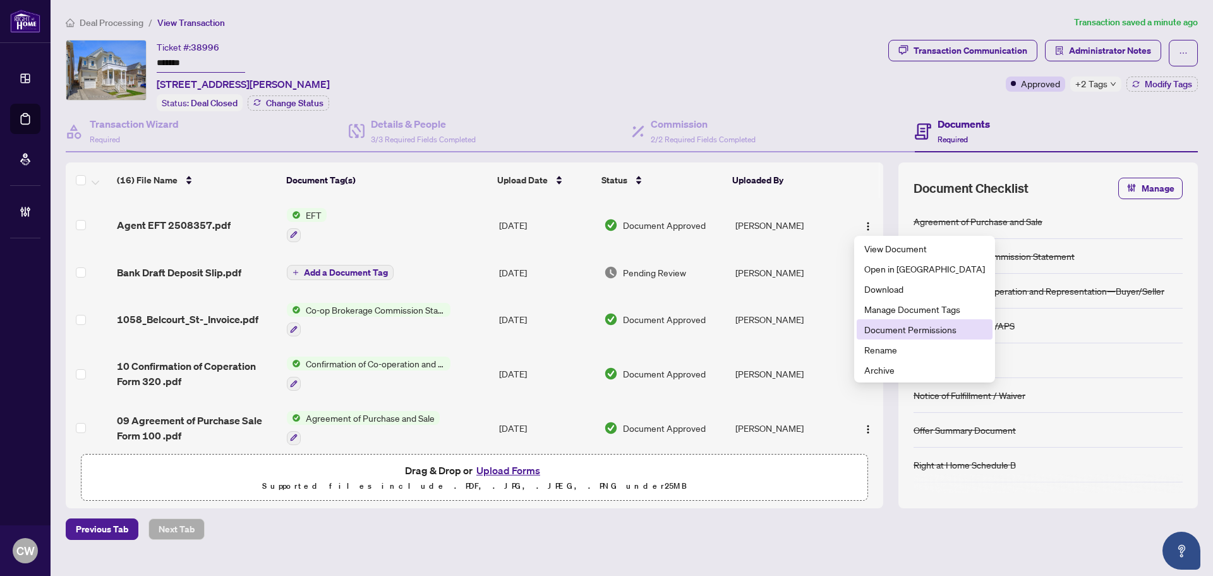
click at [899, 332] on span "Document Permissions" at bounding box center [924, 329] width 121 height 14
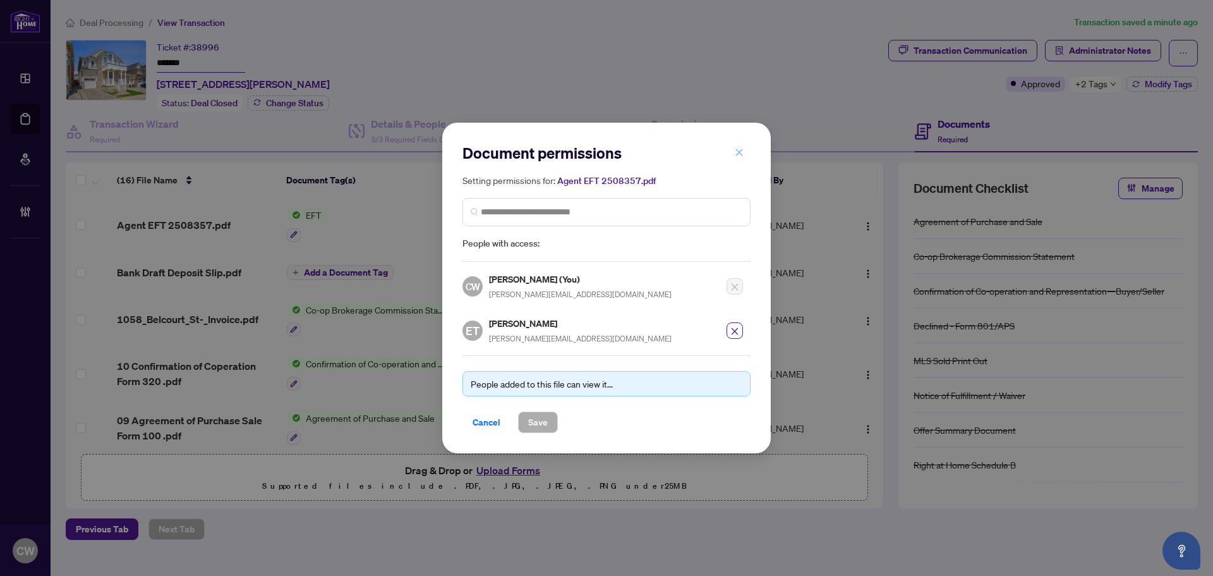
click at [739, 156] on icon "close" at bounding box center [739, 152] width 9 height 9
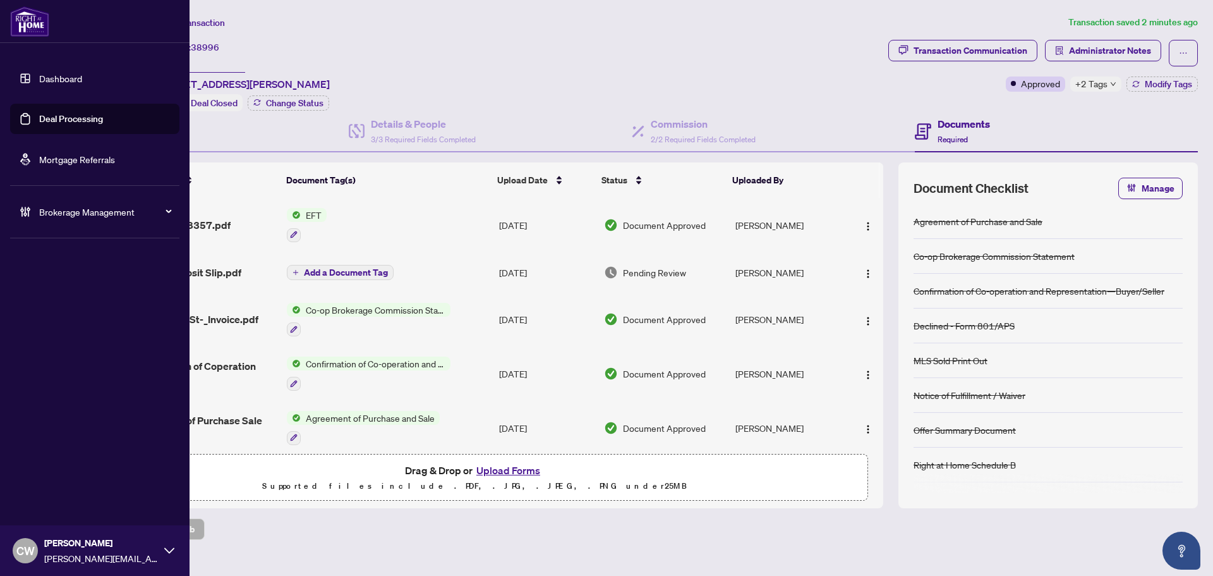
click at [40, 116] on link "Deal Processing" at bounding box center [71, 118] width 64 height 11
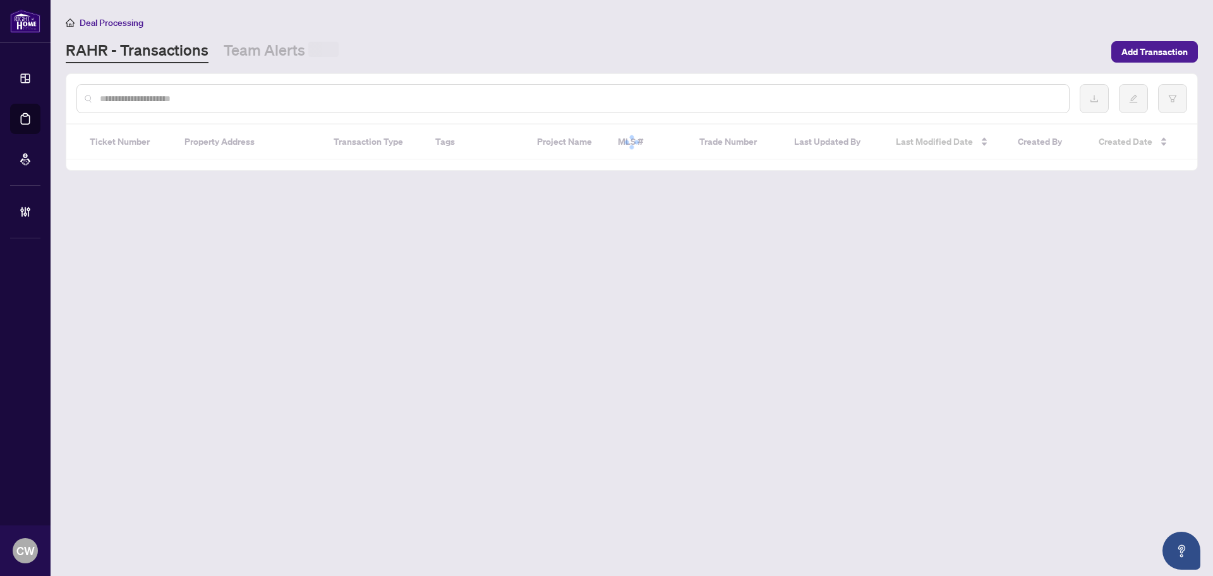
click at [210, 101] on input "text" at bounding box center [579, 99] width 959 height 14
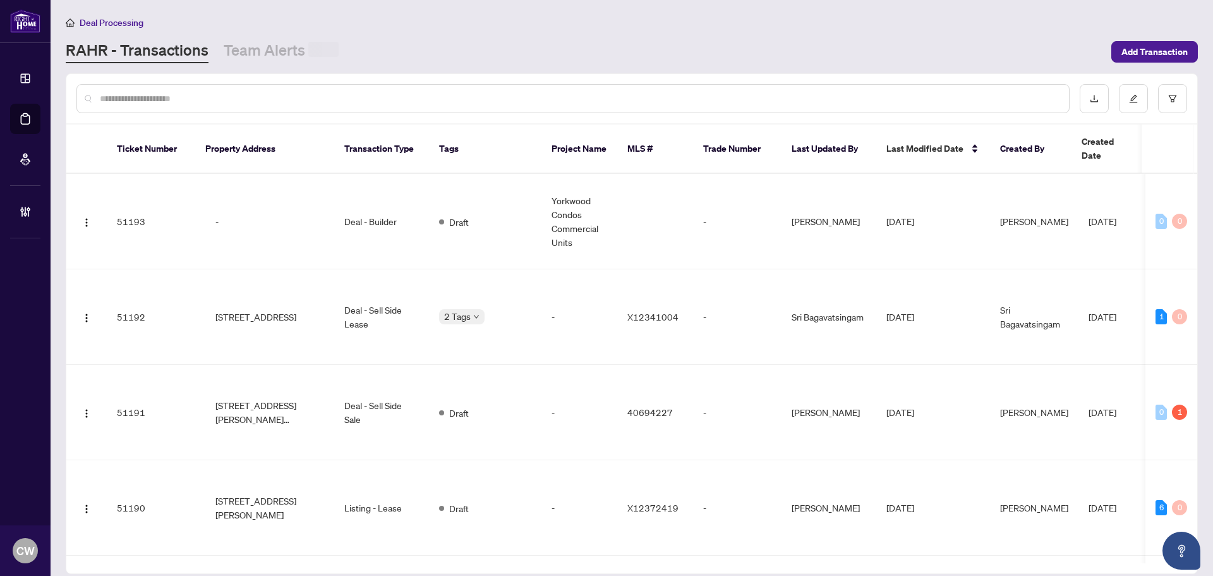
paste input "*******"
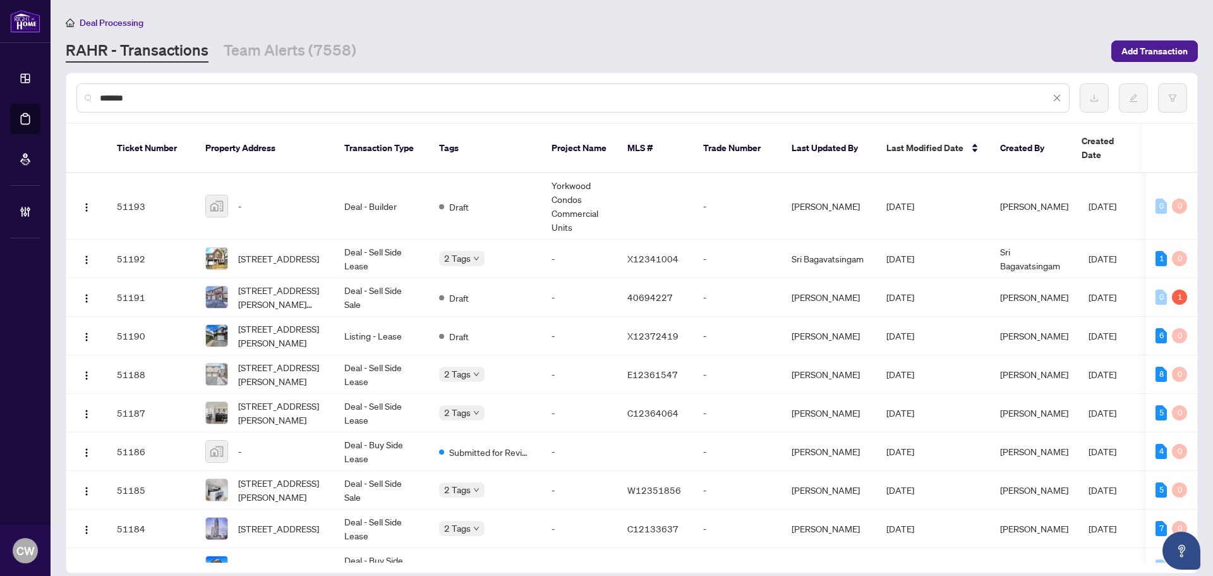
type input "*******"
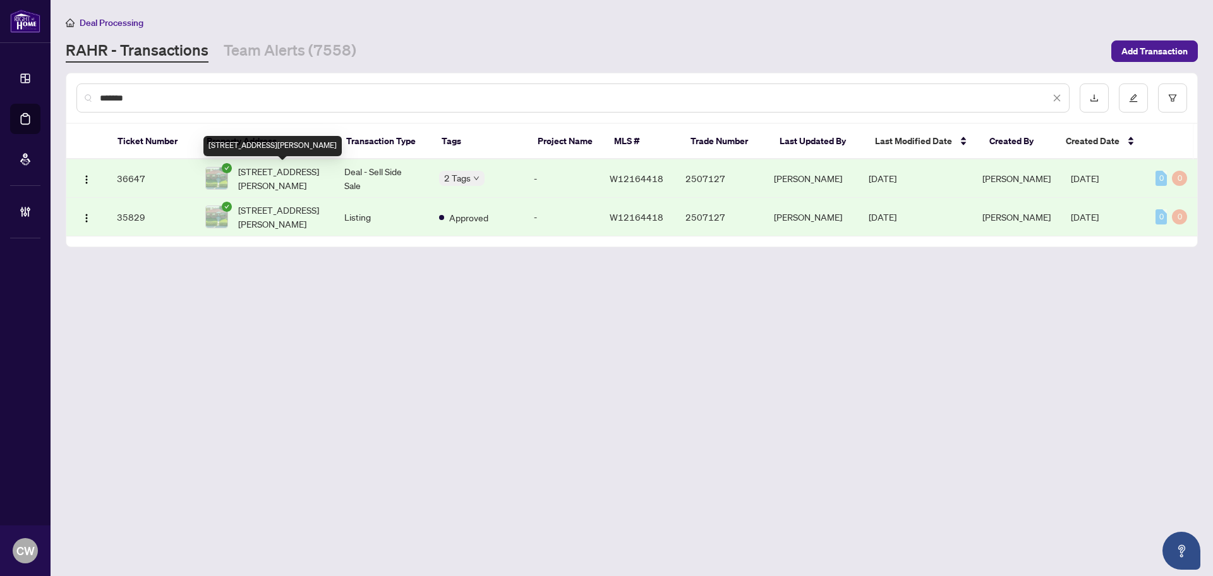
click at [291, 174] on span "408 Bartos Dr, Oakville, Ontario L6K 3E7, Canada" at bounding box center [281, 178] width 86 height 28
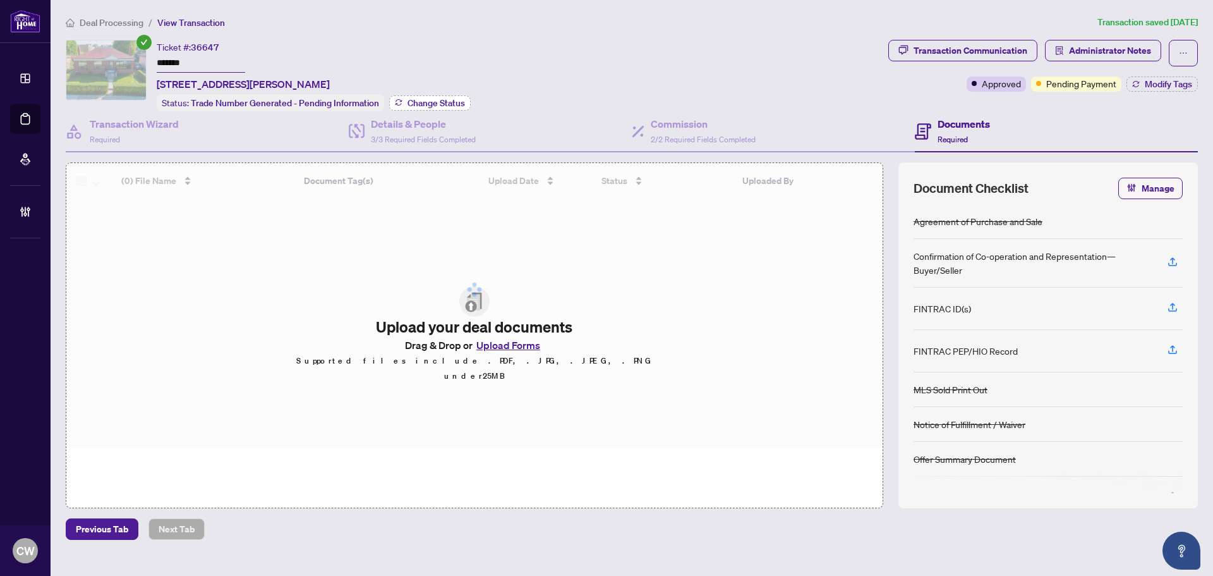
click at [452, 103] on span "Change Status" at bounding box center [436, 103] width 57 height 9
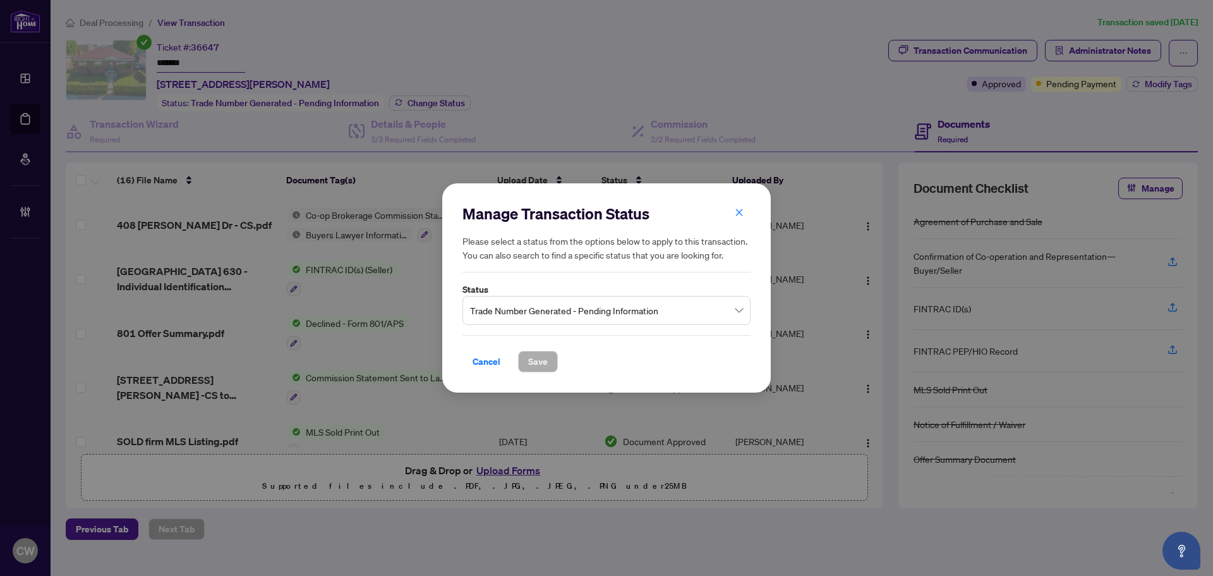
click at [552, 310] on span "Trade Number Generated - Pending Information" at bounding box center [606, 310] width 273 height 24
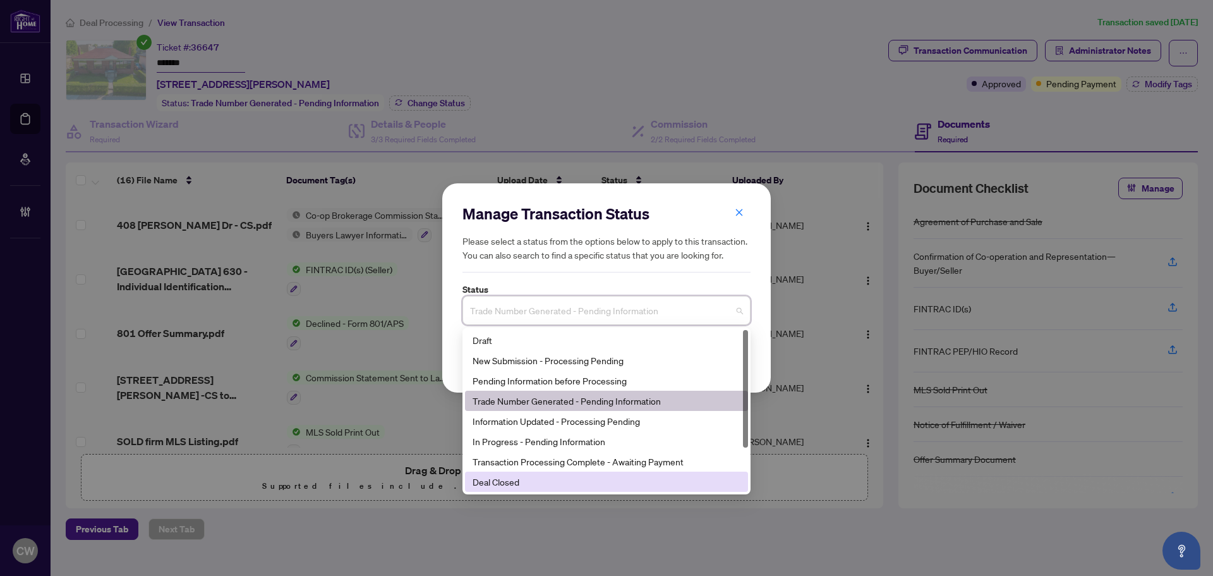
click at [524, 476] on div "Deal Closed" at bounding box center [607, 482] width 268 height 14
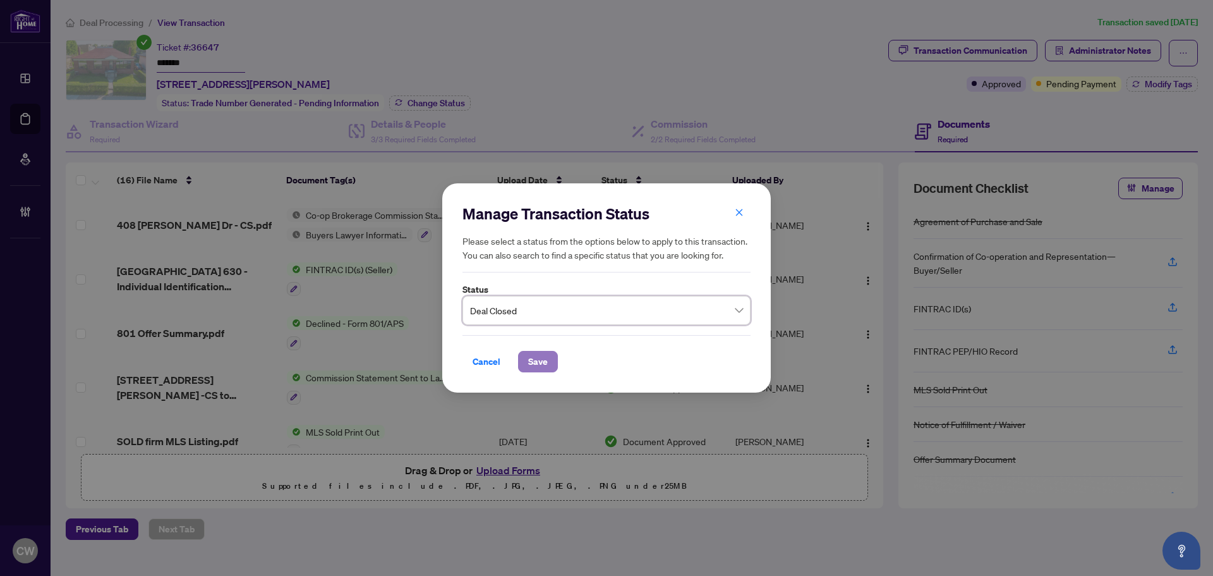
click at [548, 365] on button "Save" at bounding box center [538, 361] width 40 height 21
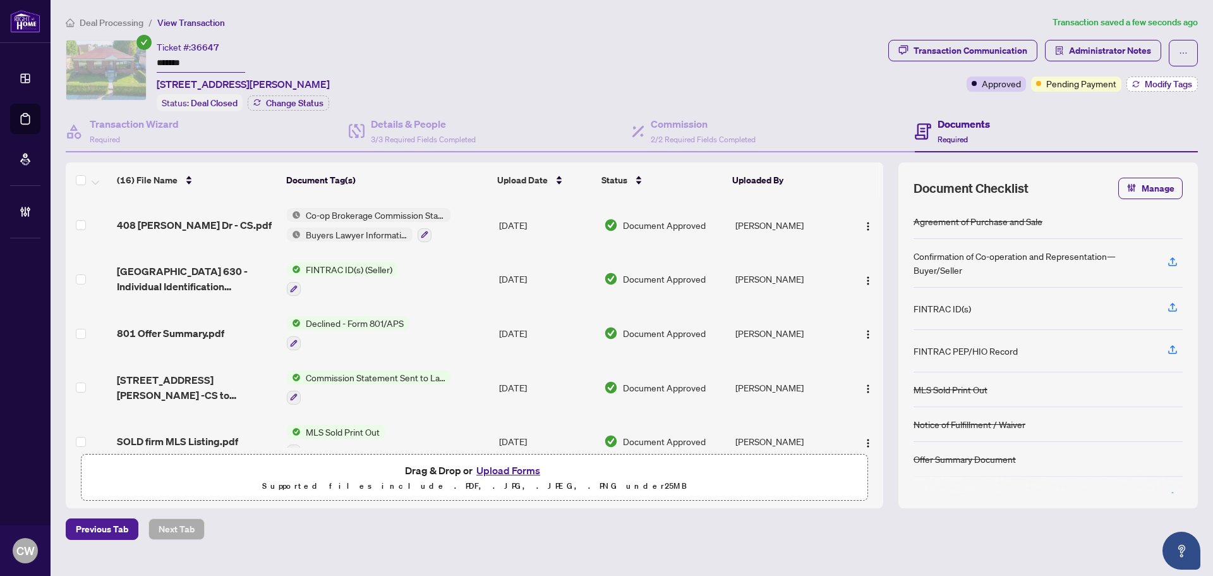
click at [1176, 80] on span "Modify Tags" at bounding box center [1168, 84] width 47 height 9
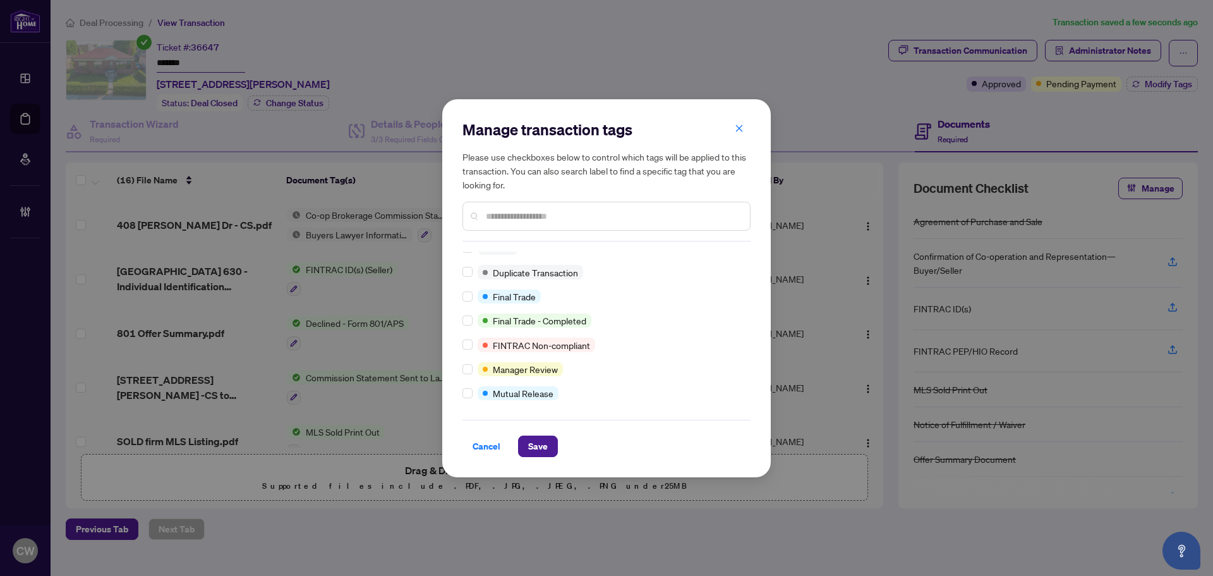
scroll to position [11, 0]
click at [533, 441] on span "Save" at bounding box center [538, 446] width 20 height 20
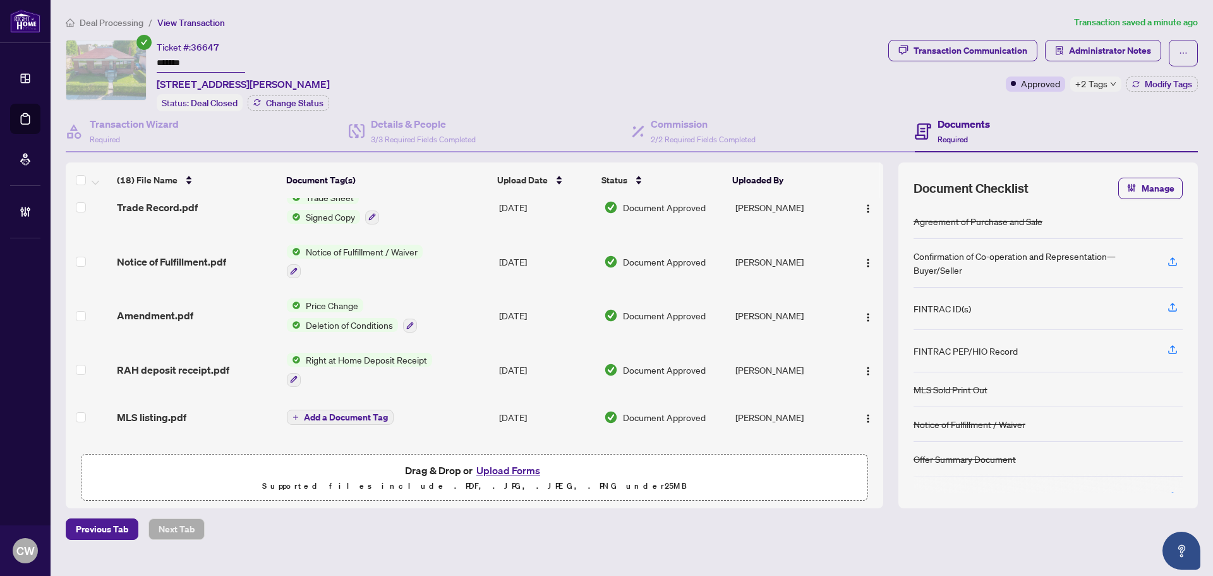
scroll to position [667, 0]
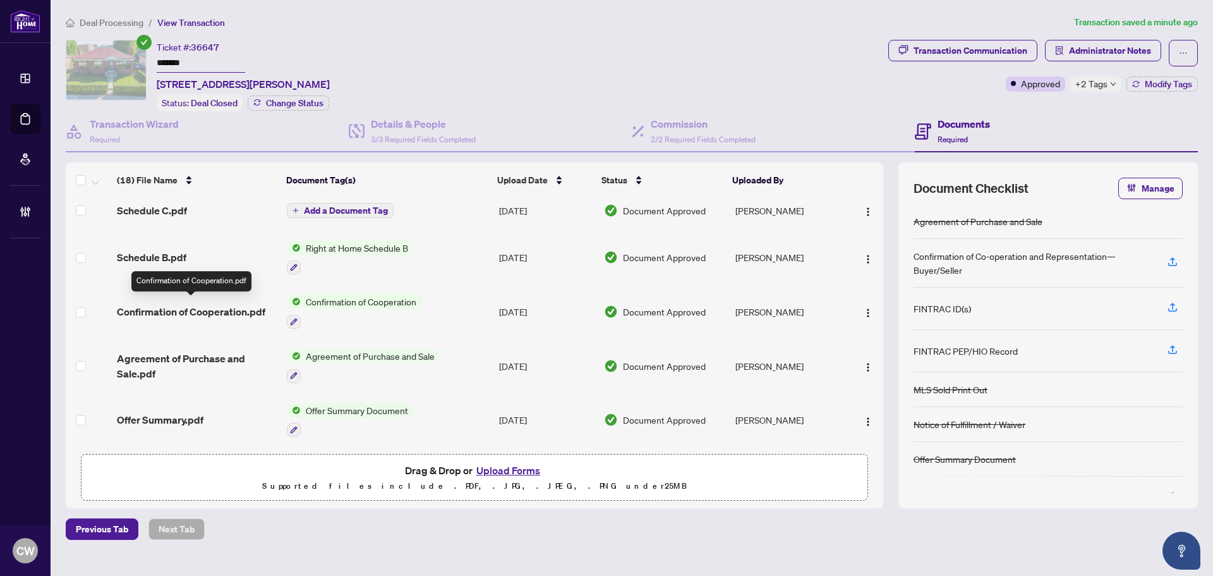
click at [217, 305] on span "Confirmation of Cooperation.pdf" at bounding box center [191, 311] width 148 height 15
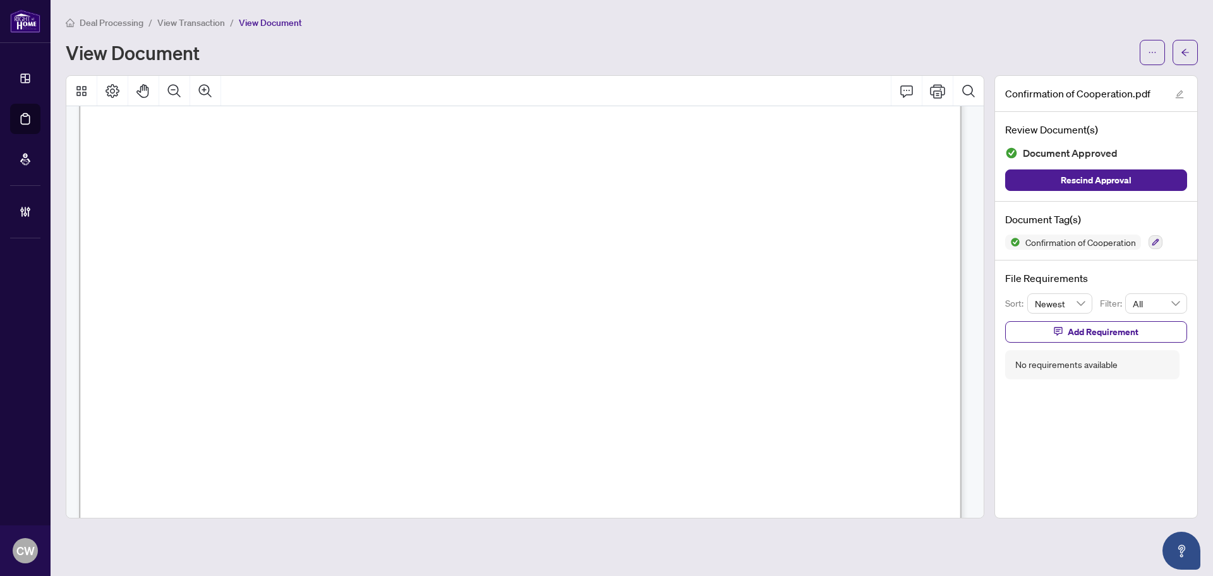
scroll to position [1327, 0]
click at [1185, 51] on icon "arrow-left" at bounding box center [1185, 52] width 9 height 9
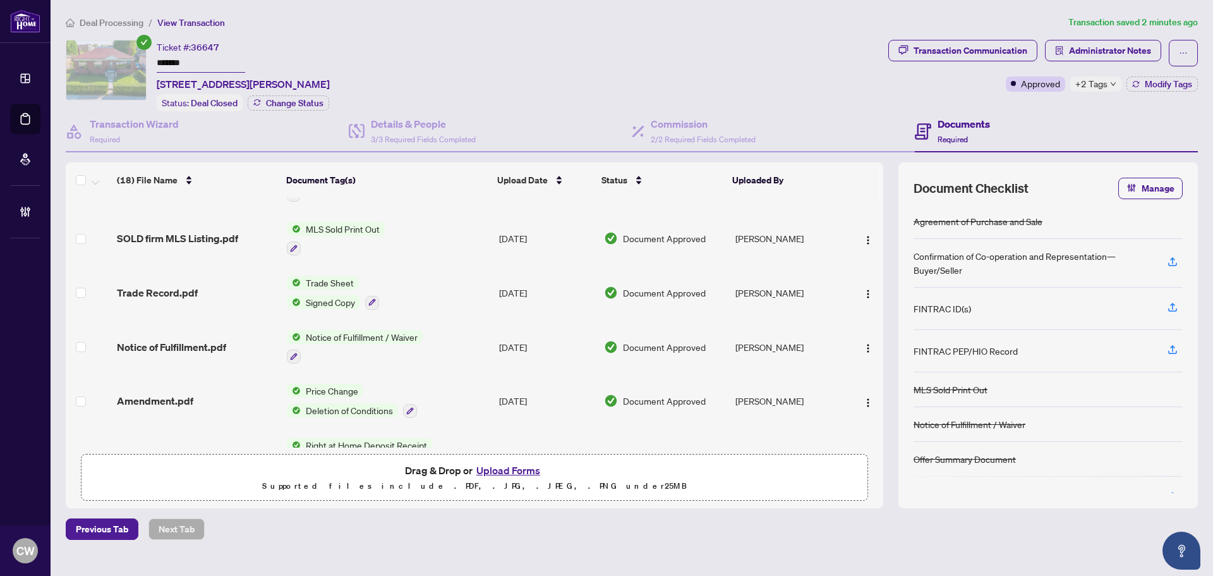
scroll to position [316, 0]
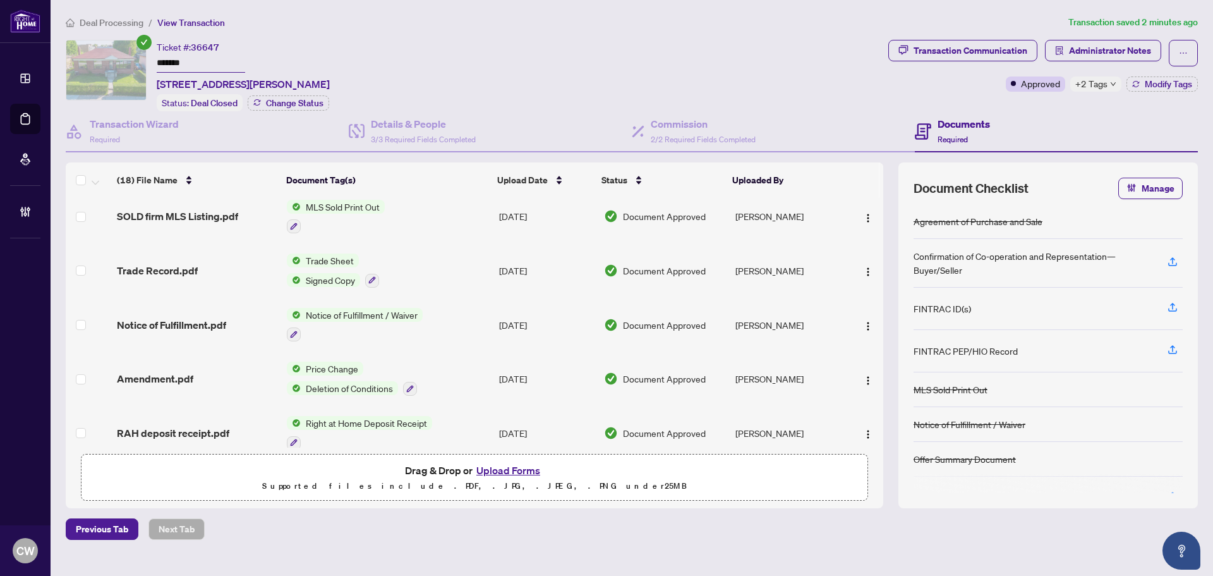
click at [157, 265] on span "Trade Record.pdf" at bounding box center [157, 270] width 81 height 15
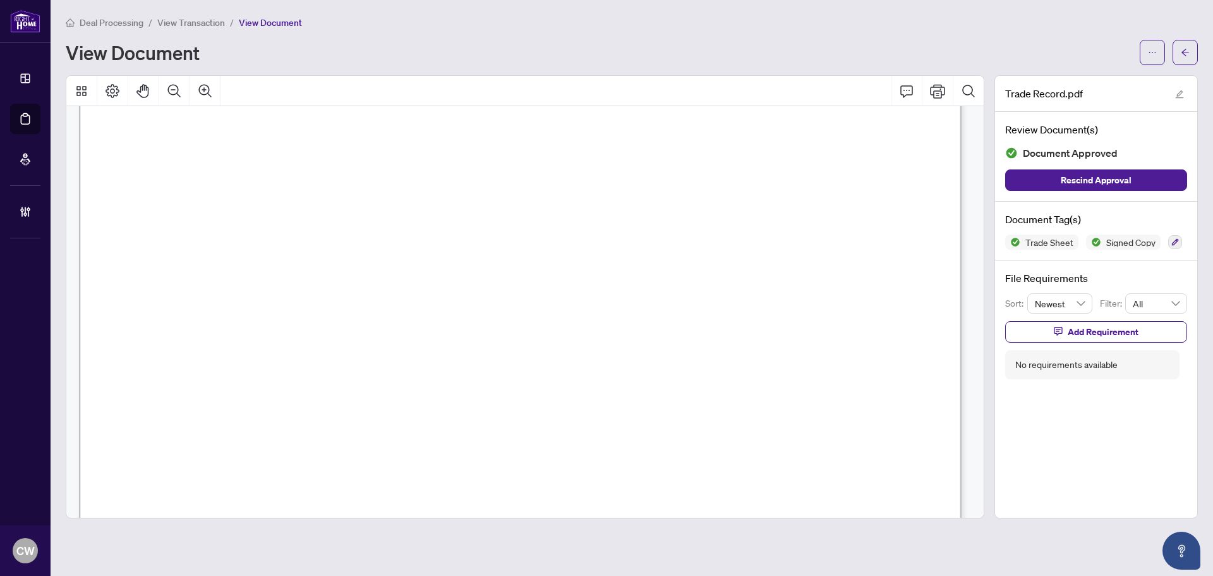
scroll to position [253, 0]
click at [1188, 46] on span "button" at bounding box center [1185, 52] width 9 height 20
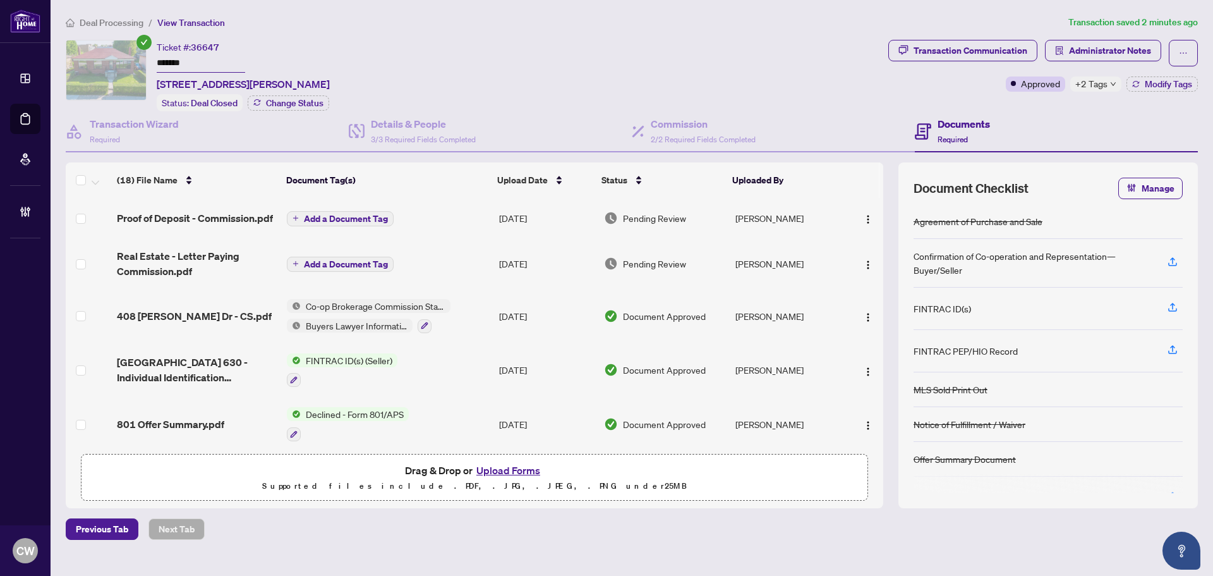
click at [511, 469] on button "Upload Forms" at bounding box center [508, 470] width 71 height 16
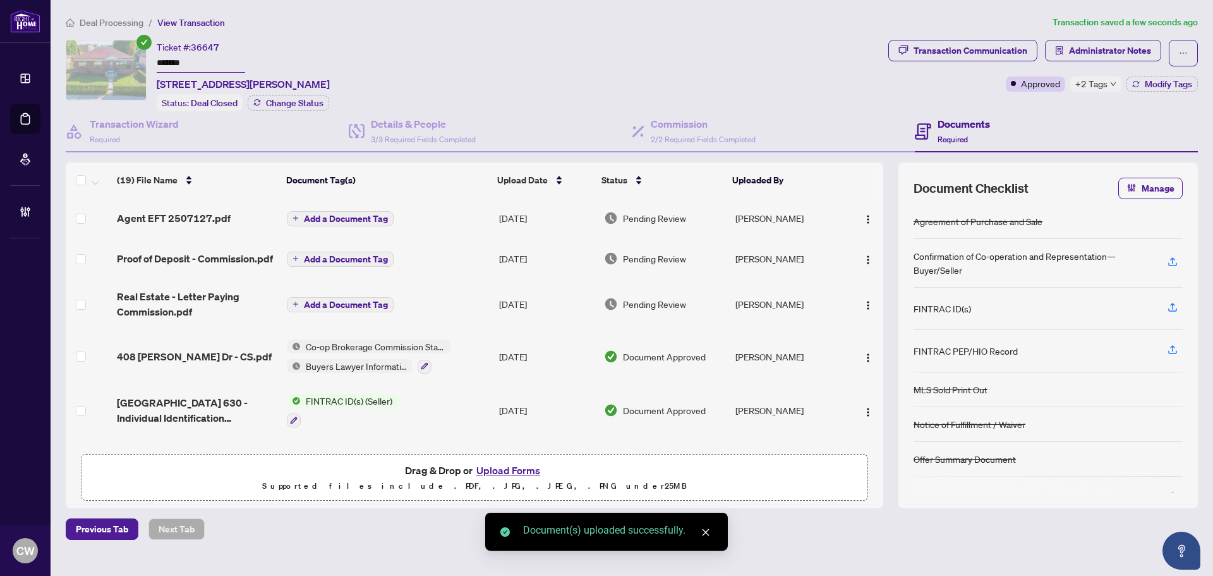
click at [358, 215] on span "Add a Document Tag" at bounding box center [346, 218] width 84 height 9
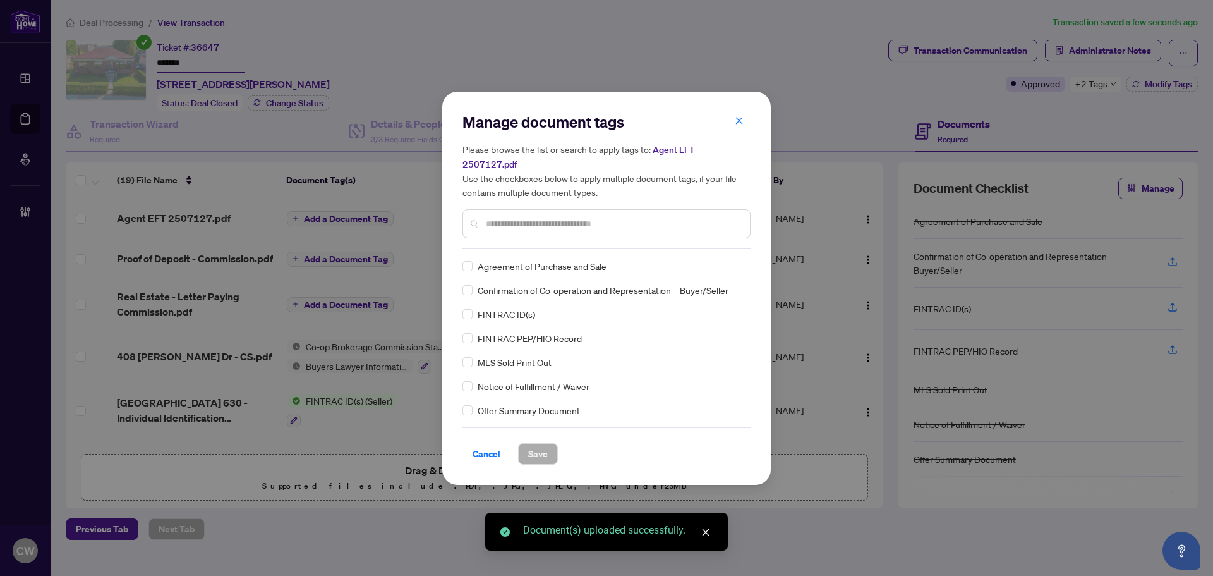
click at [531, 219] on input "text" at bounding box center [613, 224] width 254 height 14
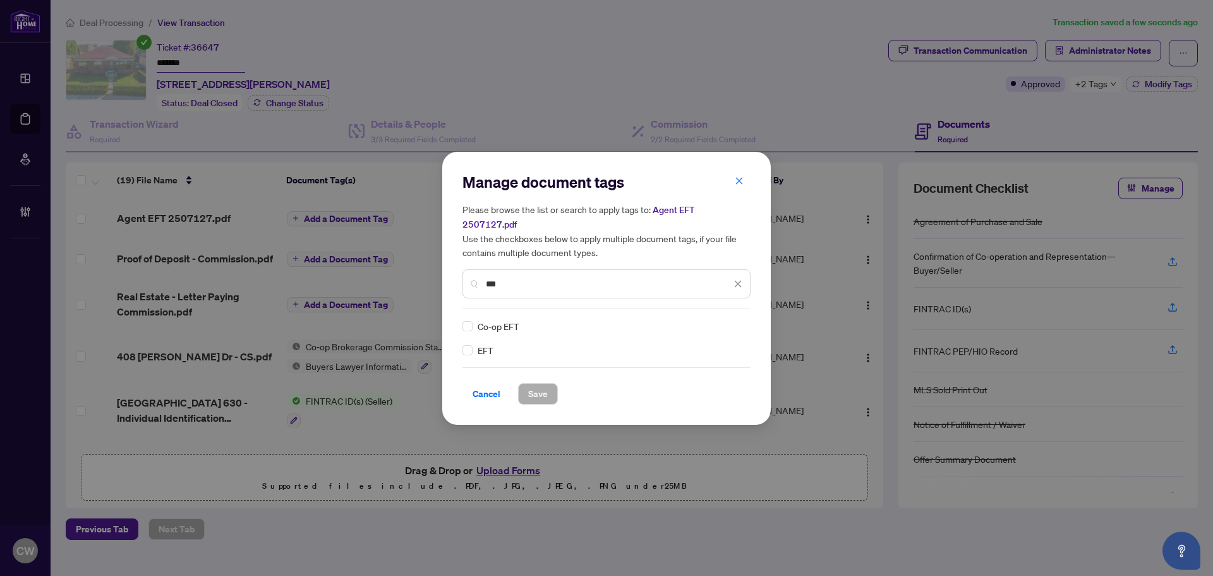
type input "***"
click at [723, 322] on img at bounding box center [724, 326] width 13 height 13
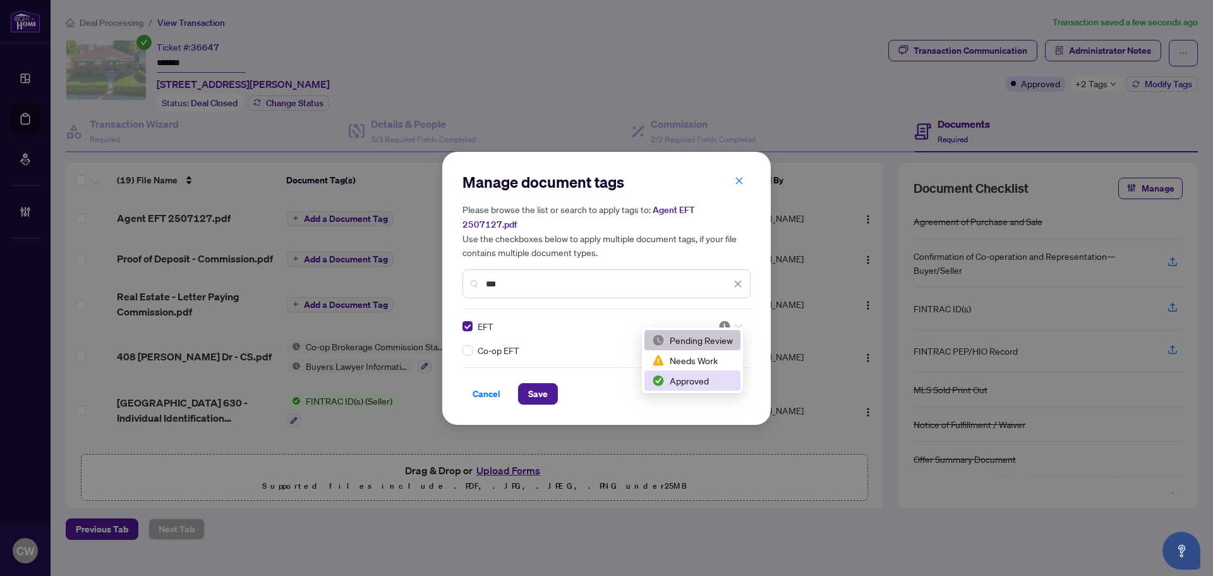
click at [688, 381] on div "Approved" at bounding box center [692, 380] width 81 height 14
click at [528, 384] on span "Save" at bounding box center [538, 394] width 20 height 20
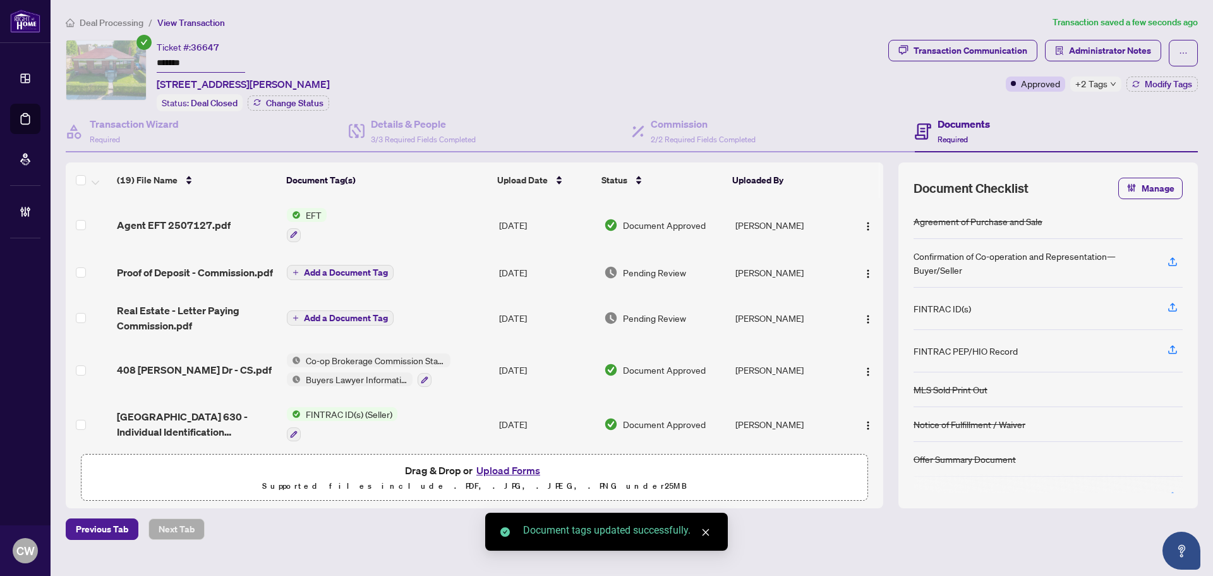
click at [867, 215] on button "button" at bounding box center [868, 225] width 20 height 20
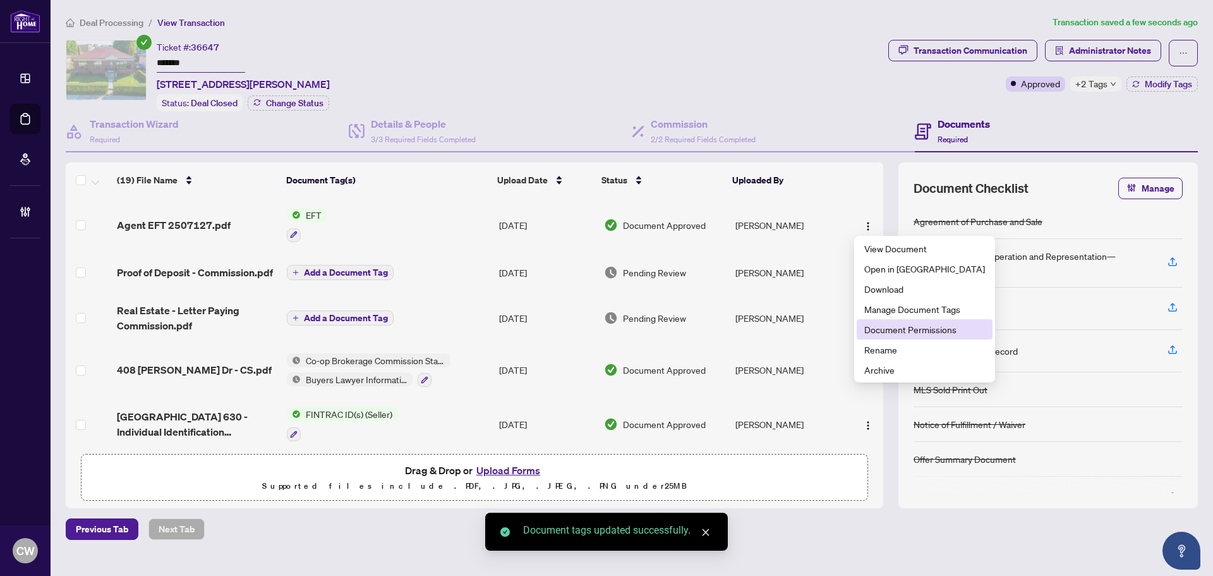
click at [888, 336] on span "Document Permissions" at bounding box center [924, 329] width 121 height 14
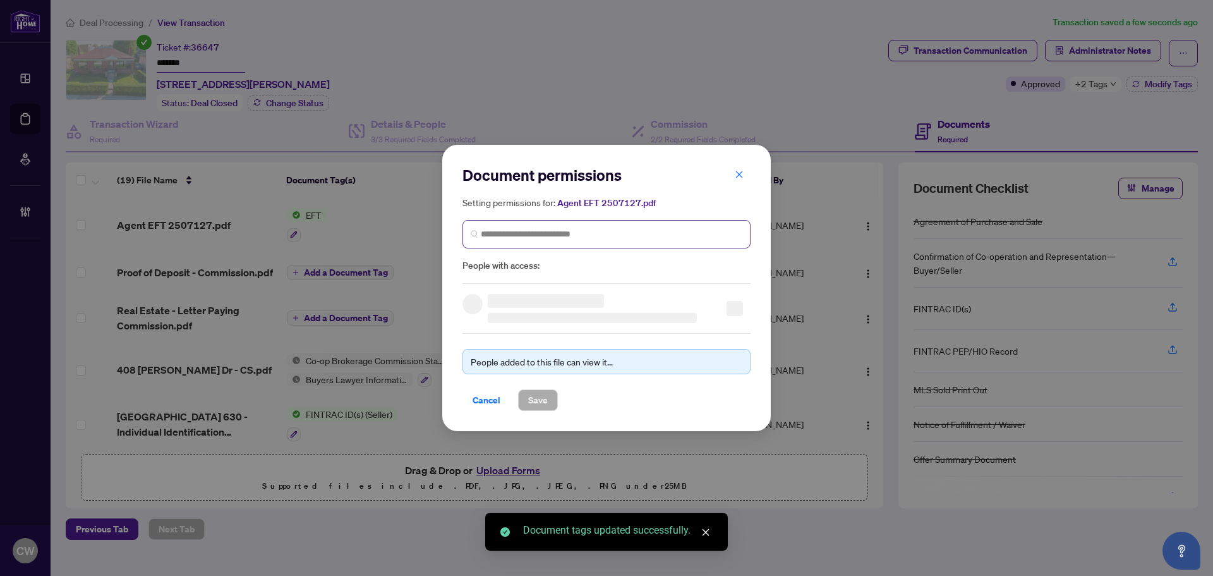
click at [566, 226] on span at bounding box center [607, 234] width 288 height 28
paste input "**********"
type input "**********"
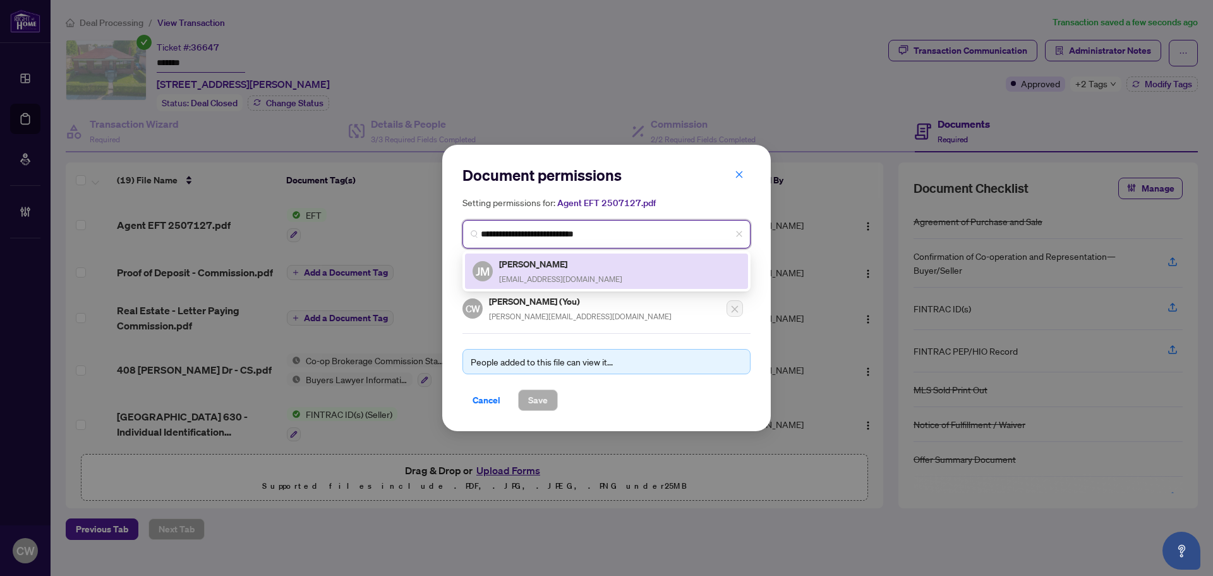
click at [535, 272] on div "Jaimee Marks jaimeemarksrealty@gmail.com" at bounding box center [560, 271] width 123 height 29
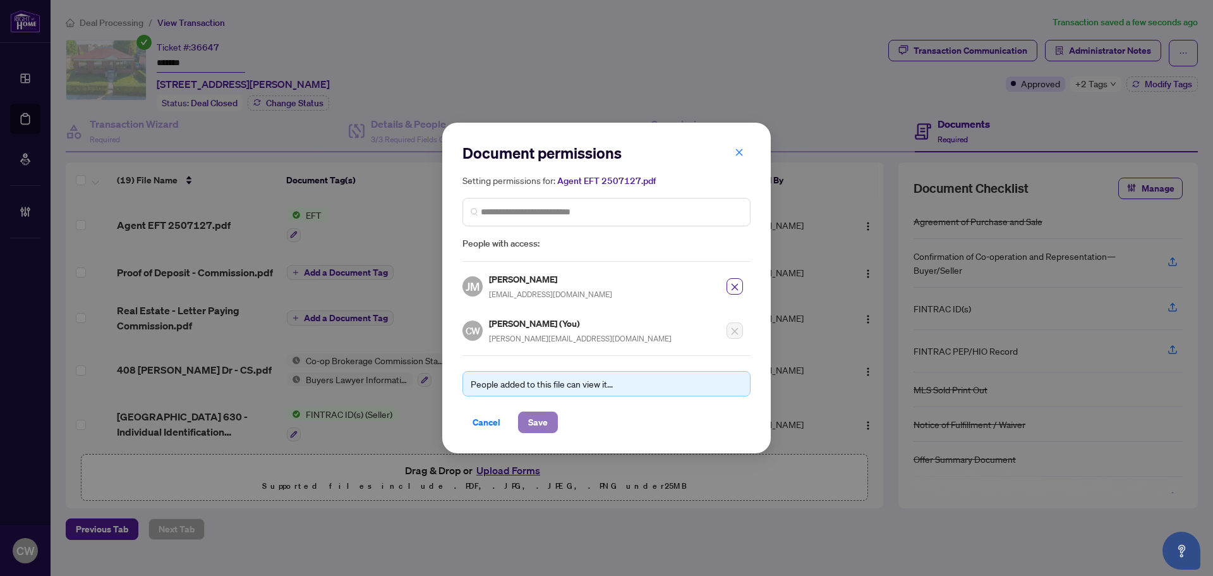
click at [531, 422] on span "Save" at bounding box center [538, 422] width 20 height 20
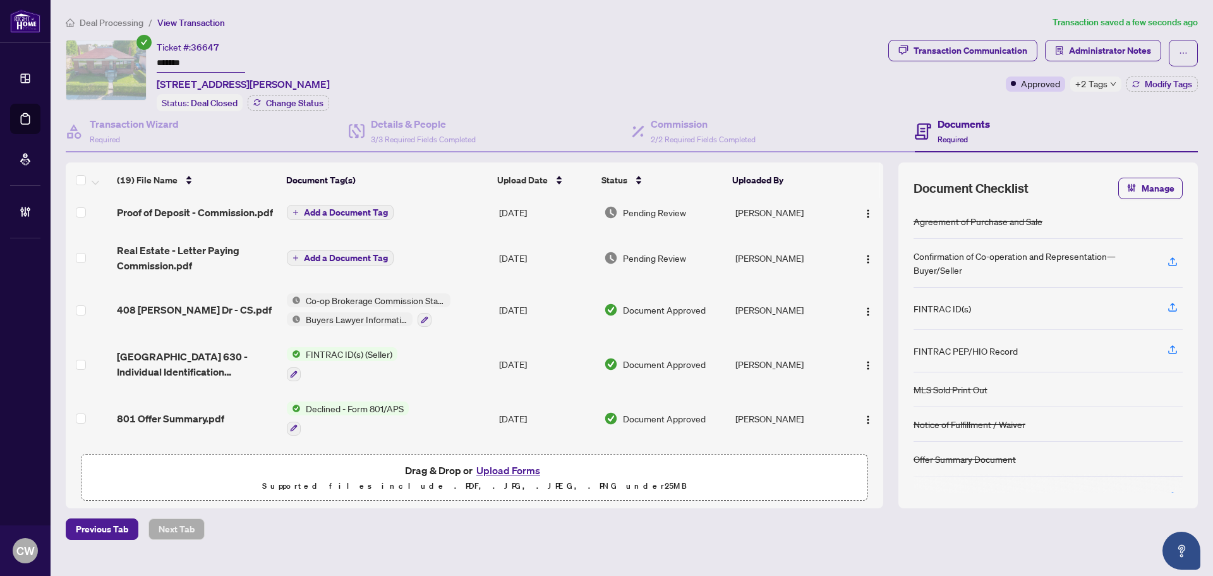
scroll to position [63, 0]
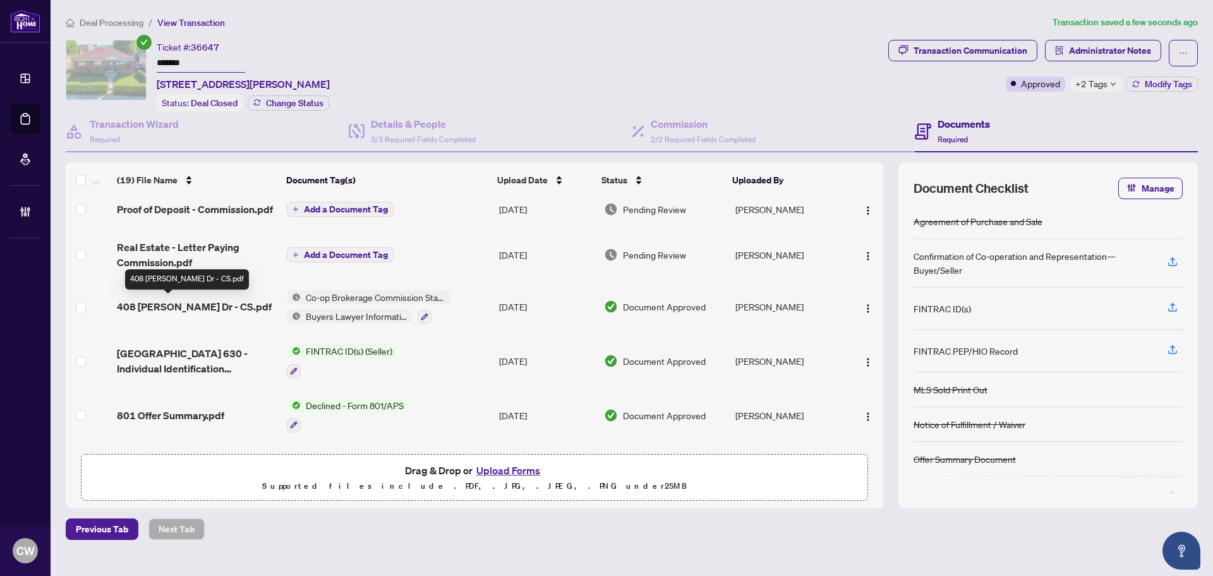
click at [196, 307] on span "408 Bartos Dr - CS.pdf" at bounding box center [194, 306] width 155 height 15
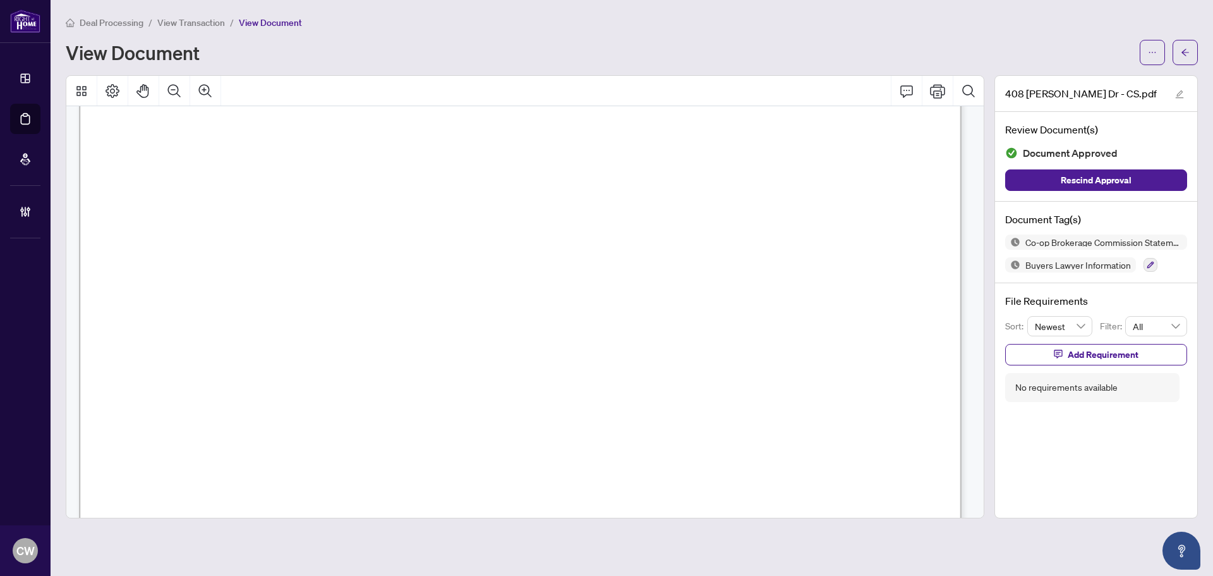
scroll to position [190, 0]
click at [1178, 52] on button "button" at bounding box center [1185, 52] width 25 height 25
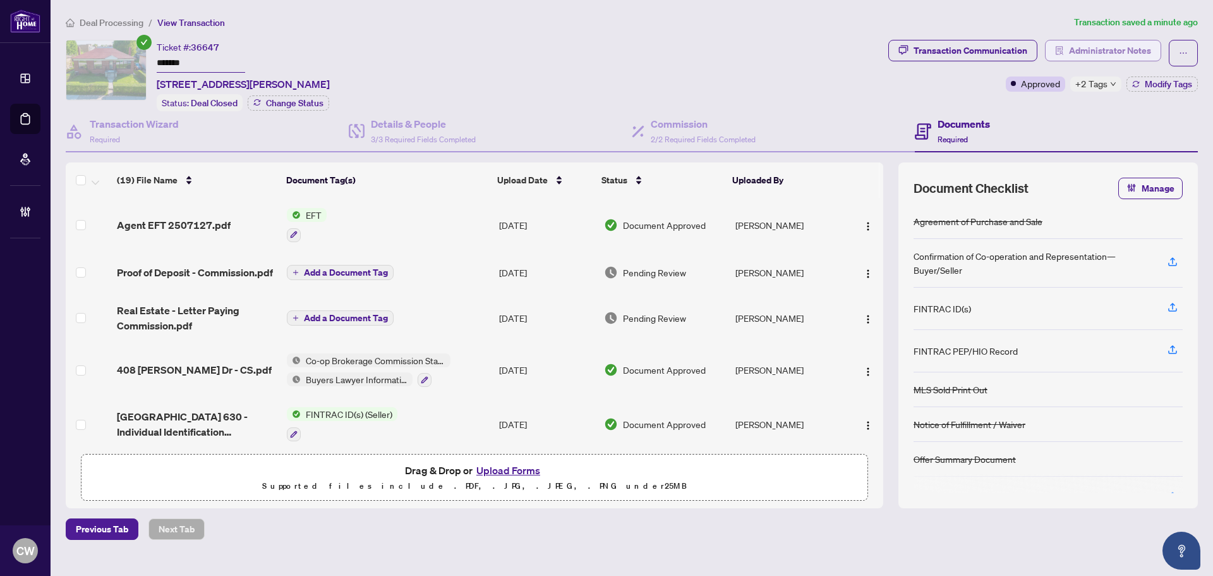
click at [1096, 45] on span "Administrator Notes" at bounding box center [1110, 50] width 82 height 20
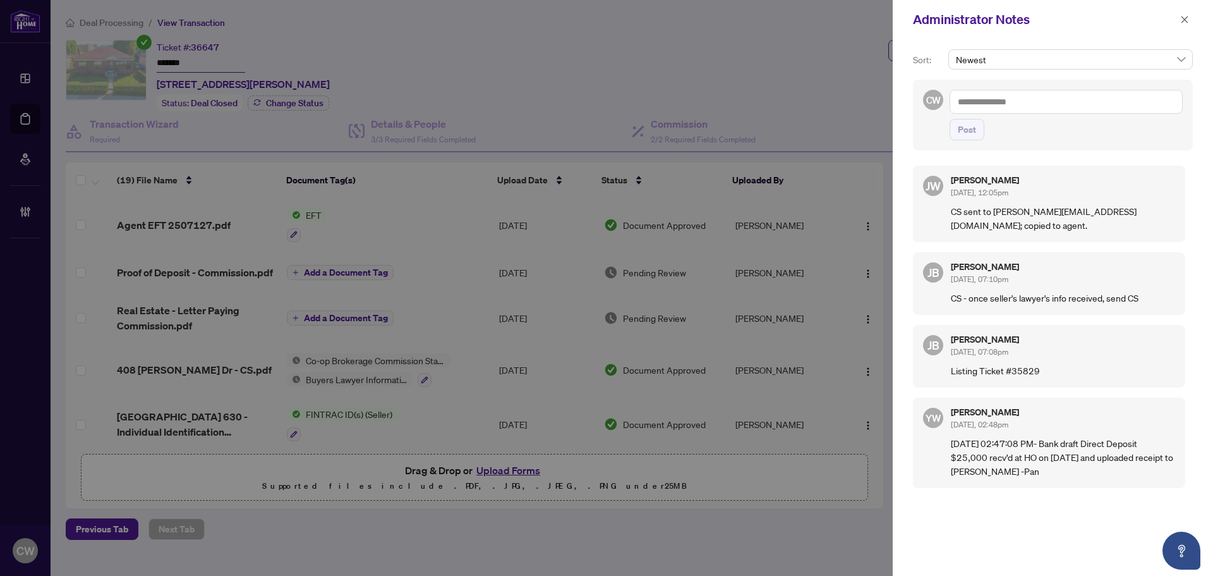
click at [986, 109] on textarea at bounding box center [1066, 102] width 233 height 24
click at [991, 101] on textarea at bounding box center [1066, 102] width 233 height 24
paste textarea "**********"
type textarea "**********"
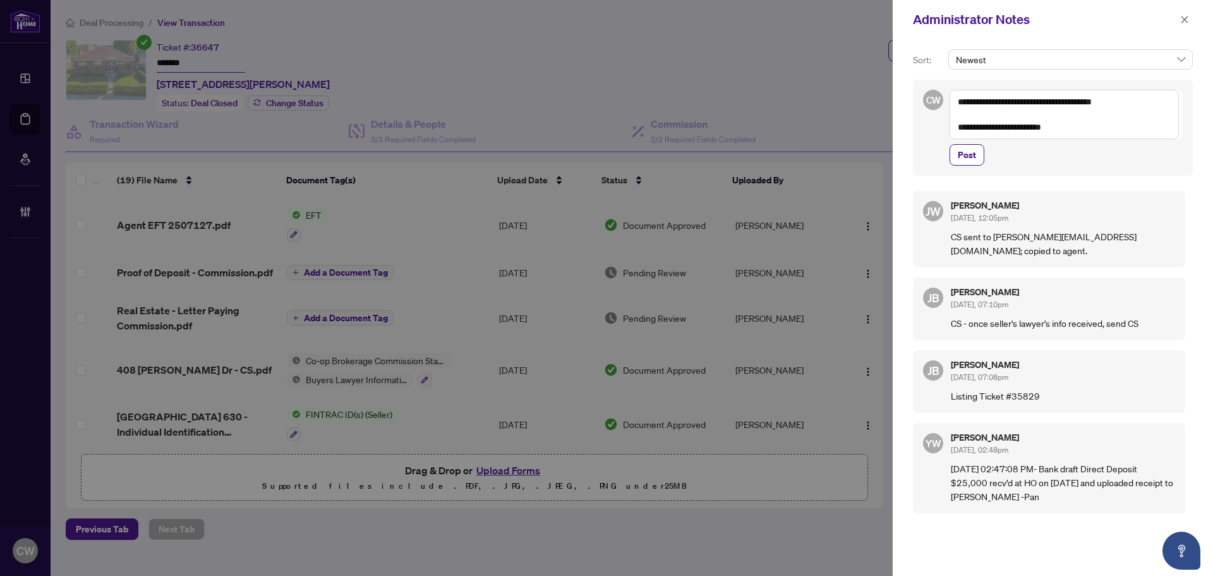
click at [948, 155] on div "**********" at bounding box center [1053, 128] width 280 height 96
click at [969, 158] on span "Post" at bounding box center [967, 155] width 18 height 20
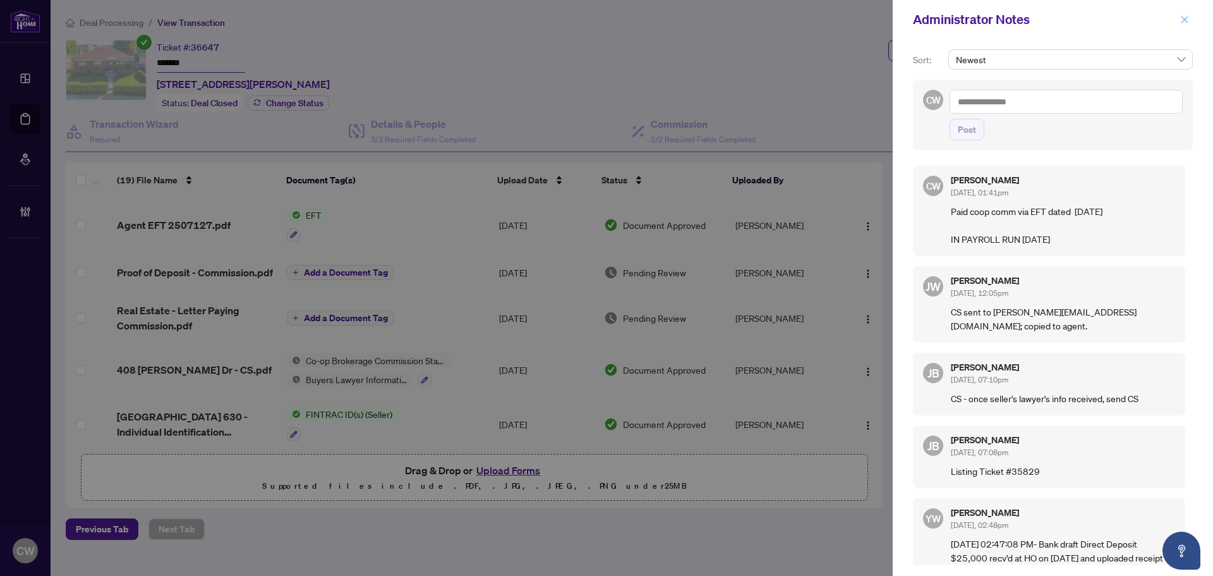
click at [1189, 21] on icon "close" at bounding box center [1184, 19] width 9 height 9
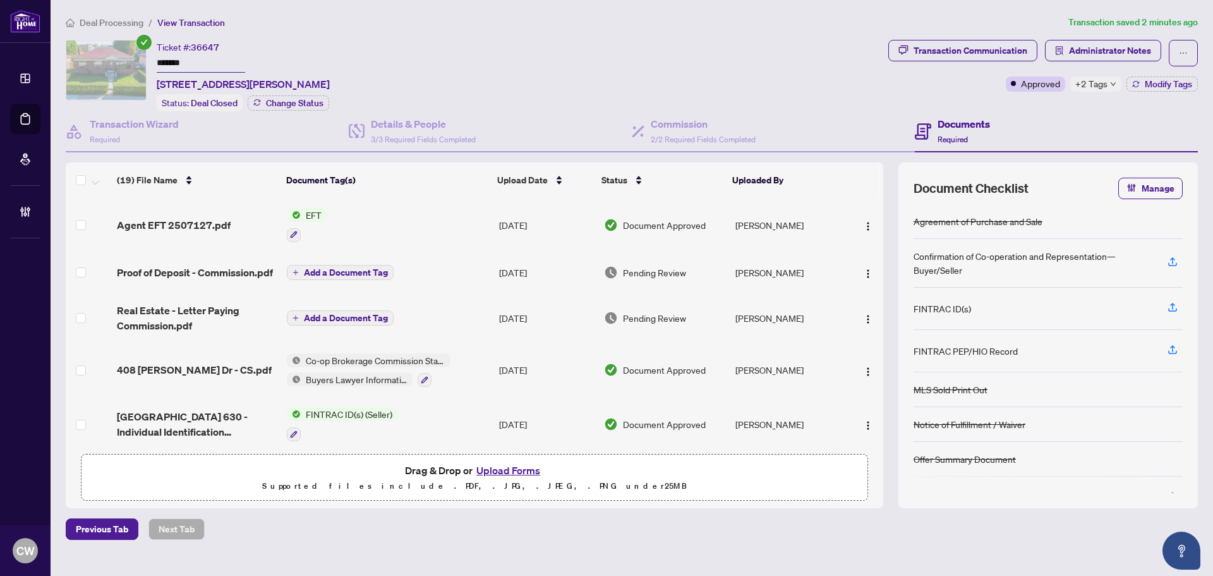
click at [0, 0] on link "Deal Processing" at bounding box center [0, 0] width 0 height 0
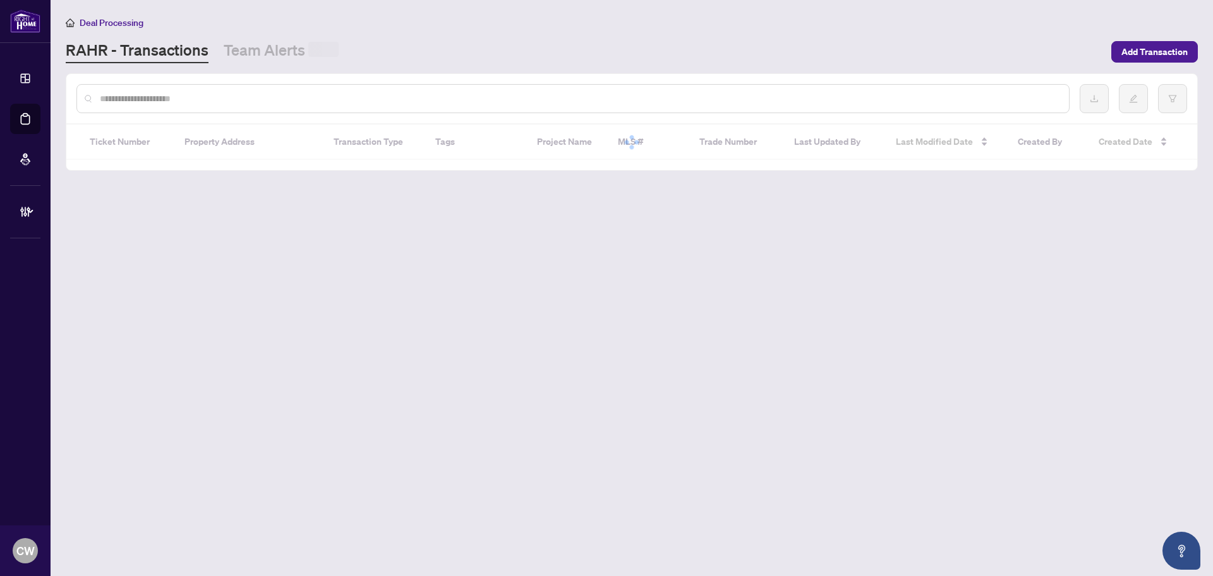
click at [262, 94] on input "text" at bounding box center [579, 99] width 959 height 14
paste input "*******"
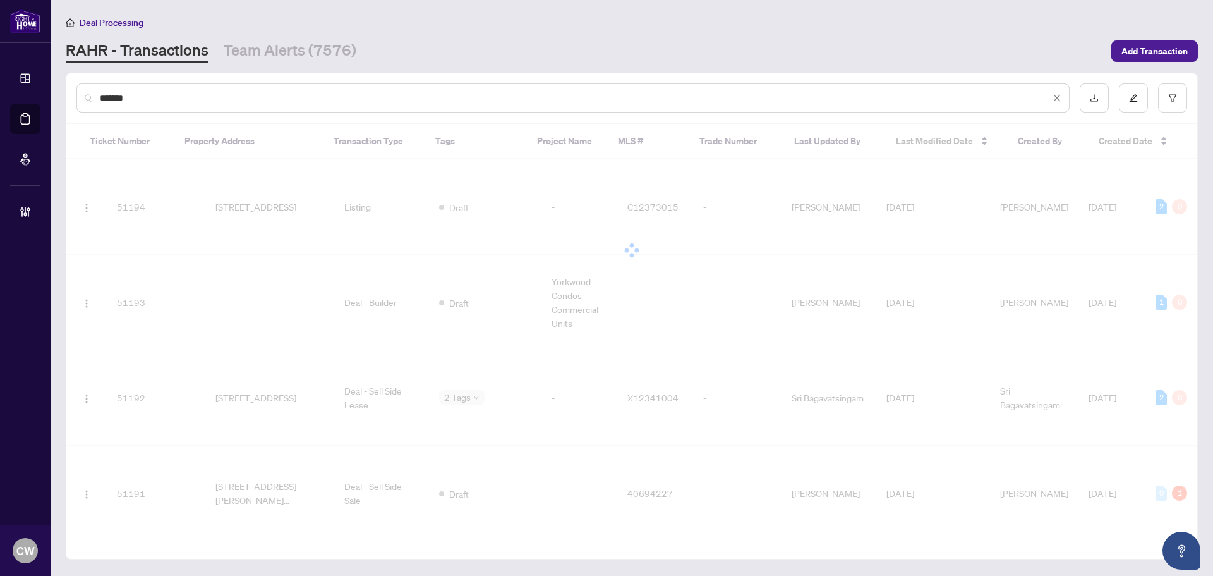
type input "*******"
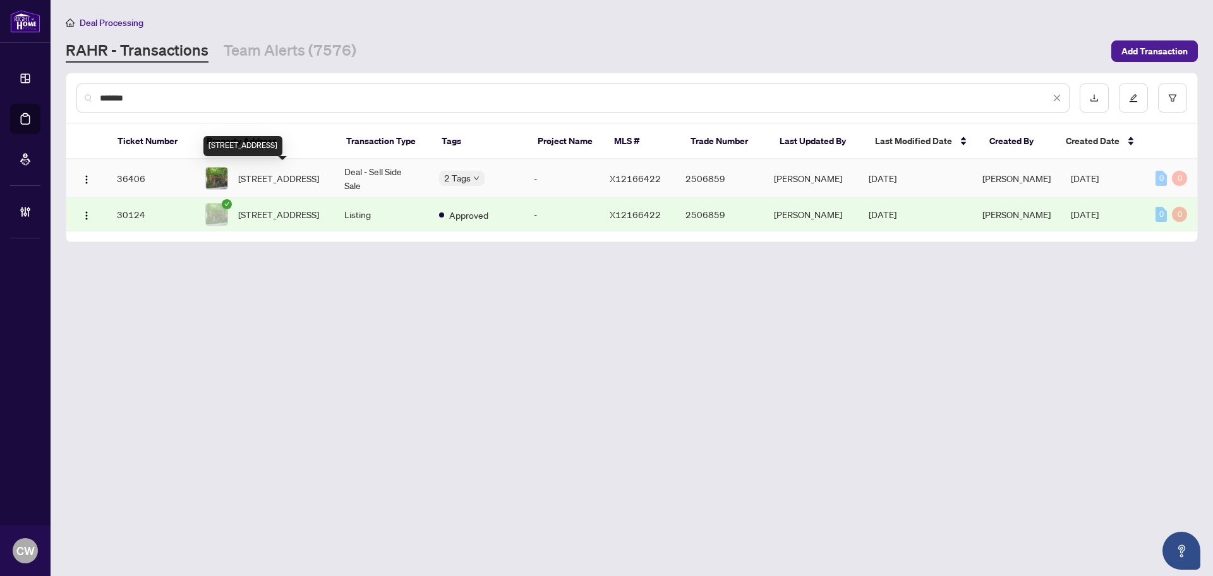
click at [279, 171] on span "531 Besserer St, Ottawa, Ontario K1N 6C6, Canada" at bounding box center [278, 178] width 81 height 14
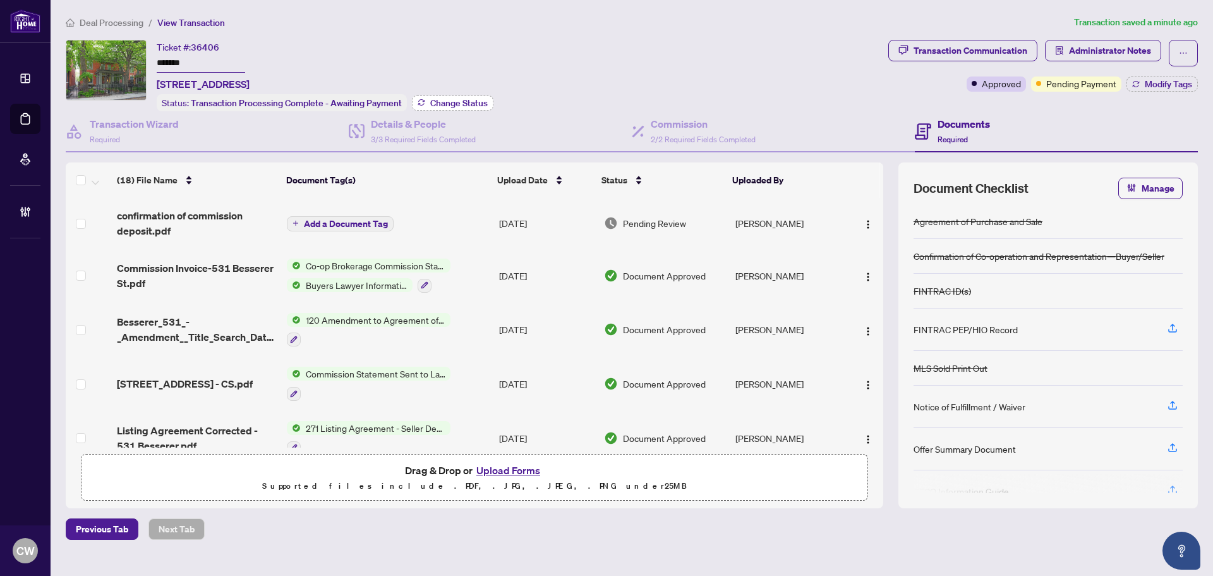
click at [452, 102] on span "Change Status" at bounding box center [458, 103] width 57 height 9
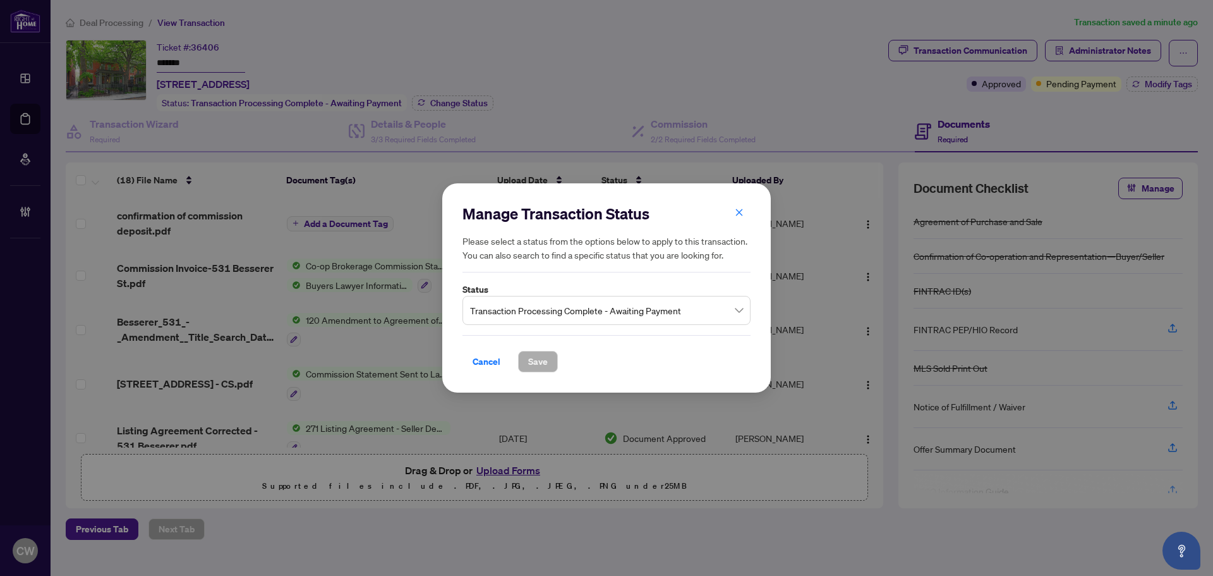
click at [608, 301] on span "Transaction Processing Complete - Awaiting Payment" at bounding box center [606, 310] width 273 height 24
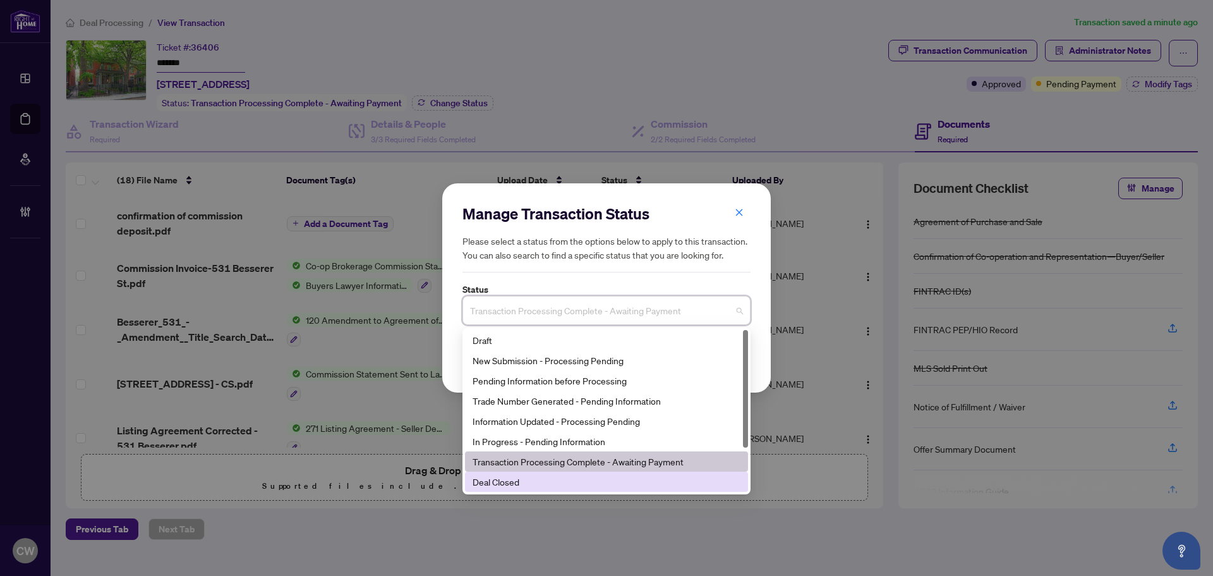
click at [533, 481] on div "Deal Closed" at bounding box center [607, 482] width 268 height 14
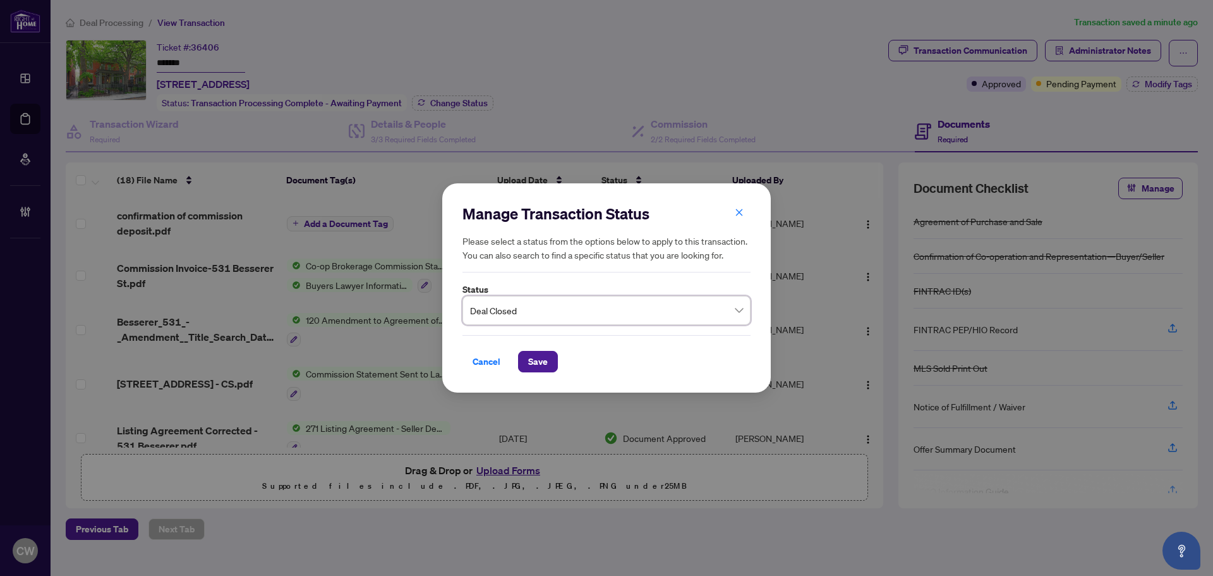
click at [539, 349] on div "Cancel Save" at bounding box center [607, 353] width 288 height 37
click at [540, 355] on span "Save" at bounding box center [538, 361] width 20 height 20
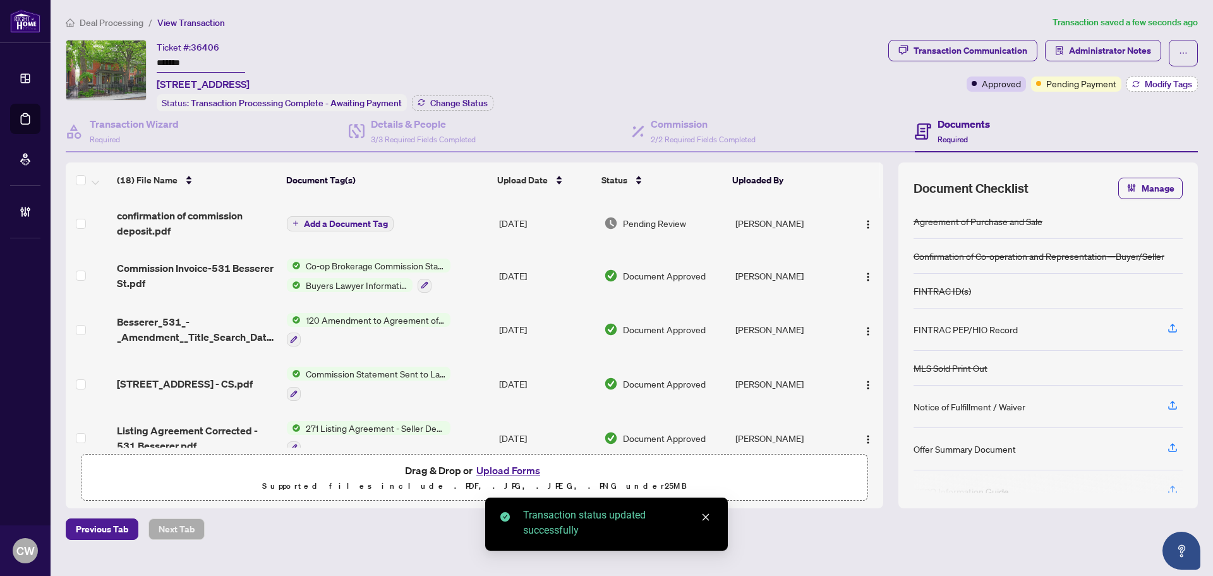
click at [1178, 82] on span "Modify Tags" at bounding box center [1168, 84] width 47 height 9
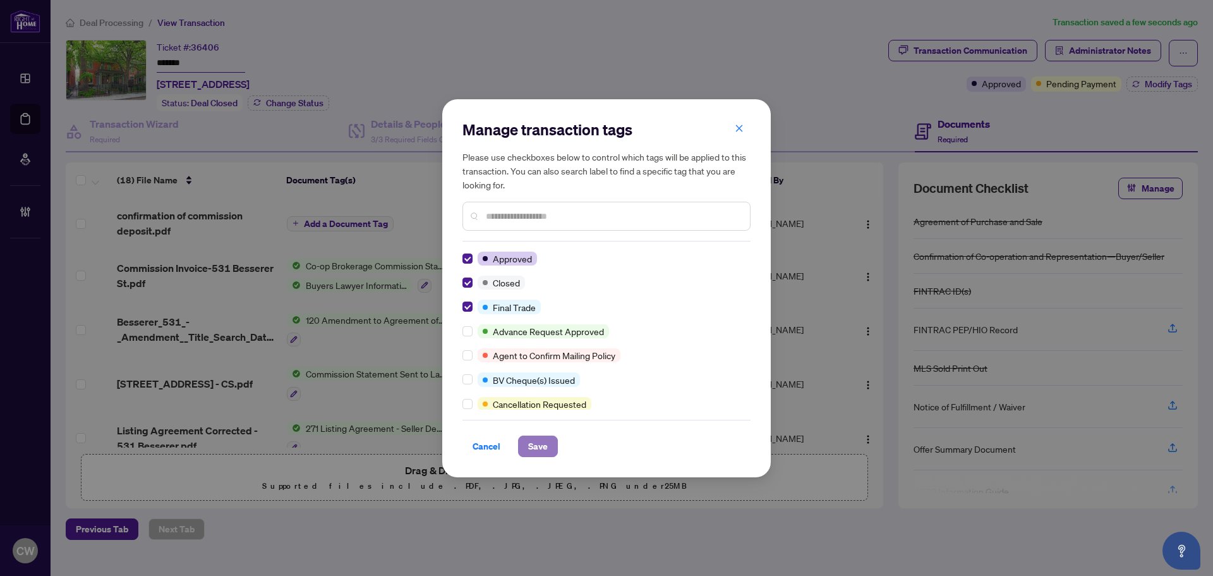
click at [544, 439] on span "Save" at bounding box center [538, 446] width 20 height 20
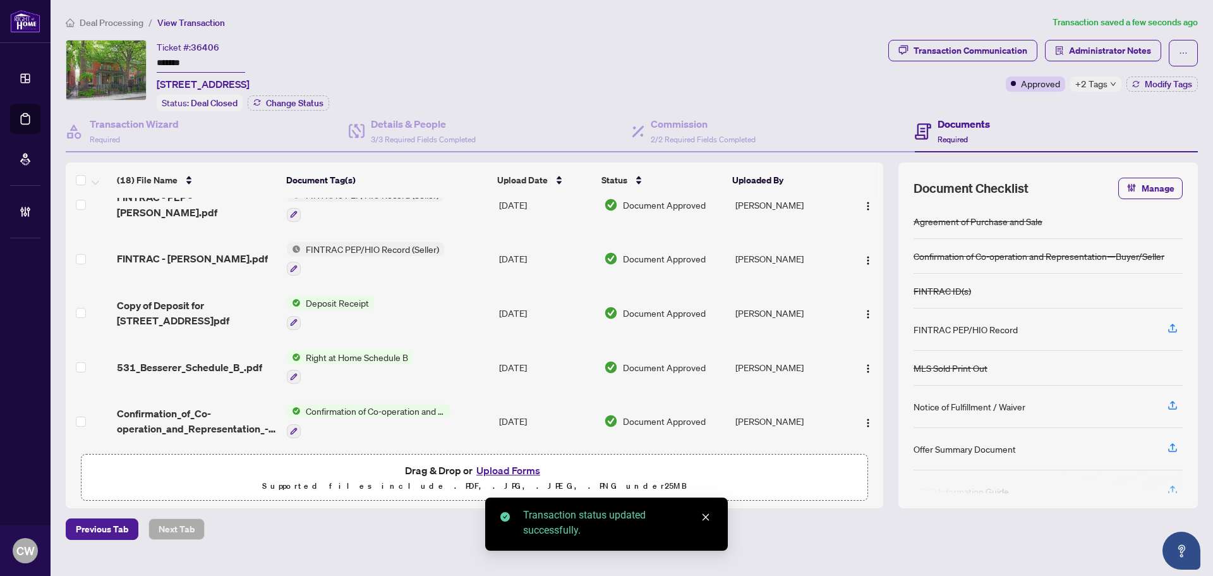
scroll to position [721, 0]
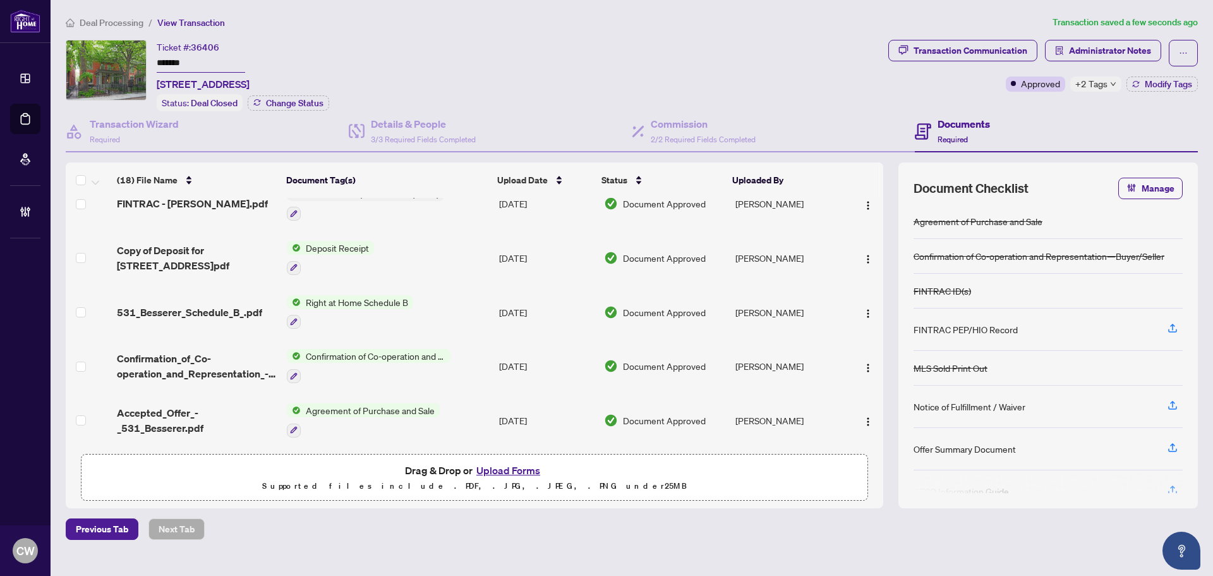
click at [196, 368] on span "Confirmation_of_Co-operation_and_Representation_-_531_Besserer.pdf" at bounding box center [197, 366] width 160 height 30
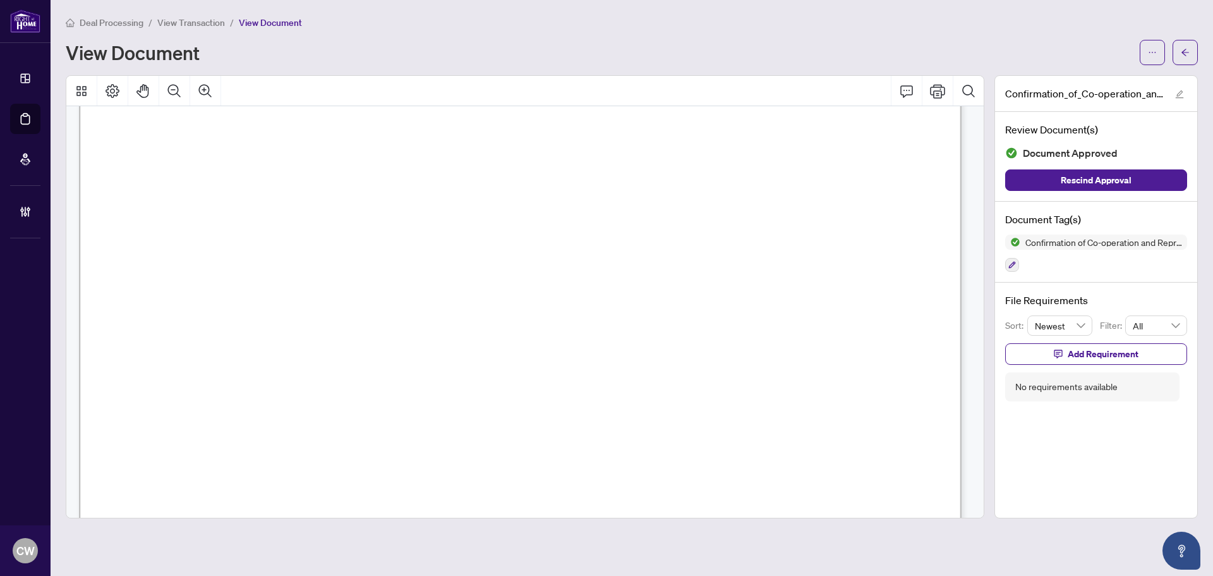
scroll to position [1327, 0]
click at [1204, 55] on main "Deal Processing / View Transaction / View Document View Document Confirmation_o…" at bounding box center [632, 288] width 1163 height 576
click at [1183, 55] on icon "arrow-left" at bounding box center [1185, 52] width 9 height 9
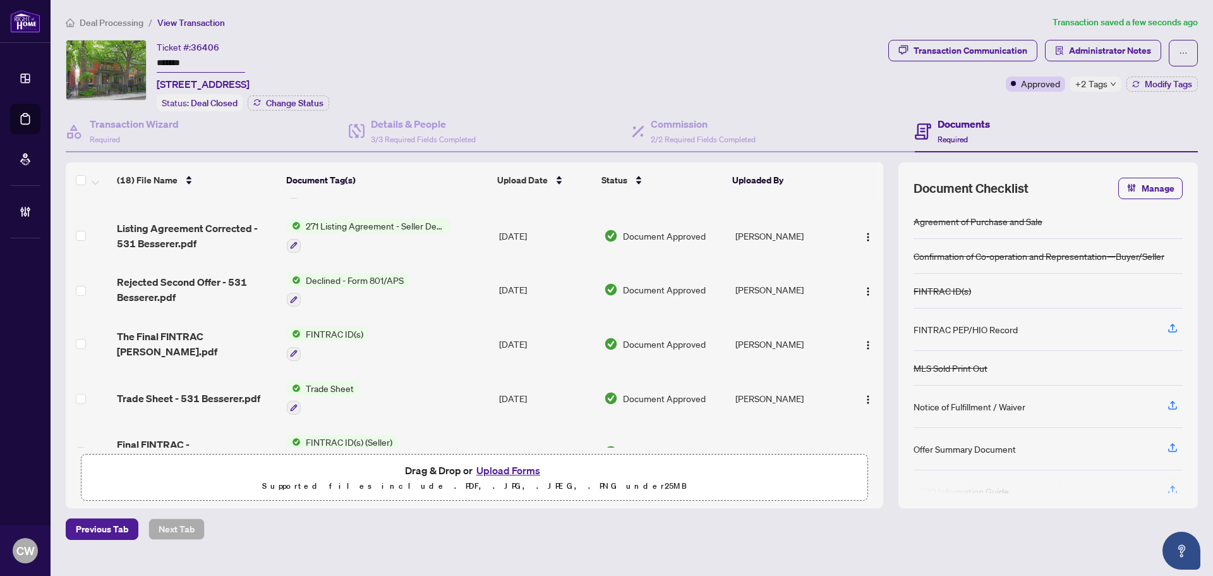
scroll to position [316, 0]
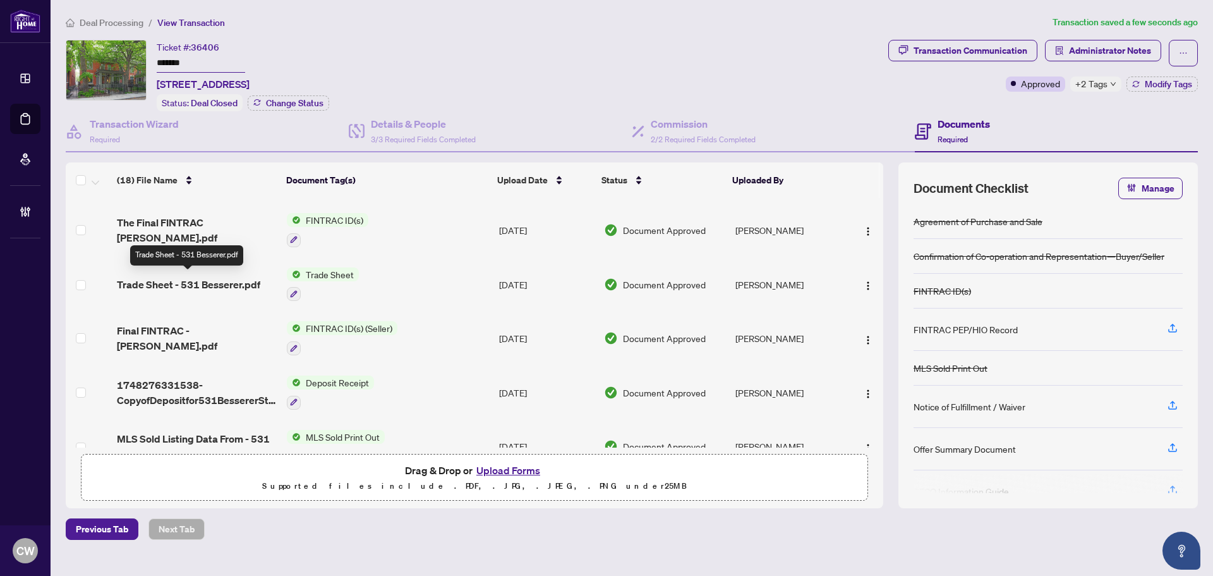
click at [191, 282] on span "Trade Sheet - 531 Besserer.pdf" at bounding box center [188, 284] width 143 height 15
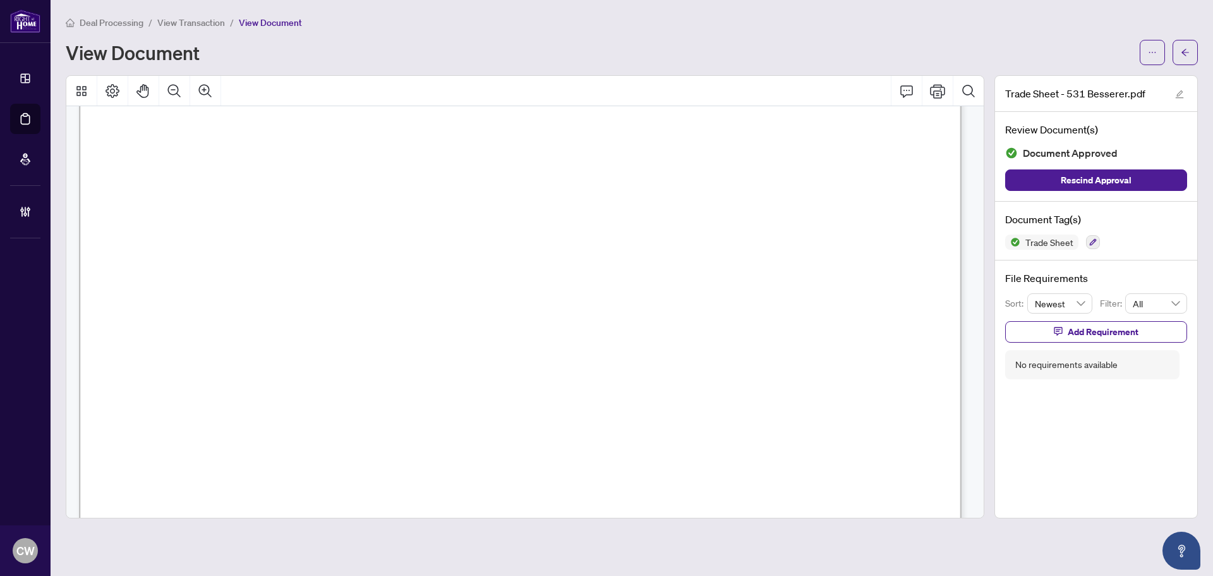
scroll to position [442, 0]
click at [1186, 50] on icon "arrow-left" at bounding box center [1185, 52] width 9 height 9
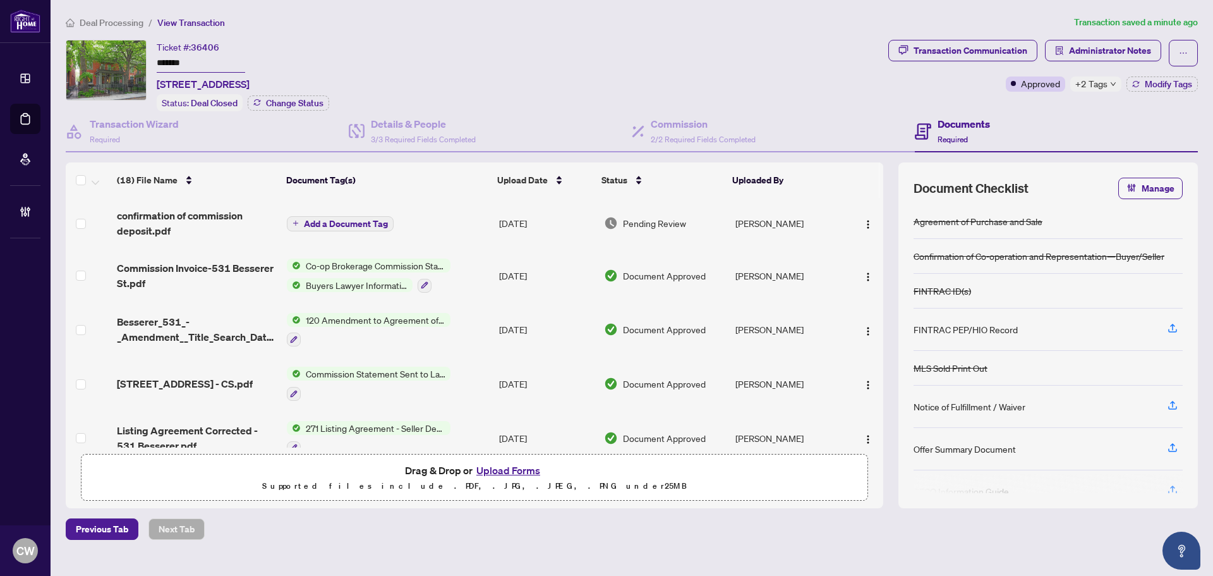
click at [519, 472] on button "Upload Forms" at bounding box center [508, 470] width 71 height 16
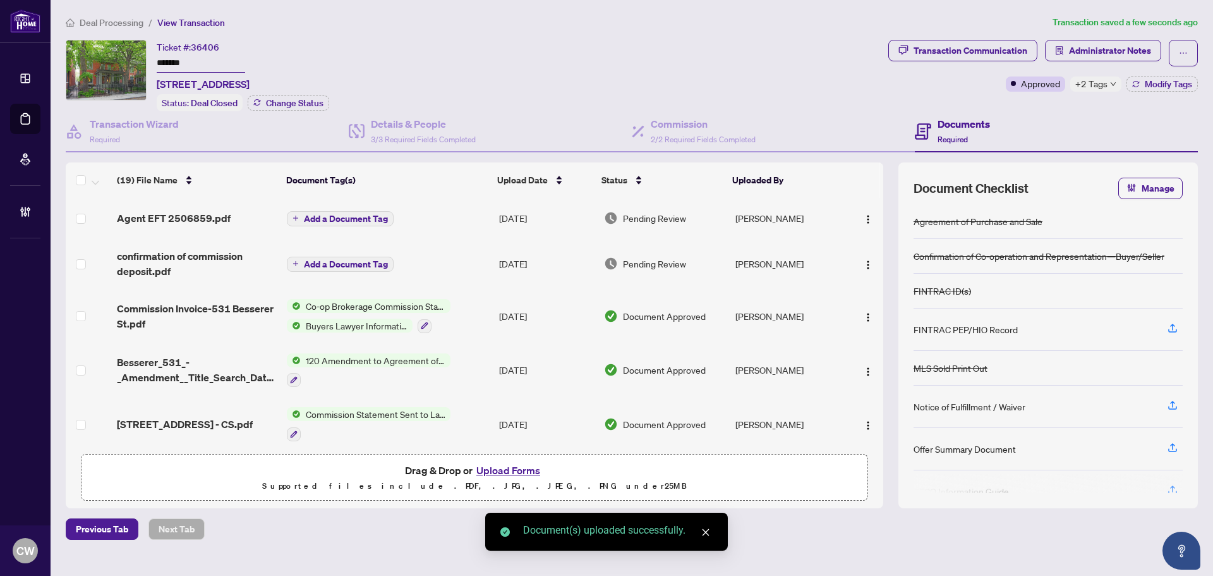
click at [356, 218] on span "Add a Document Tag" at bounding box center [346, 218] width 84 height 9
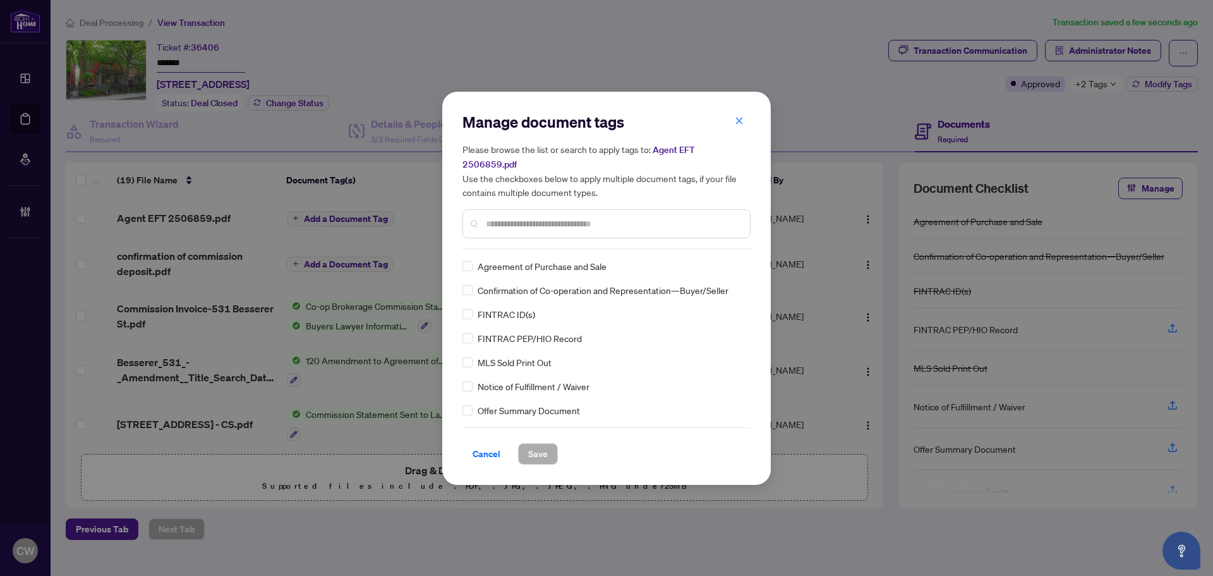
click at [524, 221] on input "text" at bounding box center [613, 224] width 254 height 14
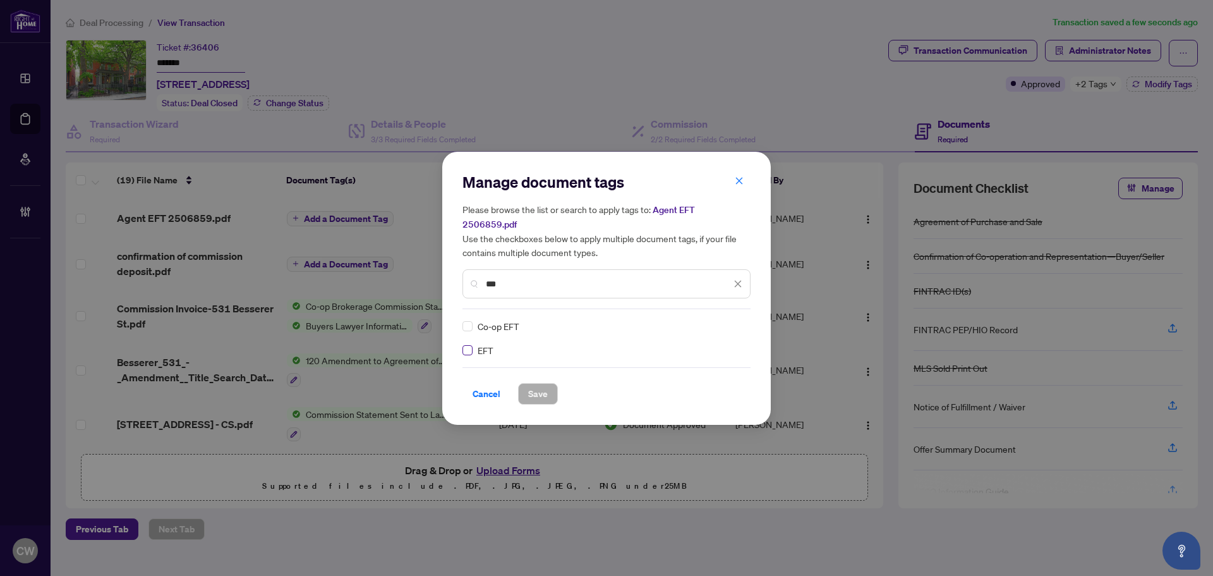
type input "***"
drag, startPoint x: 731, startPoint y: 318, endPoint x: 718, endPoint y: 325, distance: 14.7
click at [730, 320] on div at bounding box center [730, 326] width 24 height 13
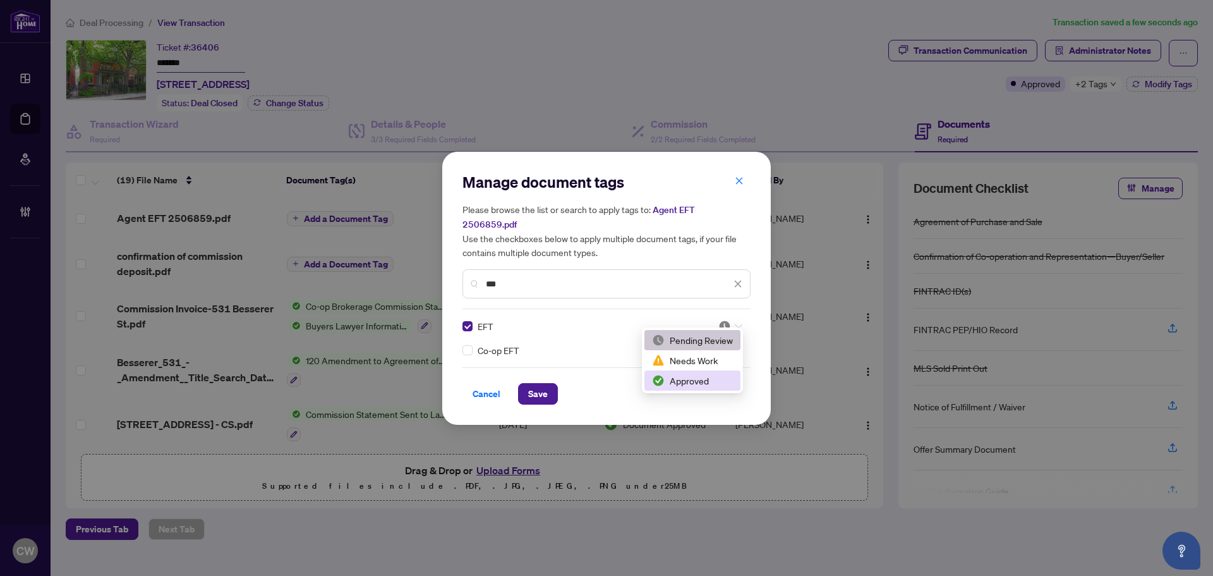
click at [681, 389] on div "Approved" at bounding box center [692, 380] width 96 height 20
click at [534, 384] on span "Save" at bounding box center [538, 394] width 20 height 20
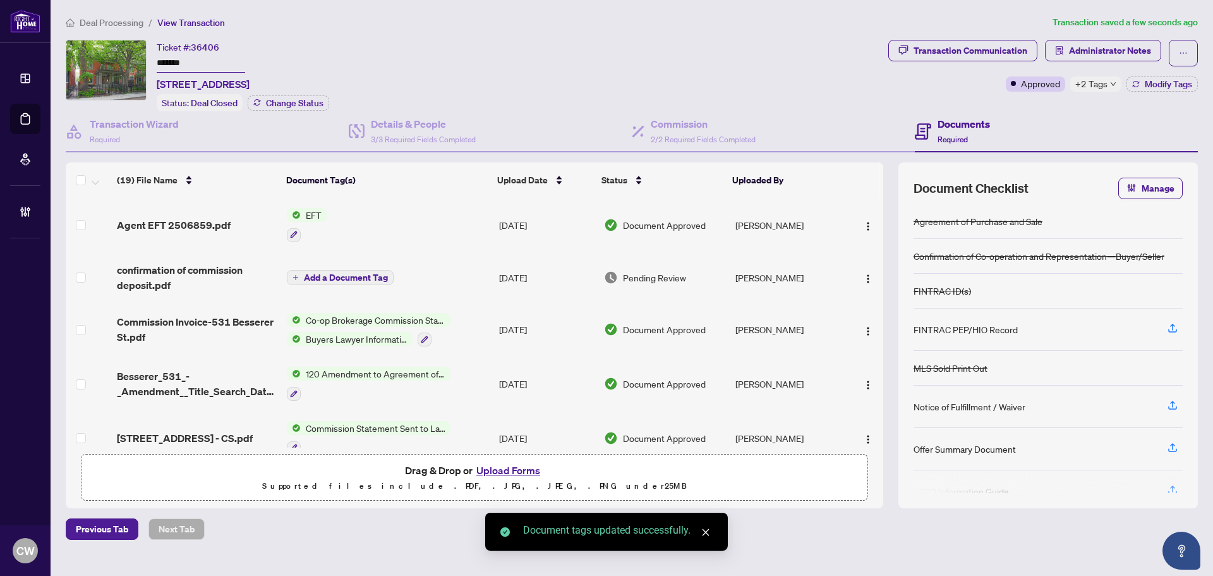
click at [863, 218] on span "button" at bounding box center [868, 225] width 10 height 14
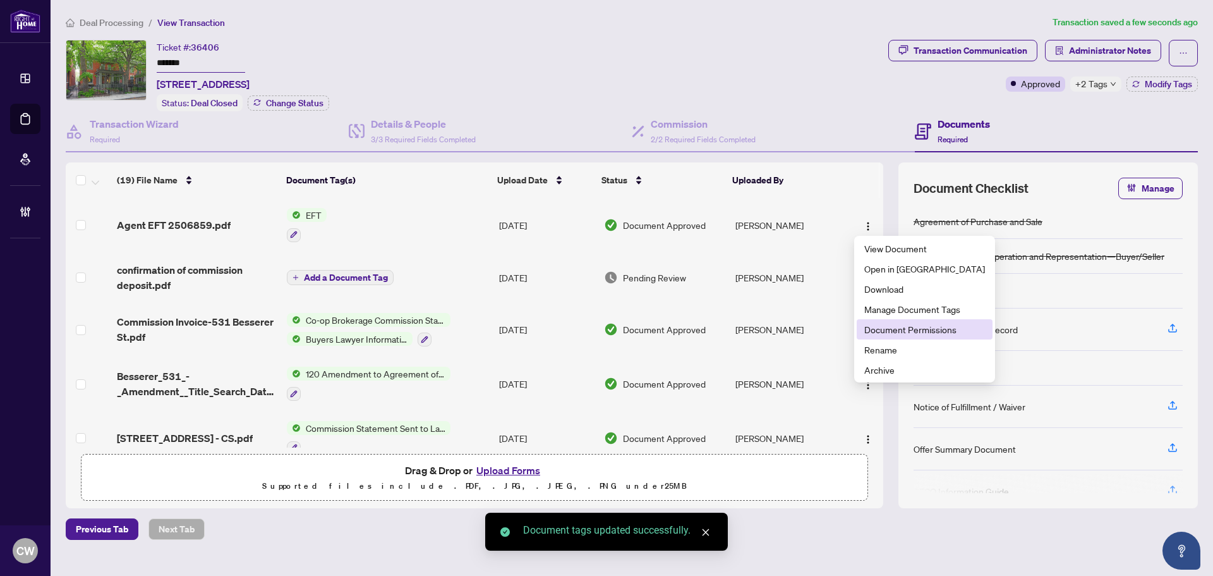
click at [886, 329] on span "Document Permissions" at bounding box center [924, 329] width 121 height 14
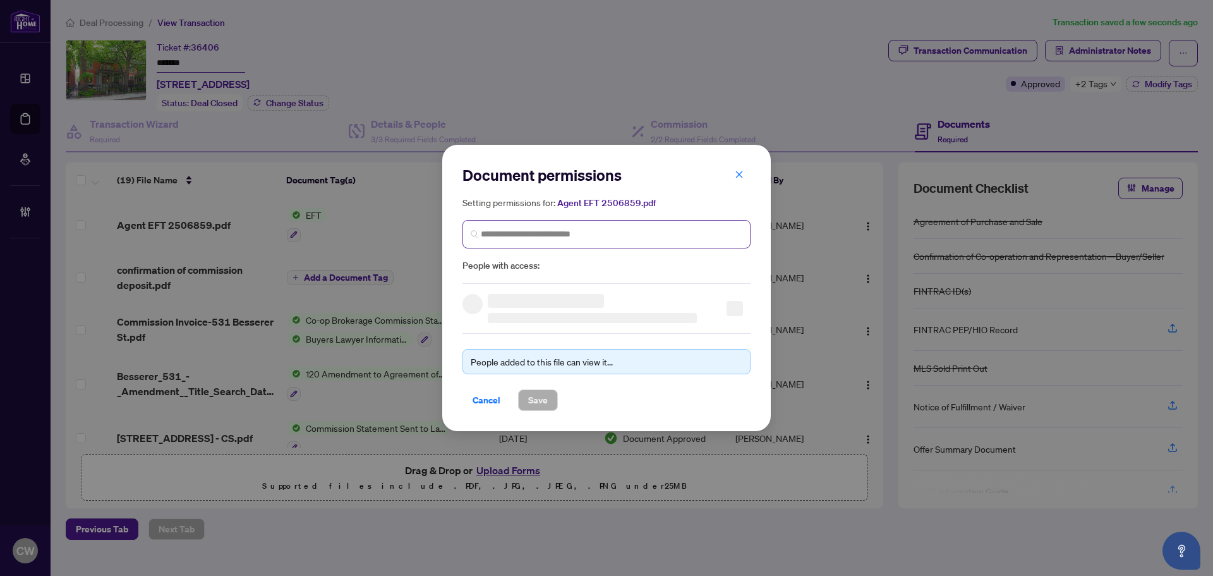
click at [605, 246] on span at bounding box center [607, 234] width 288 height 28
click at [609, 236] on input "search" at bounding box center [612, 233] width 262 height 13
paste input "**********"
type input "**********"
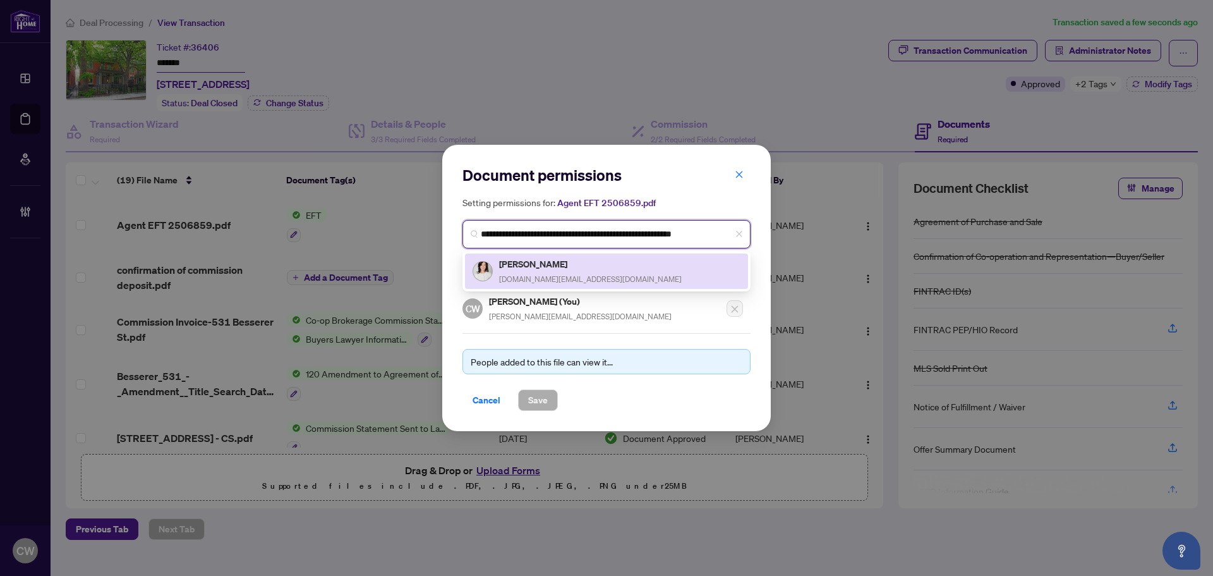
click at [550, 265] on h5 "Toby Pike" at bounding box center [590, 264] width 183 height 15
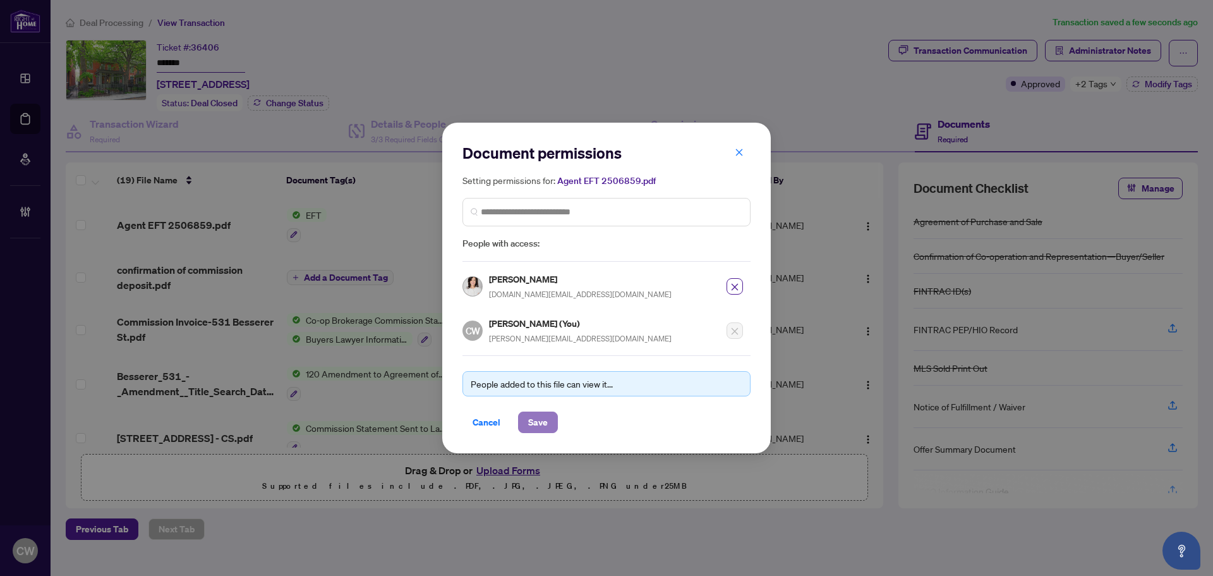
click at [543, 425] on span "Save" at bounding box center [538, 422] width 20 height 20
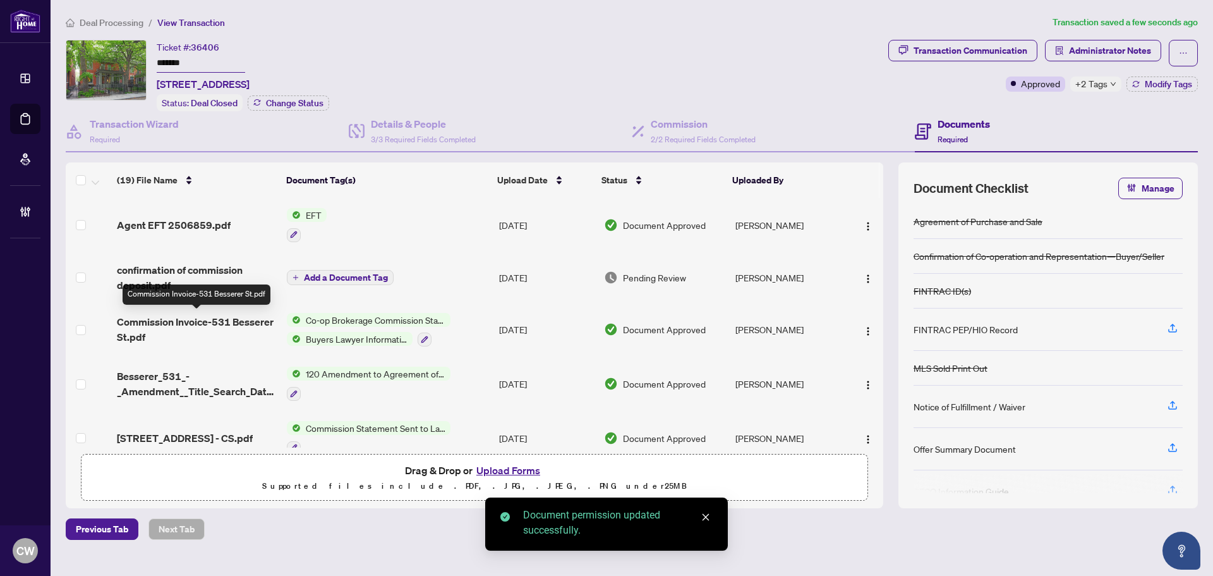
click at [194, 325] on span "Commission Invoice-531 Besserer St.pdf" at bounding box center [197, 329] width 160 height 30
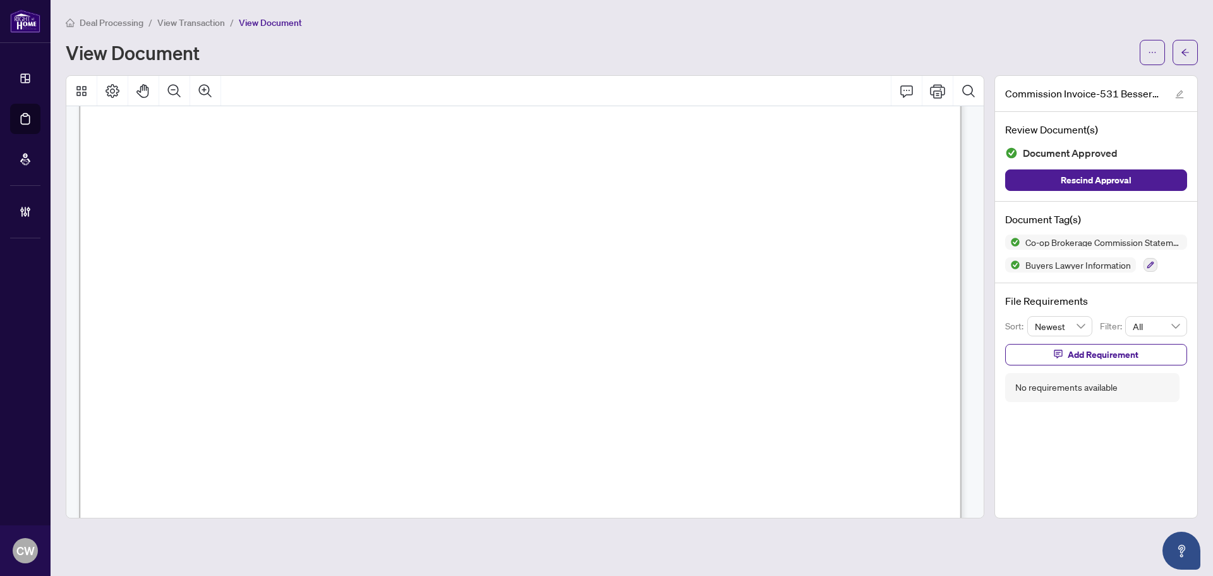
scroll to position [190, 0]
click at [1190, 57] on button "button" at bounding box center [1185, 52] width 25 height 25
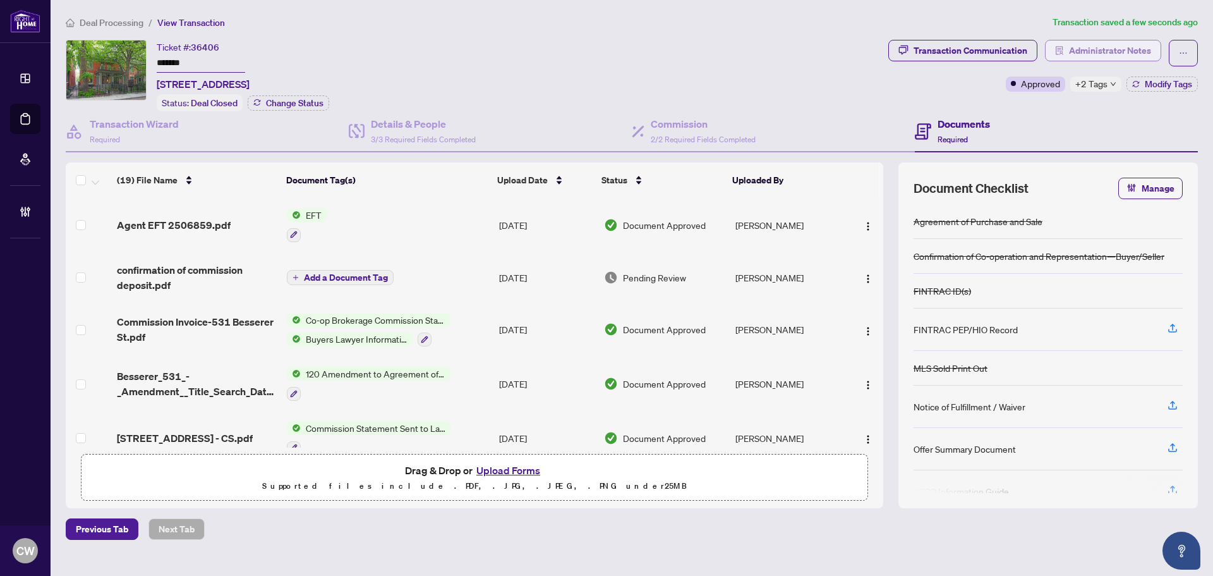
click at [1140, 41] on span "Administrator Notes" at bounding box center [1110, 50] width 82 height 20
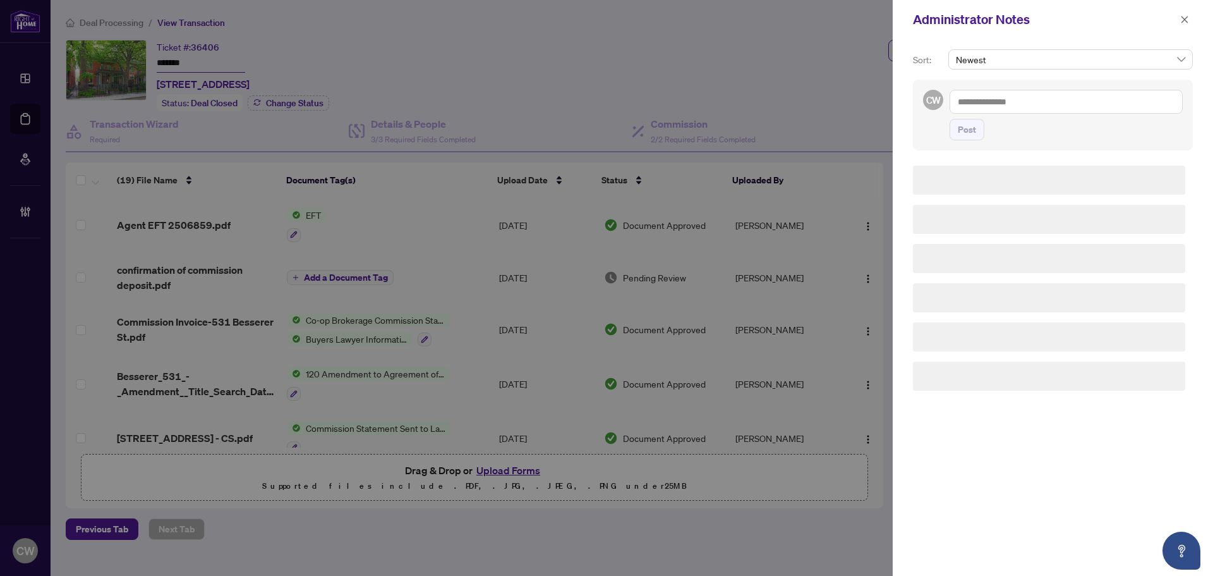
click at [1044, 92] on textarea at bounding box center [1066, 102] width 233 height 24
paste textarea "**********"
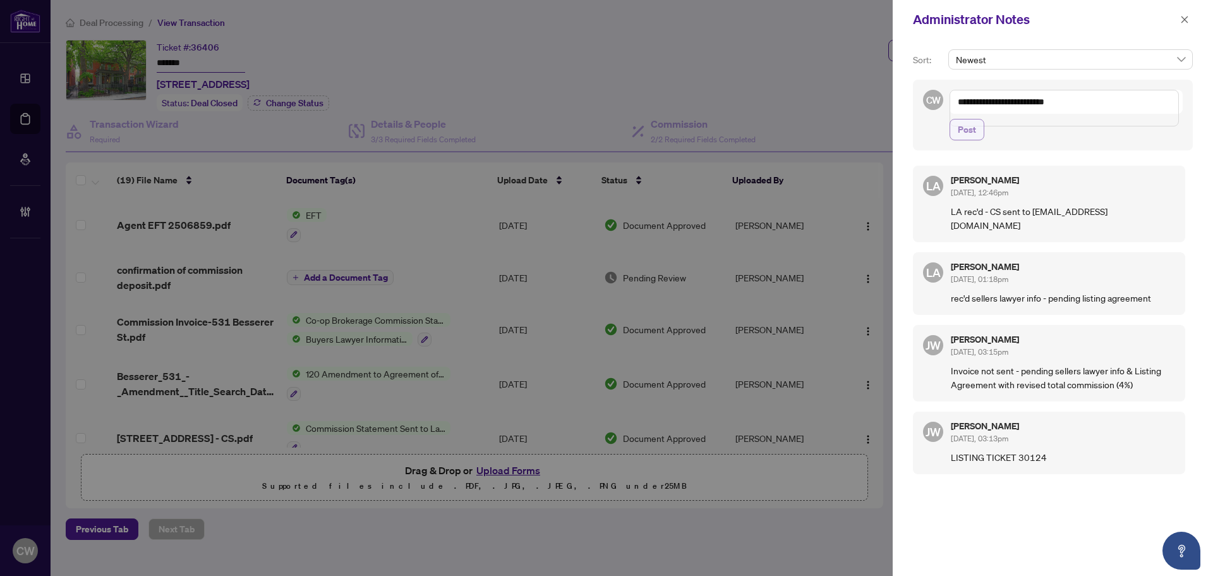
paste textarea "**********"
type textarea "**********"
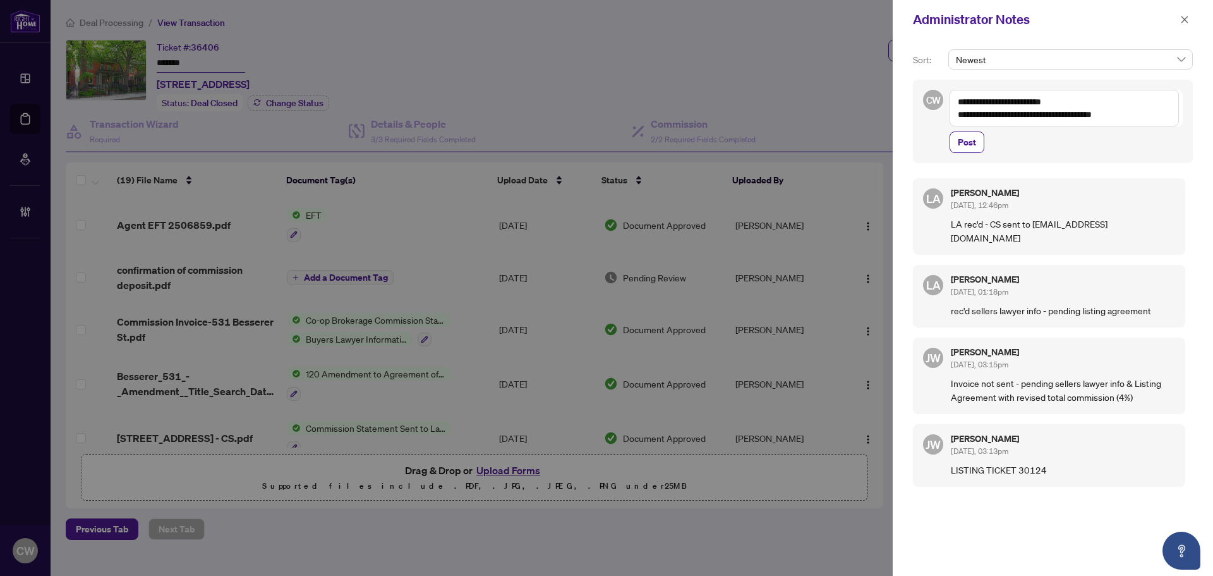
drag, startPoint x: 967, startPoint y: 145, endPoint x: 1012, endPoint y: 129, distance: 47.2
click at [967, 146] on span "Post" at bounding box center [967, 142] width 18 height 20
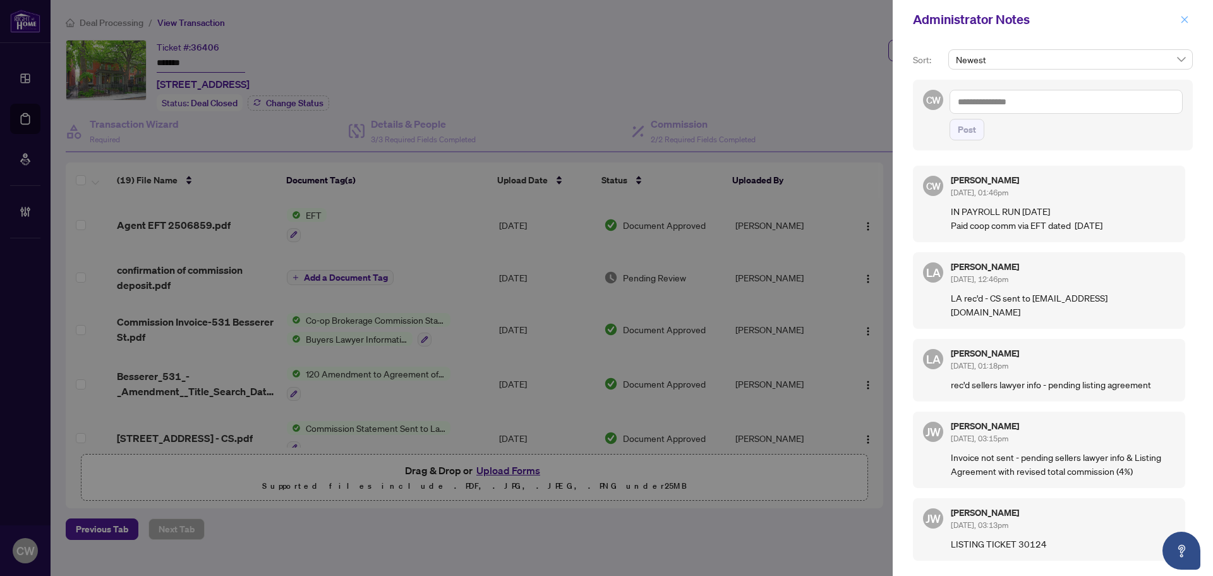
click at [1183, 24] on icon "close" at bounding box center [1184, 19] width 9 height 9
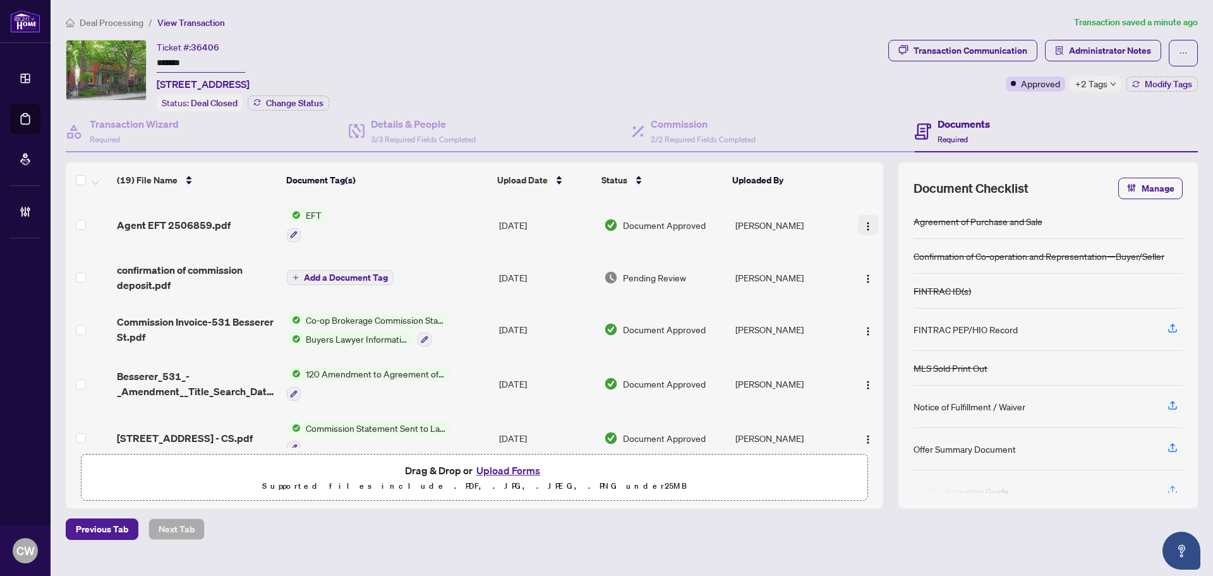
click at [863, 225] on img "button" at bounding box center [868, 226] width 10 height 10
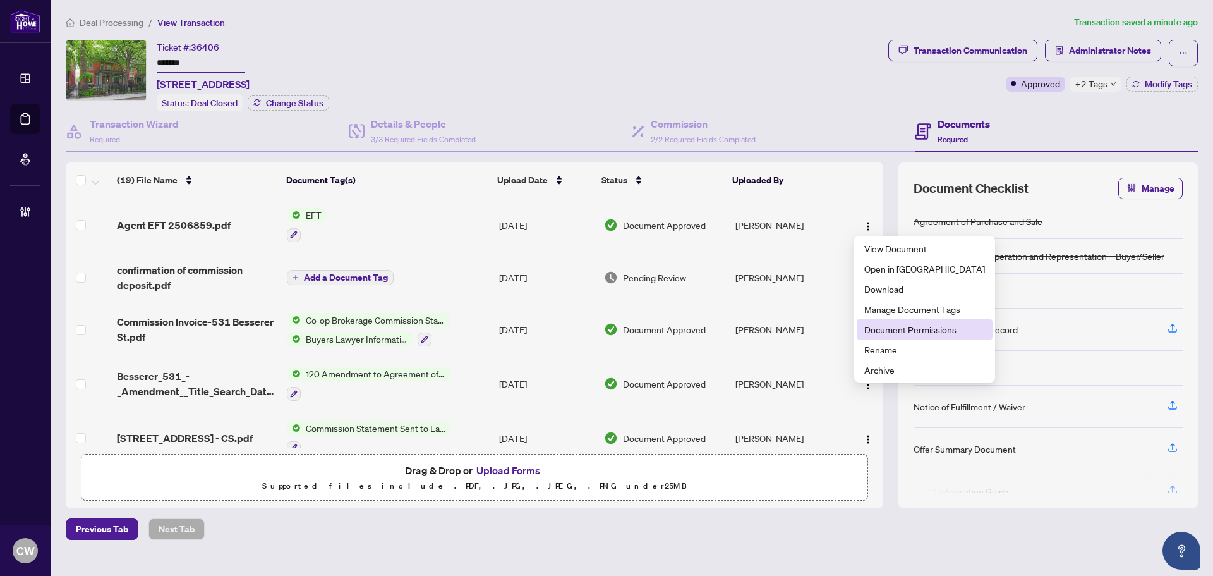
click at [896, 334] on span "Document Permissions" at bounding box center [924, 329] width 121 height 14
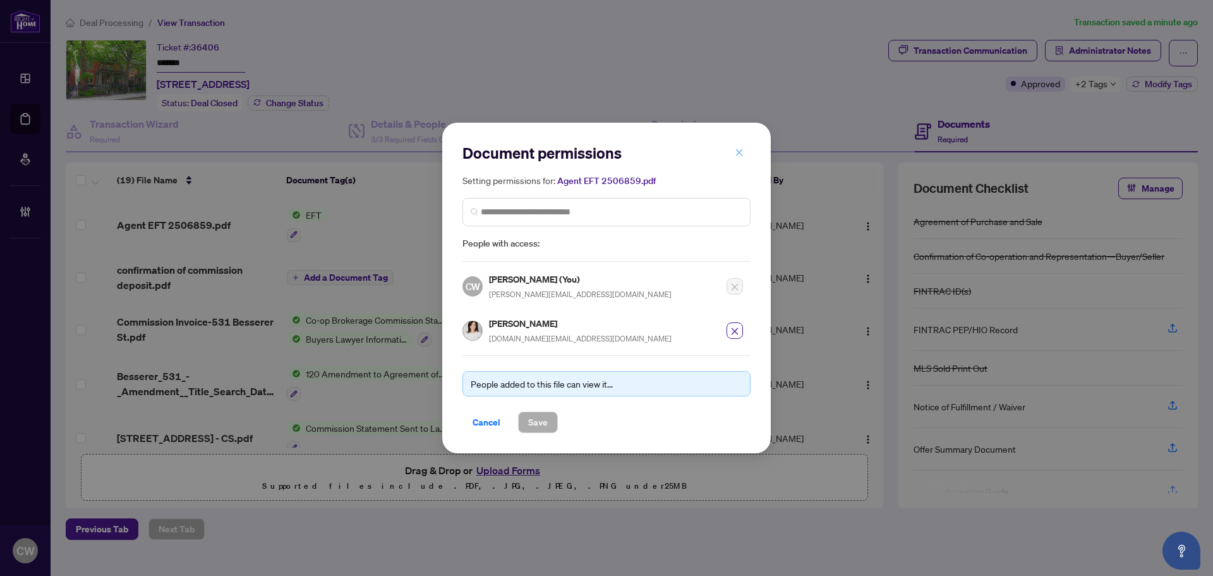
click at [739, 178] on h5 "Setting permissions for: Agent EFT 2506859.pdf" at bounding box center [607, 180] width 288 height 15
click at [741, 154] on icon "close" at bounding box center [739, 152] width 9 height 9
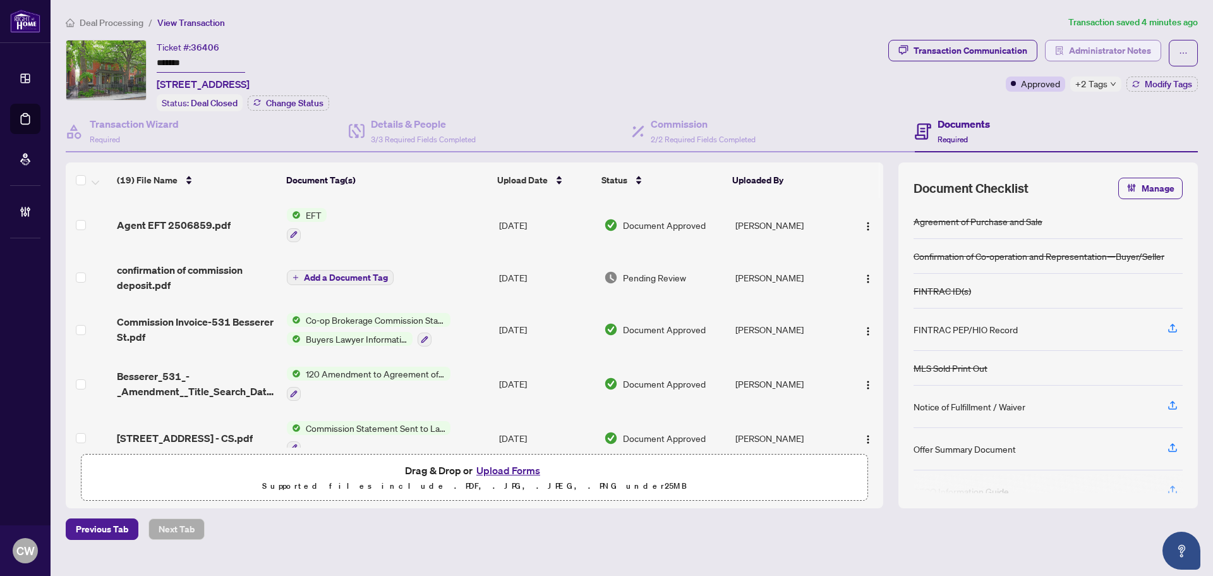
click at [1094, 42] on span "Administrator Notes" at bounding box center [1110, 50] width 82 height 20
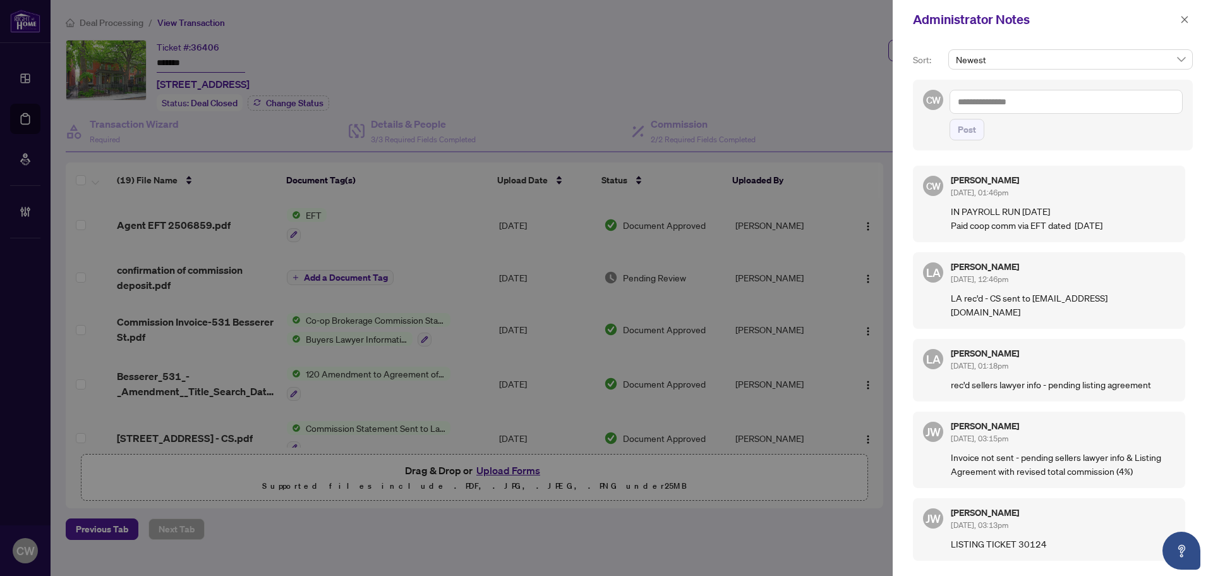
click at [1015, 109] on textarea at bounding box center [1066, 102] width 233 height 24
paste textarea "**********"
type textarea "**********"
drag, startPoint x: 1013, startPoint y: 107, endPoint x: 889, endPoint y: 96, distance: 124.3
click at [889, 96] on div "**********" at bounding box center [606, 288] width 1213 height 576
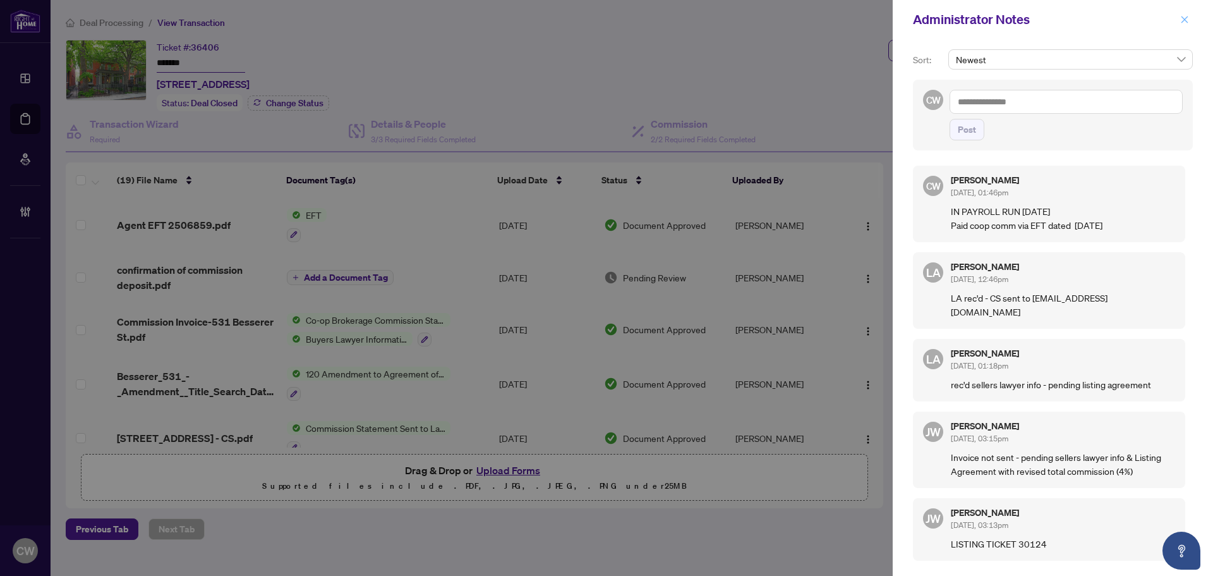
click at [1180, 17] on button "button" at bounding box center [1184, 19] width 16 height 15
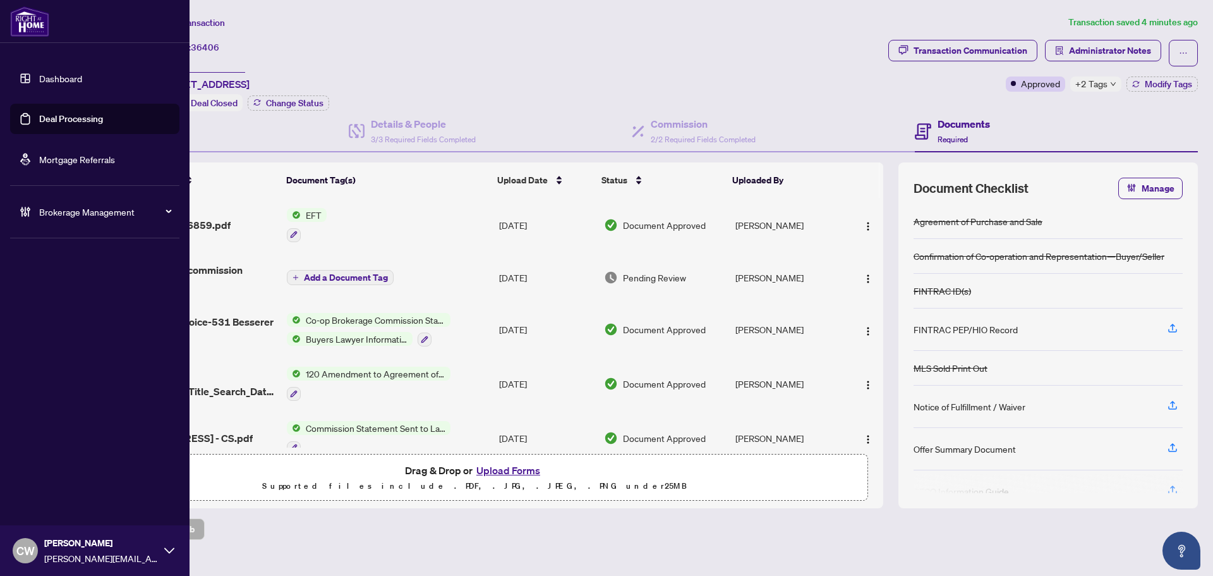
click at [39, 120] on link "Deal Processing" at bounding box center [71, 118] width 64 height 11
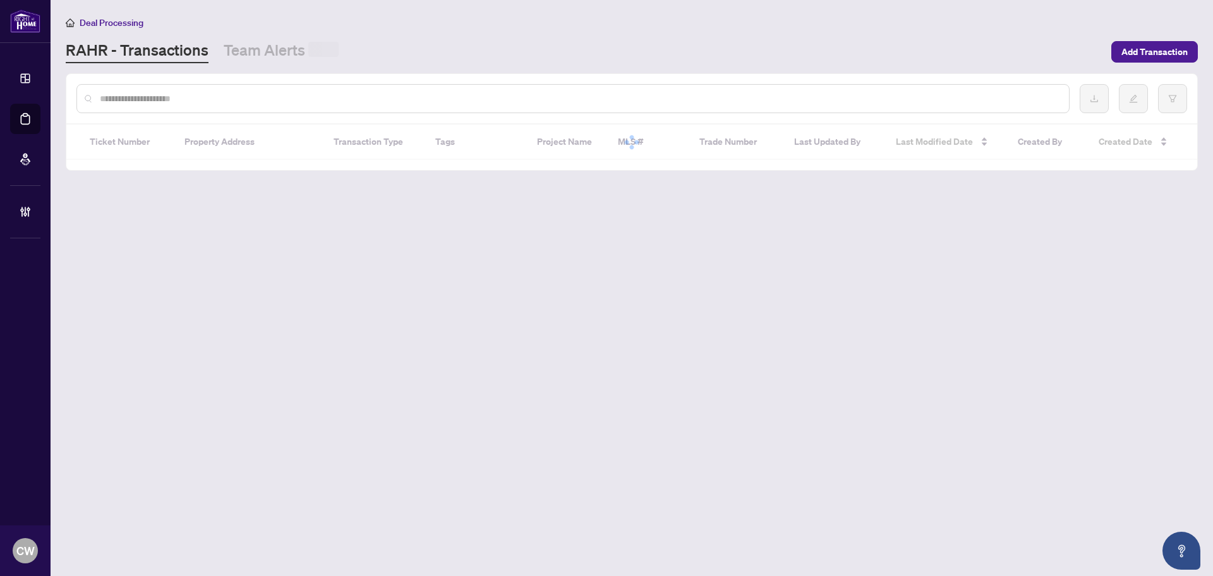
click at [221, 95] on input "text" at bounding box center [579, 99] width 959 height 14
paste input "*******"
type input "*******"
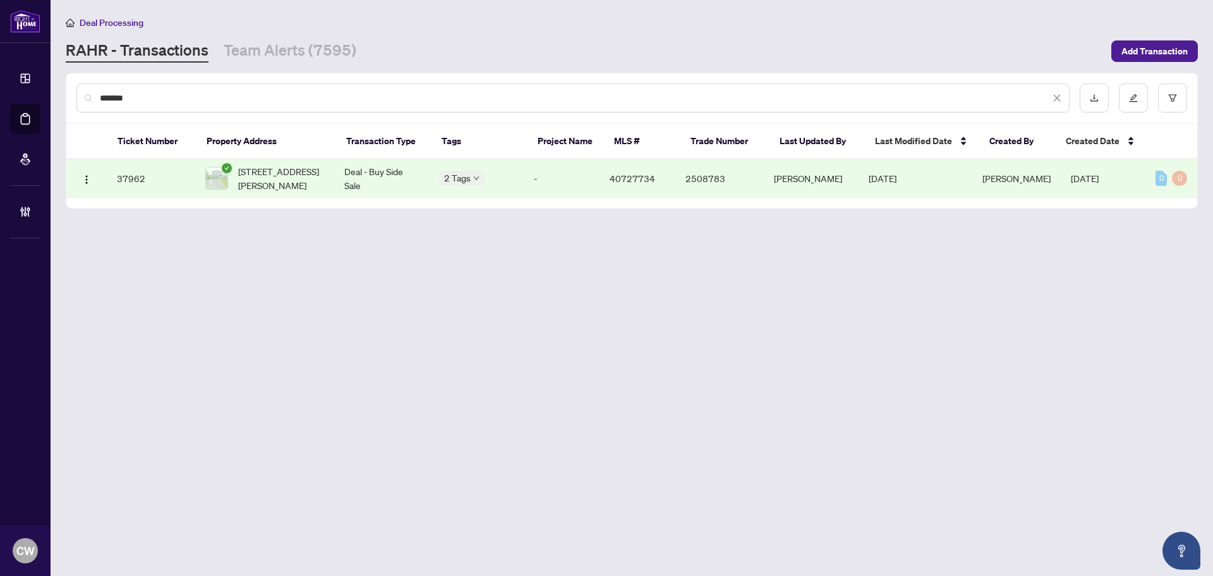
click at [281, 180] on span "12 Malwood Court, Hamilton, ON L0R 1W0, Canada" at bounding box center [281, 178] width 86 height 28
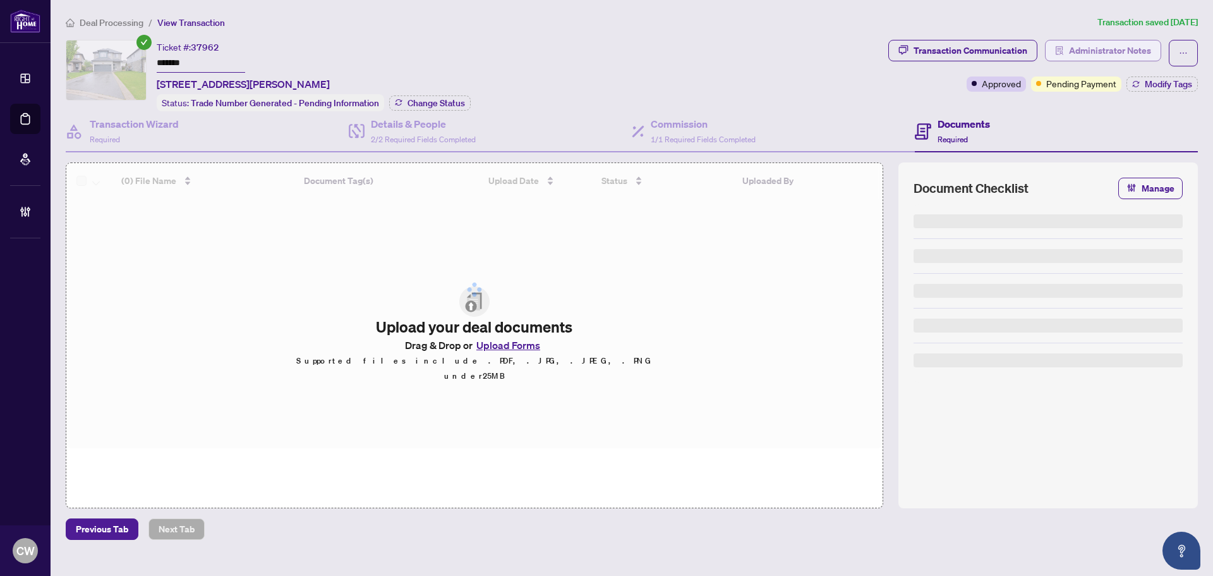
click at [1118, 59] on span "Administrator Notes" at bounding box center [1110, 50] width 82 height 20
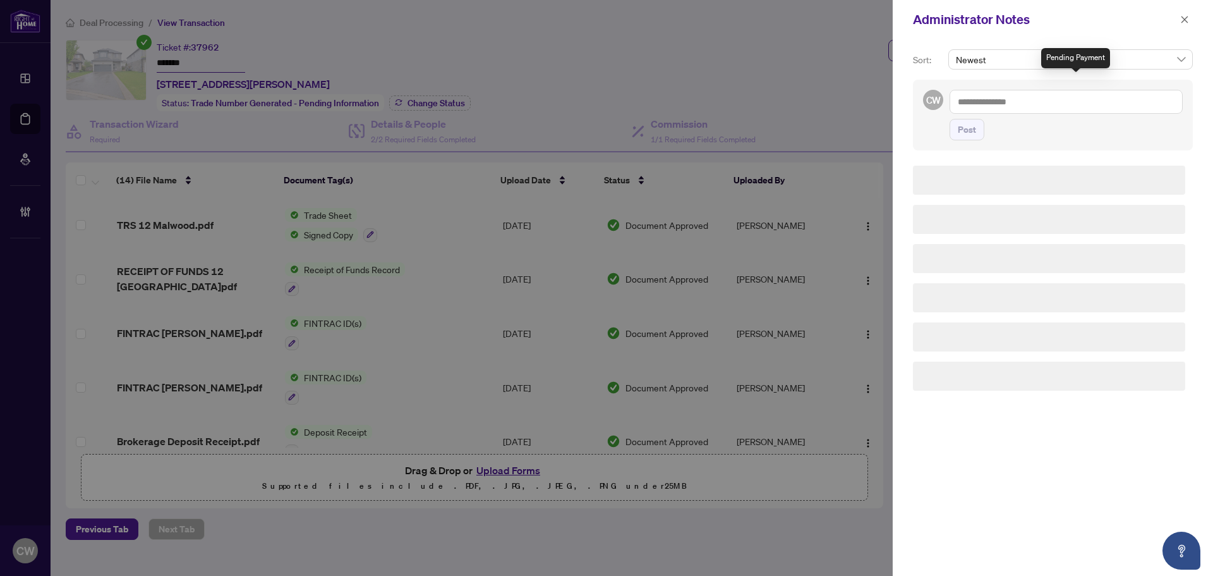
click at [1124, 51] on div "Administrator Notes Sort: Newest CW Post" at bounding box center [606, 288] width 1213 height 576
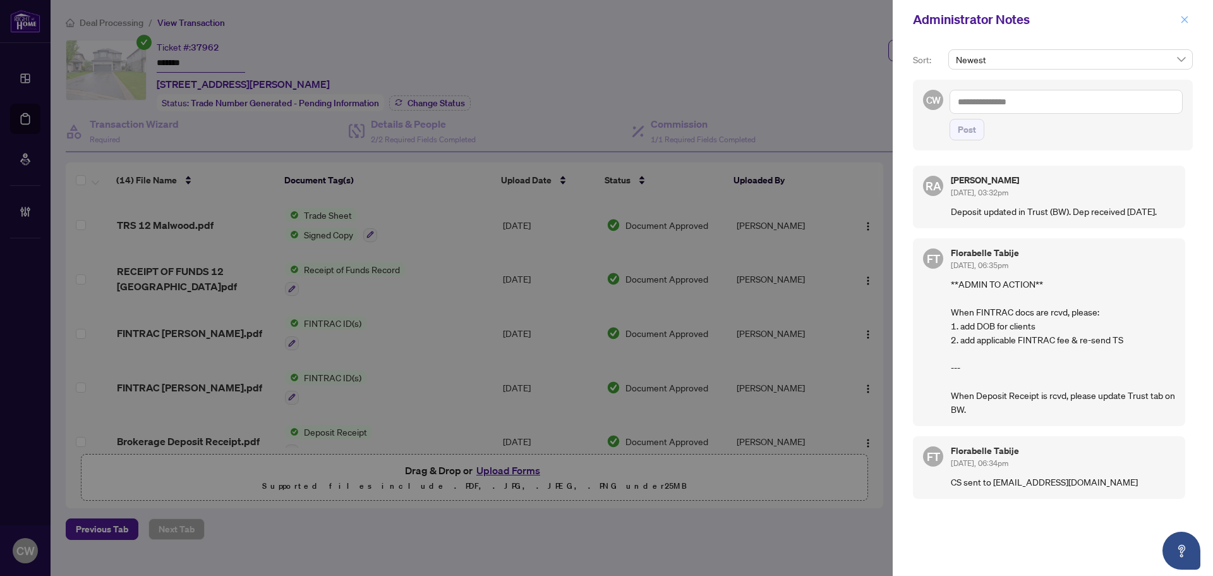
click at [1179, 20] on button "button" at bounding box center [1184, 19] width 16 height 15
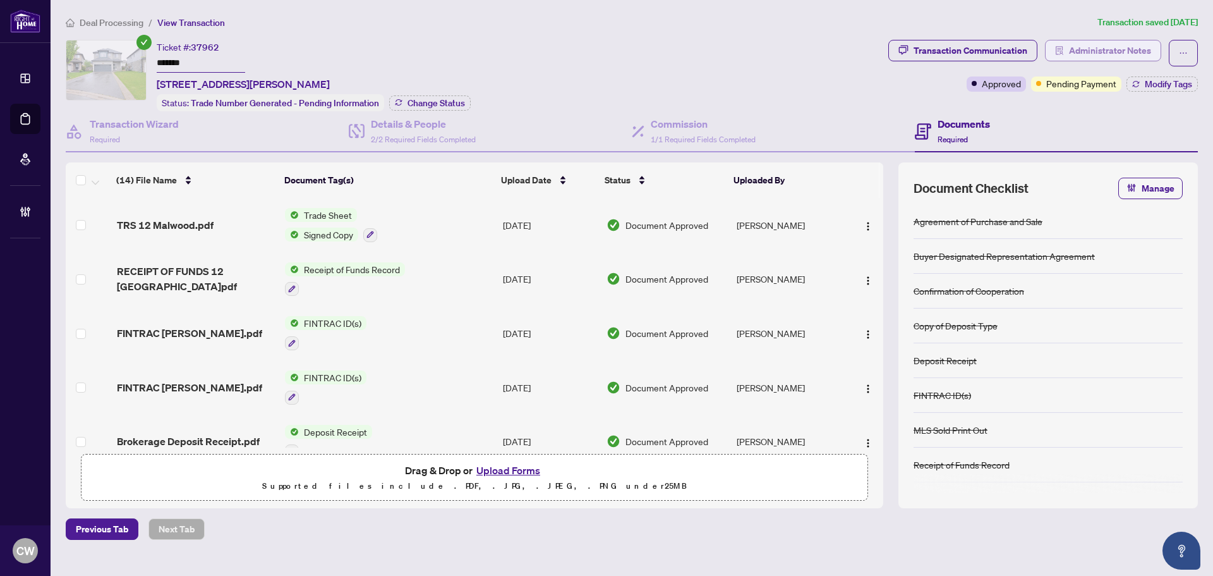
click at [1116, 45] on span "Administrator Notes" at bounding box center [1110, 50] width 82 height 20
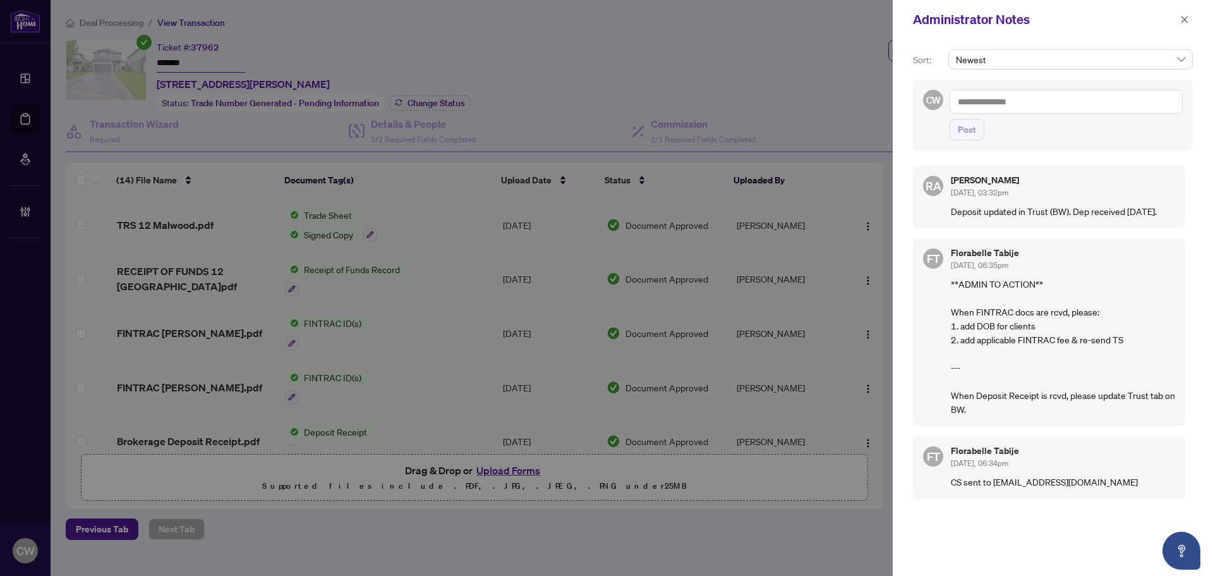
click at [1032, 97] on textarea at bounding box center [1066, 102] width 233 height 24
type textarea "**********"
click at [969, 133] on span "Post" at bounding box center [967, 129] width 18 height 20
click at [1185, 21] on icon "close" at bounding box center [1184, 19] width 9 height 9
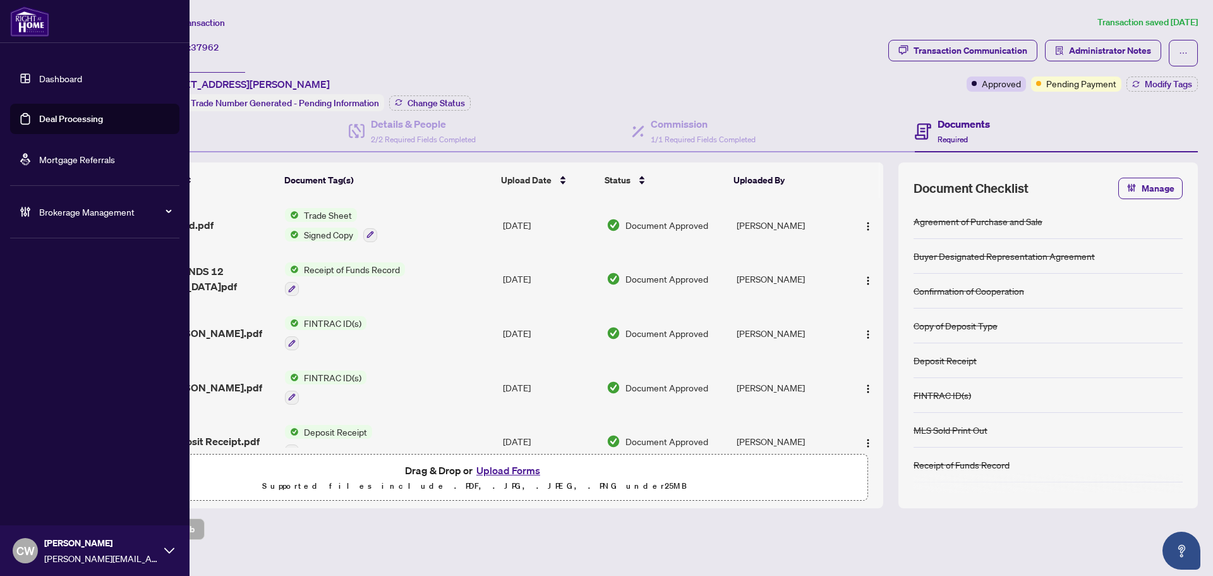
click at [39, 121] on link "Deal Processing" at bounding box center [71, 118] width 64 height 11
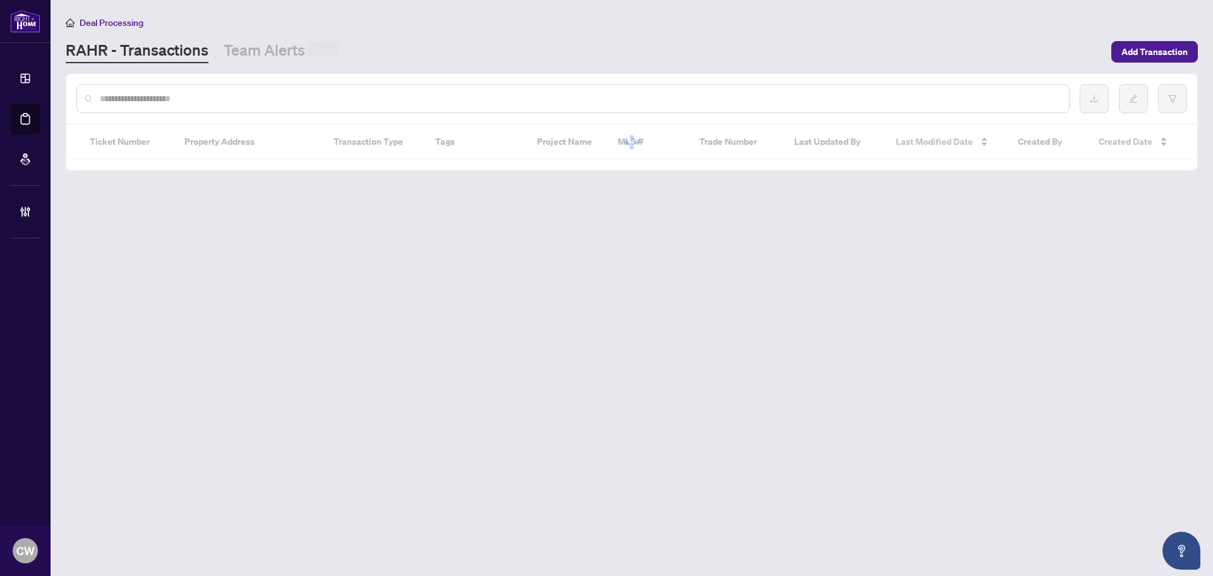
click at [228, 101] on input "text" at bounding box center [579, 99] width 959 height 14
paste input "*******"
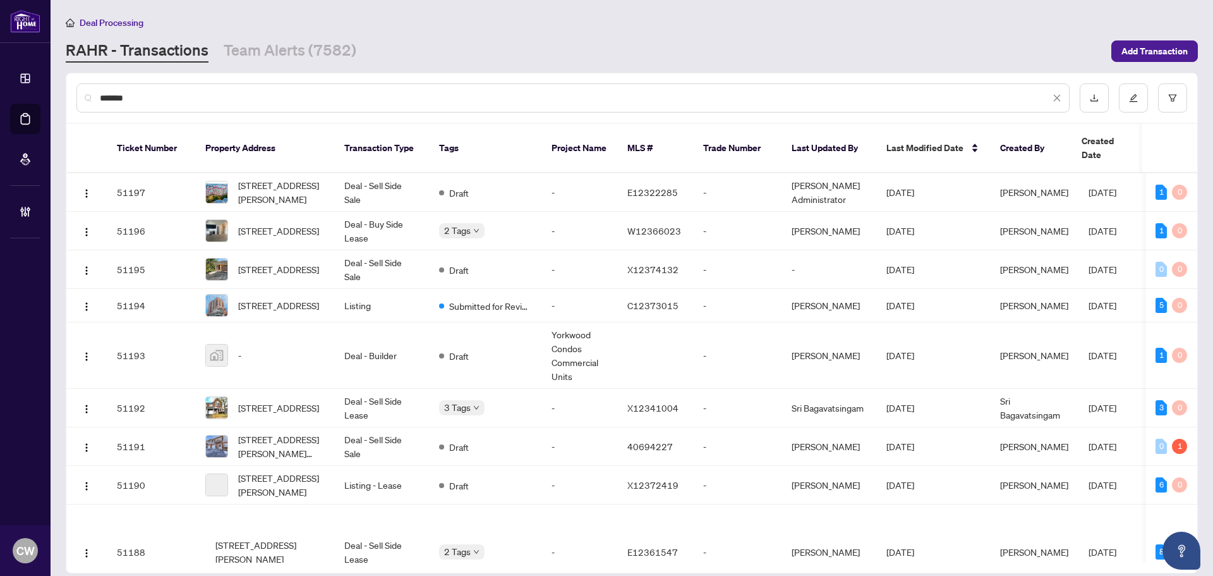
type input "*******"
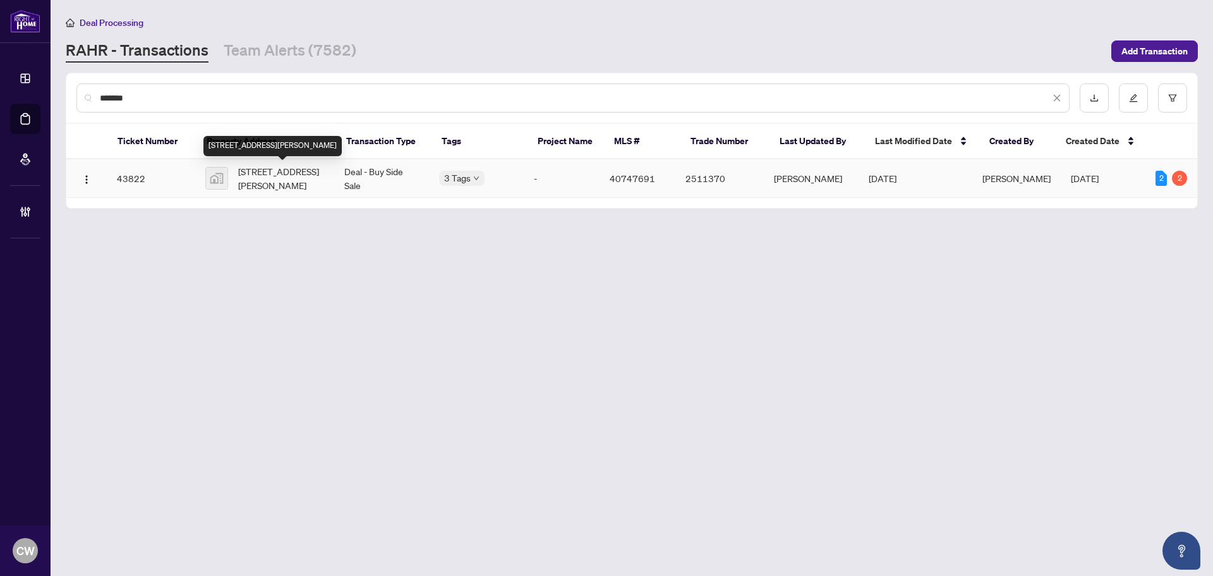
click at [267, 185] on span "[STREET_ADDRESS][PERSON_NAME]" at bounding box center [281, 178] width 86 height 28
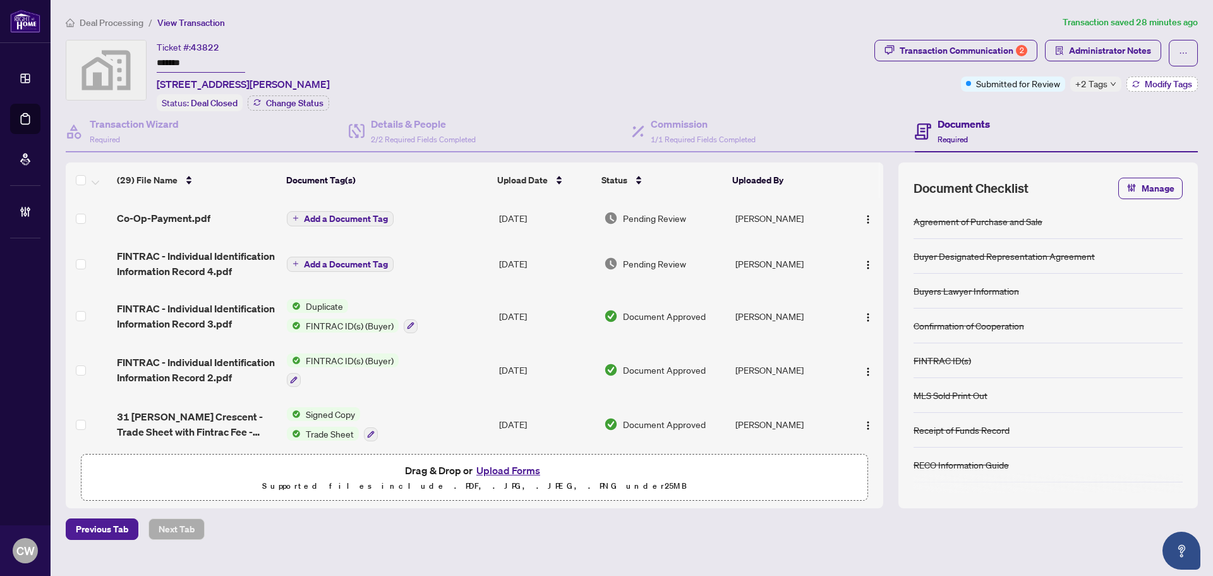
click at [1161, 83] on span "Modify Tags" at bounding box center [1168, 84] width 47 height 9
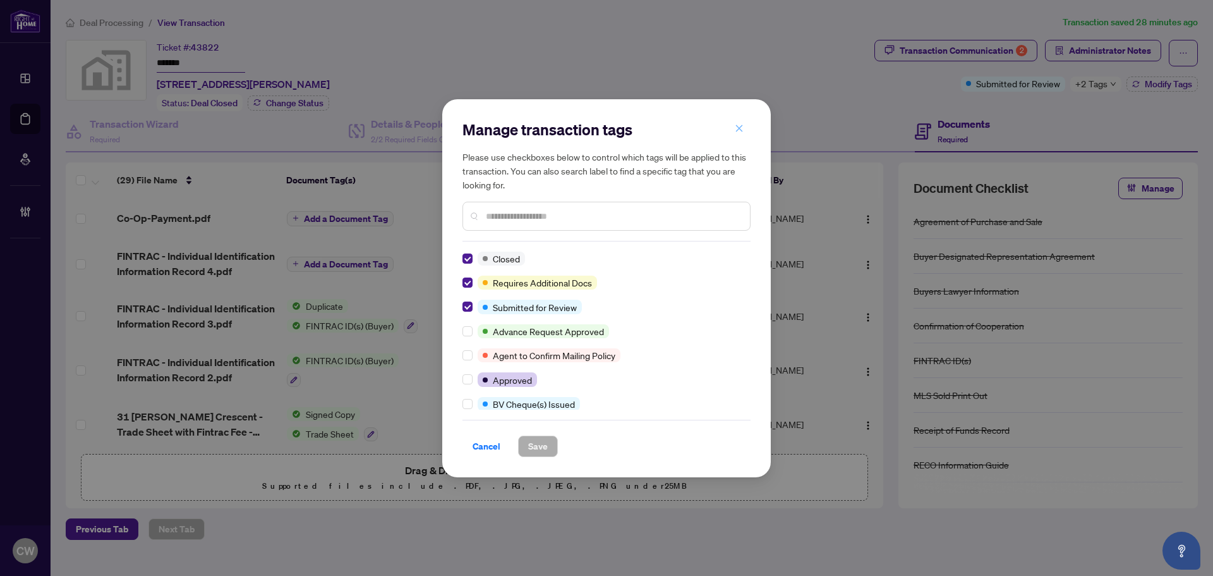
click at [739, 131] on icon "close" at bounding box center [739, 128] width 9 height 9
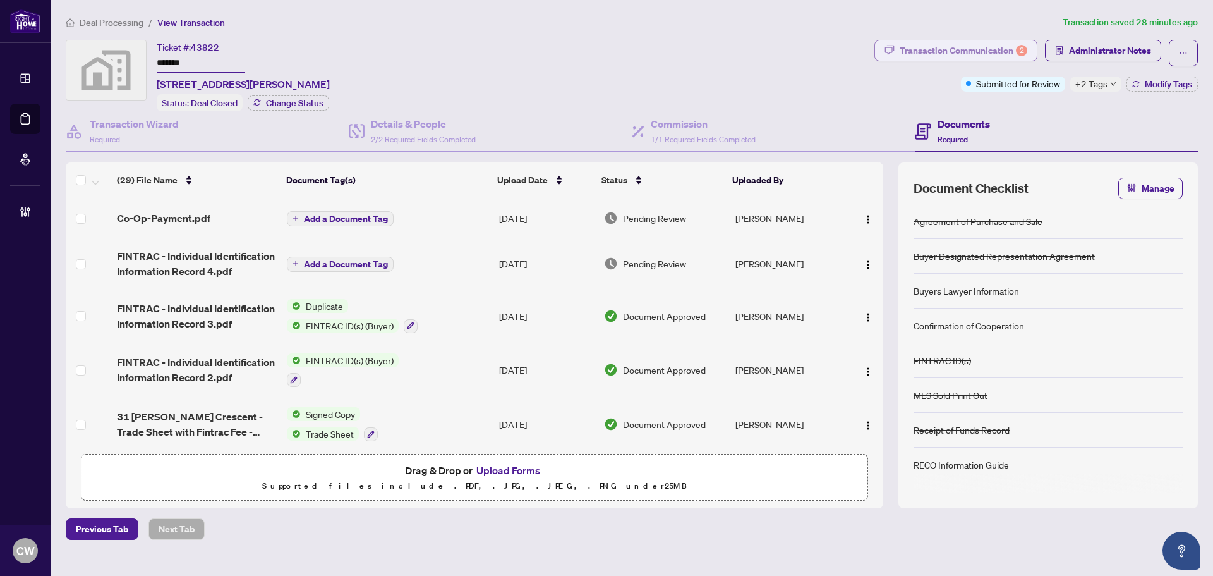
click at [1001, 53] on div "Transaction Communication 2" at bounding box center [964, 50] width 128 height 20
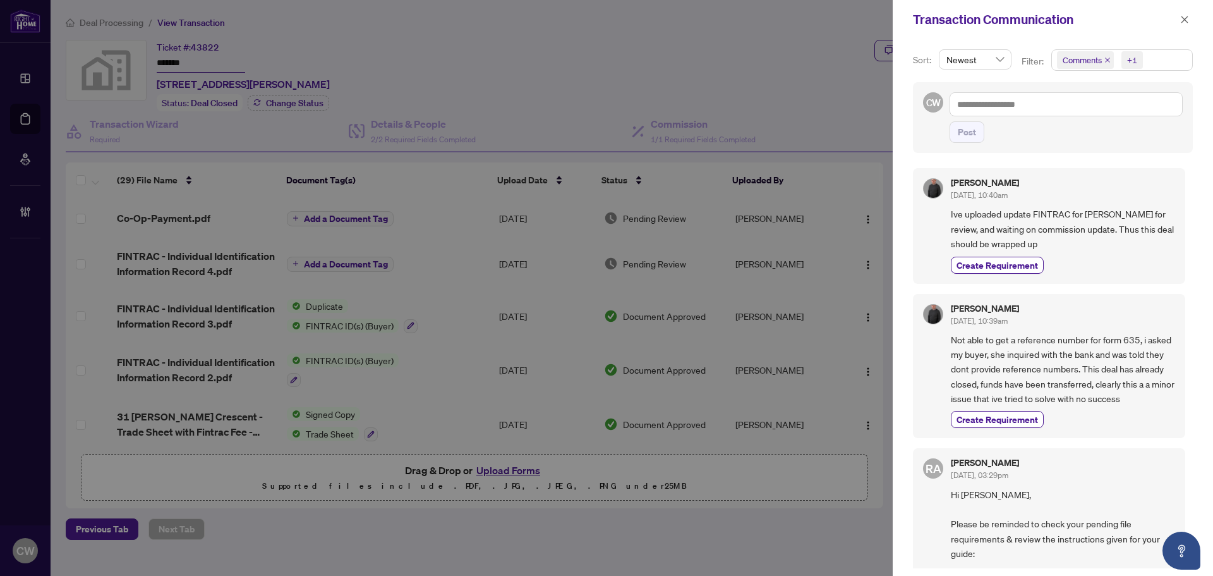
click at [1108, 58] on icon "close" at bounding box center [1107, 60] width 6 height 6
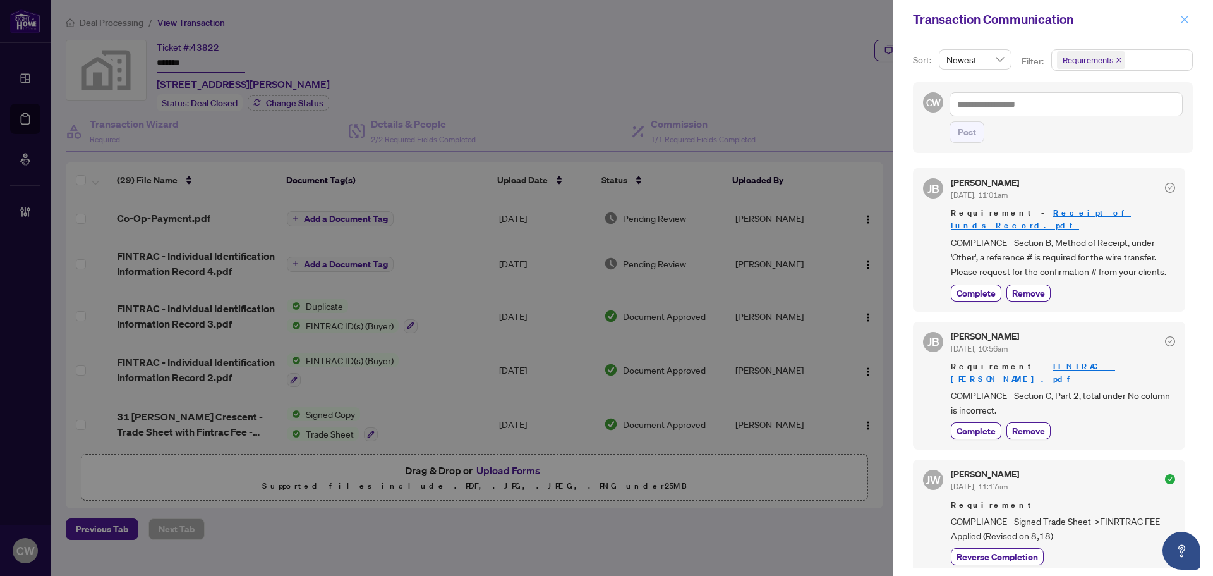
click at [1186, 24] on icon "close" at bounding box center [1184, 19] width 9 height 9
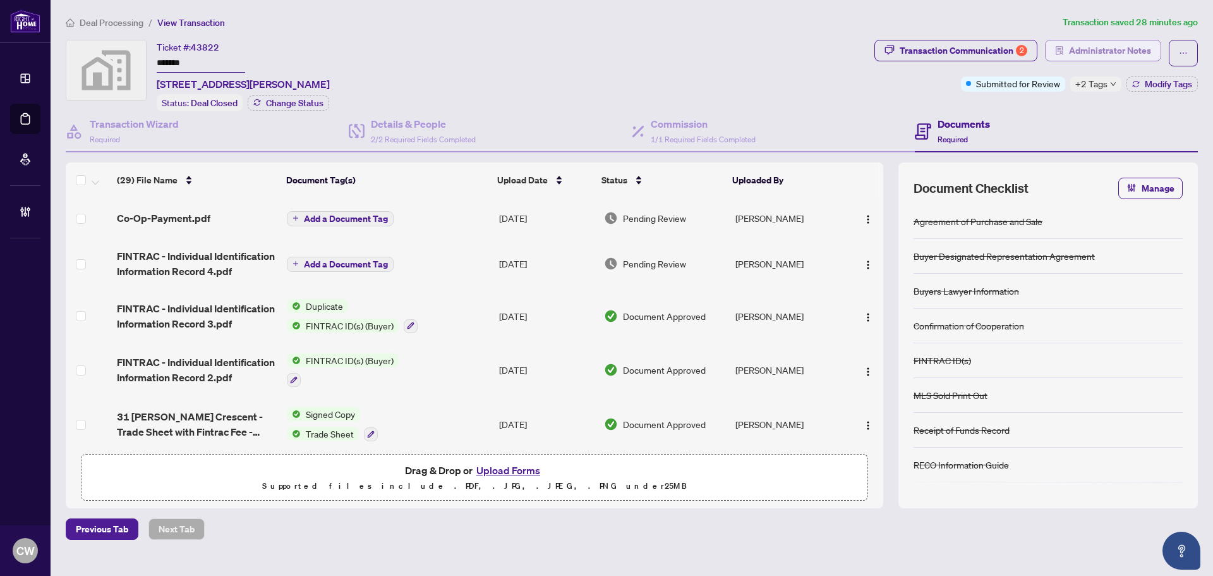
click at [1105, 41] on span "Administrator Notes" at bounding box center [1110, 50] width 82 height 20
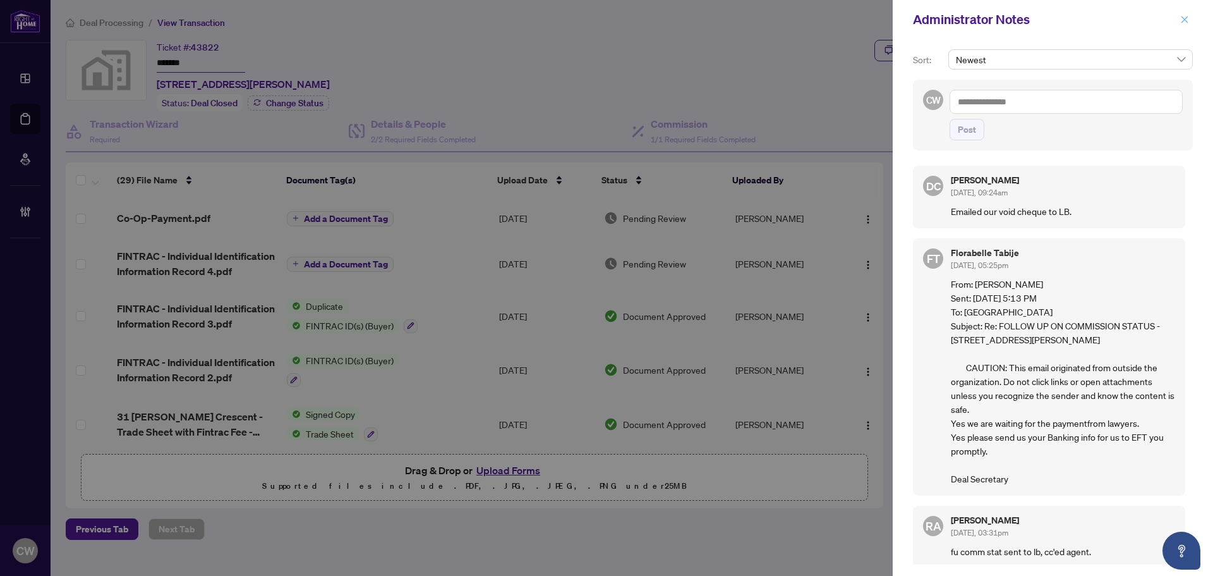
click at [1186, 20] on icon "close" at bounding box center [1184, 19] width 9 height 9
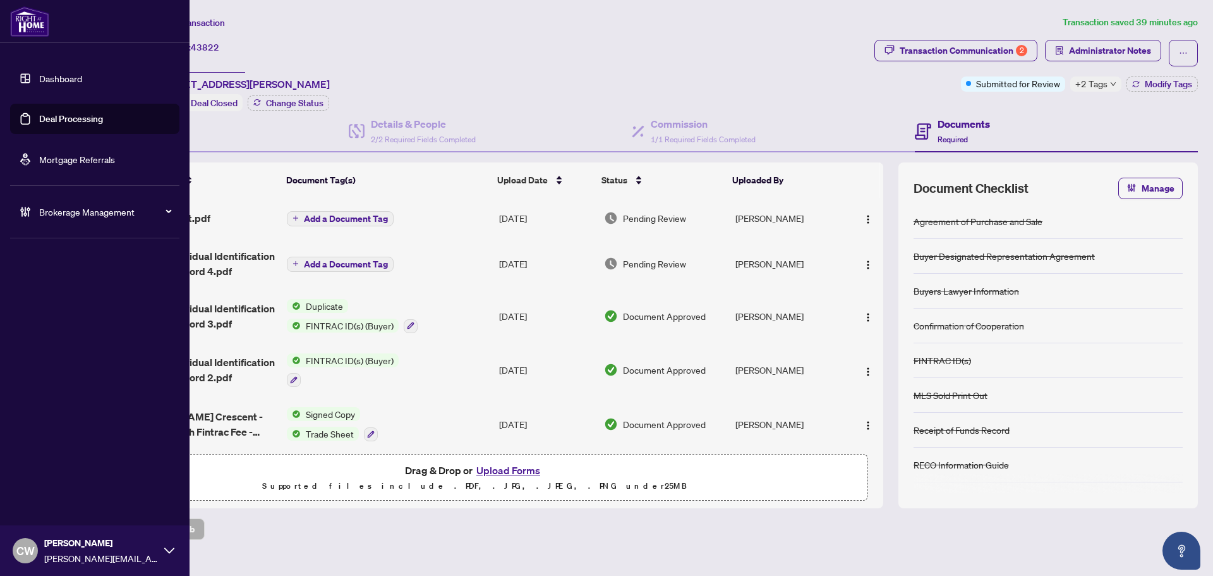
click at [44, 124] on link "Deal Processing" at bounding box center [71, 118] width 64 height 11
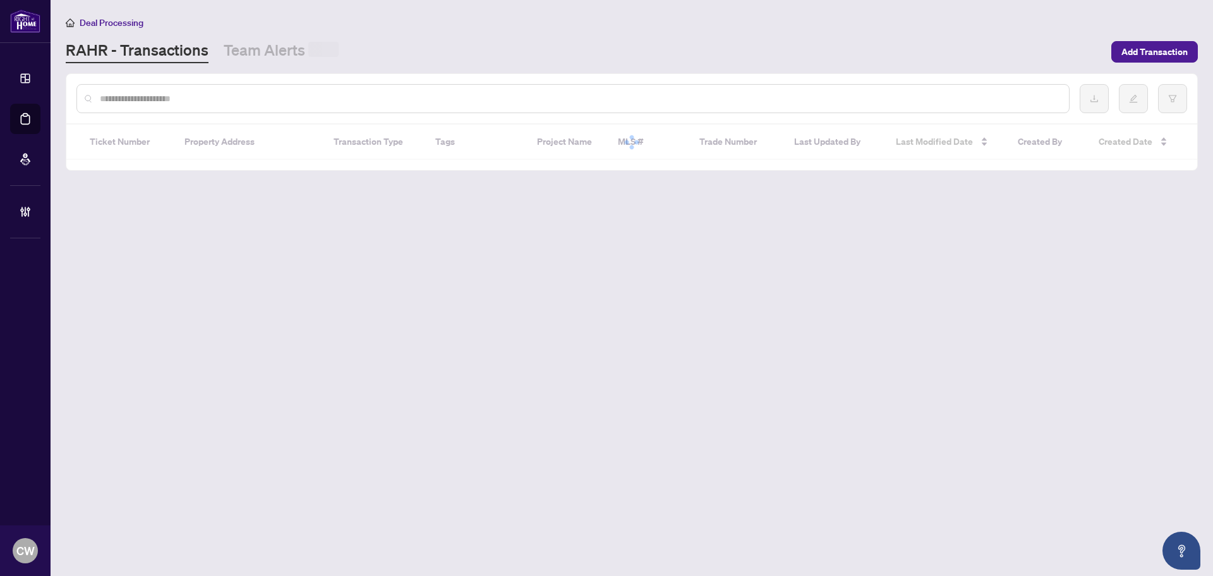
click at [237, 99] on input "text" at bounding box center [579, 99] width 959 height 14
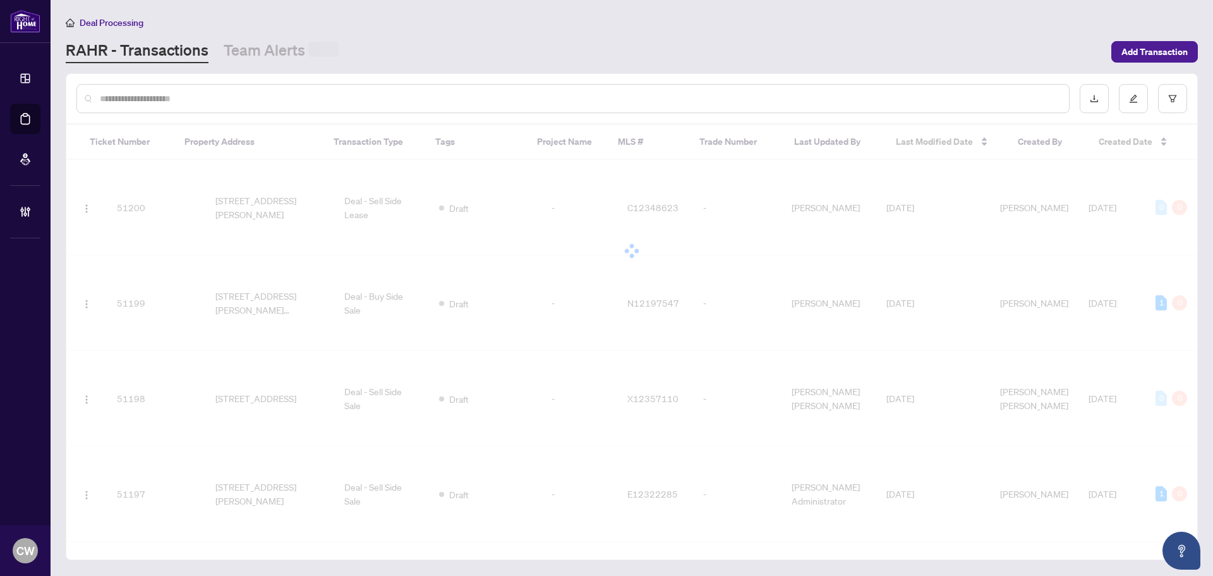
paste input "*******"
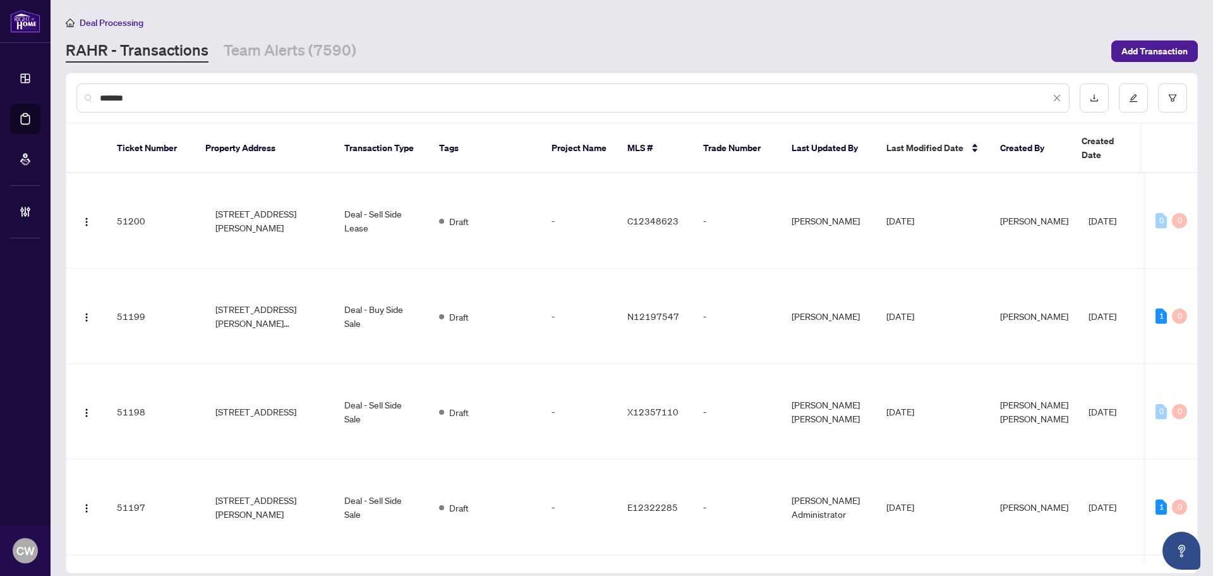
type input "*******"
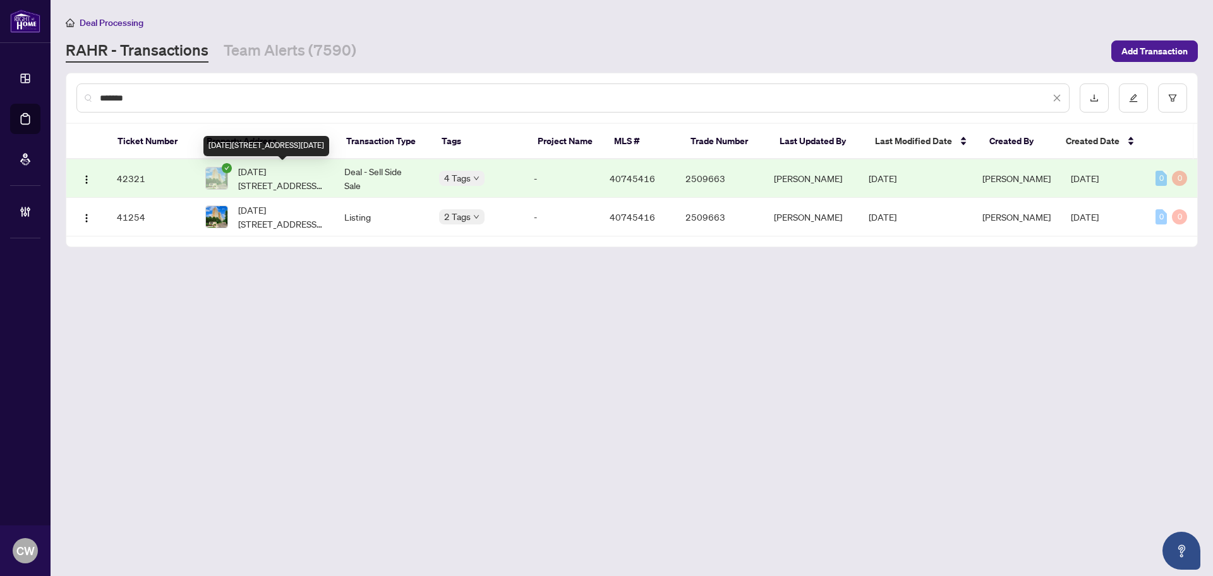
click at [285, 176] on span "1214-1276 Maple Crossing Boulevard, Burlington, ON L7S 2J9, Canada" at bounding box center [281, 178] width 86 height 28
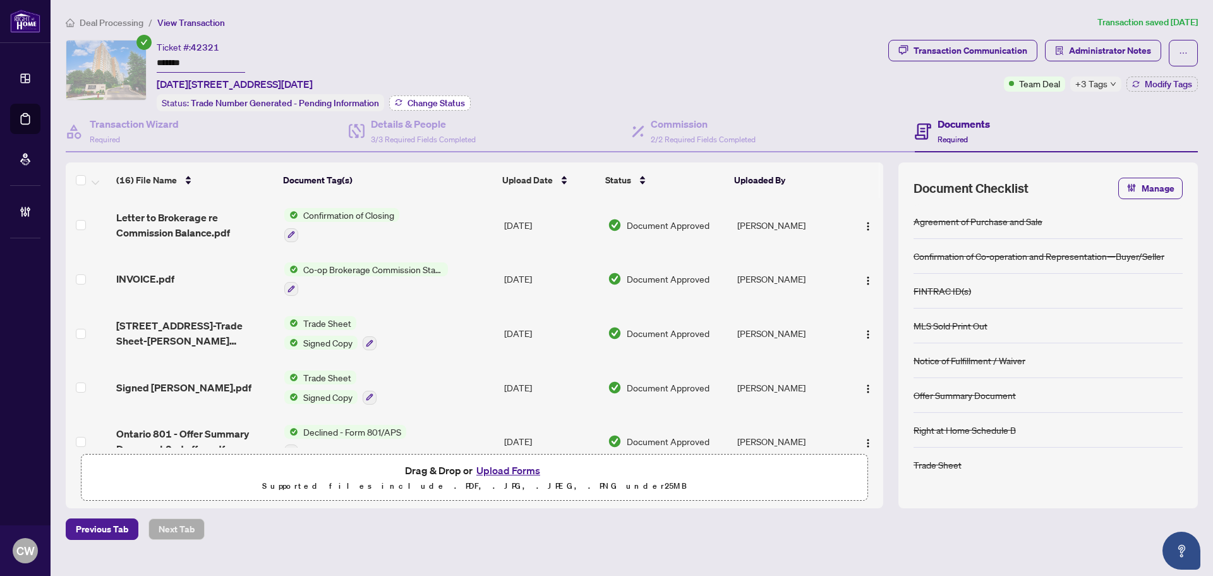
click at [454, 99] on span "Change Status" at bounding box center [436, 103] width 57 height 9
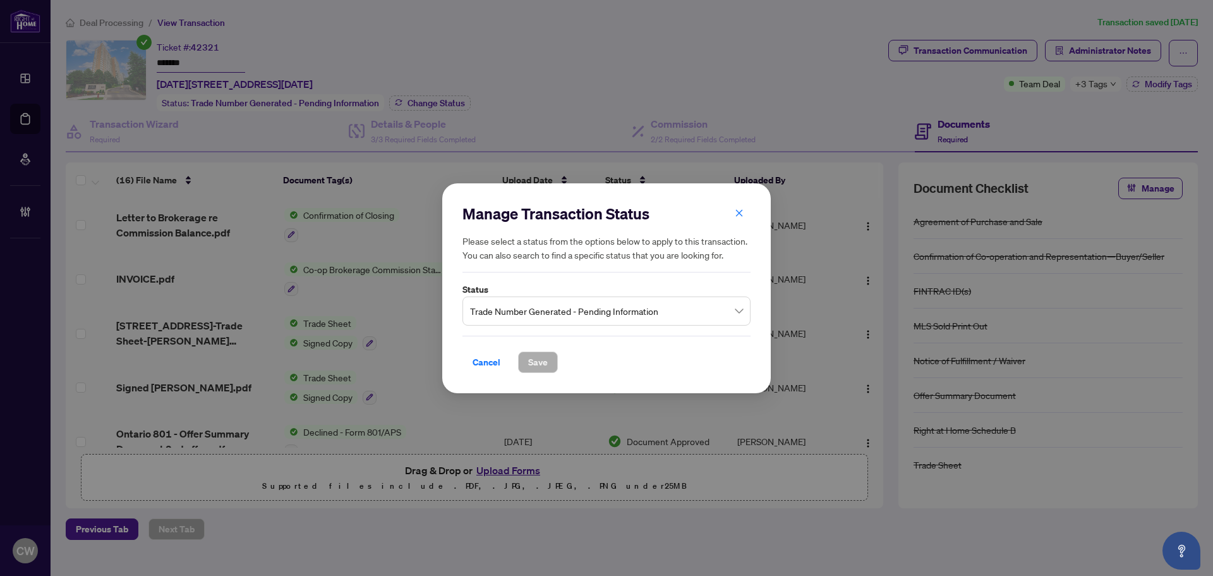
click at [563, 312] on span "Trade Number Generated - Pending Information" at bounding box center [606, 310] width 273 height 24
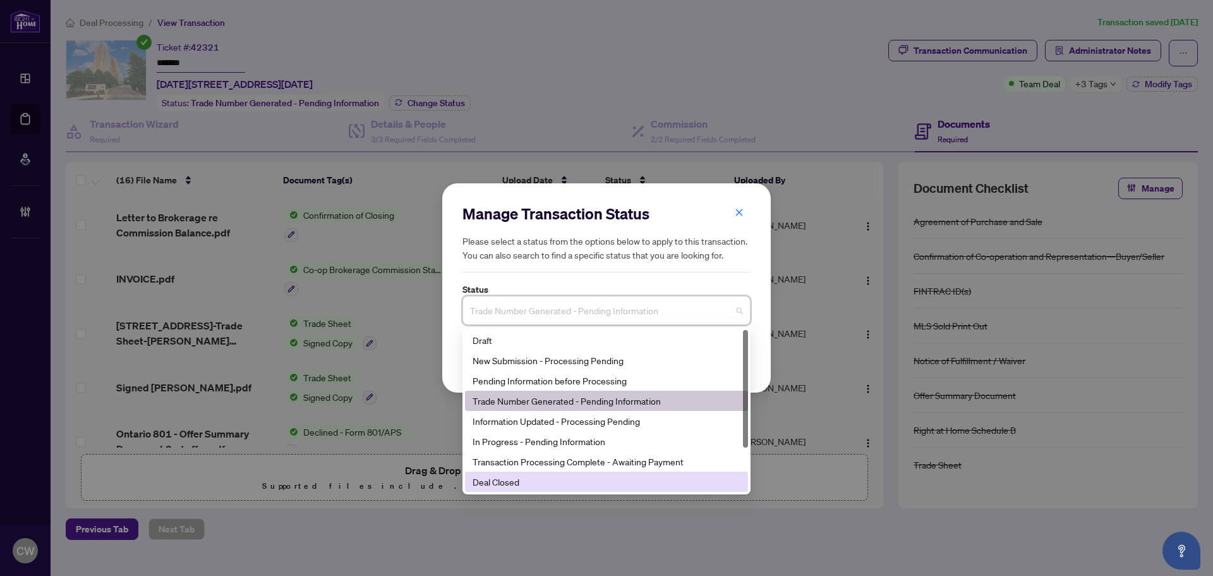
click at [511, 485] on div "Deal Closed" at bounding box center [607, 482] width 268 height 14
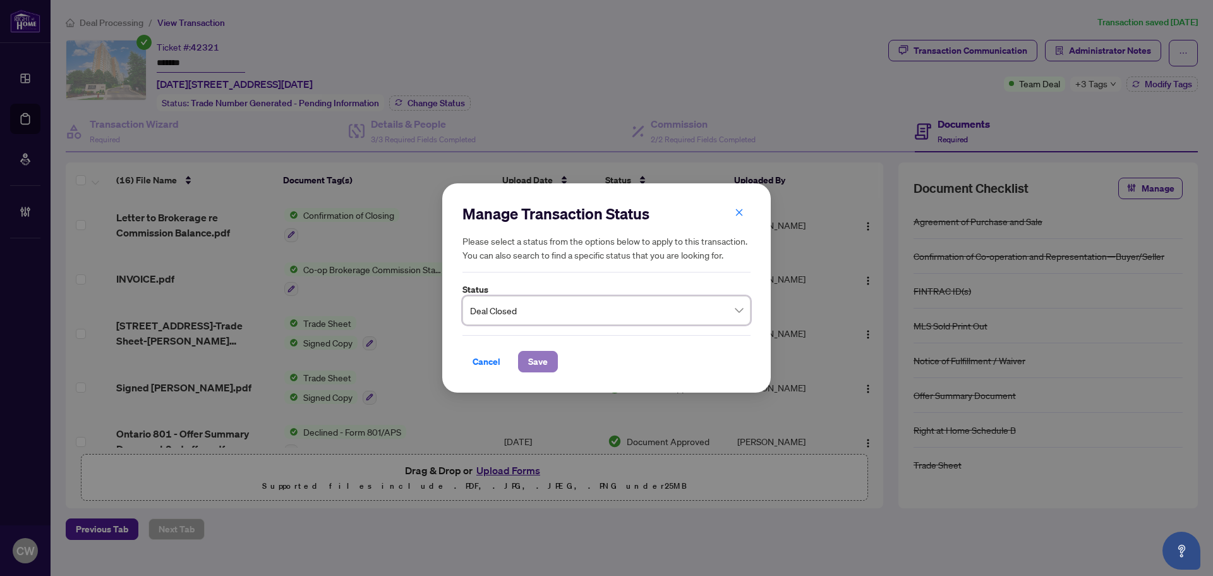
click at [547, 358] on span "Save" at bounding box center [538, 361] width 20 height 20
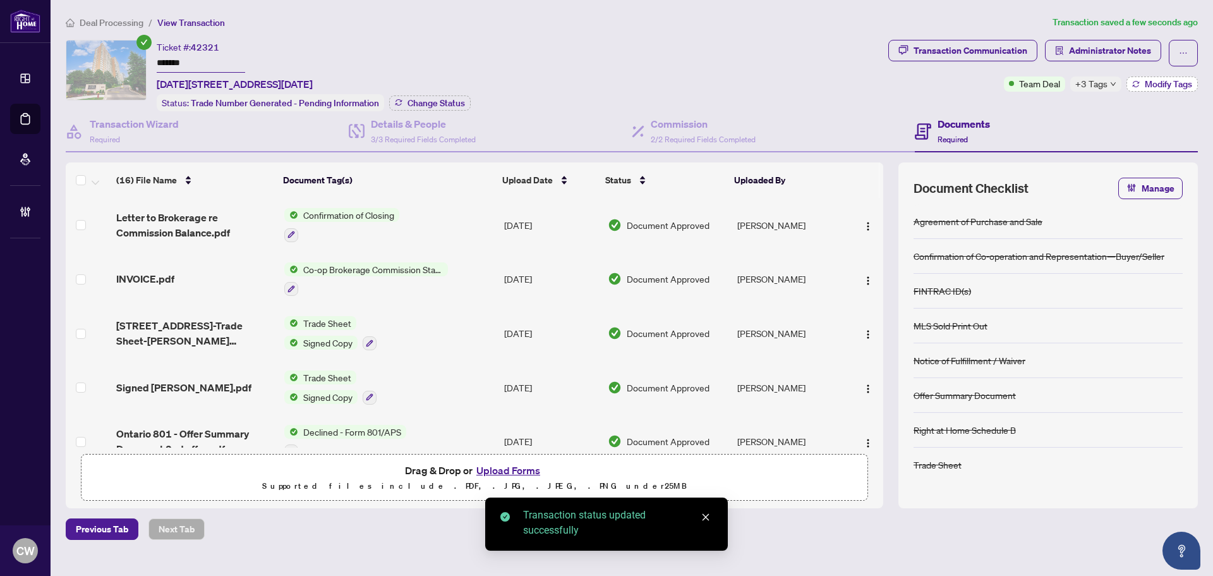
click at [1163, 80] on span "Modify Tags" at bounding box center [1168, 84] width 47 height 9
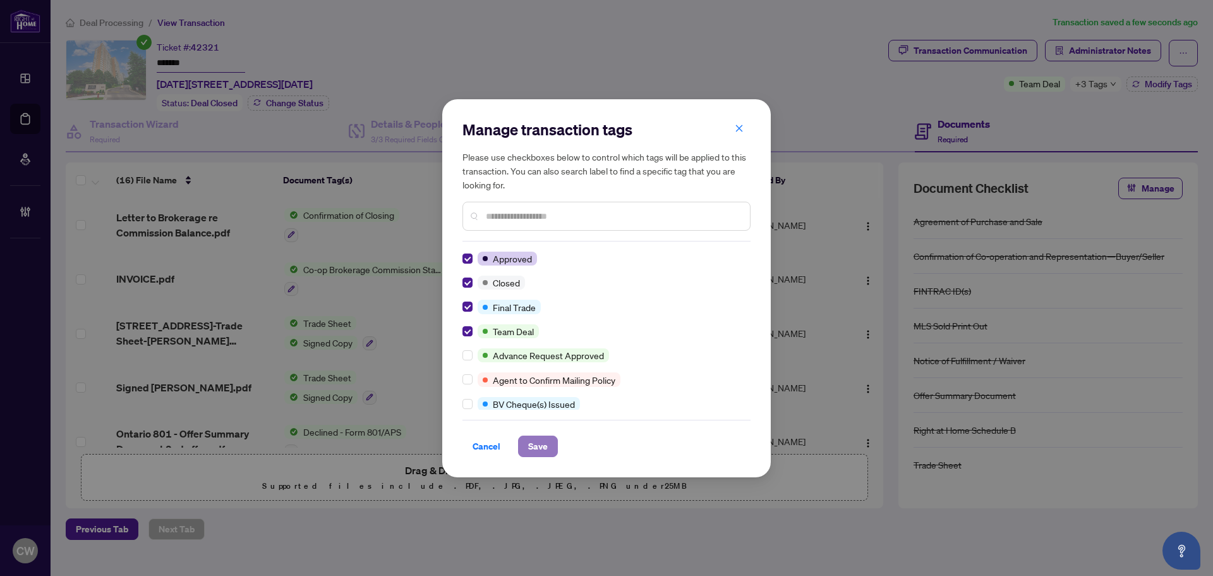
click at [538, 445] on span "Save" at bounding box center [538, 446] width 20 height 20
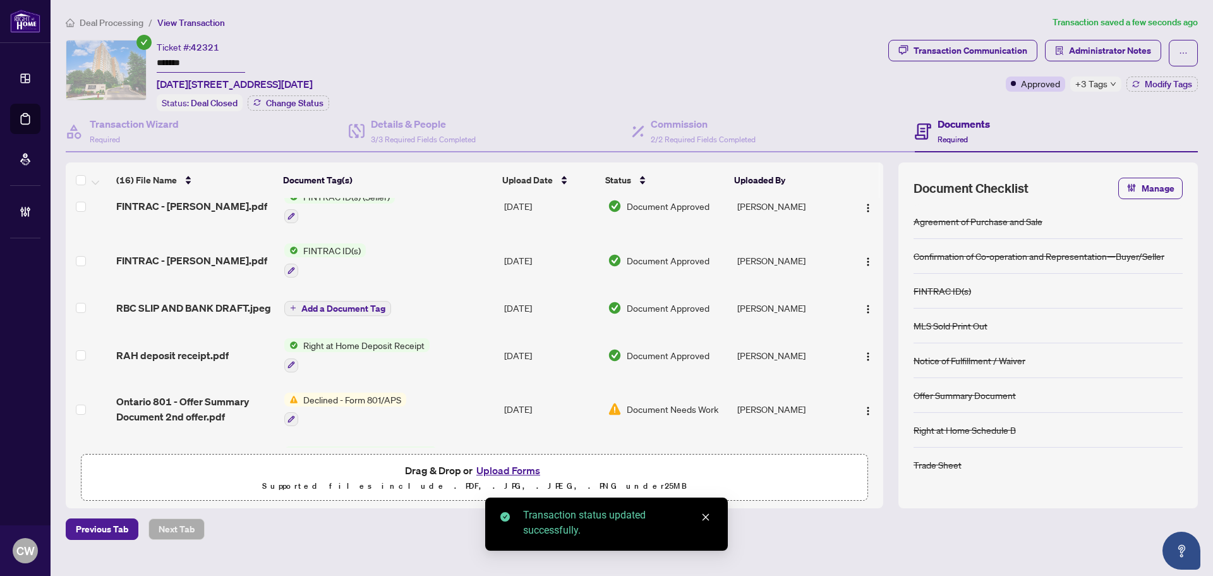
scroll to position [590, 0]
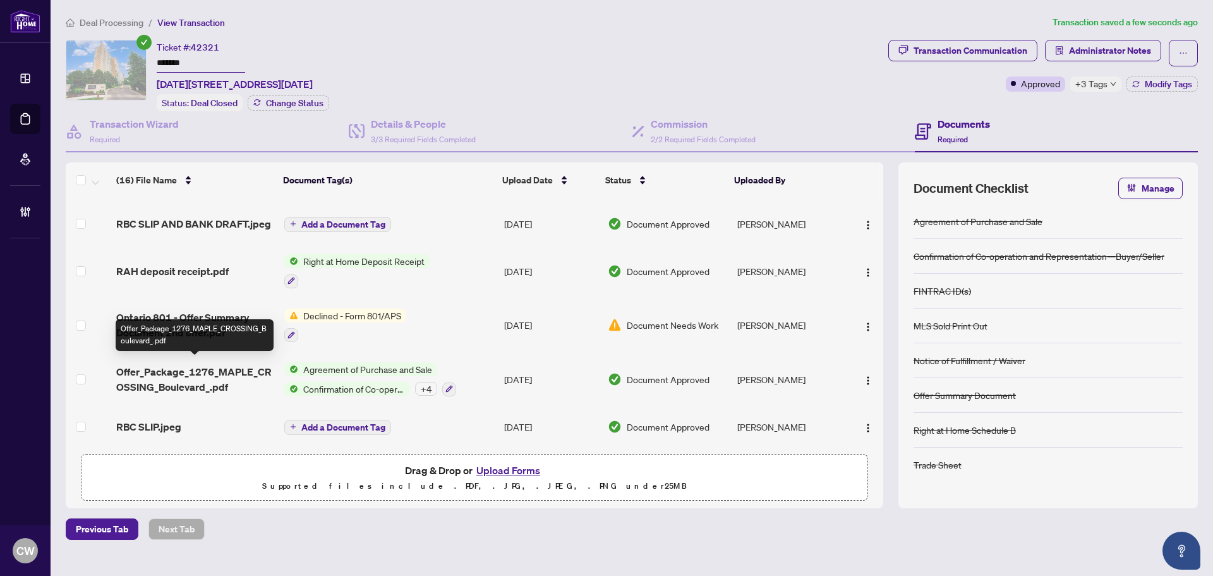
click at [210, 364] on span "Offer_Package_1276_MAPLE_CROSSING_Boulevard_.pdf" at bounding box center [195, 379] width 158 height 30
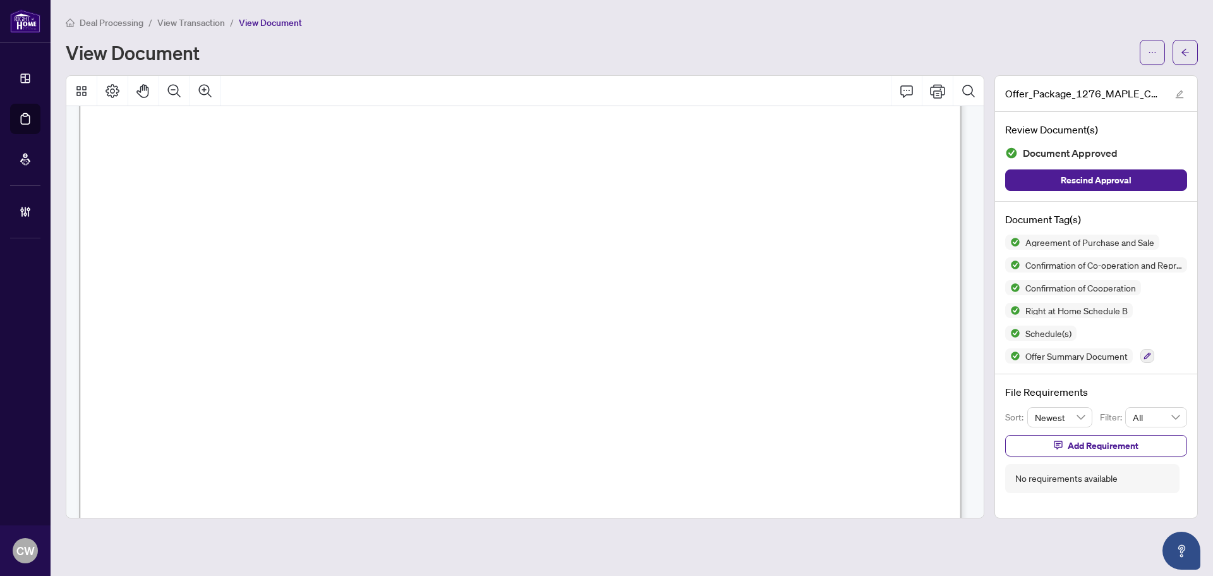
scroll to position [5118, 0]
click at [1202, 51] on main "Deal Processing / View Transaction / View Document View Document Offer_Package_…" at bounding box center [632, 288] width 1163 height 576
click at [1184, 48] on icon "arrow-left" at bounding box center [1185, 52] width 9 height 9
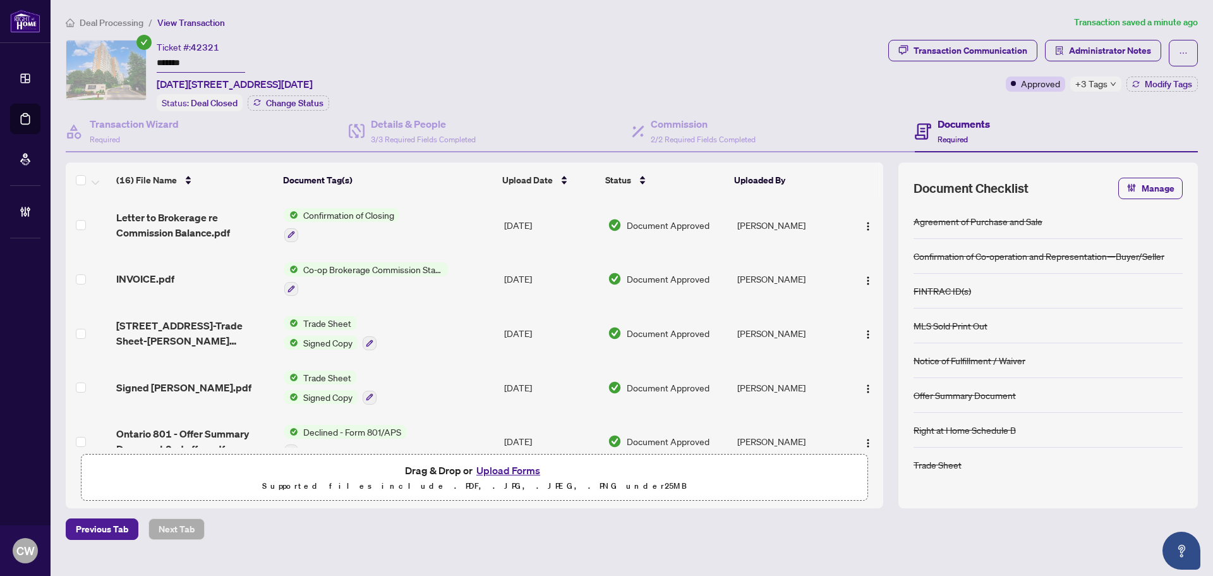
scroll to position [63, 0]
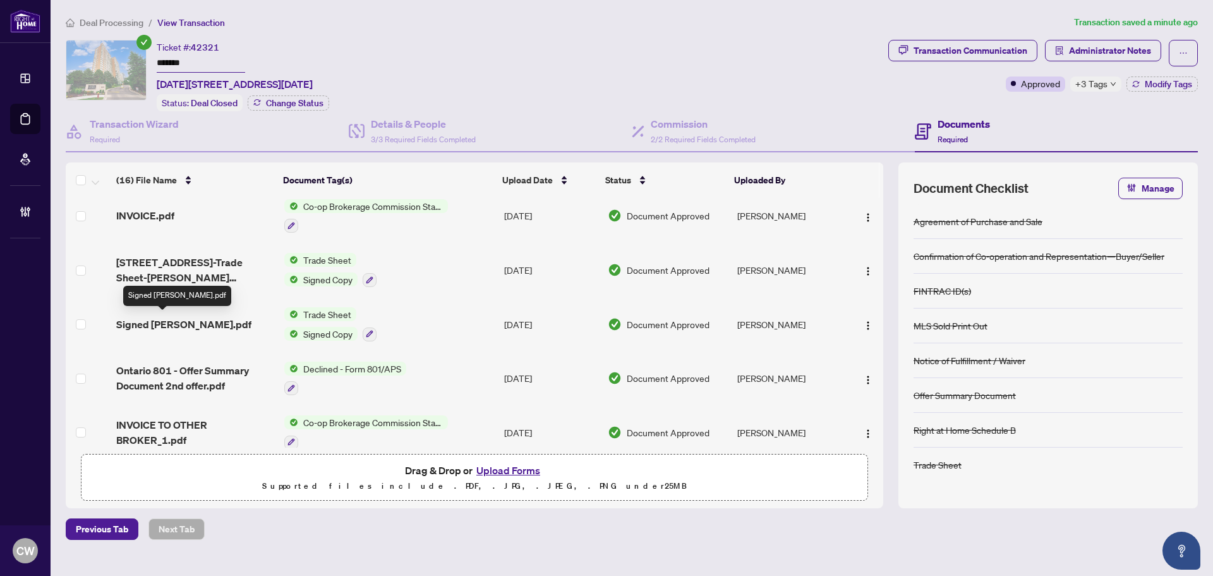
click at [183, 322] on span "Signed TS - Nick.pdf" at bounding box center [183, 324] width 135 height 15
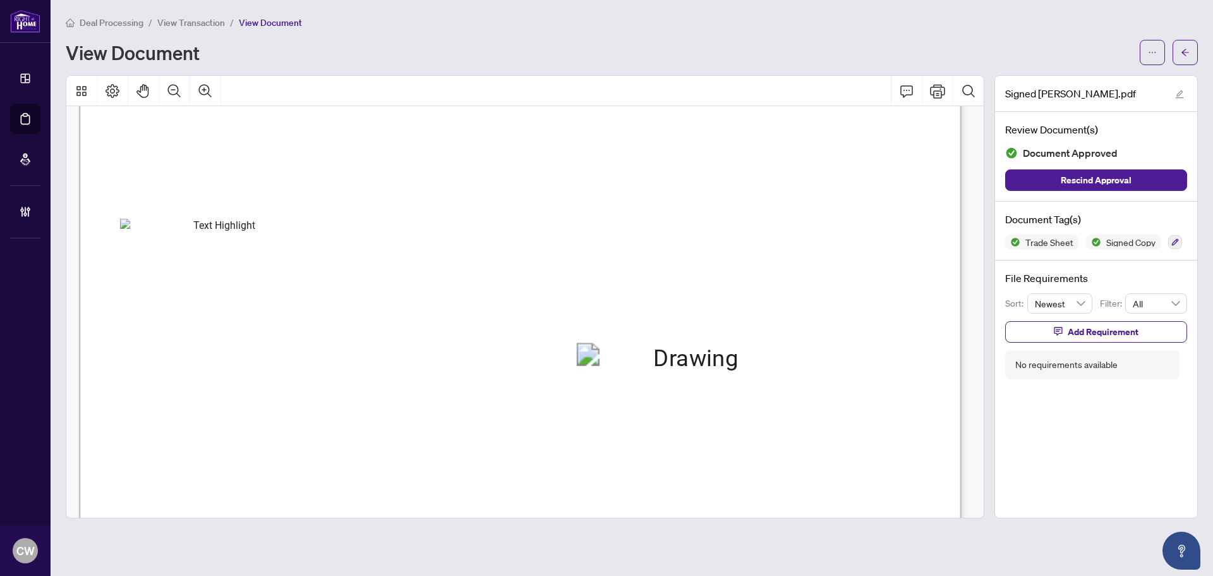
scroll to position [569, 0]
click at [1182, 50] on icon "arrow-left" at bounding box center [1185, 52] width 9 height 9
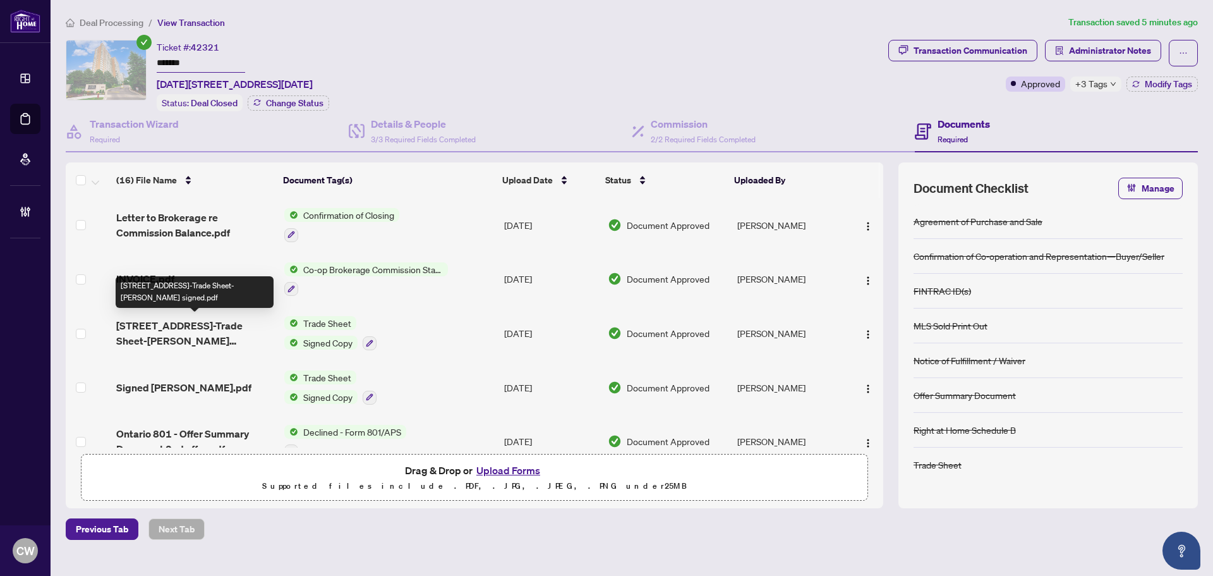
click at [210, 339] on span "1276 Maple Crossing Boulevard 1214-Trade Sheet-Zina signed.pdf" at bounding box center [195, 333] width 158 height 30
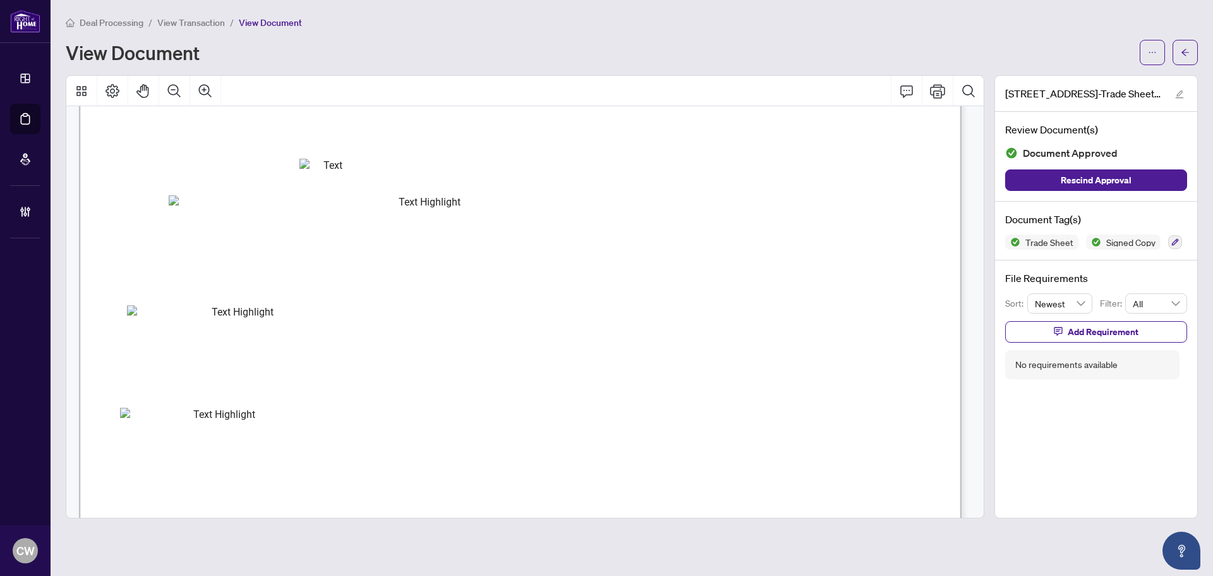
scroll to position [442, 0]
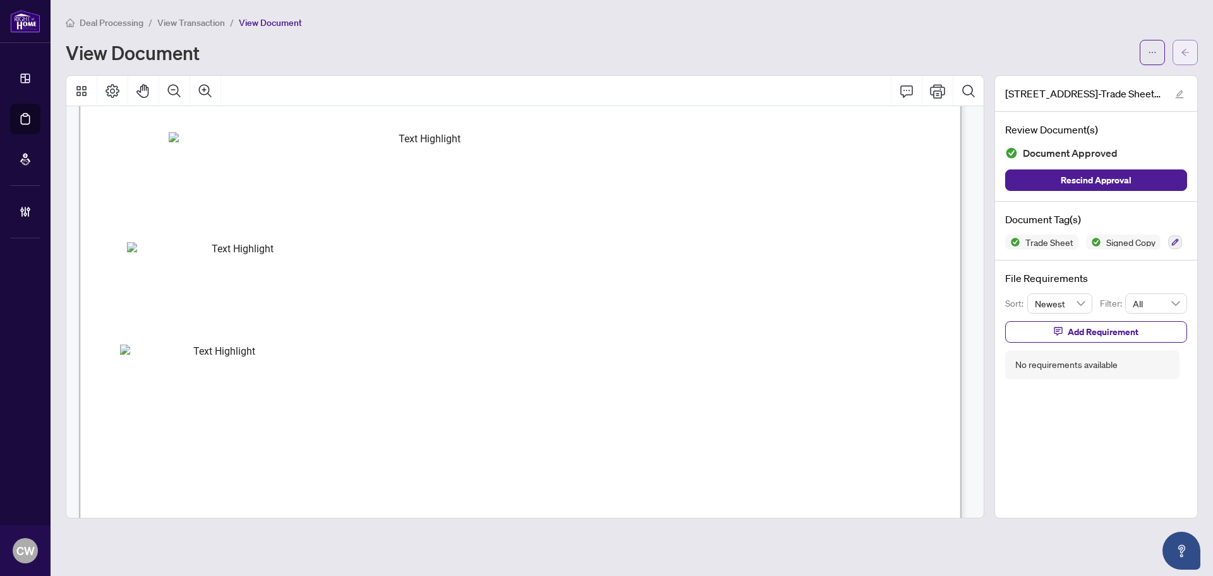
click at [1179, 51] on button "button" at bounding box center [1185, 52] width 25 height 25
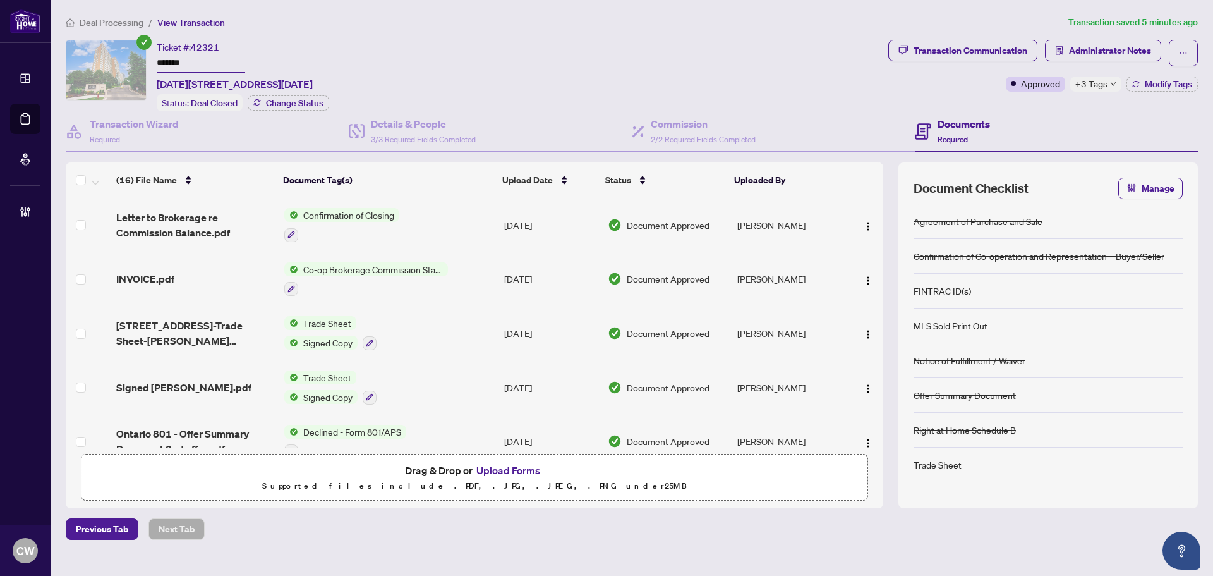
click at [518, 469] on button "Upload Forms" at bounding box center [508, 470] width 71 height 16
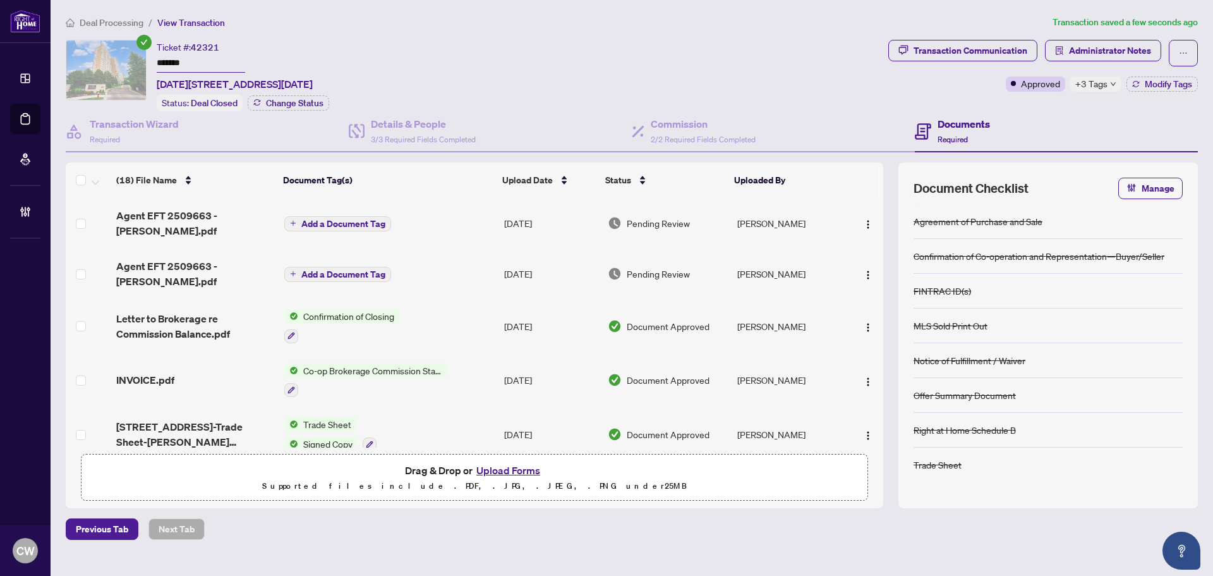
click at [366, 270] on span "Add a Document Tag" at bounding box center [343, 274] width 84 height 9
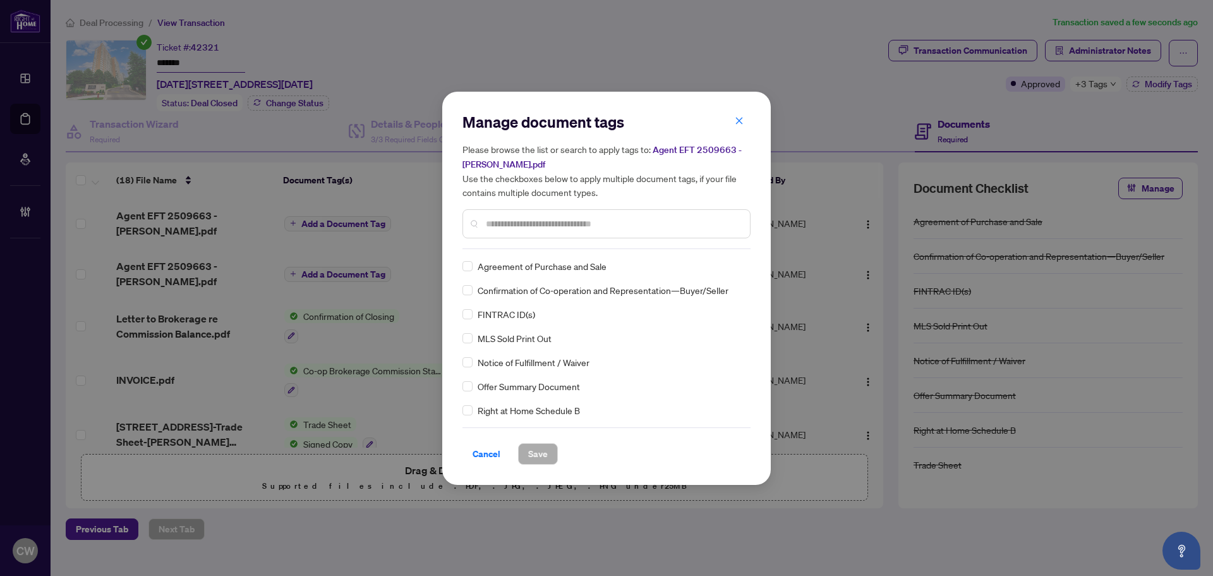
click at [524, 224] on input "text" at bounding box center [613, 224] width 254 height 14
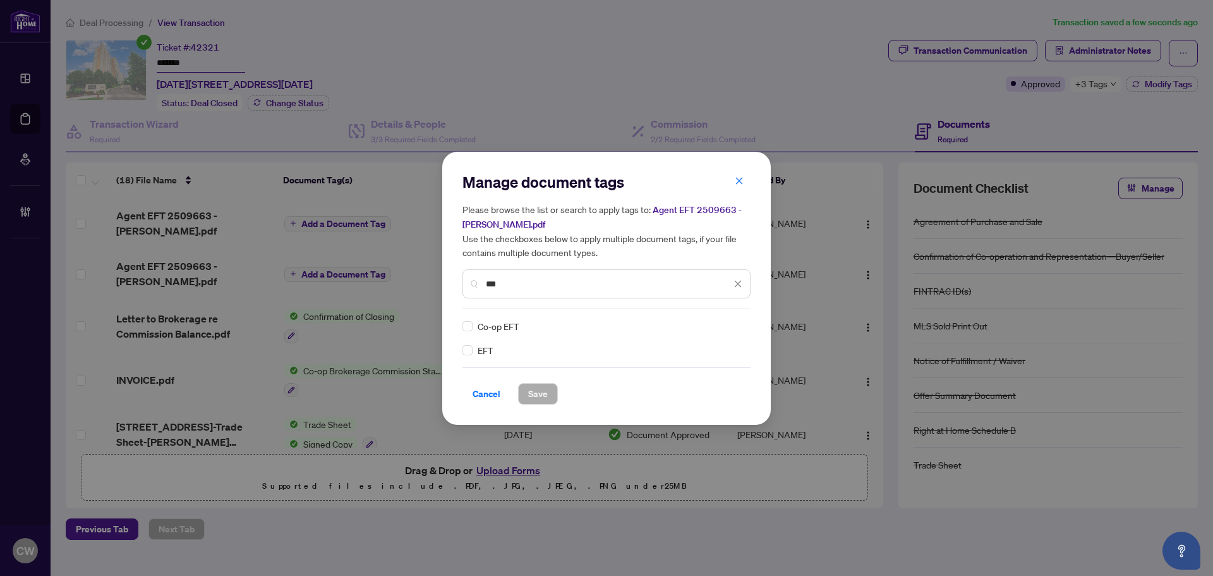
type input "***"
drag, startPoint x: 718, startPoint y: 326, endPoint x: 697, endPoint y: 375, distance: 52.9
click at [718, 326] on div at bounding box center [727, 326] width 32 height 13
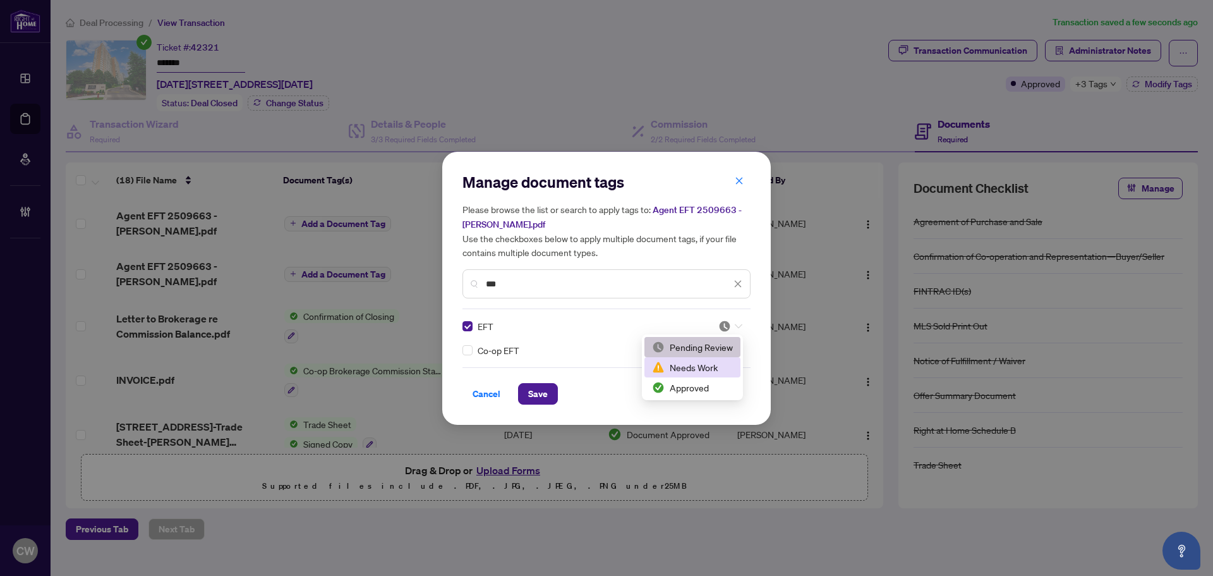
drag, startPoint x: 696, startPoint y: 387, endPoint x: 673, endPoint y: 392, distance: 24.1
click at [696, 387] on div "Approved" at bounding box center [692, 387] width 81 height 14
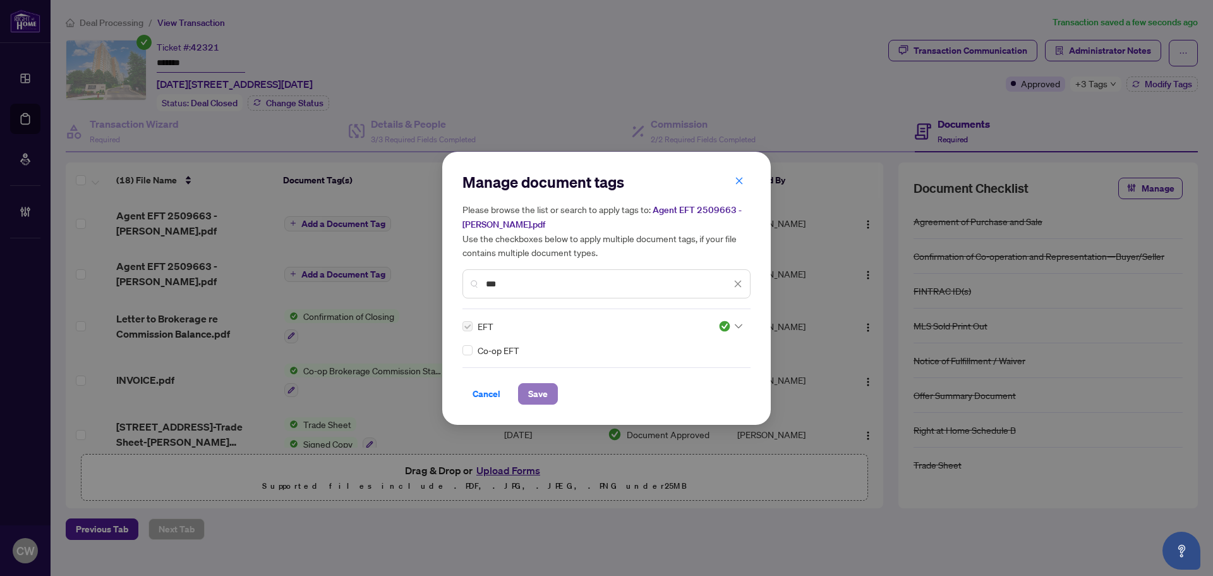
click at [538, 396] on span "Save" at bounding box center [538, 394] width 20 height 20
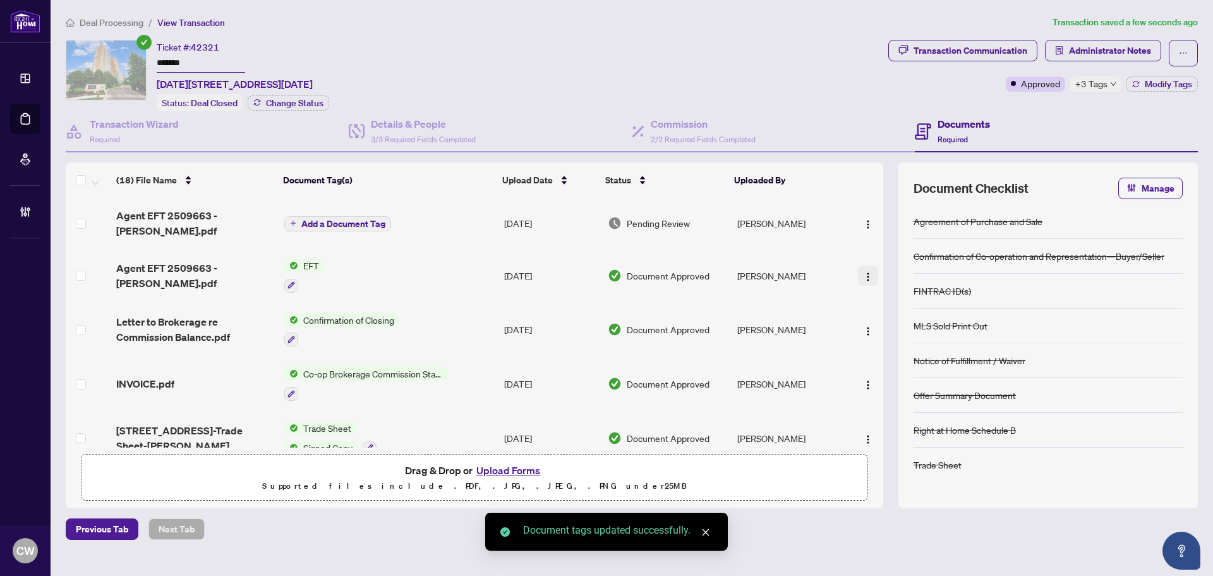
click at [865, 265] on button "button" at bounding box center [868, 275] width 20 height 20
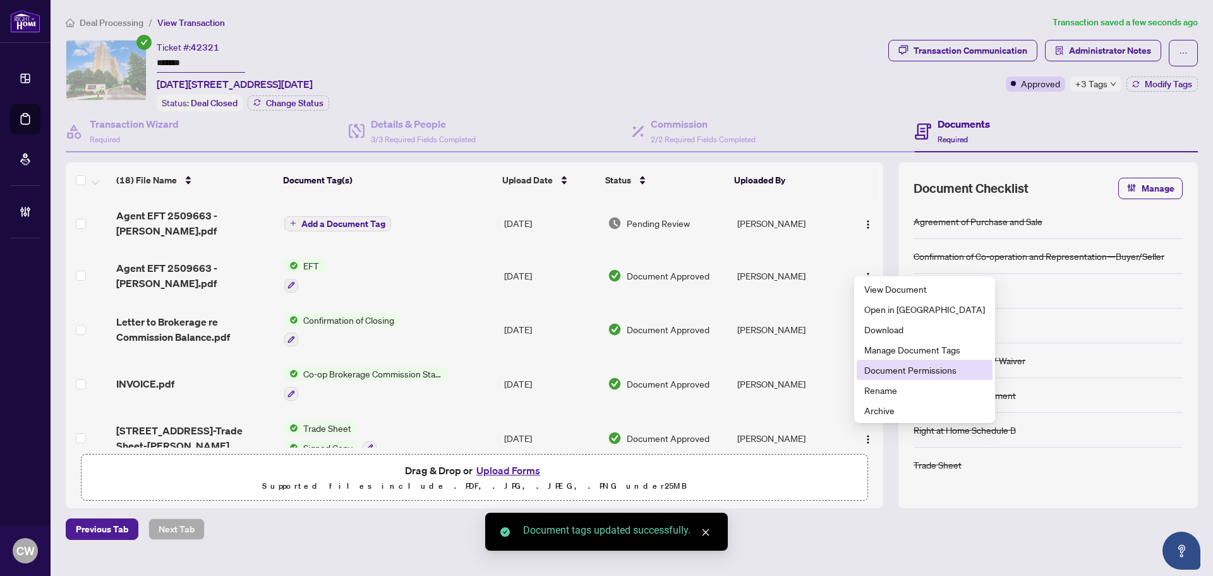
click at [890, 373] on span "Document Permissions" at bounding box center [924, 370] width 121 height 14
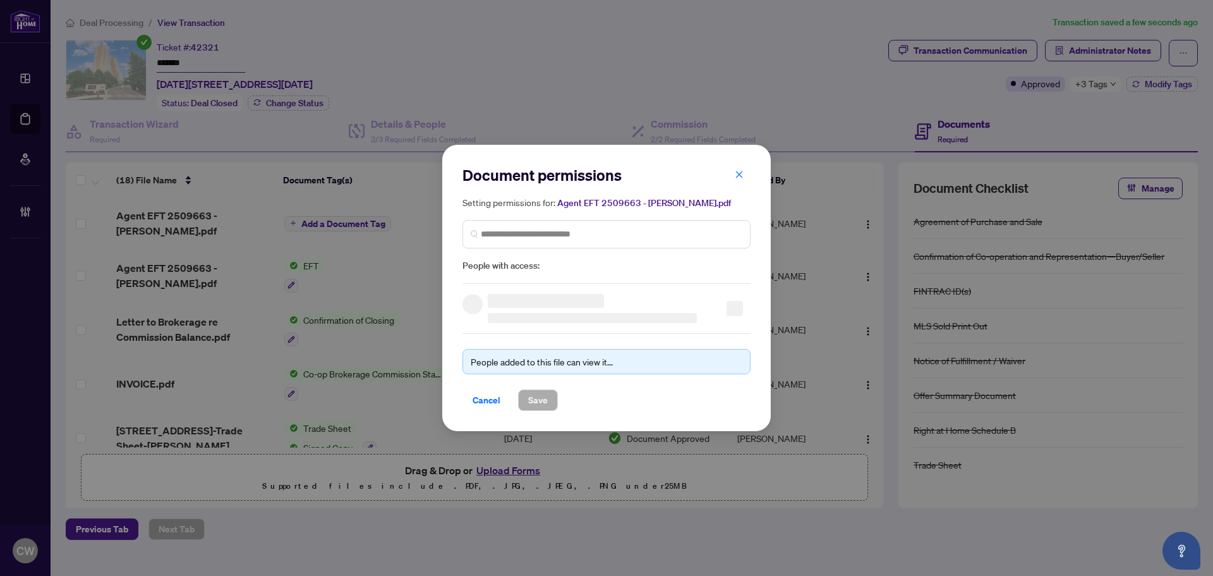
click at [622, 258] on span "People with access:" at bounding box center [607, 265] width 288 height 15
click at [630, 230] on input "search" at bounding box center [612, 233] width 262 height 13
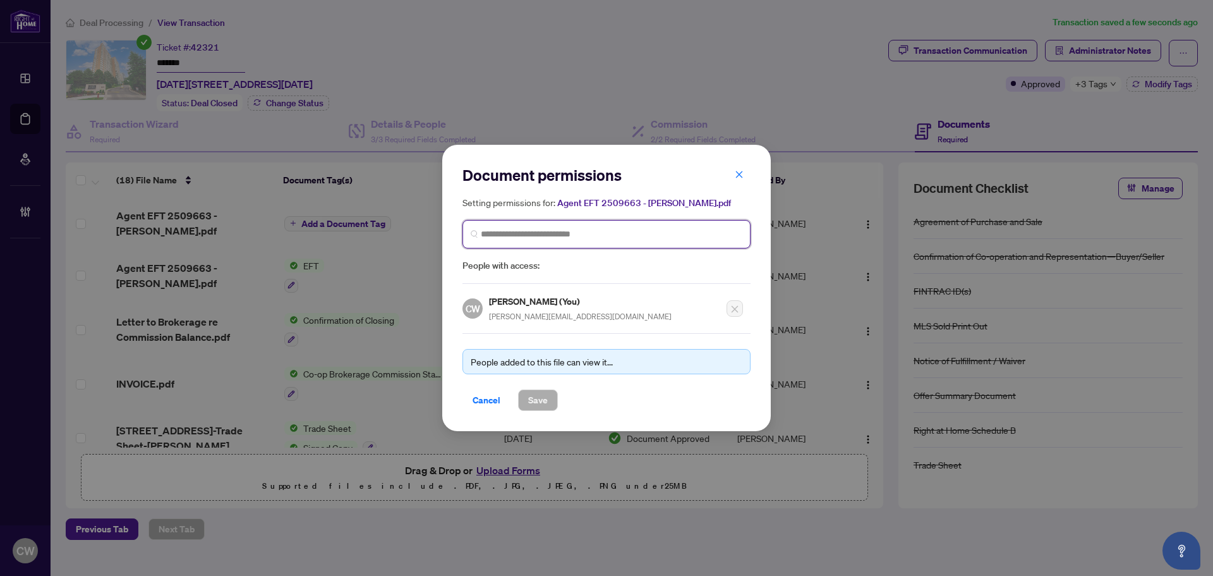
paste input "*******"
click at [525, 238] on input "*******" at bounding box center [612, 233] width 262 height 13
drag, startPoint x: 531, startPoint y: 237, endPoint x: 414, endPoint y: 234, distance: 116.9
click at [410, 235] on div "Document permissions Setting permissions for: Agent EFT 2509663 - Zina.pdf ****…" at bounding box center [606, 288] width 1213 height 576
paste input "*********"
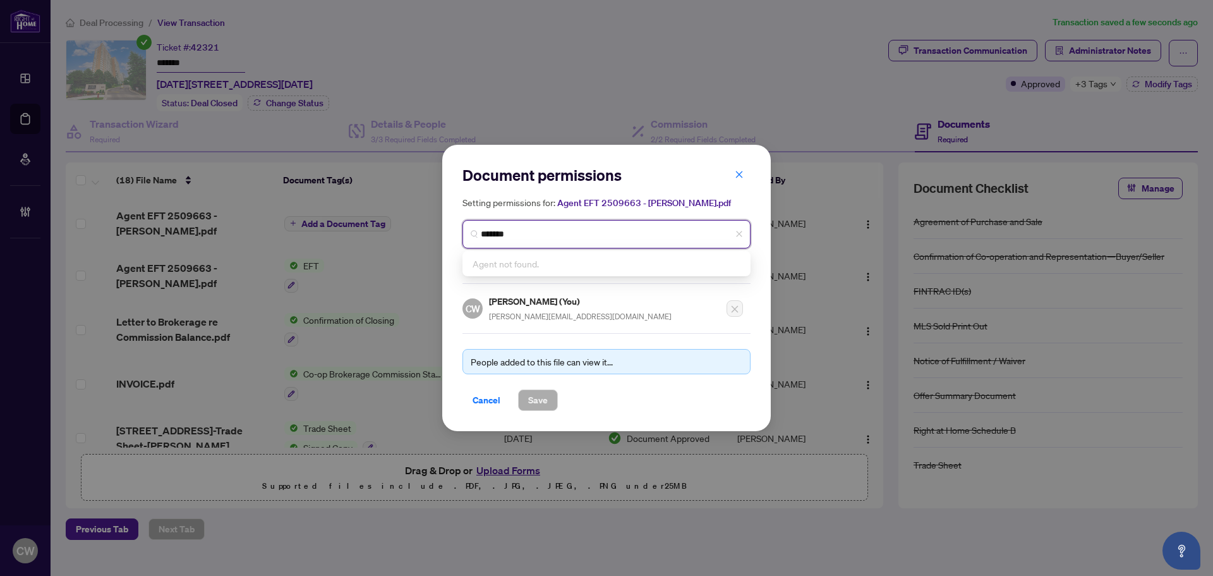
type input "**********"
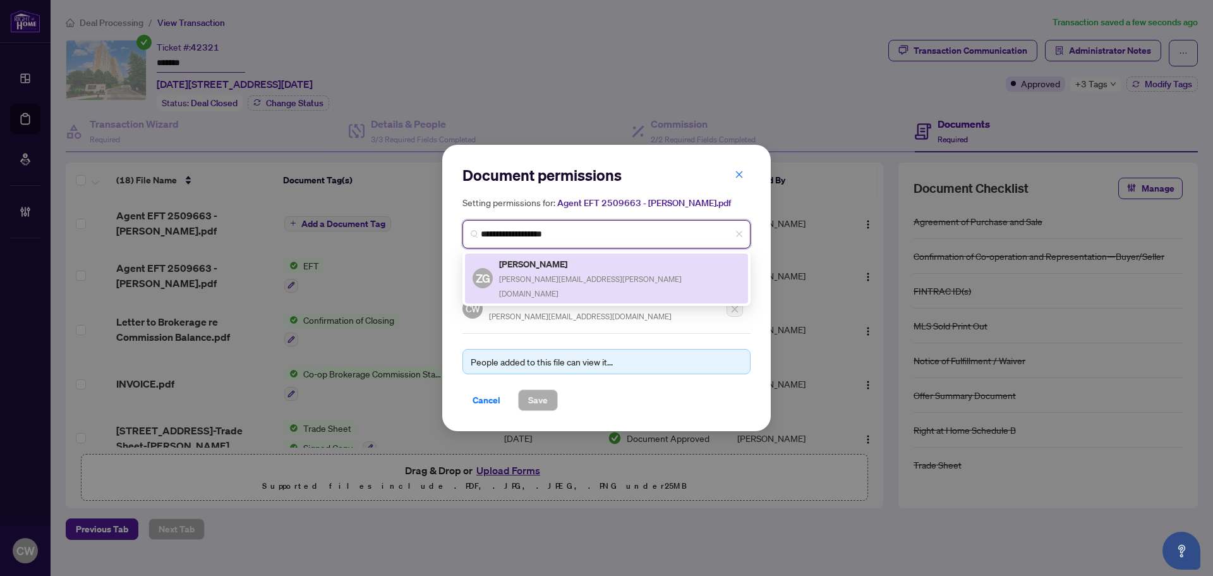
drag, startPoint x: 531, startPoint y: 273, endPoint x: 591, endPoint y: 356, distance: 102.8
click at [540, 277] on span "zina@gewarges.ca" at bounding box center [590, 286] width 183 height 24
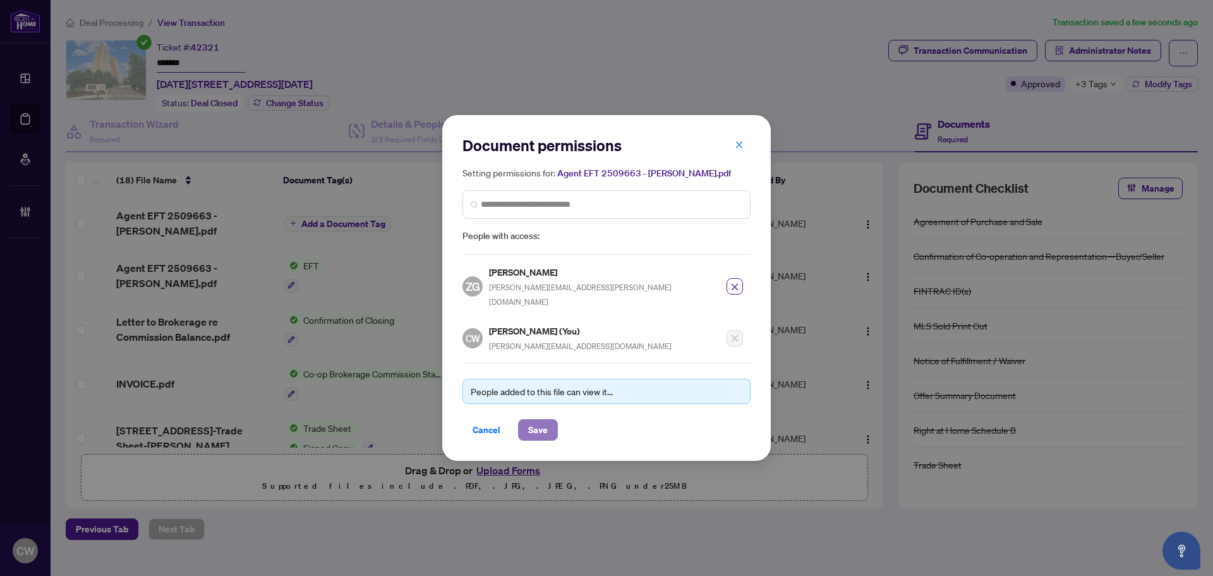
click at [540, 421] on span "Save" at bounding box center [538, 430] width 20 height 20
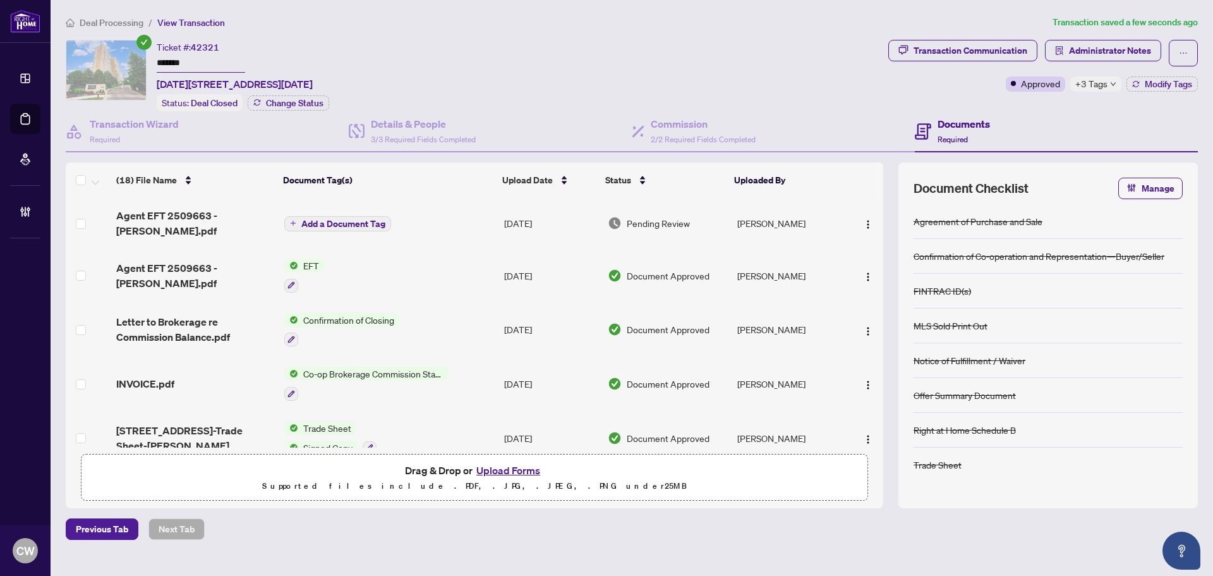
click at [358, 219] on span "Add a Document Tag" at bounding box center [343, 223] width 84 height 9
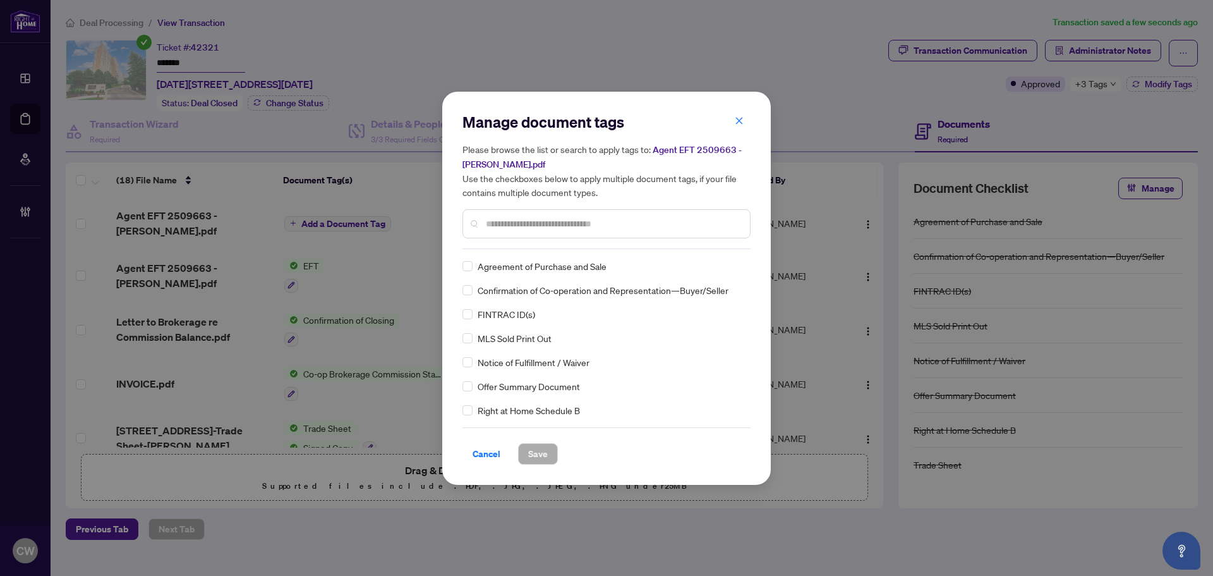
click at [502, 224] on input "text" at bounding box center [613, 224] width 254 height 14
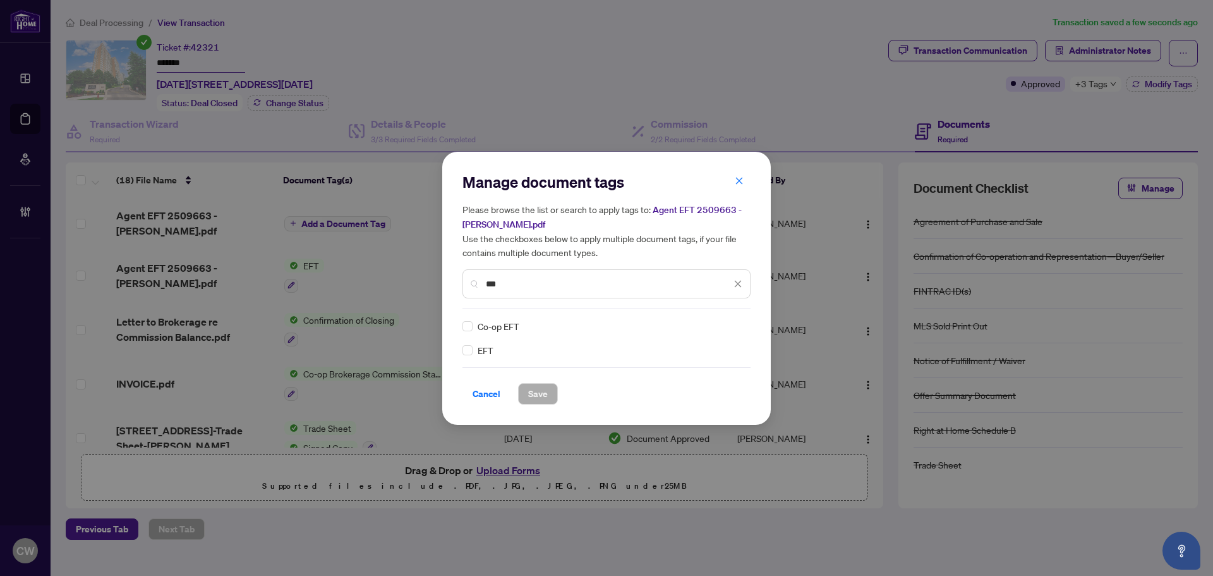
type input "***"
click at [728, 322] on img at bounding box center [724, 326] width 13 height 13
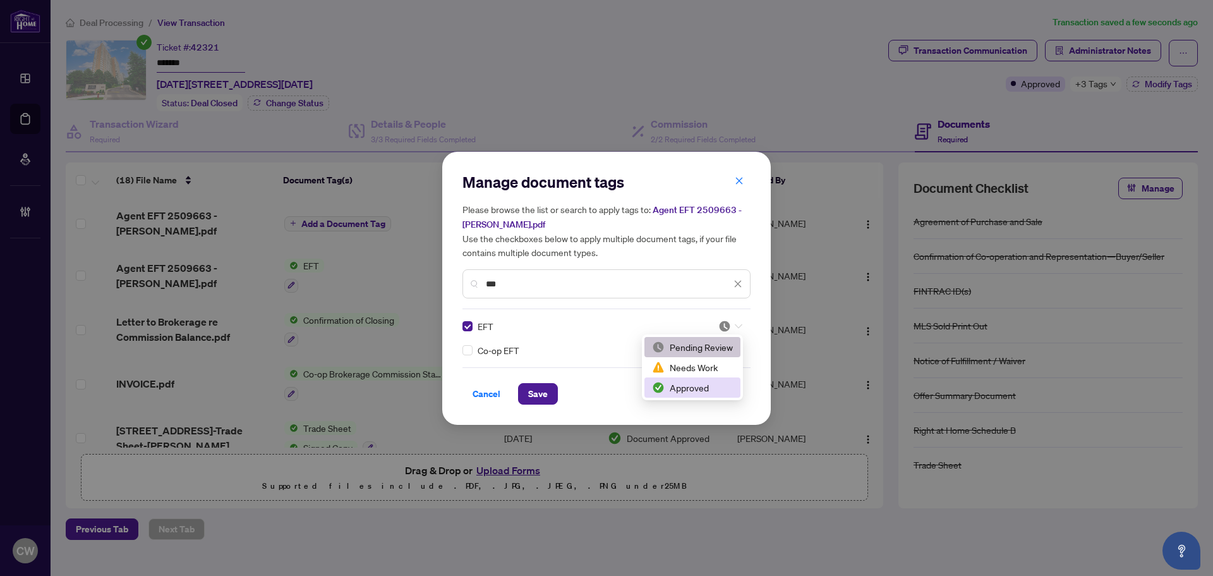
click at [701, 387] on div "Approved" at bounding box center [692, 387] width 81 height 14
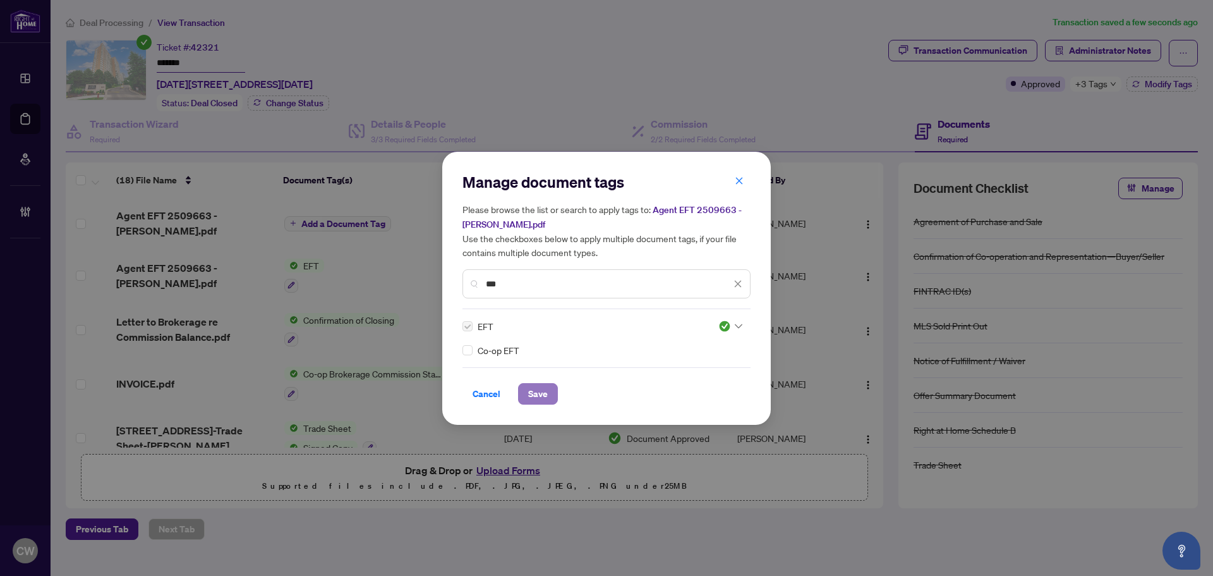
click at [535, 384] on span "Save" at bounding box center [538, 394] width 20 height 20
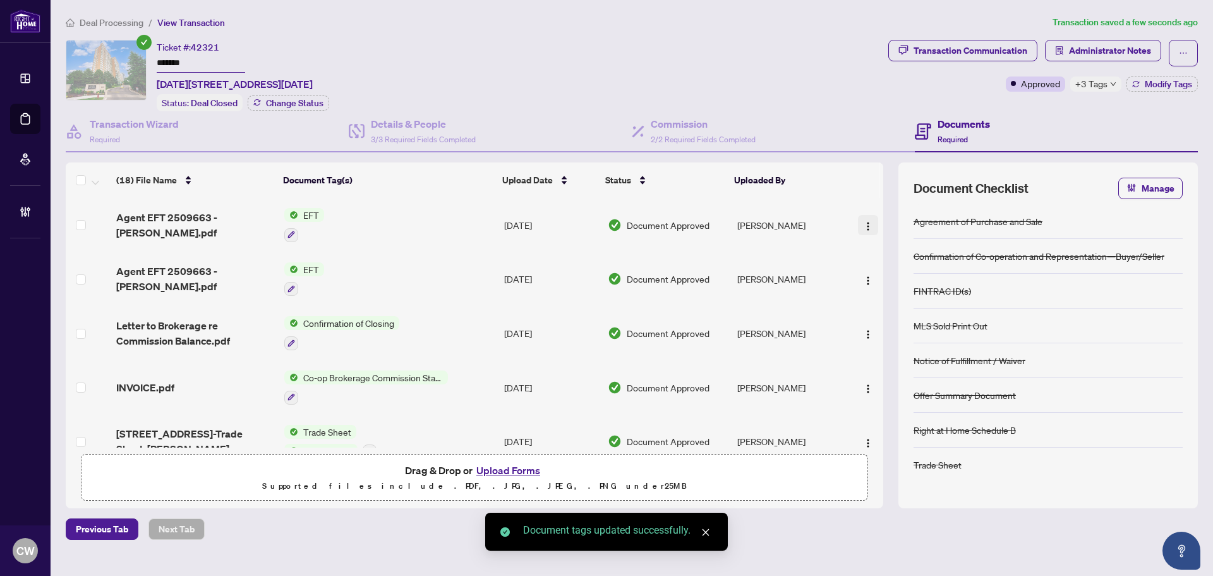
click at [866, 221] on img "button" at bounding box center [868, 226] width 10 height 10
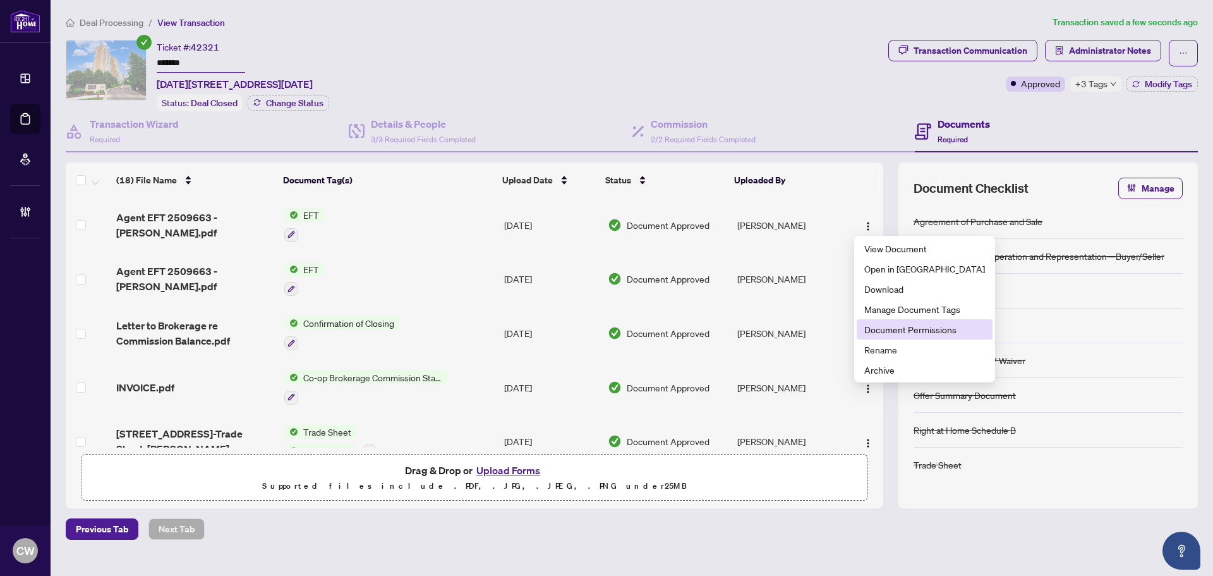
click at [905, 323] on span "Document Permissions" at bounding box center [924, 329] width 121 height 14
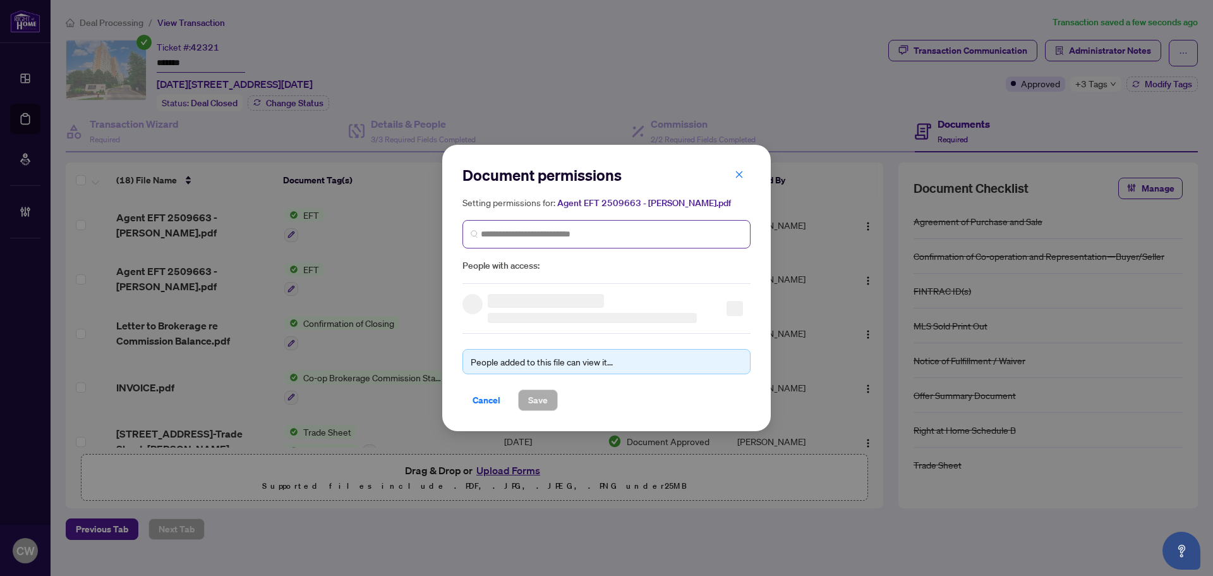
drag, startPoint x: 557, startPoint y: 214, endPoint x: 568, endPoint y: 228, distance: 18.5
click at [560, 214] on div "Setting permissions for: Agent EFT 2509663 - Nick.pdf People with access:" at bounding box center [607, 234] width 288 height 78
click at [0, 0] on input "search" at bounding box center [0, 0] width 0 height 0
paste input "**********"
type input "**********"
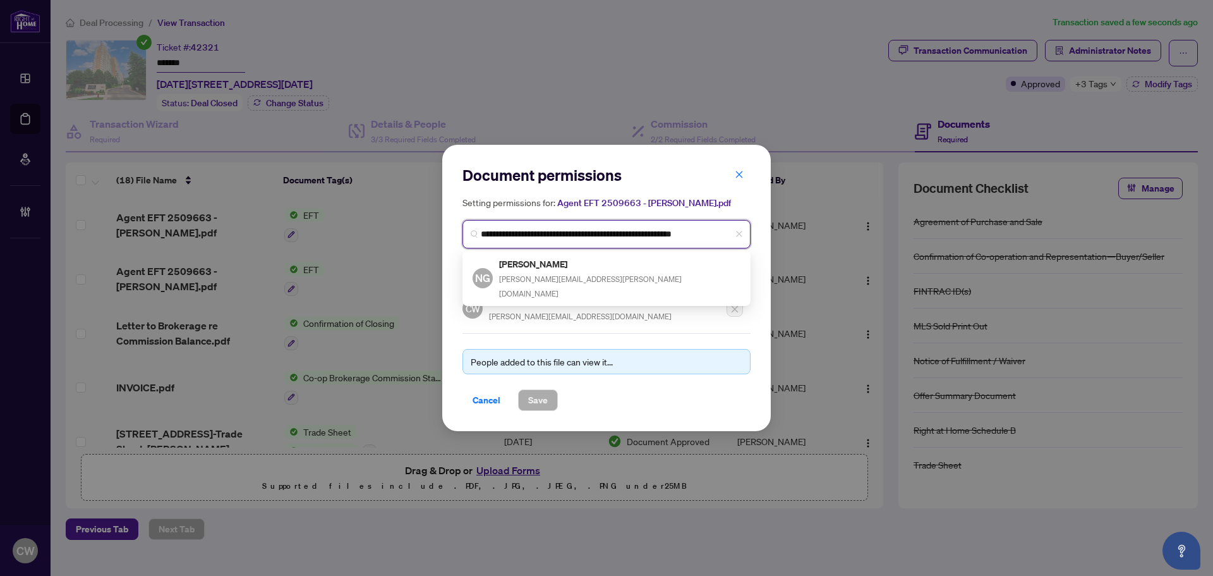
click at [535, 274] on span "nick@gewarges.ca" at bounding box center [590, 286] width 183 height 24
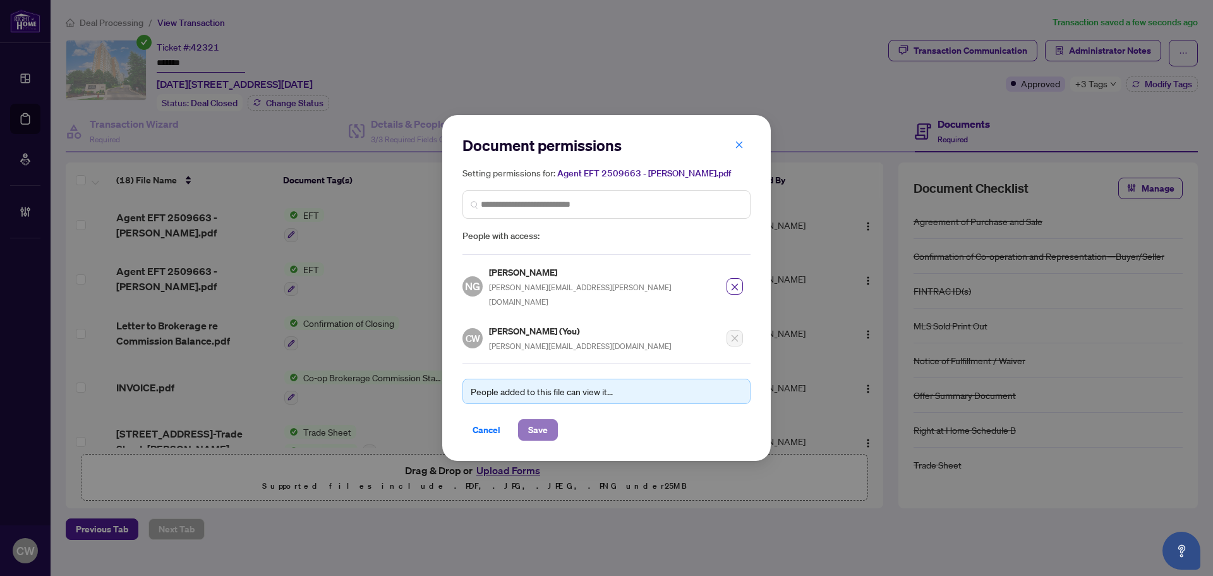
click at [548, 419] on button "Save" at bounding box center [538, 429] width 40 height 21
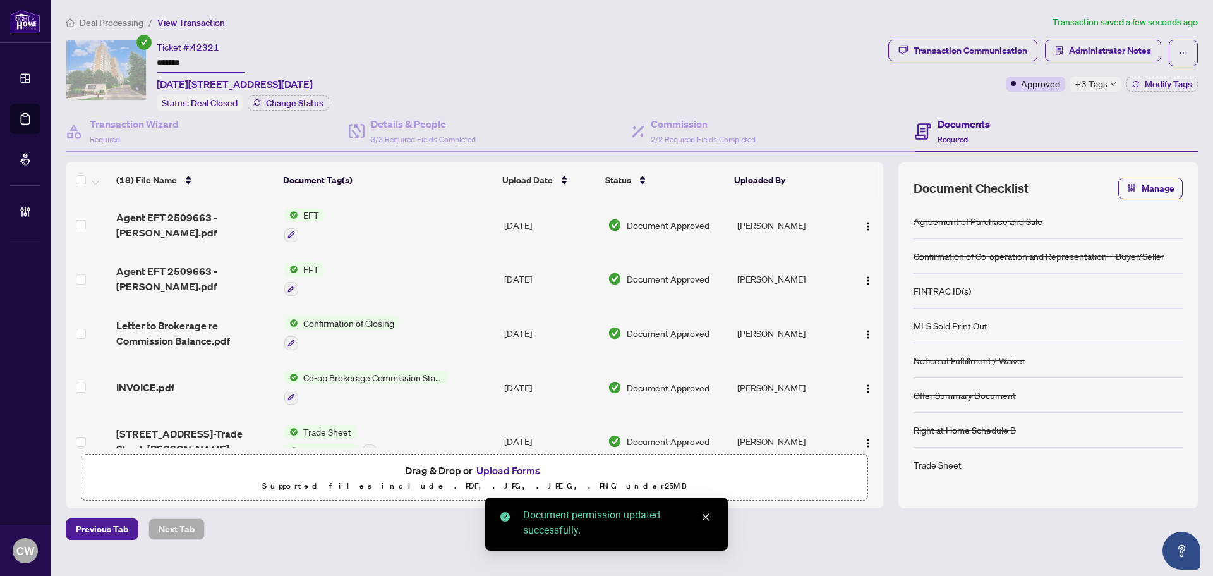
click at [148, 386] on span "INVOICE.pdf" at bounding box center [145, 387] width 58 height 15
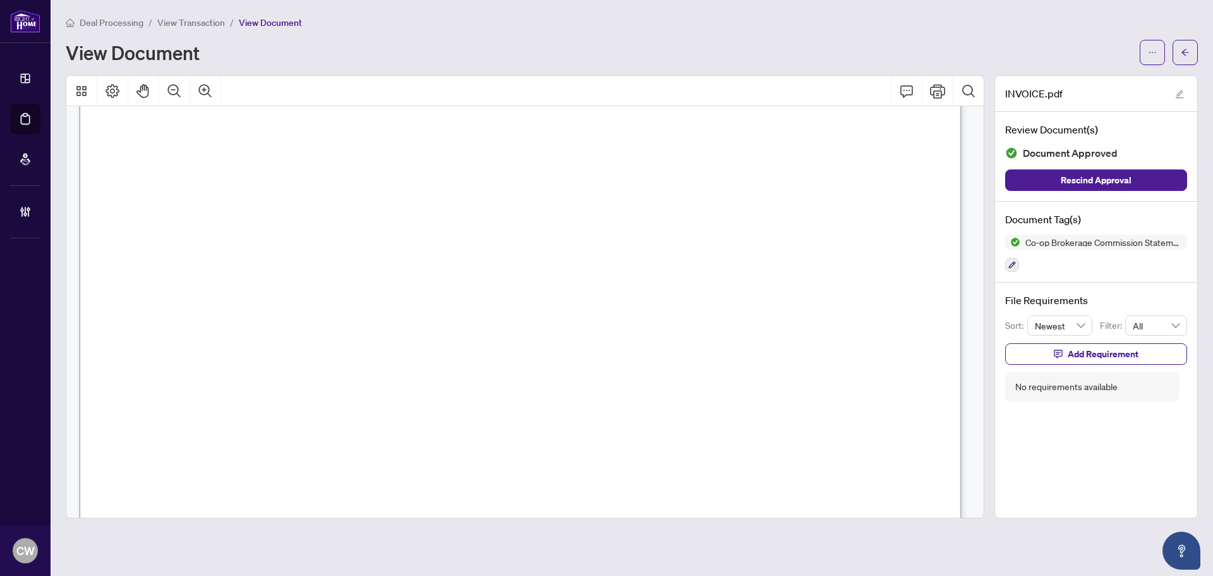
scroll to position [569, 0]
click at [1185, 49] on icon "arrow-left" at bounding box center [1186, 52] width 8 height 7
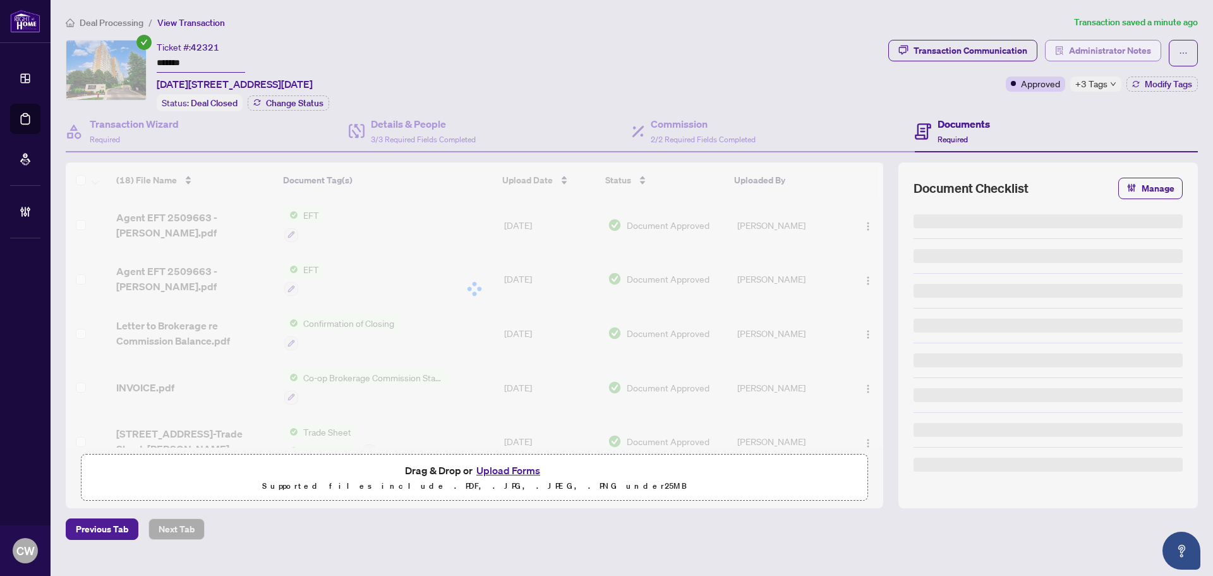
click at [1116, 50] on span "Administrator Notes" at bounding box center [1110, 50] width 82 height 20
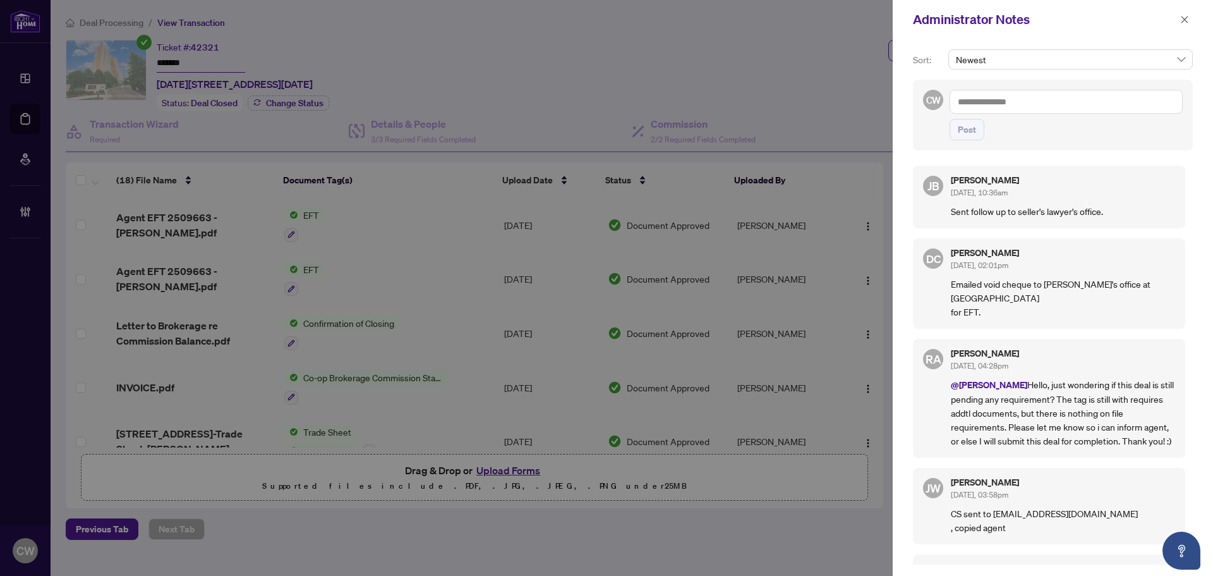
click at [996, 107] on textarea at bounding box center [1066, 102] width 233 height 24
paste textarea "**********"
type textarea "**********"
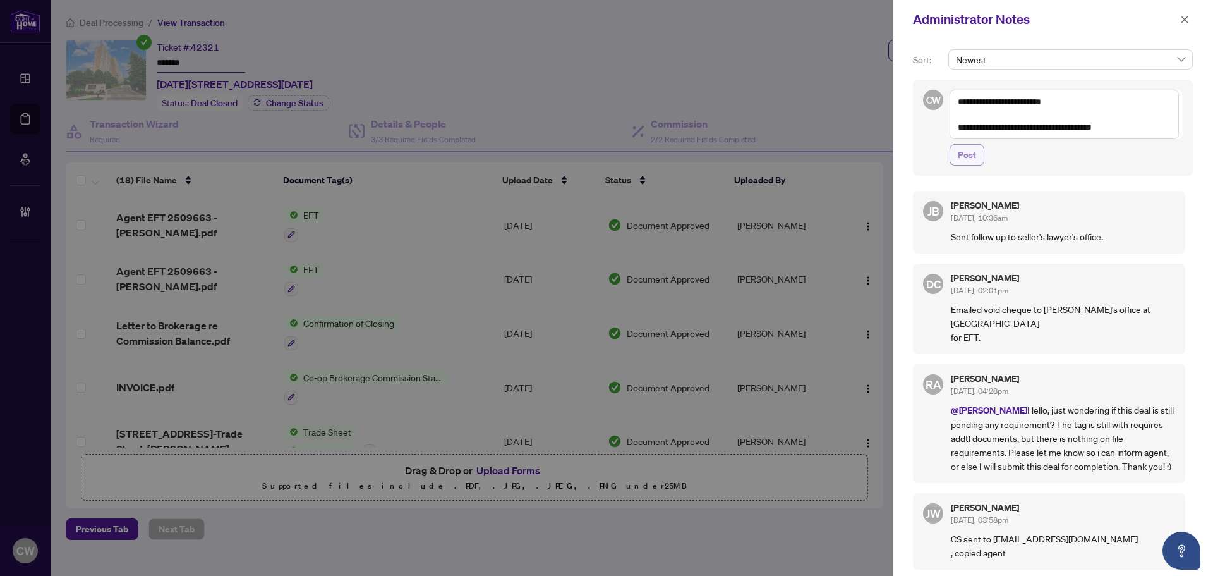
click at [966, 154] on span "Post" at bounding box center [967, 155] width 18 height 20
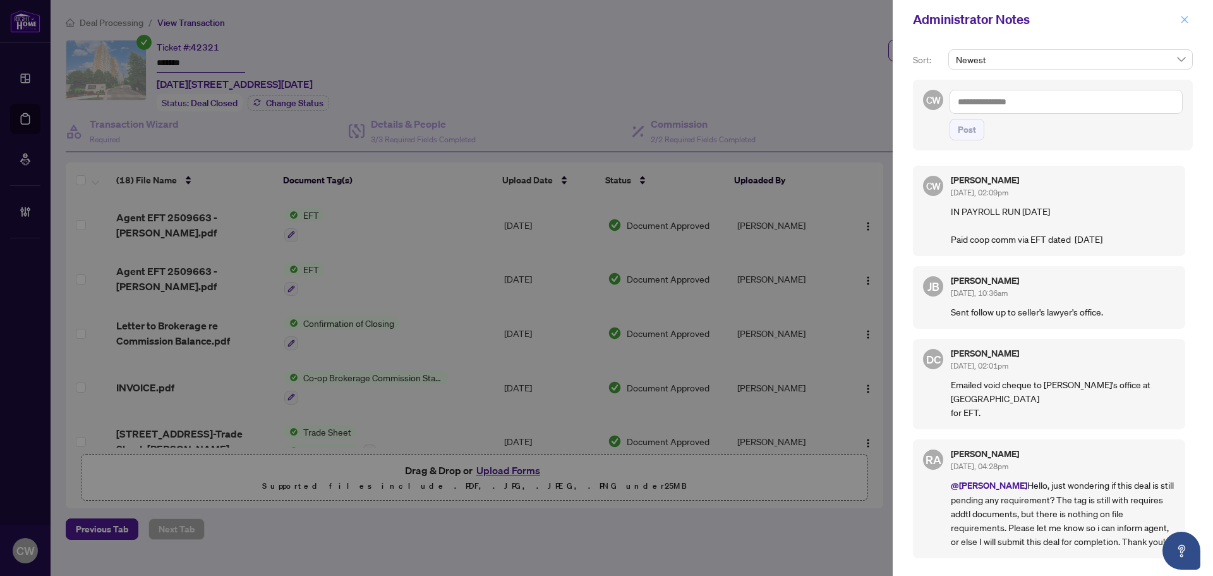
click at [1190, 17] on button "button" at bounding box center [1184, 19] width 16 height 15
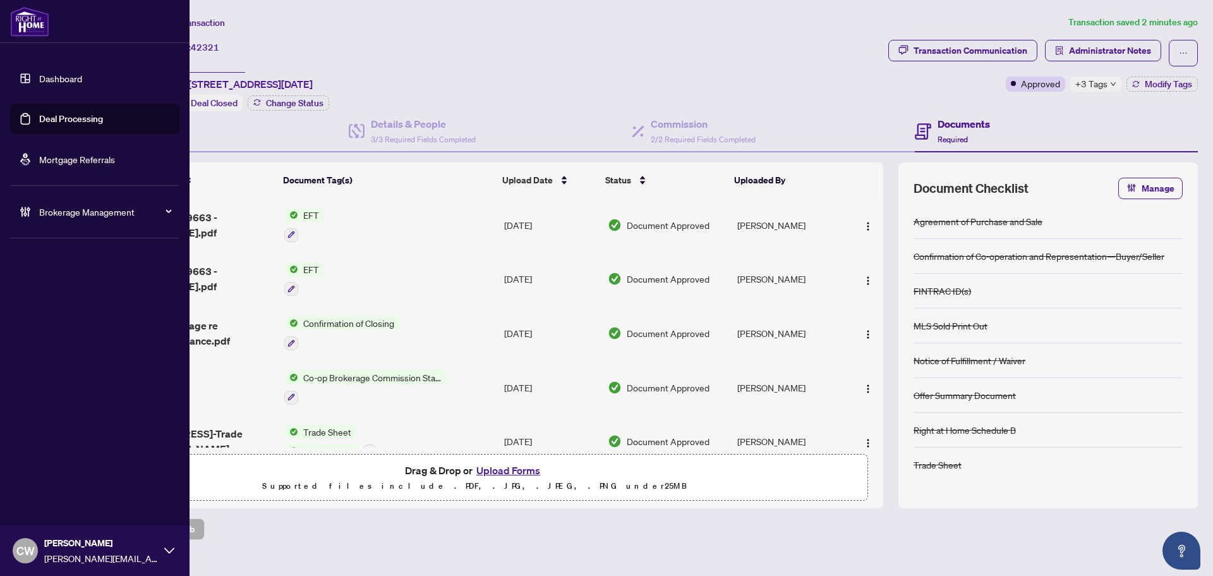
click at [42, 124] on link "Deal Processing" at bounding box center [71, 118] width 64 height 11
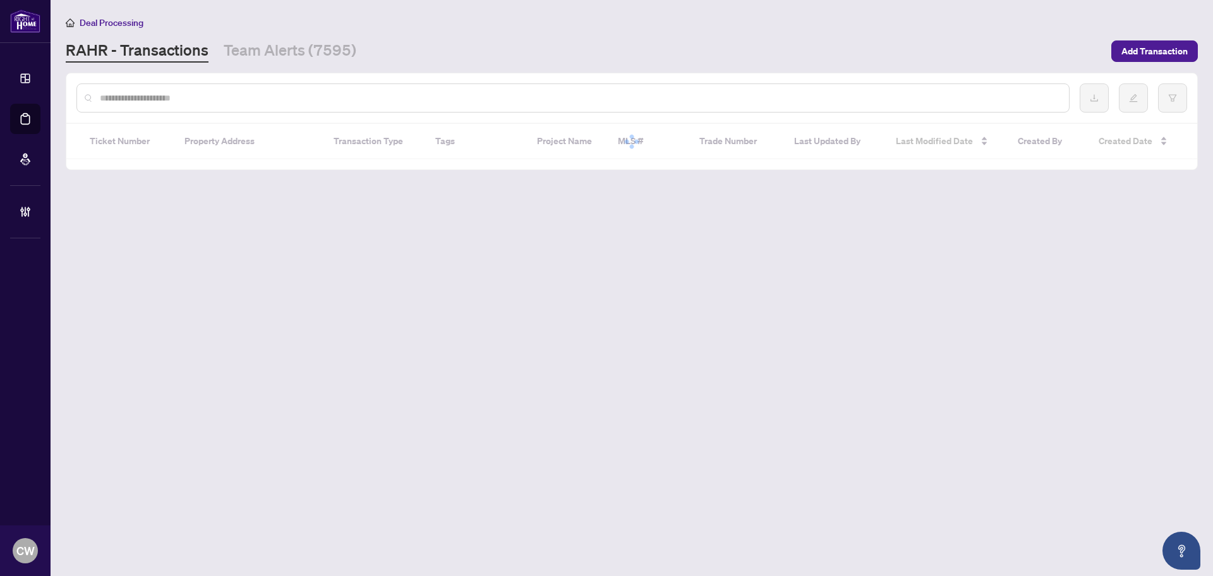
click at [254, 98] on input "text" at bounding box center [579, 98] width 959 height 14
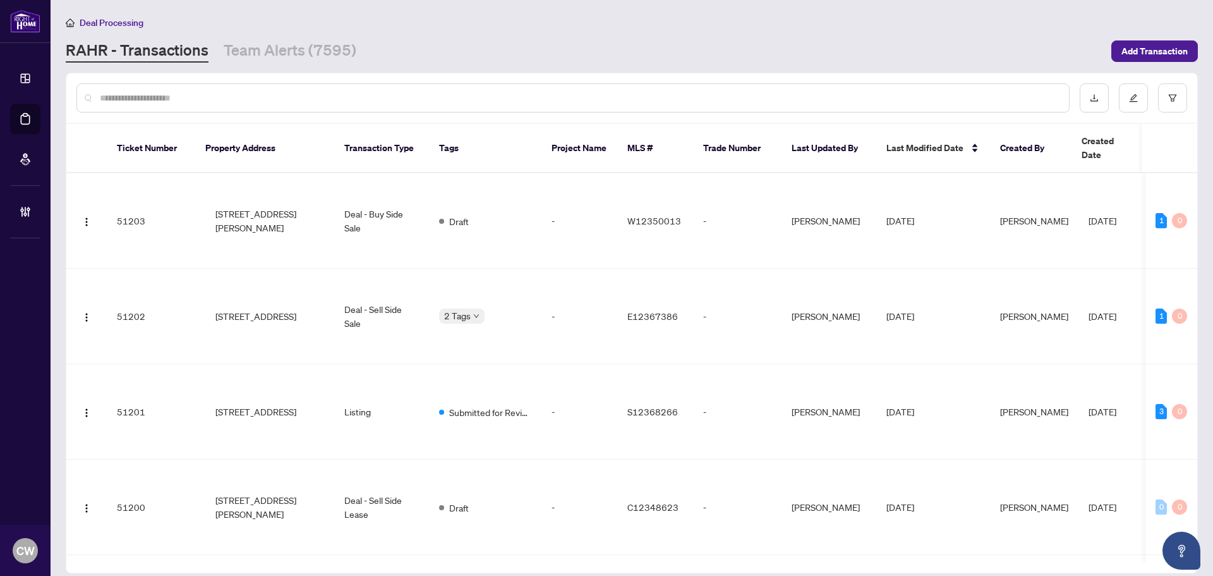
paste input "*******"
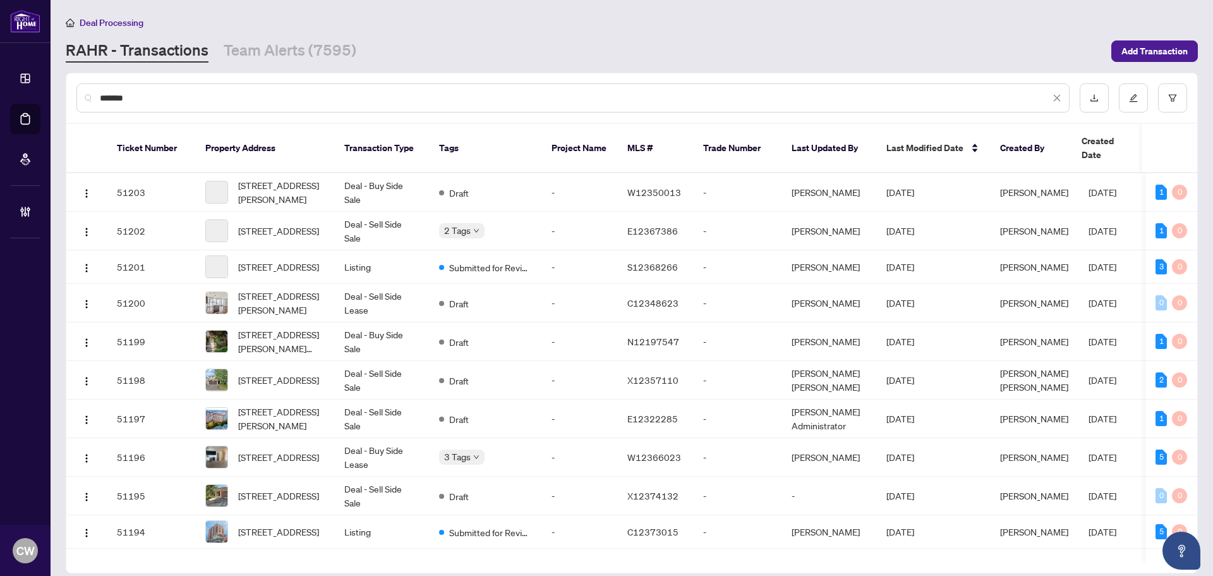
type input "*******"
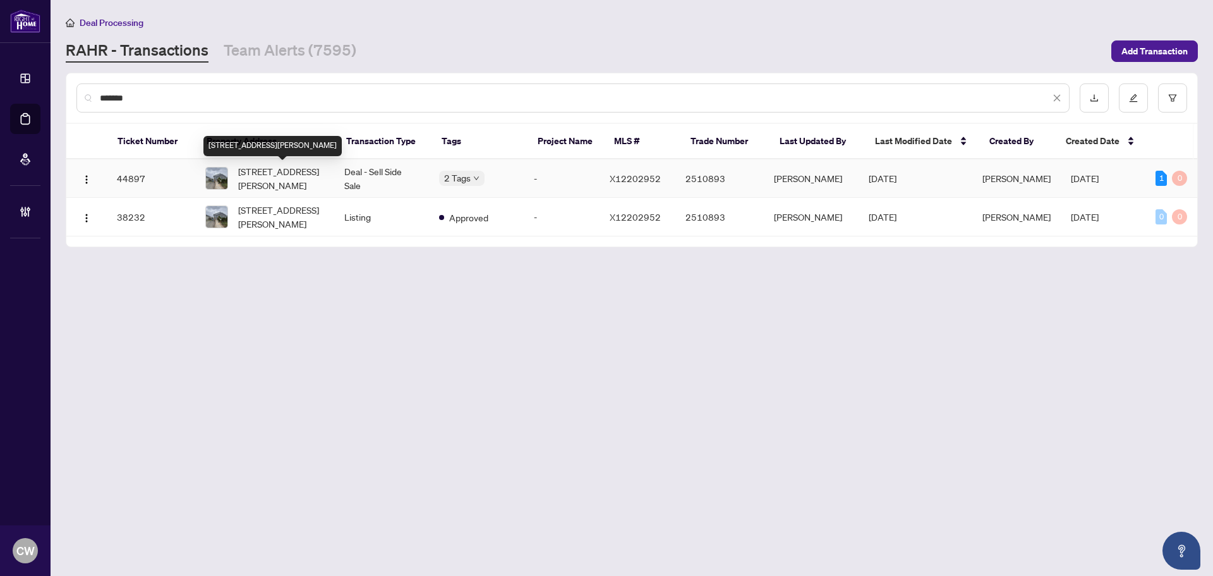
click at [267, 186] on span "101 Anastasia Cres, Brantford, Ontario N3P 2A8, Canada" at bounding box center [281, 178] width 86 height 28
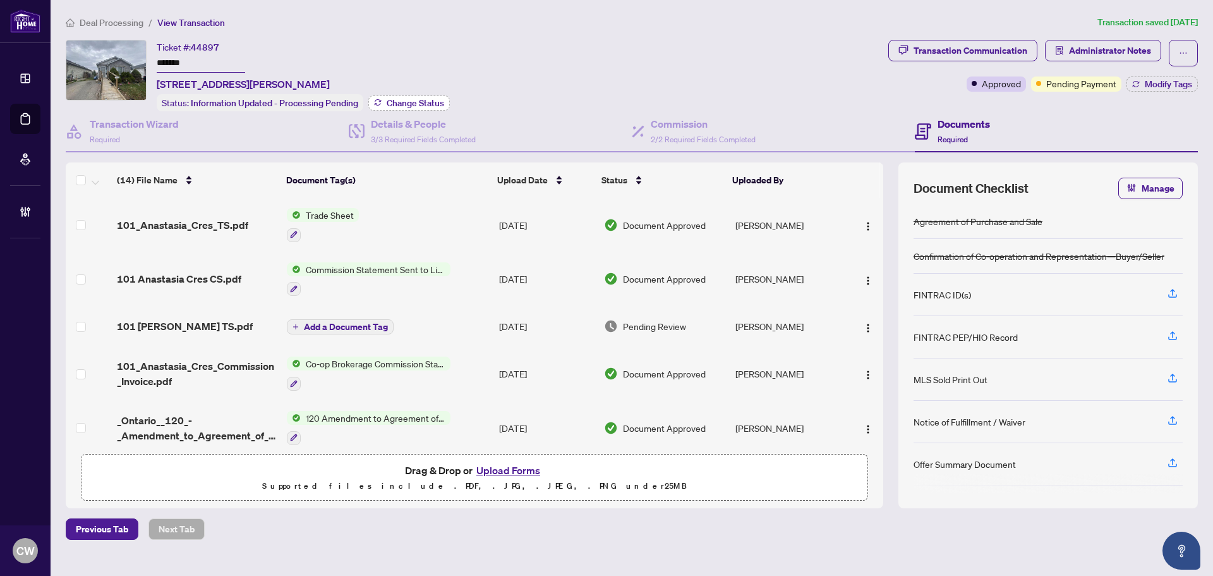
click at [426, 102] on span "Change Status" at bounding box center [415, 103] width 57 height 9
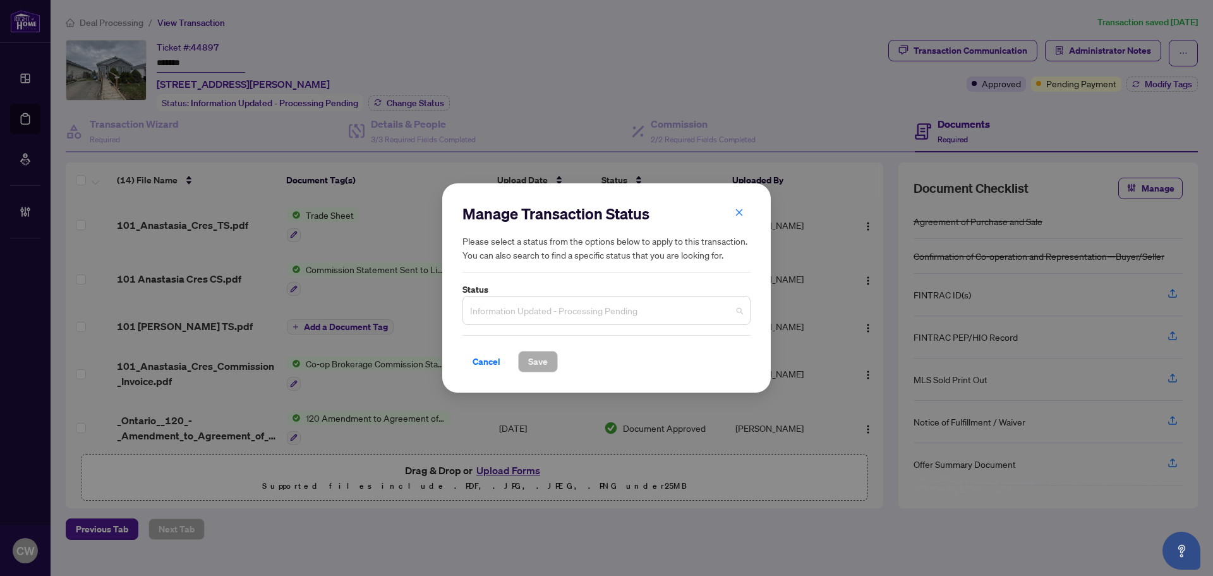
click at [552, 315] on span "Information Updated - Processing Pending" at bounding box center [606, 310] width 273 height 24
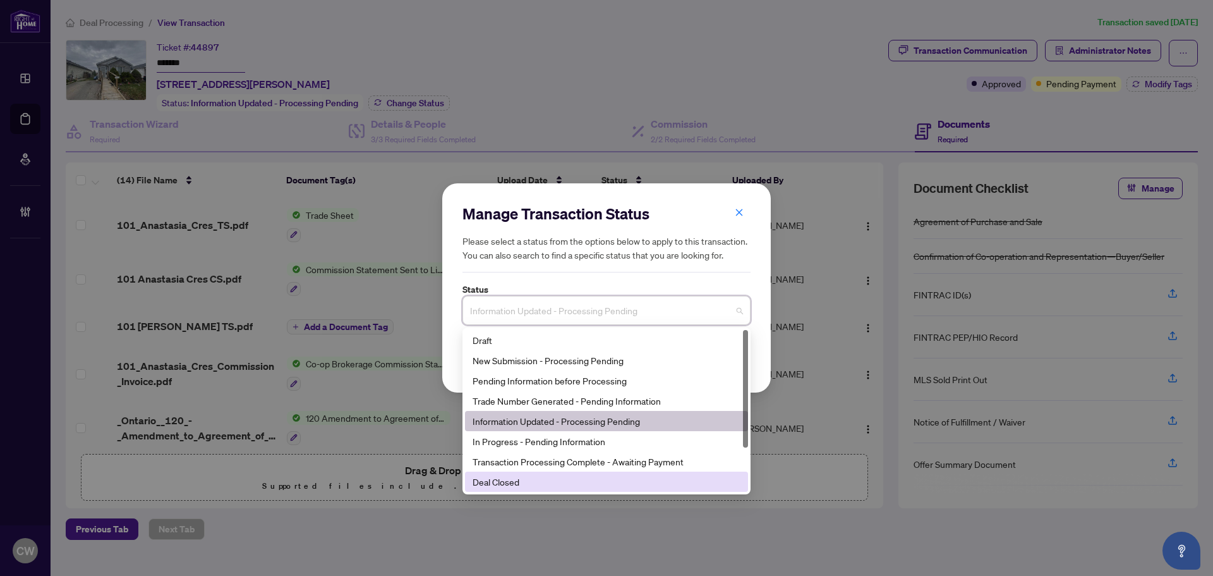
click at [538, 483] on div "Deal Closed" at bounding box center [607, 482] width 268 height 14
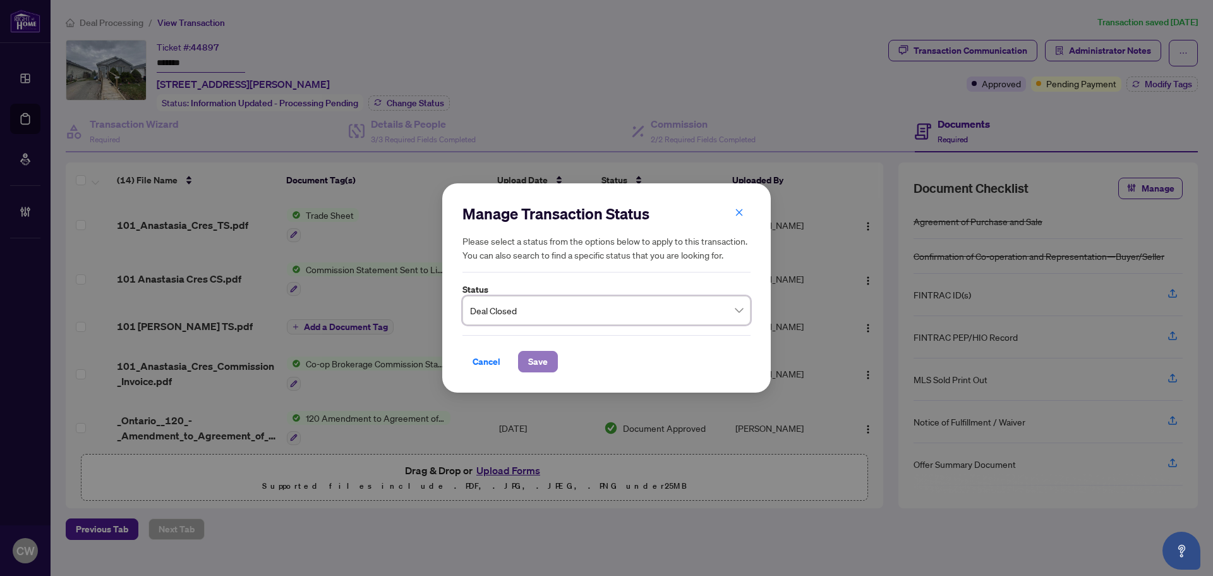
click at [543, 365] on span "Save" at bounding box center [538, 361] width 20 height 20
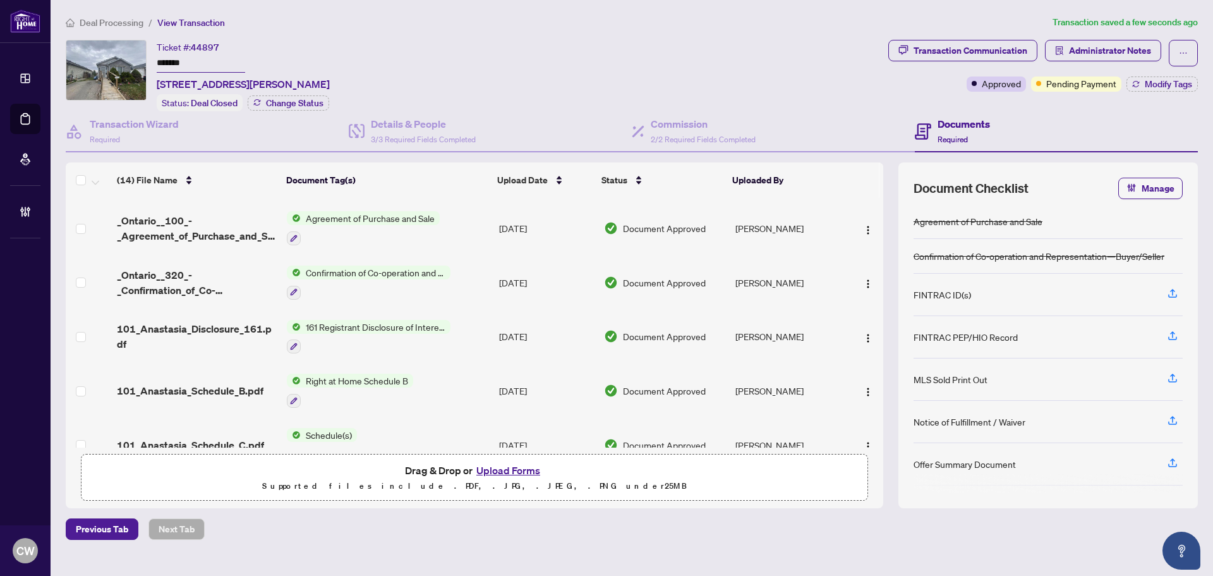
scroll to position [419, 0]
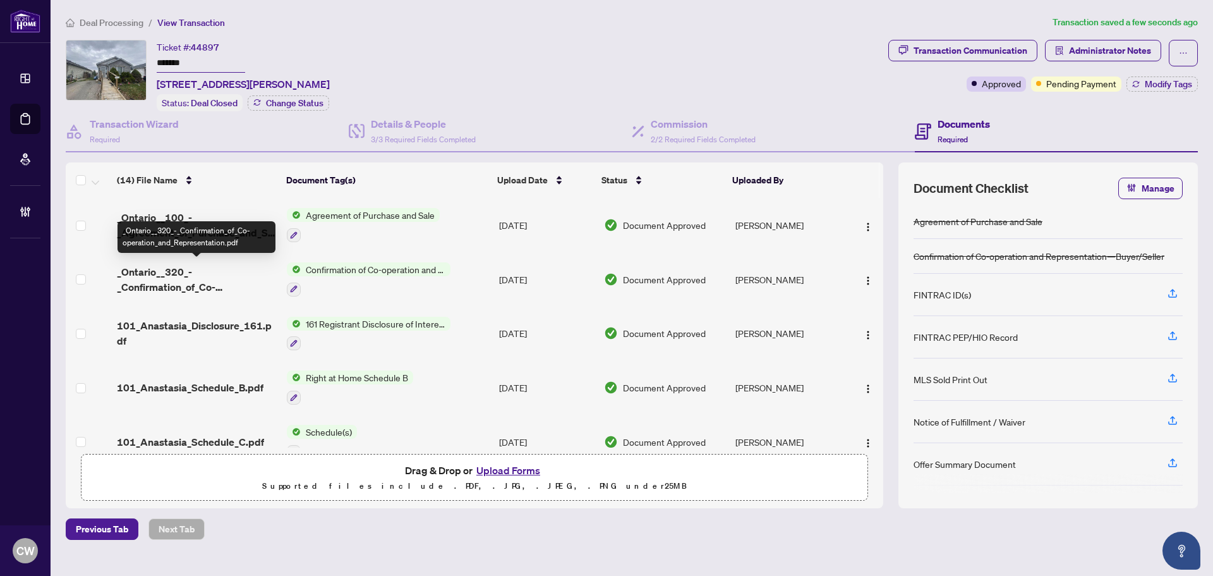
click at [164, 270] on span "_Ontario__320_-_Confirmation_of_Co-operation_and_Representation.pdf" at bounding box center [197, 279] width 160 height 30
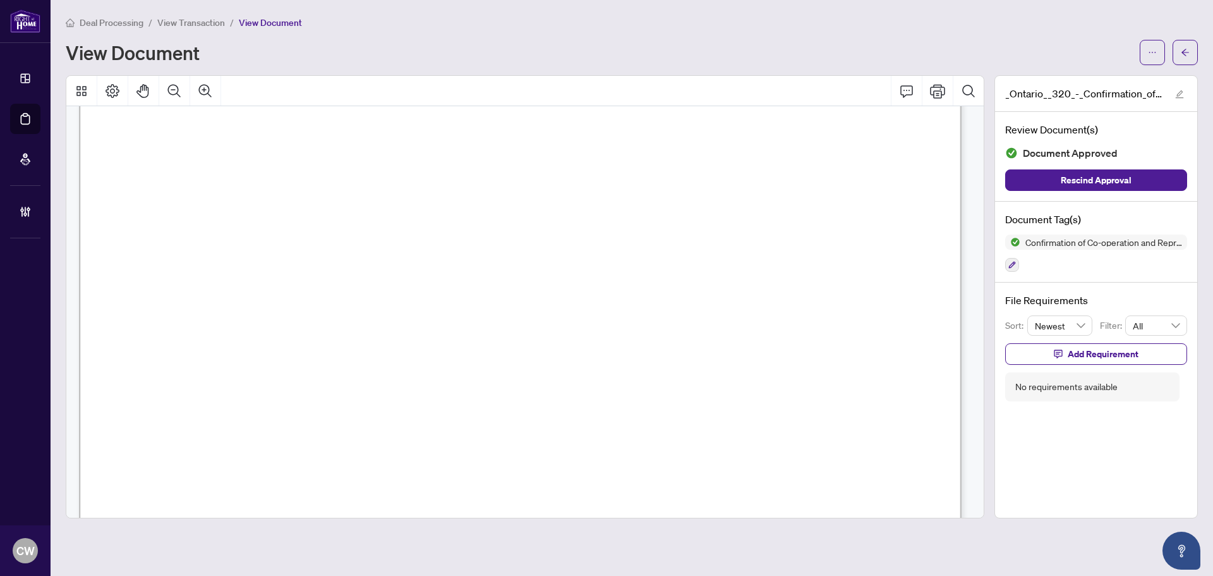
scroll to position [1327, 0]
click at [1183, 48] on icon "arrow-left" at bounding box center [1185, 52] width 9 height 9
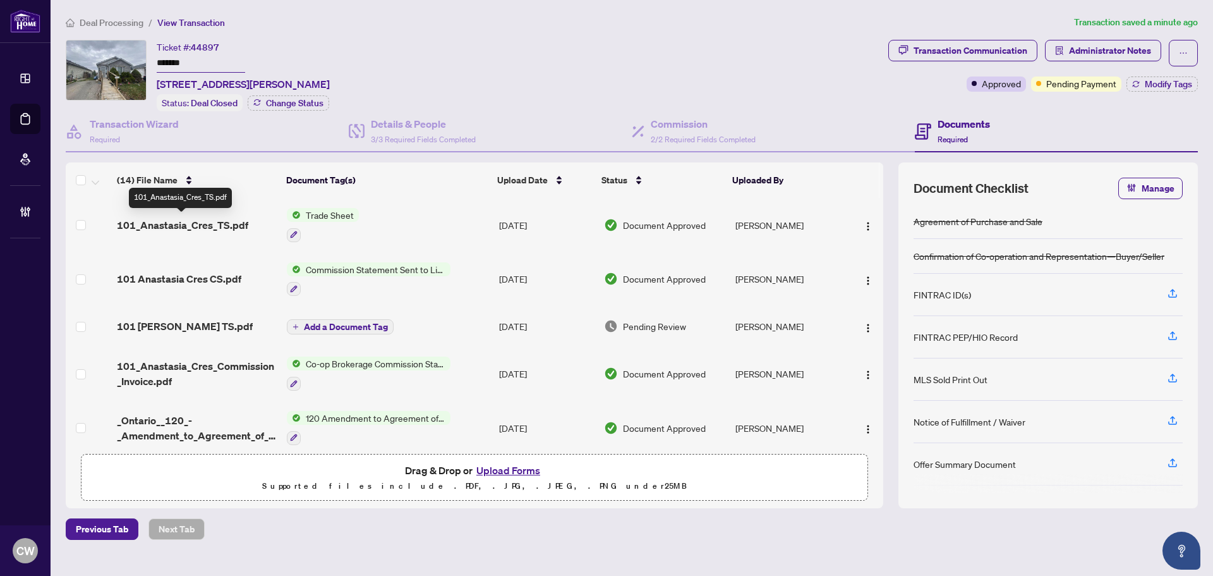
drag, startPoint x: 171, startPoint y: 222, endPoint x: 13, endPoint y: 190, distance: 161.7
click at [171, 222] on span "101_Anastasia_Cres_TS.pdf" at bounding box center [182, 224] width 131 height 15
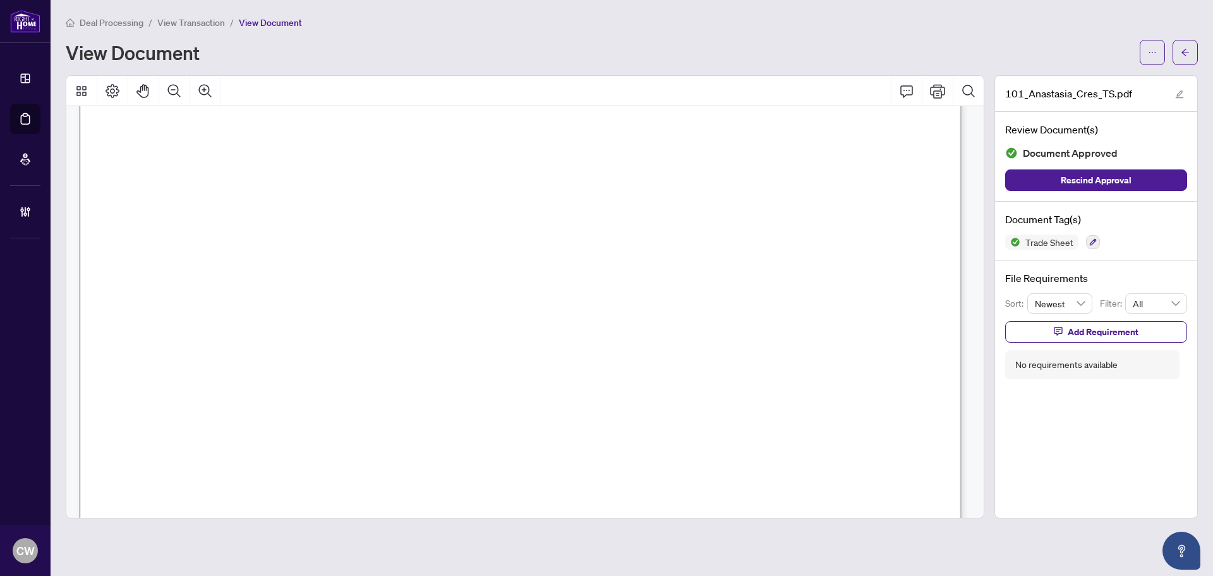
scroll to position [505, 0]
click at [1184, 54] on icon "arrow-left" at bounding box center [1186, 52] width 8 height 7
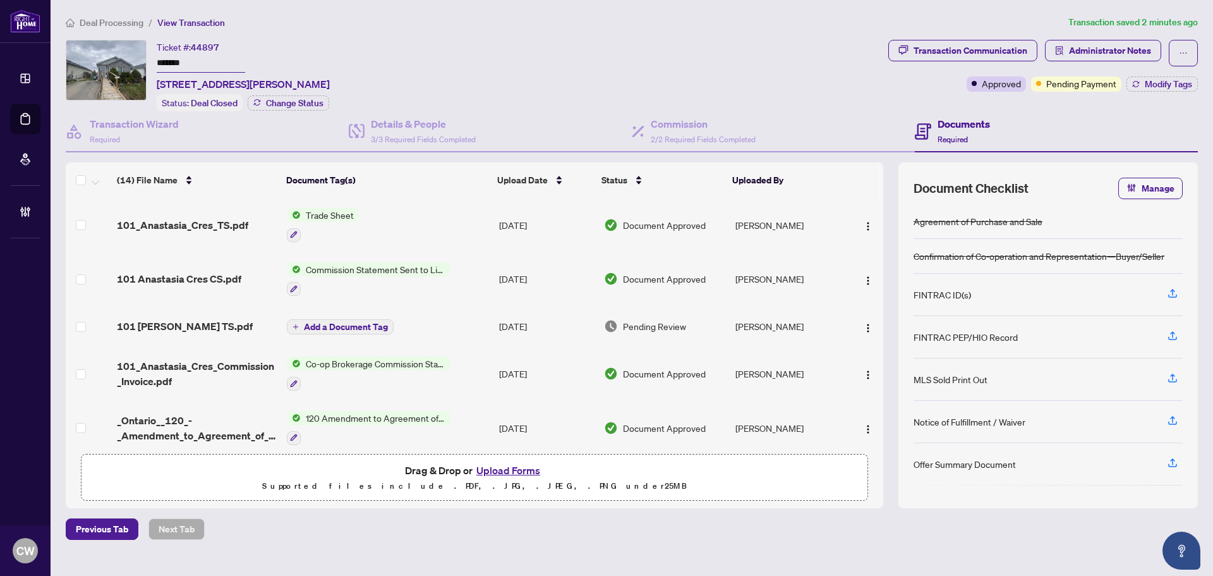
click at [507, 467] on button "Upload Forms" at bounding box center [508, 470] width 71 height 16
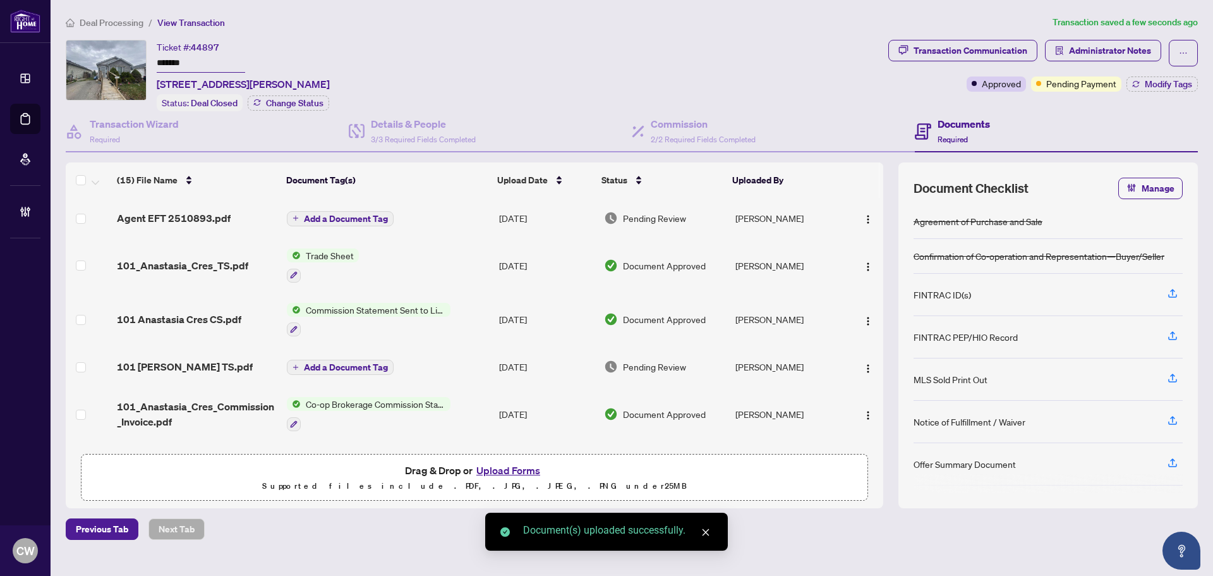
click at [343, 221] on span "Add a Document Tag" at bounding box center [346, 218] width 84 height 9
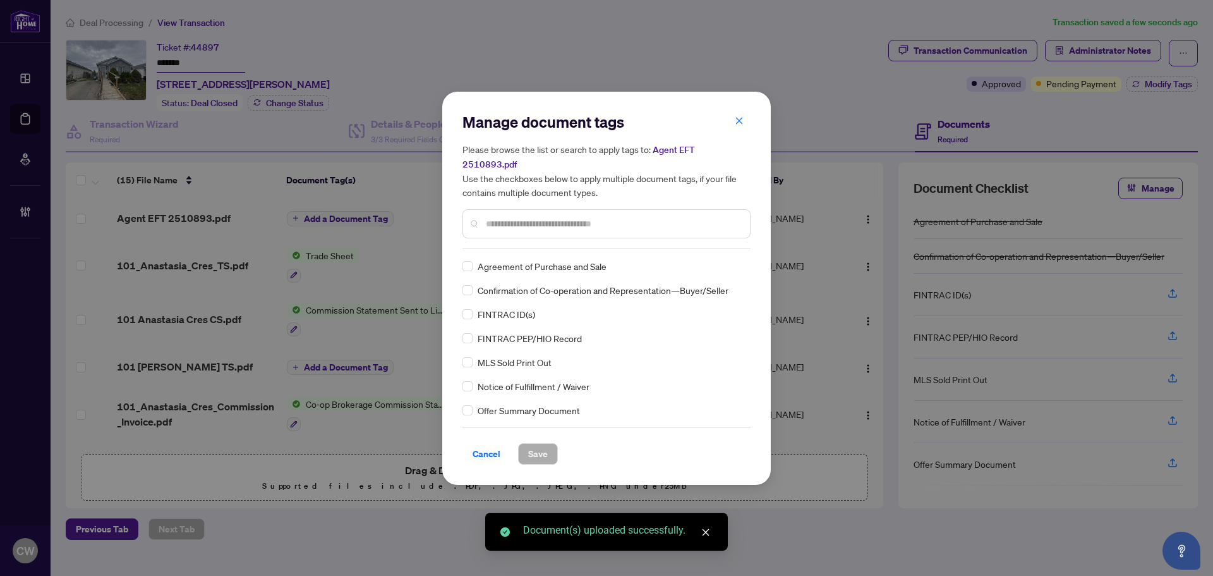
click at [503, 217] on input "text" at bounding box center [613, 224] width 254 height 14
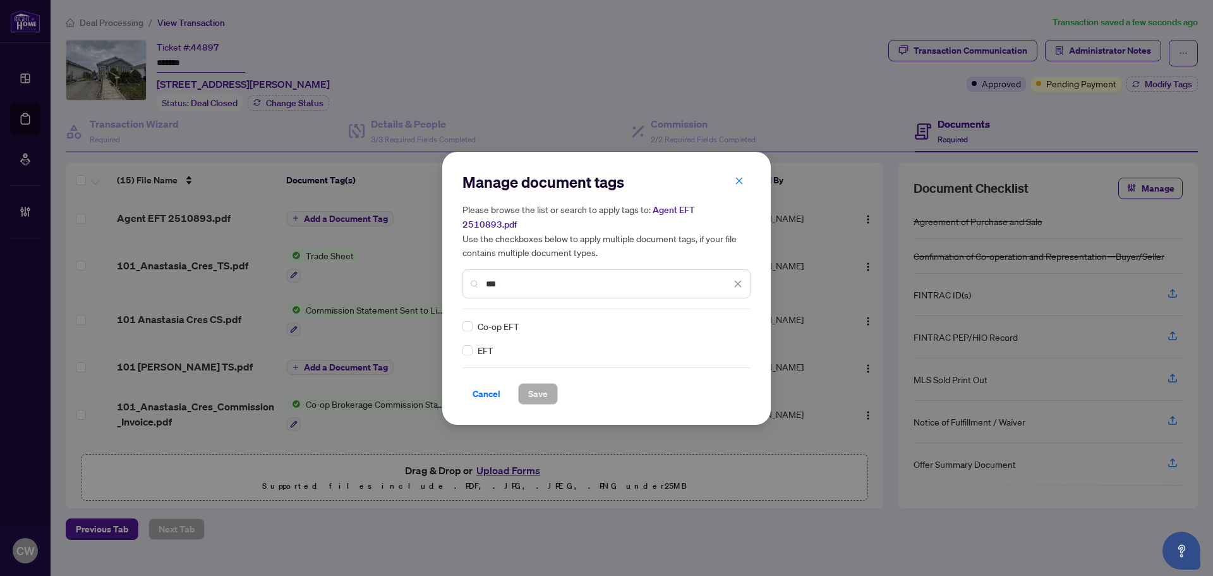
type input "***"
click at [723, 321] on img at bounding box center [724, 326] width 13 height 13
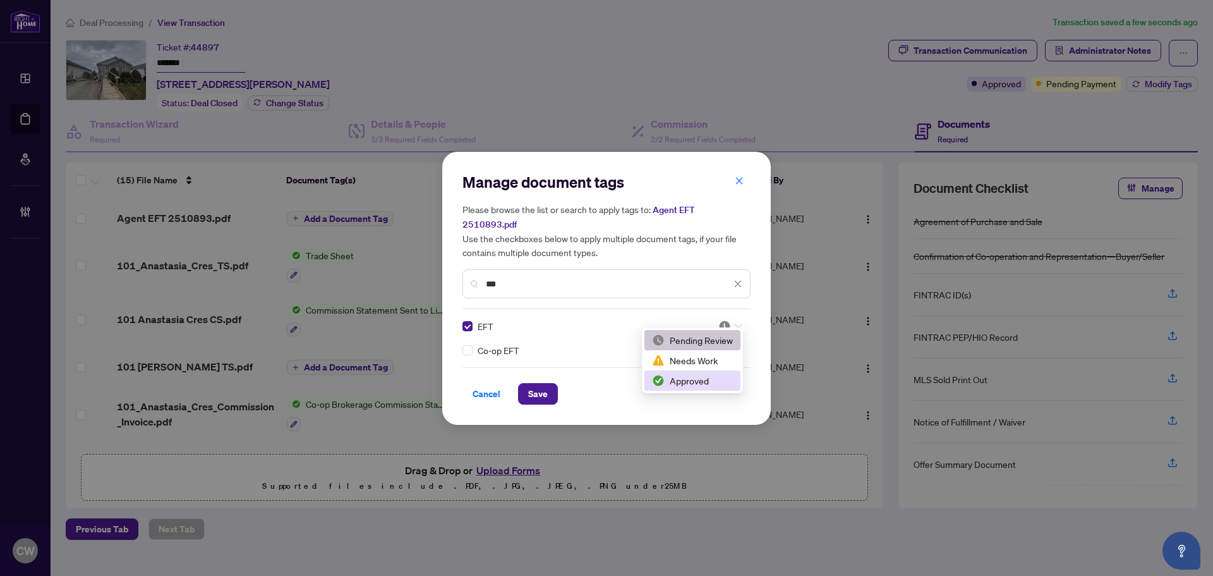
click at [697, 384] on div "Approved" at bounding box center [692, 380] width 81 height 14
click at [543, 385] on span "Save" at bounding box center [538, 394] width 20 height 20
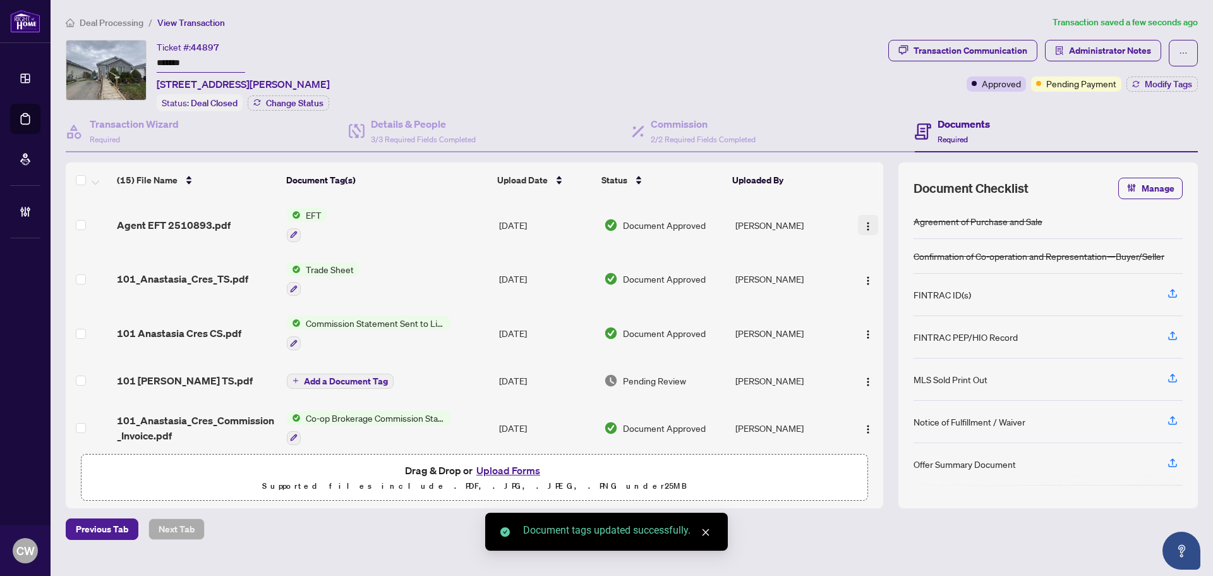
click at [863, 218] on span "button" at bounding box center [868, 225] width 10 height 14
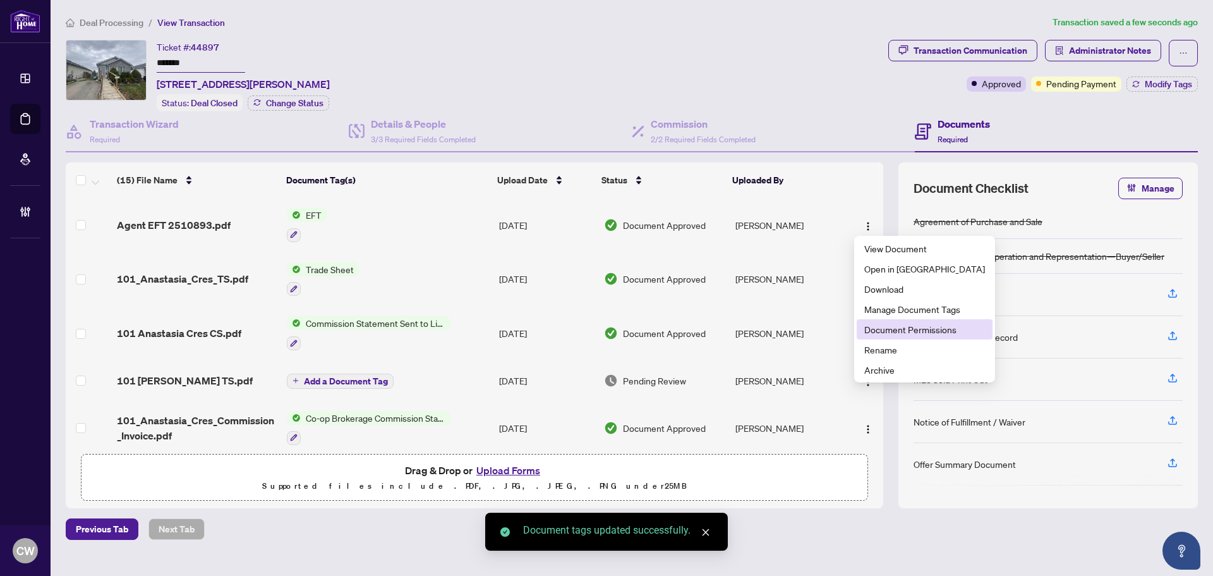
click at [890, 325] on span "Document Permissions" at bounding box center [924, 329] width 121 height 14
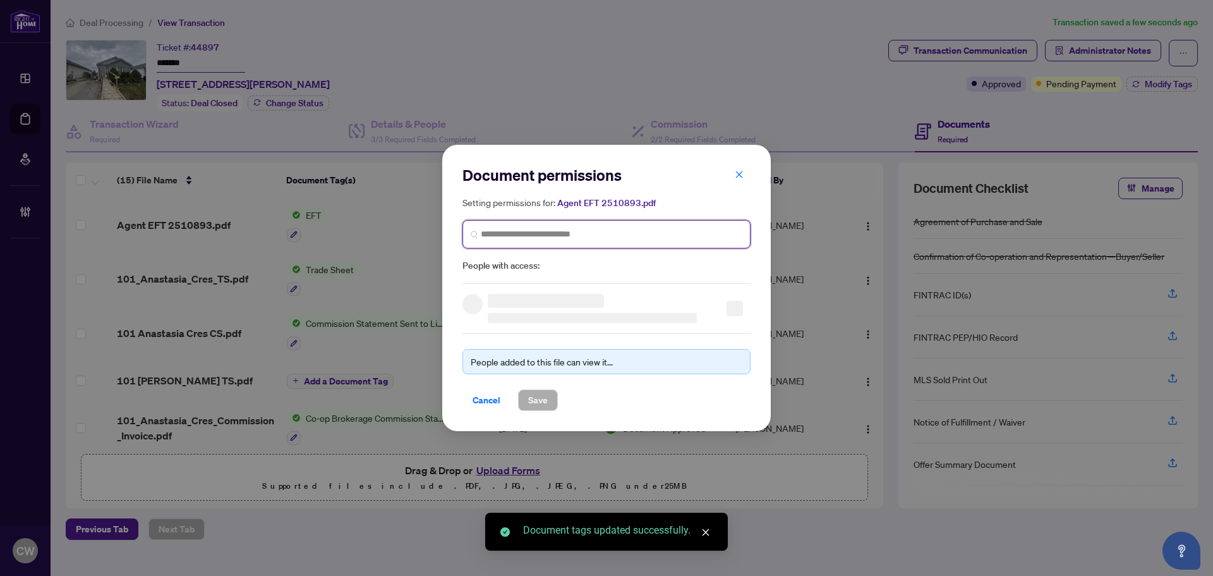
click at [540, 234] on input "search" at bounding box center [612, 233] width 262 height 13
paste input "**********"
type input "**********"
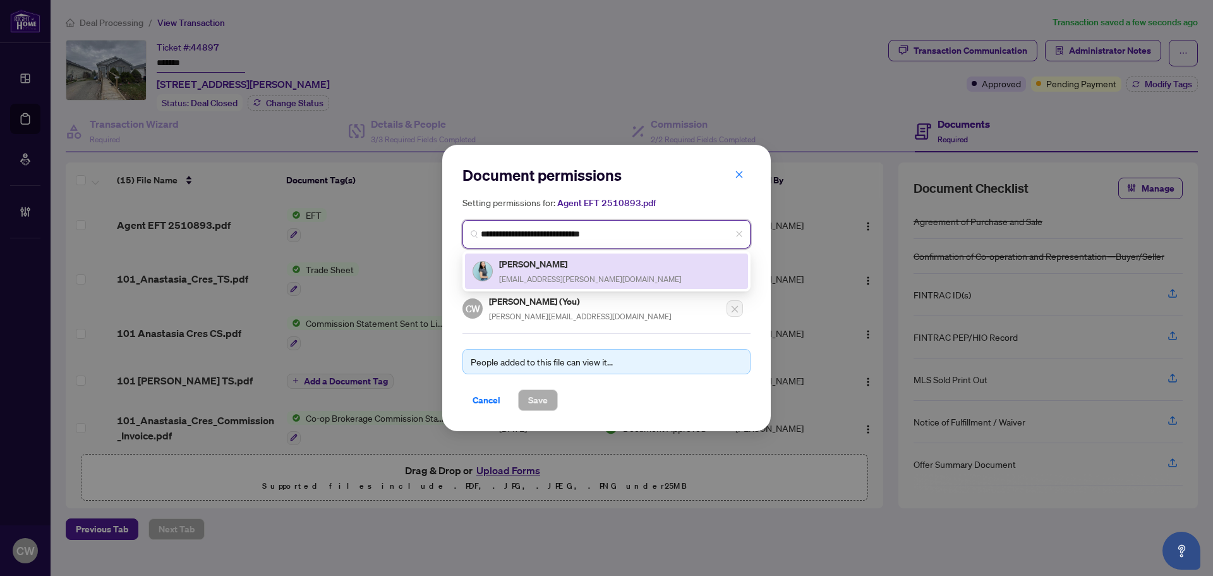
drag, startPoint x: 535, startPoint y: 268, endPoint x: 575, endPoint y: 385, distance: 123.5
click at [536, 267] on h5 "Elizabeth Tse" at bounding box center [590, 264] width 183 height 15
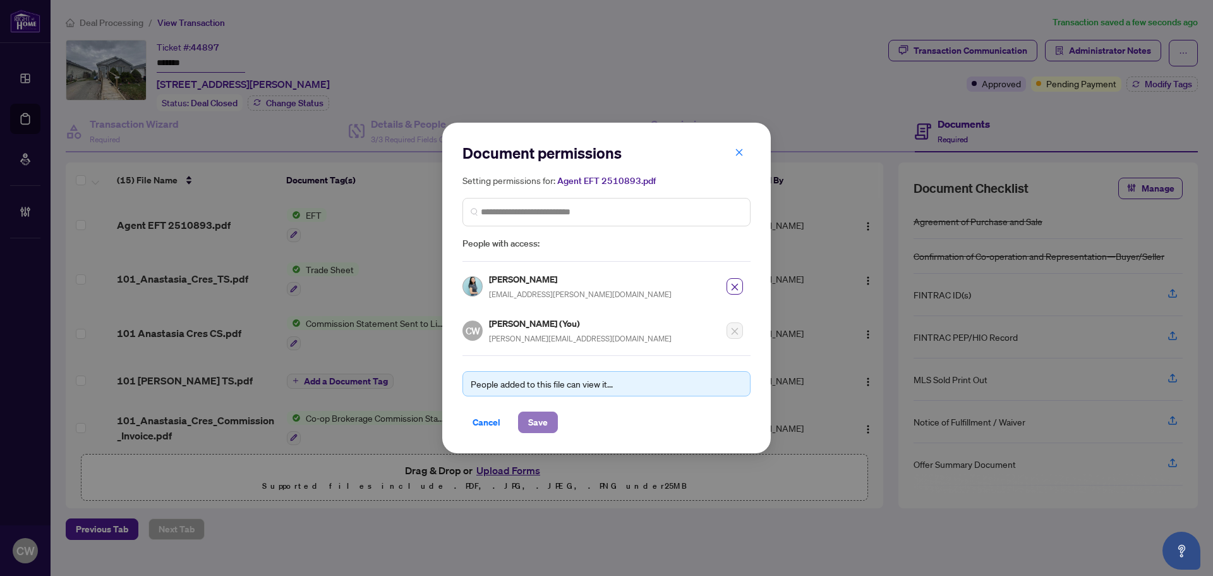
click at [526, 418] on button "Save" at bounding box center [538, 421] width 40 height 21
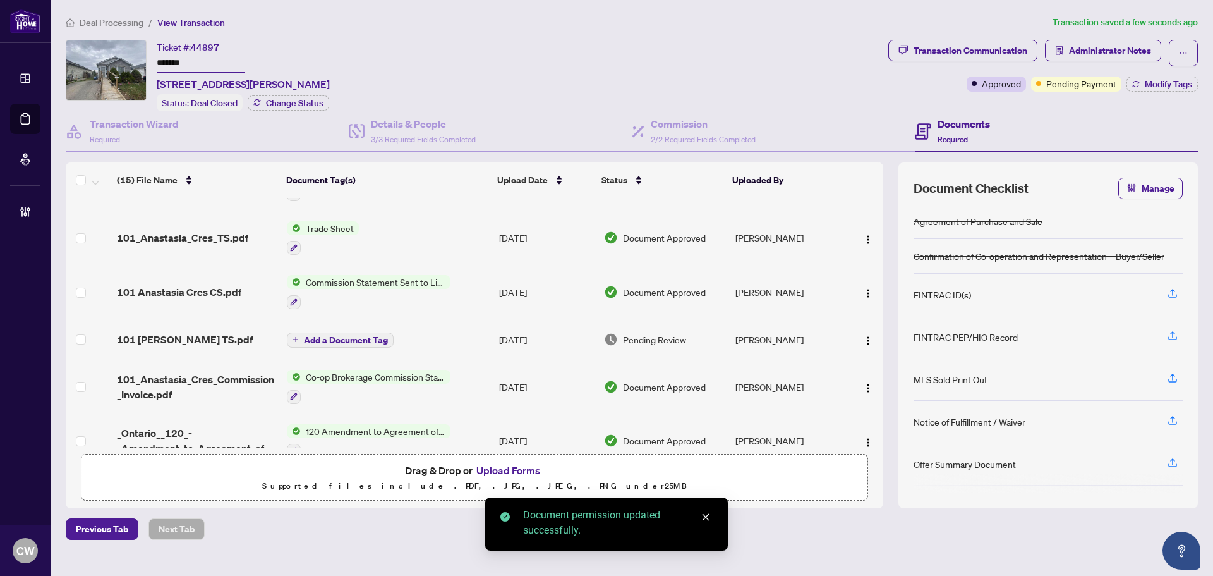
scroll to position [63, 0]
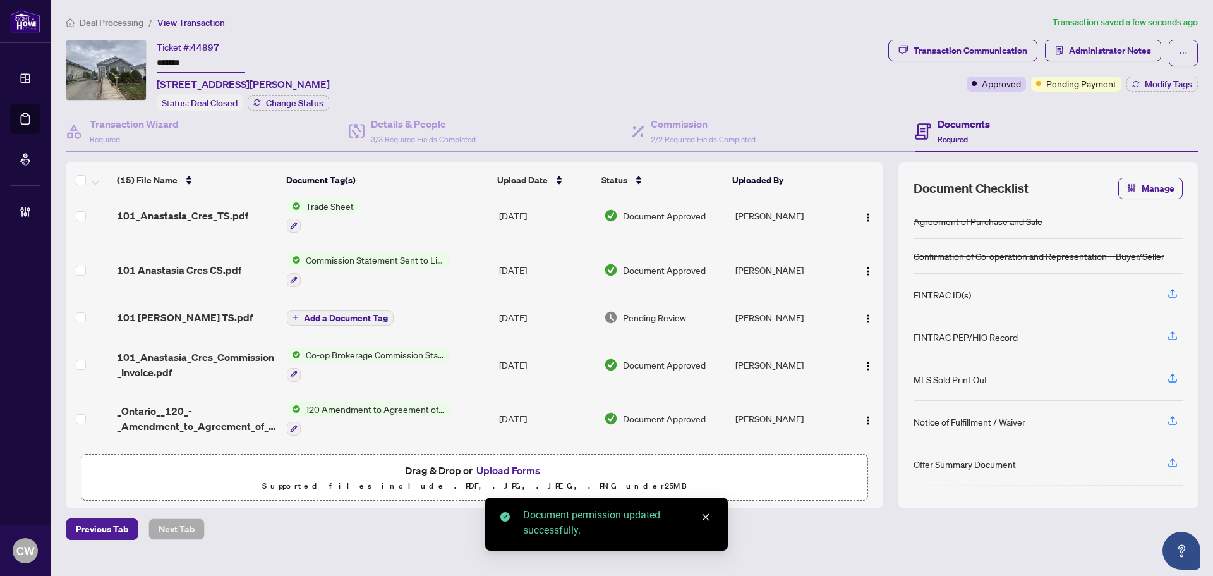
click at [197, 356] on span "101_Anastasia_Cres_Commission_Invoice.pdf" at bounding box center [197, 364] width 160 height 30
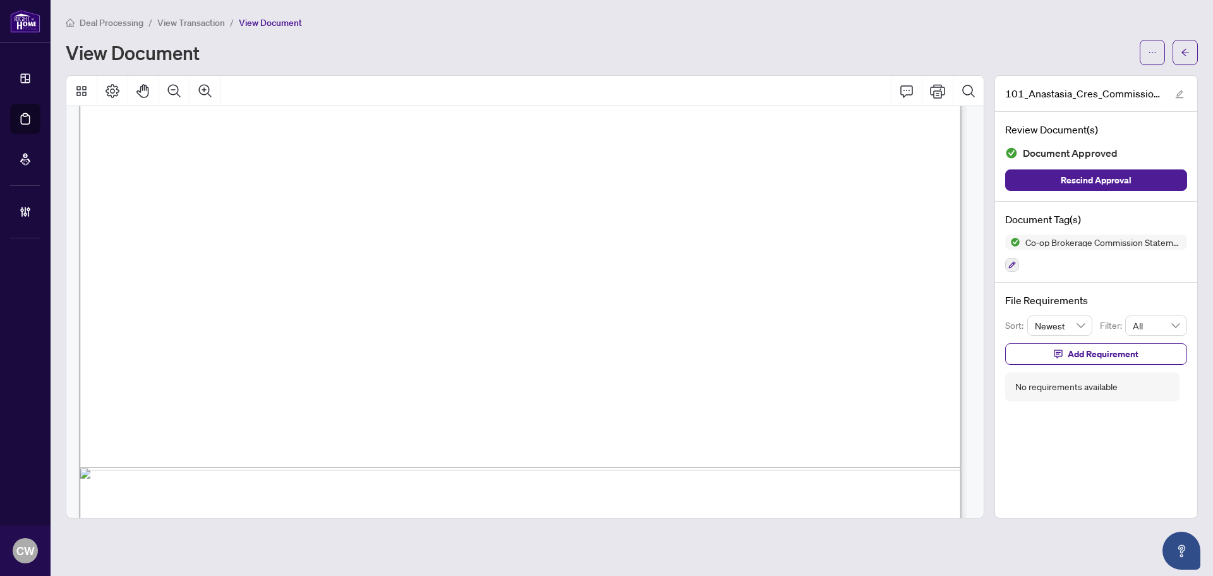
scroll to position [505, 0]
click at [1189, 56] on icon "arrow-left" at bounding box center [1185, 52] width 9 height 9
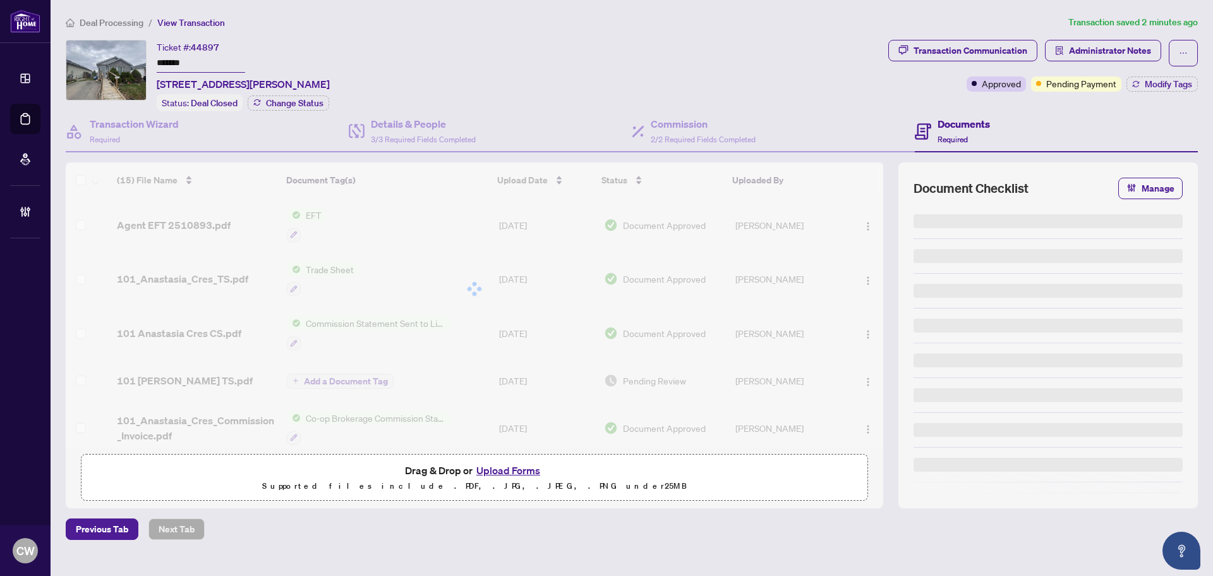
type input "*******"
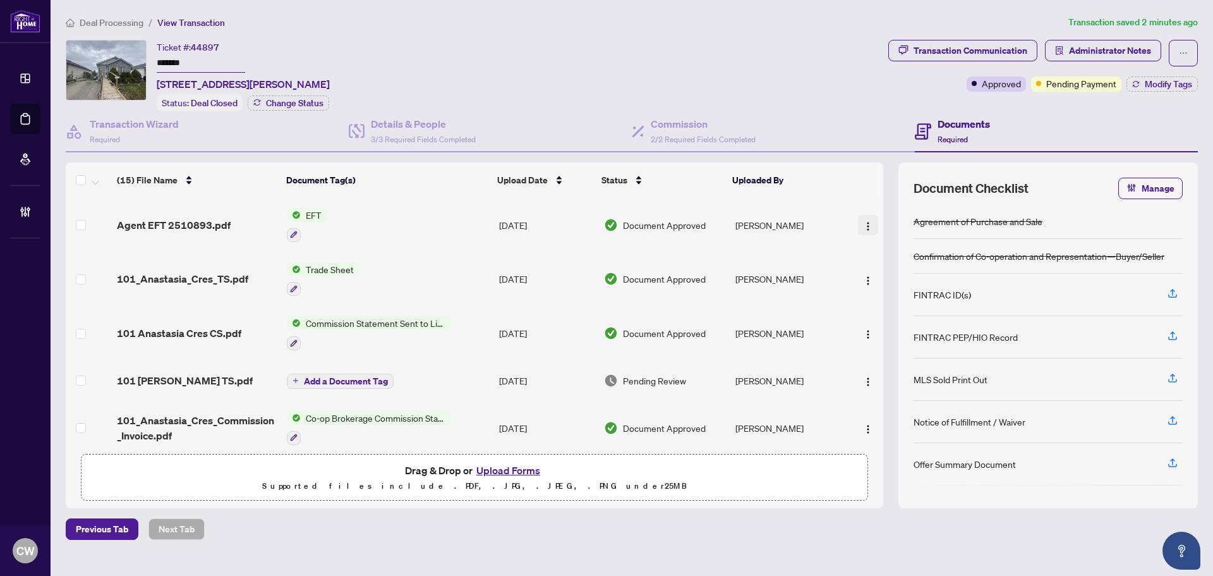
click at [863, 226] on img "button" at bounding box center [868, 226] width 10 height 10
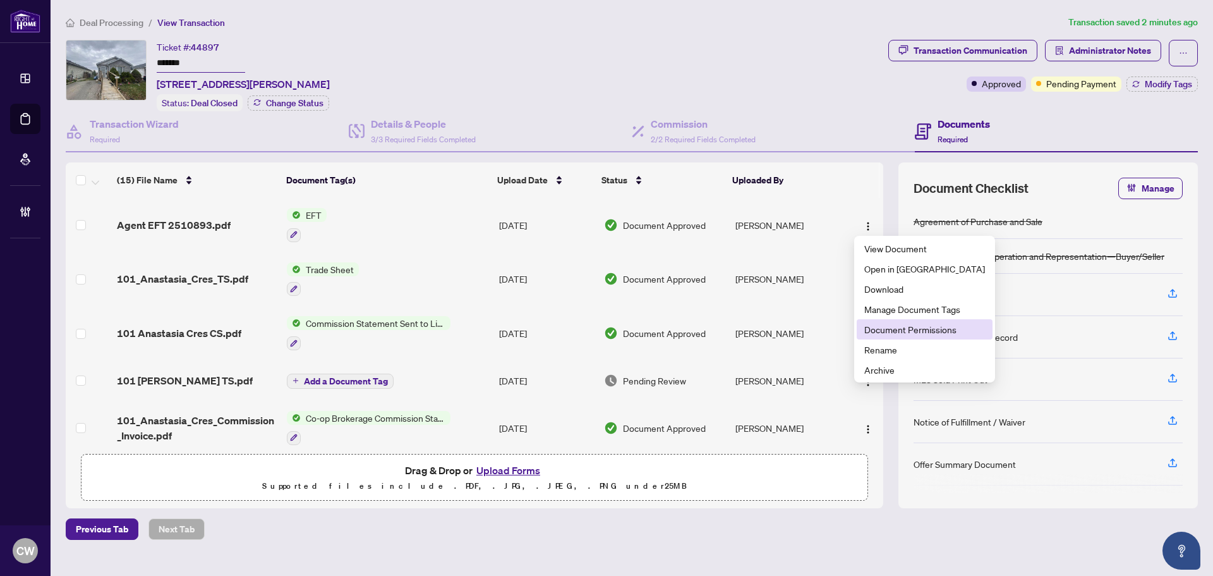
click at [885, 332] on span "Document Permissions" at bounding box center [924, 329] width 121 height 14
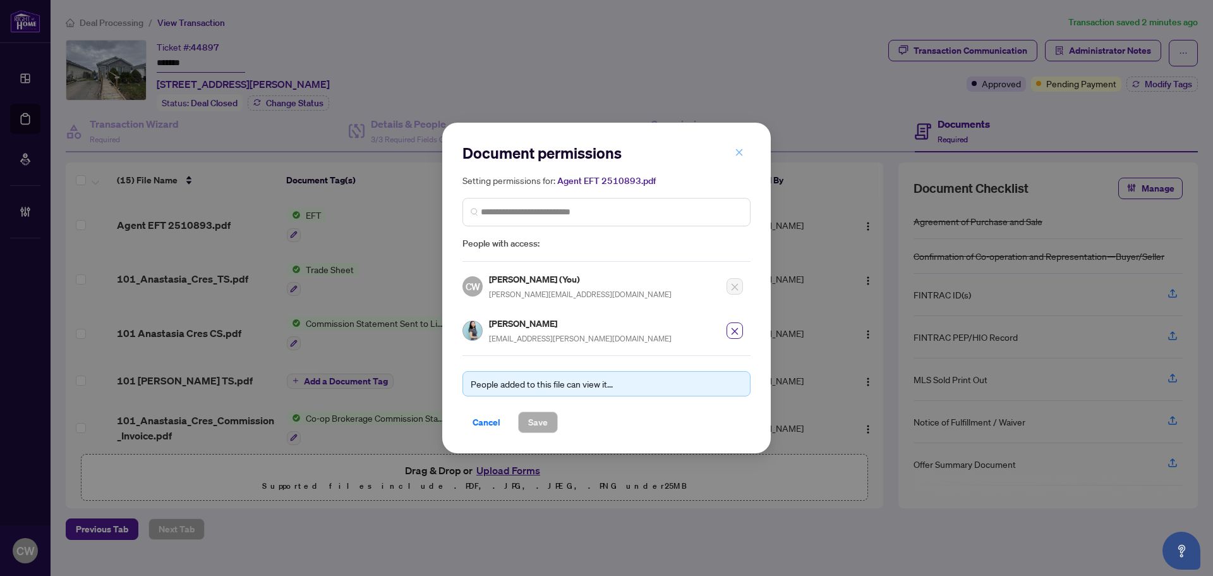
click at [738, 155] on icon "close" at bounding box center [739, 152] width 9 height 9
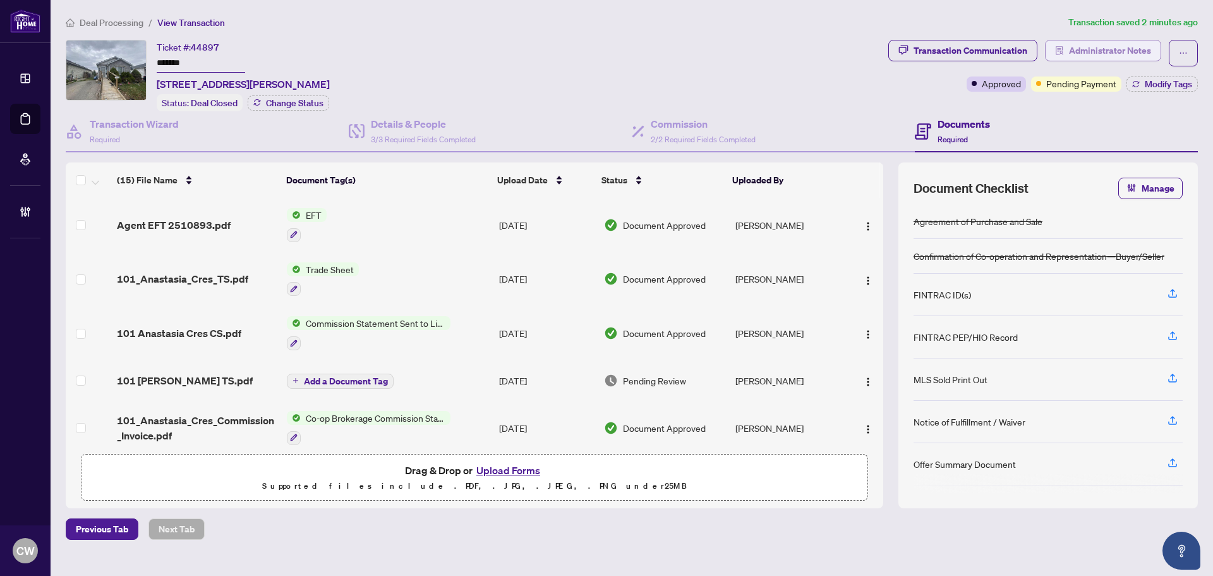
click at [1077, 54] on span "Administrator Notes" at bounding box center [1110, 50] width 82 height 20
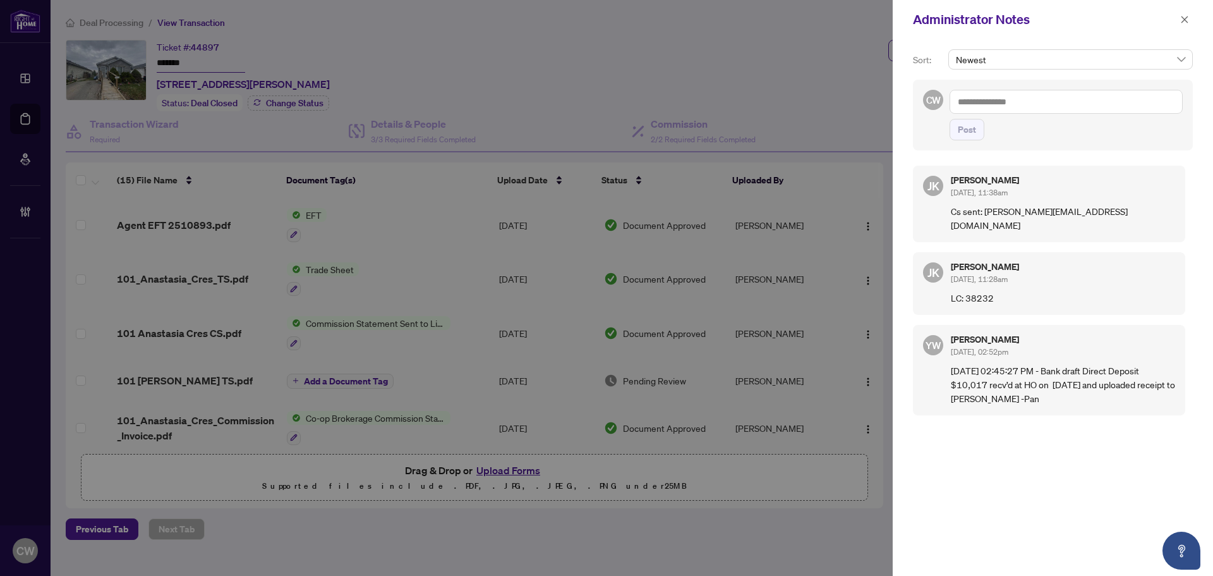
click at [1186, 21] on icon "close" at bounding box center [1185, 19] width 7 height 7
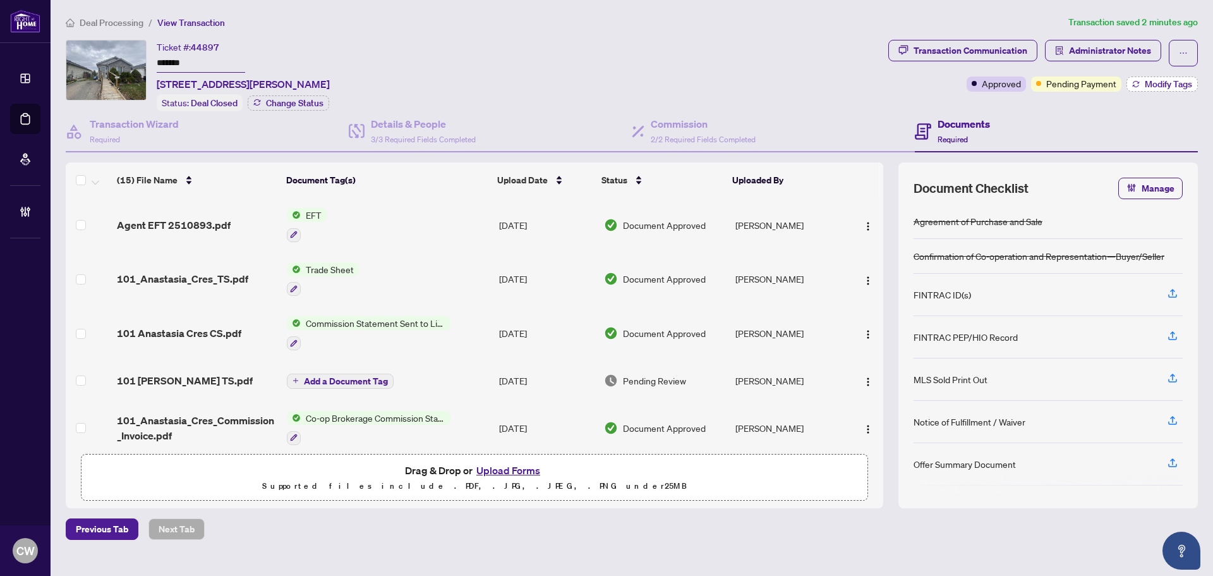
click at [1173, 82] on span "Modify Tags" at bounding box center [1168, 84] width 47 height 9
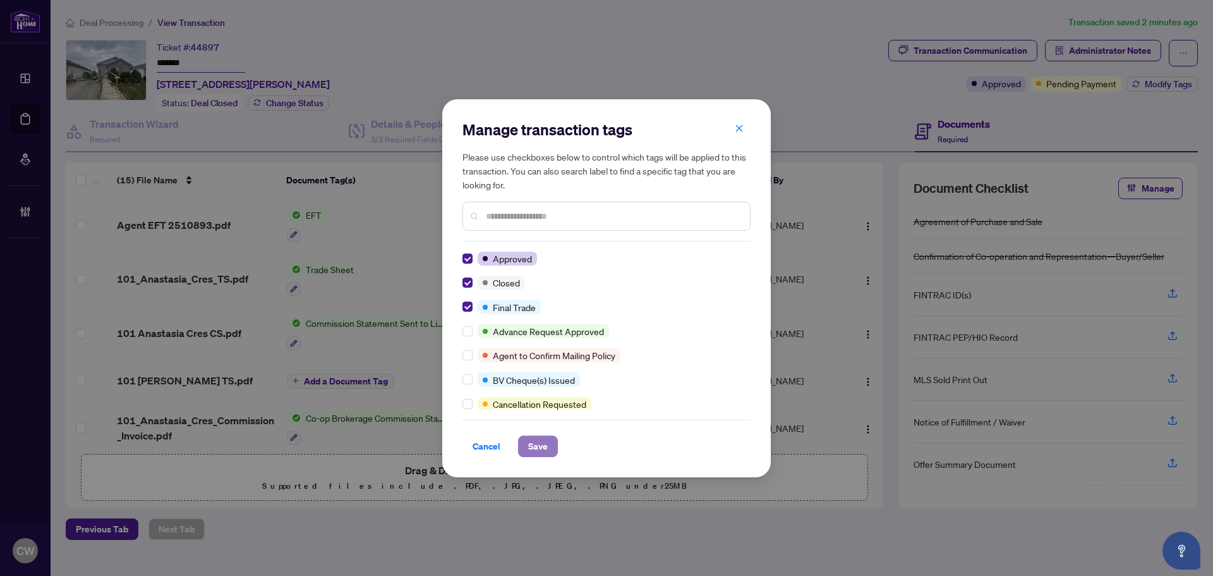
click at [540, 441] on span "Save" at bounding box center [538, 446] width 20 height 20
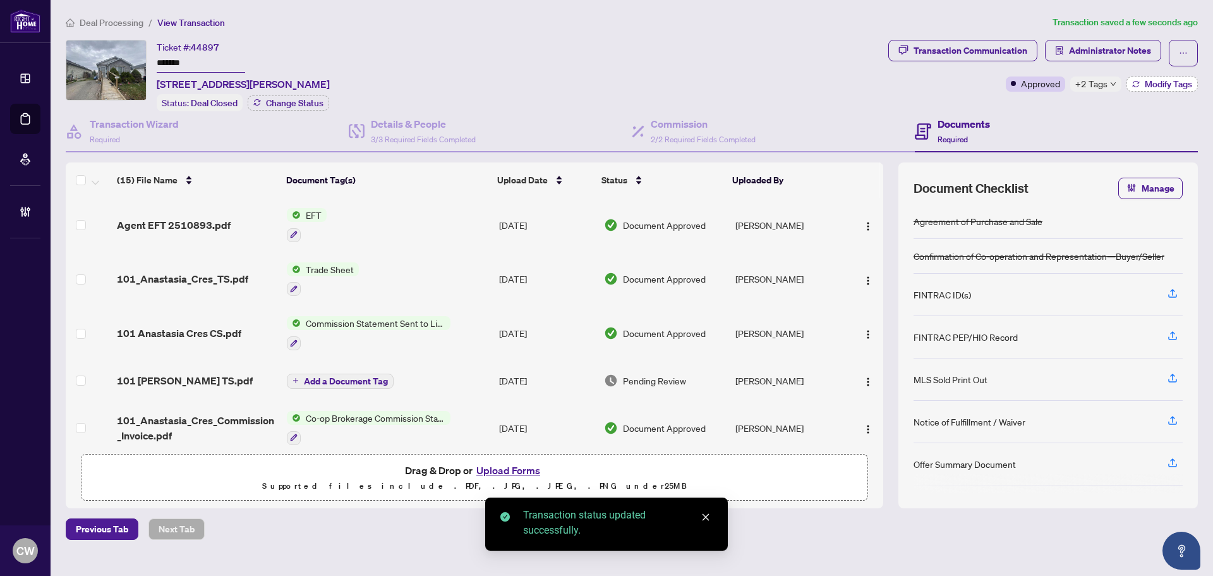
click at [1183, 83] on span "Modify Tags" at bounding box center [1168, 84] width 47 height 9
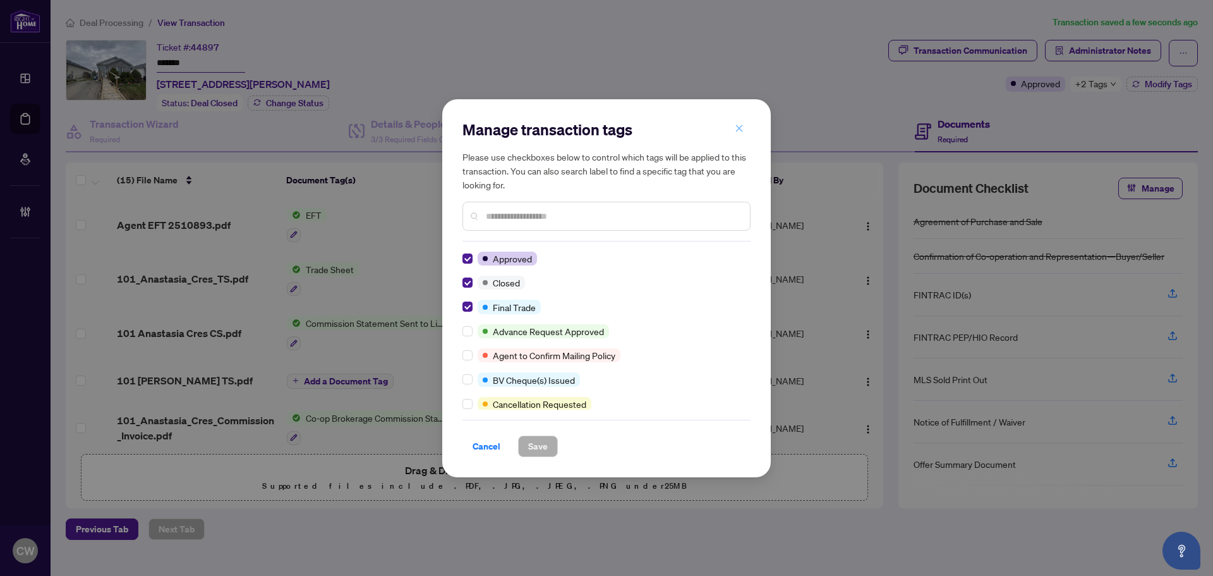
click at [738, 126] on icon "close" at bounding box center [739, 128] width 9 height 9
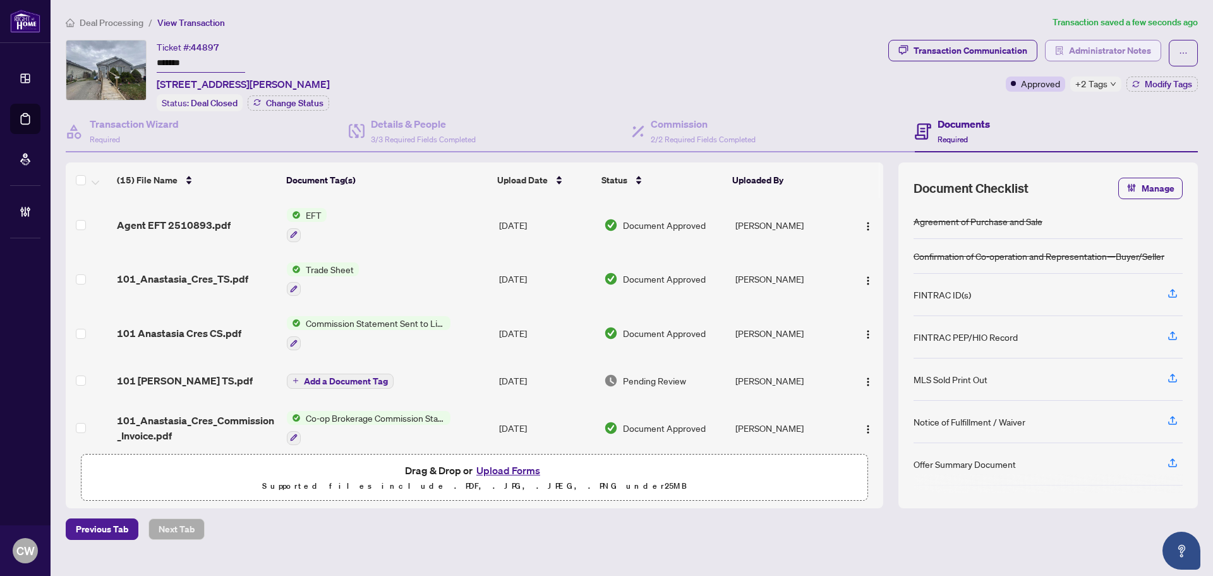
click at [1118, 49] on span "Administrator Notes" at bounding box center [1110, 50] width 82 height 20
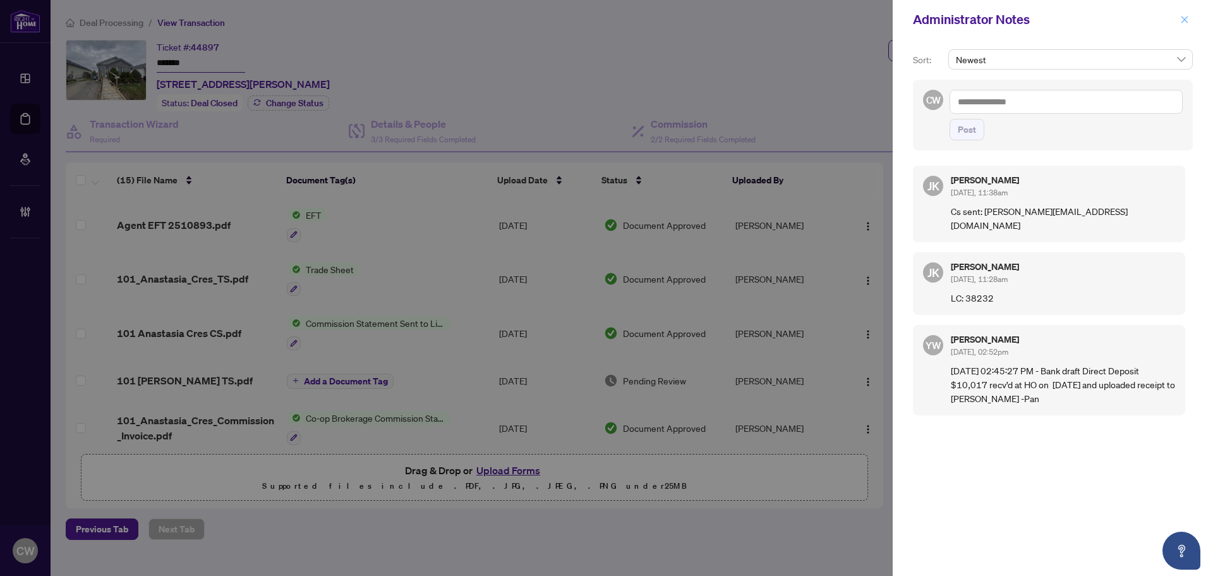
click at [1184, 16] on icon "close" at bounding box center [1184, 19] width 9 height 9
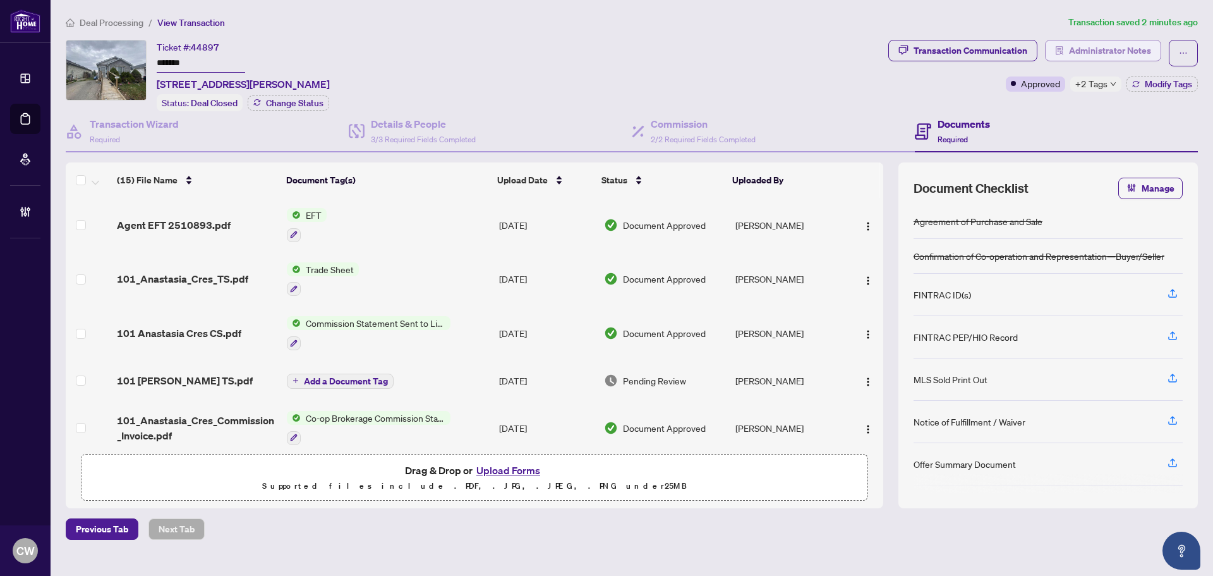
click at [1115, 51] on span "Administrator Notes" at bounding box center [1110, 50] width 82 height 20
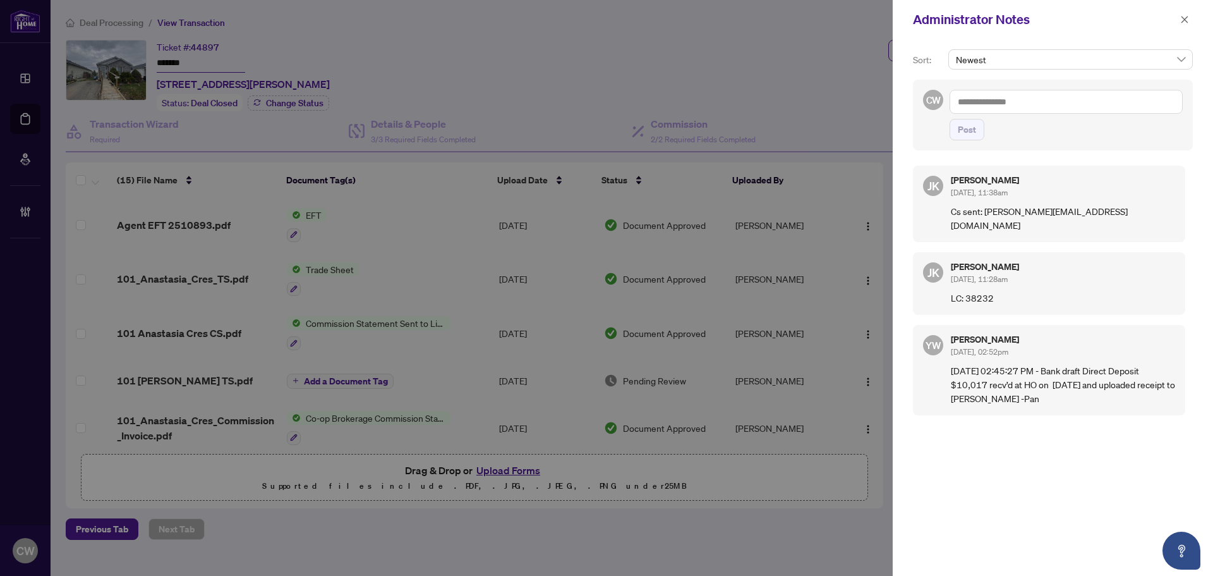
click at [1022, 92] on textarea at bounding box center [1066, 102] width 233 height 24
paste textarea "**********"
type textarea "**********"
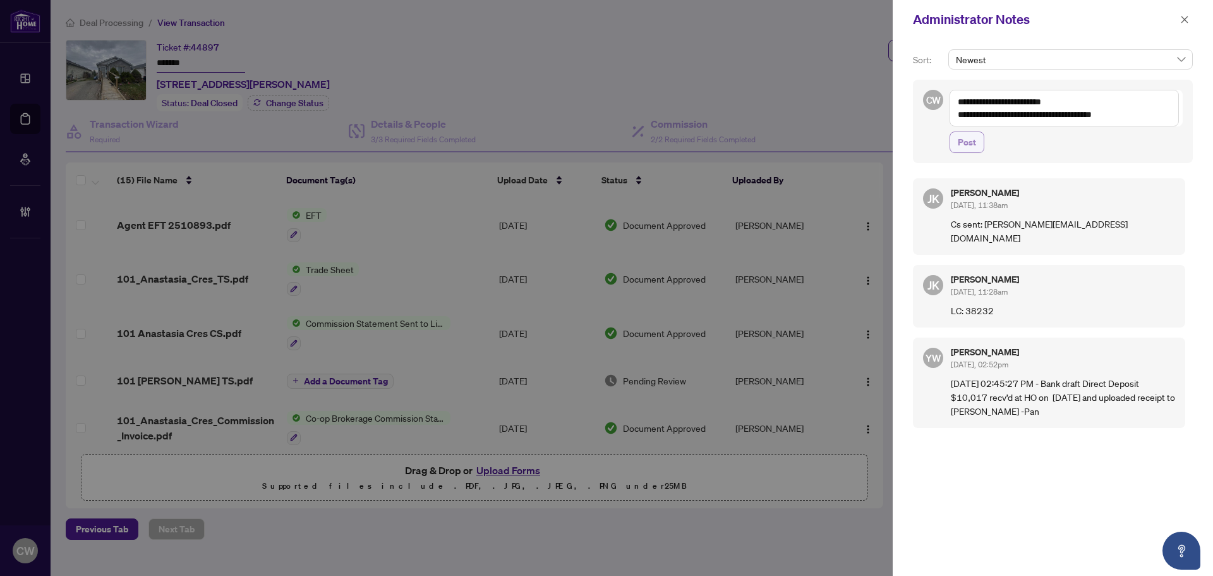
click at [978, 145] on button "Post" at bounding box center [967, 141] width 35 height 21
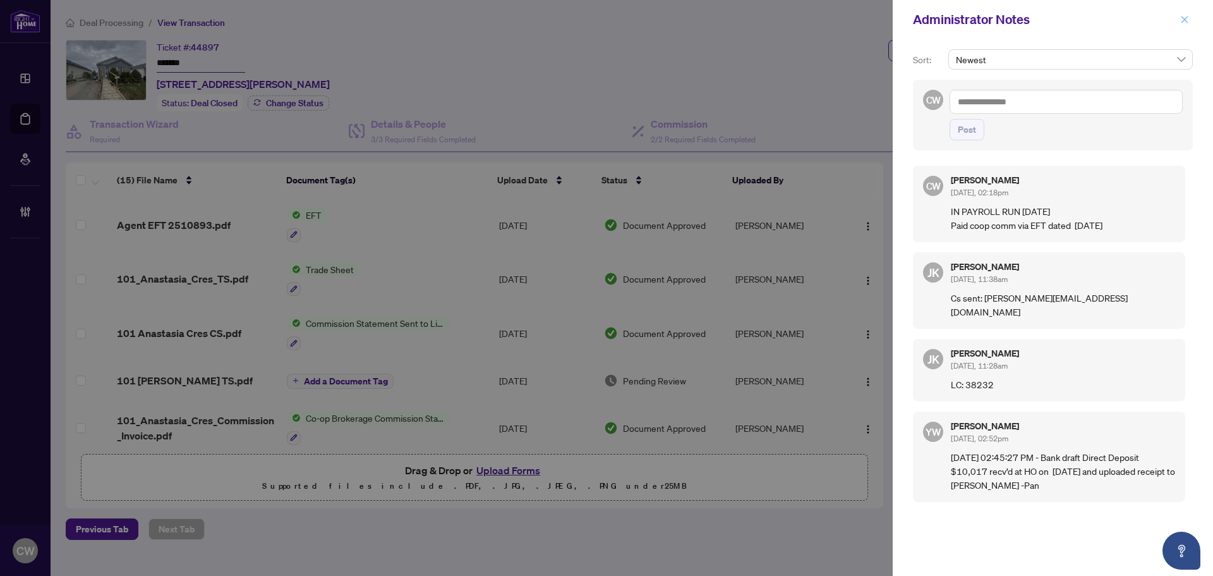
click at [1188, 19] on icon "close" at bounding box center [1184, 19] width 9 height 9
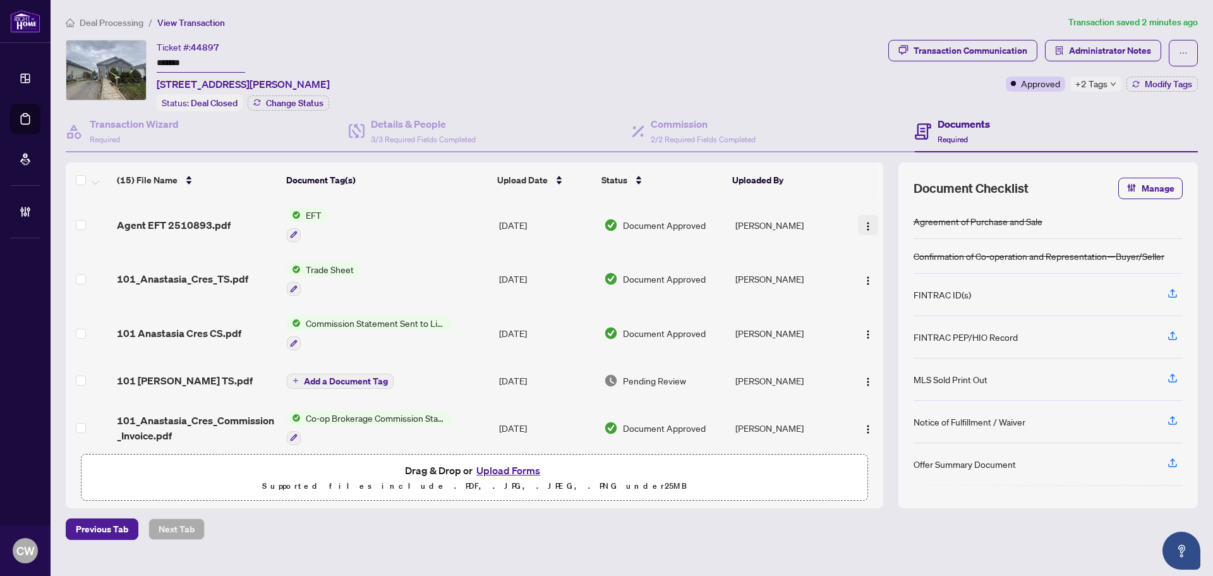
click at [867, 221] on img "button" at bounding box center [868, 226] width 10 height 10
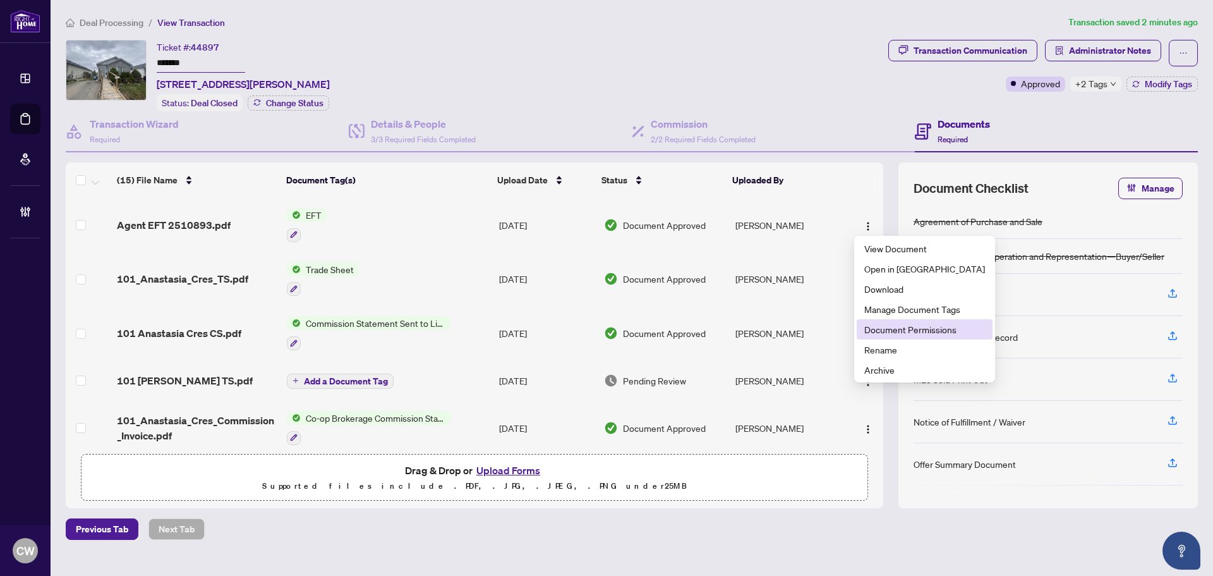
click at [889, 336] on li "Document Permissions" at bounding box center [925, 329] width 136 height 20
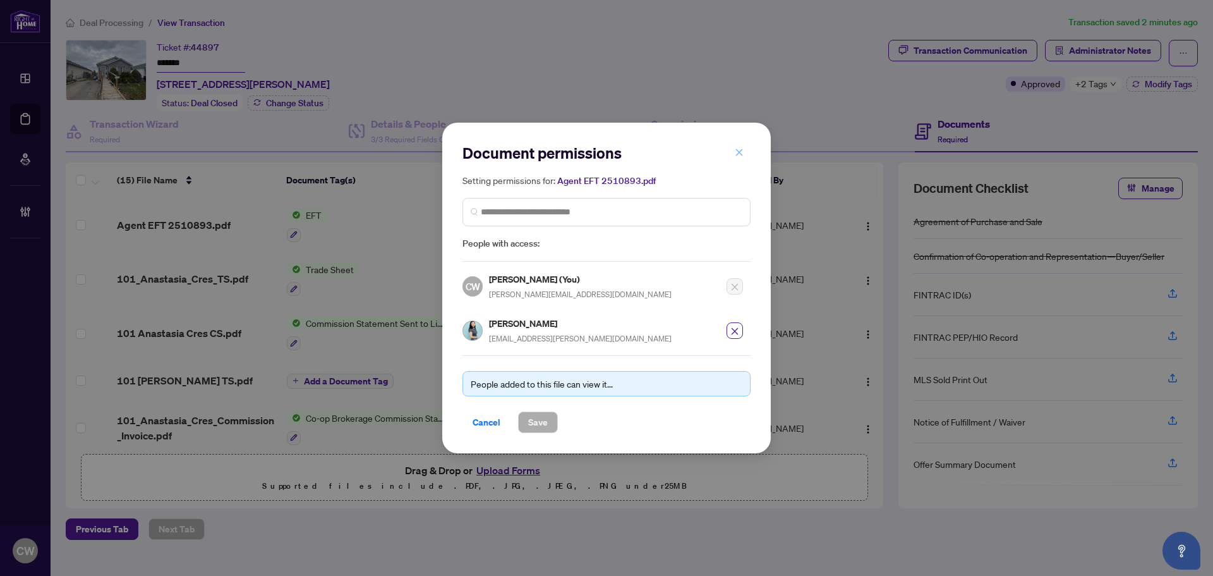
click at [735, 155] on icon "close" at bounding box center [739, 152] width 9 height 9
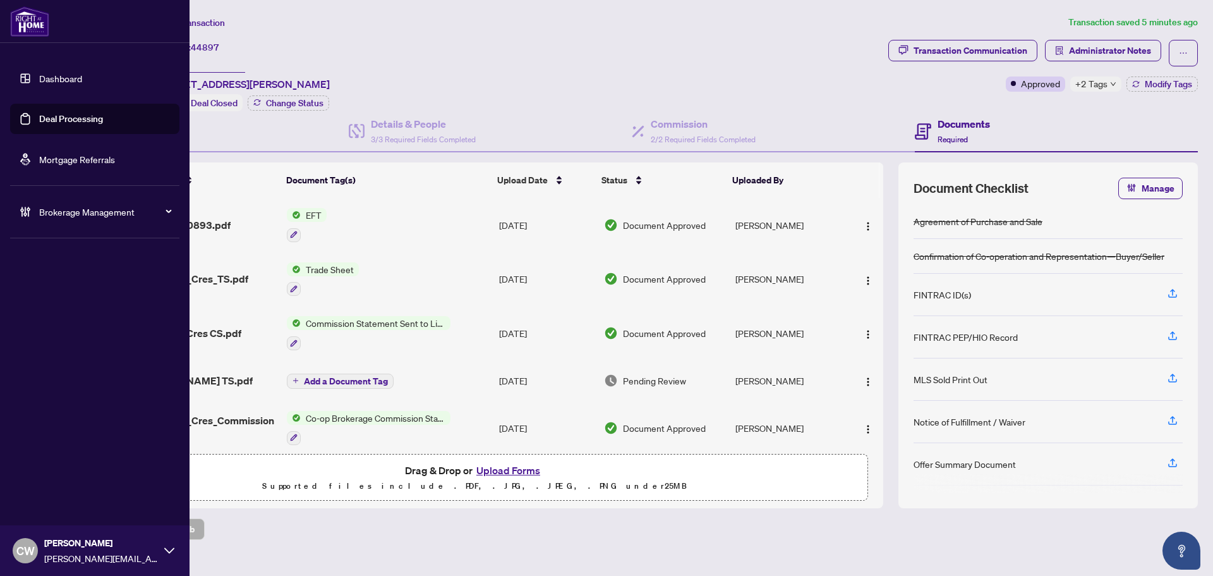
click at [39, 113] on link "Deal Processing" at bounding box center [71, 118] width 64 height 11
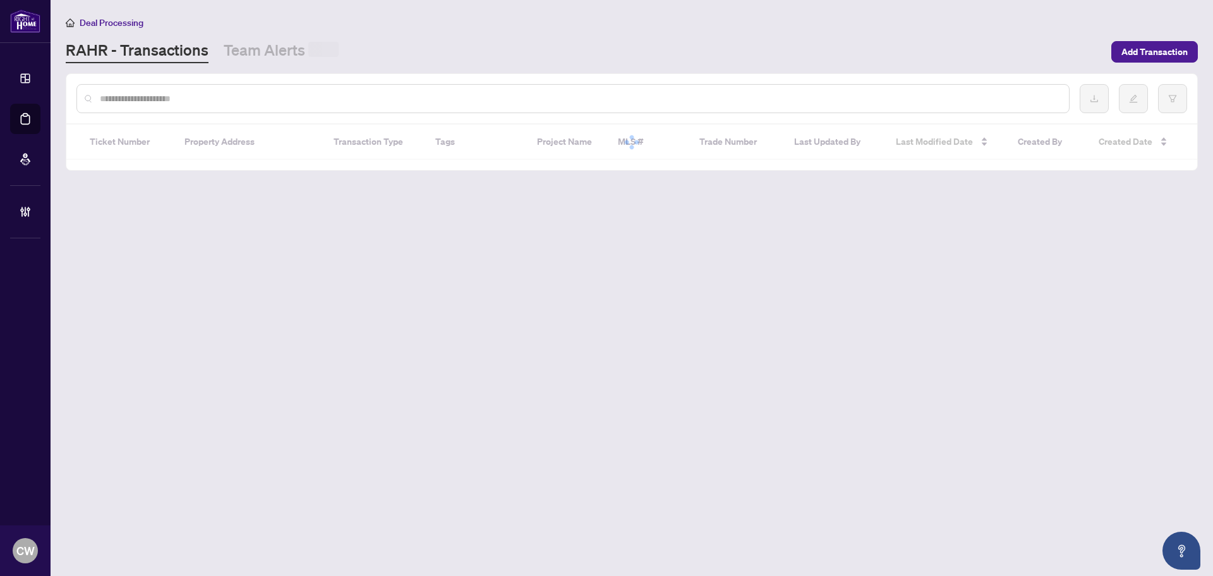
click at [226, 97] on input "text" at bounding box center [579, 99] width 959 height 14
paste input "*******"
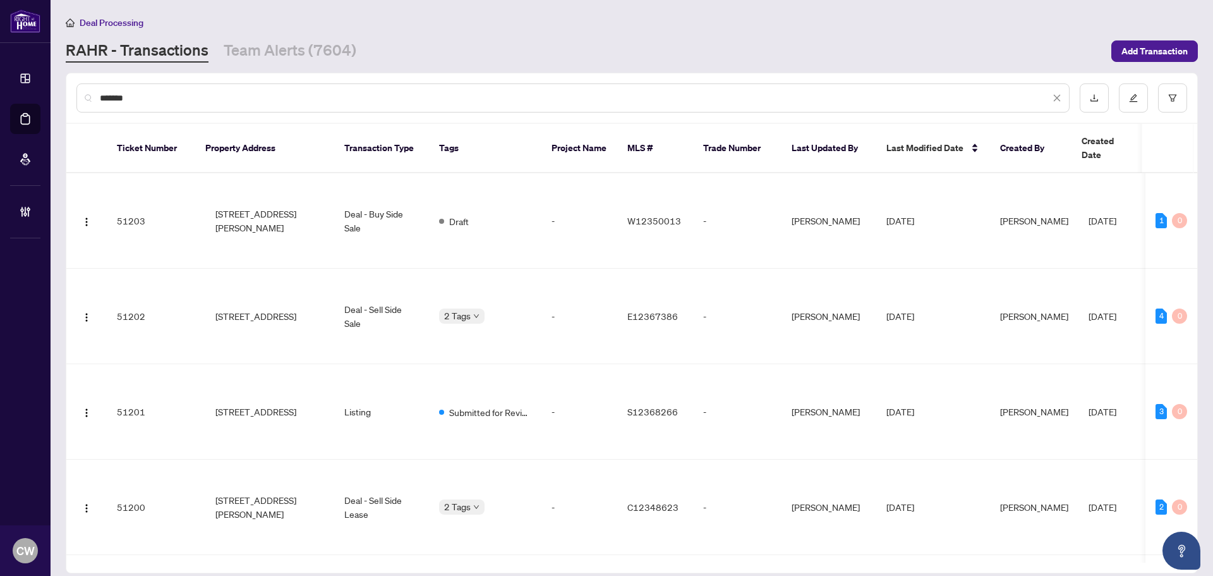
type input "*******"
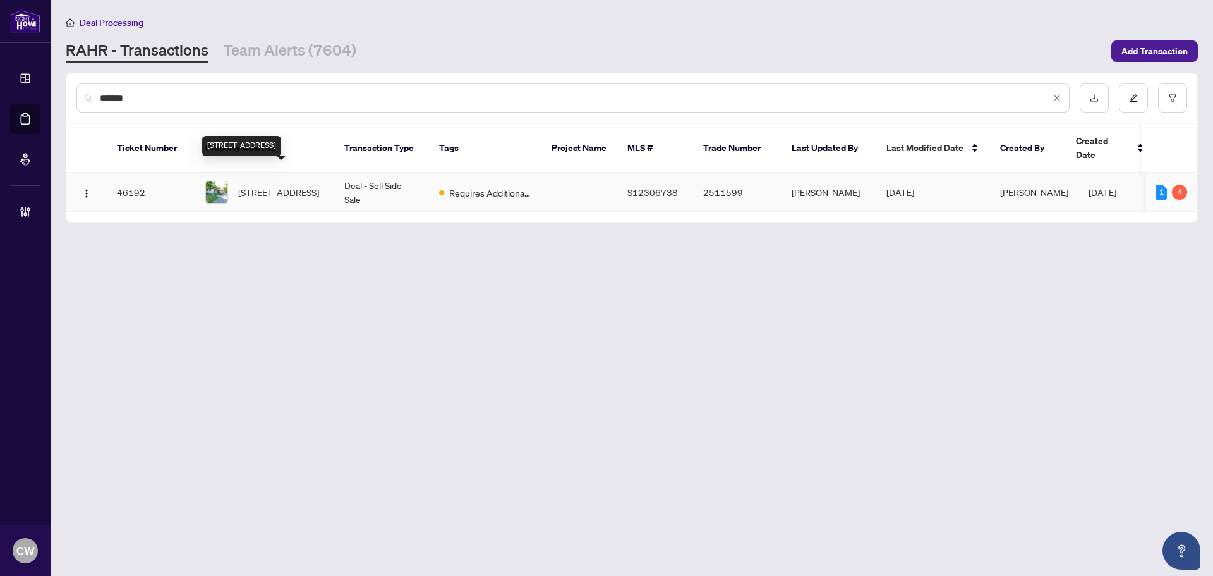
click at [279, 185] on span "1 LAKEVIEW Dr, Oro-Medonte, Ontario L3V 0R3, Canada" at bounding box center [278, 192] width 81 height 14
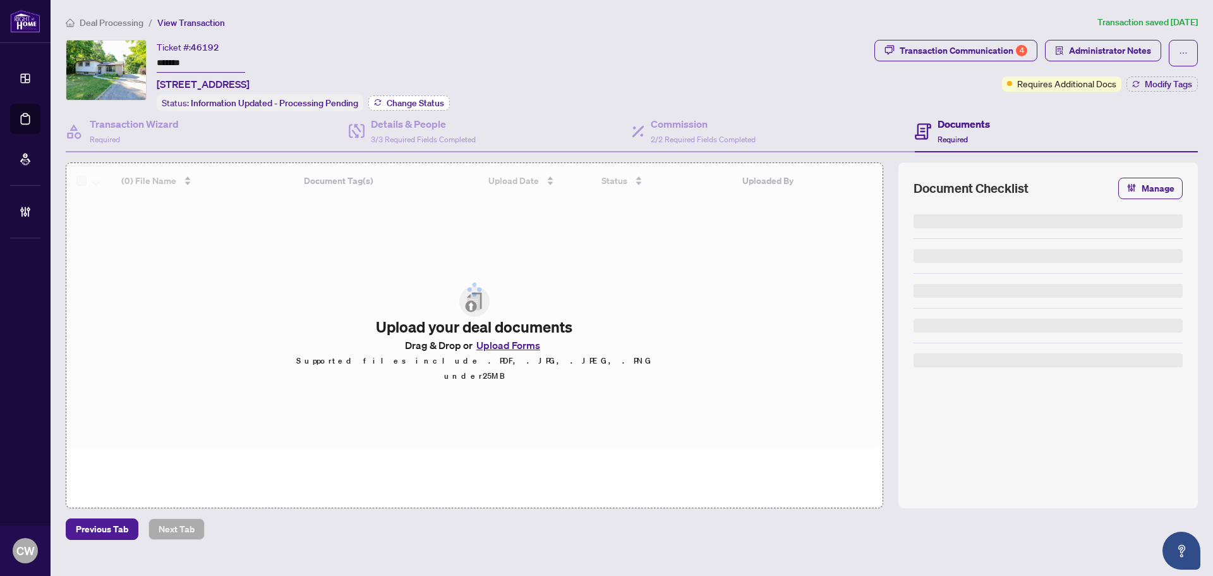
click at [409, 100] on span "Change Status" at bounding box center [415, 103] width 57 height 9
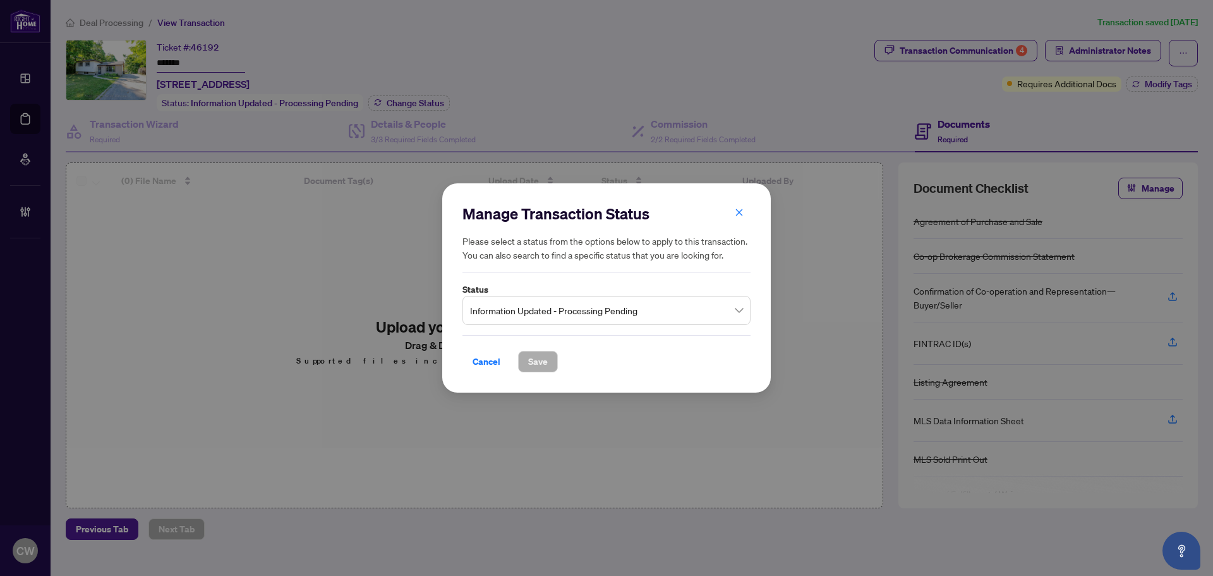
click at [560, 312] on span "Information Updated - Processing Pending" at bounding box center [606, 310] width 273 height 24
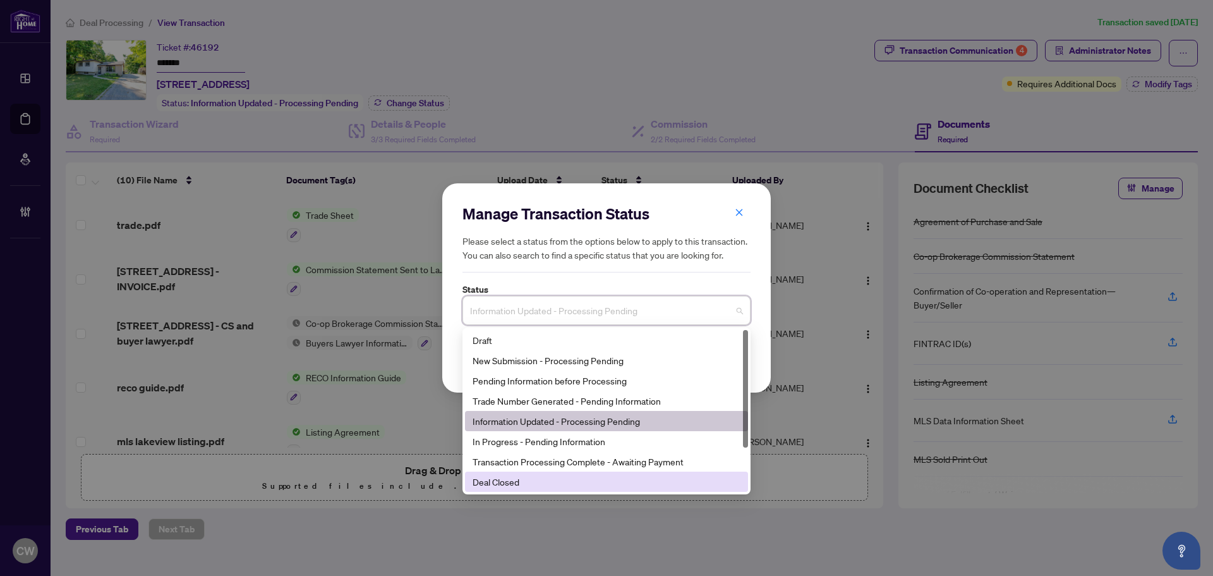
click at [523, 483] on div "Deal Closed" at bounding box center [607, 482] width 268 height 14
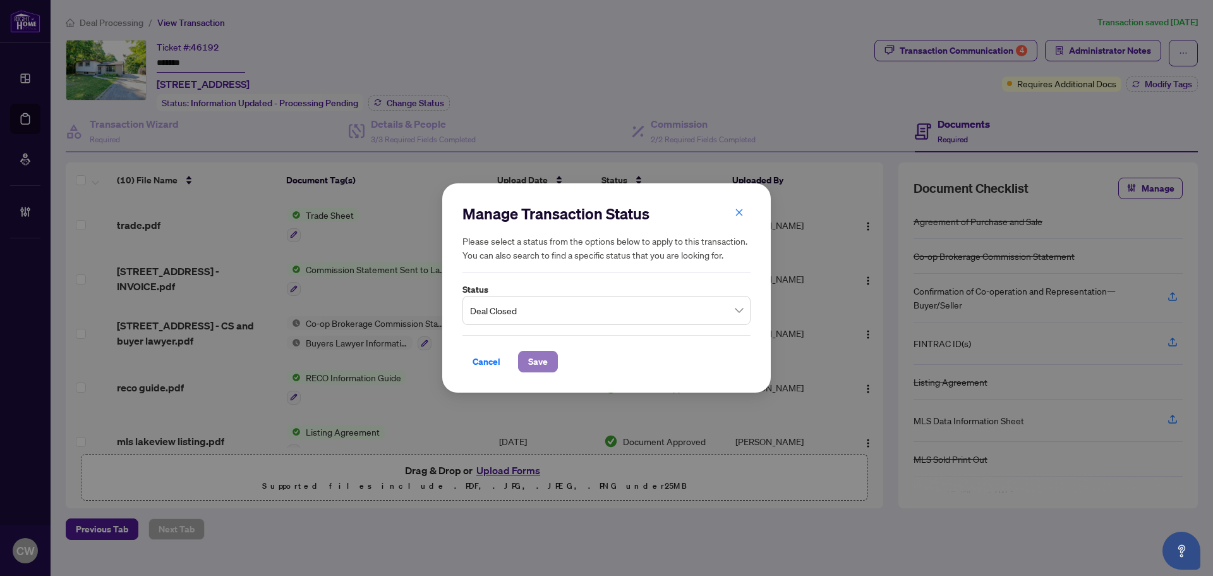
drag, startPoint x: 533, startPoint y: 352, endPoint x: 539, endPoint y: 360, distance: 9.9
click at [535, 356] on span "Save" at bounding box center [538, 361] width 20 height 20
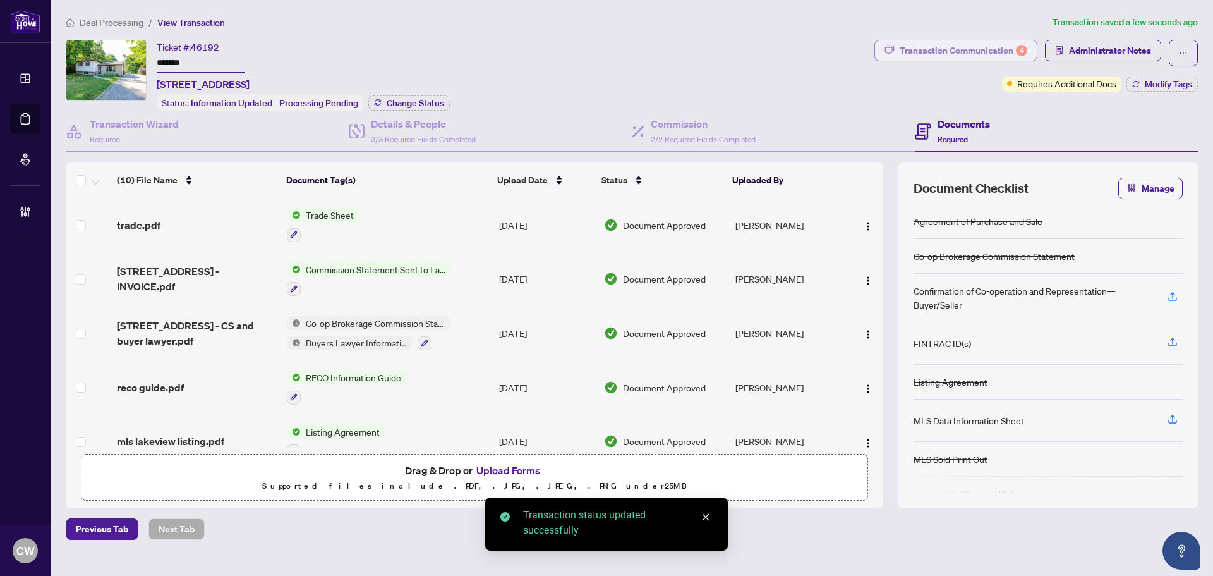
click at [997, 49] on div "Transaction Communication 4" at bounding box center [964, 50] width 128 height 20
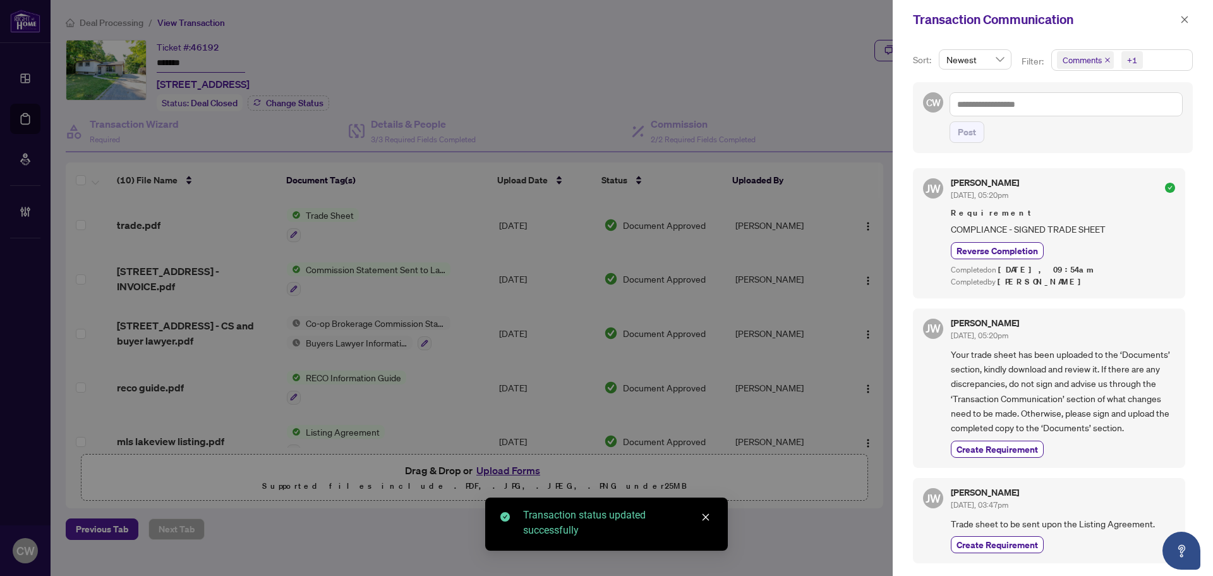
click at [1105, 61] on icon "close" at bounding box center [1107, 59] width 5 height 5
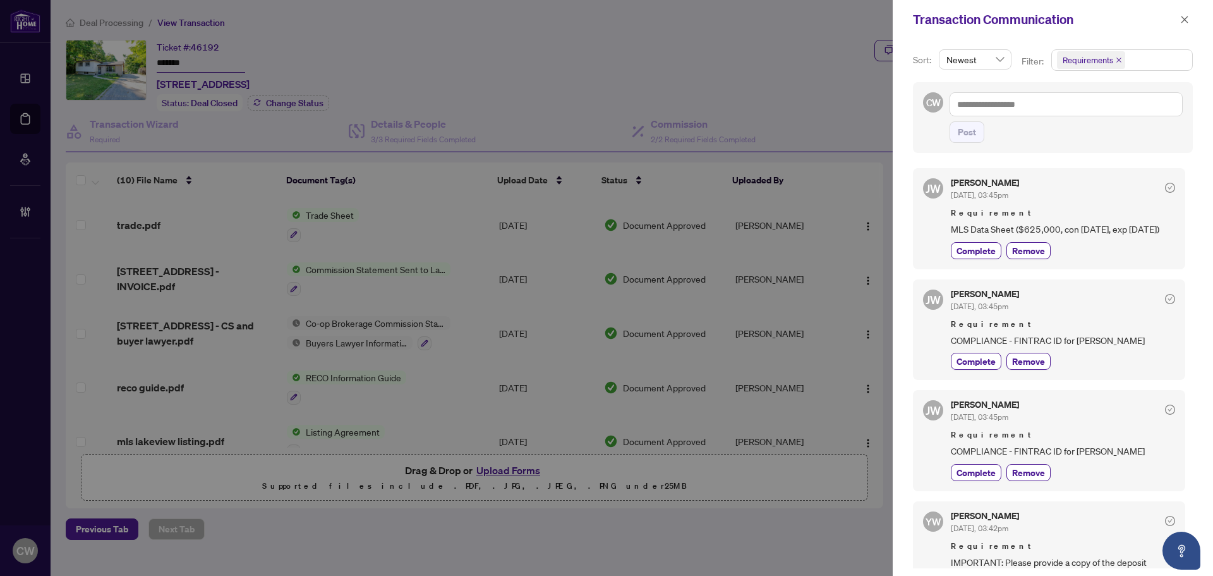
scroll to position [63, 0]
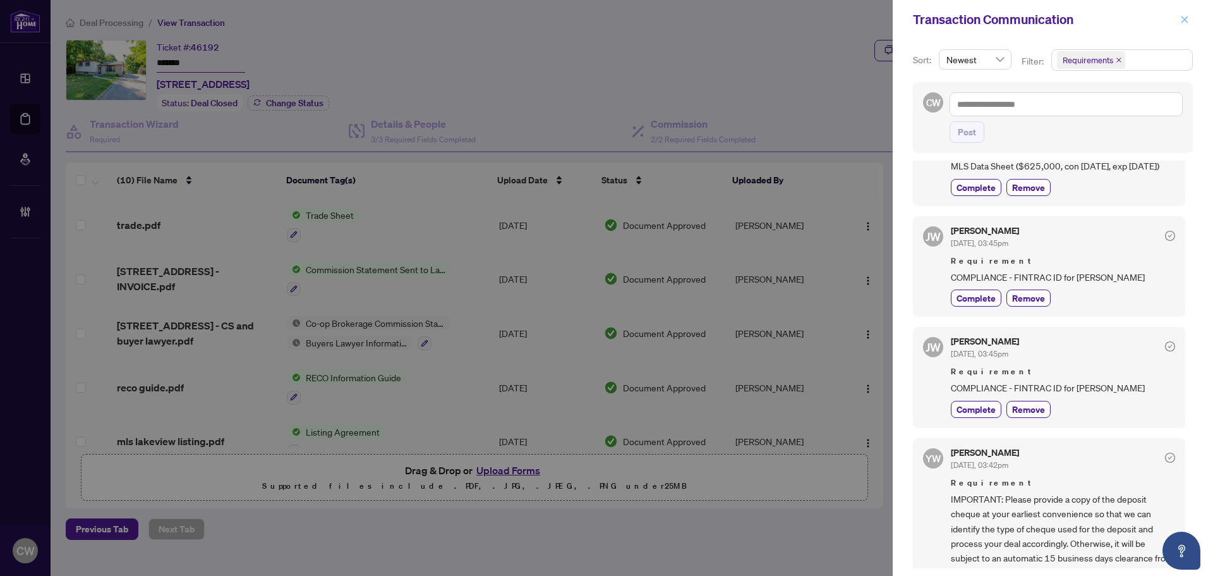
click at [1185, 23] on icon "close" at bounding box center [1184, 19] width 9 height 9
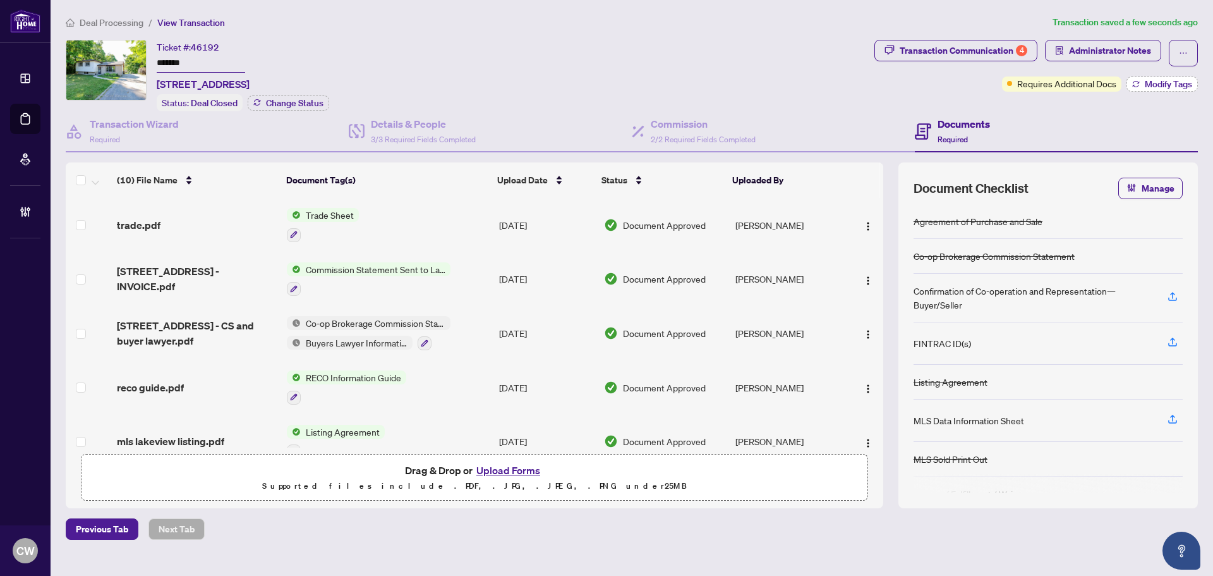
click at [1165, 80] on span "Modify Tags" at bounding box center [1168, 84] width 47 height 9
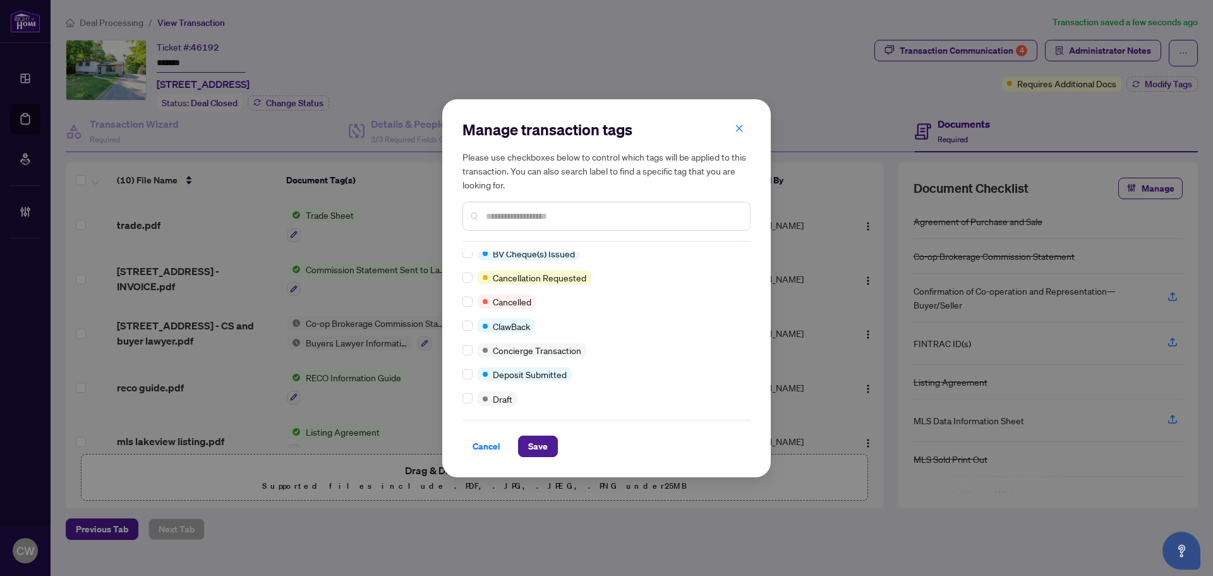
scroll to position [0, 0]
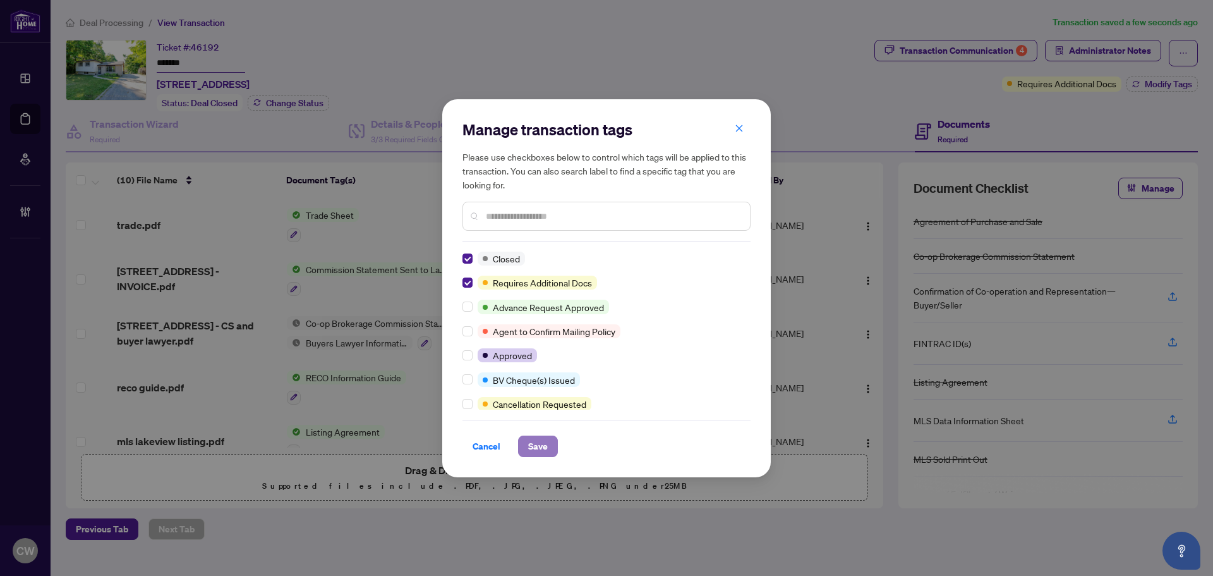
click at [533, 442] on span "Save" at bounding box center [538, 446] width 20 height 20
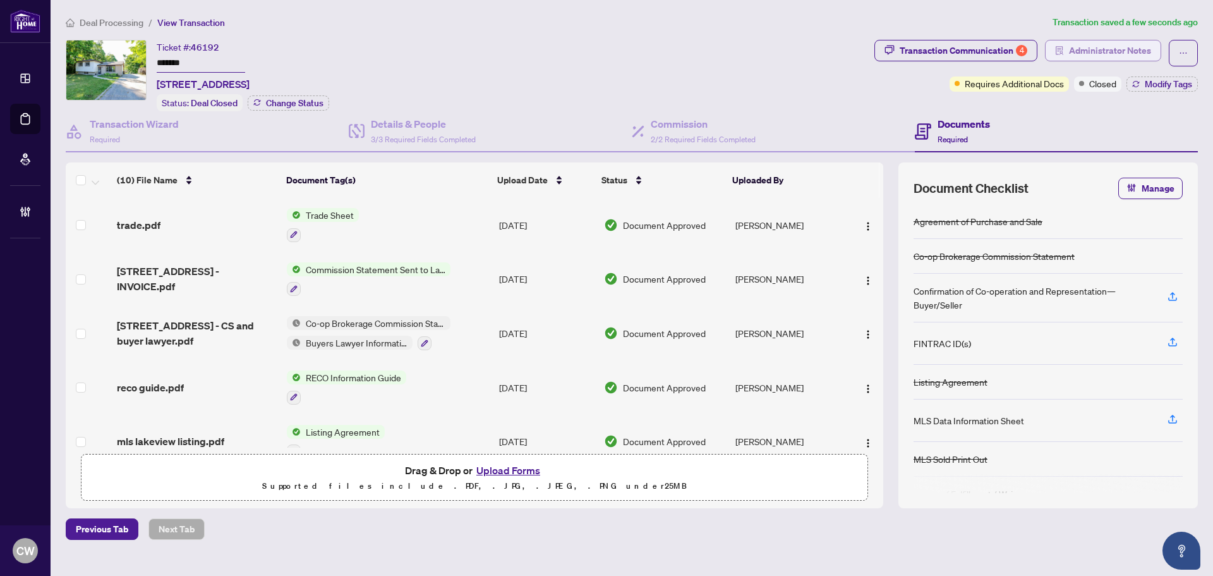
click at [1116, 49] on span "Administrator Notes" at bounding box center [1110, 50] width 82 height 20
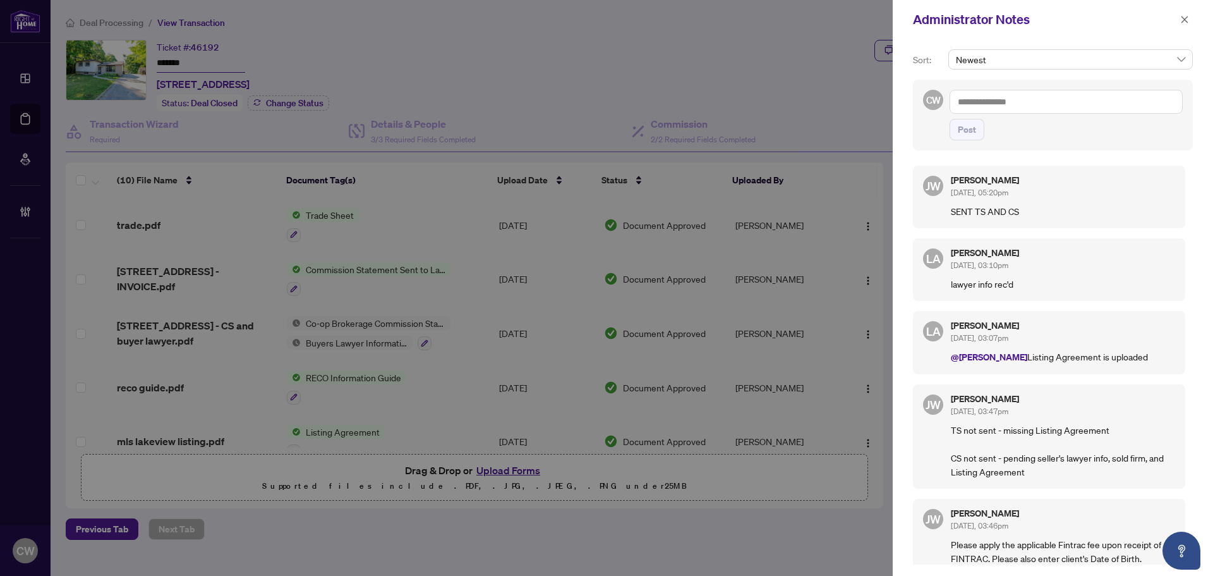
click at [1004, 100] on textarea at bounding box center [1066, 102] width 233 height 24
paste textarea "**********"
type textarea "**********"
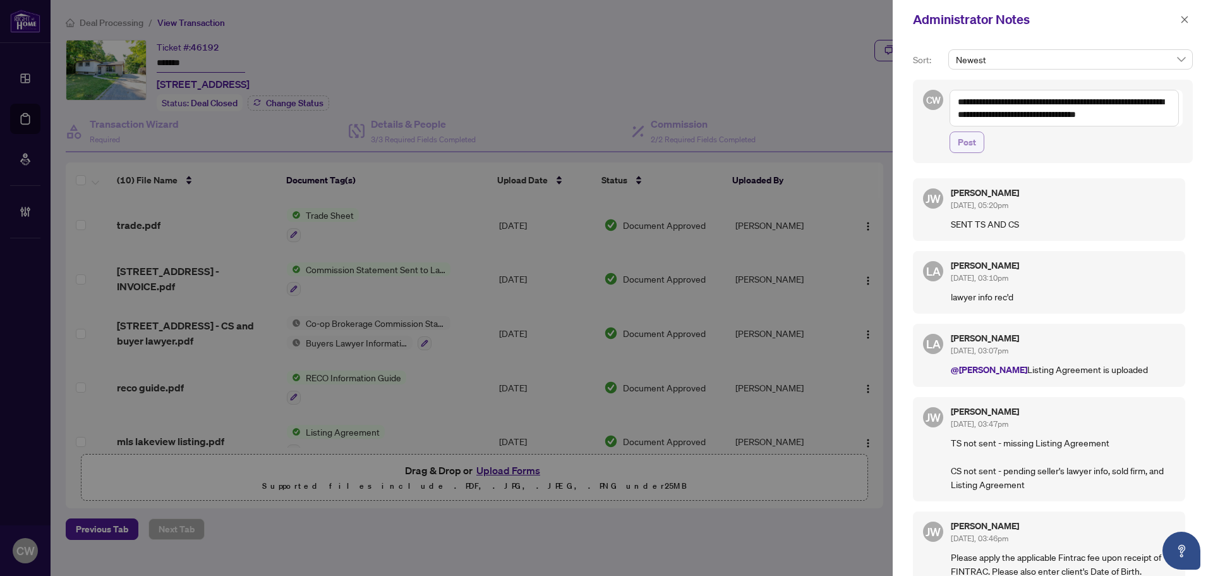
click at [976, 147] on button "Post" at bounding box center [967, 141] width 35 height 21
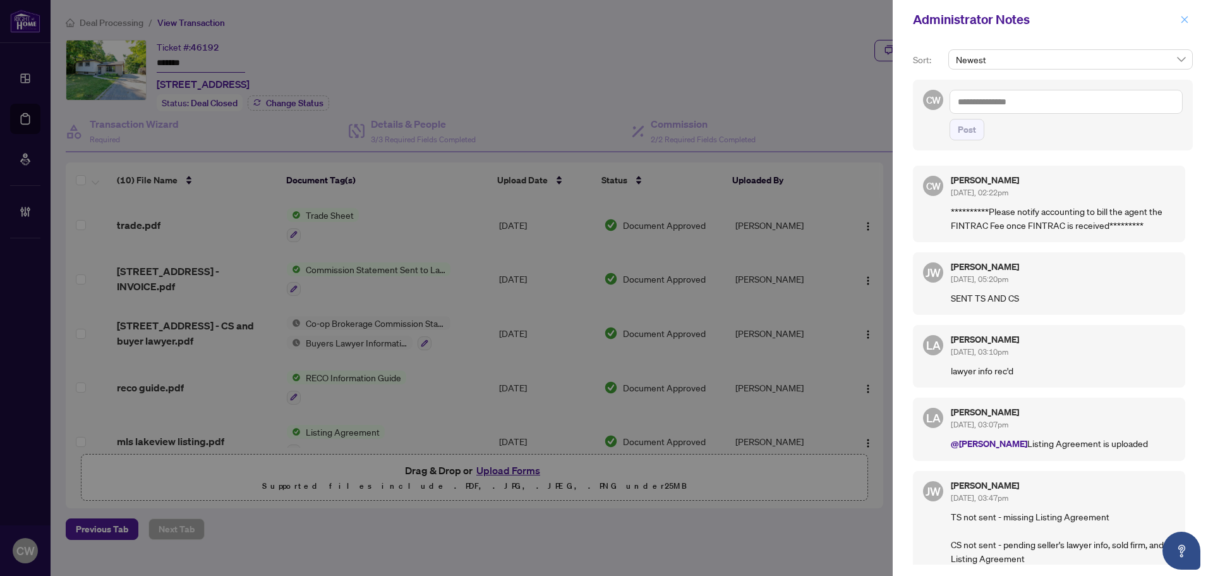
click at [1185, 22] on icon "close" at bounding box center [1184, 19] width 9 height 9
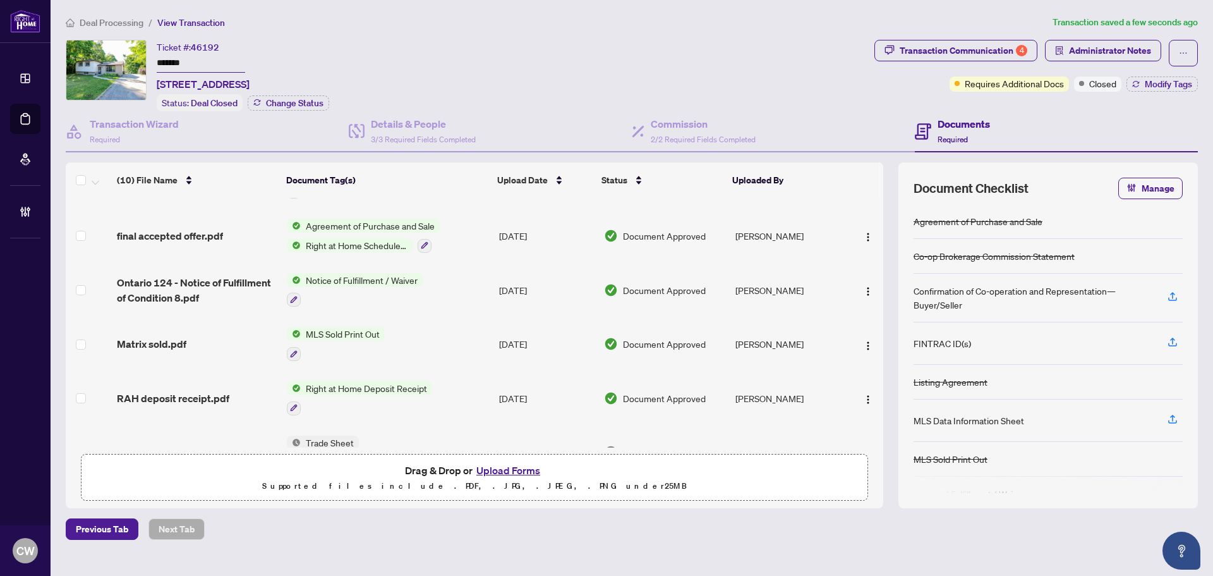
scroll to position [231, 0]
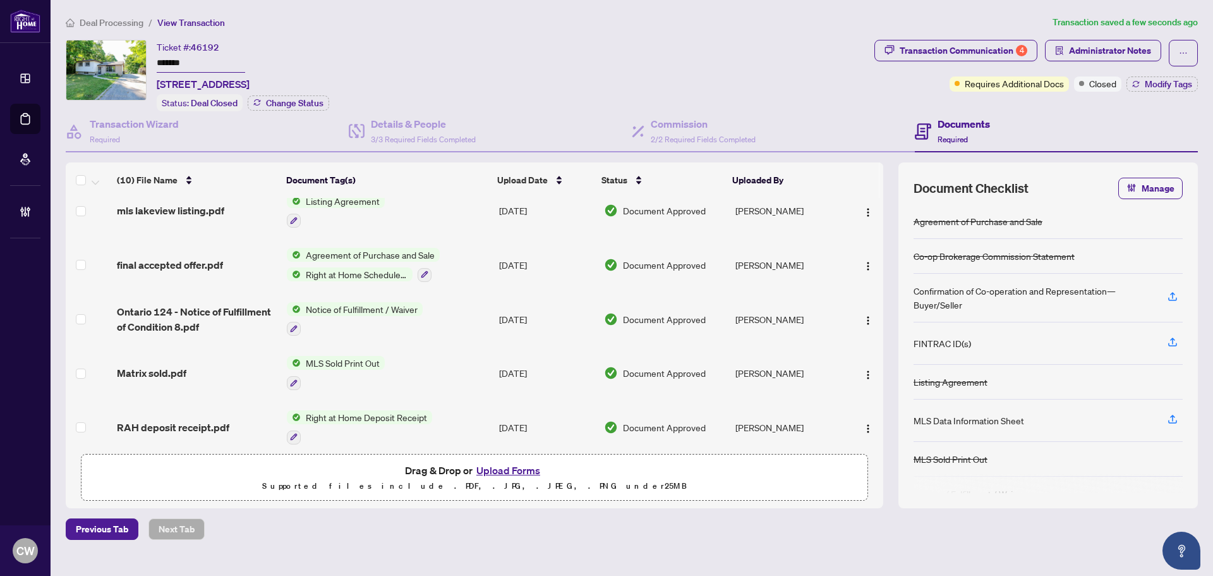
click at [174, 258] on span "final accepted offer.pdf" at bounding box center [170, 264] width 106 height 15
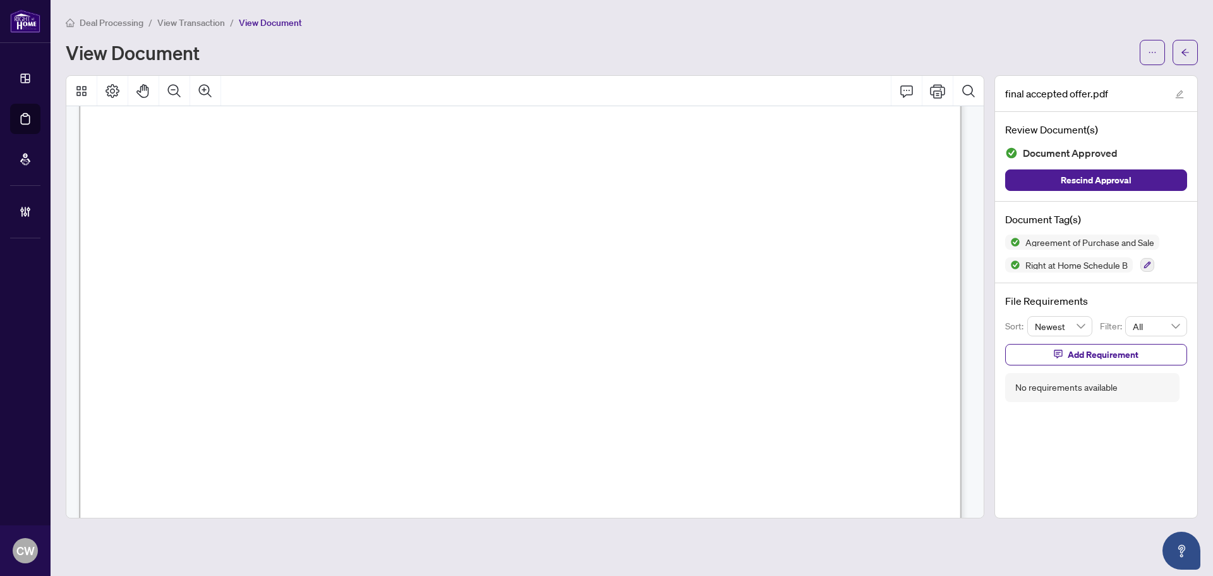
scroll to position [6255, 0]
click at [1190, 58] on button "button" at bounding box center [1185, 52] width 25 height 25
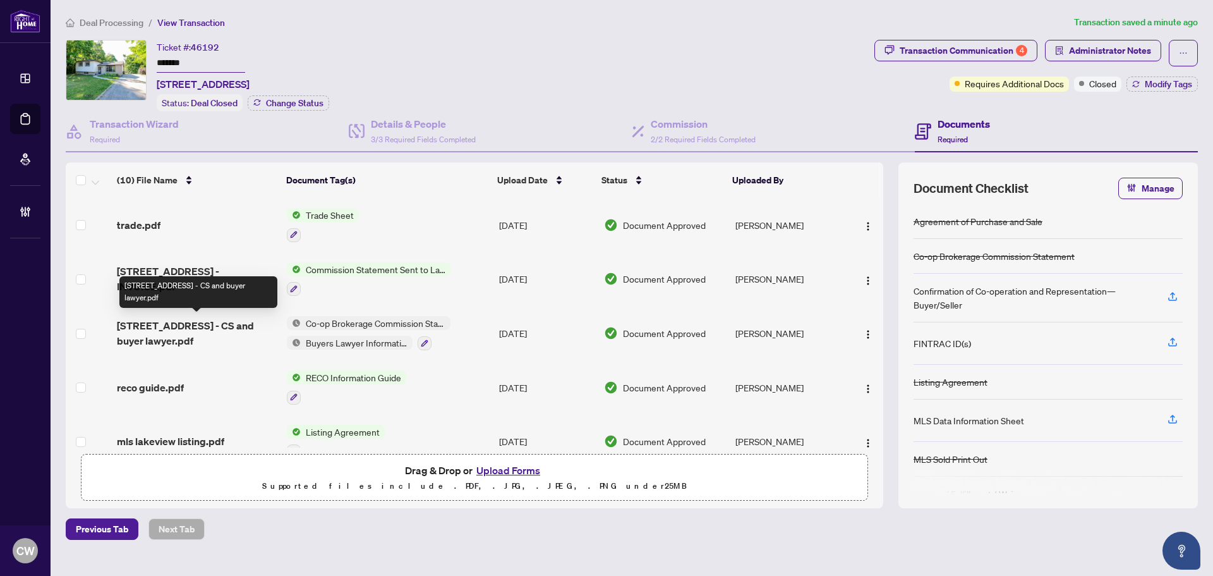
click at [169, 324] on span "1 Lakeview Drive - CS and buyer lawyer.pdf" at bounding box center [197, 333] width 160 height 30
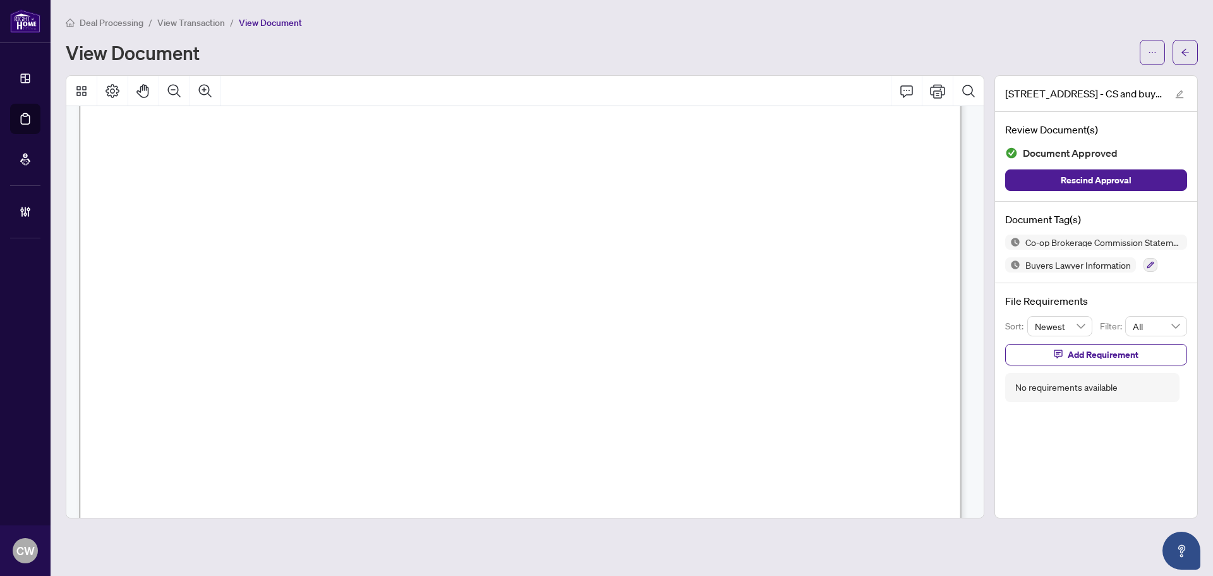
scroll to position [316, 0]
click at [1188, 50] on icon "arrow-left" at bounding box center [1185, 52] width 9 height 9
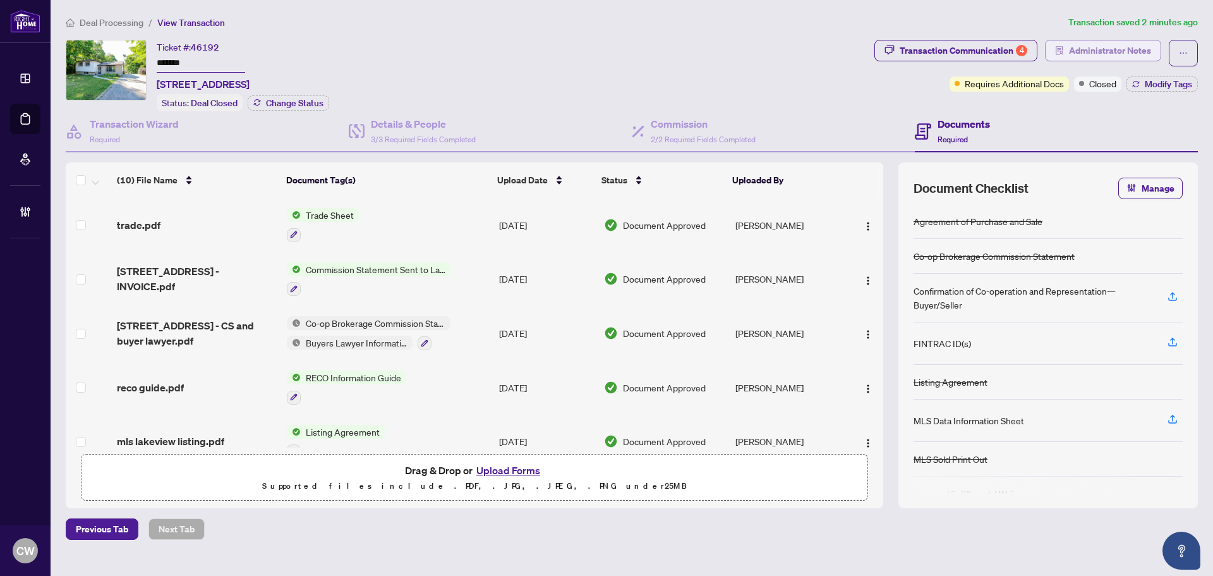
click at [1085, 52] on span "Administrator Notes" at bounding box center [1110, 50] width 82 height 20
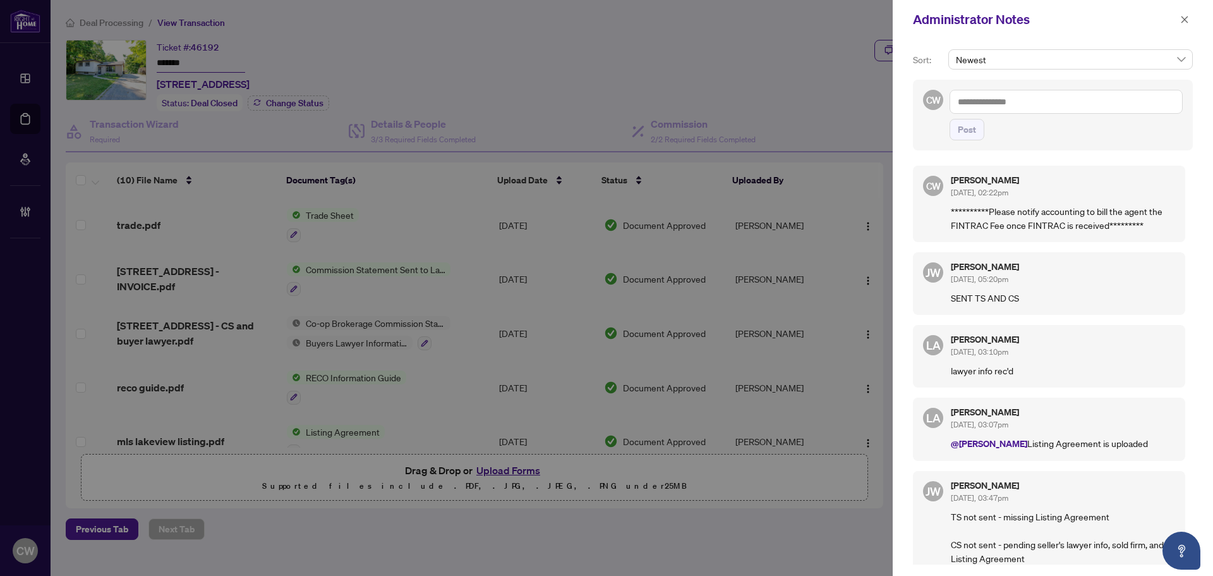
click at [1032, 101] on textarea at bounding box center [1066, 102] width 233 height 24
paste textarea "**********"
type textarea "**********"
click at [972, 133] on span "Post" at bounding box center [967, 129] width 18 height 20
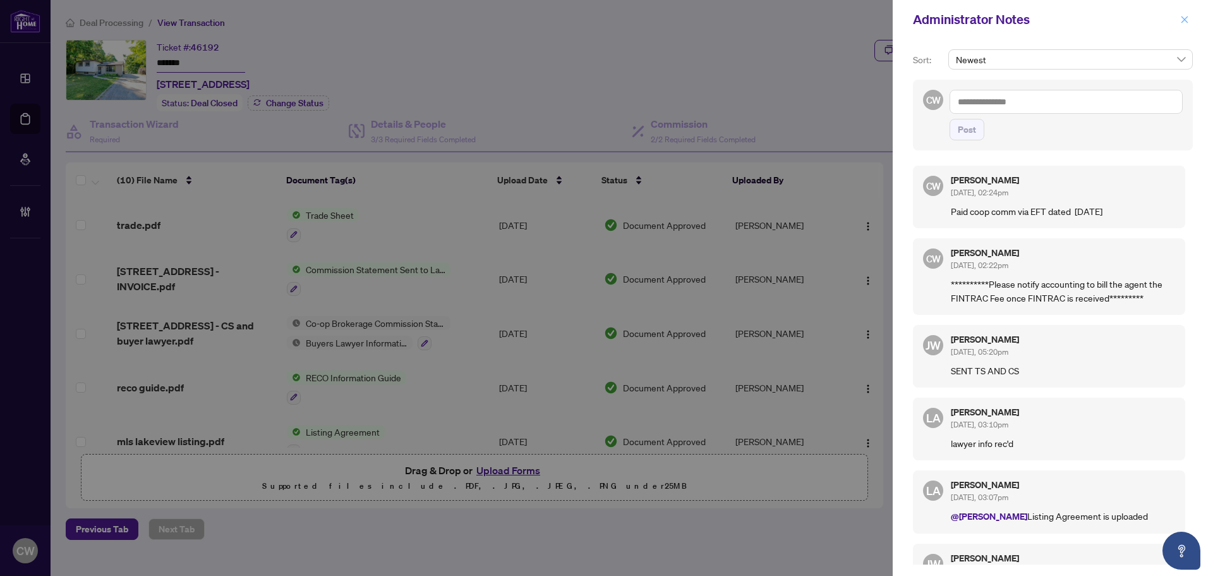
click at [1187, 21] on icon "close" at bounding box center [1184, 19] width 9 height 9
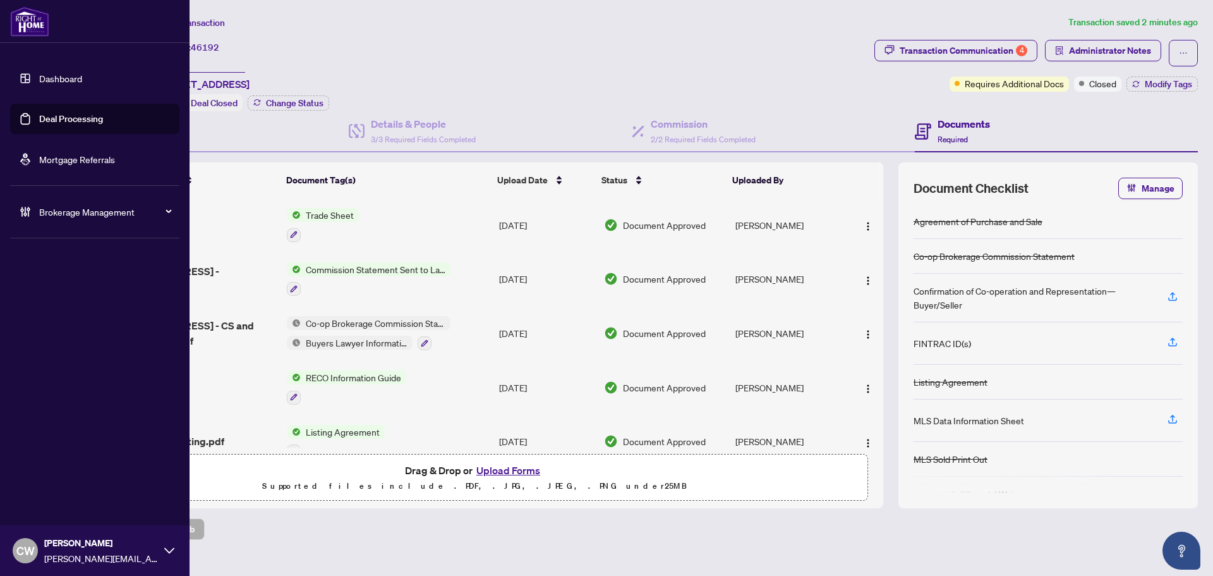
click at [44, 118] on link "Deal Processing" at bounding box center [71, 118] width 64 height 11
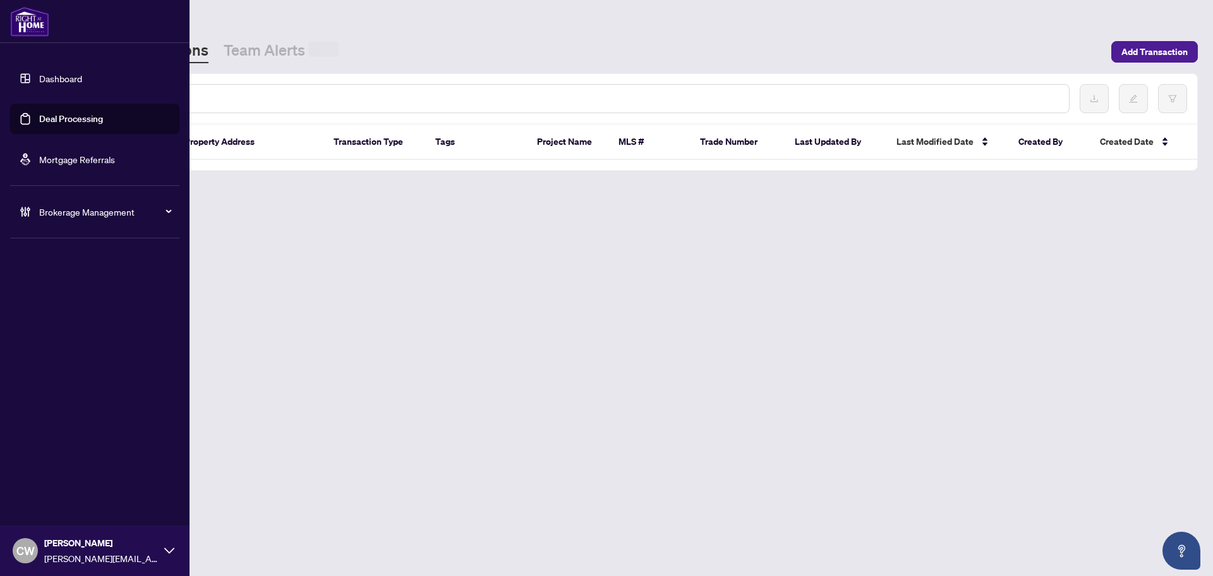
click at [270, 95] on input "text" at bounding box center [579, 99] width 959 height 14
paste input "*******"
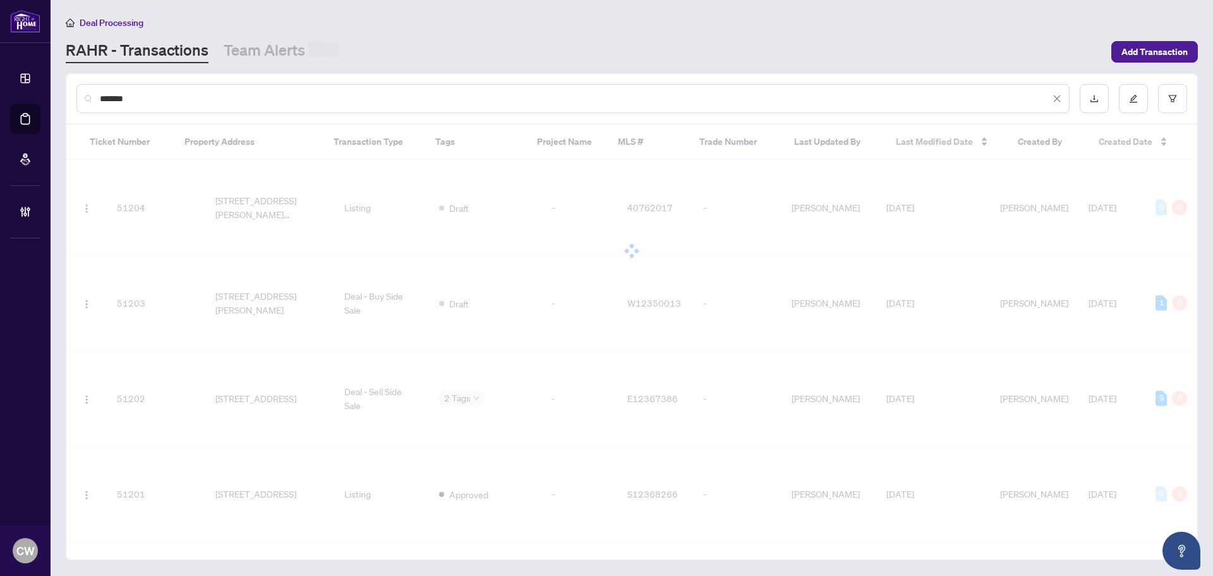
type input "*******"
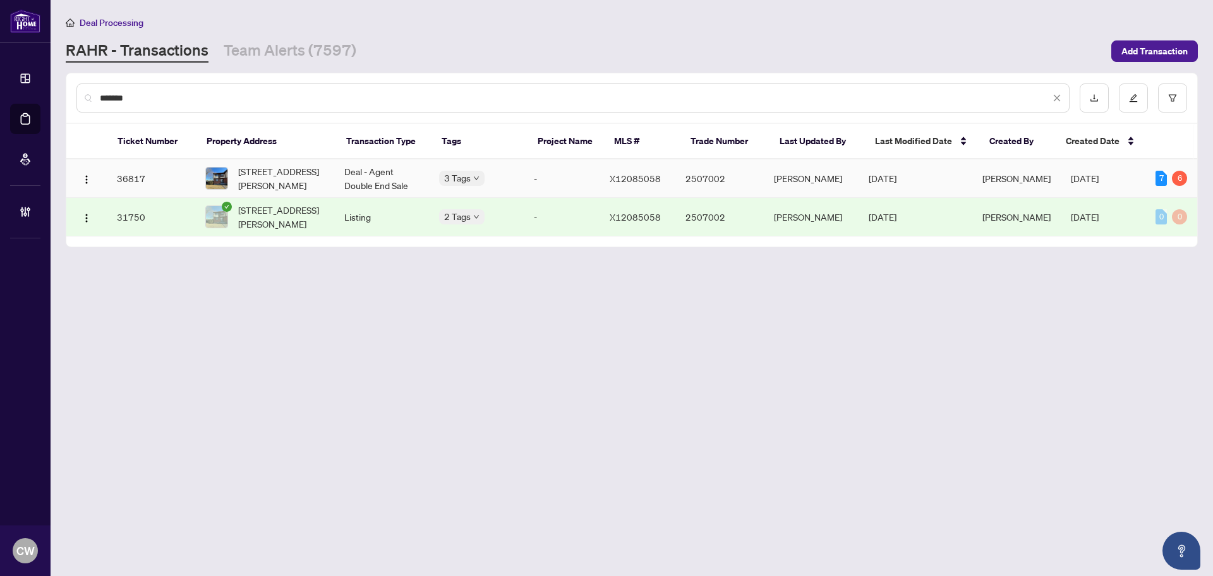
click at [286, 174] on span "52-125 Pickford Dr, Kanata, Ontario K2L 2C3, Canada" at bounding box center [281, 178] width 86 height 28
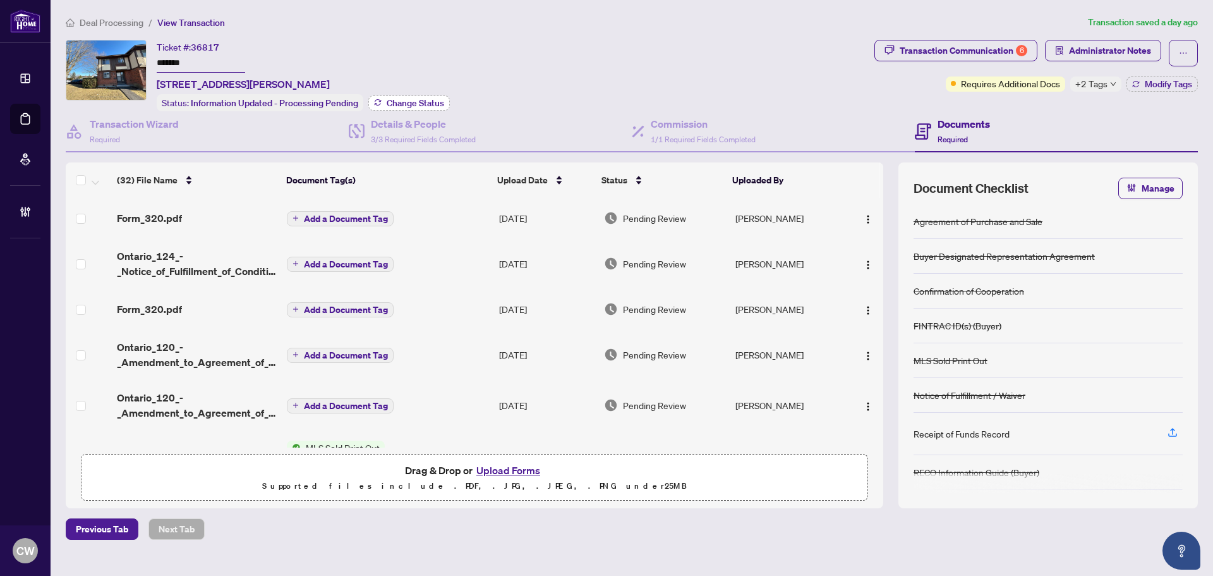
click at [420, 99] on span "Change Status" at bounding box center [415, 103] width 57 height 9
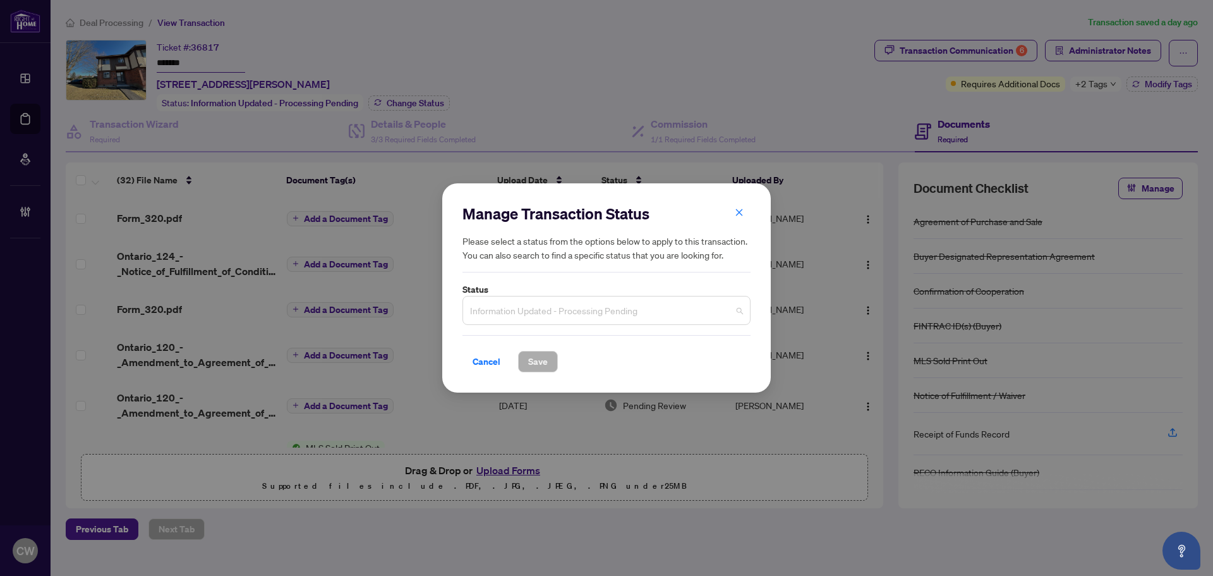
click at [609, 320] on span "Information Updated - Processing Pending" at bounding box center [606, 310] width 273 height 24
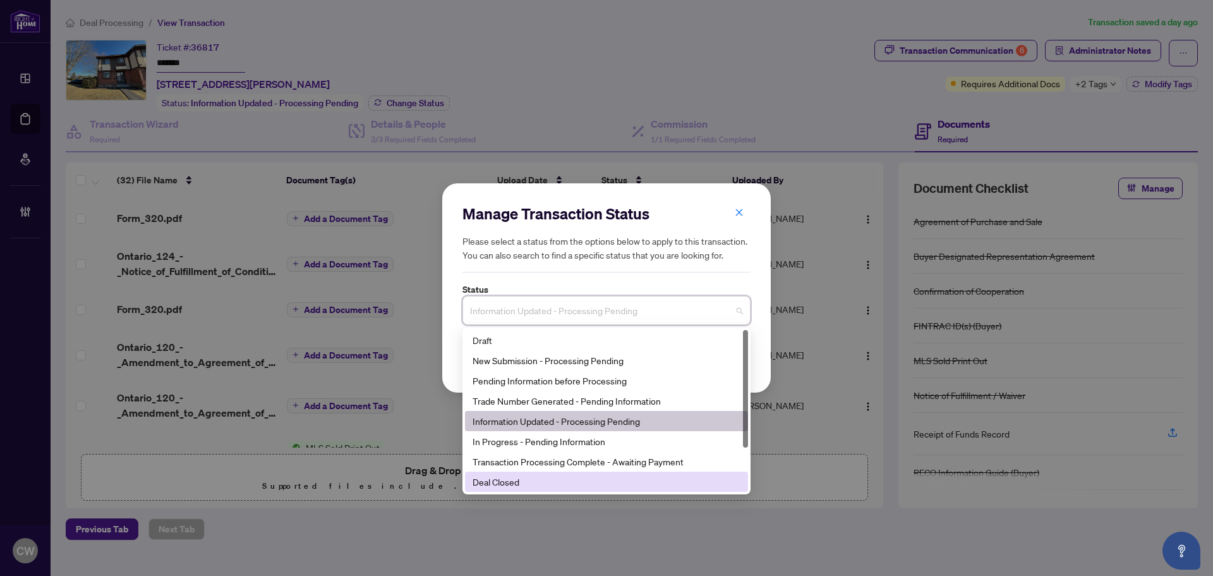
drag, startPoint x: 556, startPoint y: 481, endPoint x: 552, endPoint y: 408, distance: 72.8
click at [555, 481] on div "Deal Closed" at bounding box center [607, 482] width 268 height 14
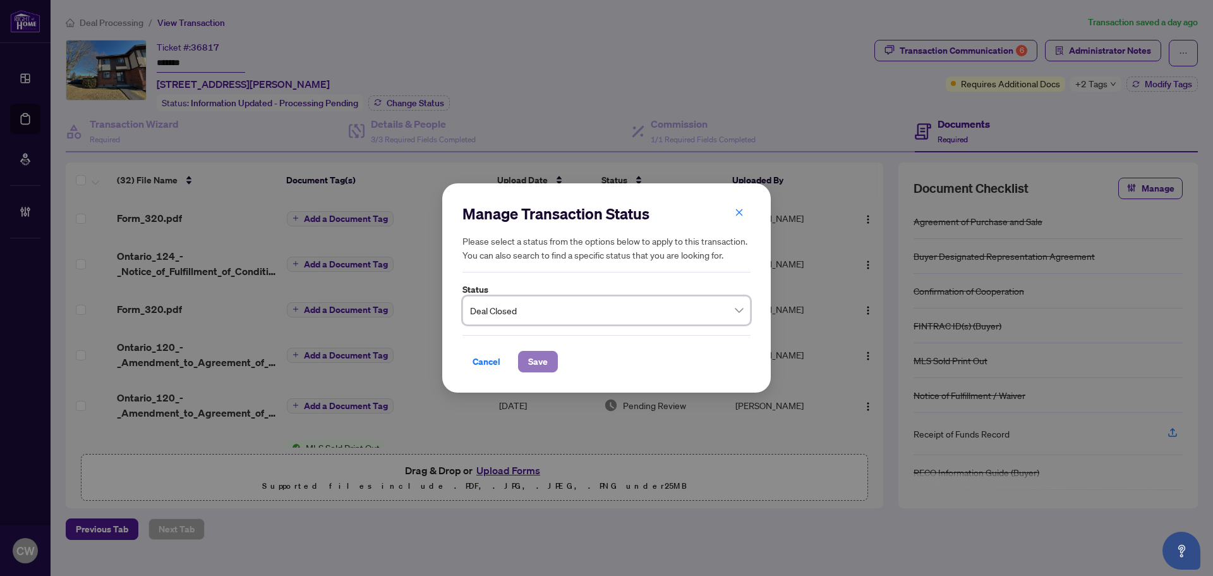
click at [538, 362] on span "Save" at bounding box center [538, 361] width 20 height 20
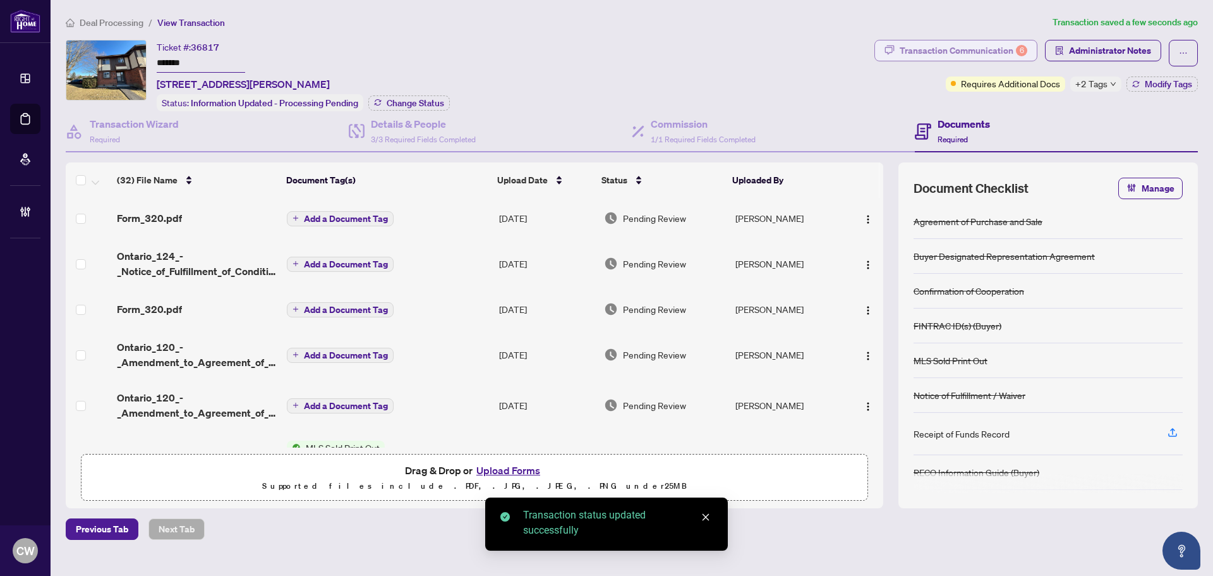
click at [1001, 52] on div "Transaction Communication 6" at bounding box center [964, 50] width 128 height 20
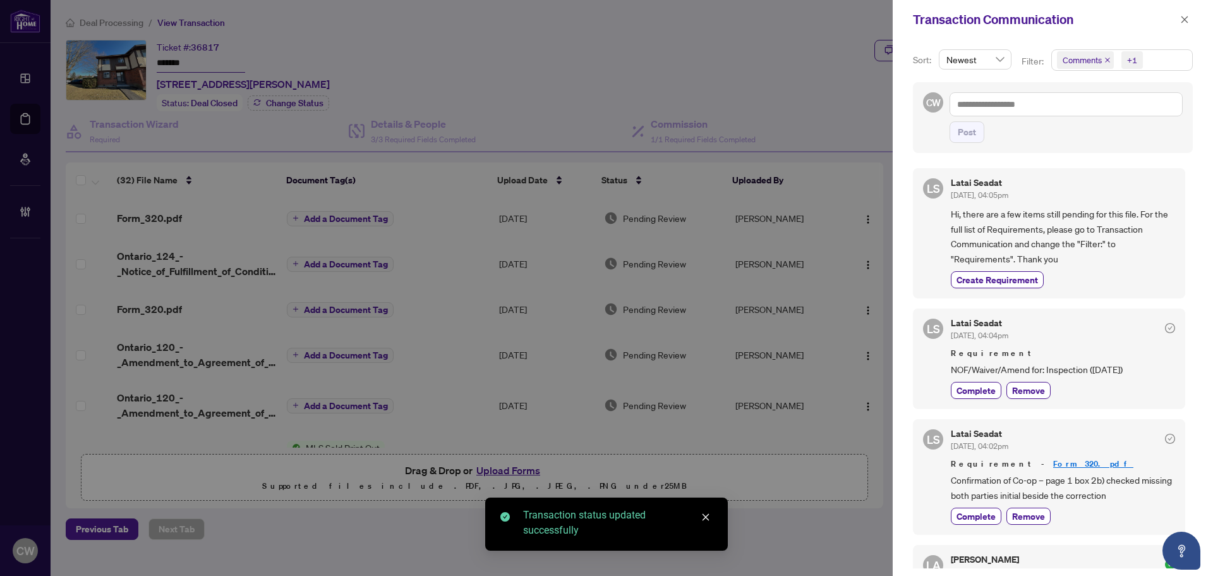
click at [1107, 60] on icon "close" at bounding box center [1107, 59] width 5 height 5
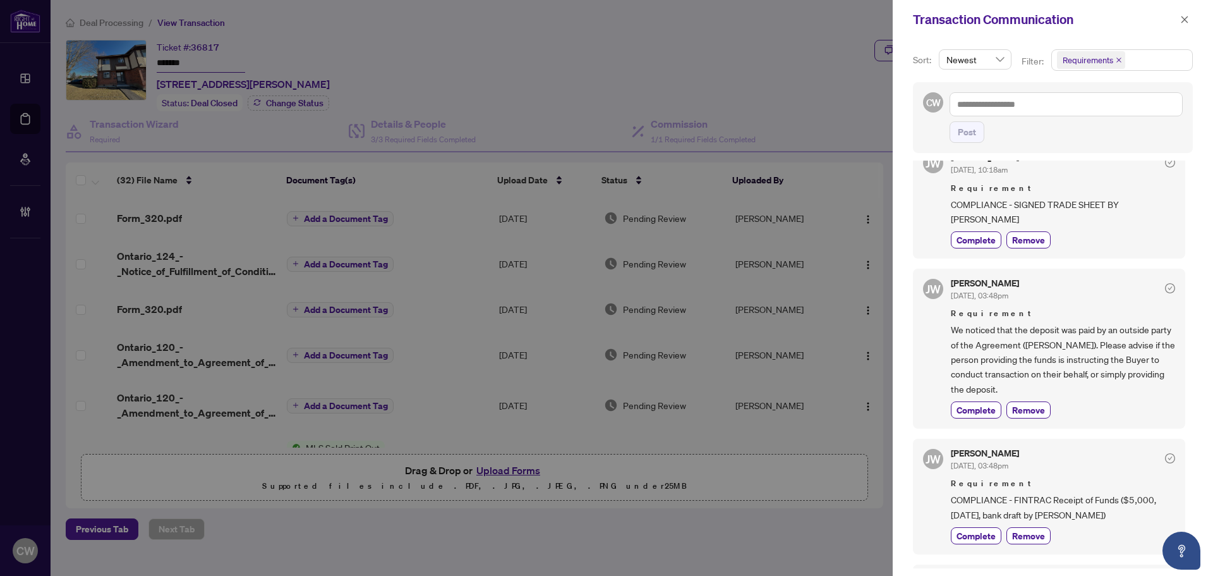
scroll to position [505, 0]
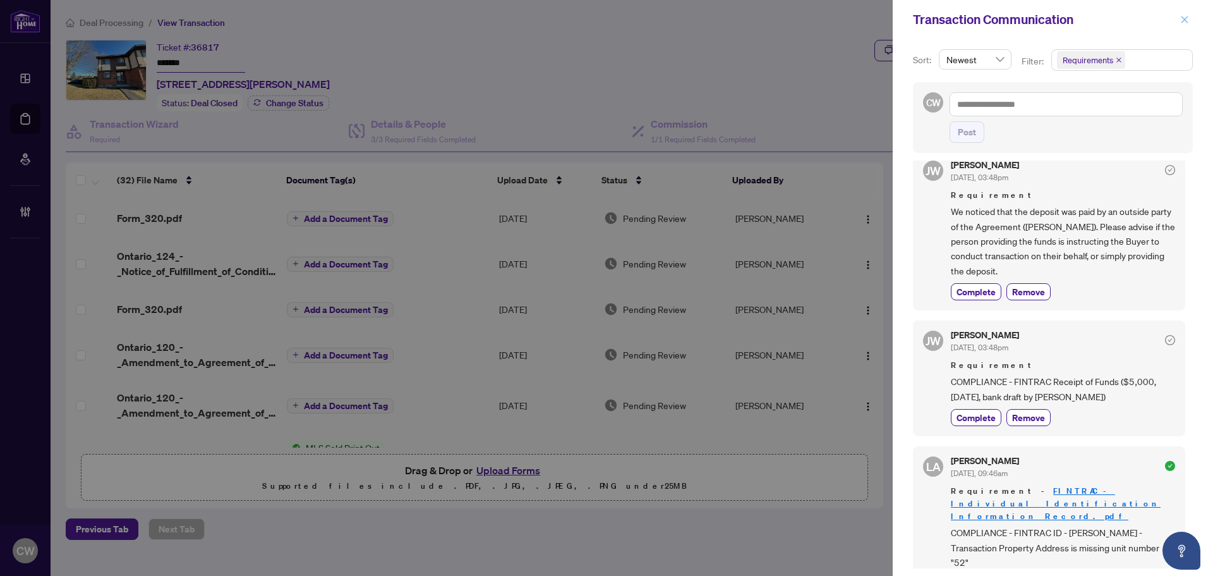
click at [1189, 20] on icon "close" at bounding box center [1184, 19] width 9 height 9
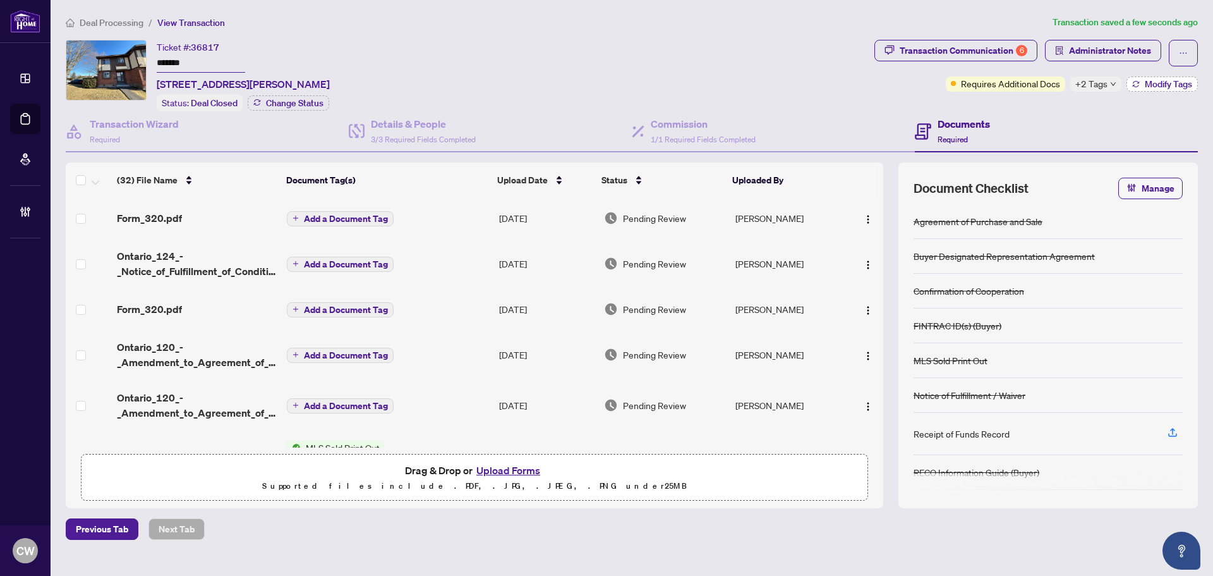
click at [1161, 86] on span "Modify Tags" at bounding box center [1168, 84] width 47 height 9
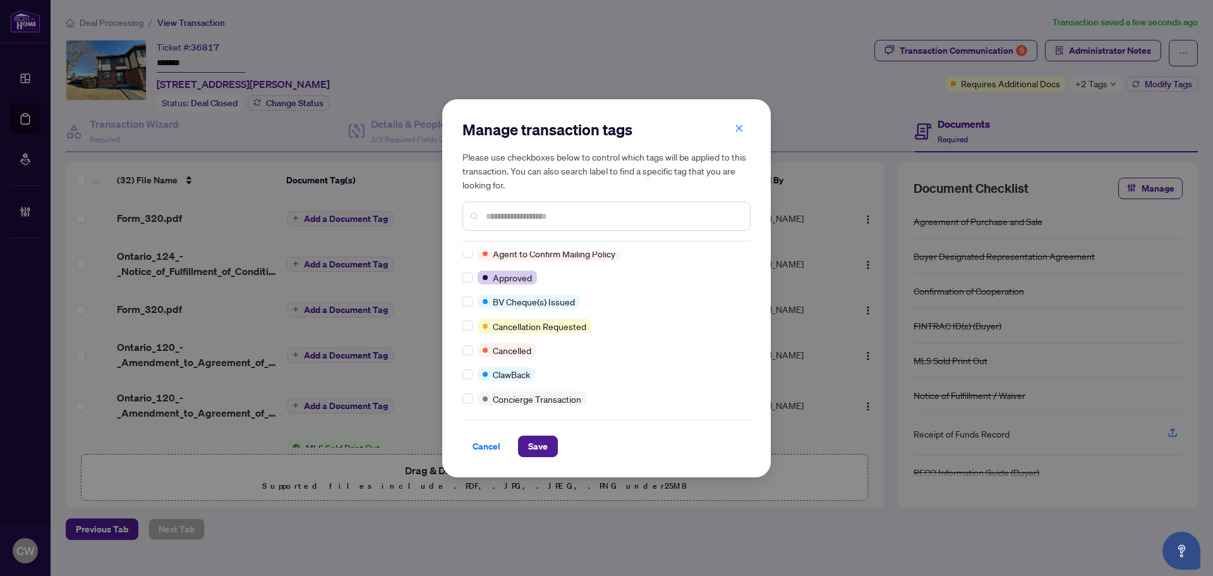
scroll to position [0, 0]
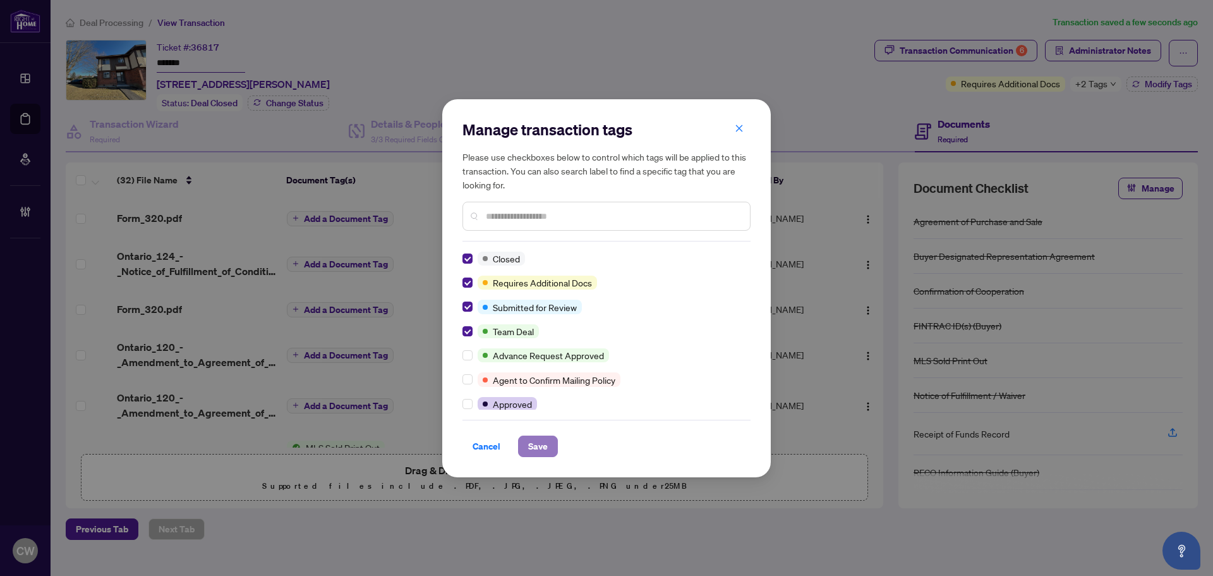
click at [542, 449] on span "Save" at bounding box center [538, 446] width 20 height 20
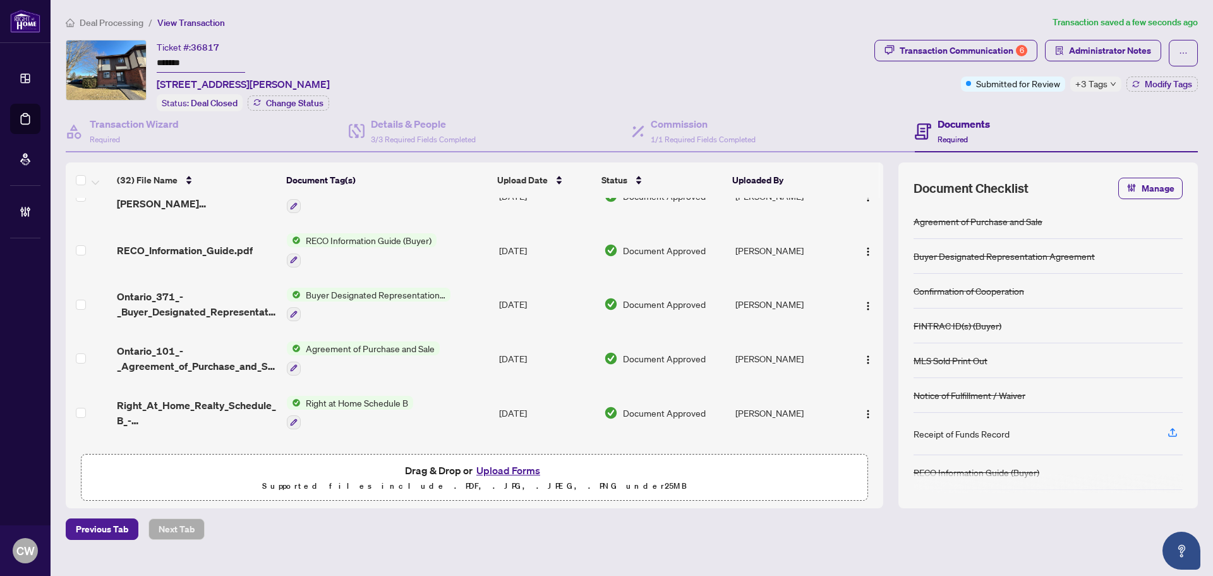
scroll to position [1432, 0]
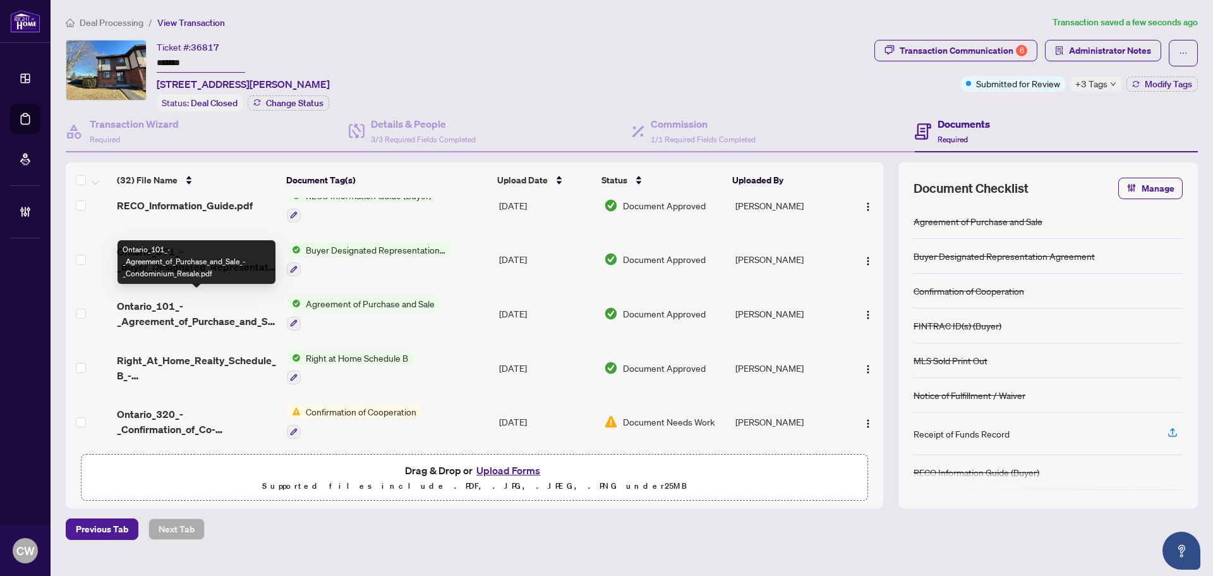
click at [180, 313] on span "Ontario_101_-_Agreement_of_Purchase_and_Sale_-_Condominium_Resale.pdf" at bounding box center [197, 313] width 160 height 30
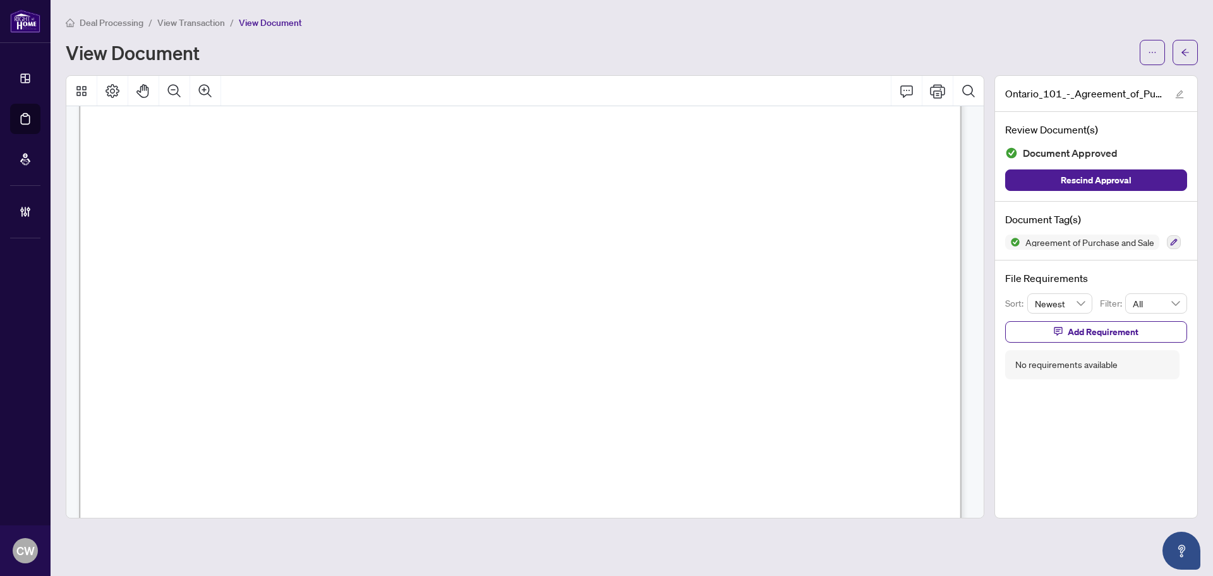
scroll to position [5118, 0]
click at [1184, 53] on icon "arrow-left" at bounding box center [1185, 52] width 9 height 9
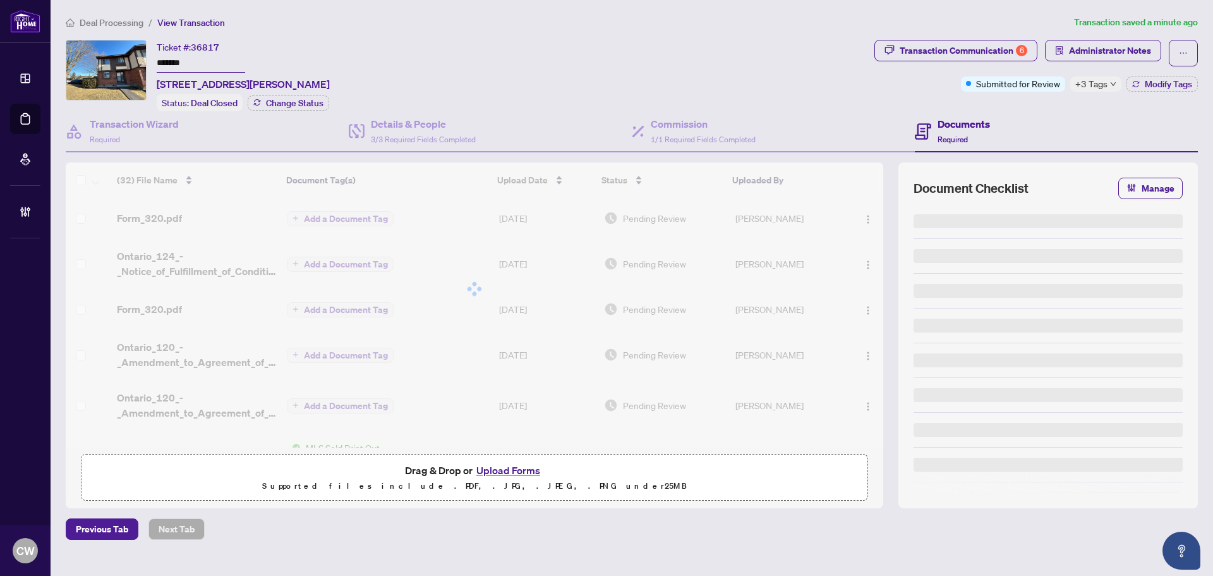
type input "*******"
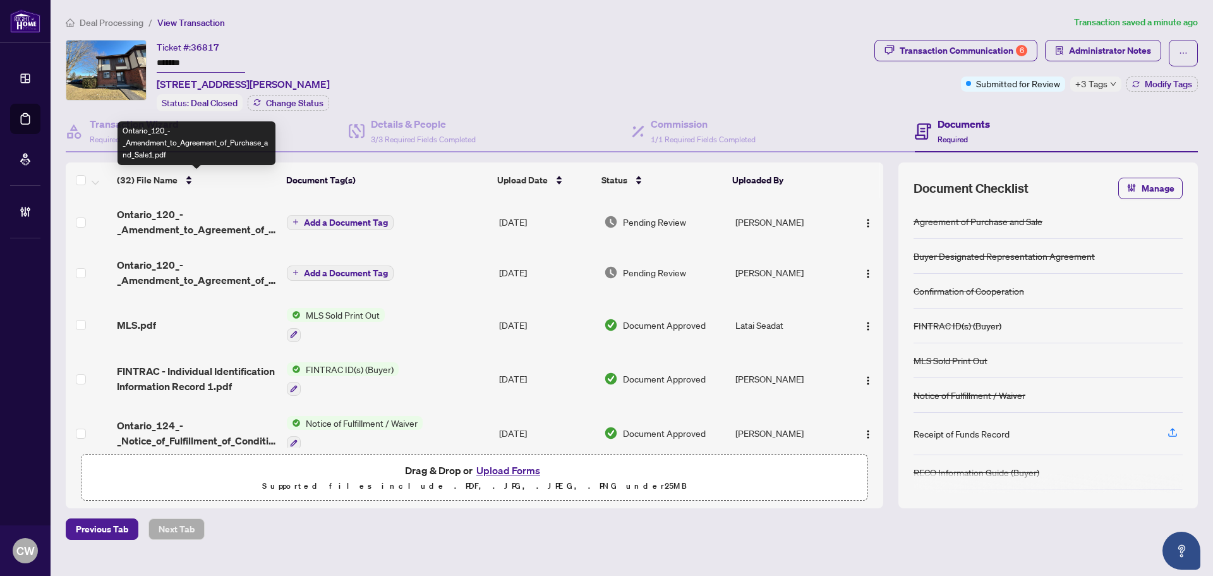
scroll to position [190, 0]
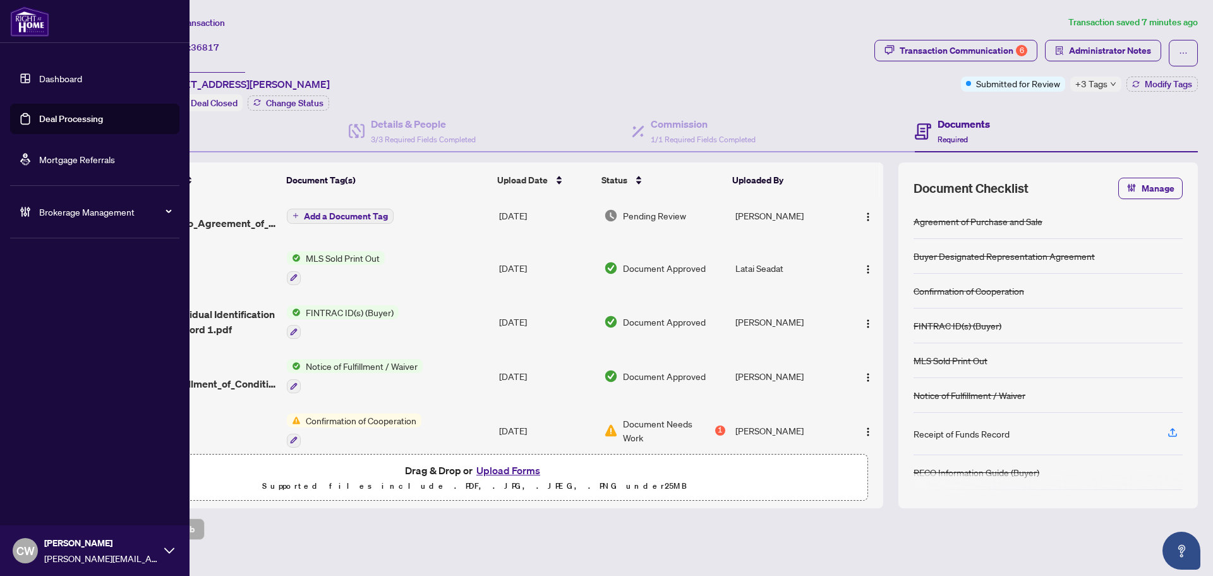
click at [39, 114] on link "Deal Processing" at bounding box center [71, 118] width 64 height 11
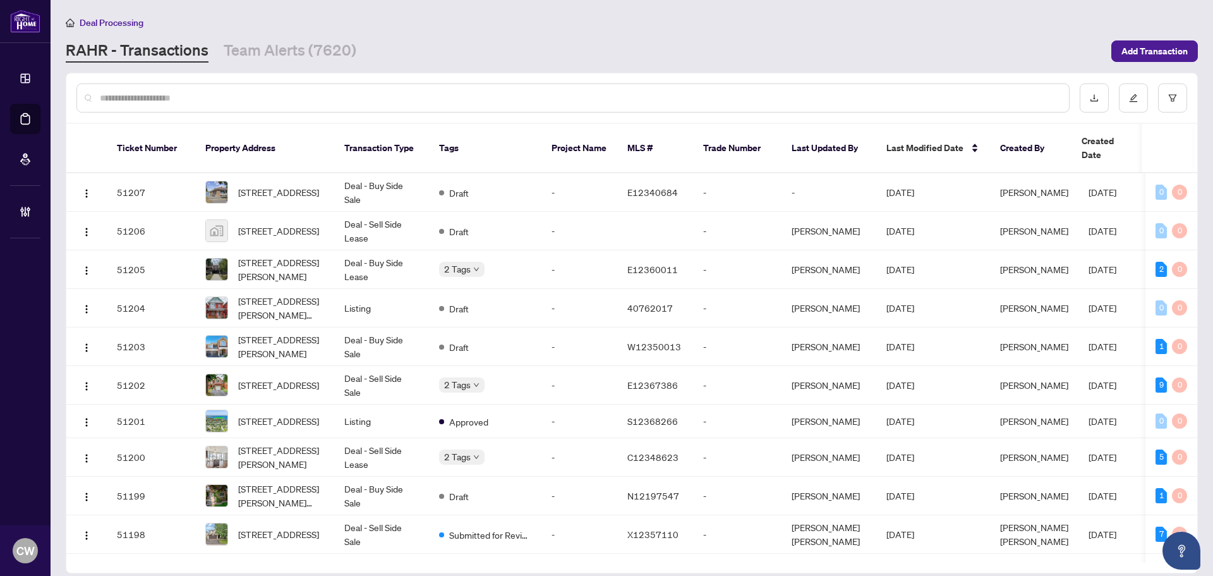
click at [123, 96] on input "text" at bounding box center [579, 98] width 959 height 14
type input "*******"
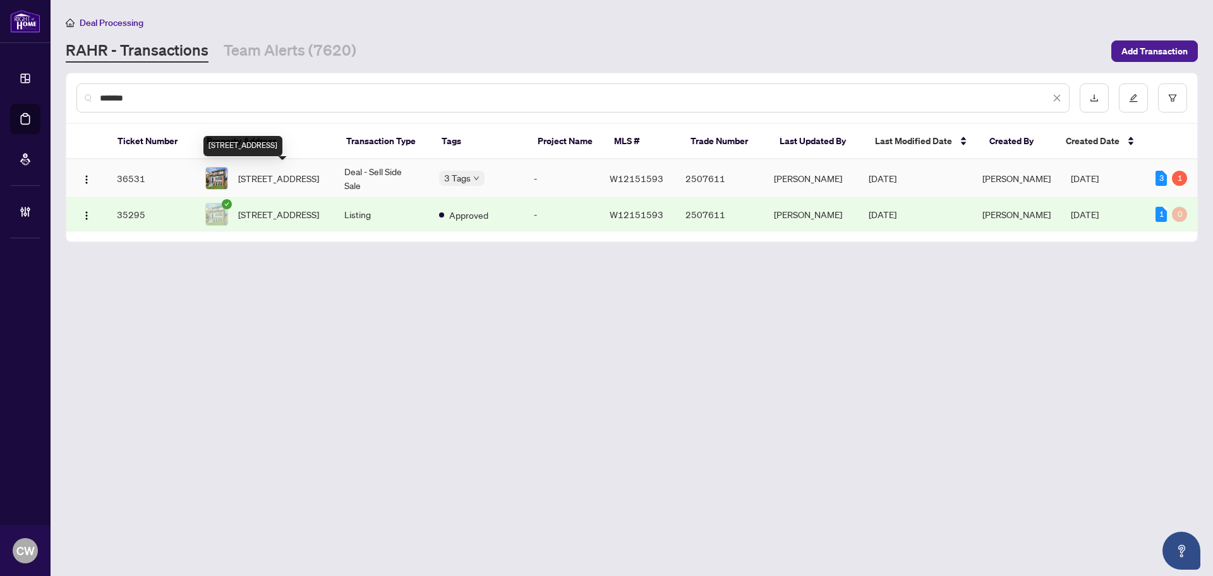
click at [259, 177] on span "765 Windermere Ave, Toronto, Ontario M6S 3M5, Canada" at bounding box center [278, 178] width 81 height 14
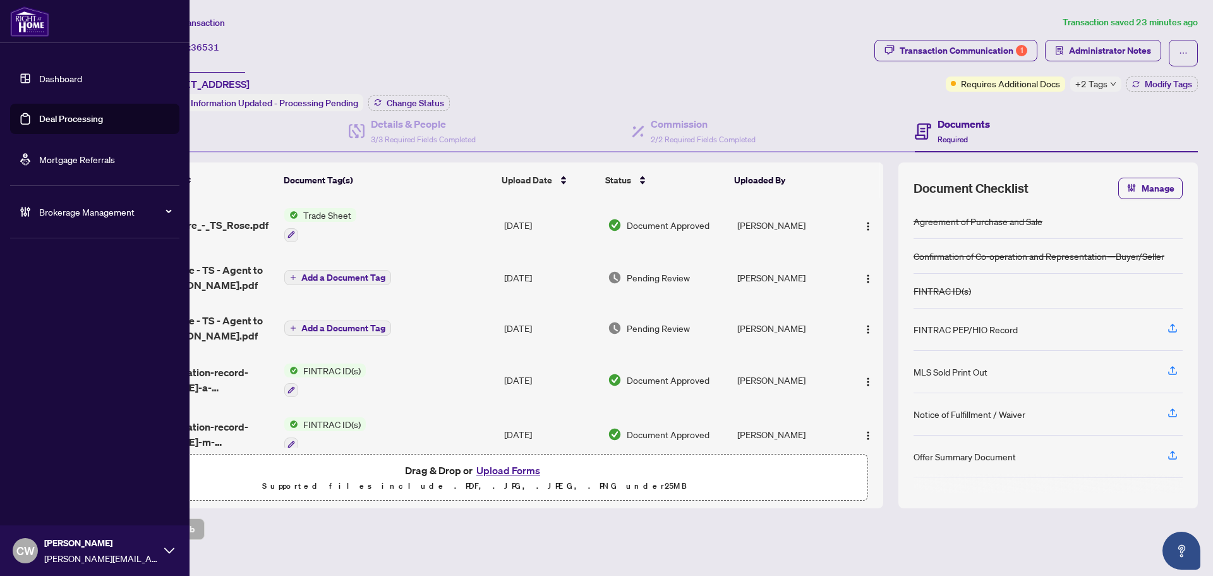
click at [39, 124] on link "Deal Processing" at bounding box center [71, 118] width 64 height 11
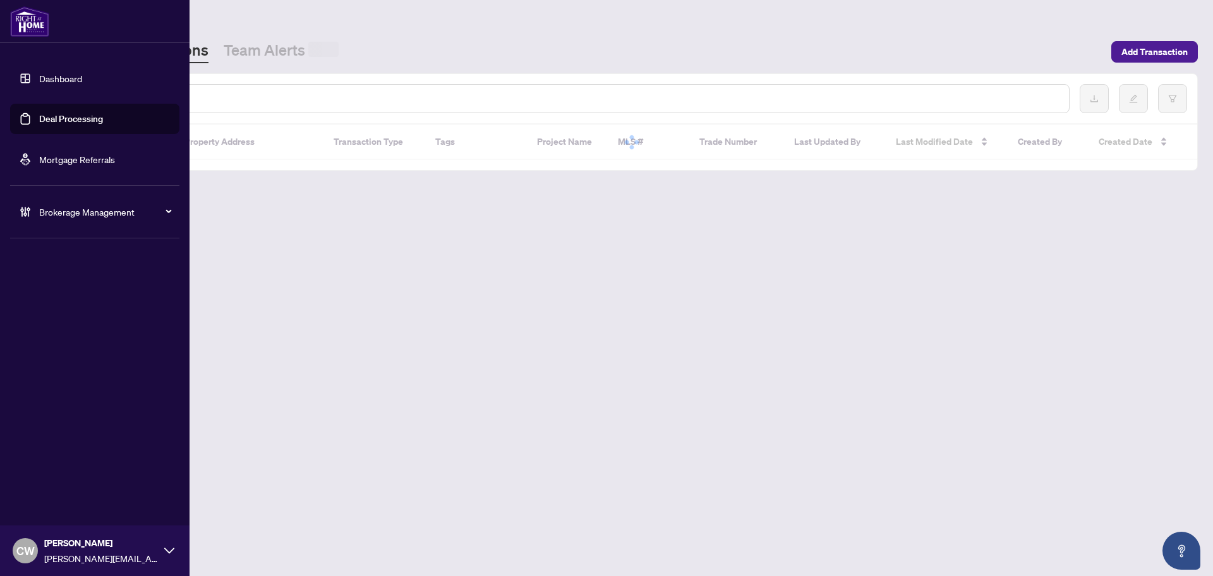
click at [202, 103] on input "text" at bounding box center [579, 99] width 959 height 14
click at [204, 99] on input "text" at bounding box center [579, 98] width 959 height 14
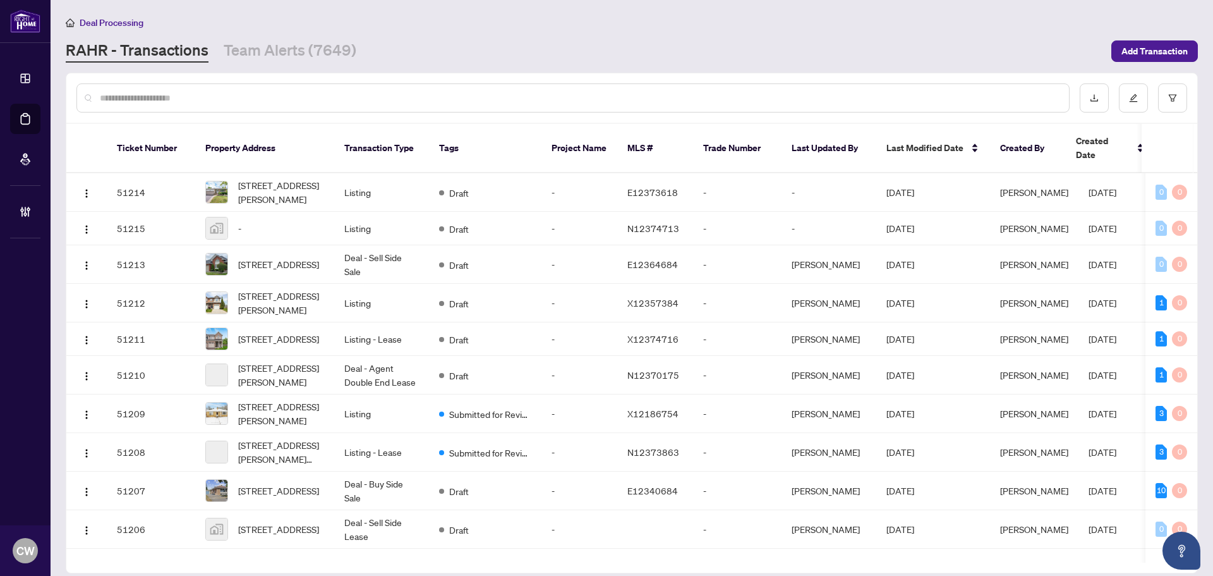
paste input "*******"
type input "*******"
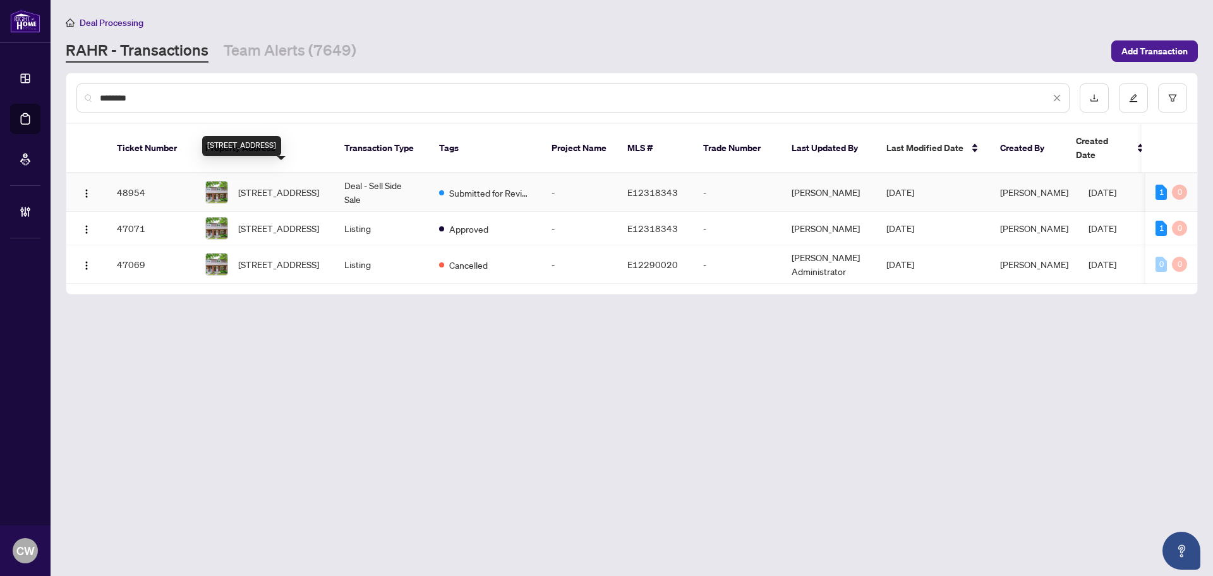
click at [258, 185] on span "50 Iona Ave, Toronto, Ontario M4C 5J4, Canada" at bounding box center [278, 192] width 81 height 14
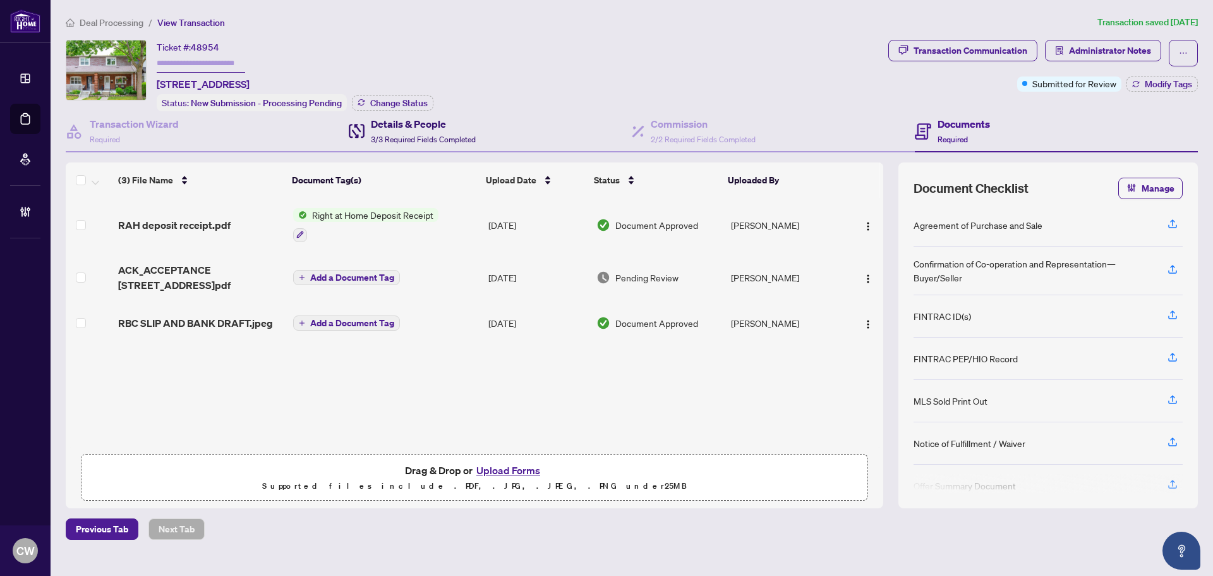
click at [408, 126] on h4 "Details & People" at bounding box center [423, 123] width 105 height 15
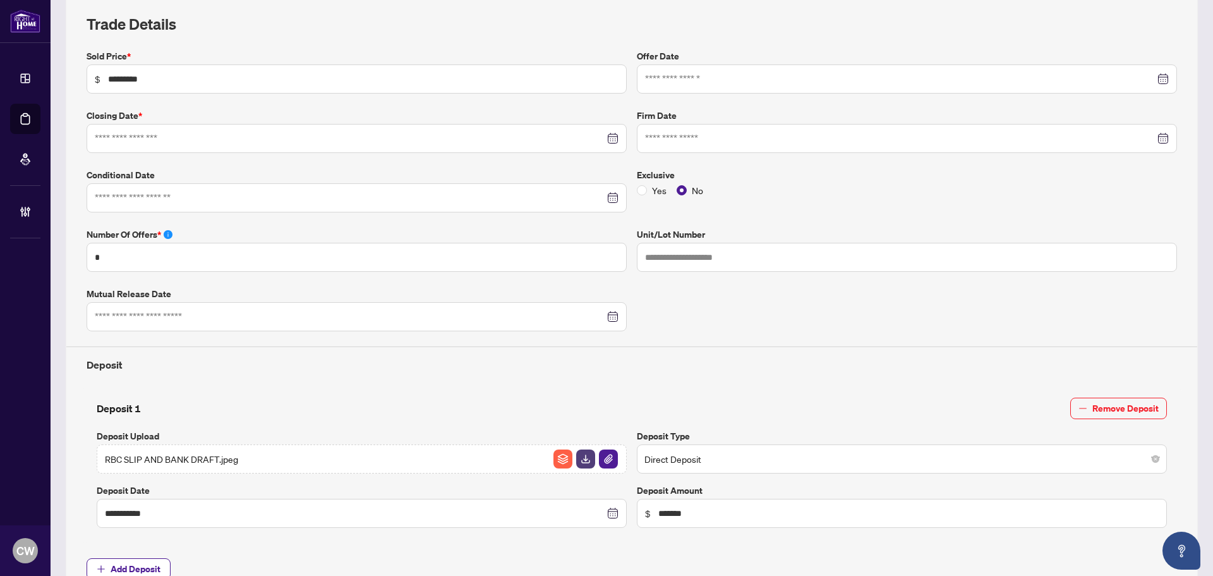
type input "**********"
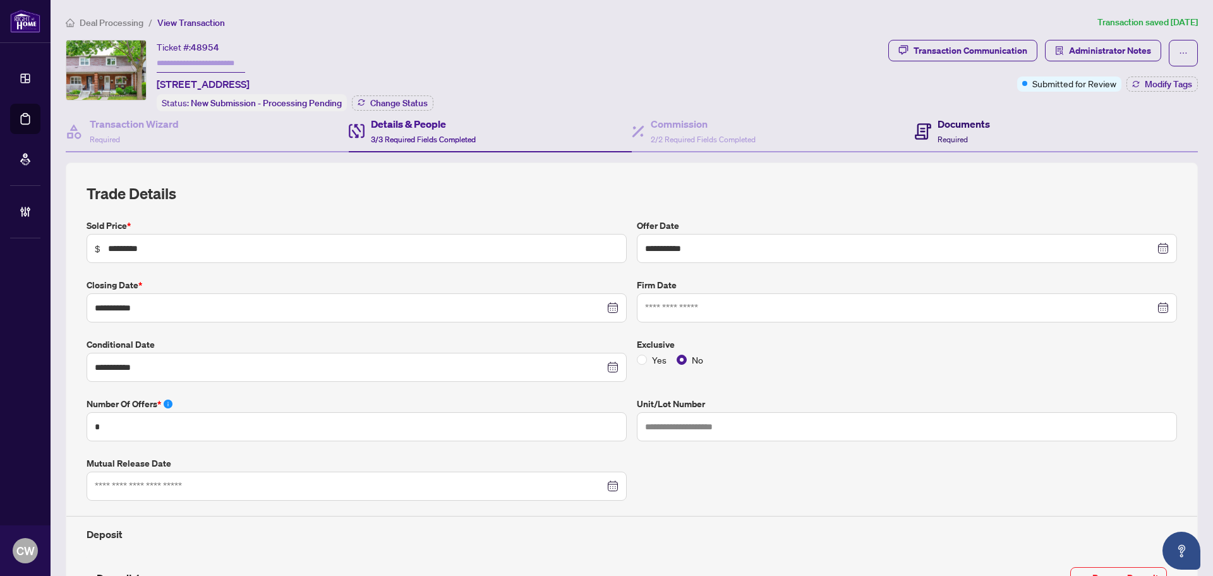
click at [941, 135] on span "Required" at bounding box center [953, 139] width 30 height 9
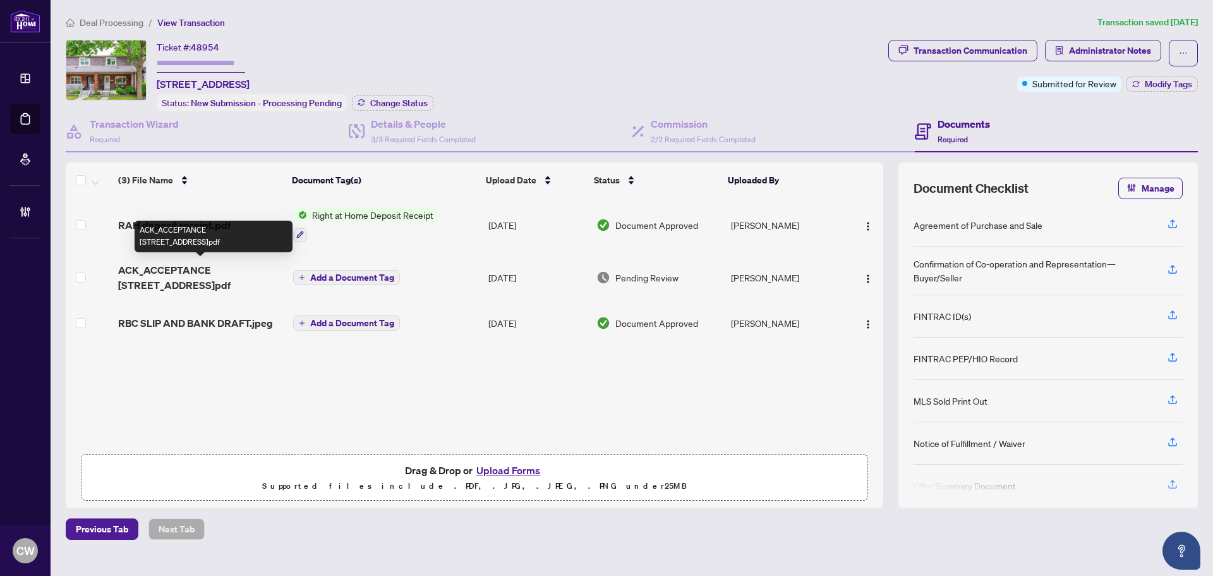
click at [172, 263] on span "ACK_ACCEPTANCE 50 Iona Ave.pdf" at bounding box center [200, 277] width 164 height 30
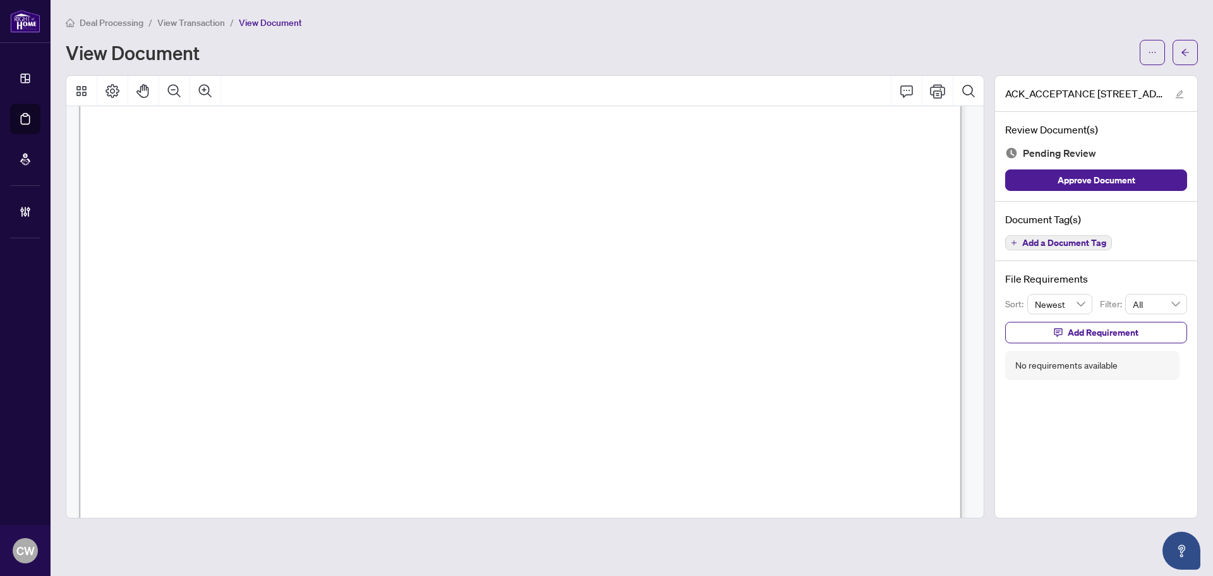
scroll to position [1327, 0]
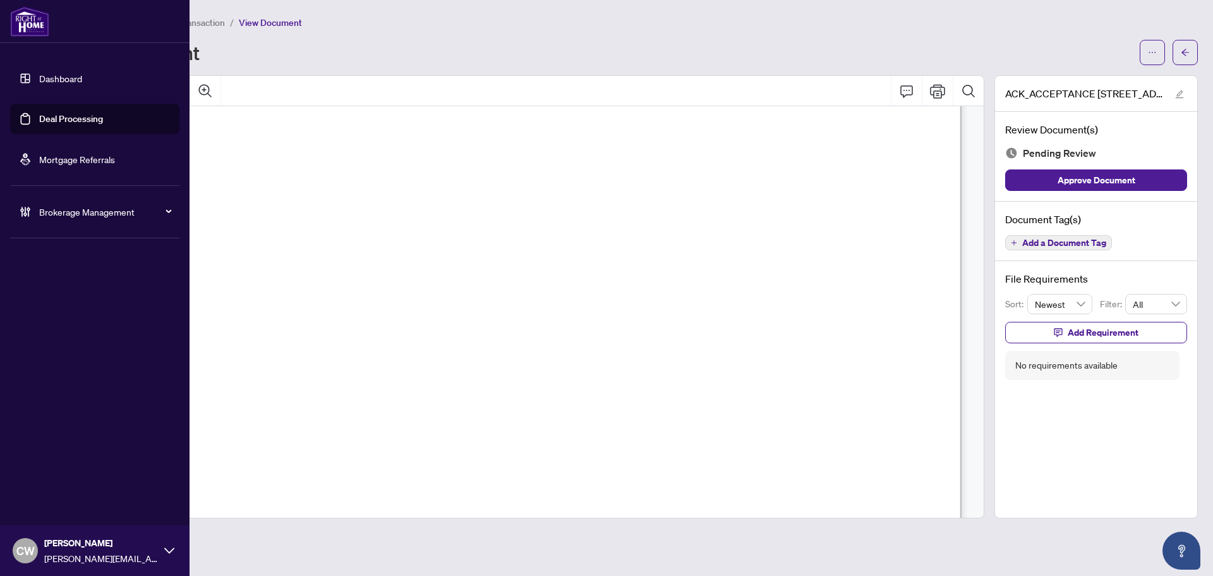
drag, startPoint x: 47, startPoint y: 123, endPoint x: 167, endPoint y: 127, distance: 120.1
click at [47, 123] on link "Deal Processing" at bounding box center [71, 118] width 64 height 11
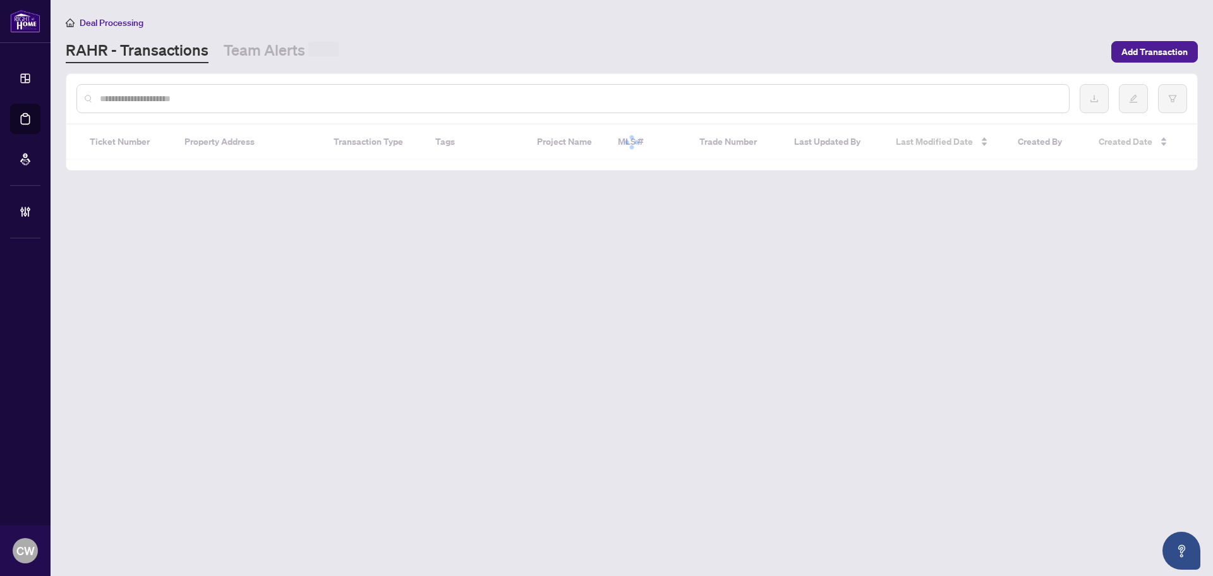
click at [214, 99] on input "text" at bounding box center [579, 99] width 959 height 14
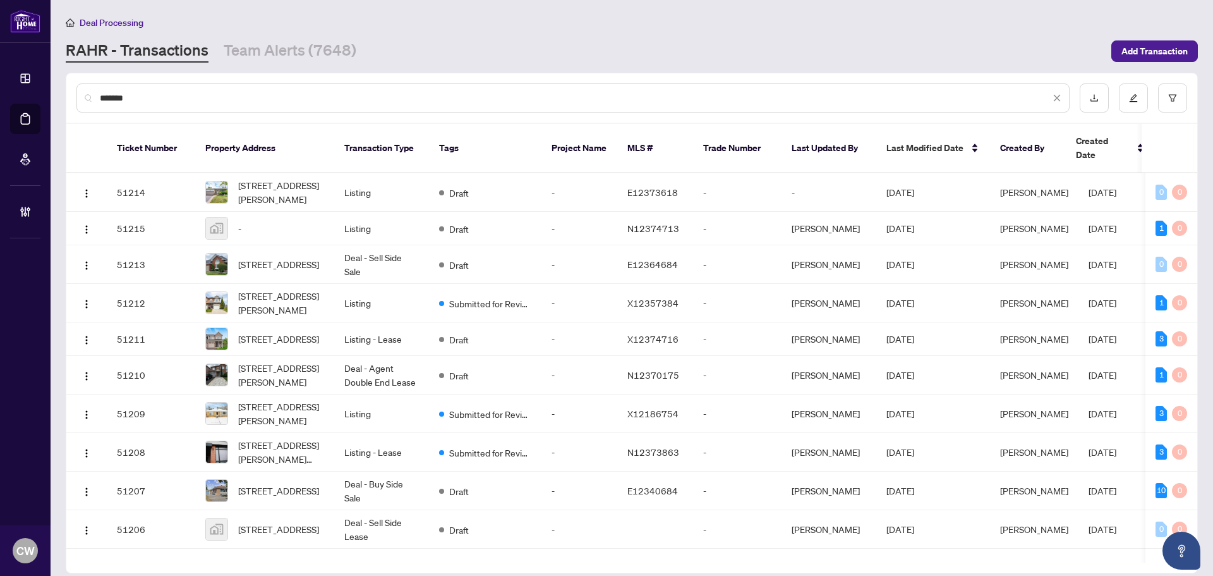
type input "*******"
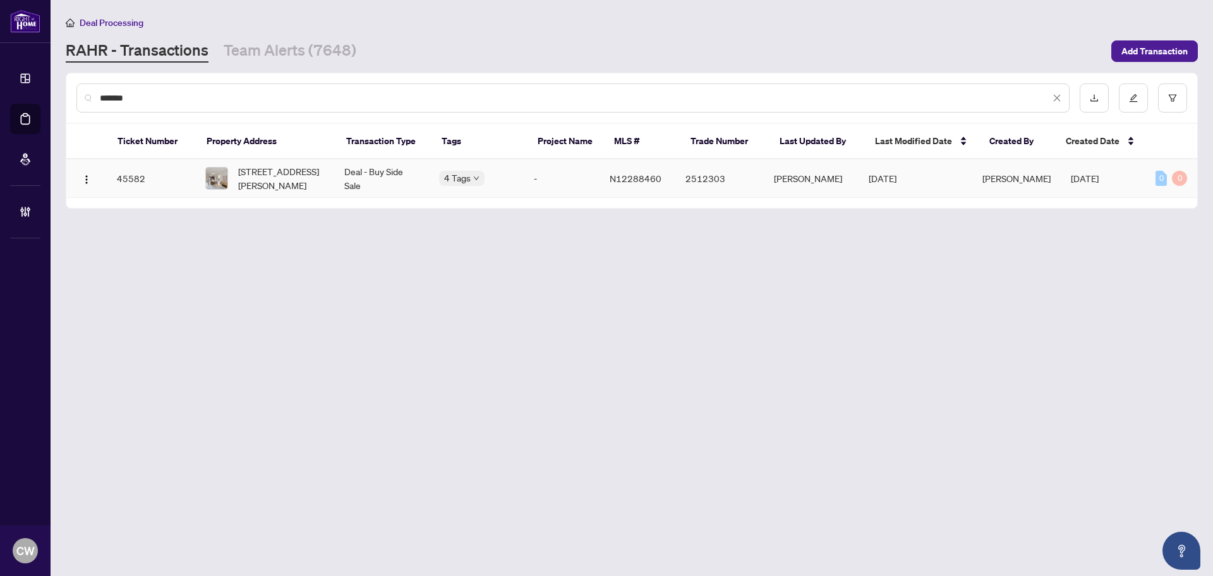
click at [286, 176] on span "[STREET_ADDRESS][PERSON_NAME]" at bounding box center [281, 178] width 86 height 28
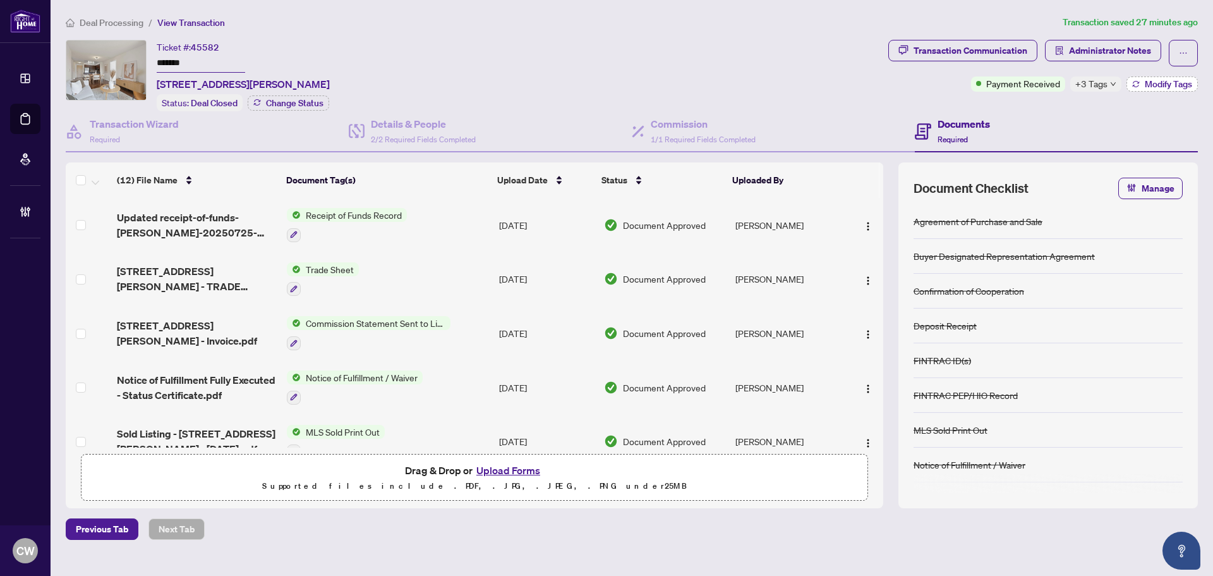
click at [1159, 83] on span "Modify Tags" at bounding box center [1168, 84] width 47 height 9
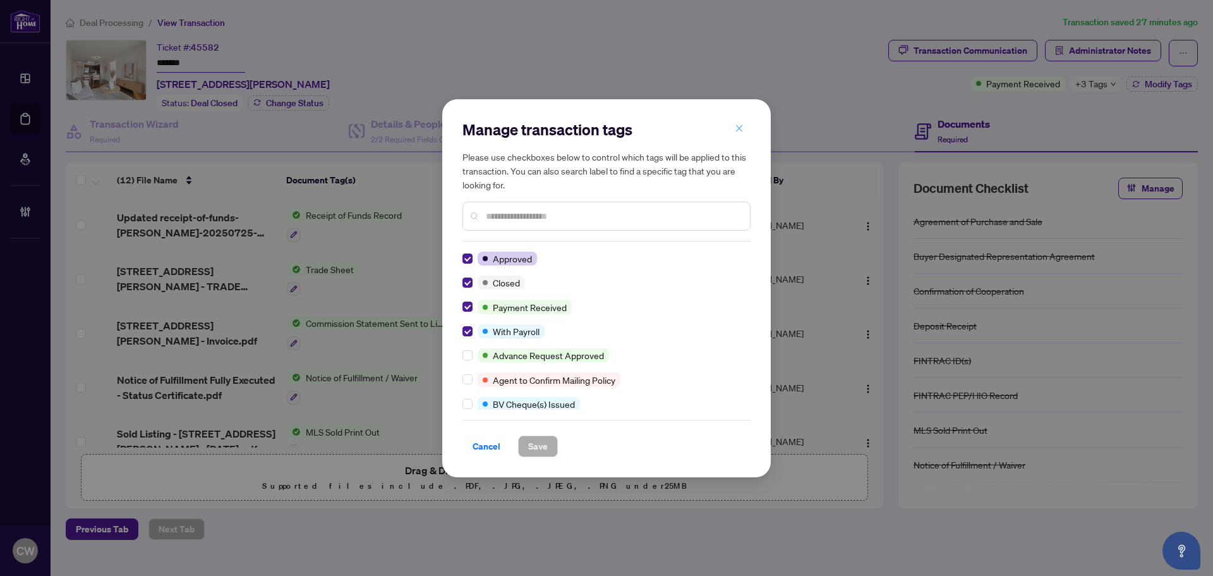
click at [744, 131] on button "button" at bounding box center [739, 128] width 25 height 21
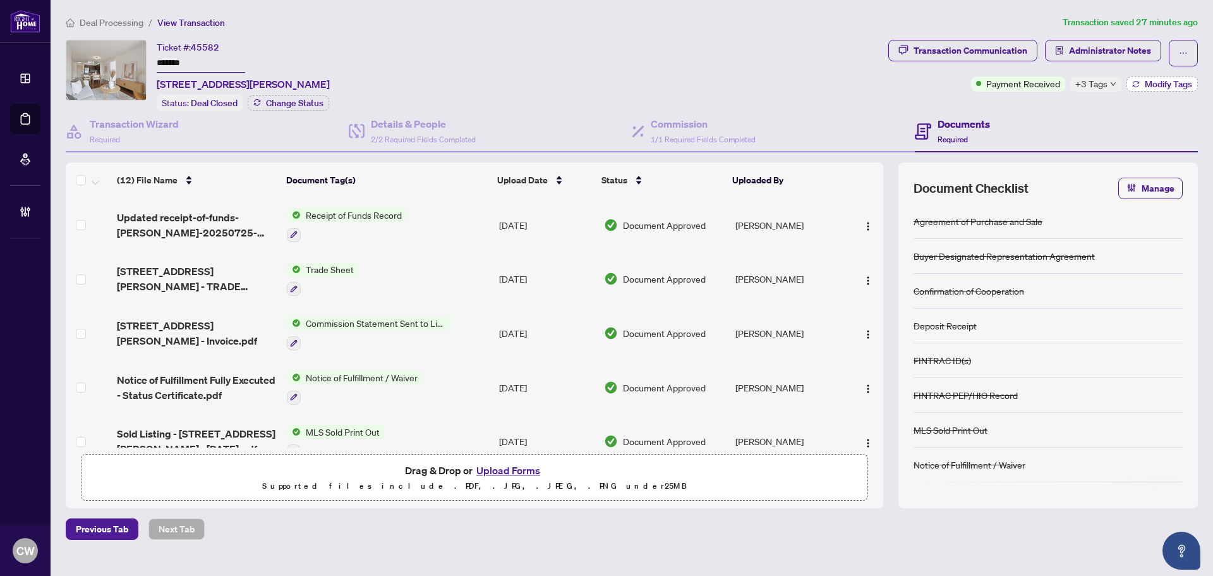
click at [1153, 84] on span "Modify Tags" at bounding box center [1168, 84] width 47 height 9
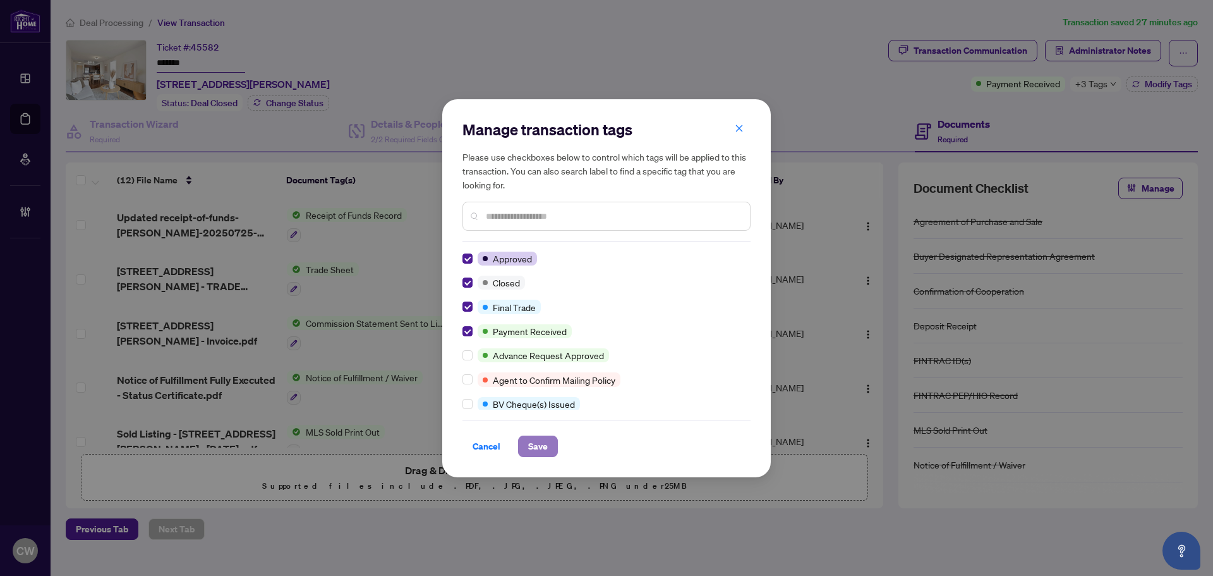
click at [534, 444] on span "Save" at bounding box center [538, 446] width 20 height 20
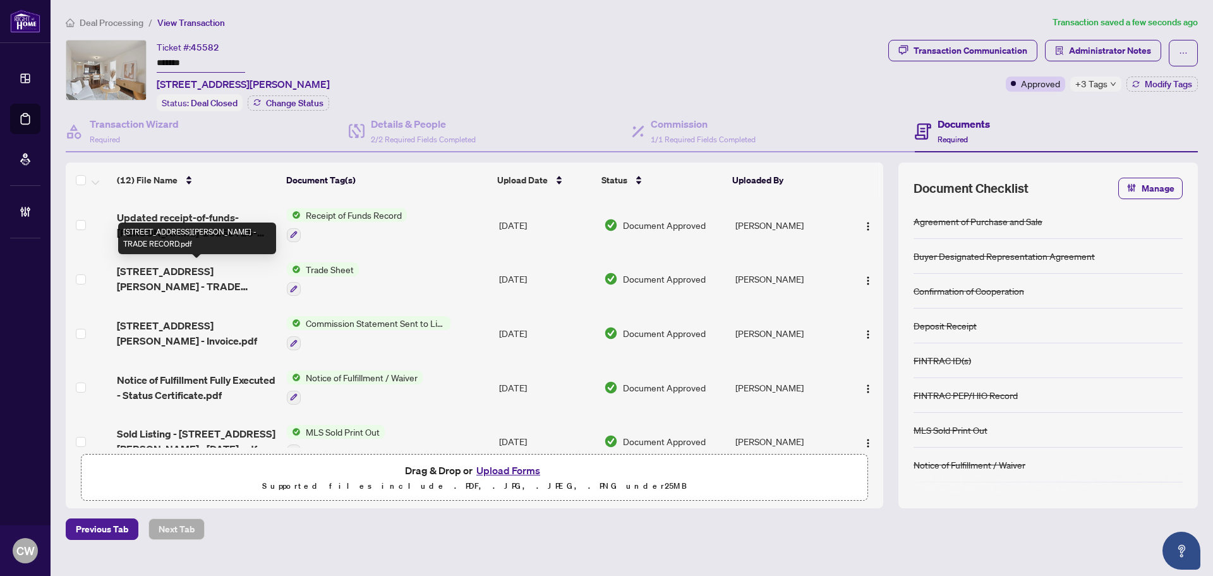
click at [174, 269] on span "[STREET_ADDRESS][PERSON_NAME] - TRADE RECORD.pdf" at bounding box center [197, 278] width 160 height 30
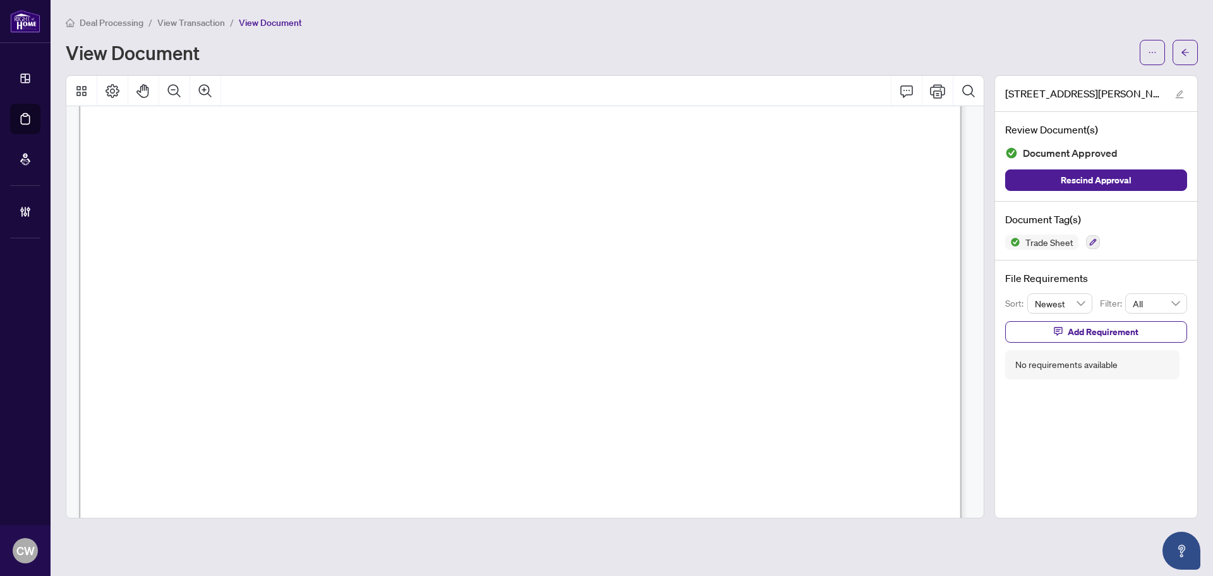
scroll to position [442, 0]
click at [1187, 54] on icon "arrow-left" at bounding box center [1185, 52] width 9 height 9
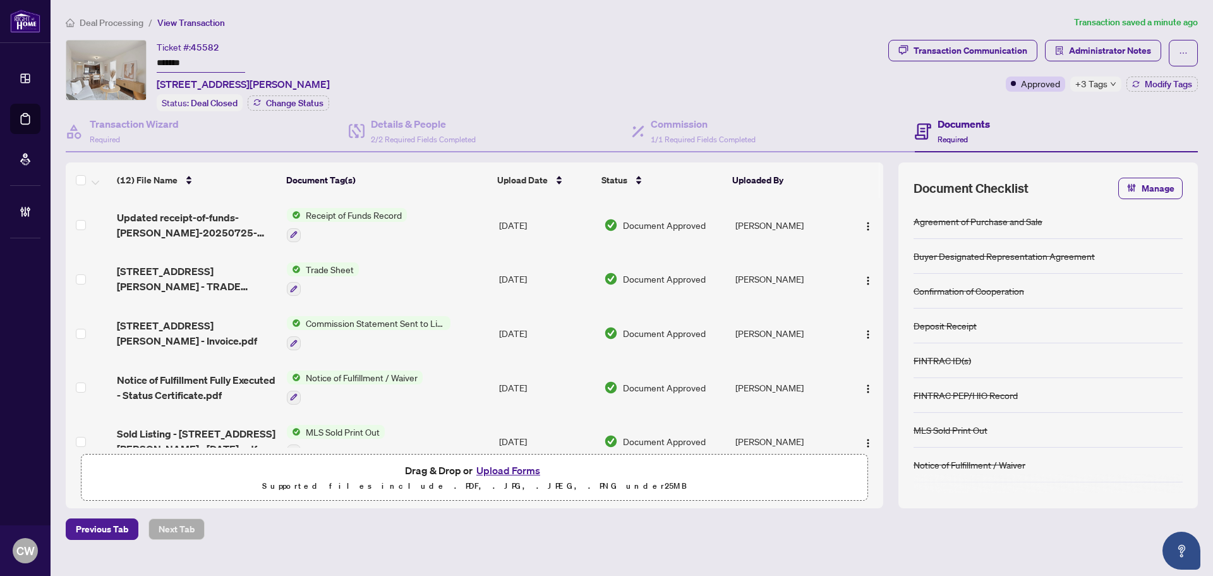
click at [509, 467] on button "Upload Forms" at bounding box center [508, 470] width 71 height 16
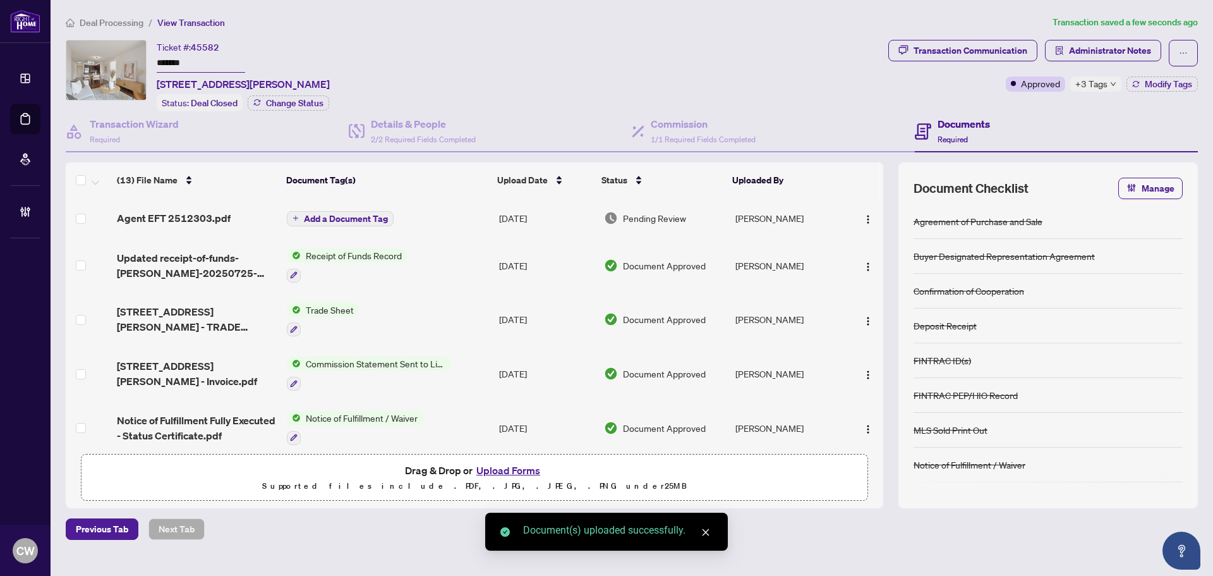
click at [377, 218] on span "Add a Document Tag" at bounding box center [346, 218] width 84 height 9
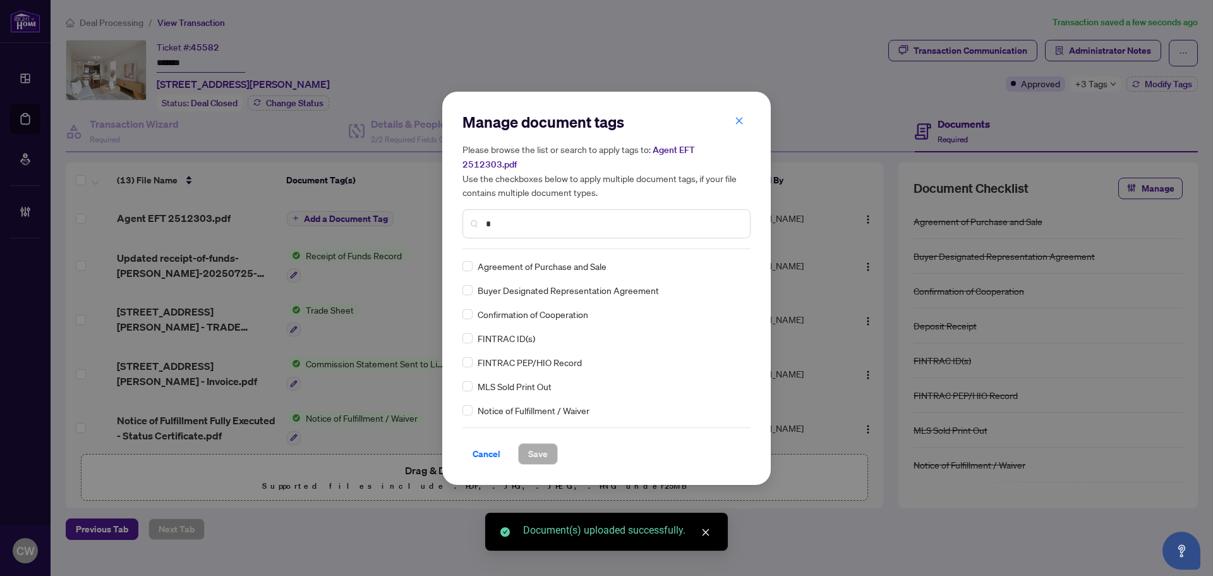
click at [521, 217] on input "*" at bounding box center [613, 224] width 254 height 14
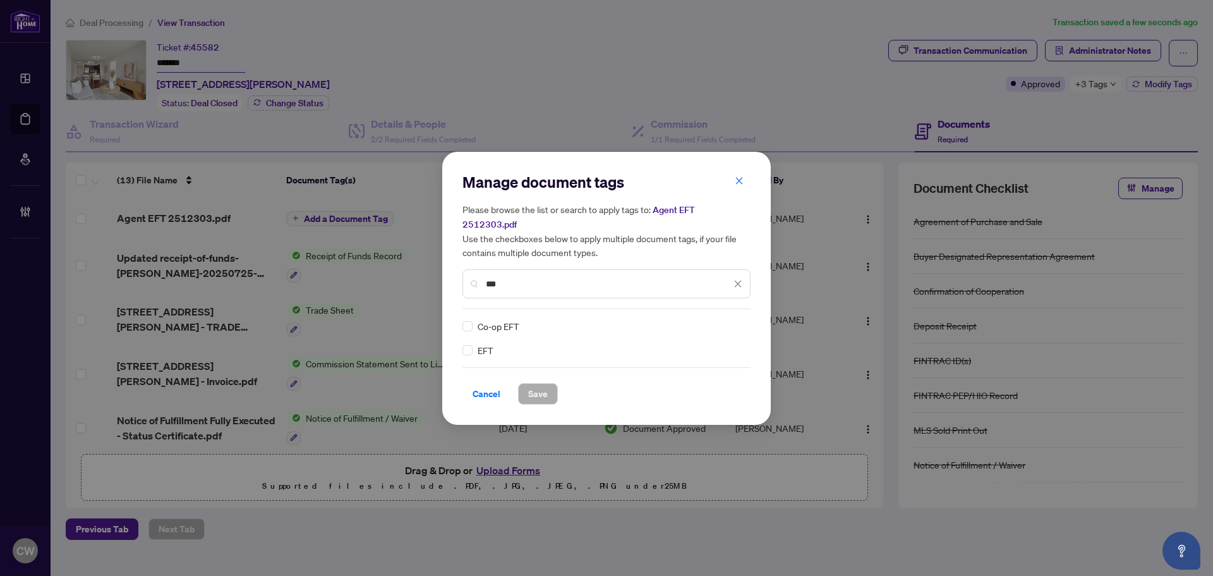
type input "***"
click at [736, 320] on div at bounding box center [730, 326] width 24 height 13
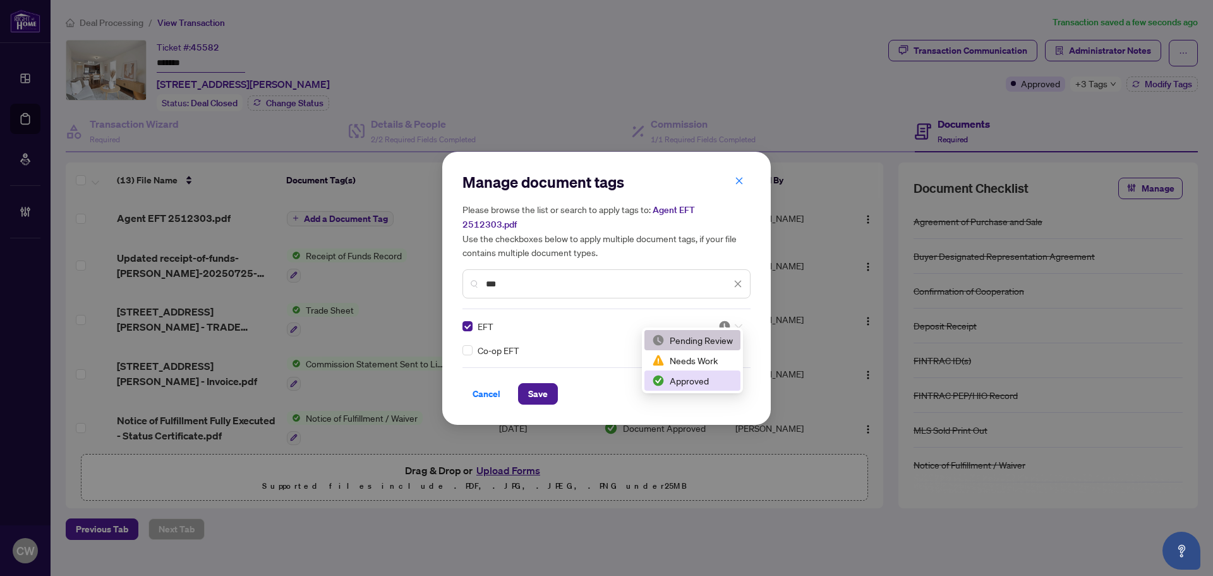
click at [689, 385] on div "Approved" at bounding box center [692, 380] width 81 height 14
click at [533, 389] on span "Save" at bounding box center [538, 394] width 20 height 20
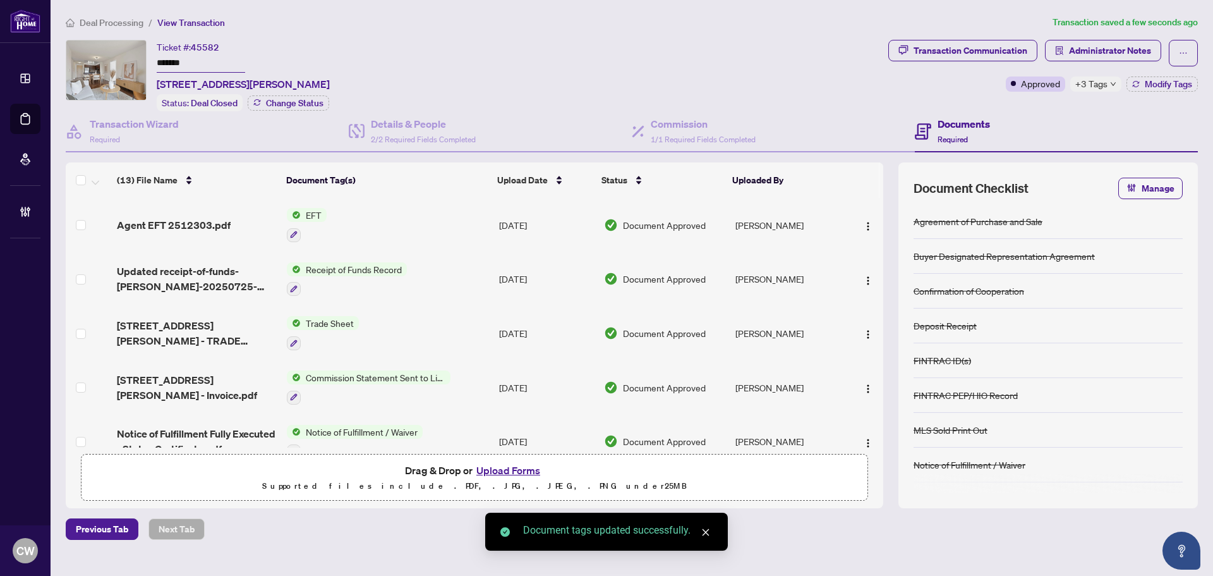
click at [863, 218] on span "button" at bounding box center [868, 225] width 10 height 14
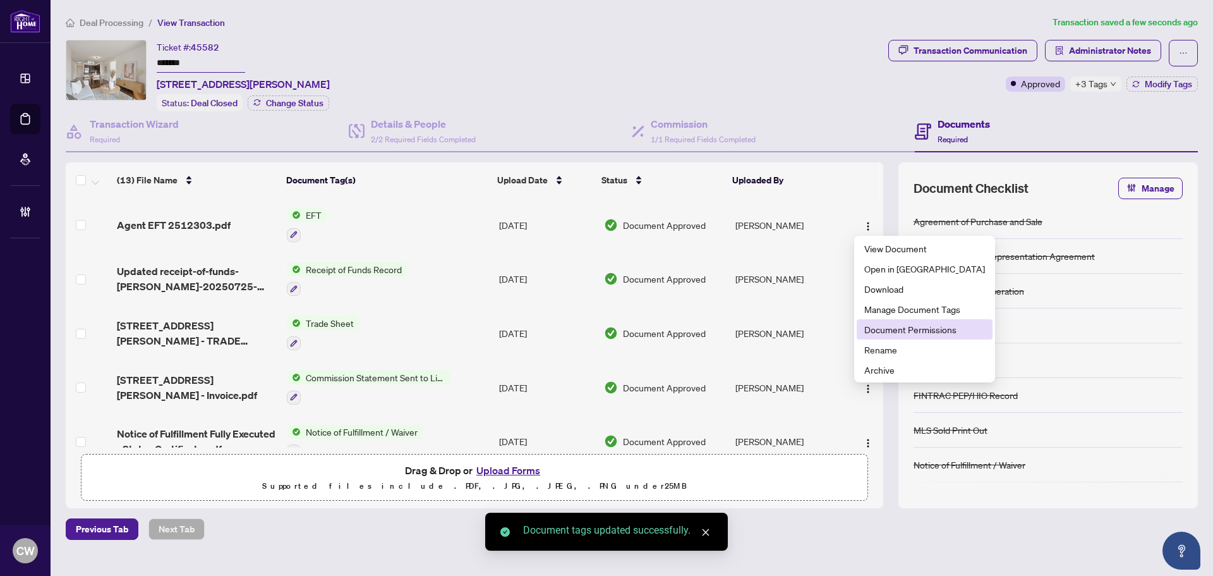
click at [881, 325] on span "Document Permissions" at bounding box center [924, 329] width 121 height 14
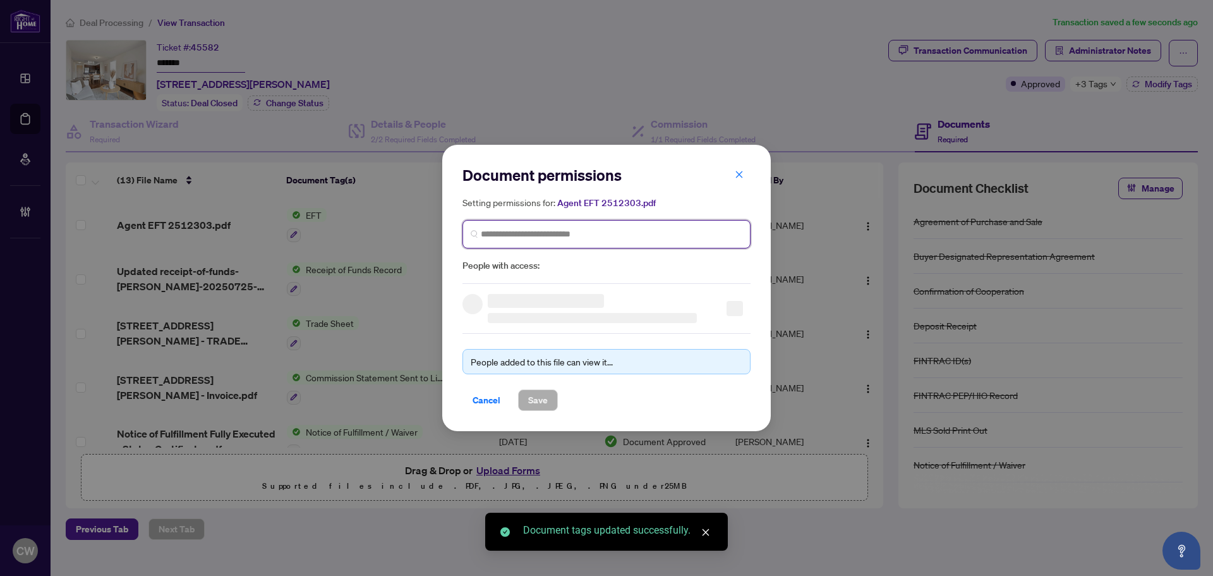
click at [645, 238] on input "search" at bounding box center [612, 233] width 262 height 13
paste input "**********"
type input "**********"
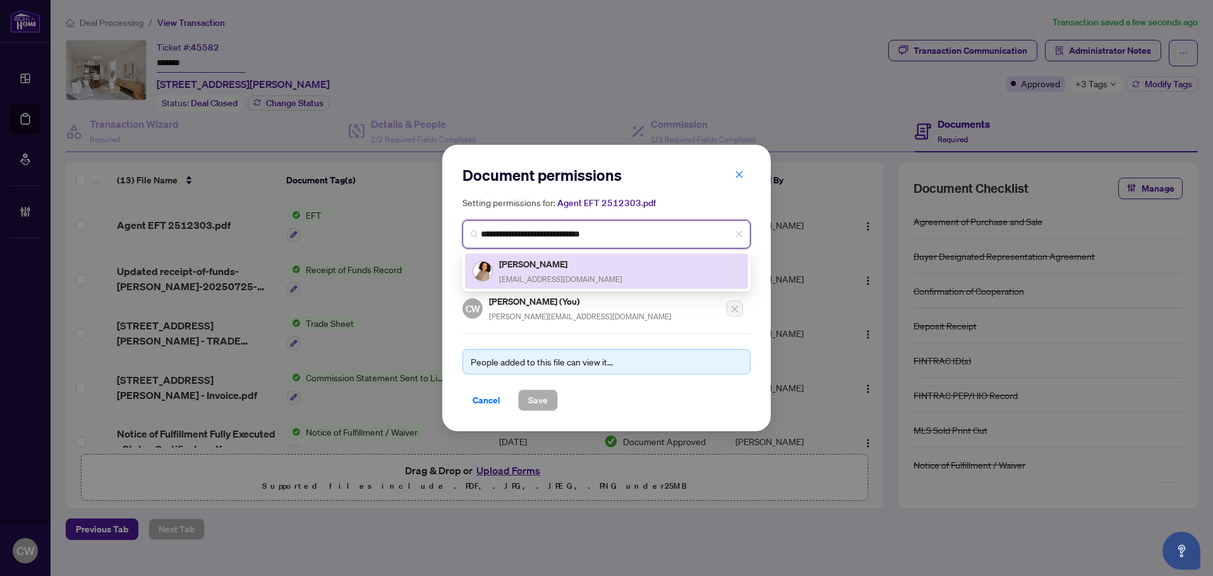
click at [545, 271] on div "Antonietta Talotta ant@buyandsellwithant.com" at bounding box center [560, 271] width 123 height 29
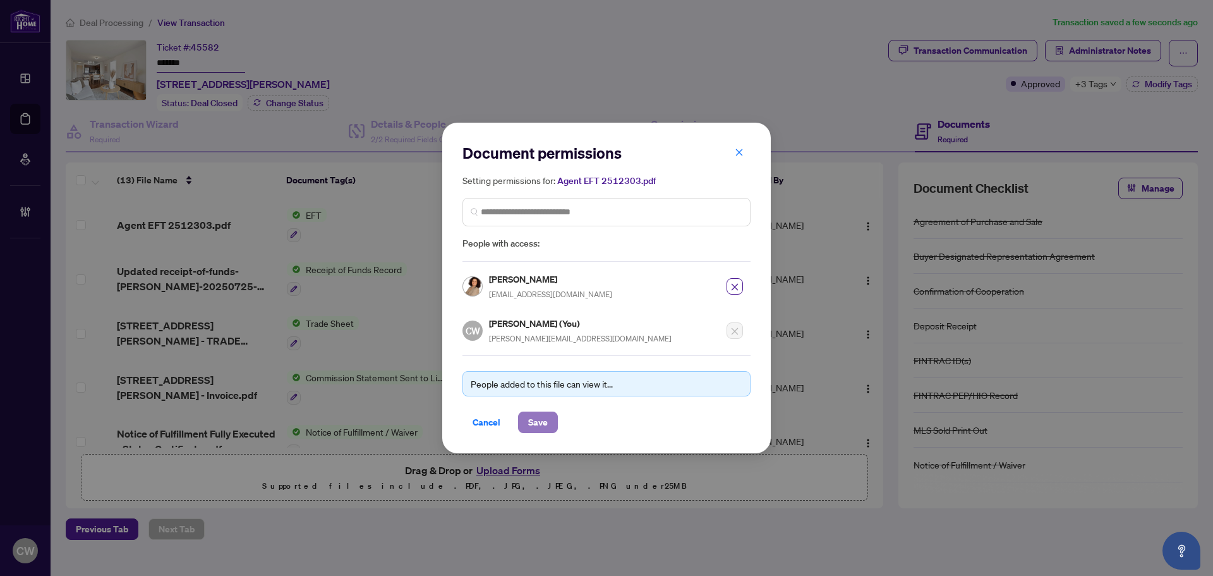
click at [540, 426] on span "Save" at bounding box center [538, 422] width 20 height 20
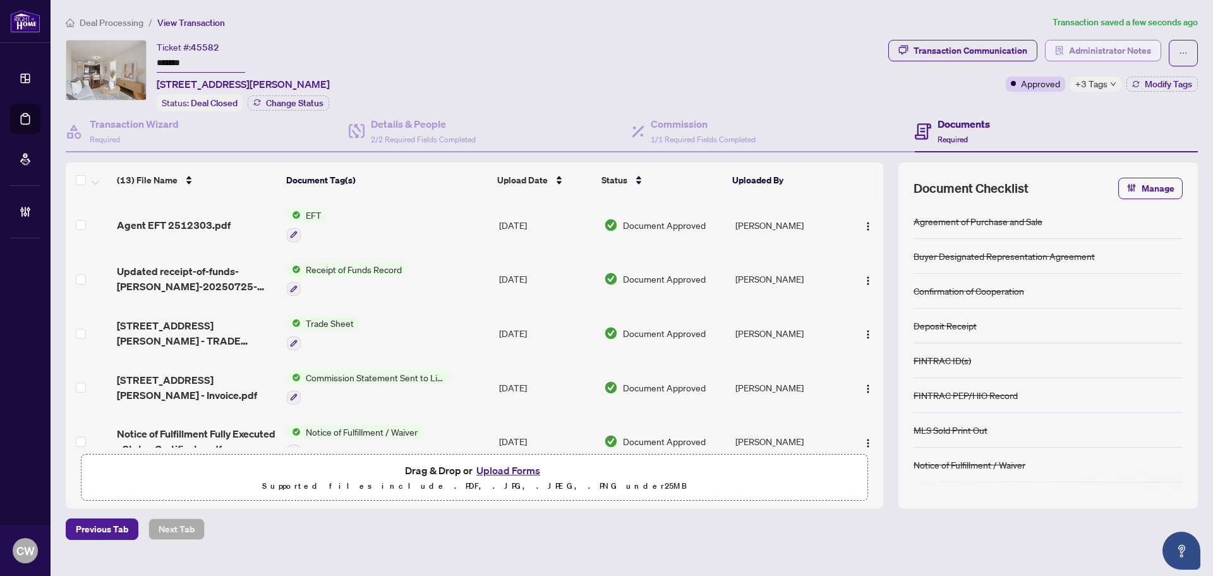
click at [1090, 47] on span "Administrator Notes" at bounding box center [1110, 50] width 82 height 20
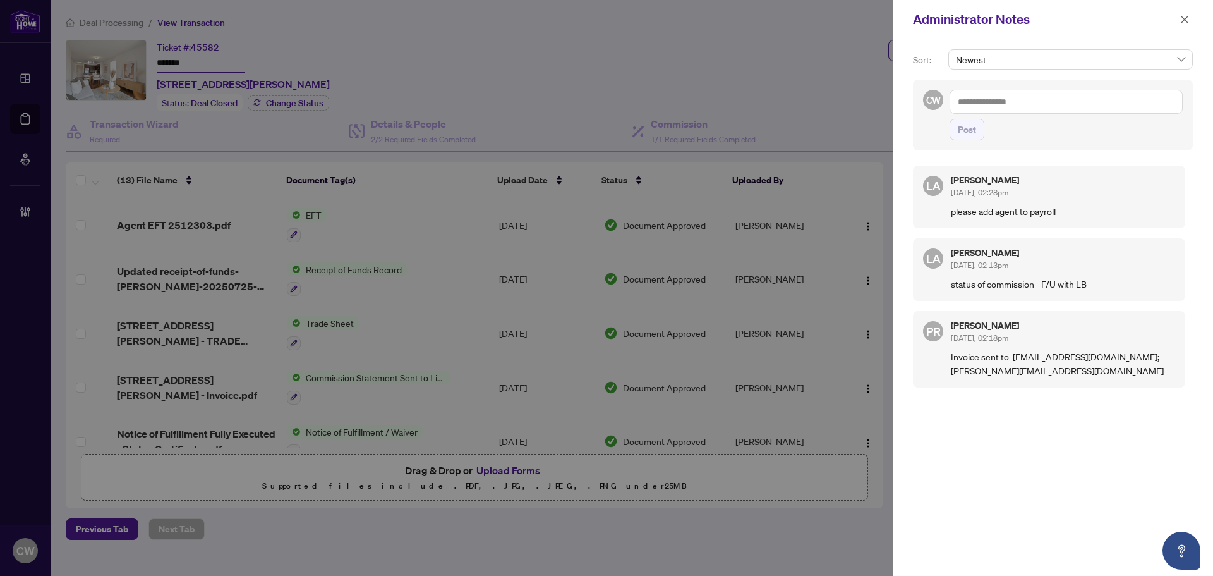
click at [995, 99] on textarea at bounding box center [1066, 102] width 233 height 24
paste textarea "**********"
type textarea "**********"
click at [969, 136] on span "Post" at bounding box center [967, 129] width 18 height 20
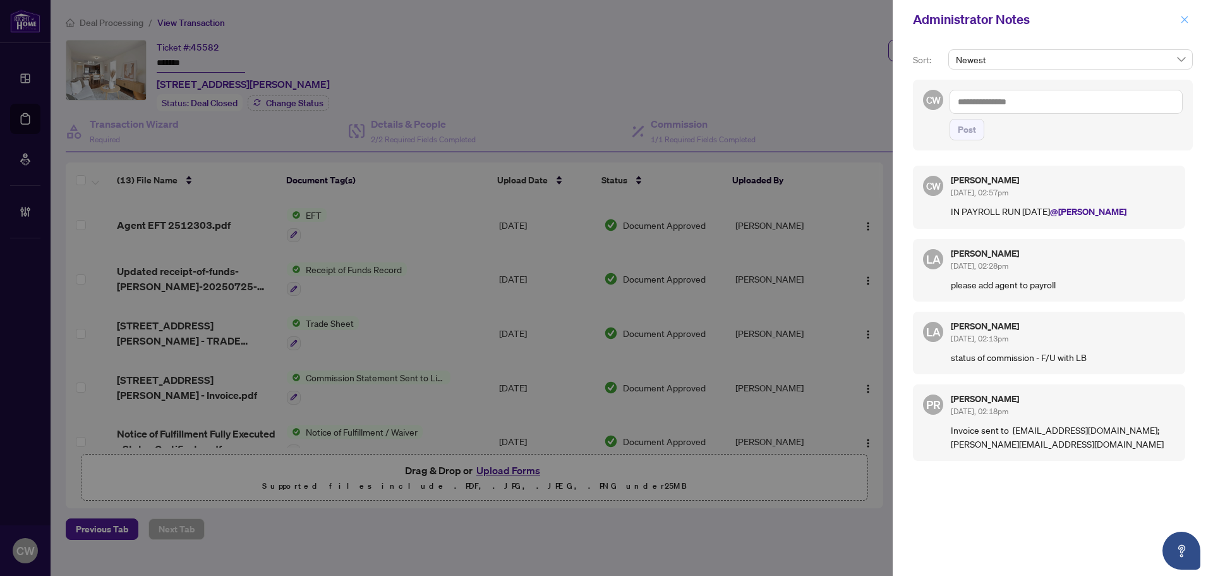
click at [1181, 23] on icon "close" at bounding box center [1184, 19] width 9 height 9
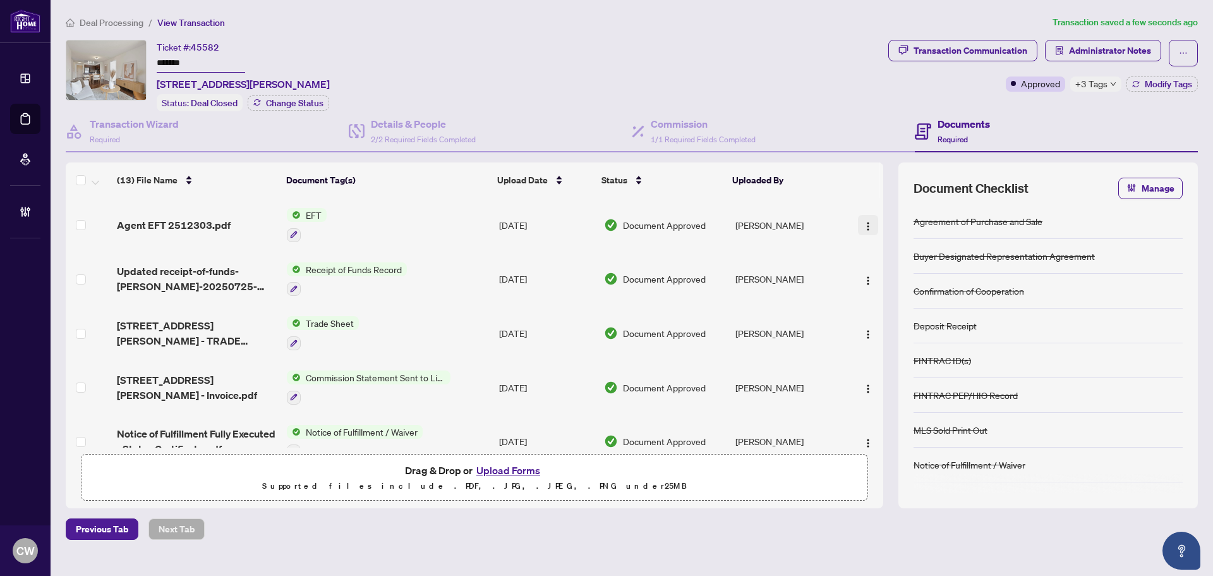
click at [865, 224] on img "button" at bounding box center [868, 226] width 10 height 10
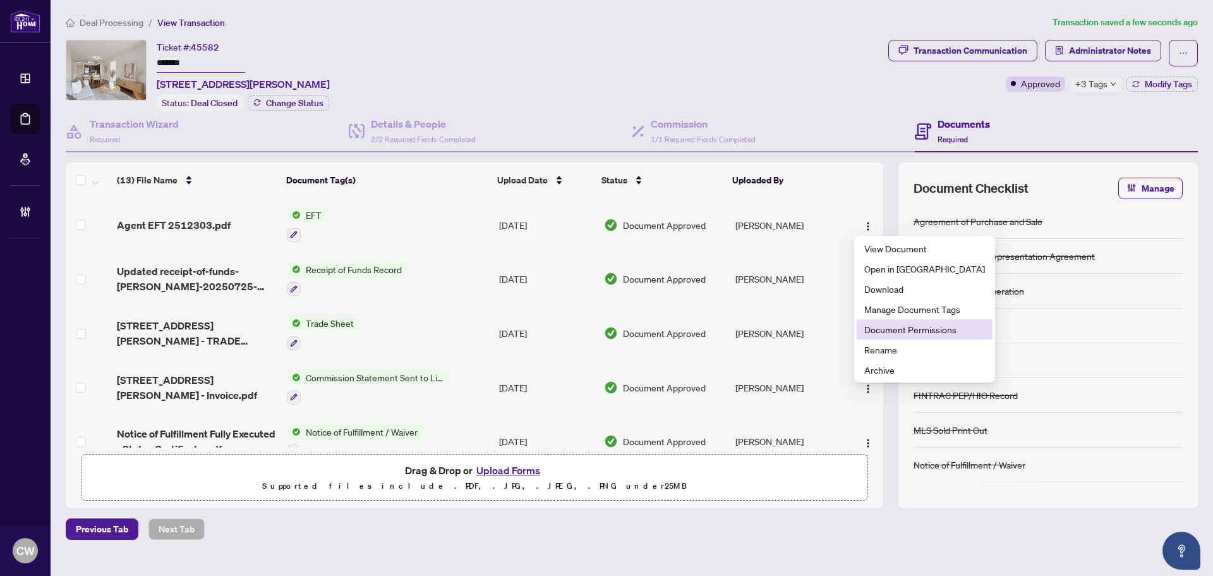
click at [874, 330] on span "Document Permissions" at bounding box center [924, 329] width 121 height 14
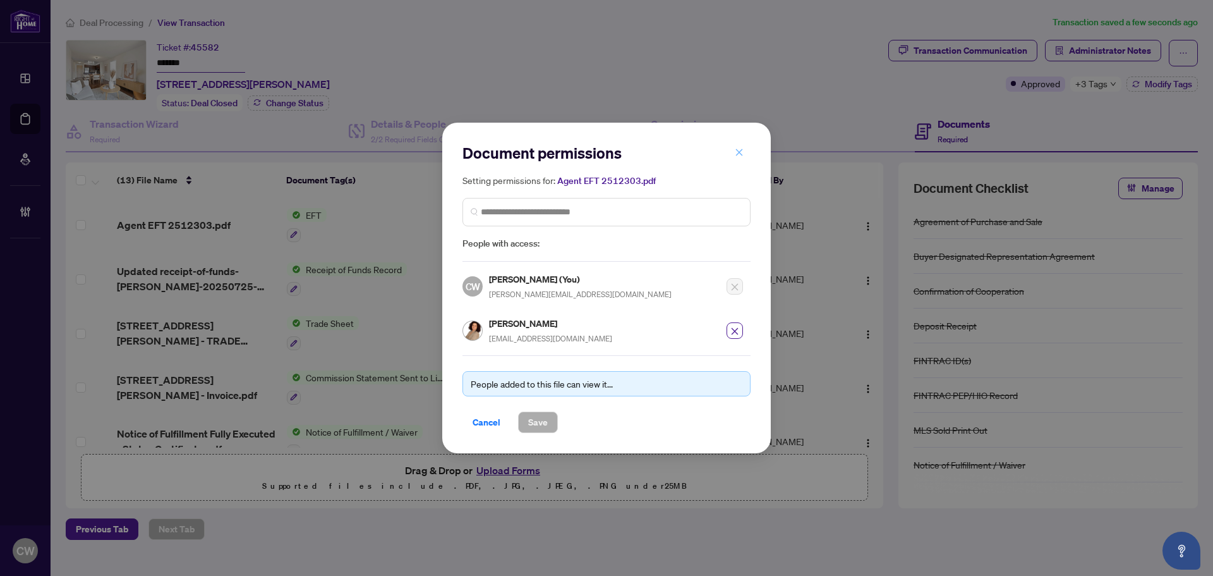
click at [735, 157] on icon "close" at bounding box center [739, 152] width 9 height 9
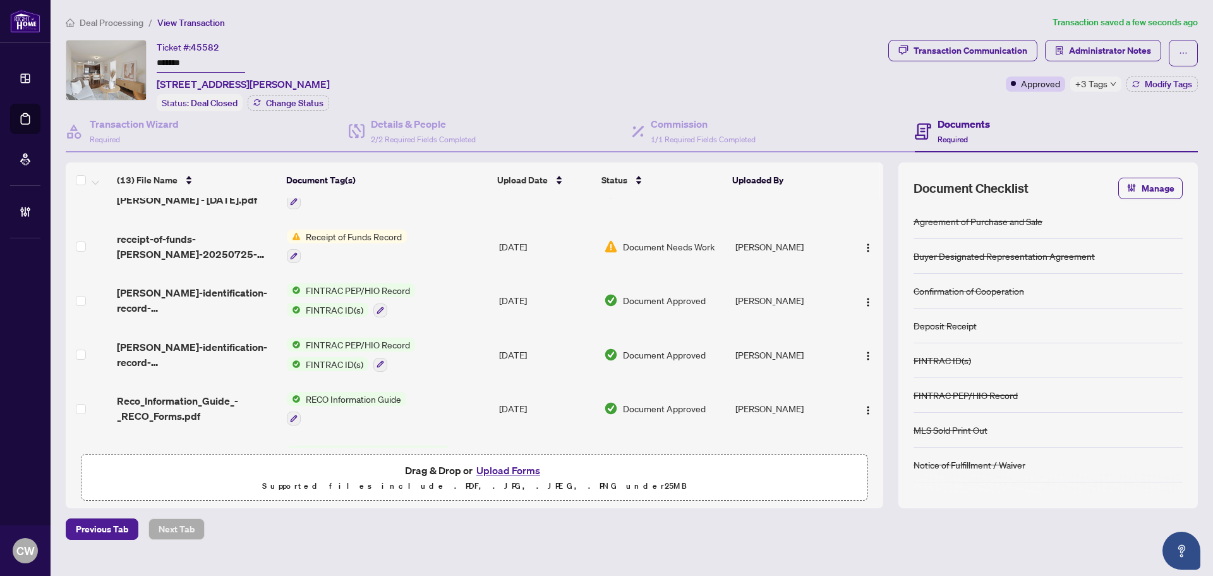
scroll to position [455, 0]
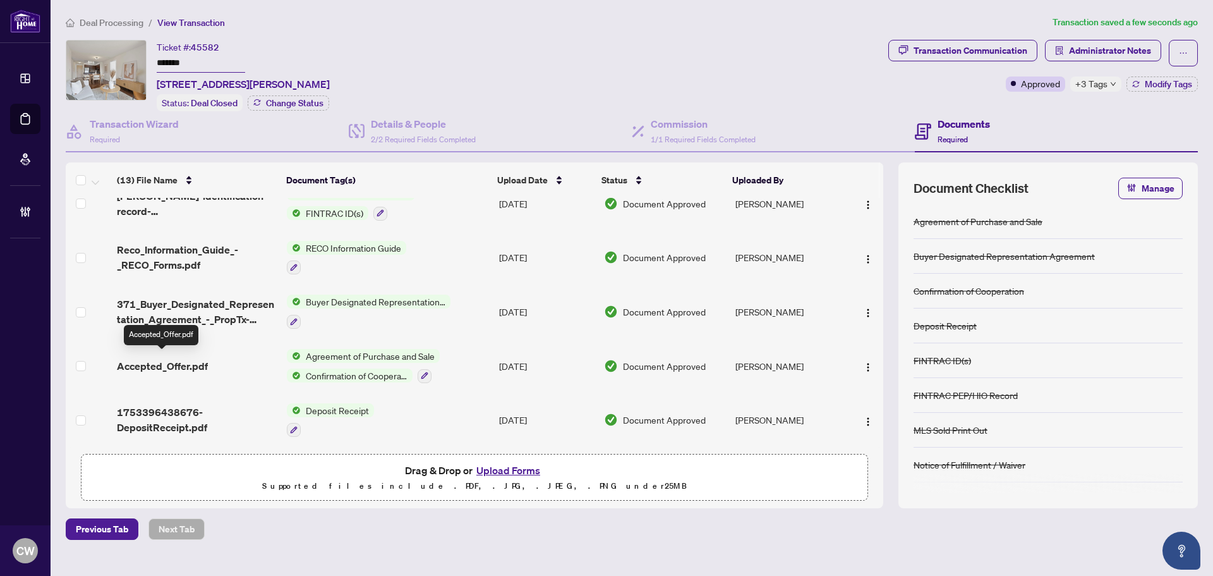
click at [171, 360] on span "Accepted_Offer.pdf" at bounding box center [162, 365] width 91 height 15
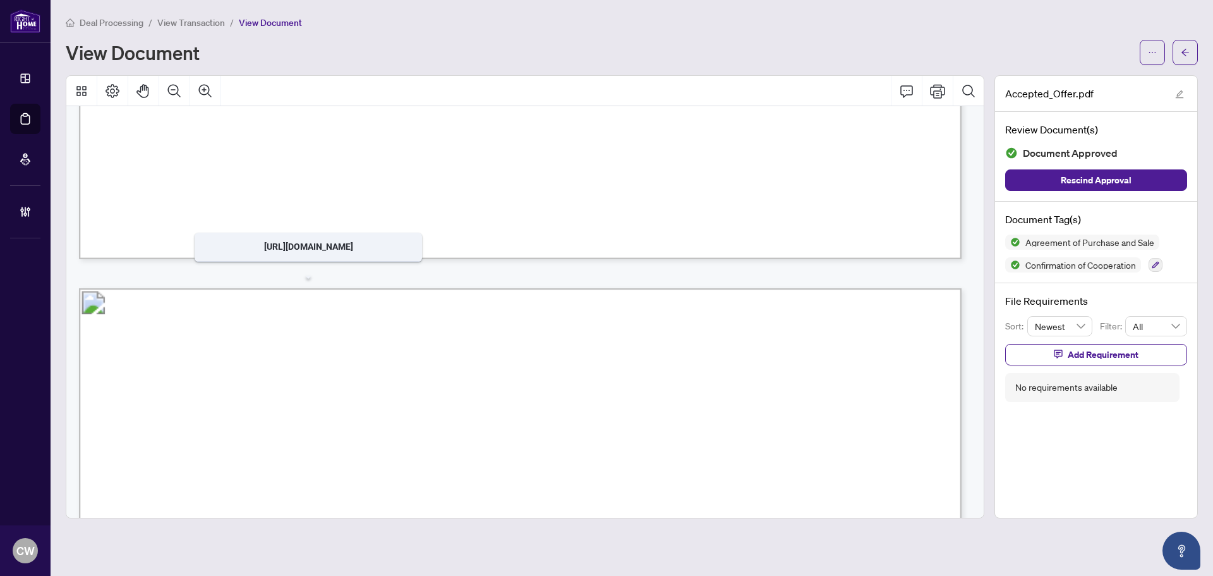
scroll to position [6255, 0]
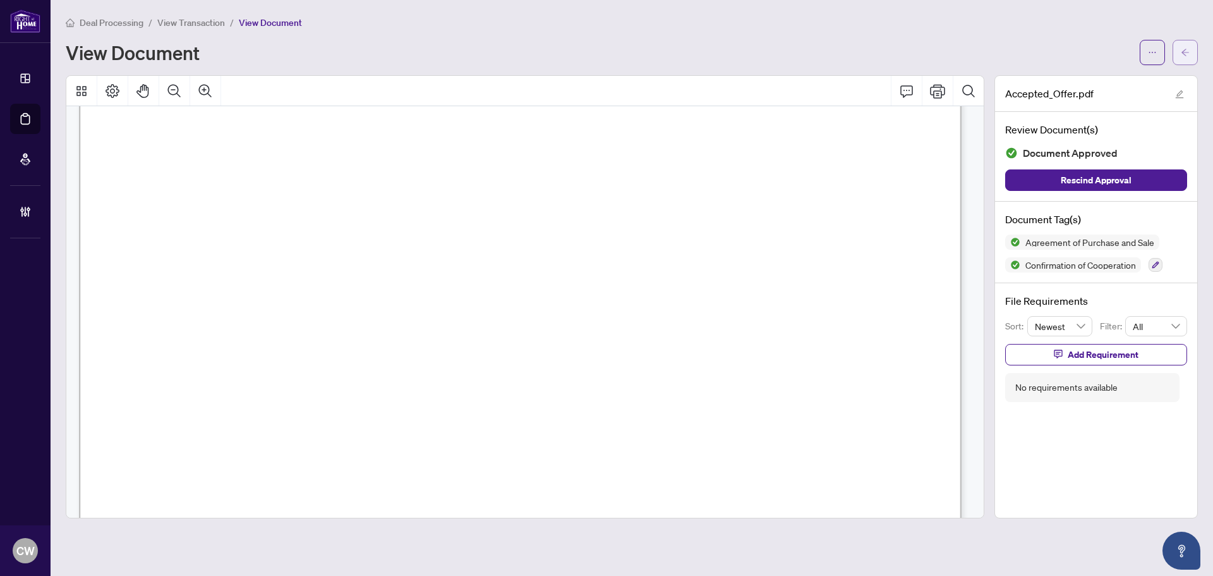
click at [1181, 53] on icon "arrow-left" at bounding box center [1185, 52] width 9 height 9
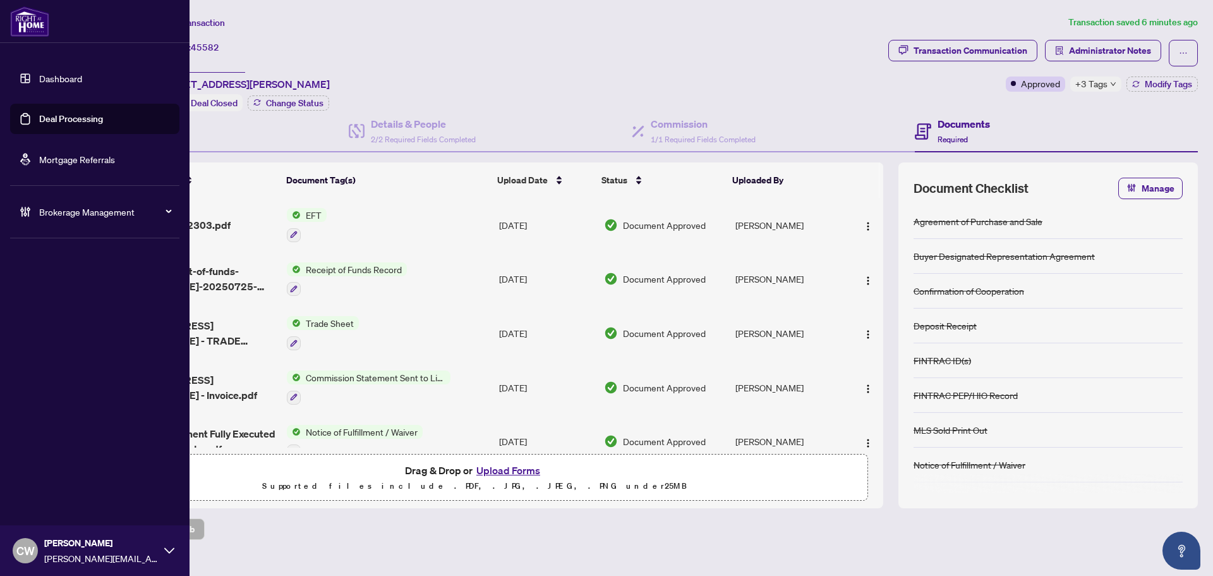
click at [39, 118] on link "Deal Processing" at bounding box center [71, 118] width 64 height 11
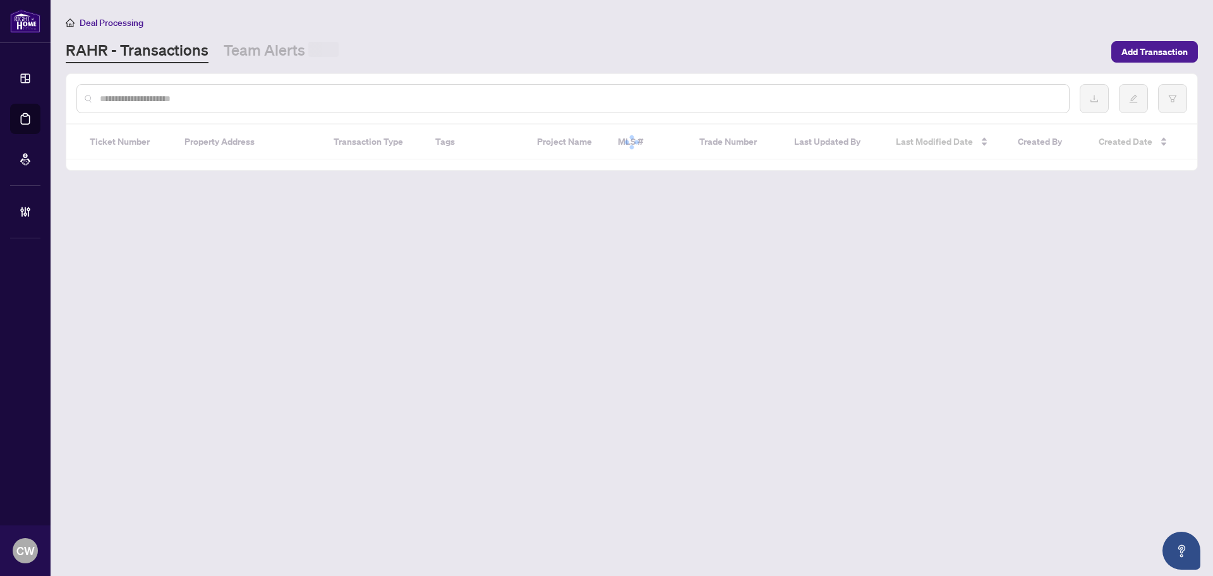
click at [264, 102] on input "text" at bounding box center [579, 99] width 959 height 14
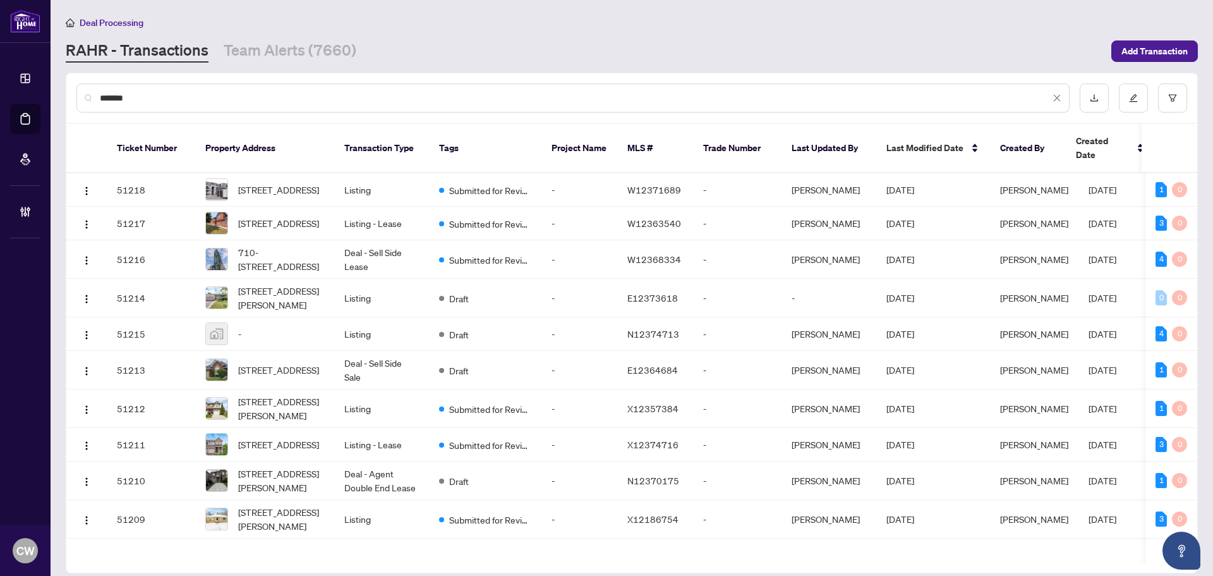
type input "*******"
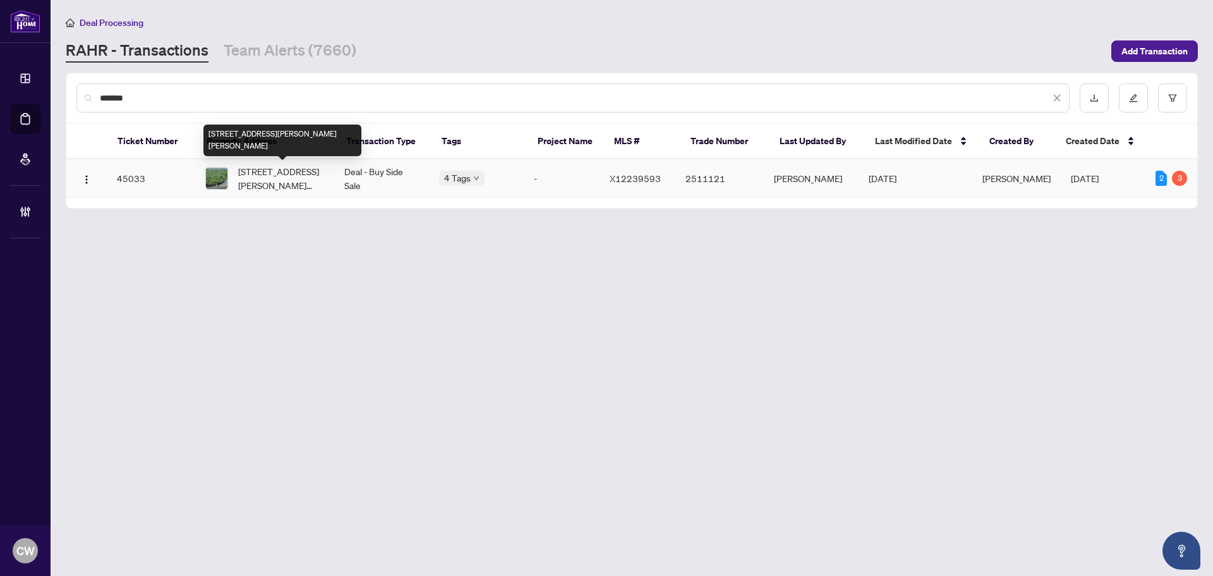
click at [300, 183] on span "110 Lillian Lane, Hastings, Ontario K0L 1W0, Canada" at bounding box center [281, 178] width 86 height 28
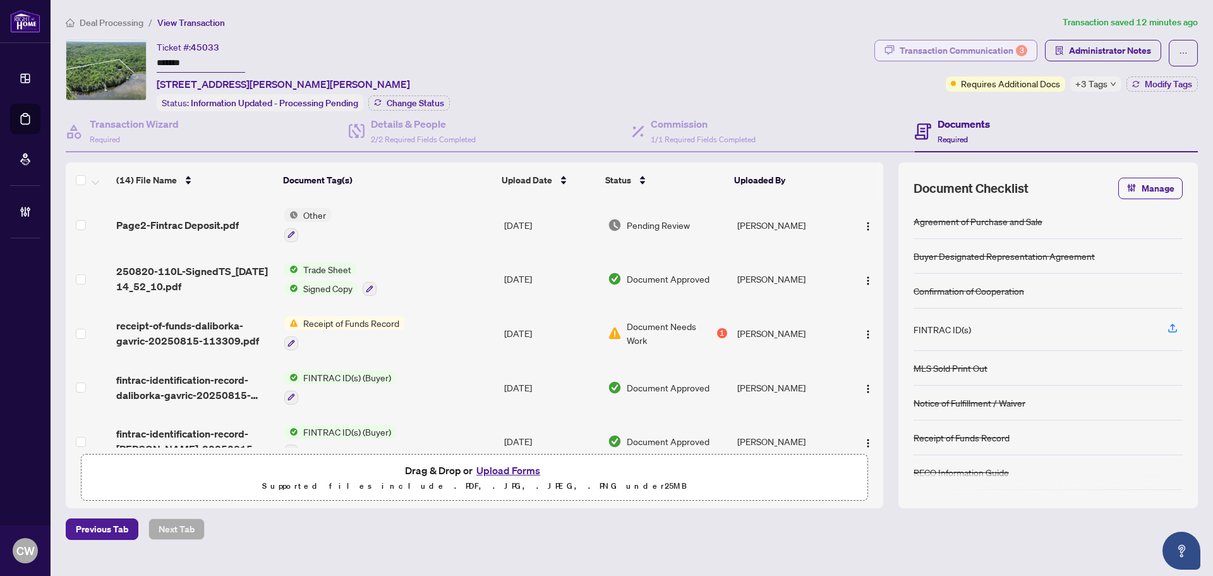
click at [971, 50] on div "Transaction Communication 3" at bounding box center [964, 50] width 128 height 20
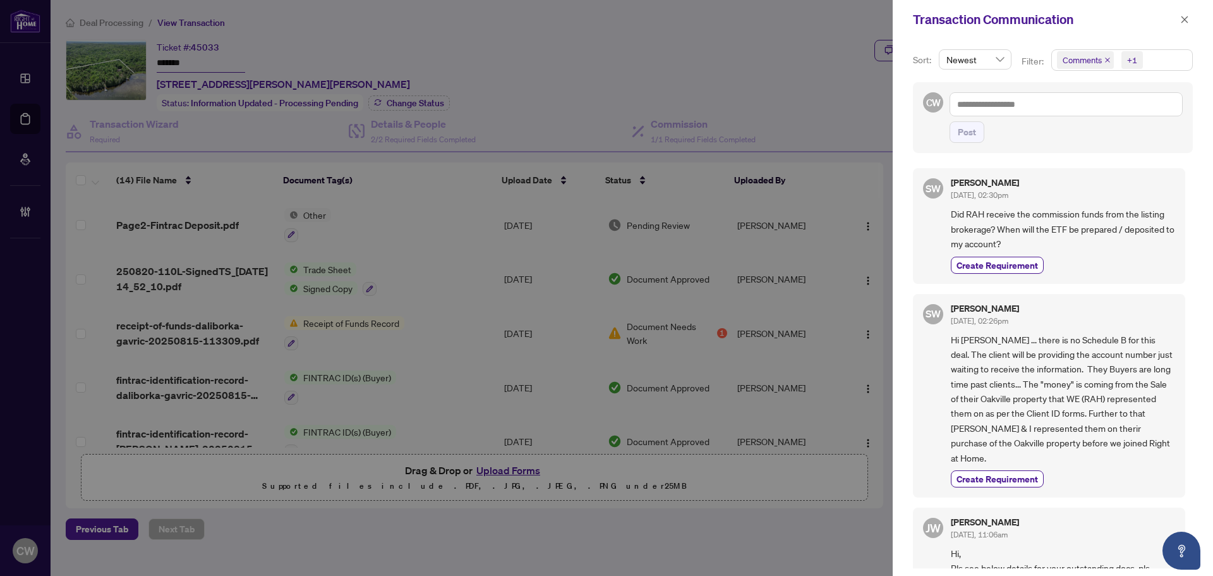
click at [1108, 59] on icon "close" at bounding box center [1107, 59] width 5 height 5
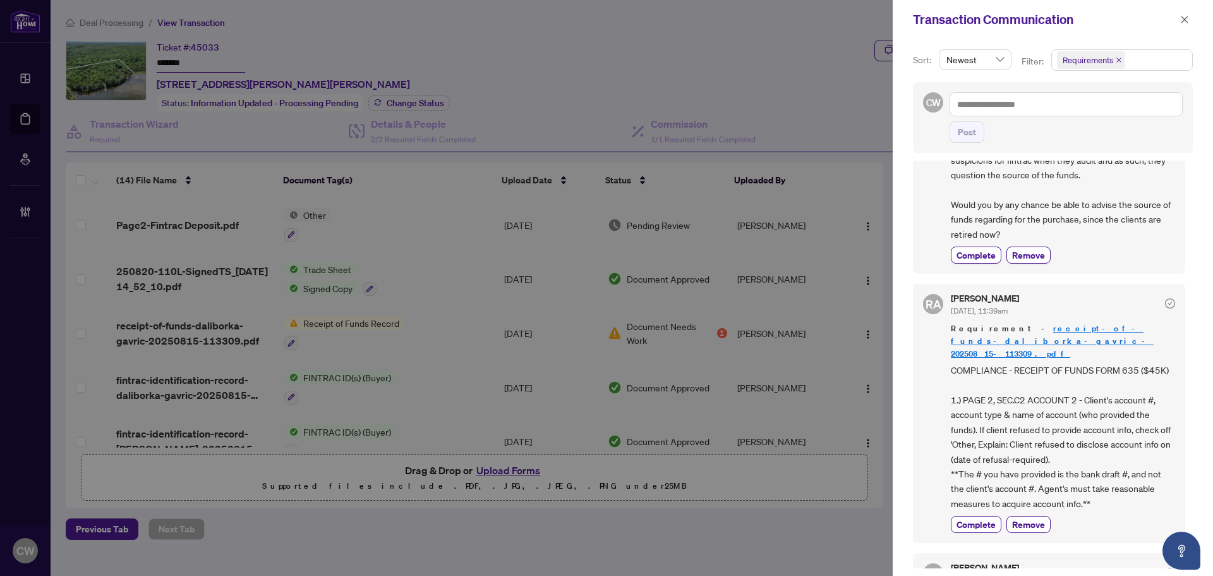
scroll to position [253, 0]
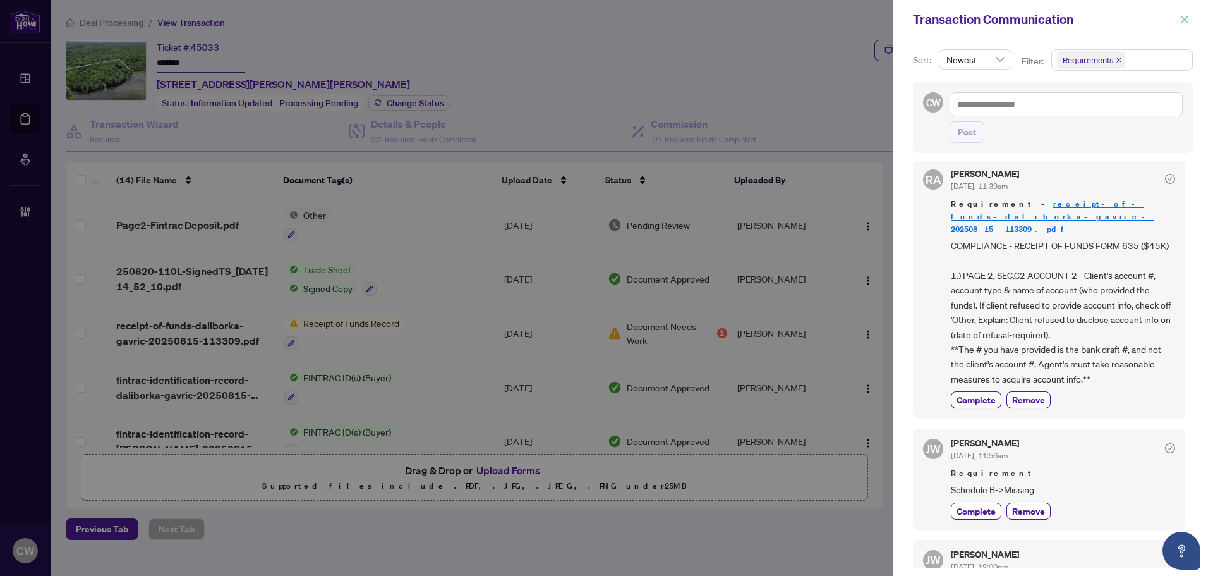
click at [1182, 23] on icon "close" at bounding box center [1184, 19] width 9 height 9
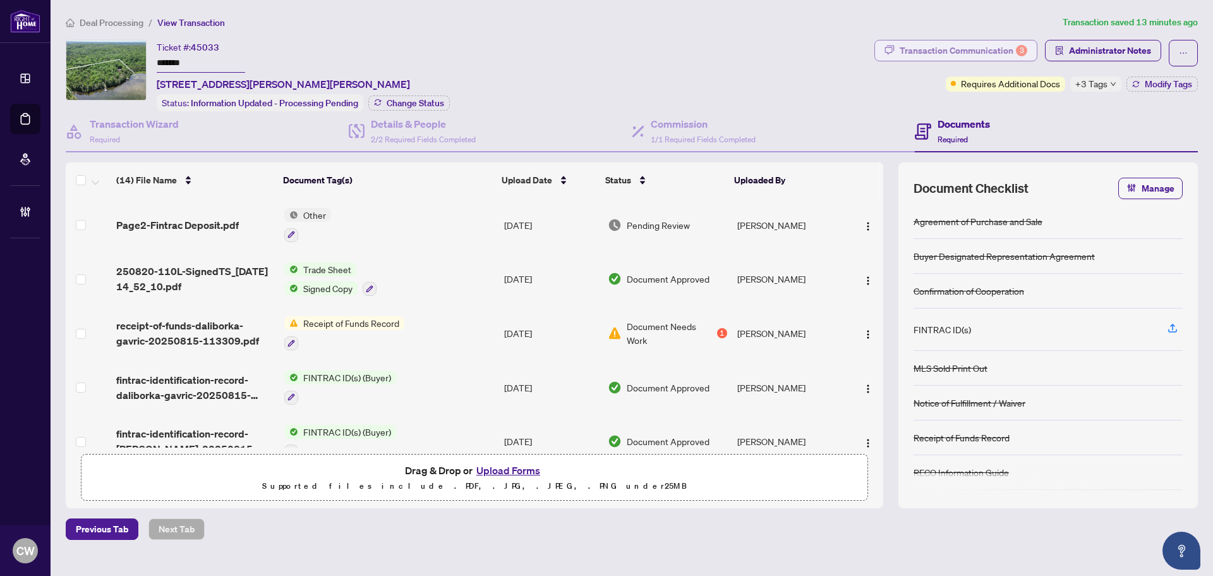
click at [1000, 52] on div "Transaction Communication 3" at bounding box center [964, 50] width 128 height 20
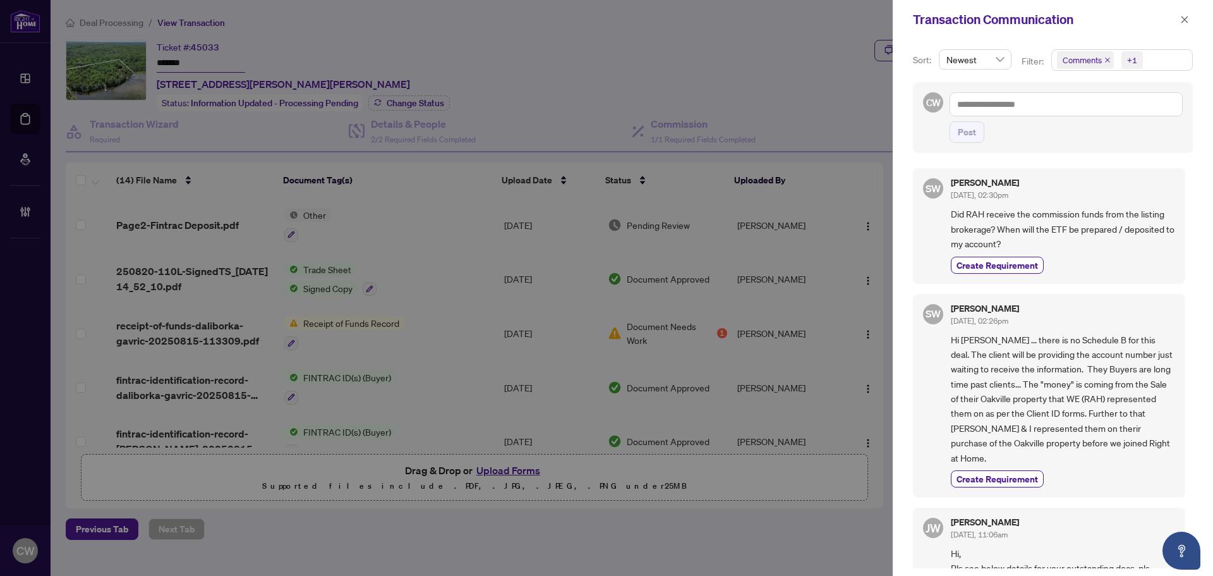
scroll to position [126, 0]
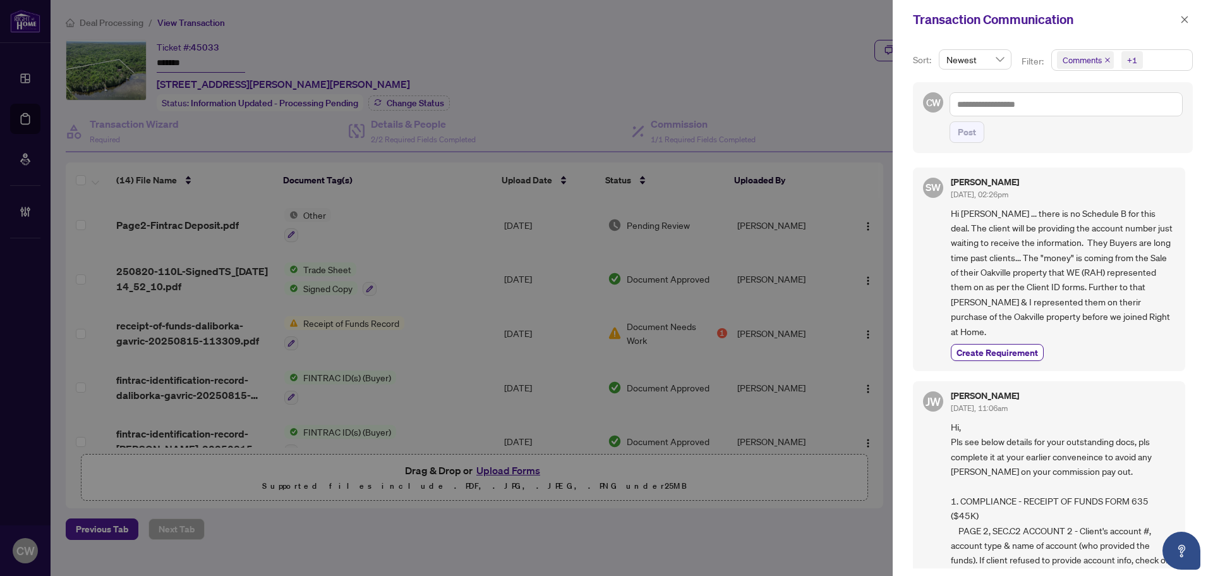
click at [1108, 62] on icon "close" at bounding box center [1107, 60] width 6 height 6
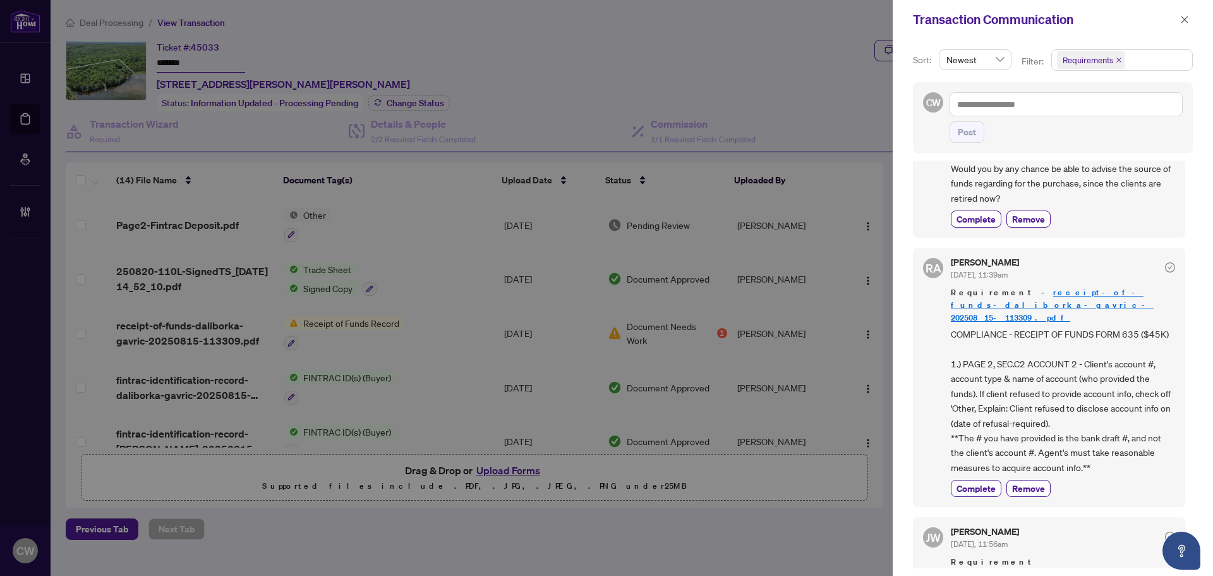
scroll to position [316, 0]
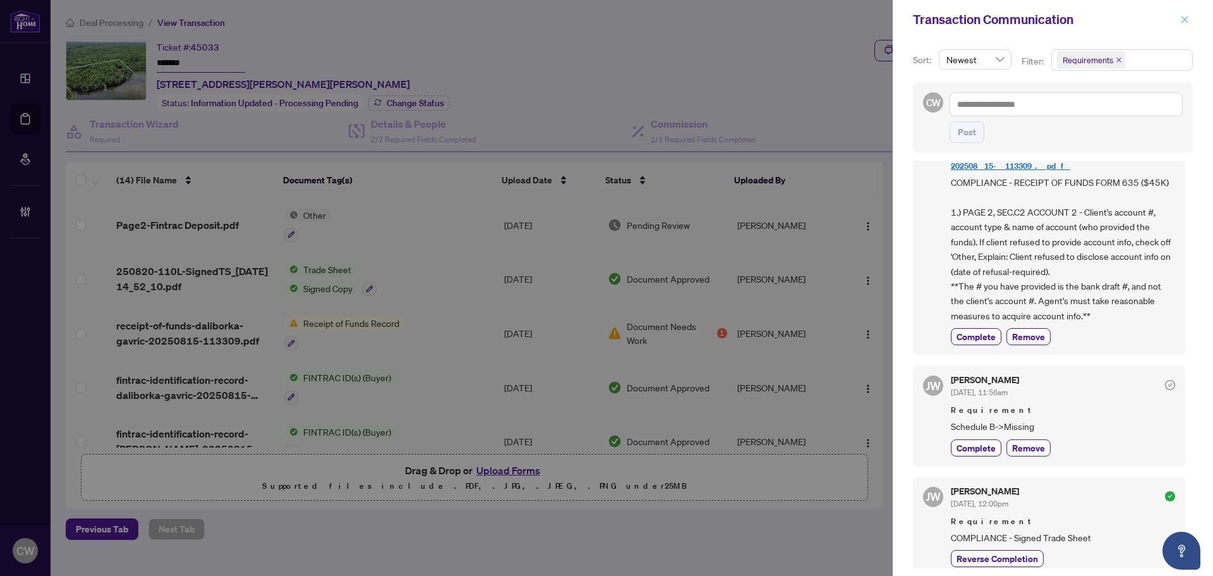
click at [1182, 20] on icon "close" at bounding box center [1184, 19] width 9 height 9
